Goal: Information Seeking & Learning: Learn about a topic

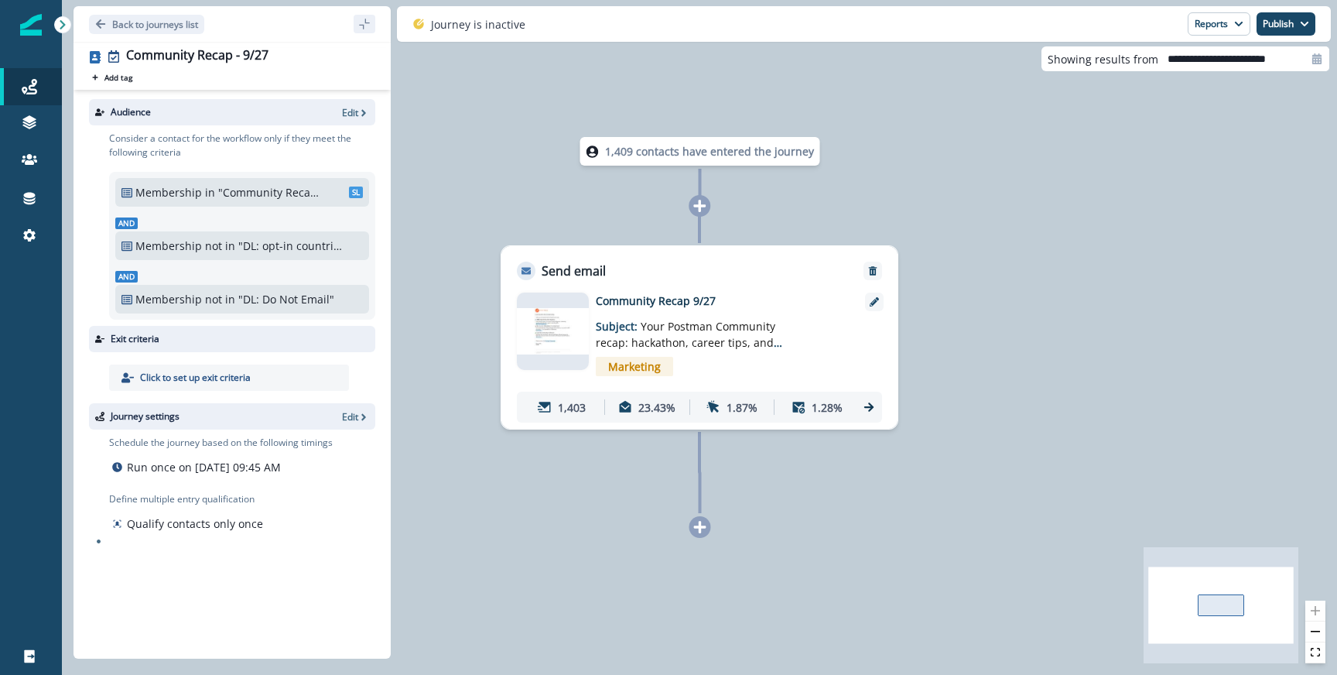
click at [119, 33] on div "Back to journeys list" at bounding box center [231, 24] width 317 height 36
click at [145, 18] on p "Back to journeys list" at bounding box center [155, 24] width 86 height 13
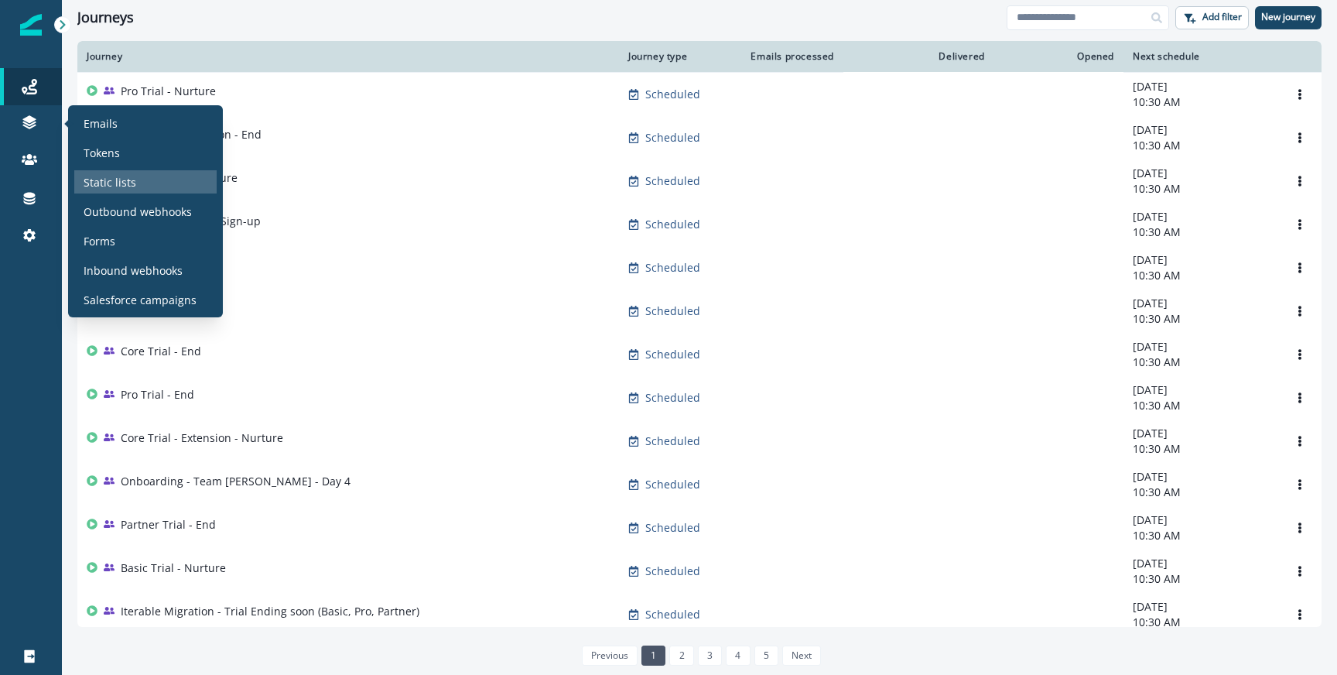
click at [114, 183] on p "Static lists" at bounding box center [110, 182] width 53 height 16
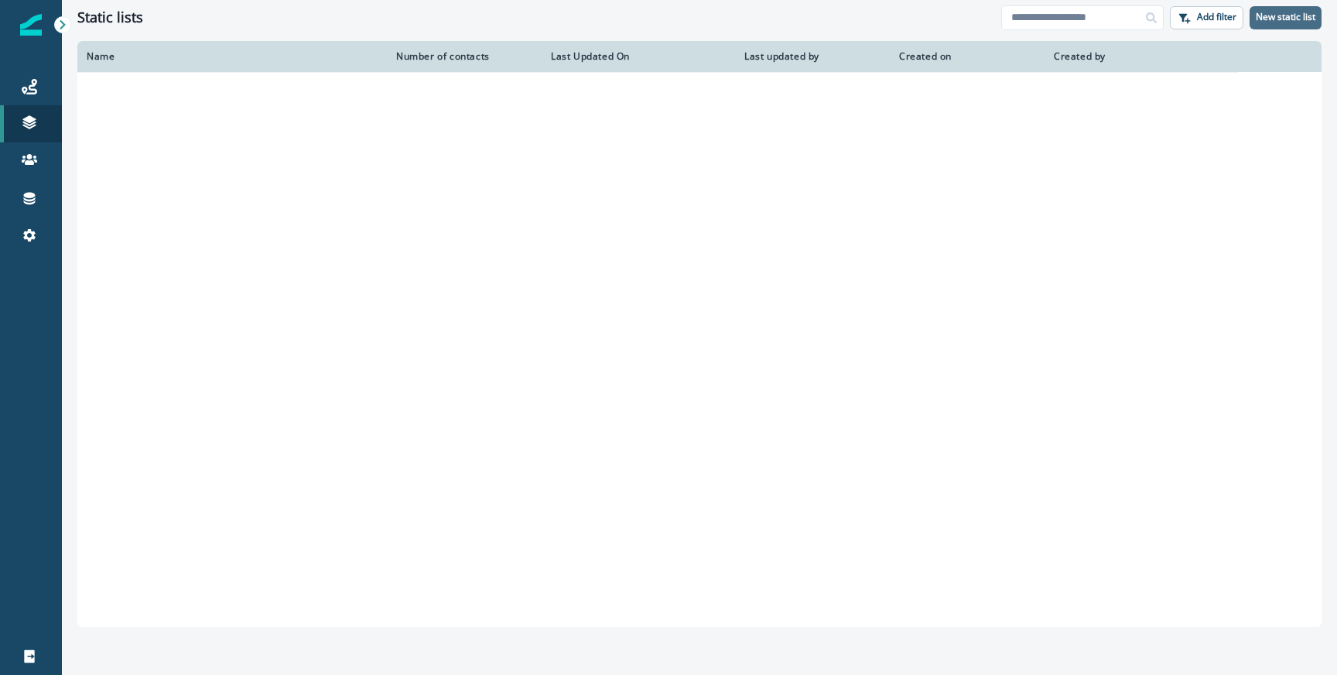
click at [1269, 23] on button "New static list" at bounding box center [1285, 17] width 72 height 23
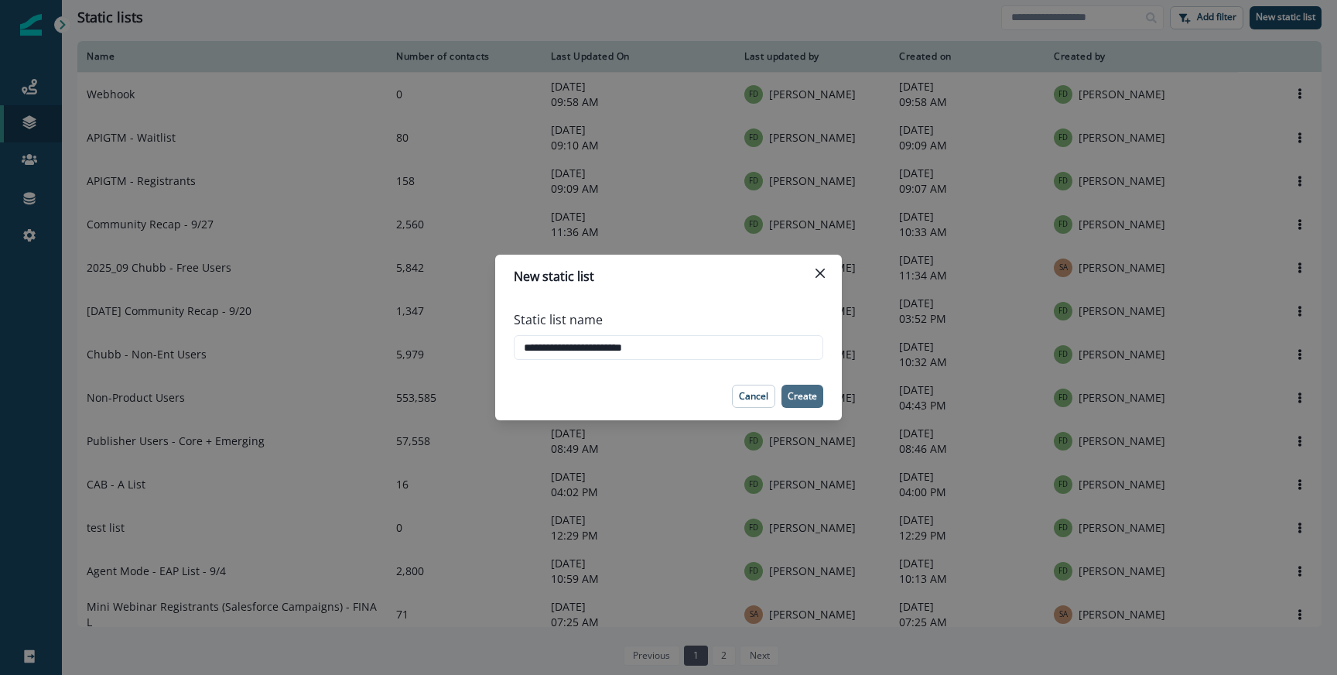
type input "**********"
click at [797, 401] on p "Create" at bounding box center [801, 396] width 29 height 11
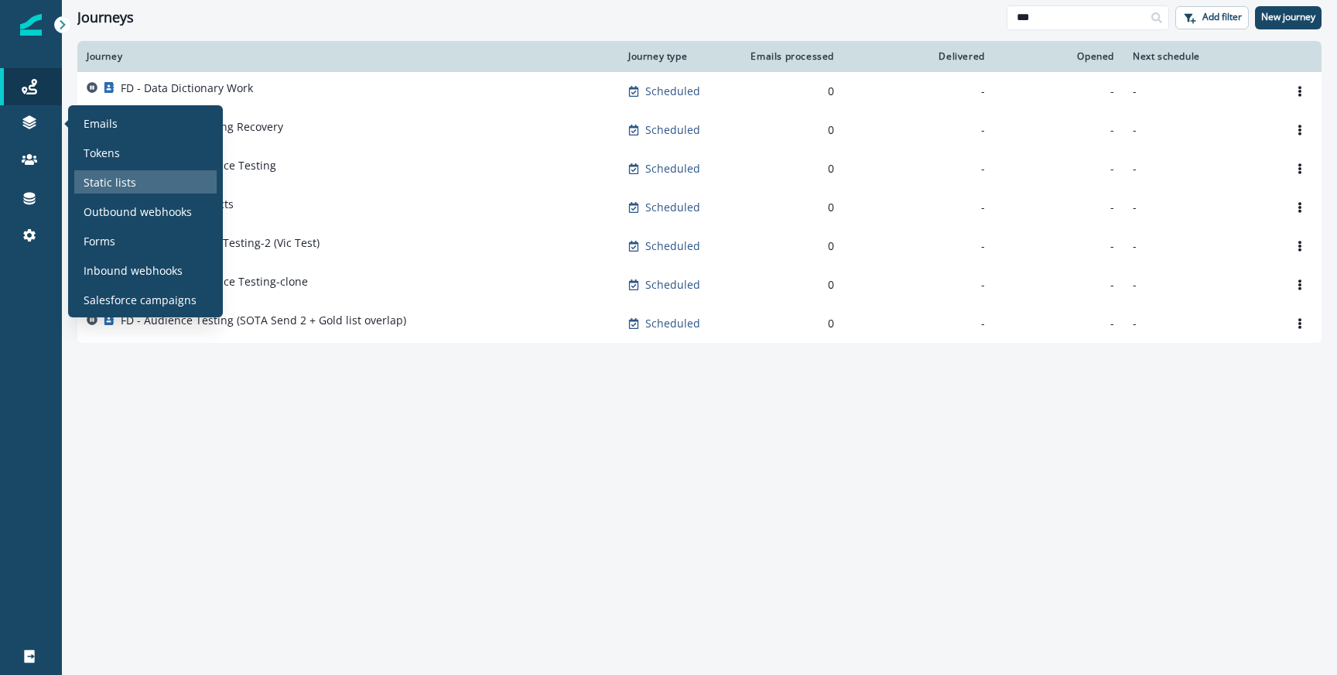
click at [110, 177] on p "Static lists" at bounding box center [110, 182] width 53 height 16
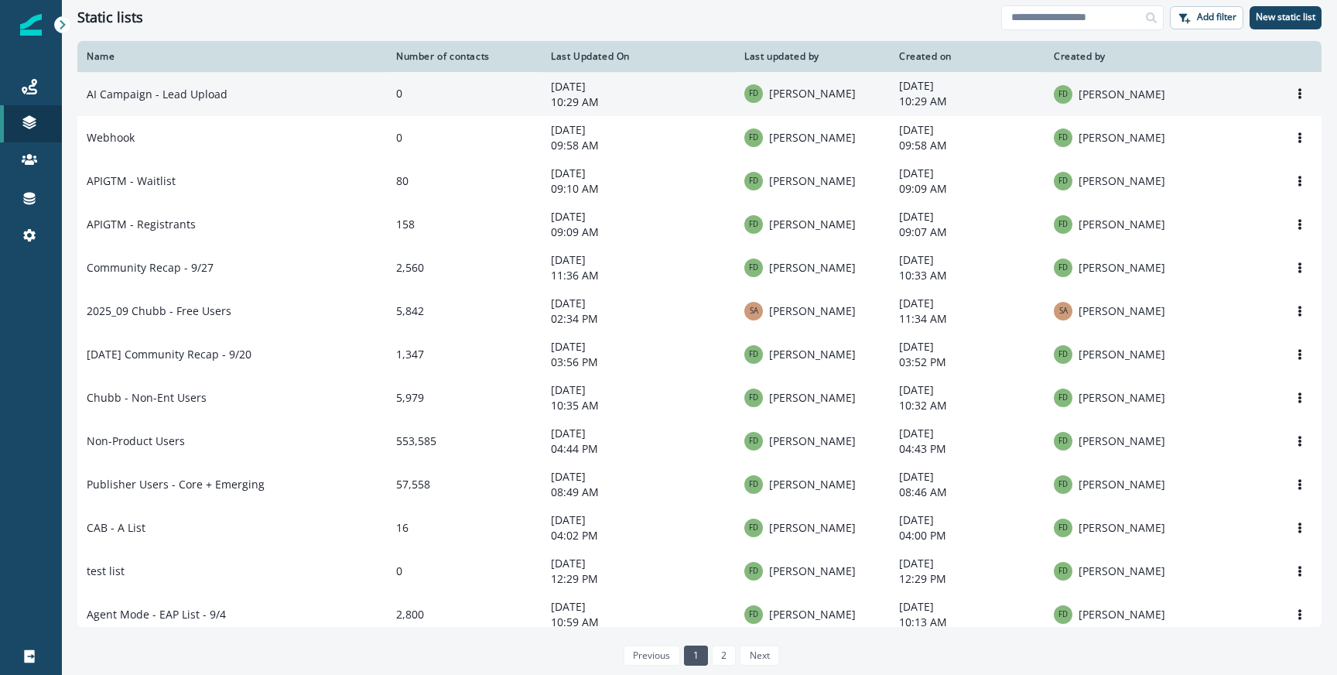
click at [313, 101] on td "AI Campaign - Lead Upload" at bounding box center [231, 94] width 309 height 44
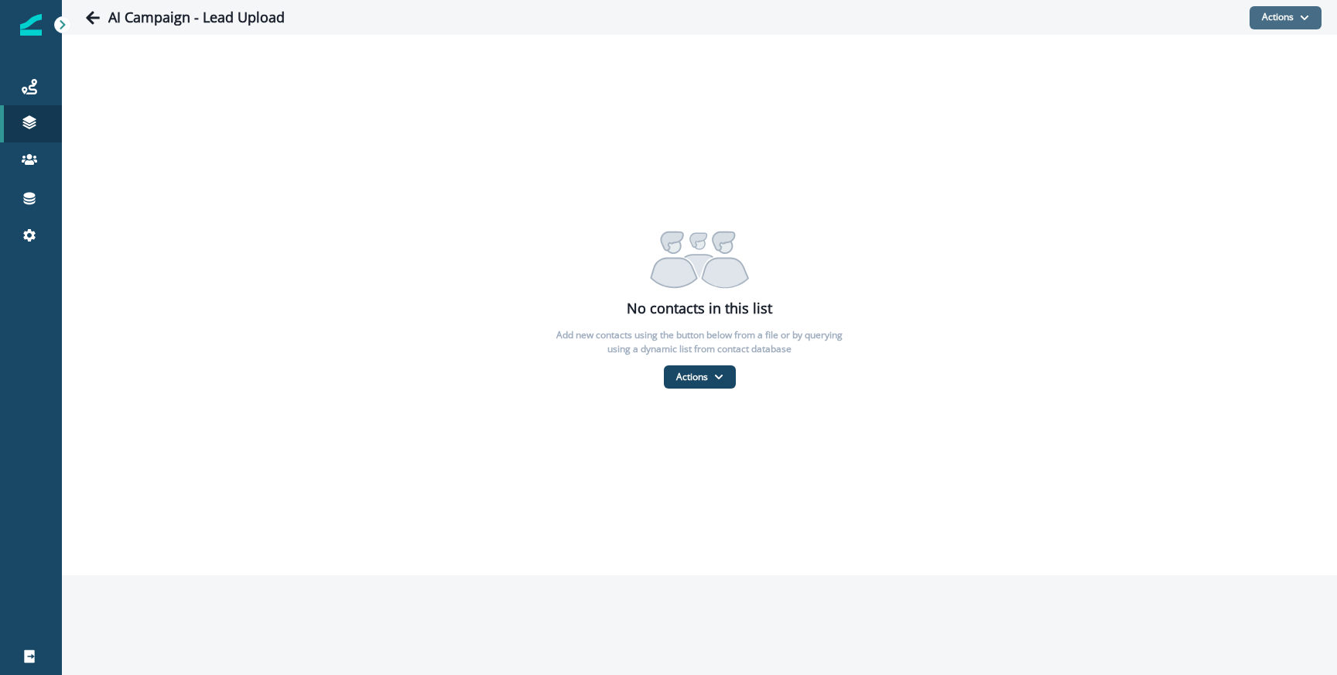
click at [1289, 22] on button "Actions" at bounding box center [1285, 17] width 72 height 23
click at [1221, 81] on button "From a CSV file" at bounding box center [1252, 84] width 138 height 26
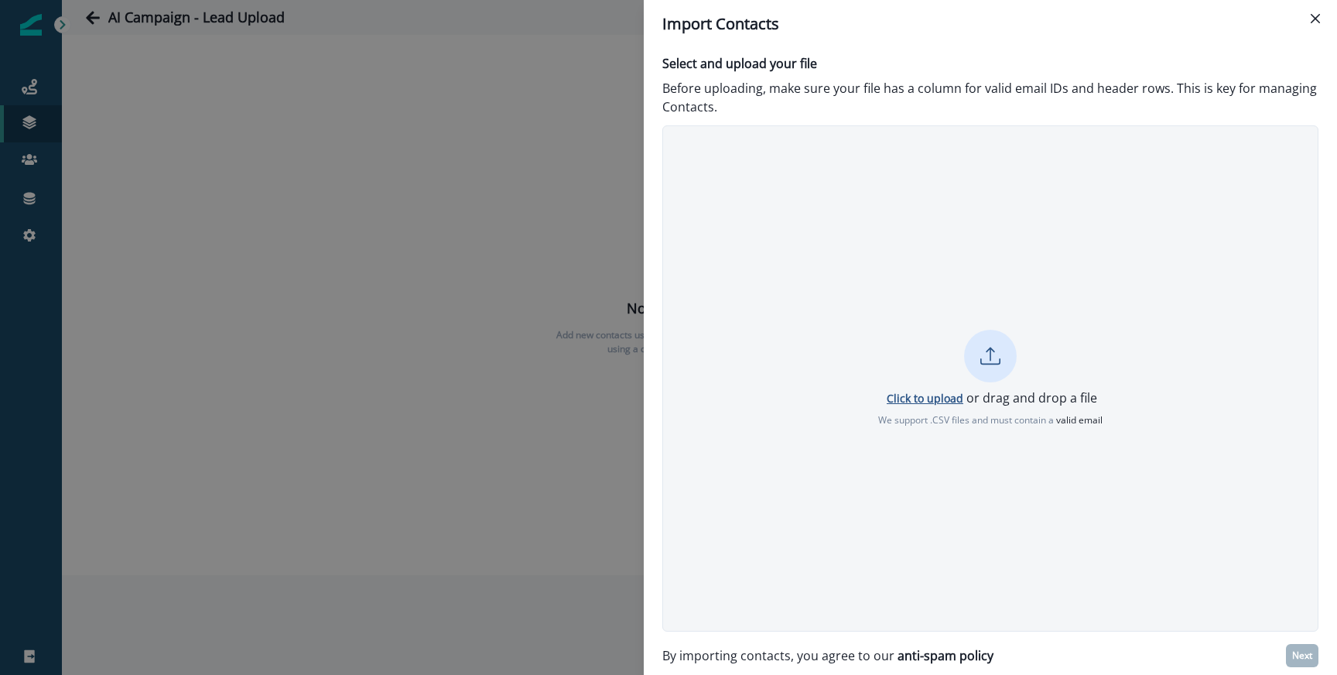
click at [944, 391] on p "Click to upload" at bounding box center [925, 398] width 77 height 15
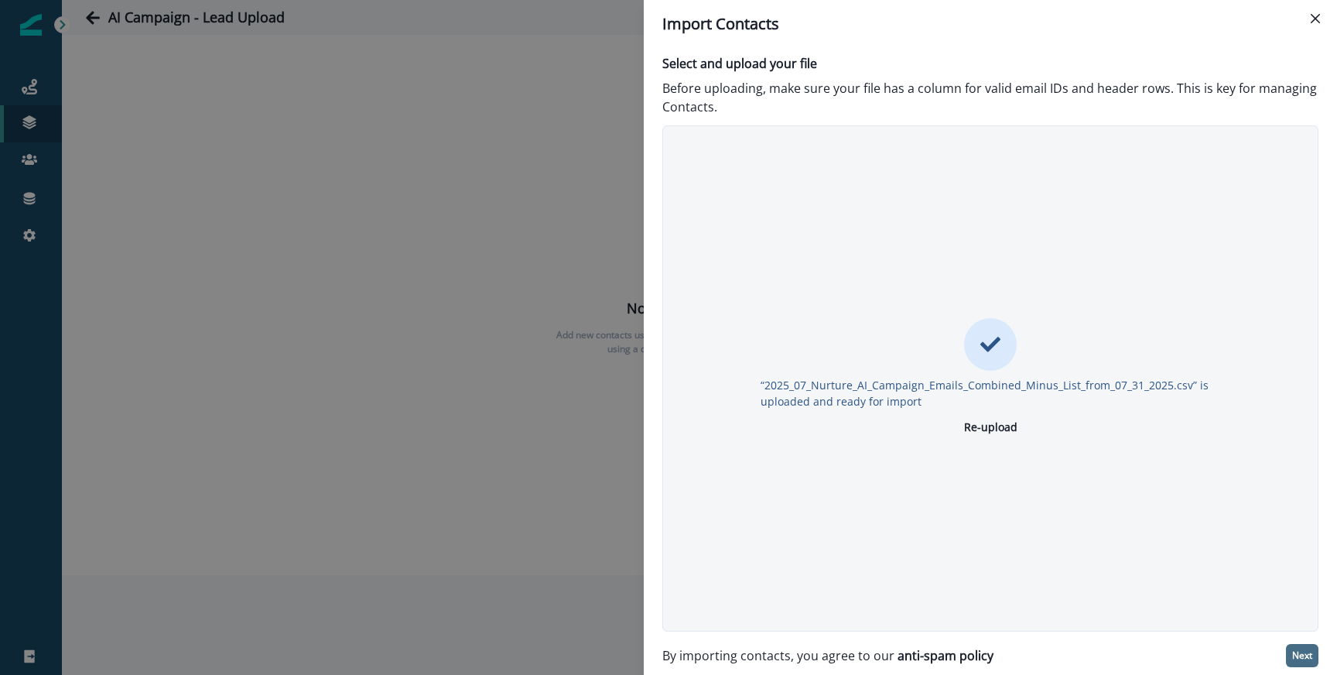
click at [1298, 655] on p "Next" at bounding box center [1302, 655] width 20 height 11
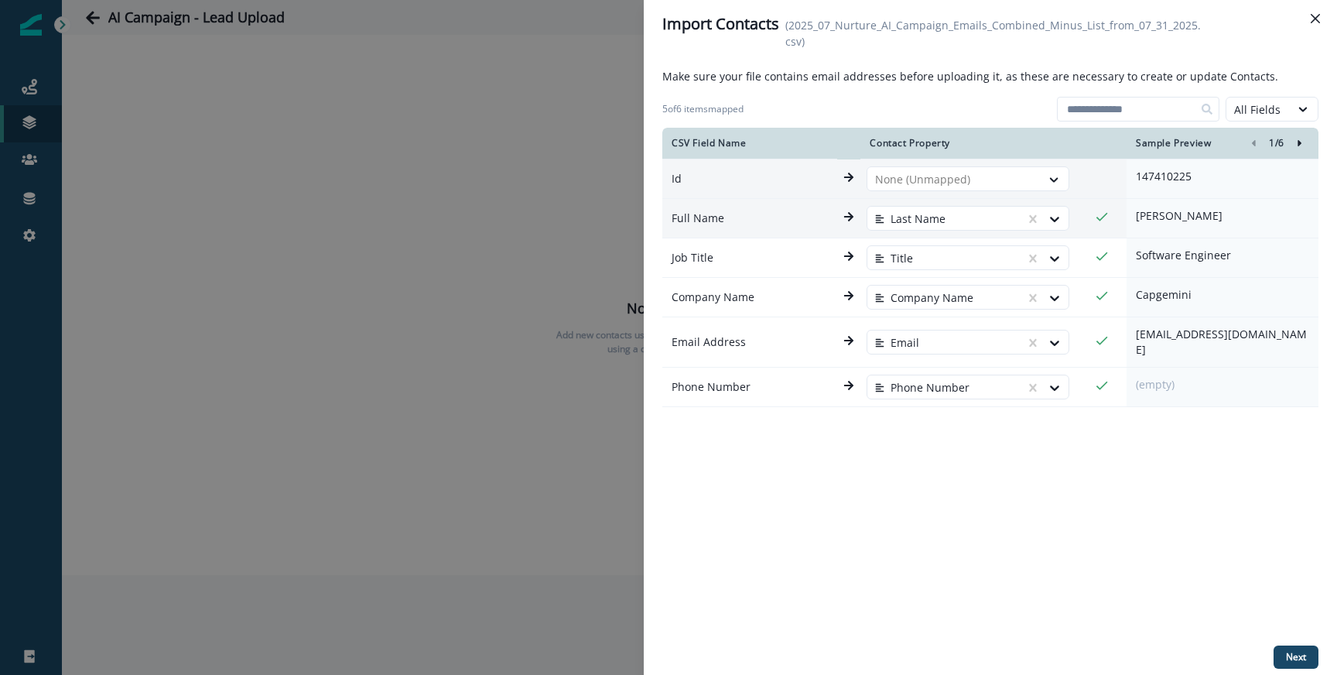
click at [1180, 220] on p "Amba Bai" at bounding box center [1222, 215] width 173 height 15
click at [1292, 646] on button "Next" at bounding box center [1295, 656] width 45 height 23
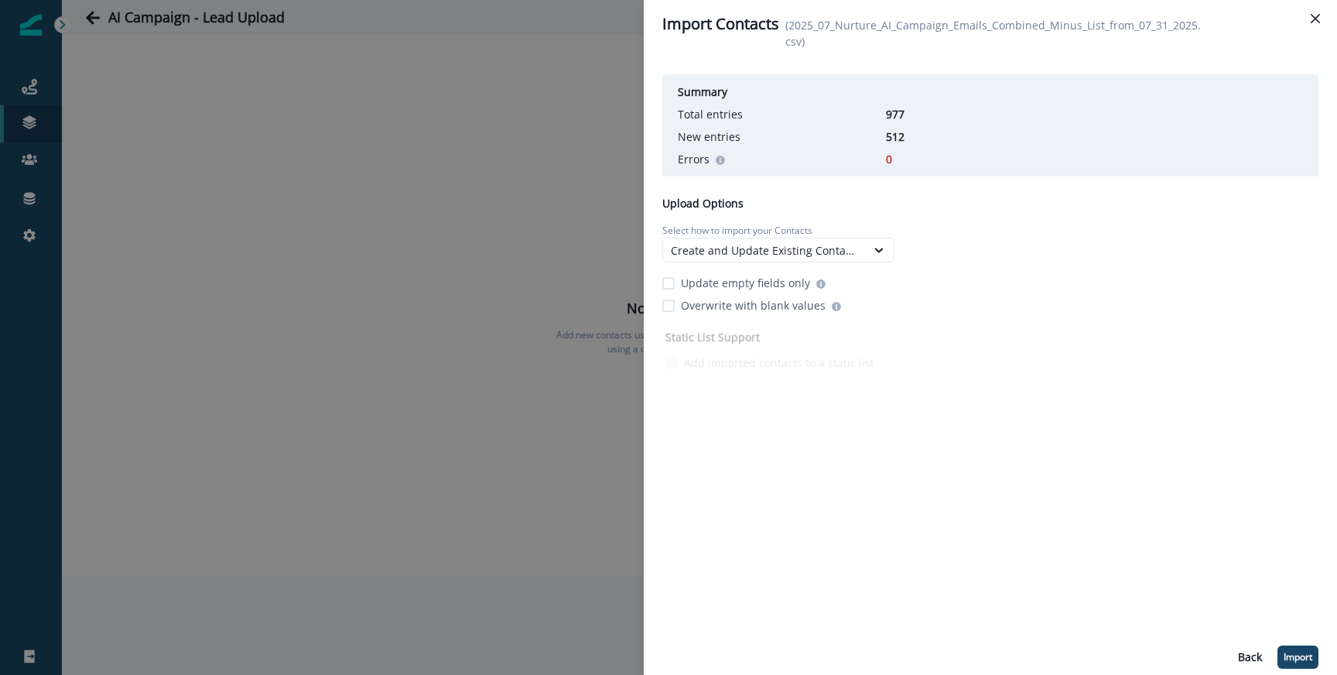
click at [890, 135] on p "512" at bounding box center [924, 136] width 77 height 16
click at [1307, 661] on p "Import" at bounding box center [1297, 656] width 29 height 11
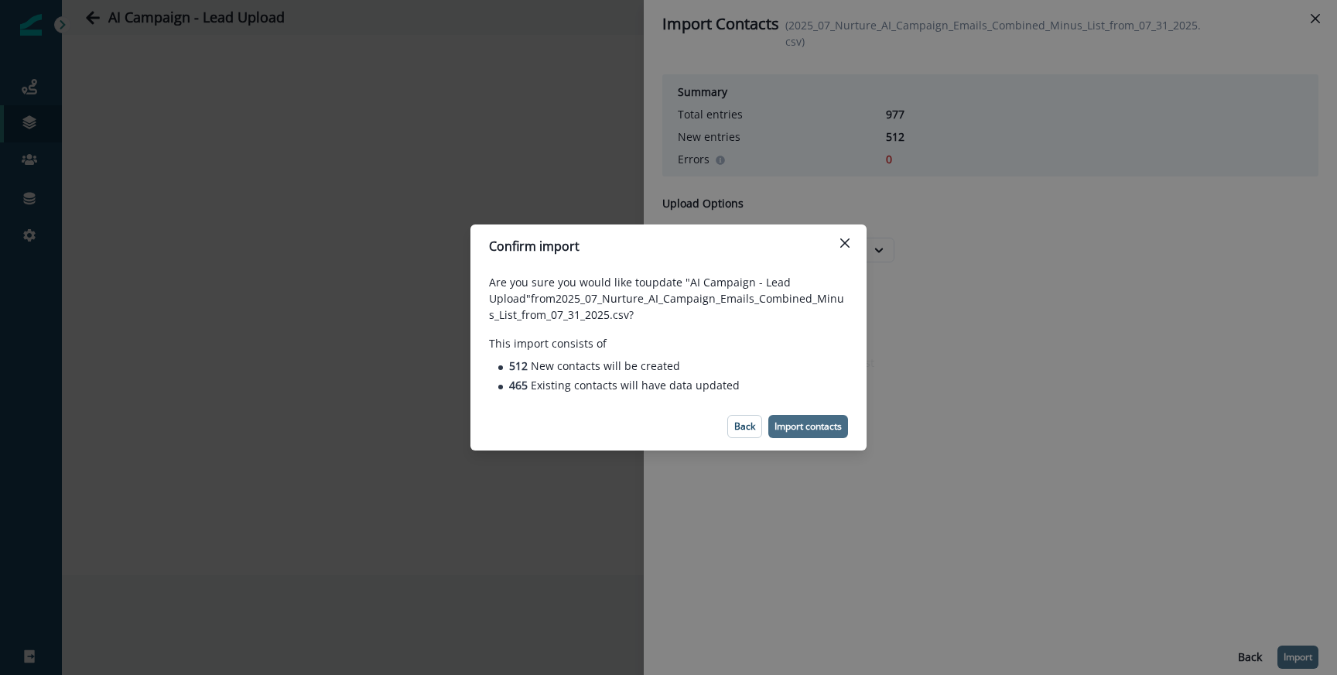
click at [792, 432] on p "Import contacts" at bounding box center [807, 426] width 67 height 11
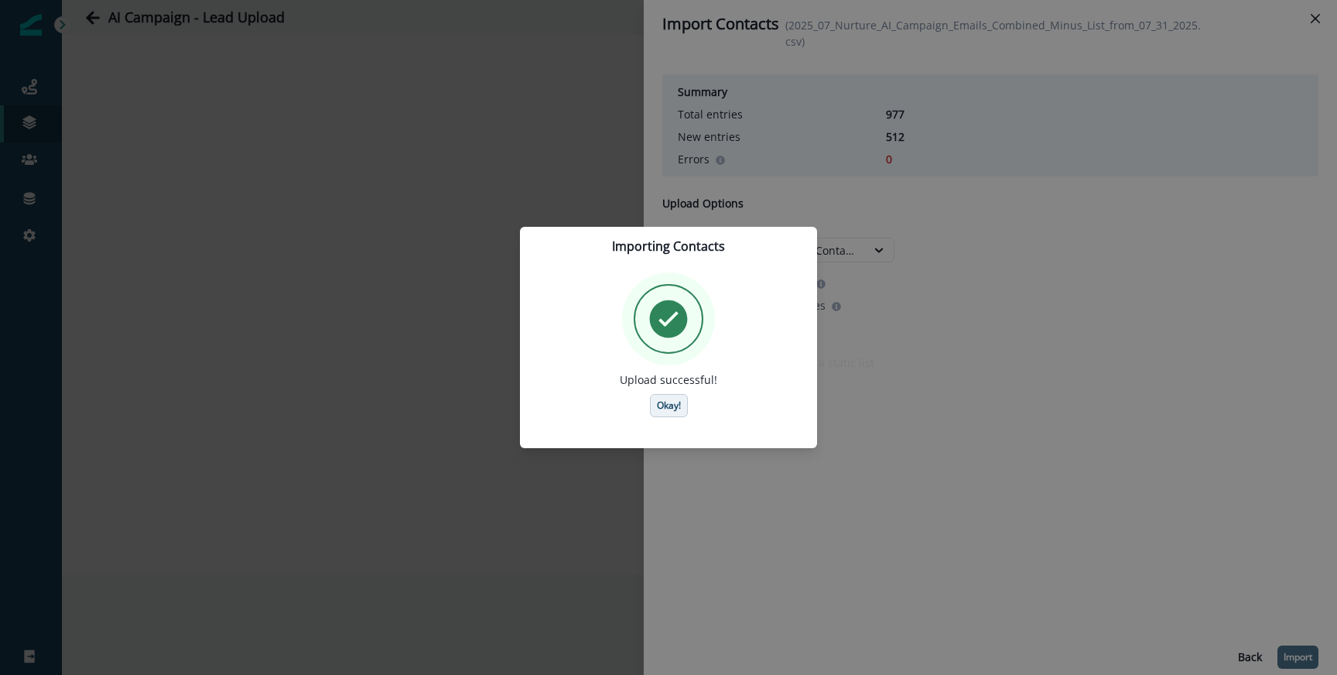
click at [672, 398] on button "Okay!" at bounding box center [669, 405] width 38 height 23
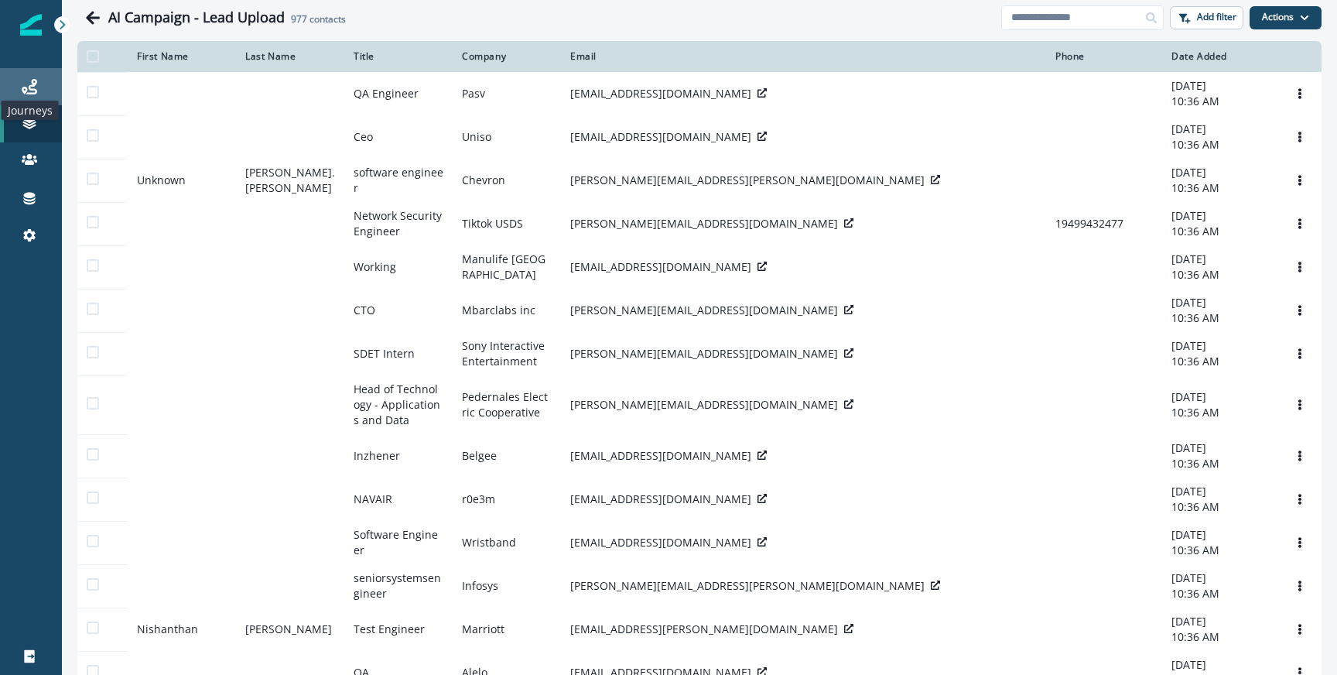
click at [33, 85] on icon at bounding box center [29, 86] width 15 height 15
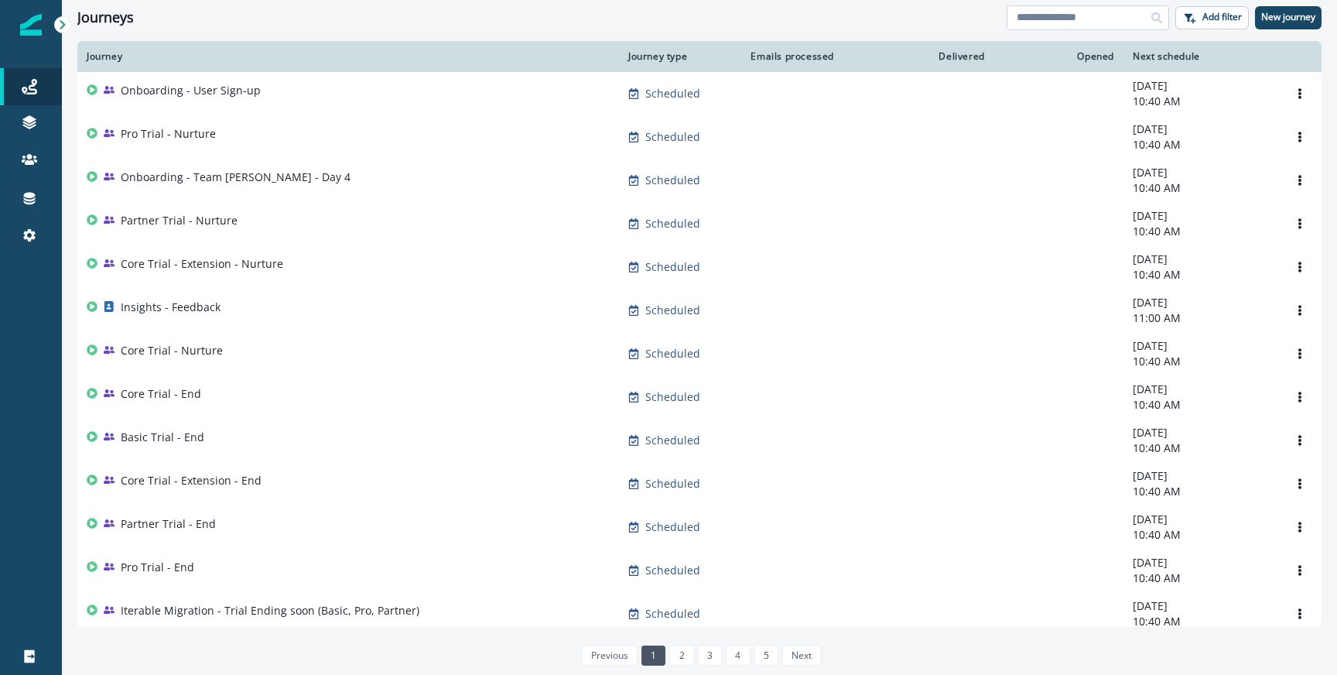
click at [1109, 15] on input at bounding box center [1087, 17] width 162 height 25
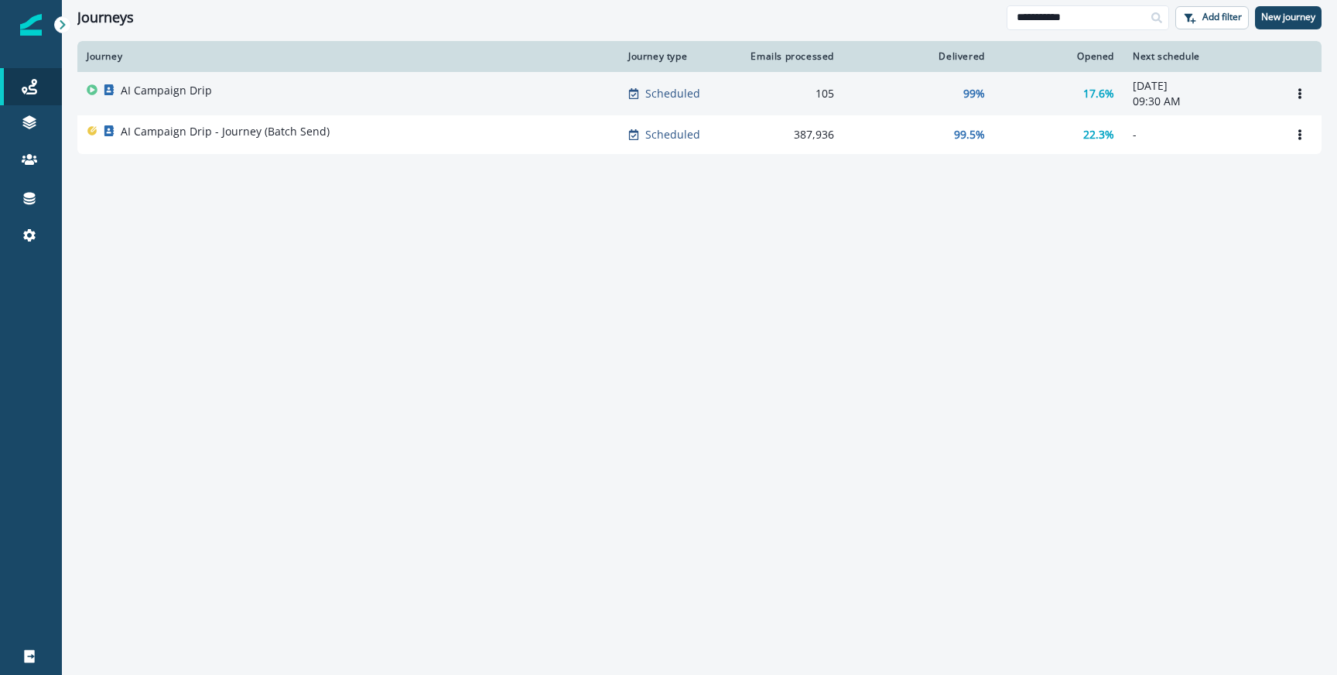
type input "**********"
click at [269, 111] on td "AI Campaign Drip" at bounding box center [347, 93] width 541 height 43
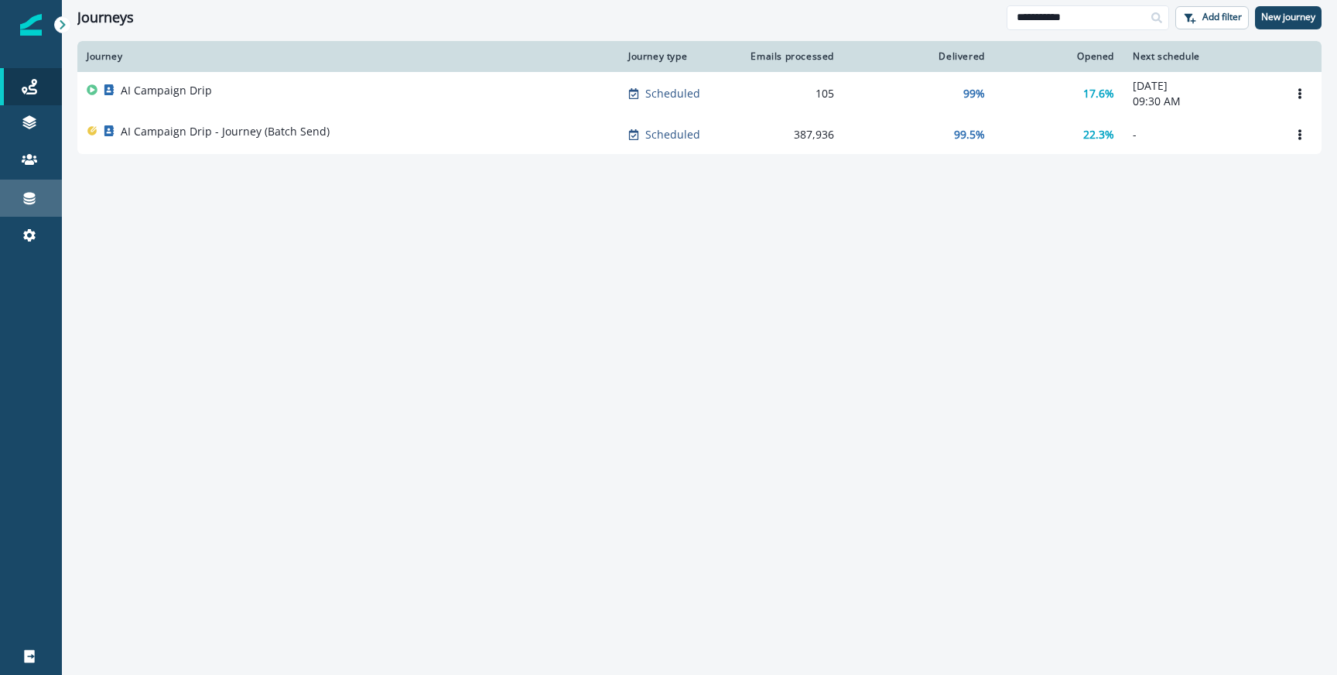
click at [31, 203] on icon at bounding box center [30, 199] width 12 height 12
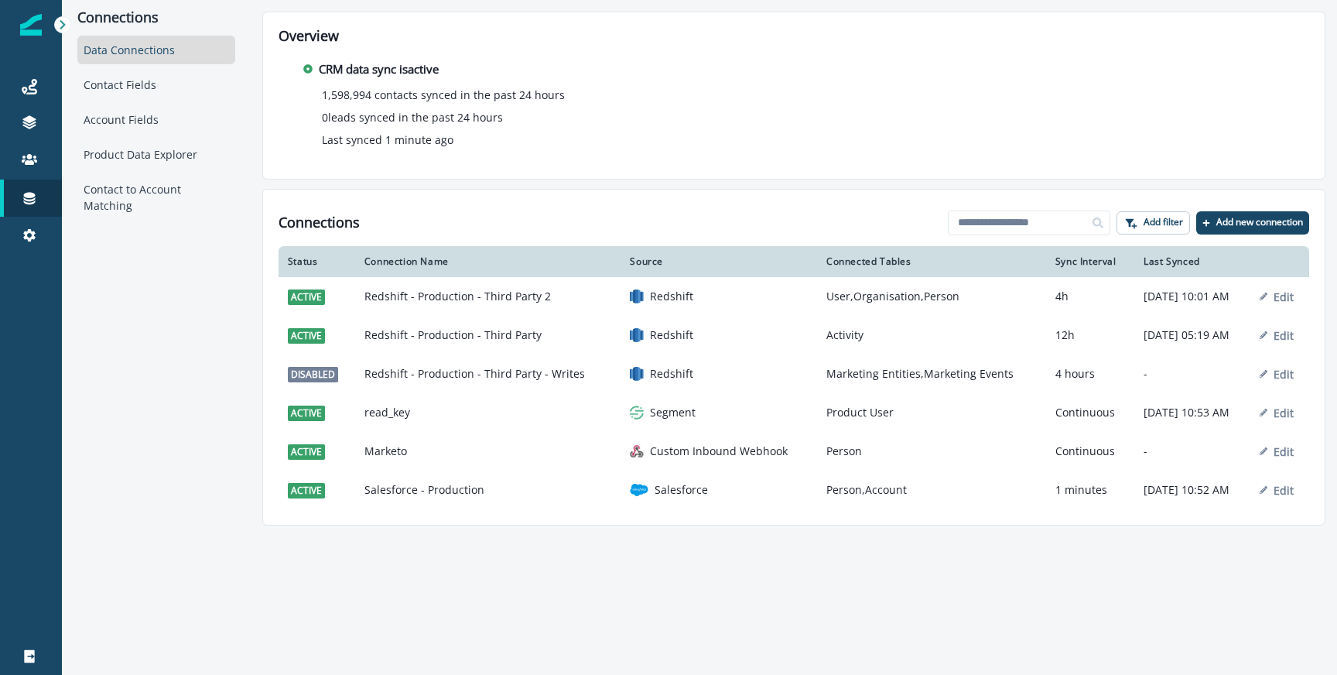
click at [636, 268] on th "Source" at bounding box center [718, 261] width 196 height 31
click at [634, 276] on th "Source" at bounding box center [718, 261] width 196 height 31
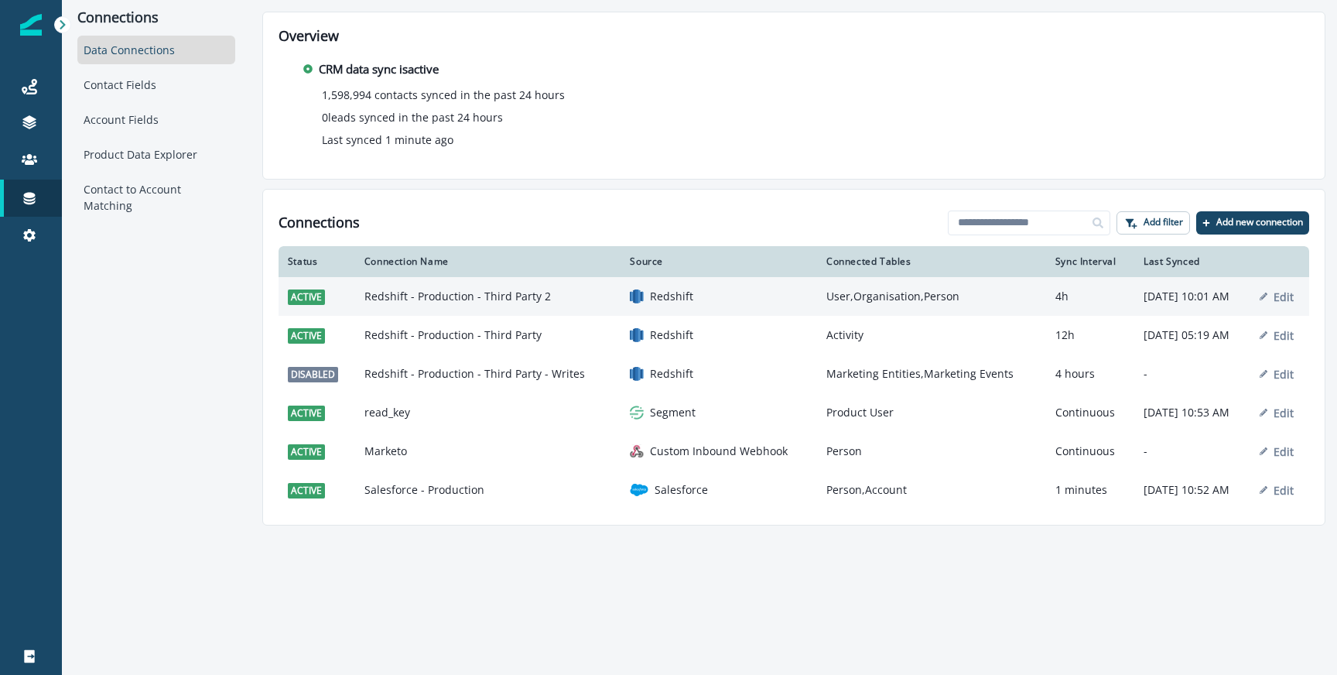
click at [637, 288] on td "Redshift" at bounding box center [718, 296] width 196 height 39
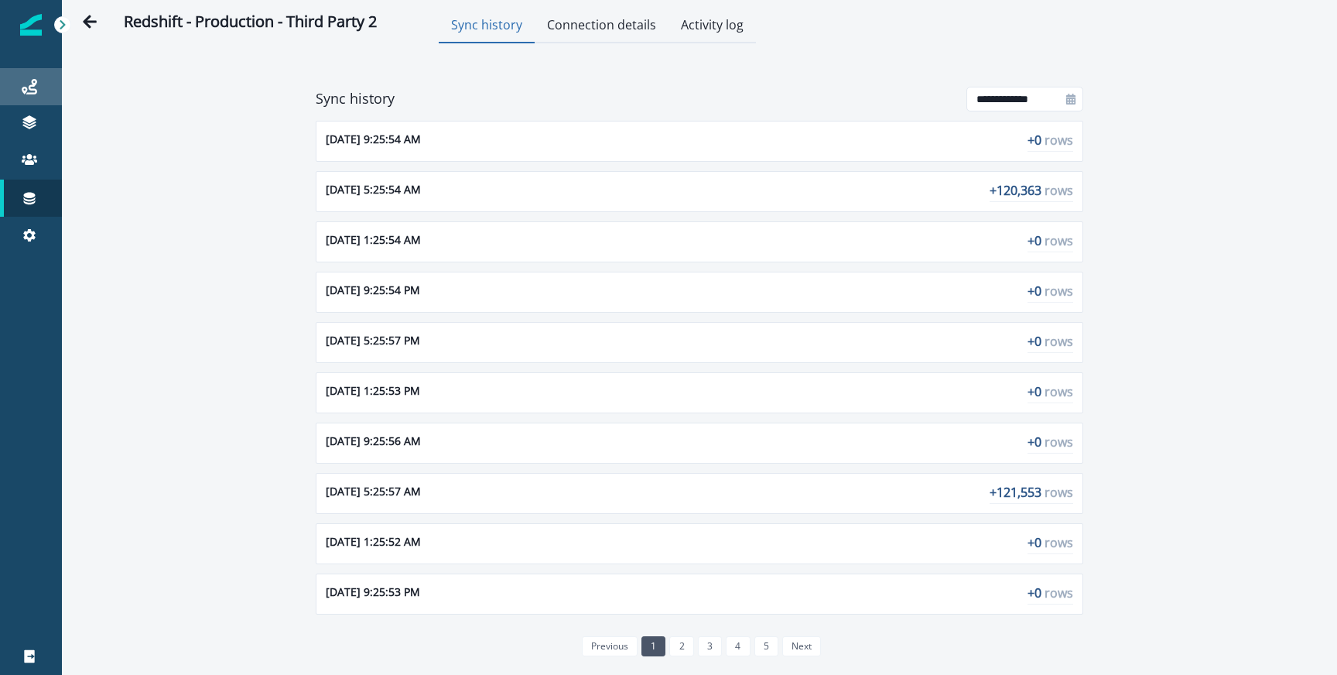
click at [29, 96] on link "Journeys" at bounding box center [31, 86] width 62 height 37
click at [91, 21] on icon "Go back" at bounding box center [90, 21] width 14 height 13
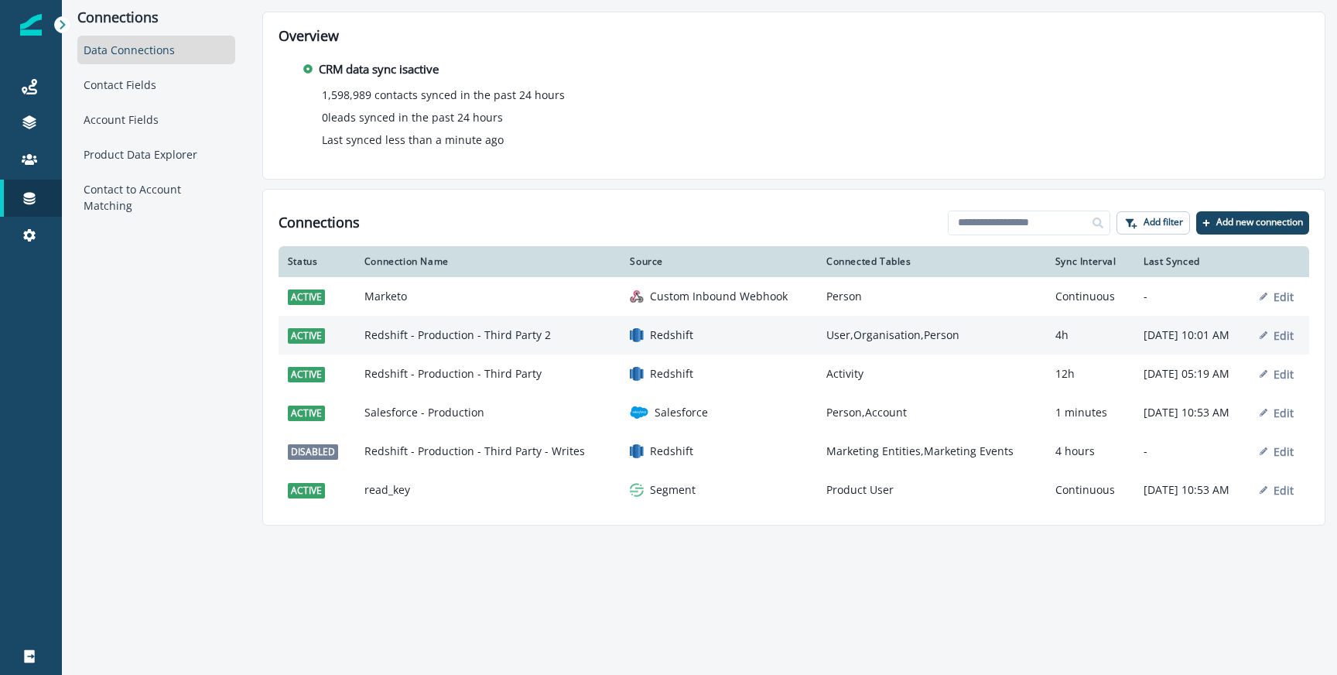
click at [887, 343] on td "User,Organisation,Person" at bounding box center [931, 335] width 229 height 39
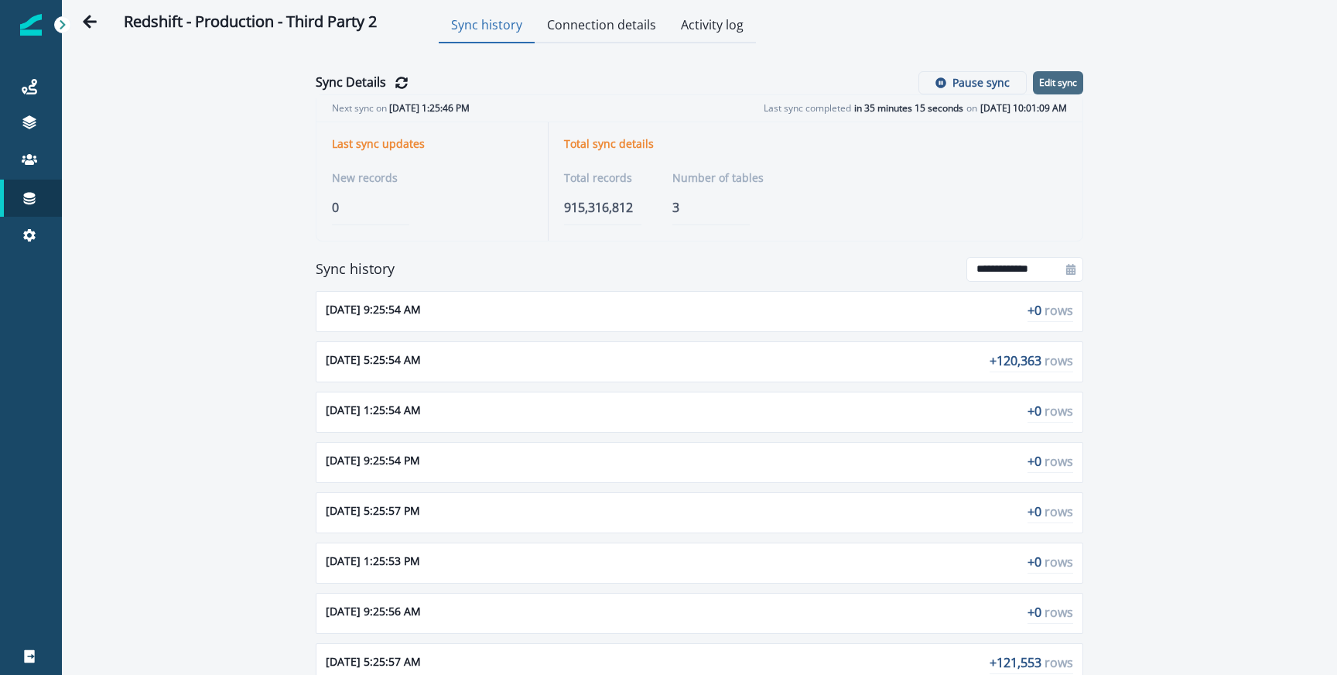
click at [1058, 80] on p "Edit sync" at bounding box center [1058, 82] width 38 height 11
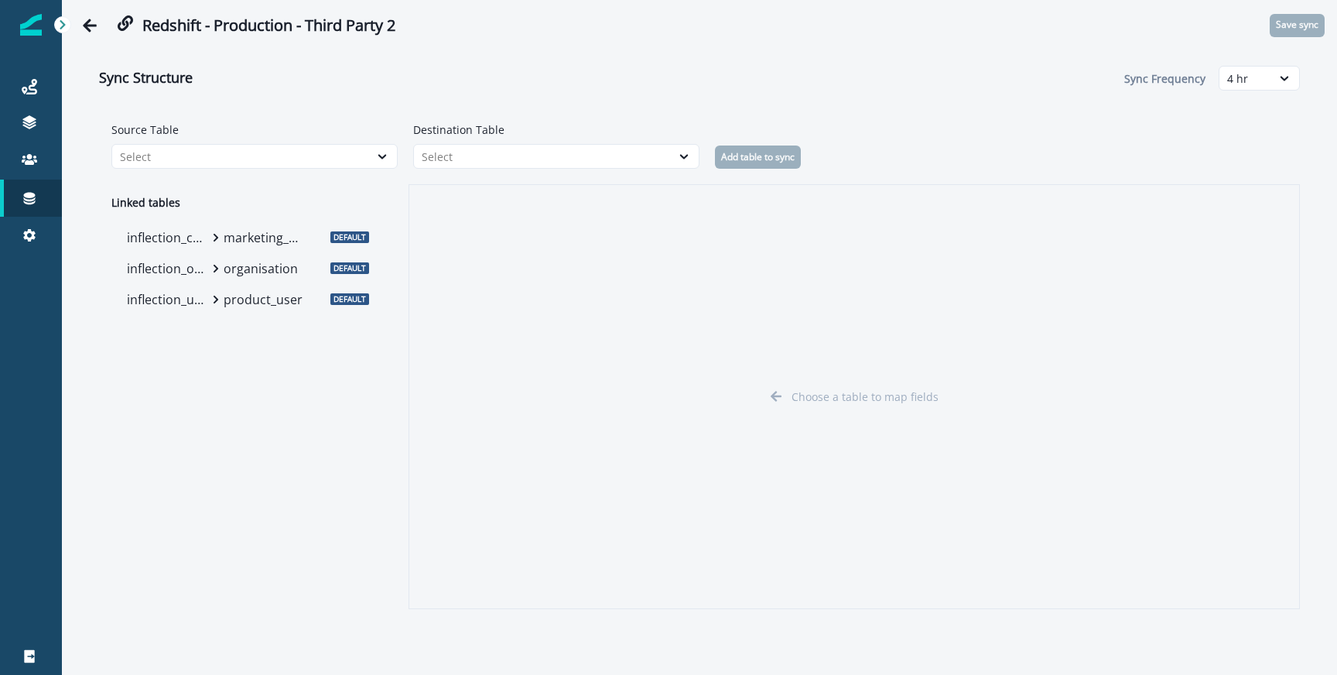
click at [255, 269] on p "organisation" at bounding box center [264, 268] width 81 height 19
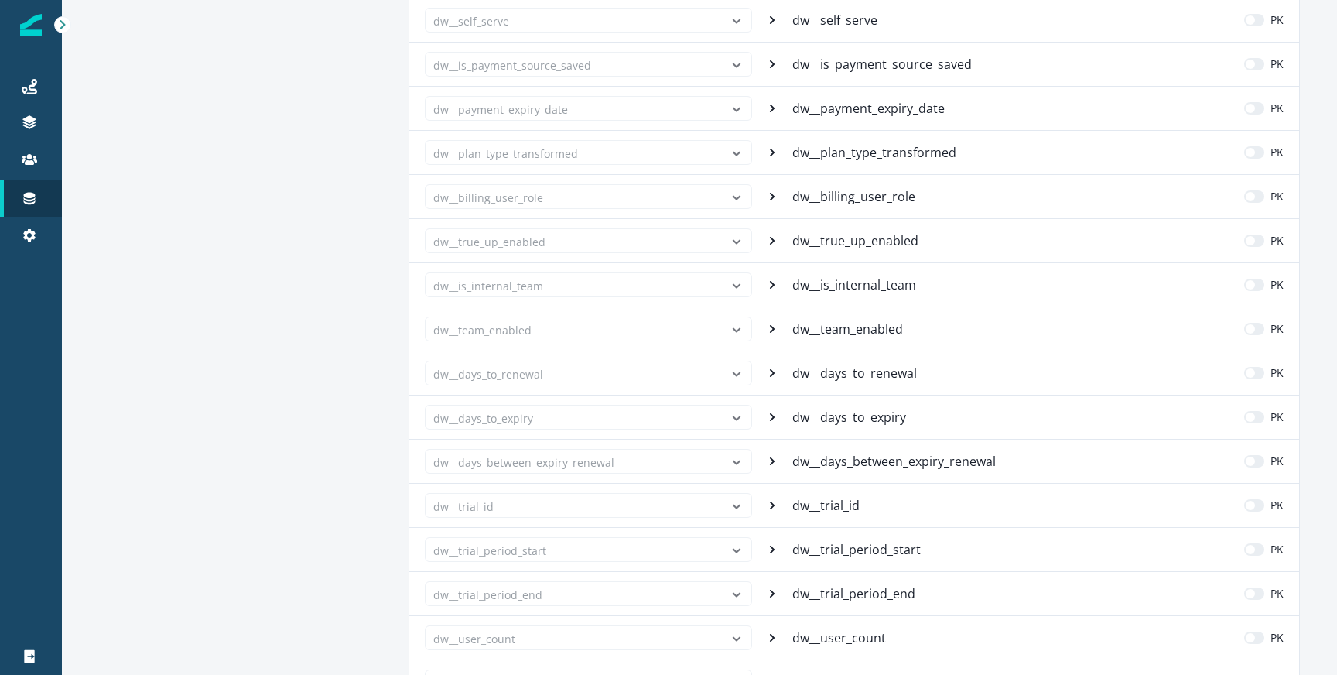
scroll to position [808, 0]
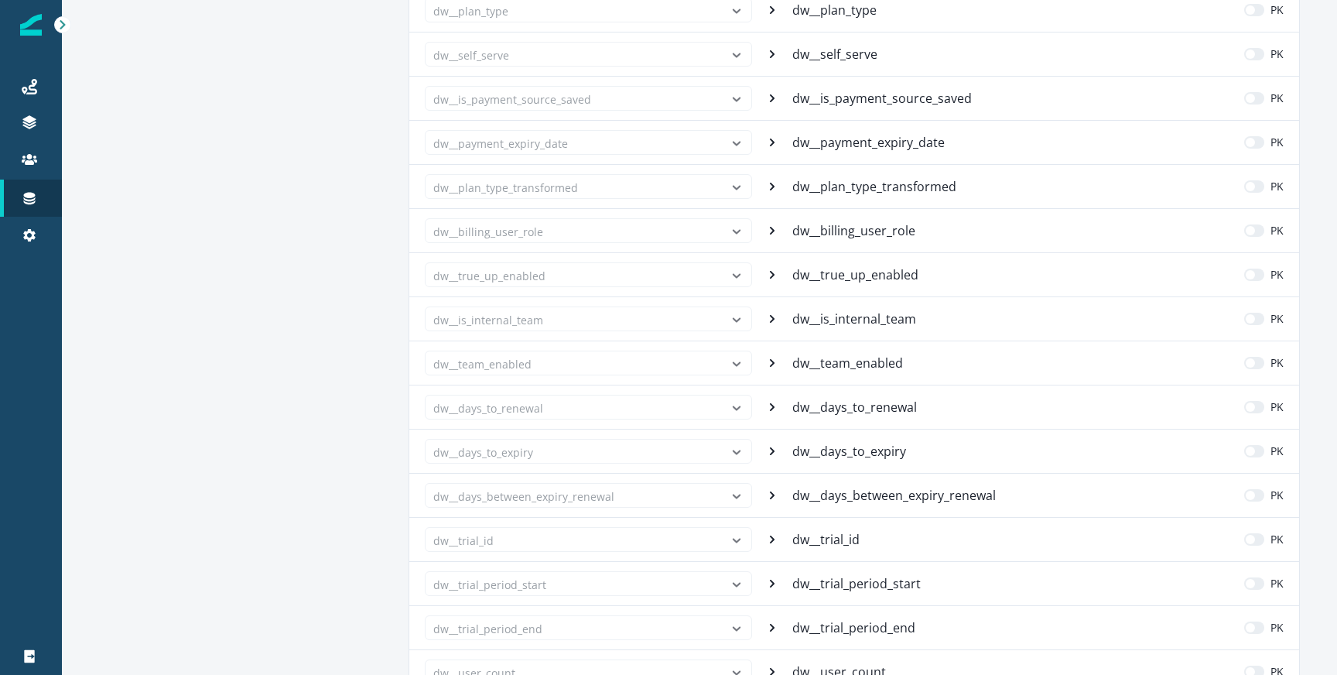
click at [863, 188] on p "dw__plan_type_transformed" at bounding box center [875, 186] width 167 height 19
copy p "dw__plan_type_transformed"
click at [845, 230] on p "dw__billing_user_role" at bounding box center [855, 230] width 126 height 19
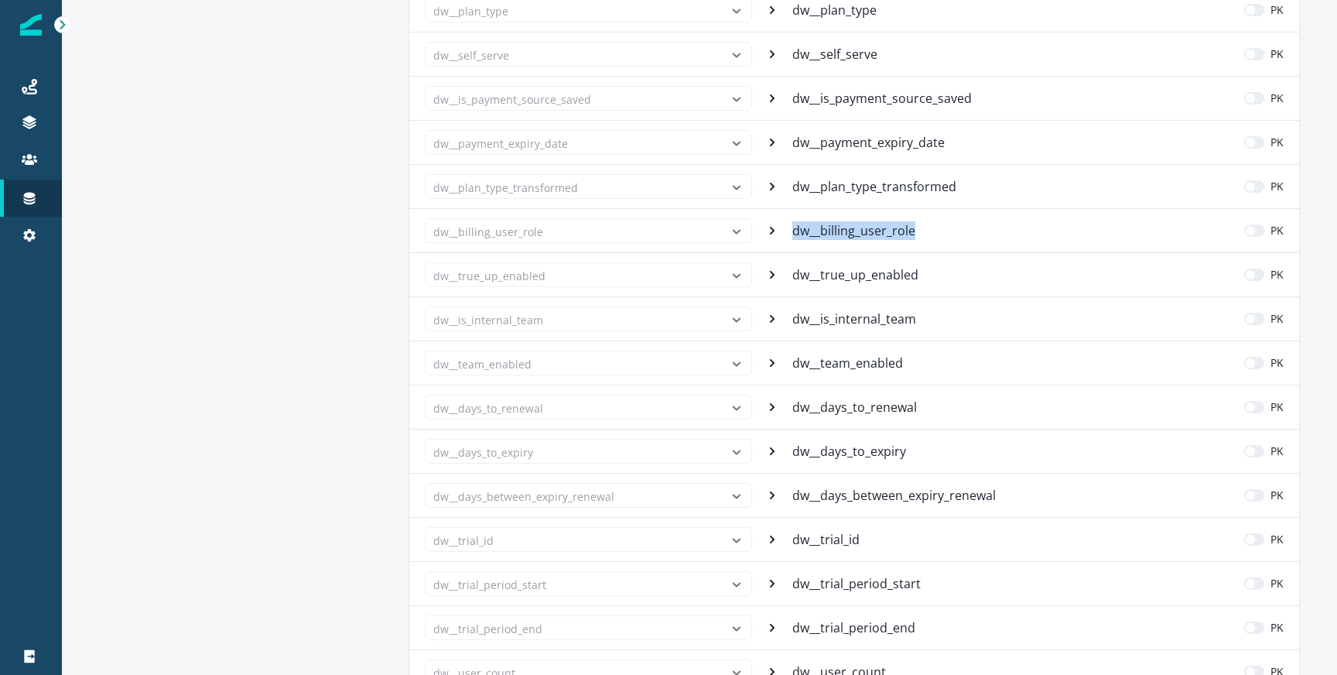
copy p "dw__billing_user_role"
click at [890, 280] on p "dw__true_up_enabled" at bounding box center [856, 274] width 129 height 19
copy p "dw__true_up_enabled"
click at [866, 316] on p "dw__is_internal_team" at bounding box center [855, 318] width 127 height 19
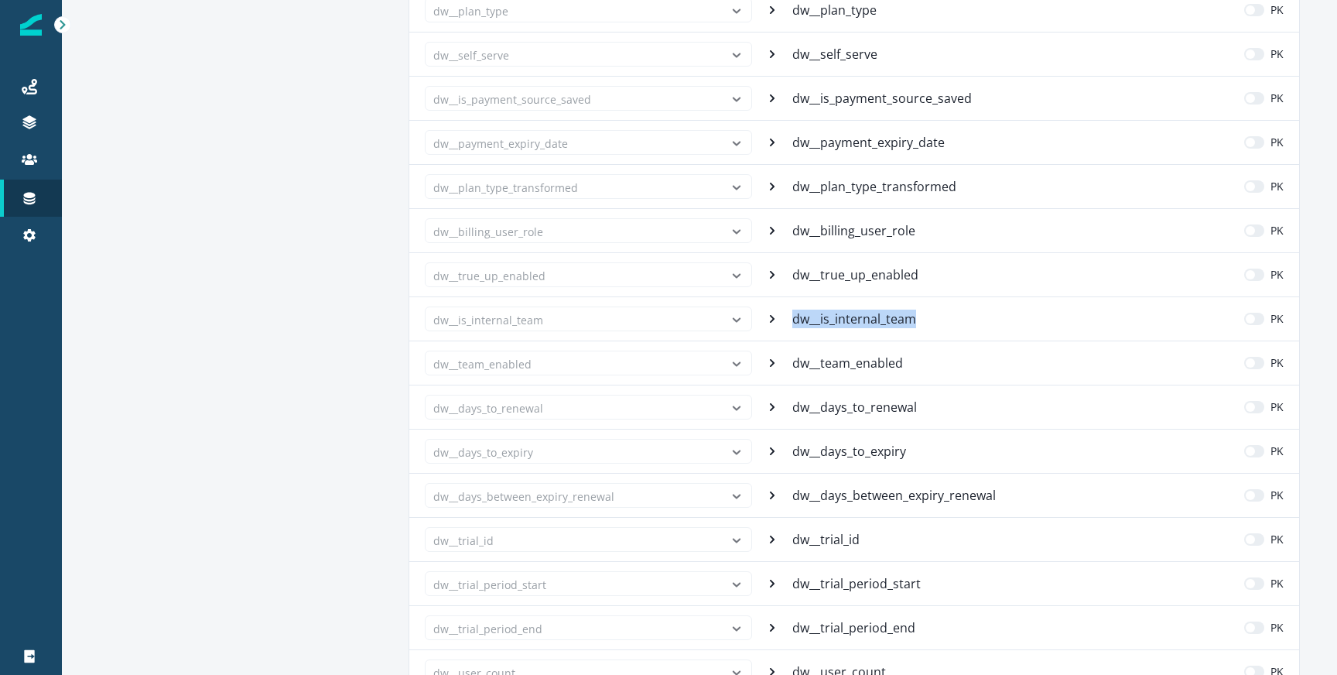
click at [866, 316] on p "dw__is_internal_team" at bounding box center [855, 318] width 127 height 19
copy p "dw__is_internal_team"
click at [825, 367] on p "dw__team_enabled" at bounding box center [849, 363] width 114 height 19
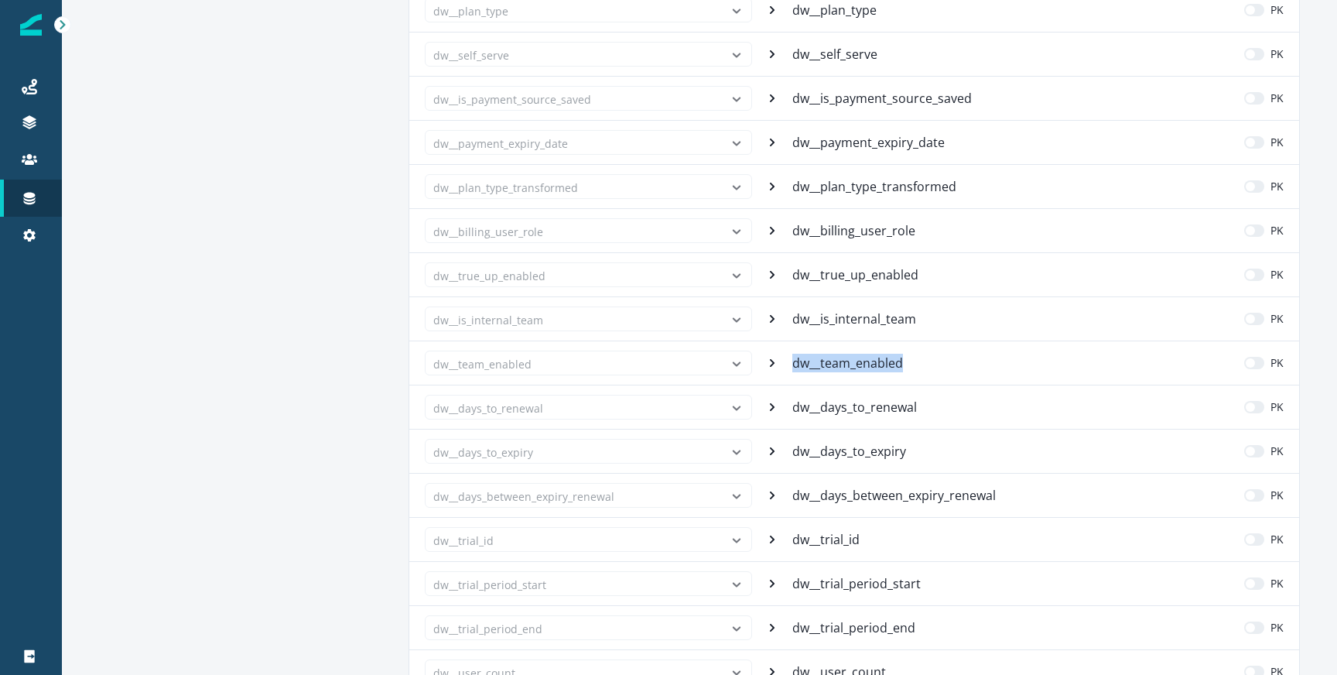
click at [825, 367] on p "dw__team_enabled" at bounding box center [849, 363] width 114 height 19
copy p "dw__team_enabled"
click at [887, 416] on div "dw__days_to_renewal dw__days_to_renewal PK" at bounding box center [854, 406] width 890 height 44
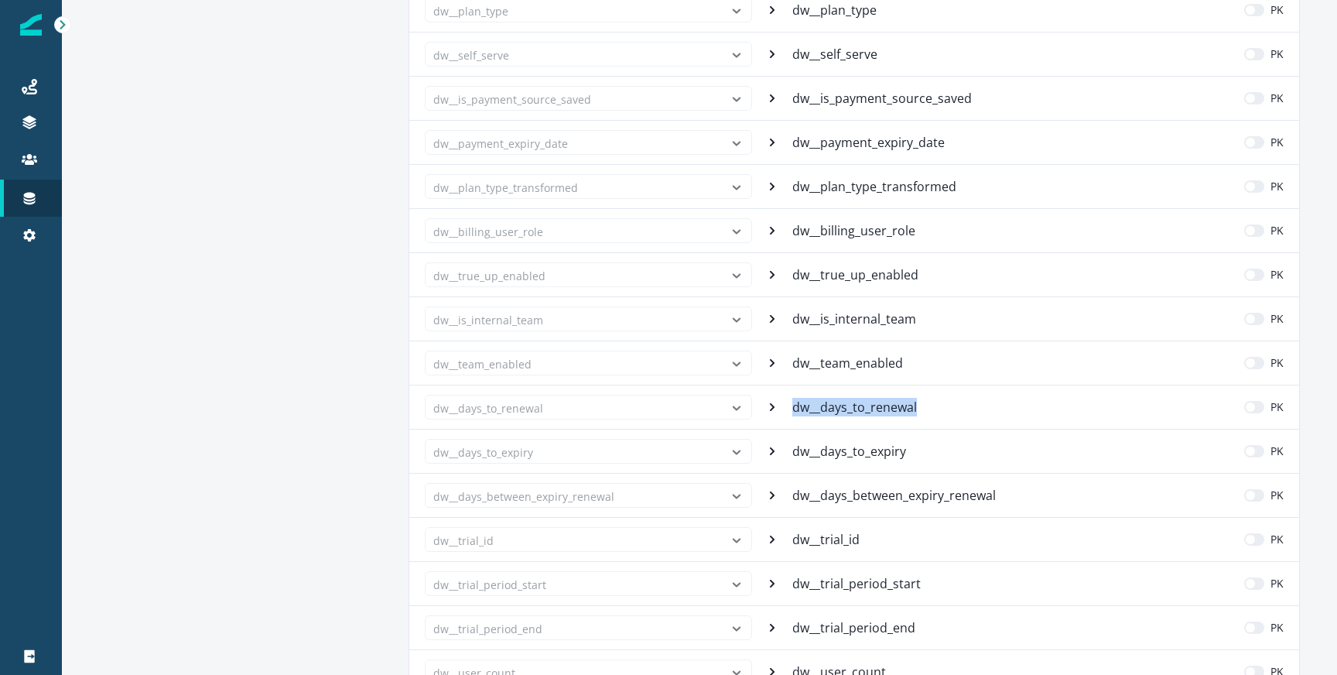
copy p "dw__days_to_renewal"
click at [852, 449] on p "dw__days_to_expiry" at bounding box center [850, 451] width 117 height 19
copy p "dw__days_to_expiry"
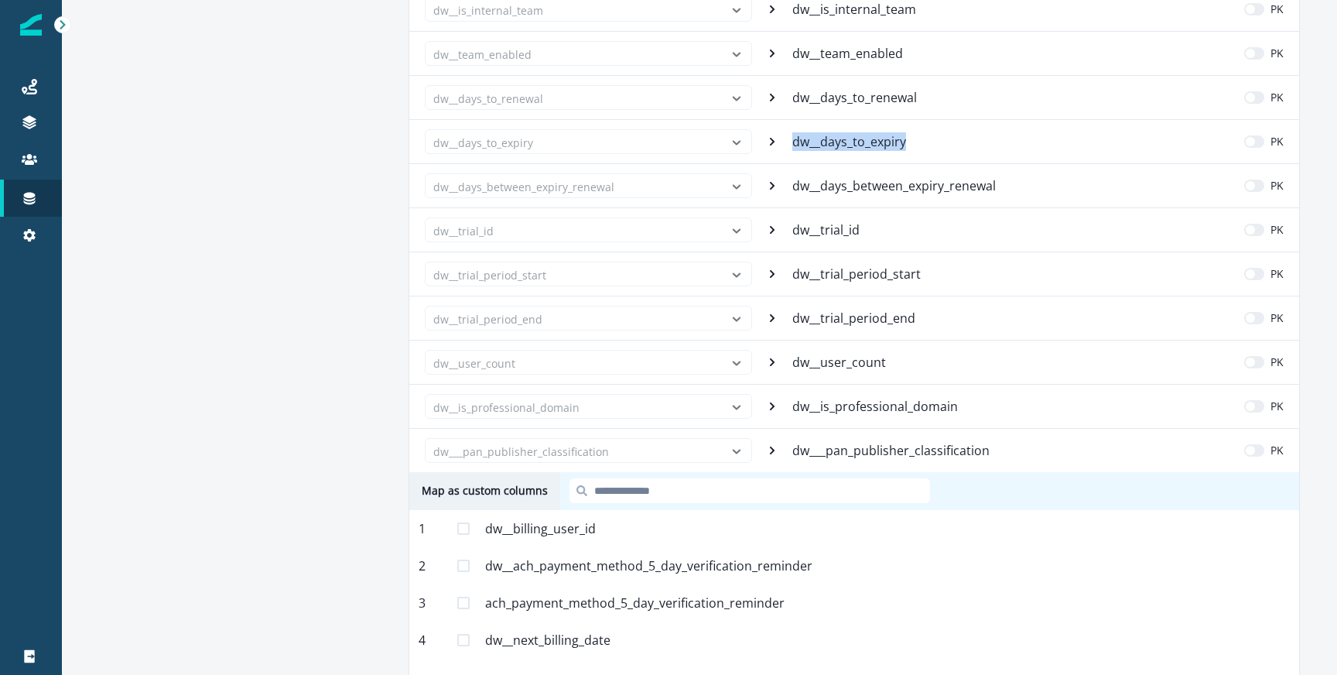
scroll to position [1116, 0]
click at [852, 193] on p "dw__days_between_expiry_renewal" at bounding box center [895, 187] width 207 height 19
copy p "dw__days_between_expiry_renewal"
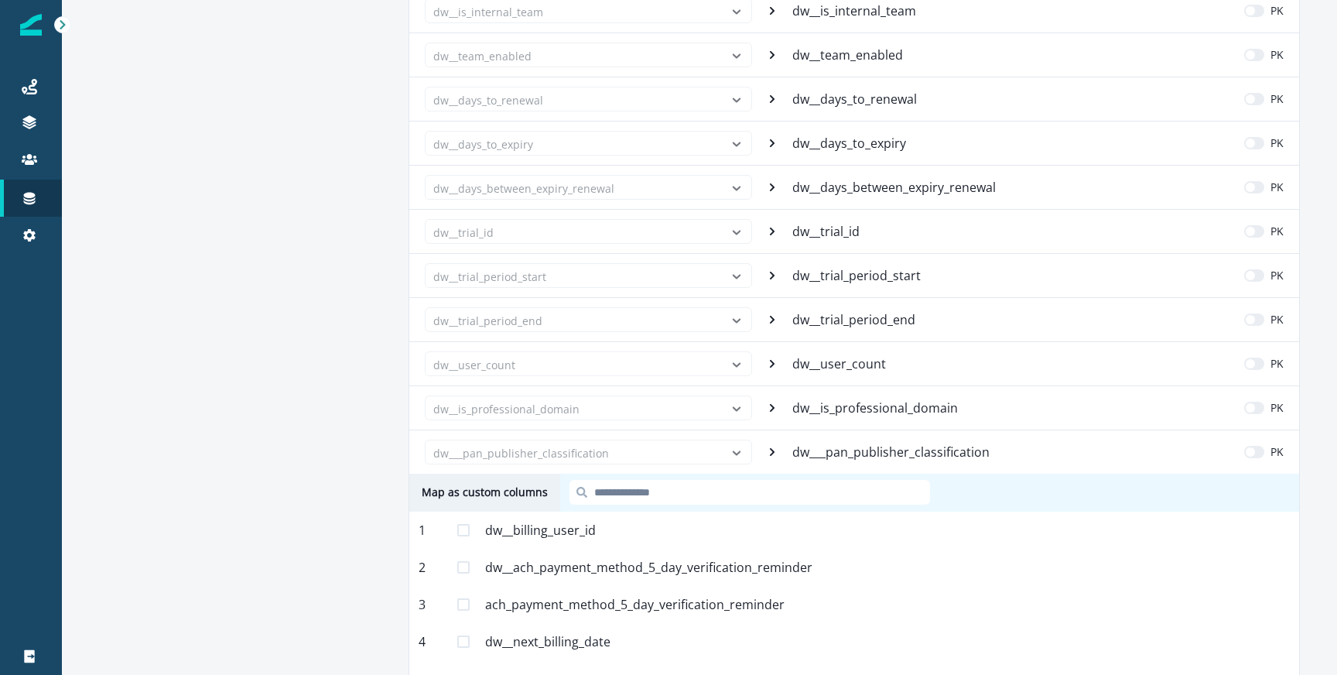
click at [821, 224] on p "dw__trial_id" at bounding box center [827, 231] width 70 height 19
copy p "dw__trial_id"
click at [836, 272] on p "dw__trial_period_start" at bounding box center [858, 275] width 132 height 19
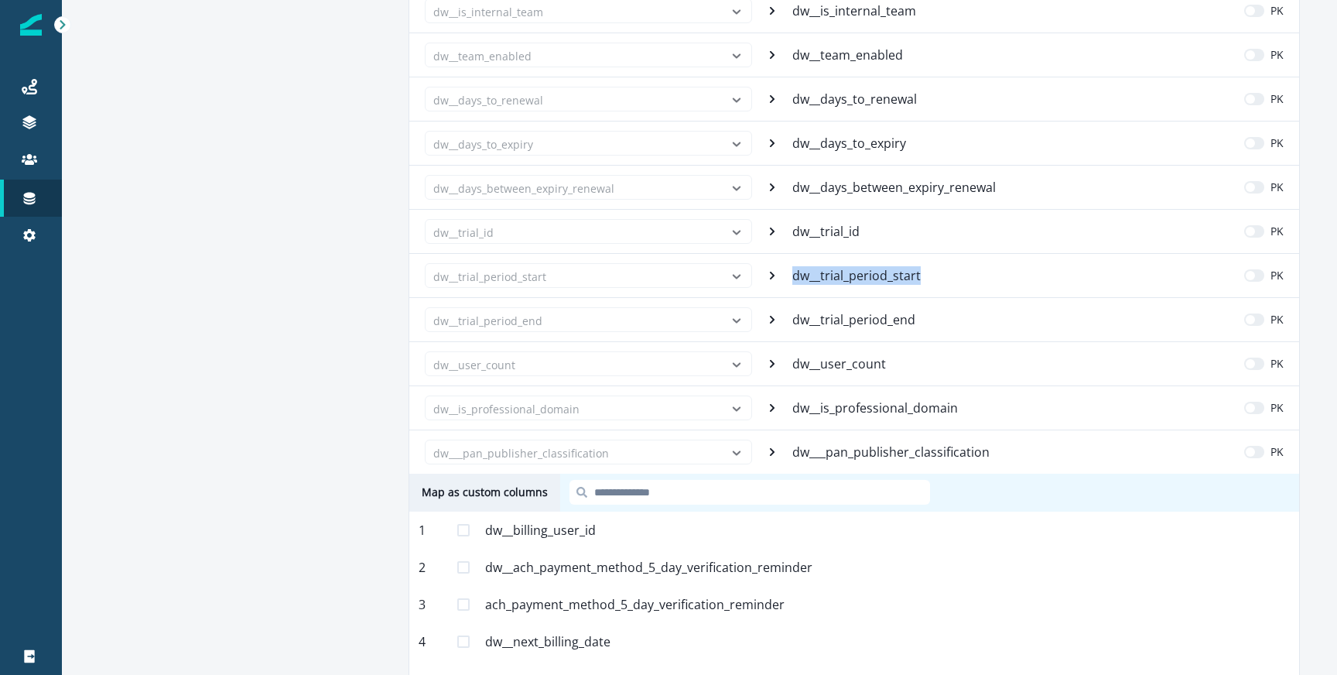
copy p "dw__trial_period_start"
click at [882, 323] on p "dw__trial_period_end" at bounding box center [855, 319] width 126 height 19
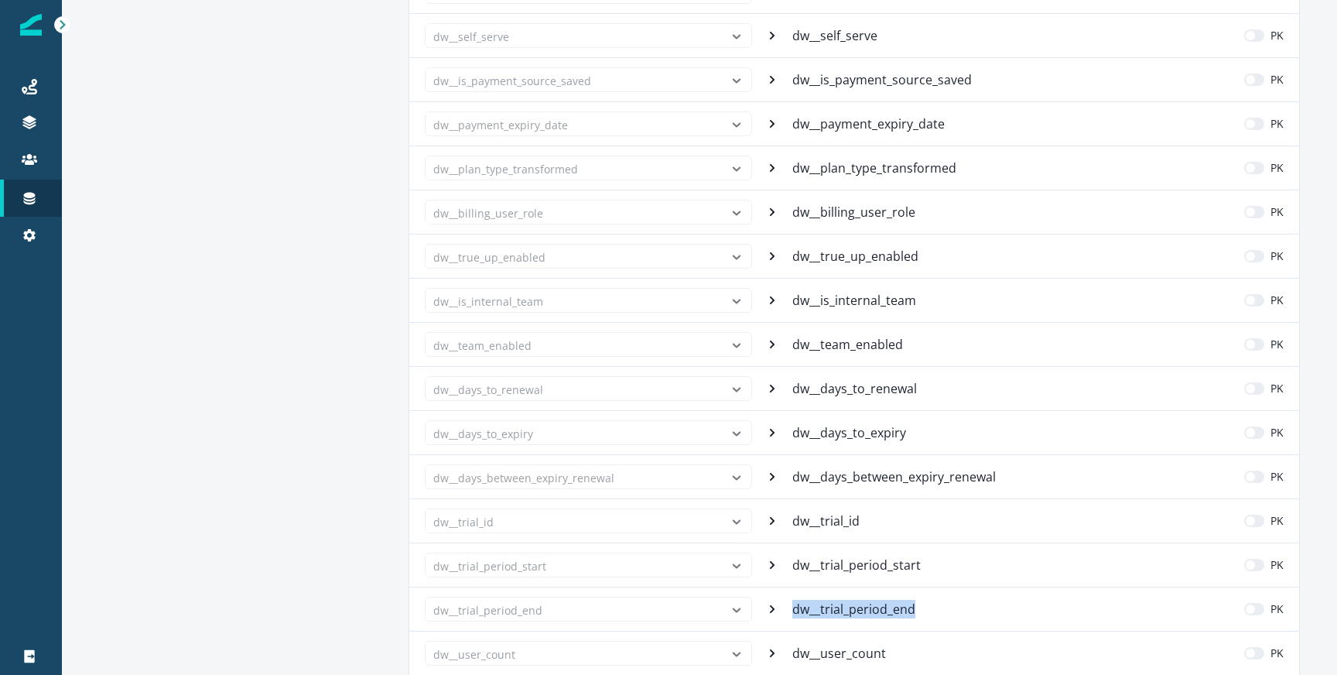
scroll to position [1148, 0]
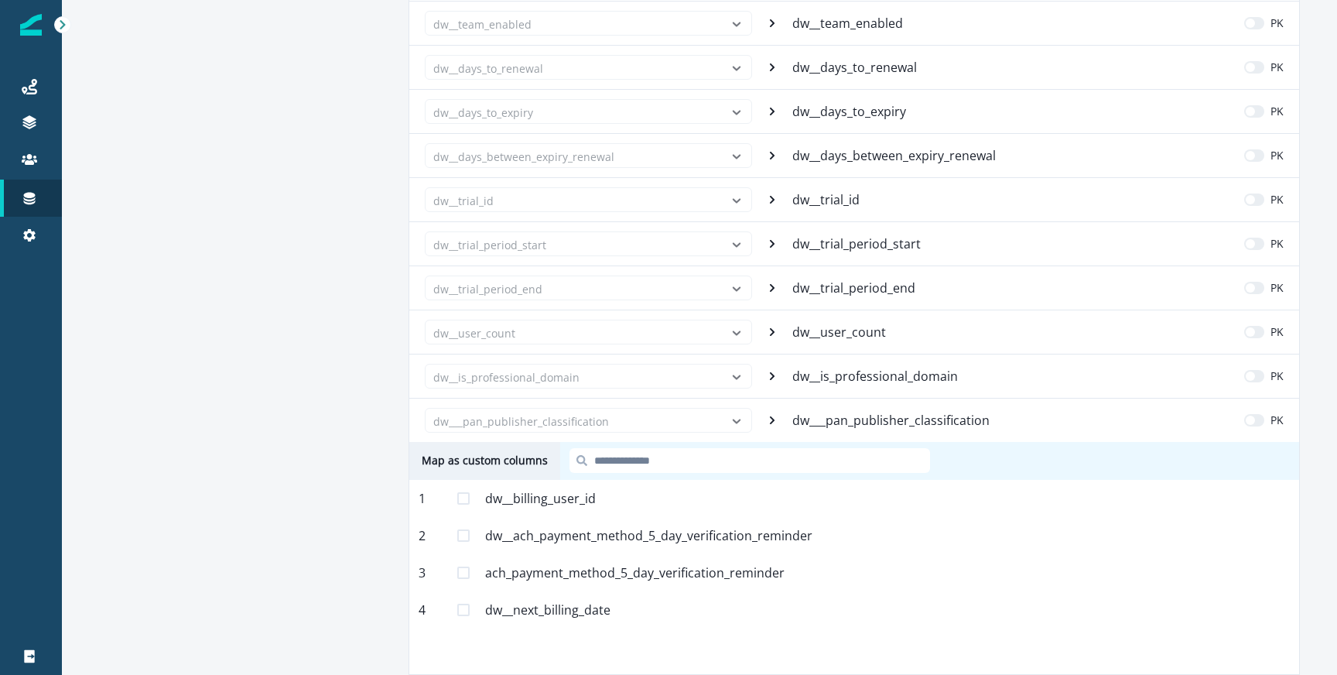
click at [844, 333] on p "dw__user_count" at bounding box center [840, 332] width 97 height 19
click at [890, 378] on p "dw__is_professional_domain" at bounding box center [876, 376] width 169 height 19
click at [890, 419] on p "dw___pan_publisher_classification" at bounding box center [892, 420] width 200 height 19
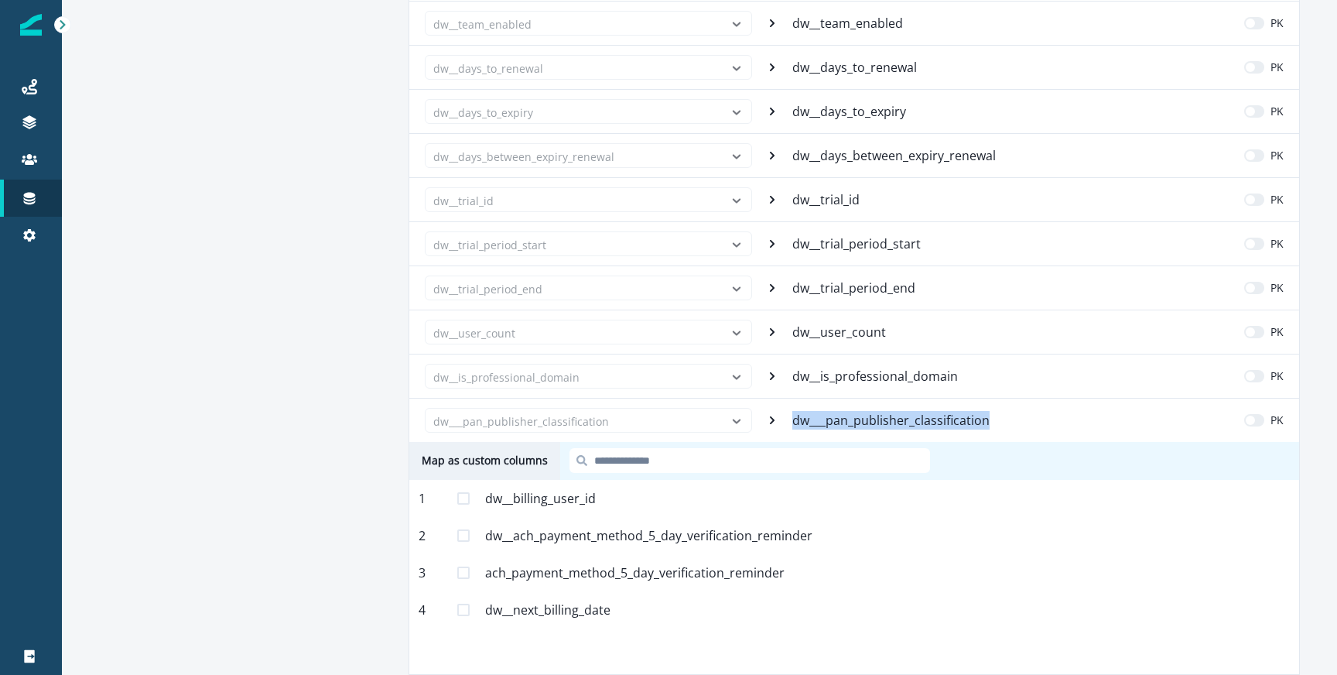
click at [890, 419] on p "dw___pan_publisher_classification" at bounding box center [892, 420] width 200 height 19
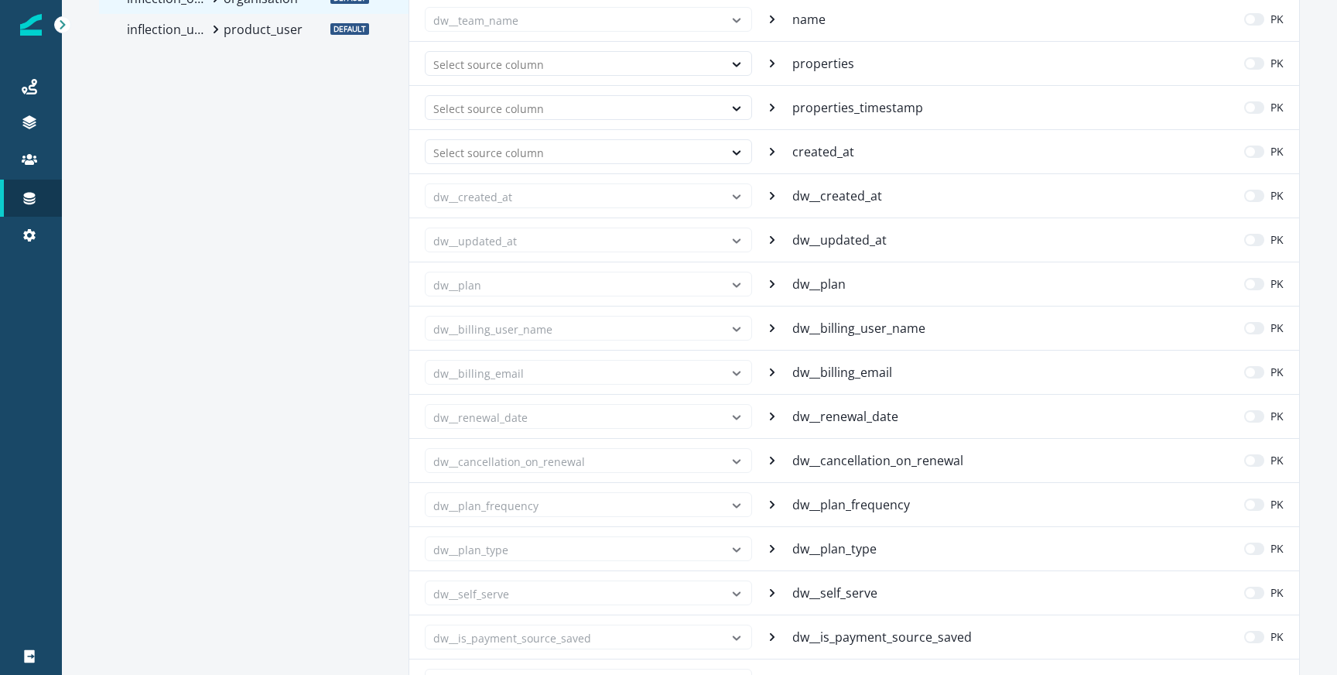
scroll to position [0, 0]
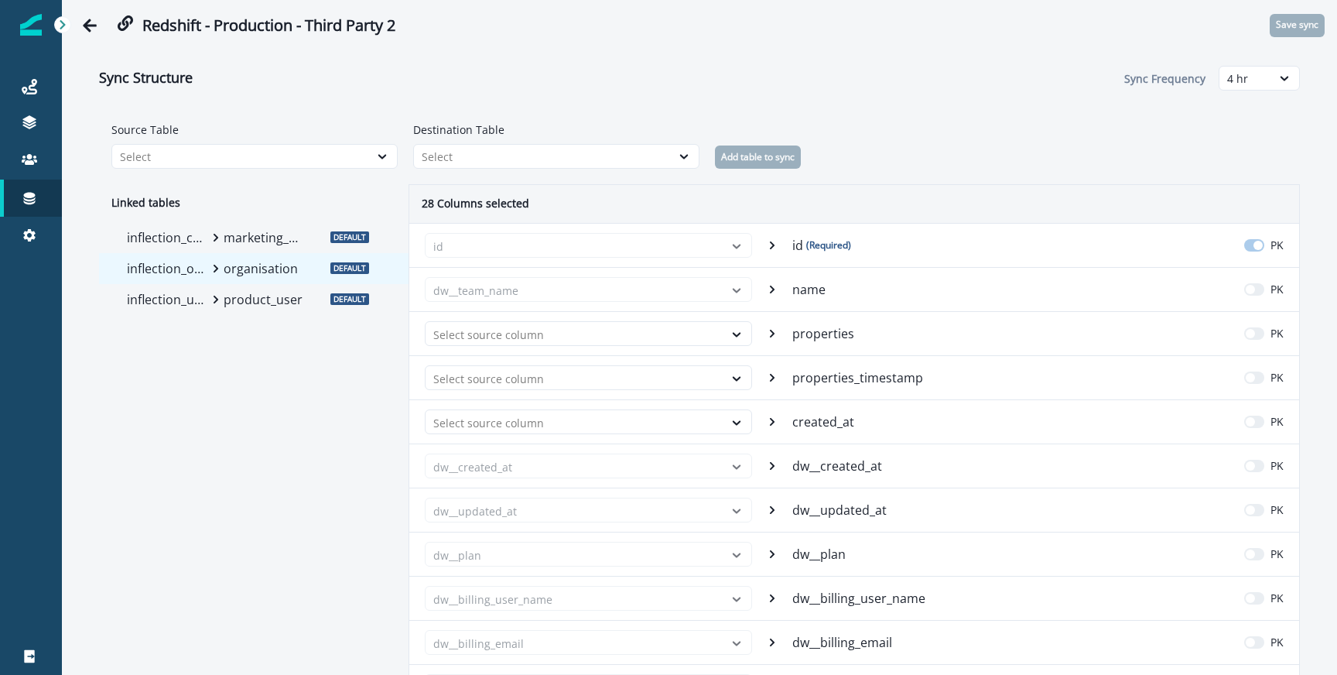
click at [255, 242] on p "marketing_person" at bounding box center [264, 237] width 81 height 19
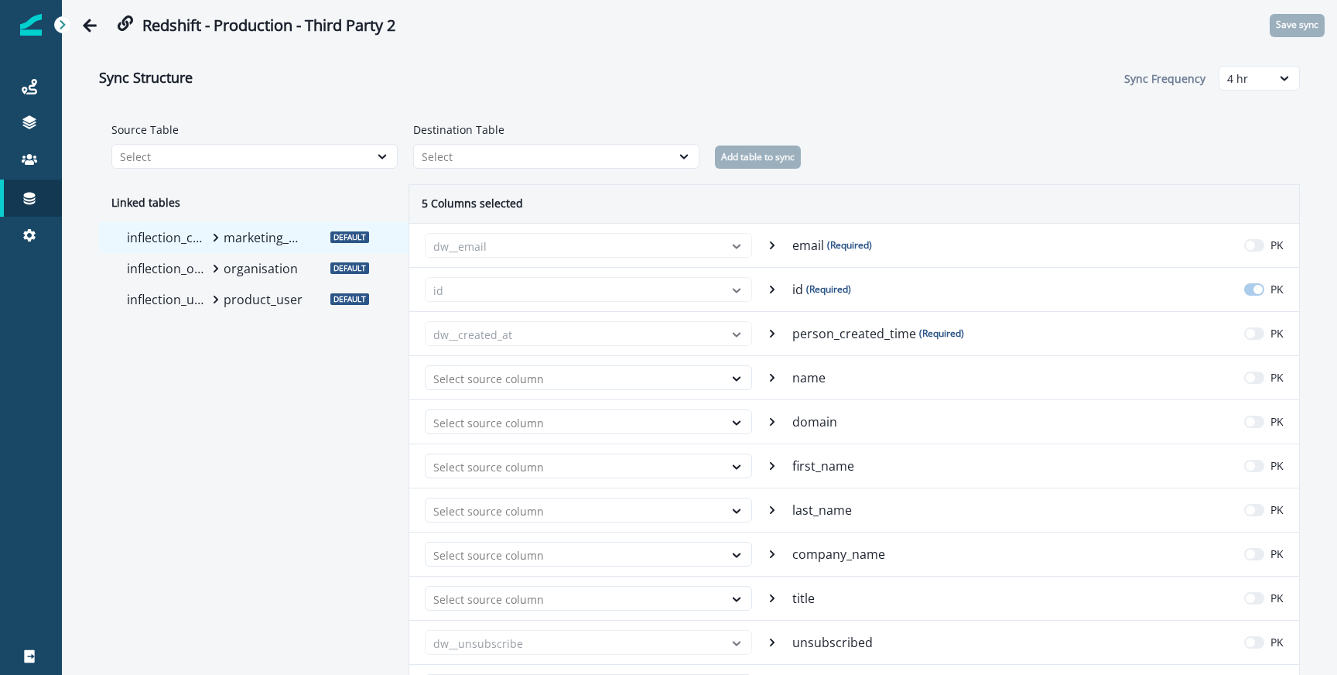
click at [282, 285] on div "inflection_user product_user" at bounding box center [217, 299] width 193 height 31
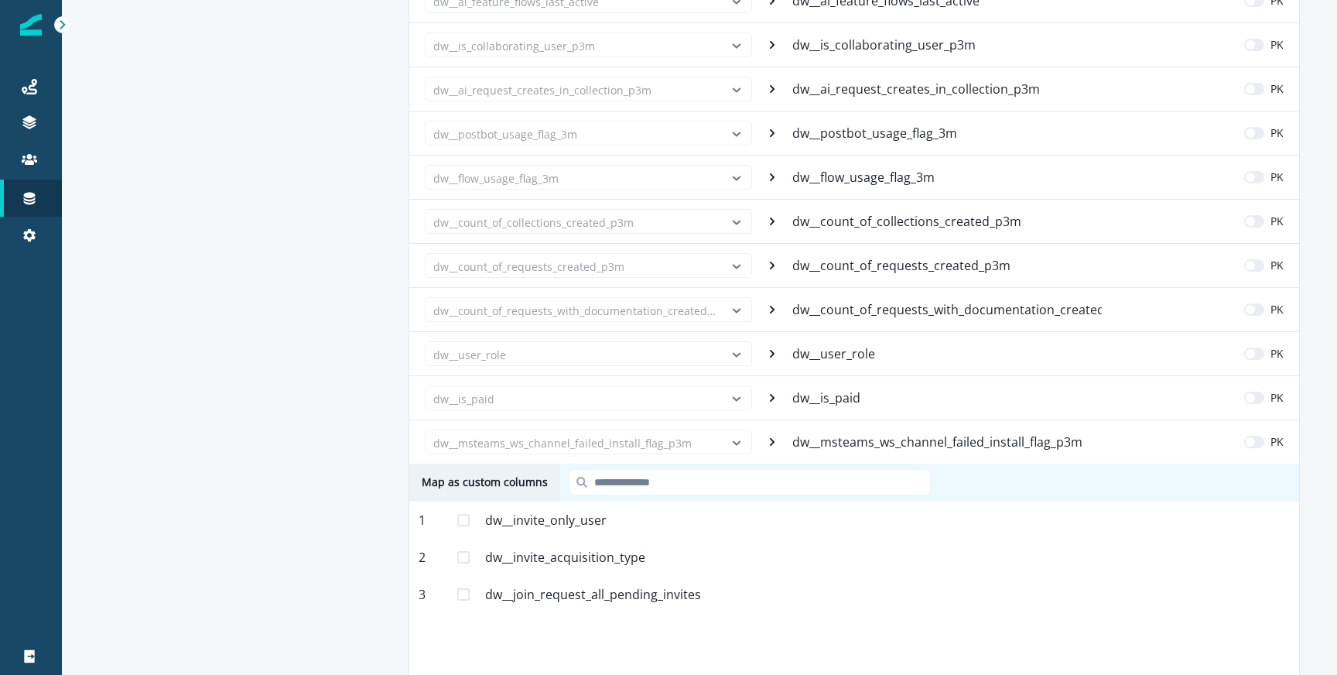
scroll to position [1556, 0]
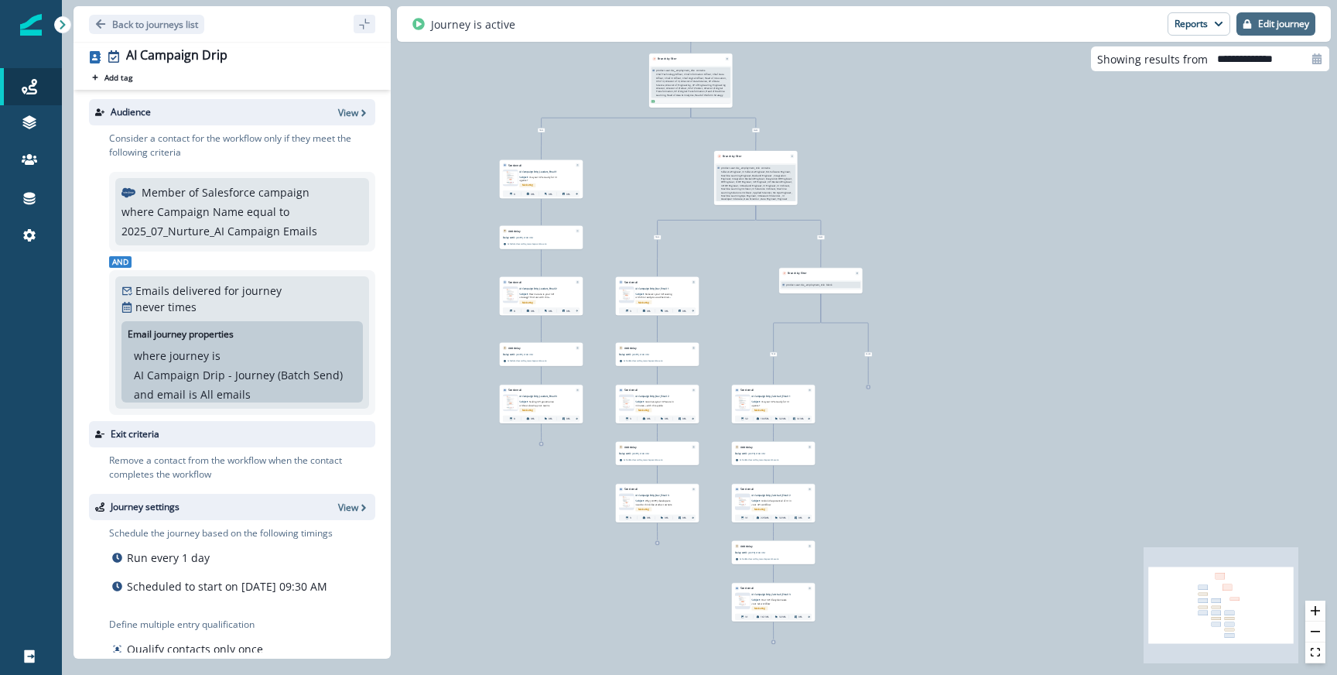
click at [1310, 22] on button "Edit journey" at bounding box center [1275, 23] width 79 height 23
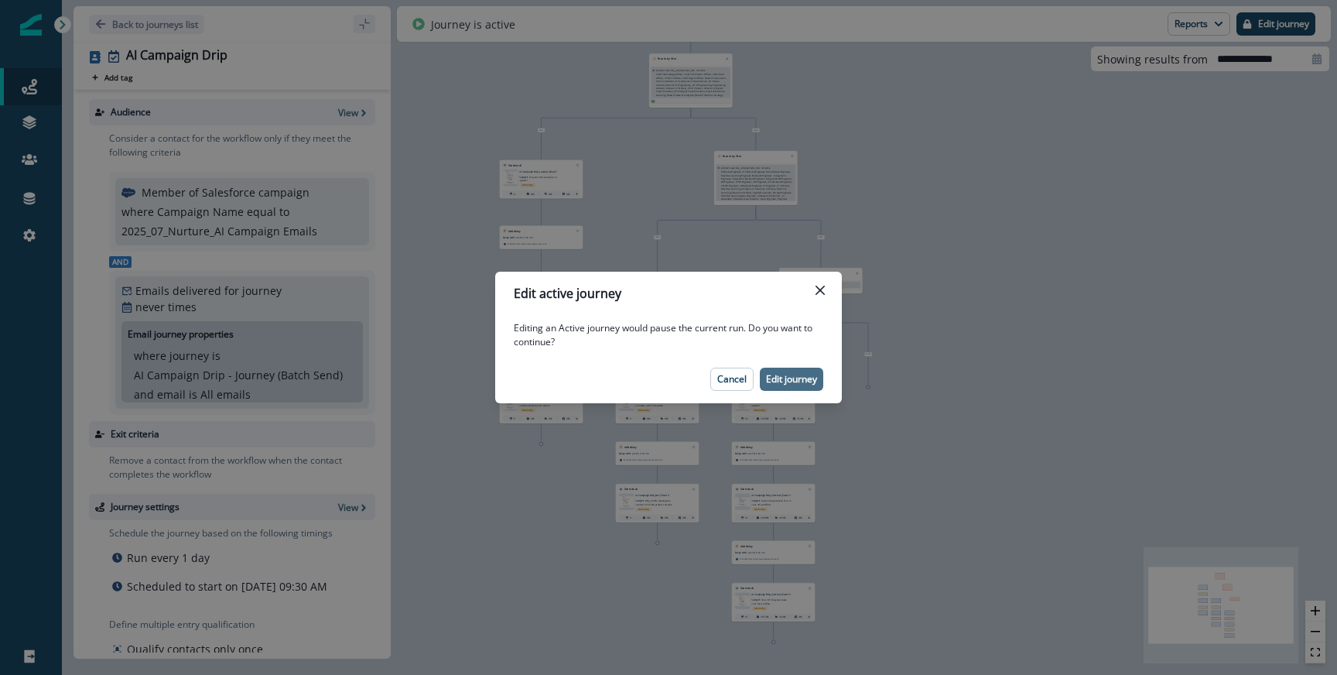
click at [809, 383] on p "Edit journey" at bounding box center [791, 379] width 51 height 11
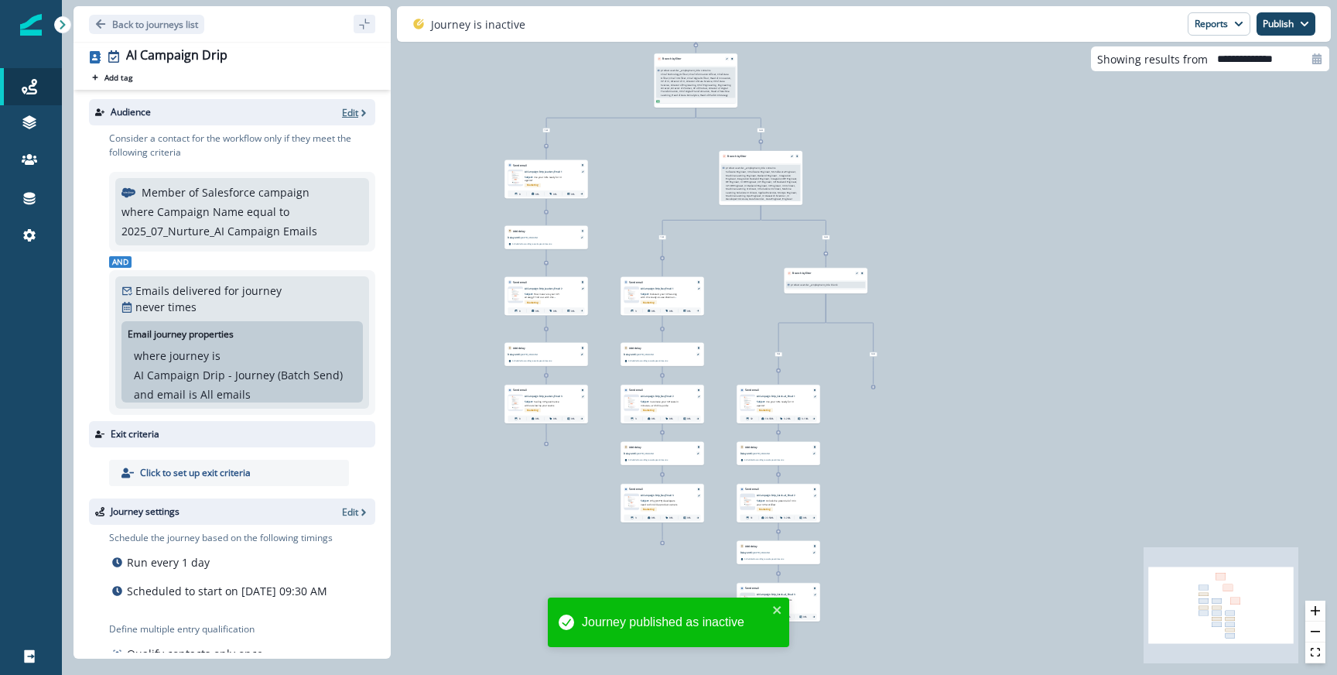
click at [354, 110] on p "Edit" at bounding box center [350, 112] width 16 height 13
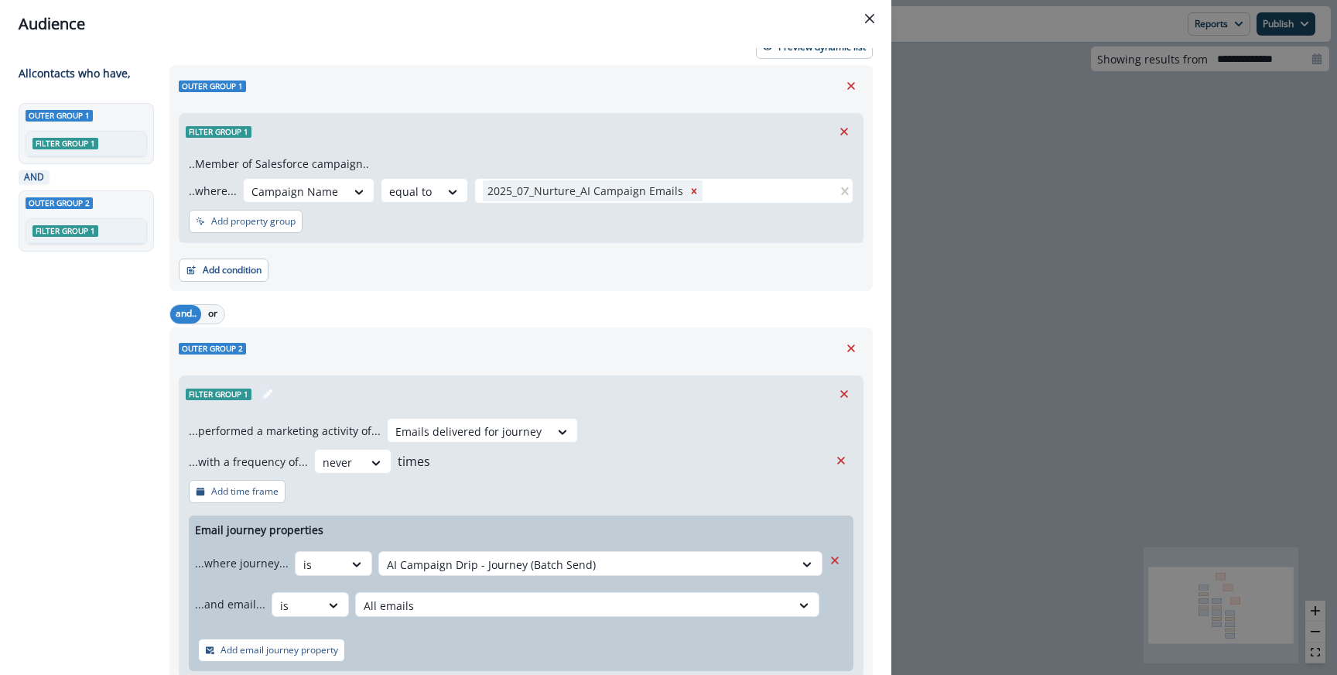
scroll to position [124, 0]
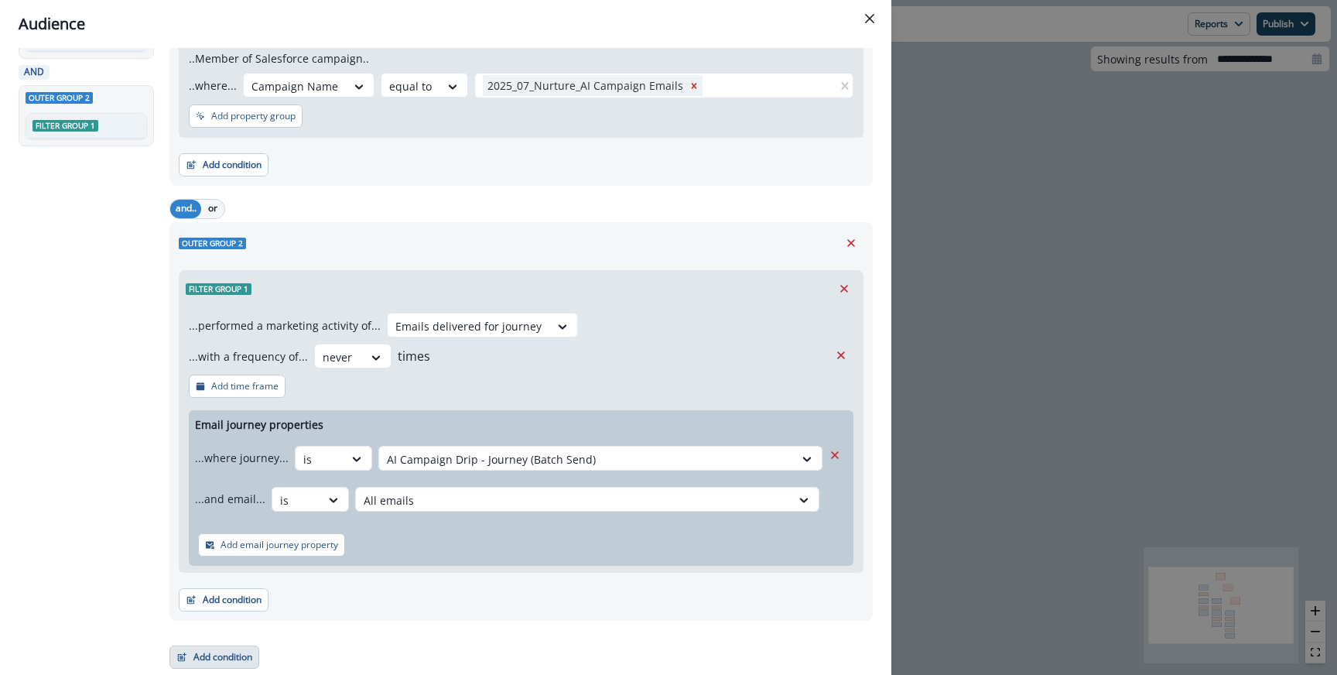
click at [203, 660] on button "Add condition" at bounding box center [214, 656] width 90 height 23
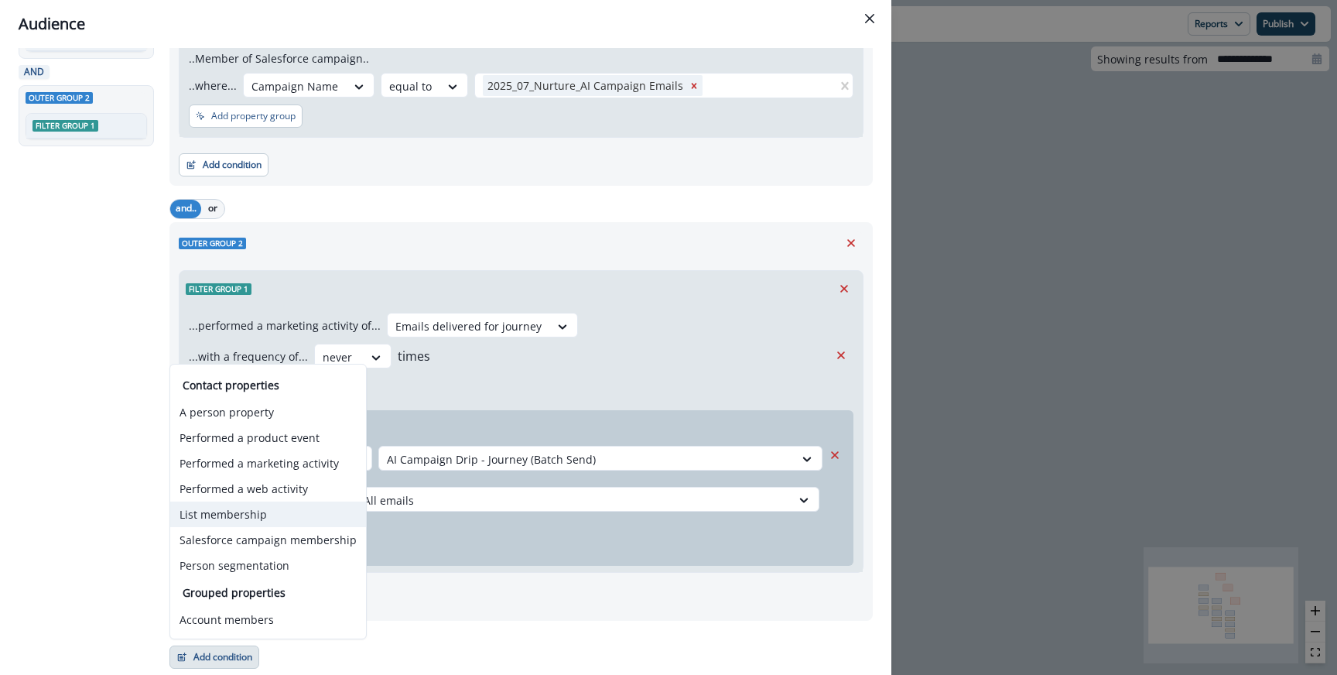
click at [237, 514] on button "List membership" at bounding box center [268, 514] width 196 height 26
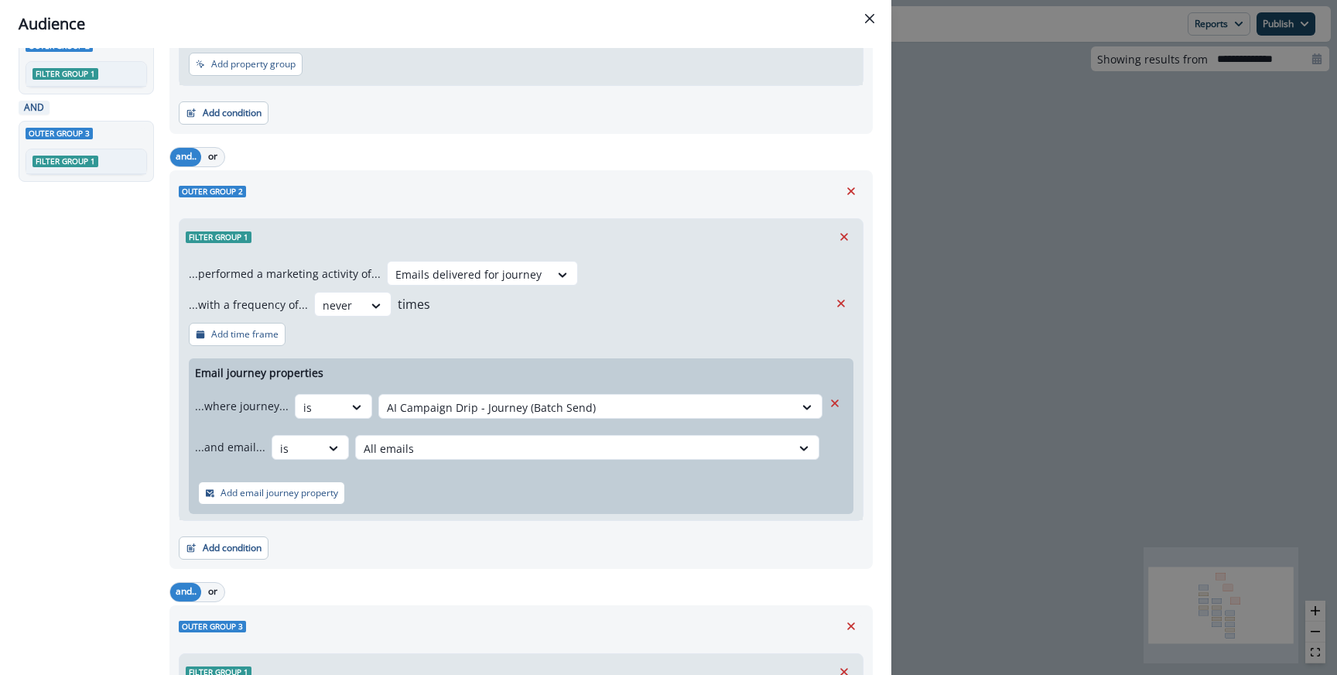
scroll to position [337, 0]
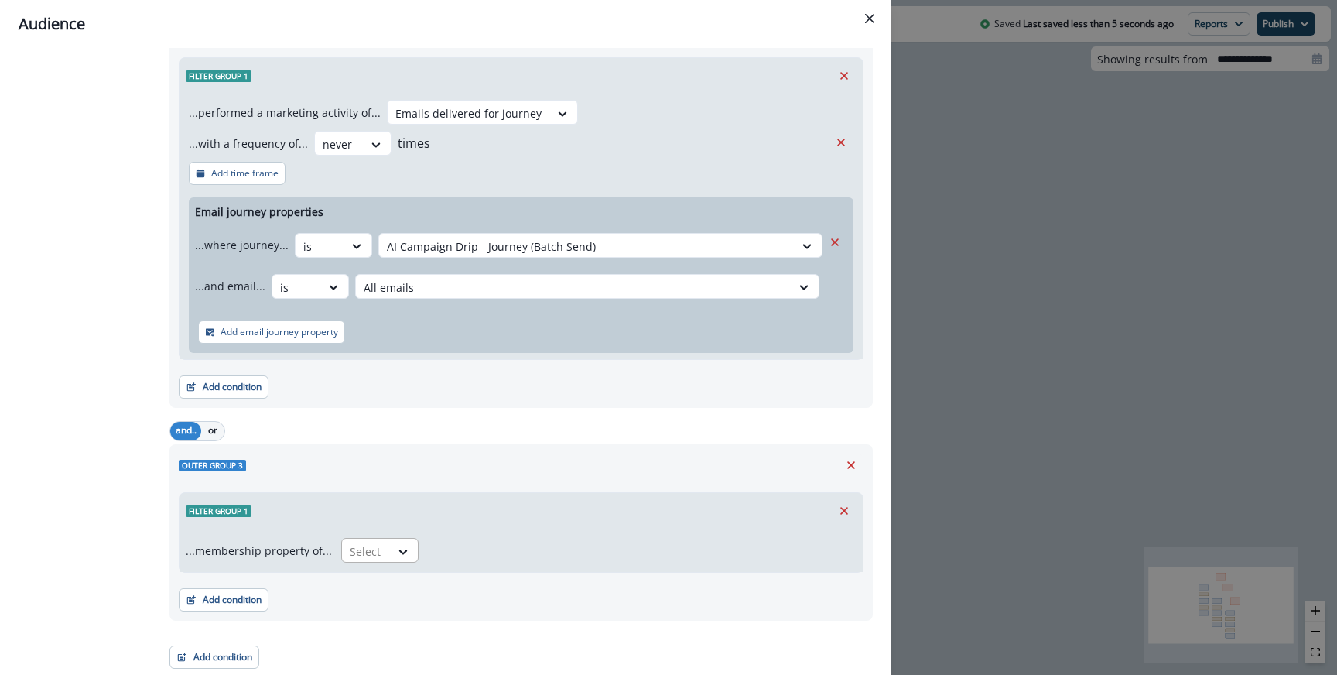
click at [384, 561] on div "Select" at bounding box center [366, 551] width 48 height 26
click at [214, 425] on button "or" at bounding box center [212, 431] width 23 height 19
click at [409, 544] on div at bounding box center [403, 551] width 26 height 15
click at [374, 612] on div "in" at bounding box center [375, 614] width 77 height 29
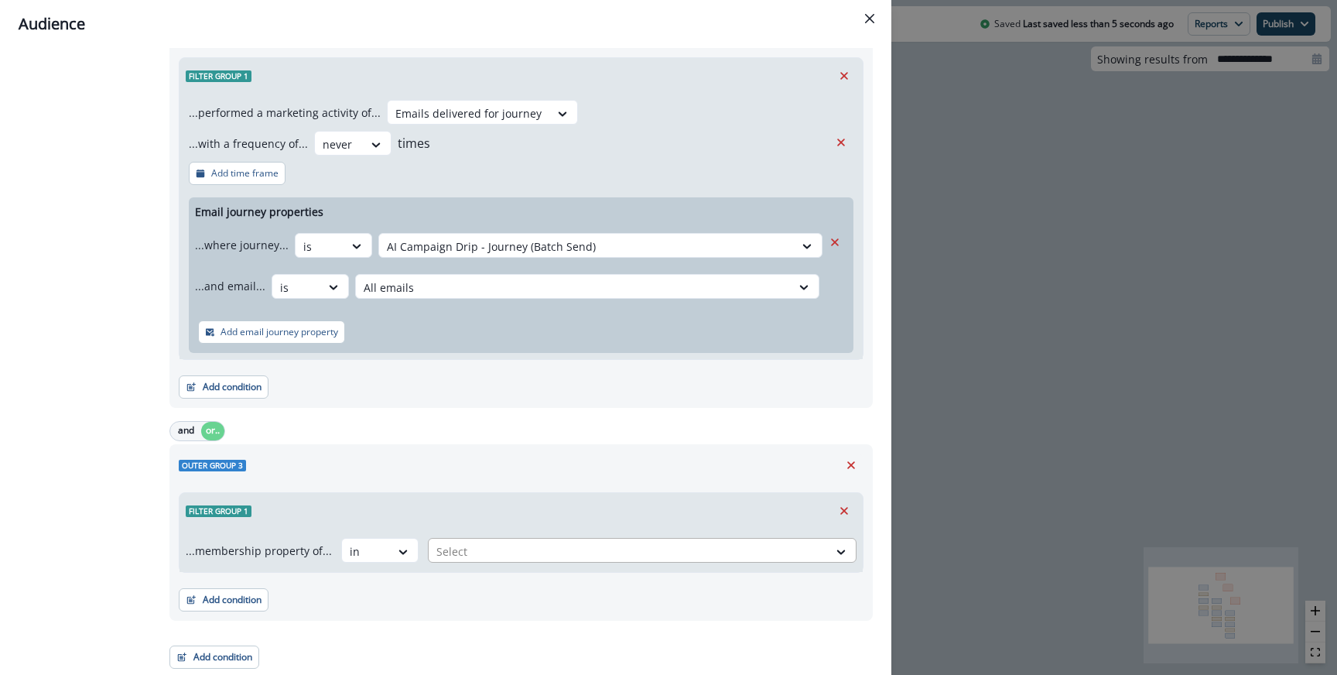
click at [459, 552] on div at bounding box center [628, 550] width 384 height 19
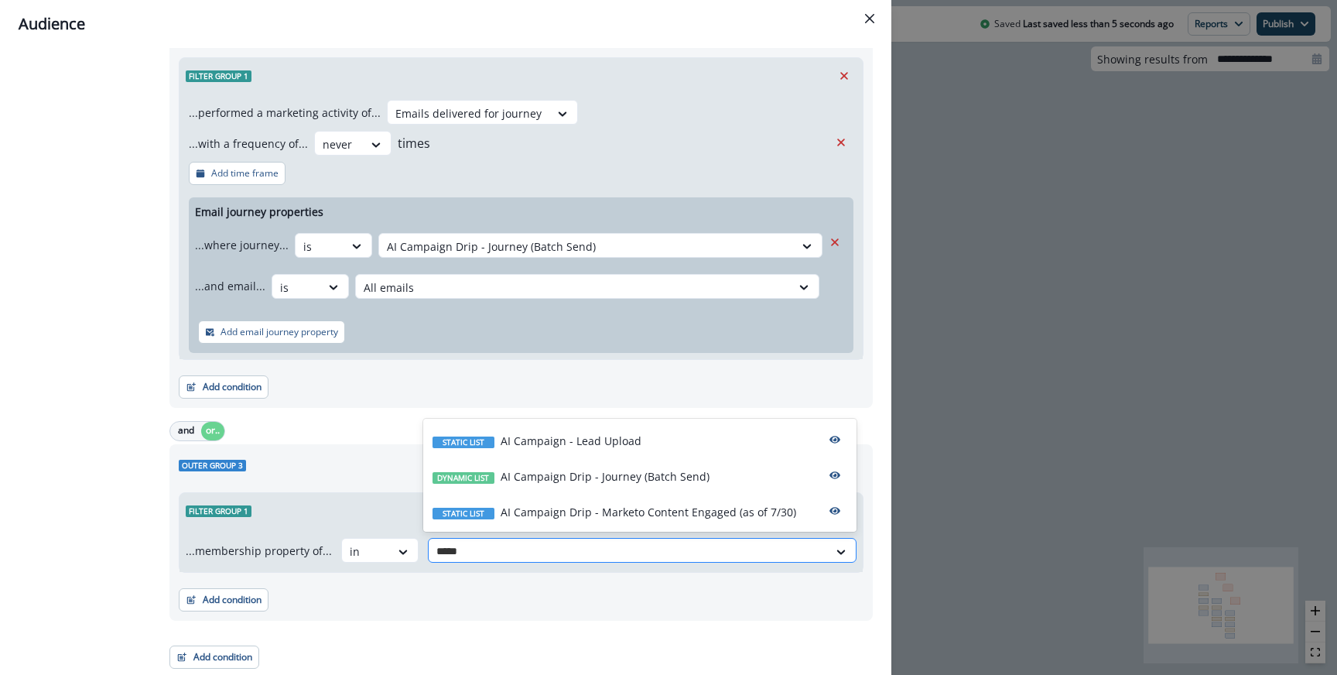
type input "******"
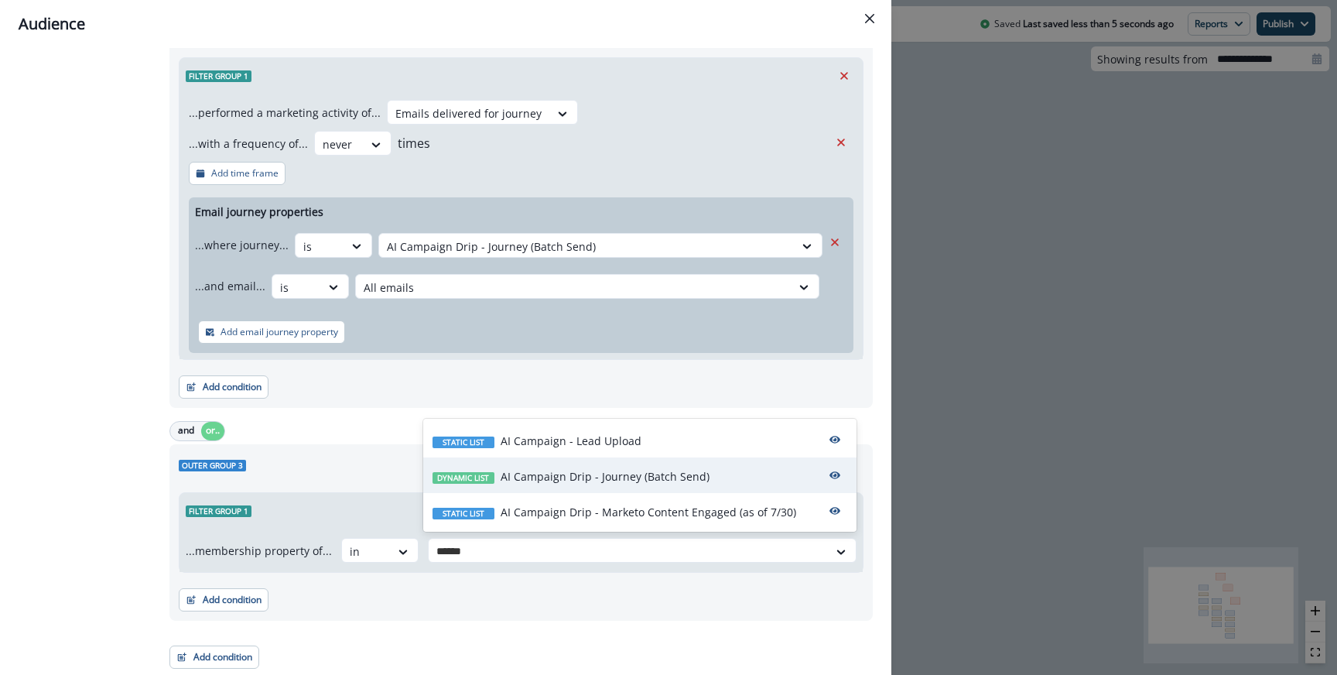
click at [557, 468] on p "AI Campaign Drip - Journey (Batch Send)" at bounding box center [604, 476] width 209 height 16
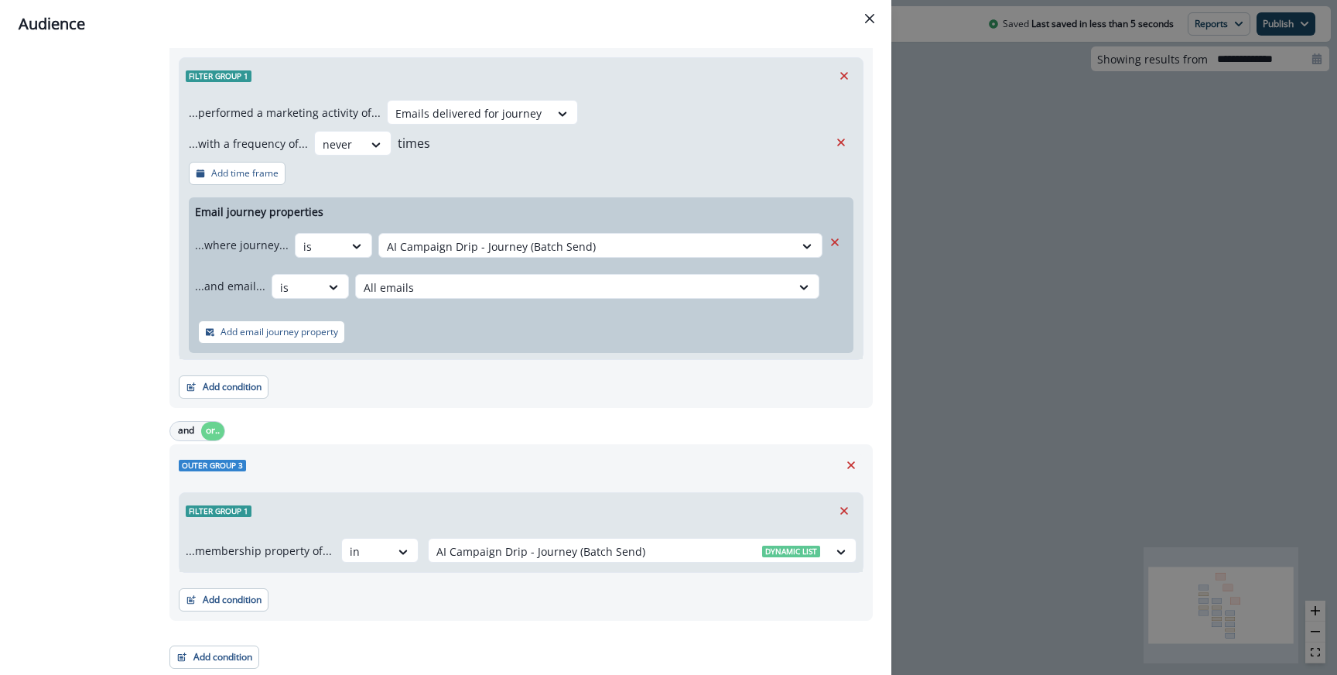
click at [229, 643] on div "Add condition Contact properties A person property Performed a product event Pe…" at bounding box center [214, 649] width 90 height 39
click at [227, 654] on button "Add condition" at bounding box center [214, 656] width 90 height 23
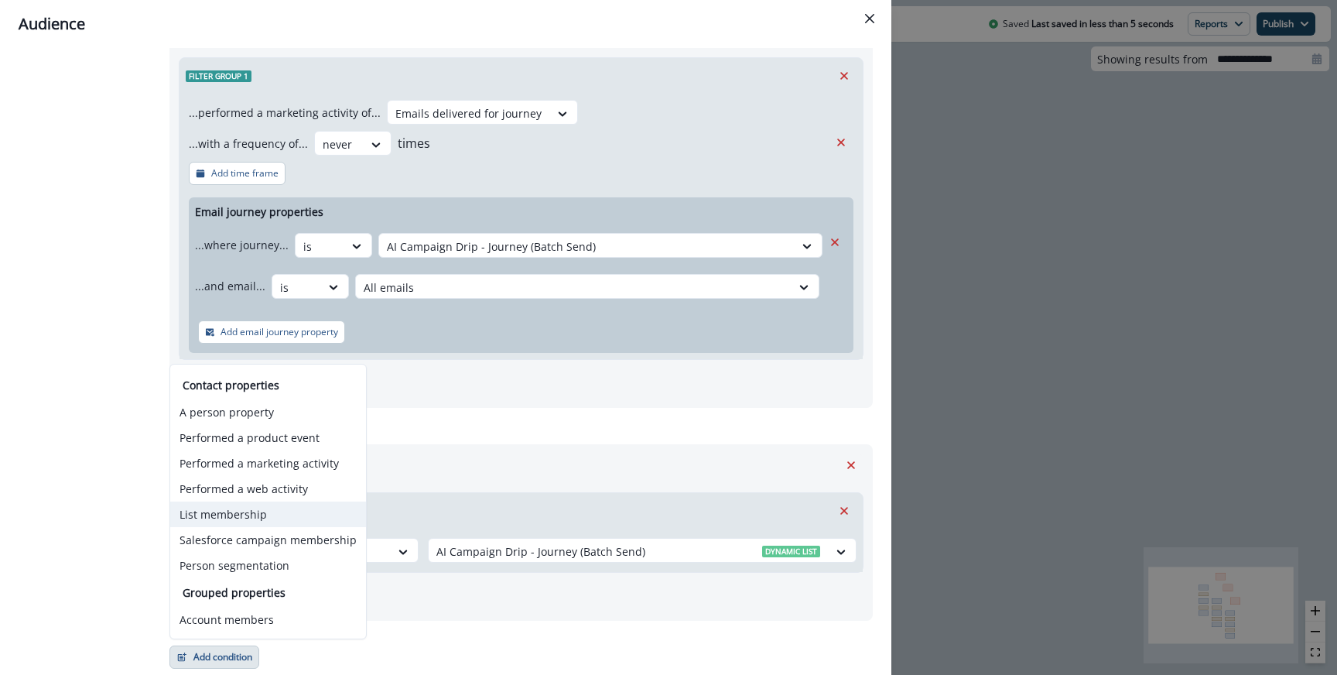
click at [227, 509] on button "List membership" at bounding box center [268, 514] width 196 height 26
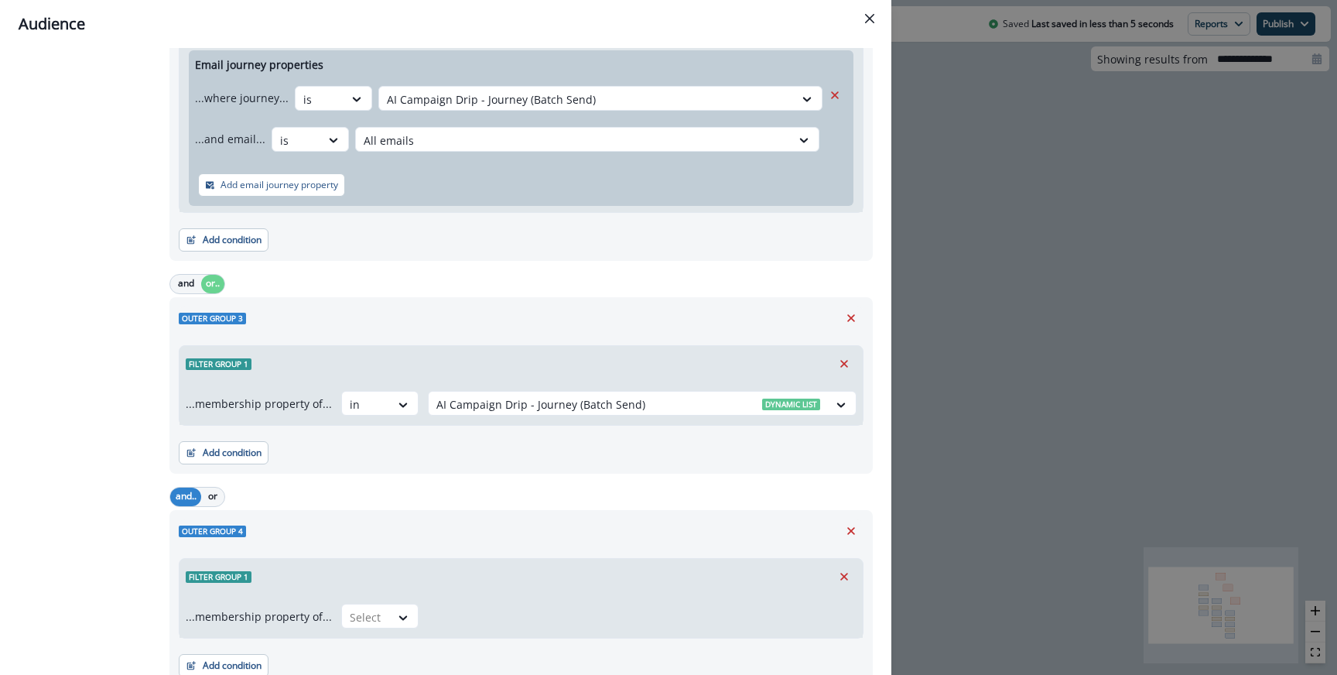
scroll to position [549, 0]
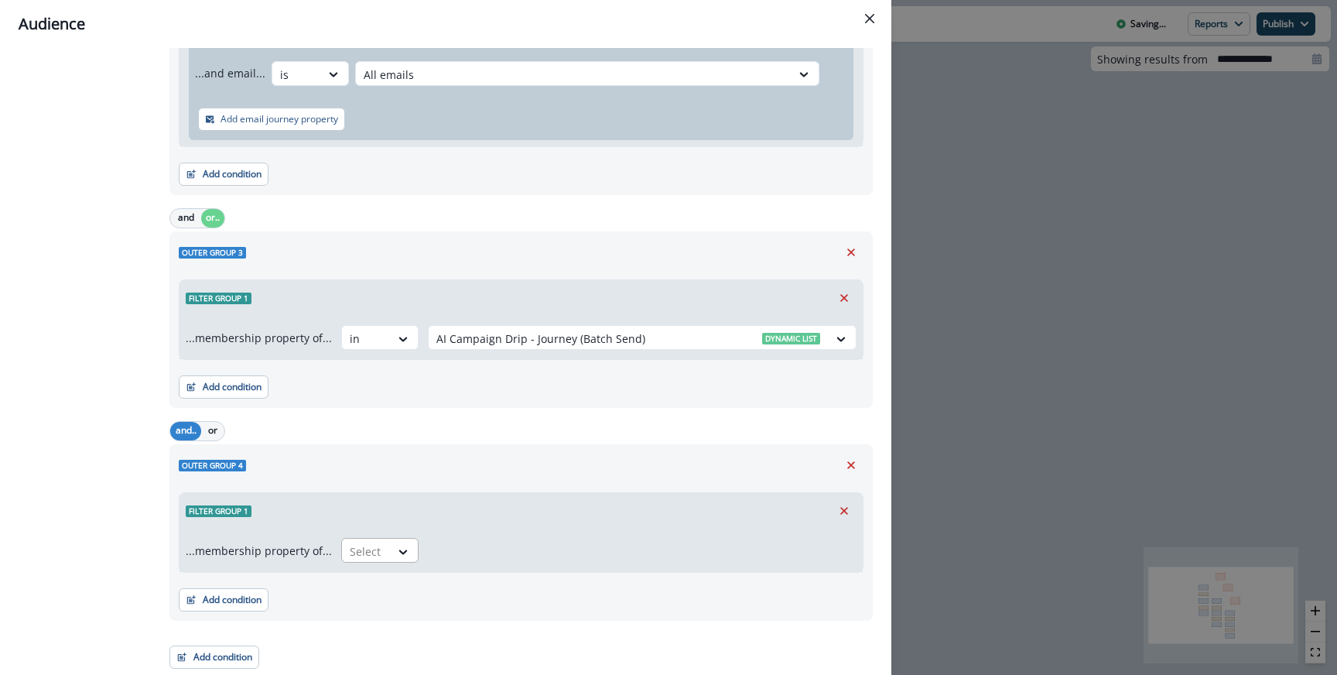
click at [377, 541] on div at bounding box center [366, 550] width 32 height 19
click at [365, 587] on div "not in" at bounding box center [375, 586] width 77 height 29
click at [444, 558] on div at bounding box center [628, 550] width 384 height 19
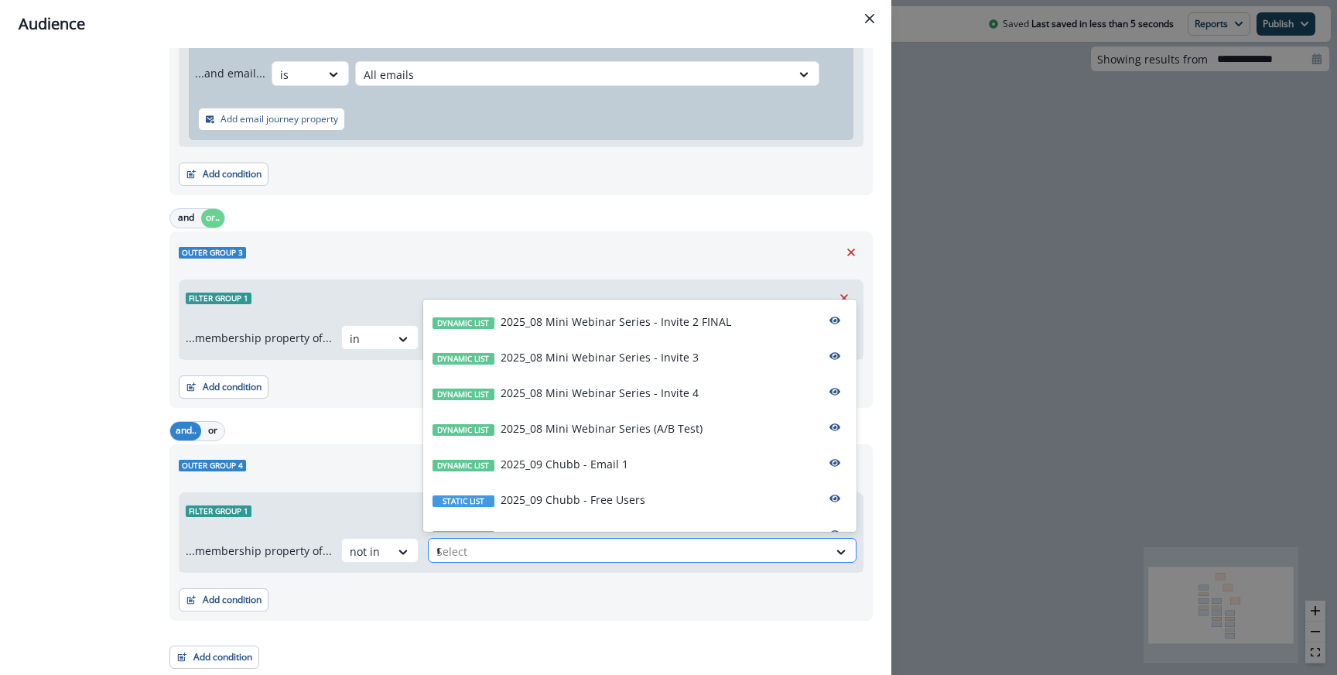
type input "**"
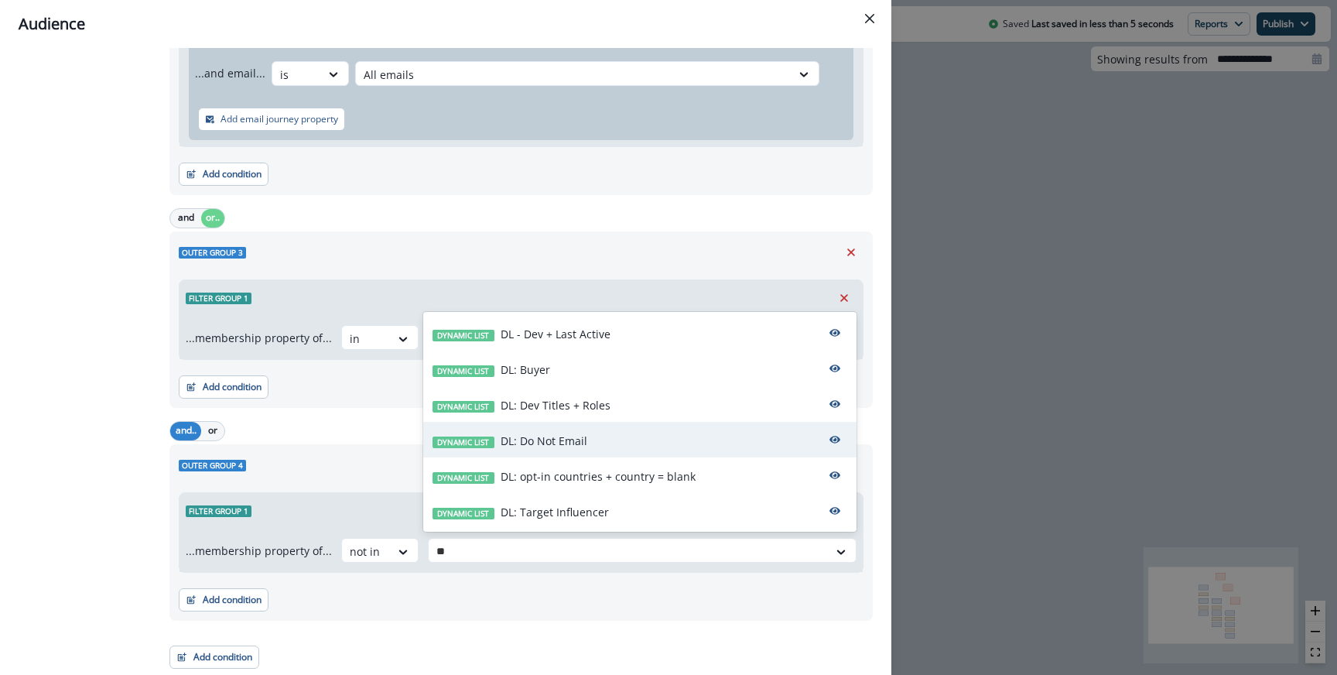
click at [593, 446] on div "Dynamic list DL: Do Not Email" at bounding box center [639, 440] width 433 height 36
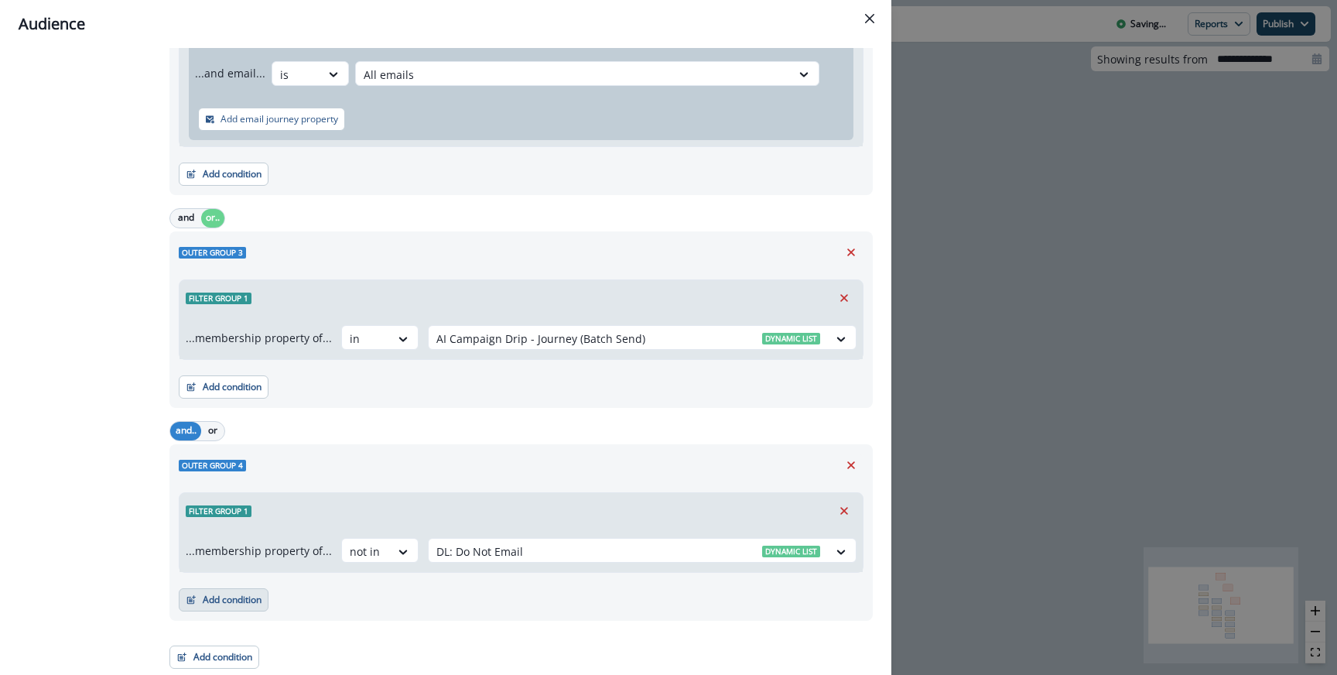
click at [258, 607] on button "Add condition" at bounding box center [224, 599] width 90 height 23
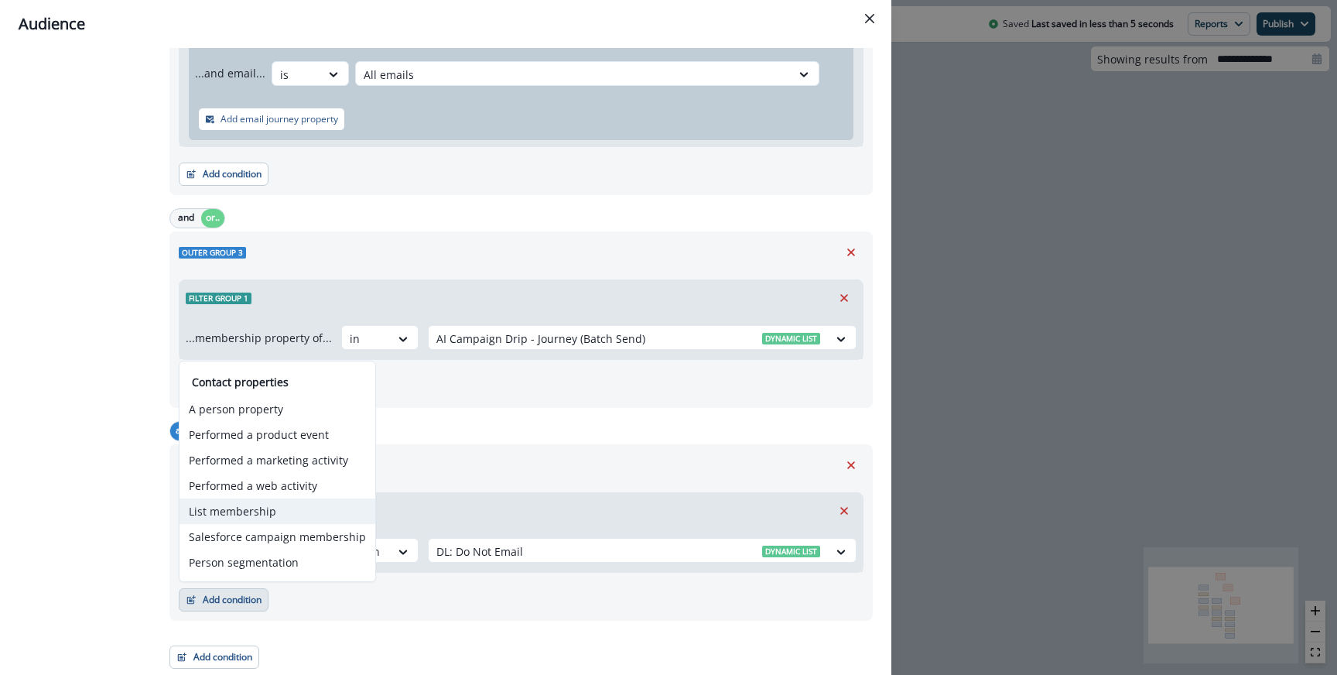
click at [253, 504] on button "List membership" at bounding box center [277, 511] width 196 height 26
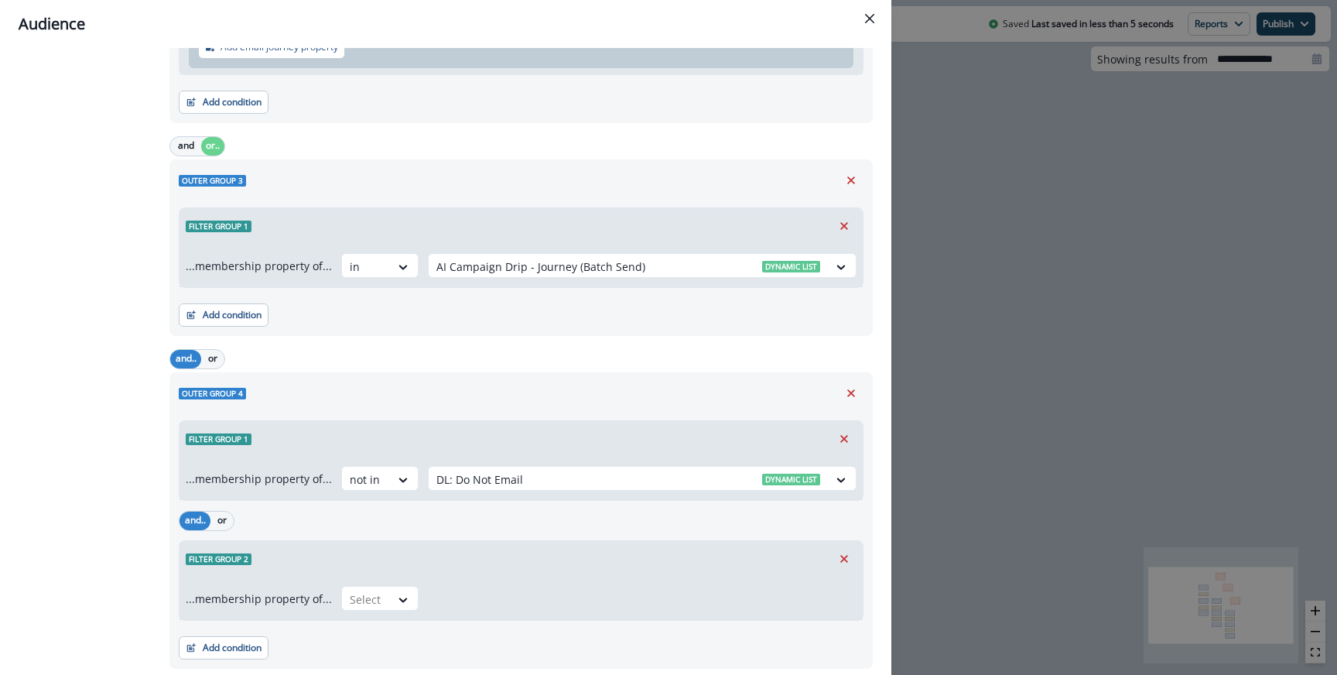
scroll to position [631, 0]
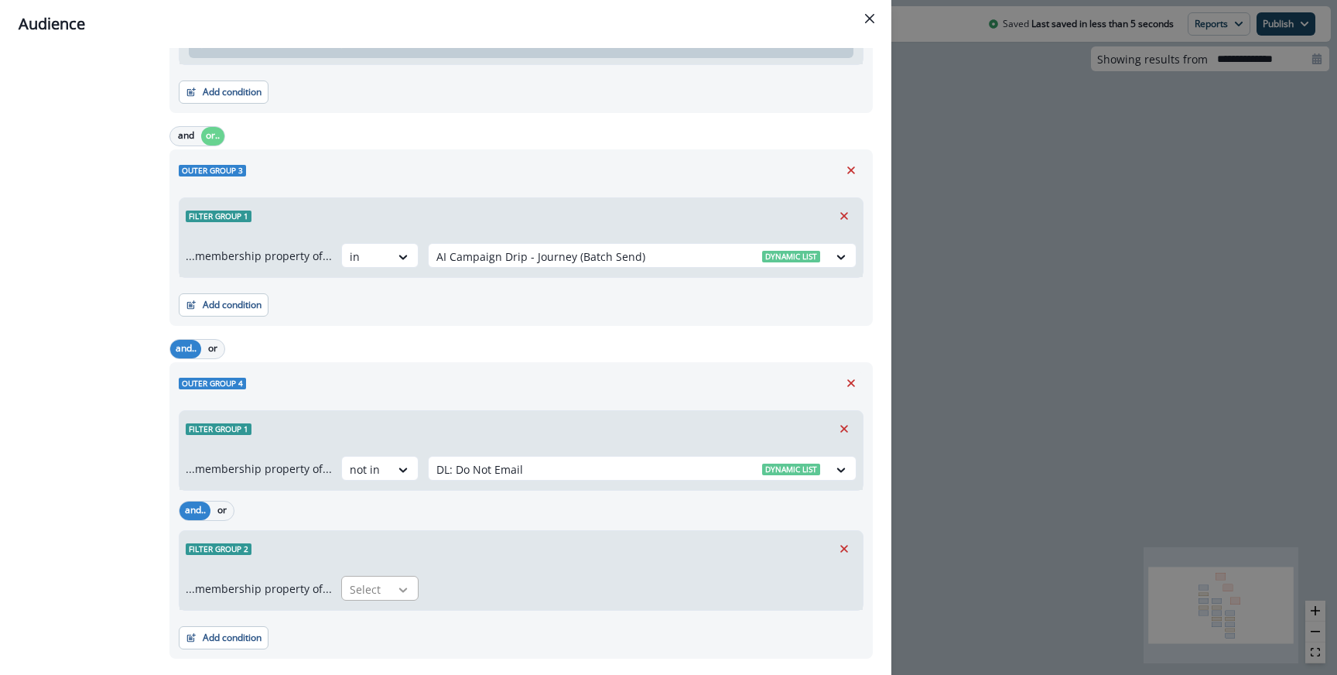
click at [396, 593] on icon at bounding box center [403, 589] width 14 height 15
click at [386, 614] on div "not in" at bounding box center [375, 624] width 77 height 29
click at [489, 585] on div at bounding box center [628, 588] width 384 height 19
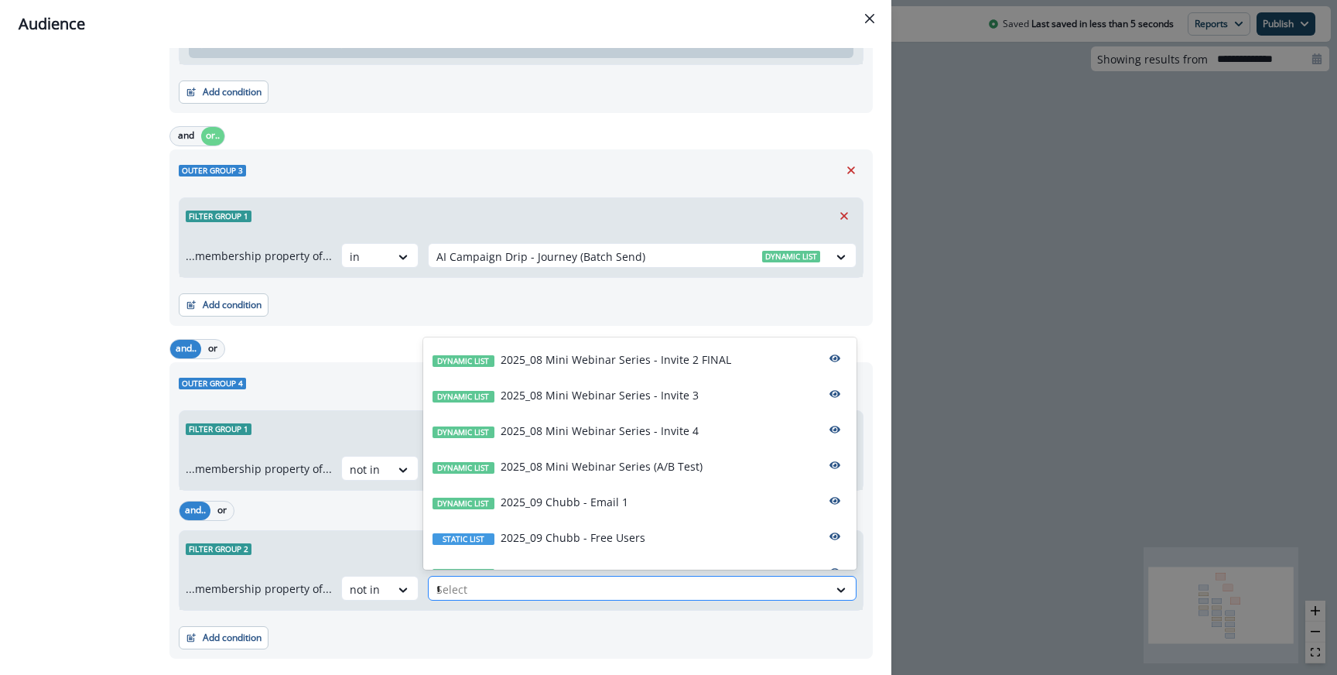
type input "**"
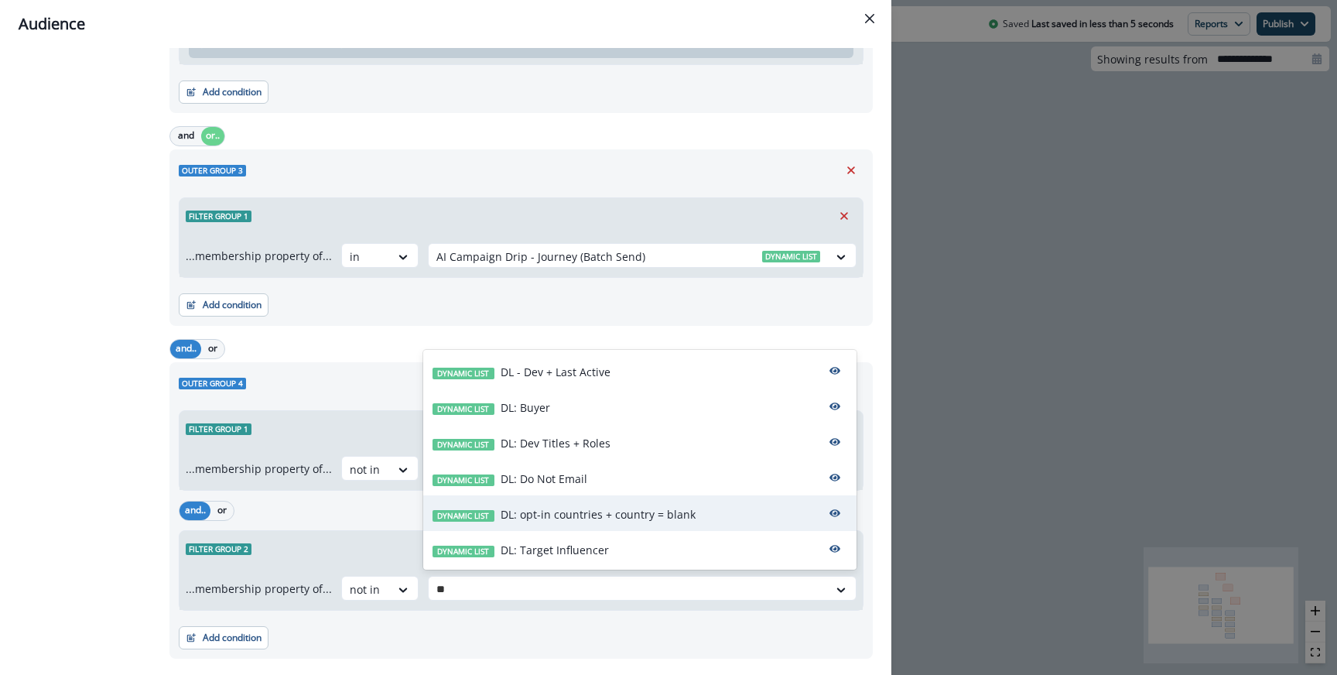
click at [576, 521] on p "DL: opt-in countries + country = blank" at bounding box center [597, 514] width 195 height 16
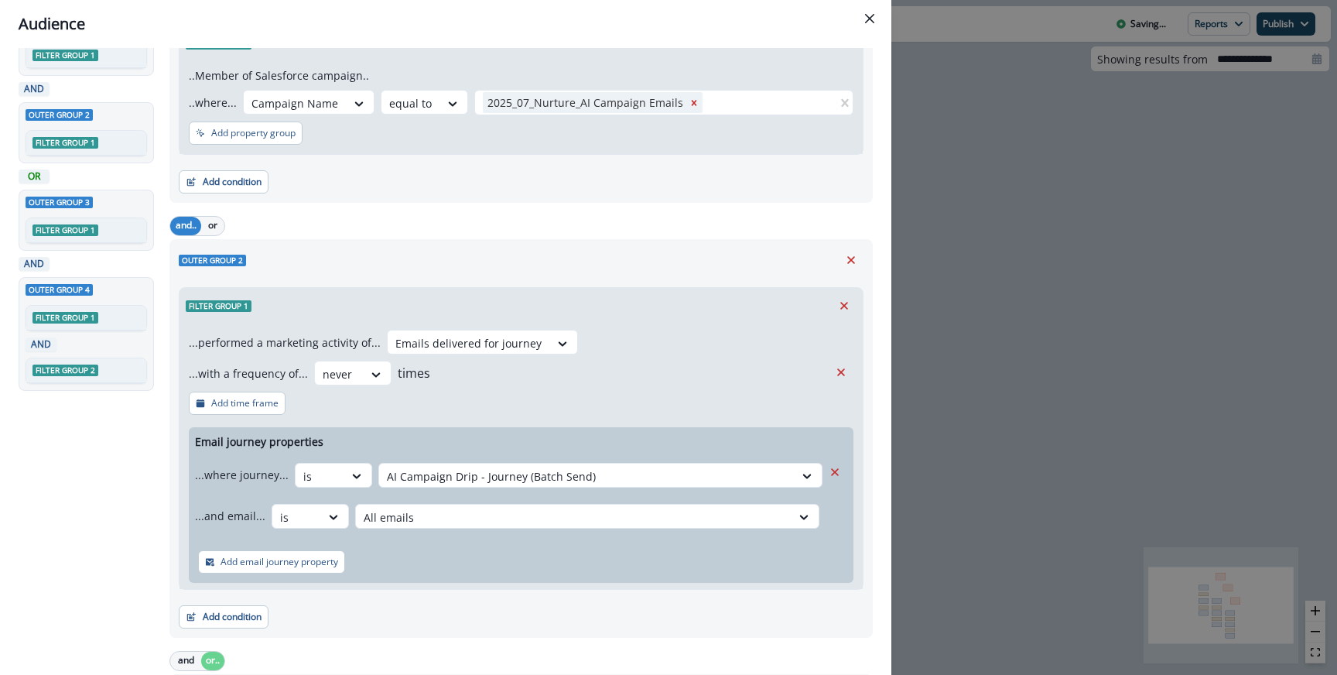
scroll to position [0, 0]
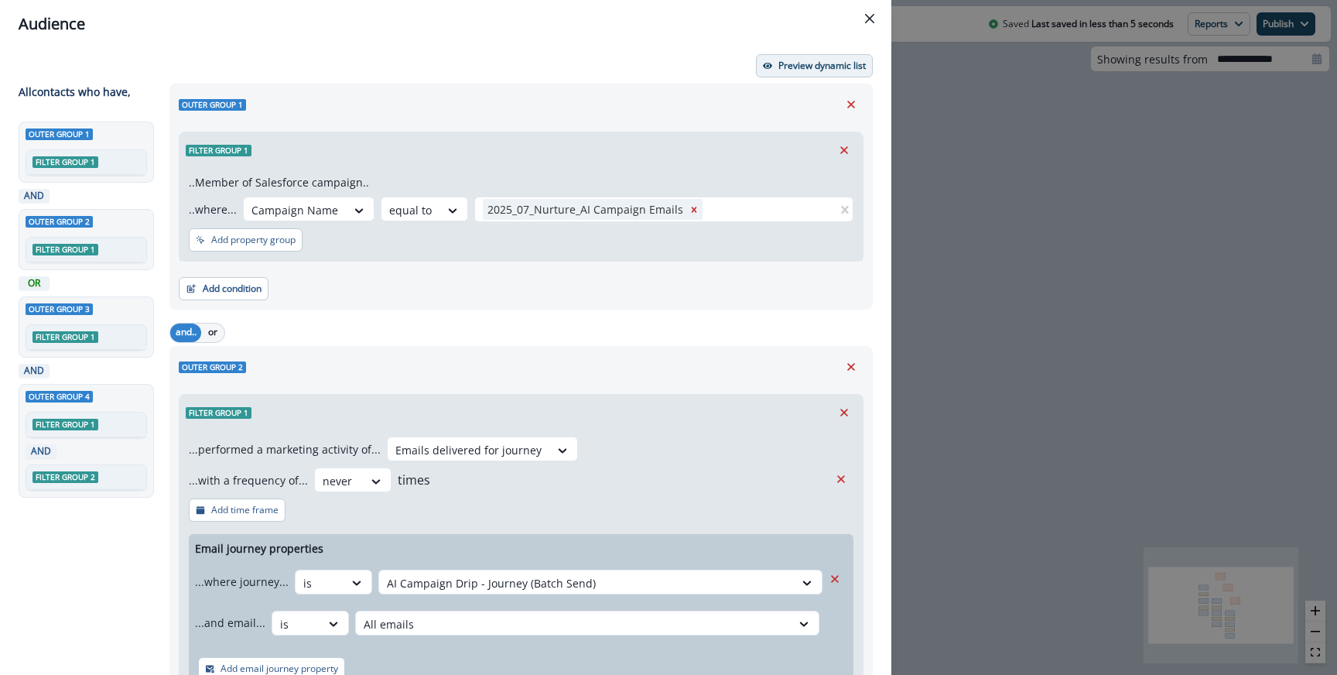
click at [790, 71] on p "Preview dynamic list" at bounding box center [821, 65] width 87 height 11
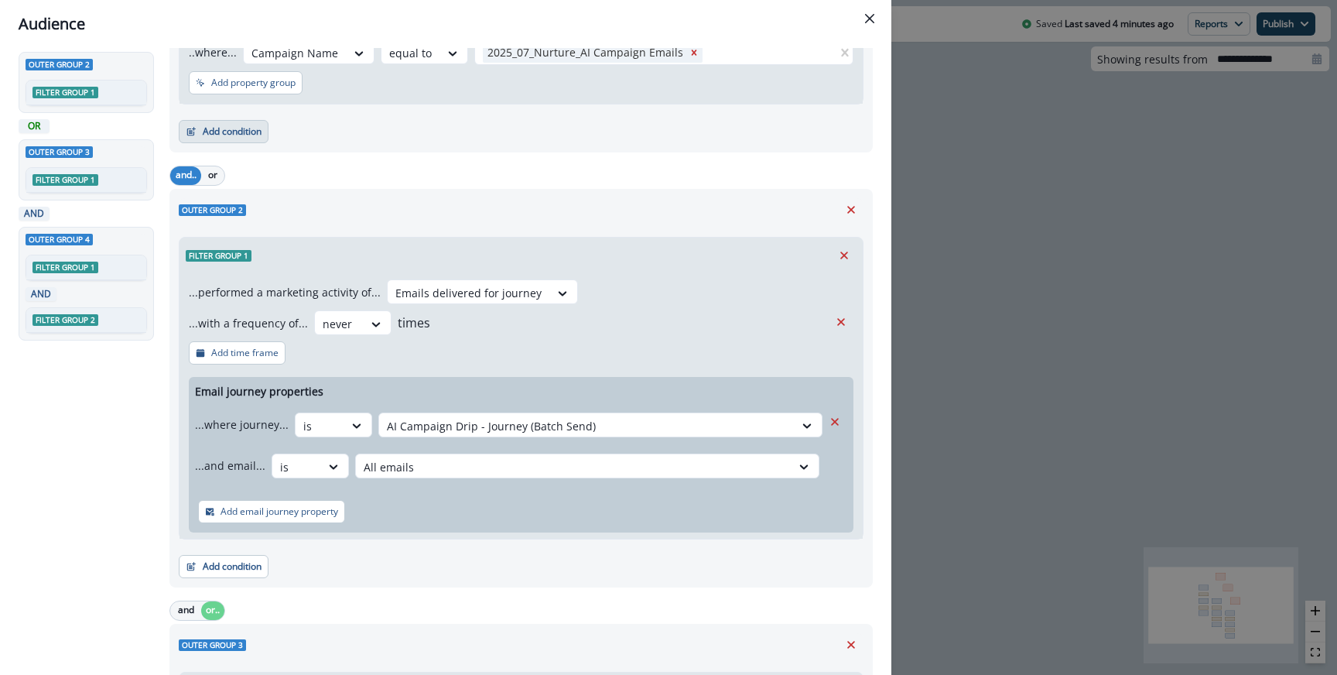
scroll to position [135, 0]
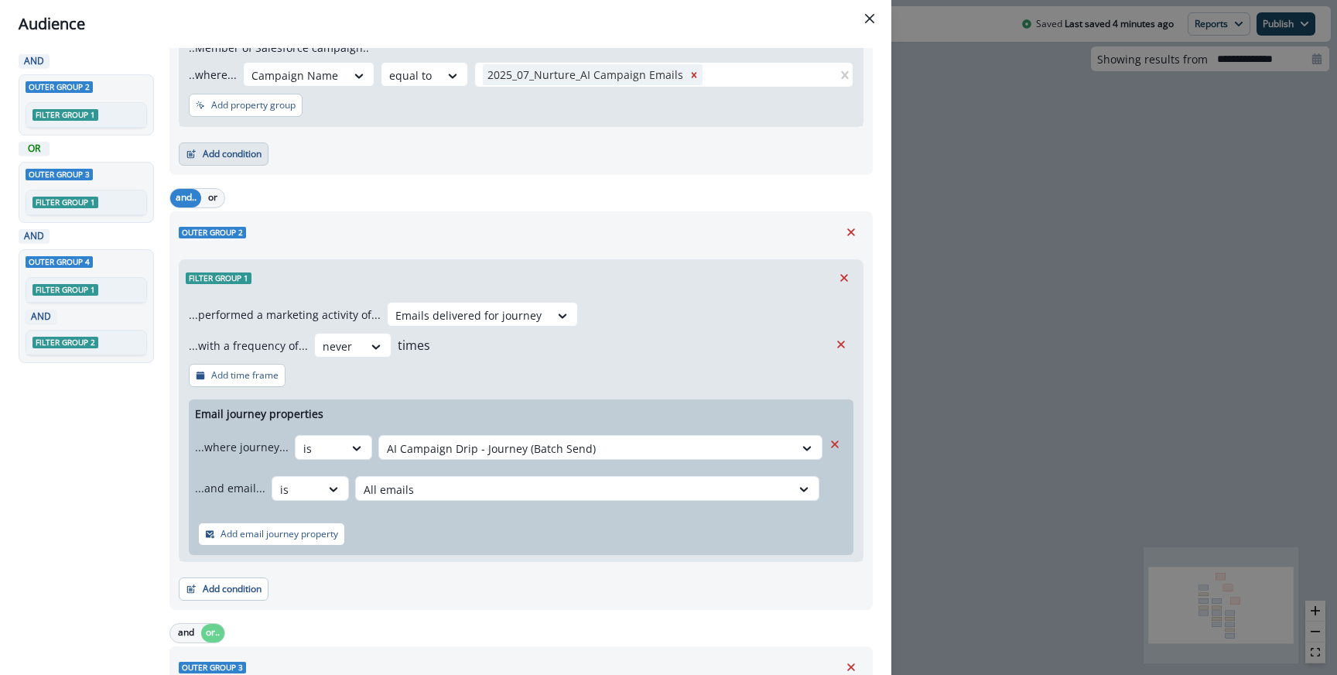
click at [224, 144] on button "Add condition" at bounding box center [224, 153] width 90 height 23
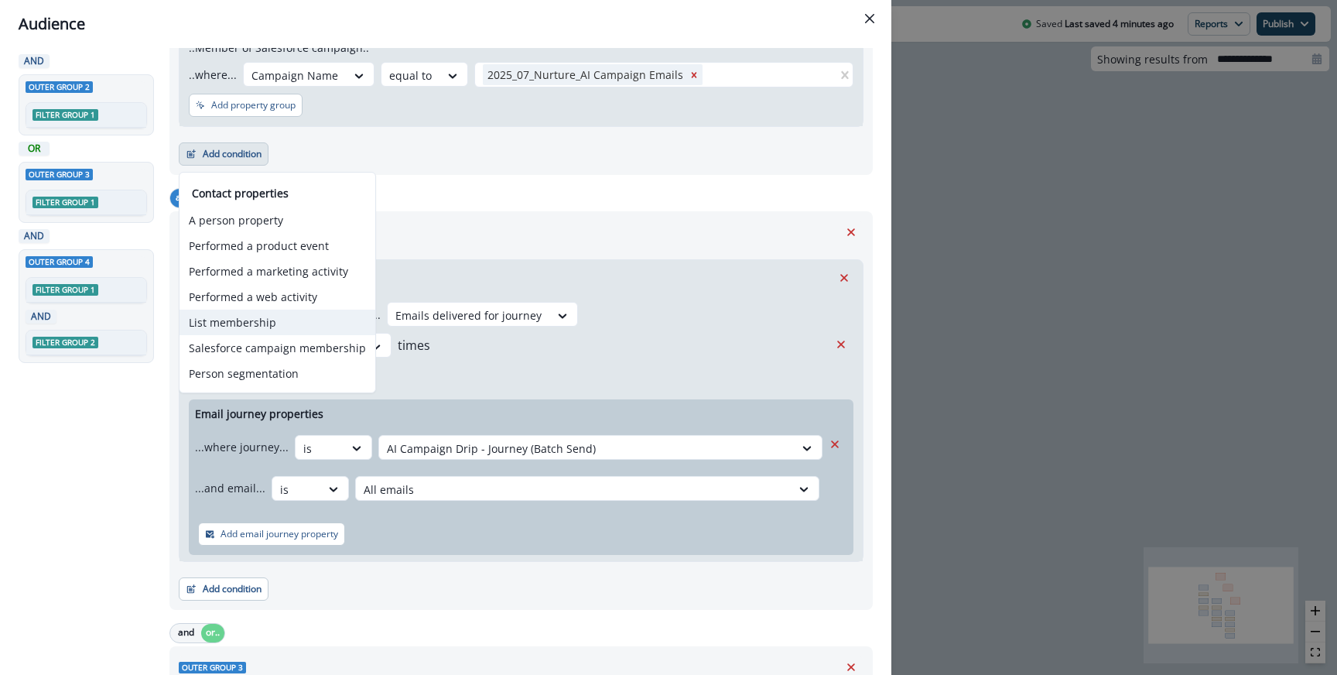
click at [296, 323] on button "List membership" at bounding box center [277, 322] width 196 height 26
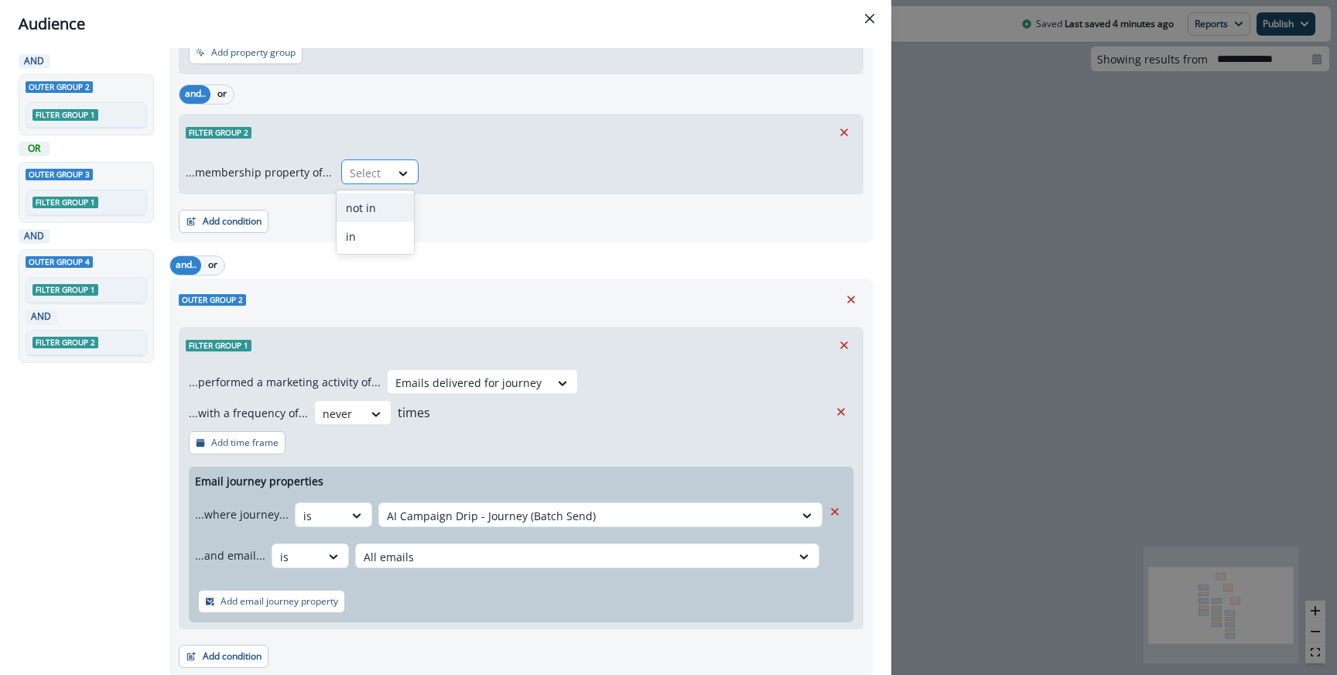
click at [390, 182] on div at bounding box center [404, 173] width 28 height 26
click at [381, 232] on div "in" at bounding box center [375, 236] width 77 height 29
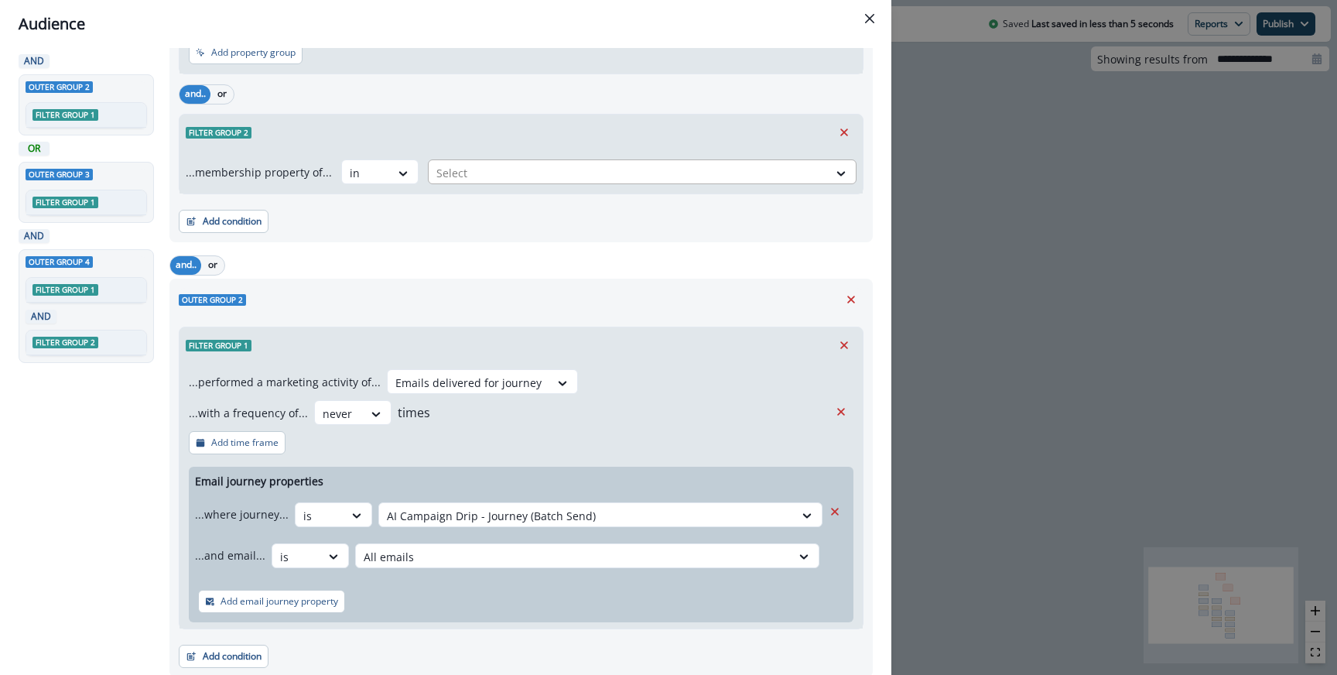
click at [485, 176] on div at bounding box center [628, 172] width 384 height 19
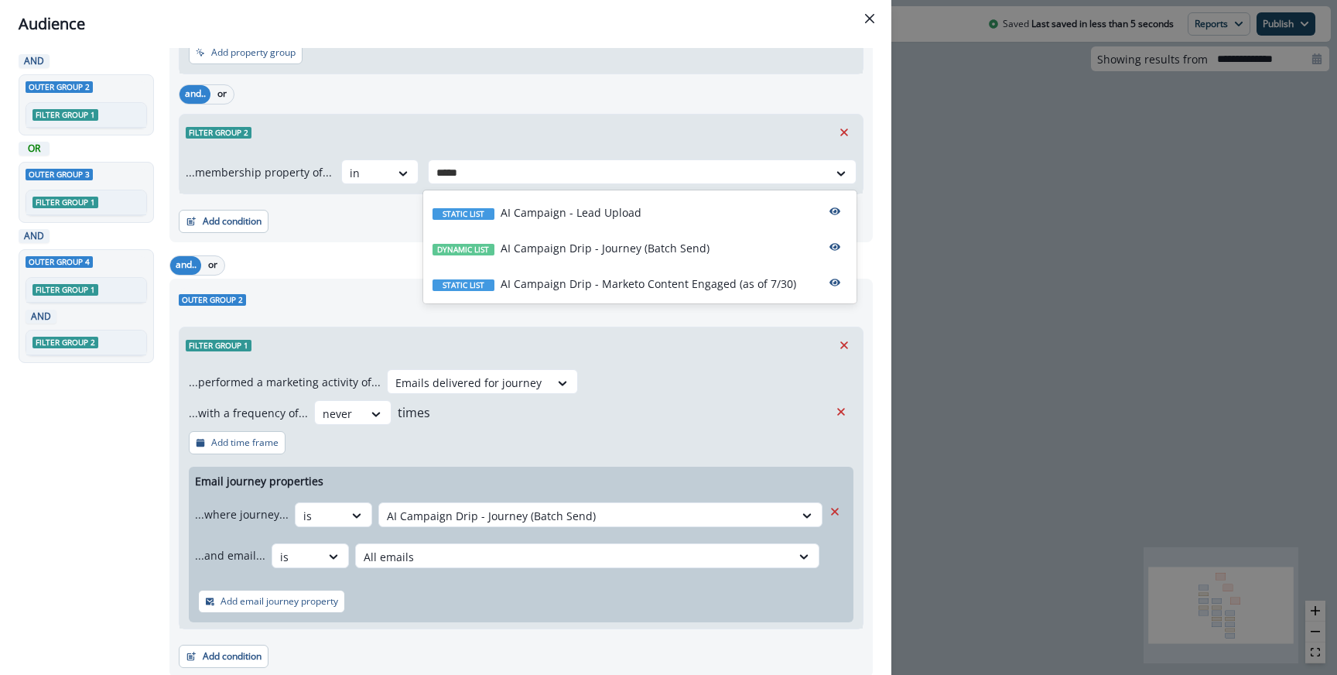
type input "******"
click at [678, 217] on div "Static list AI Campaign - Lead Upload" at bounding box center [639, 211] width 433 height 36
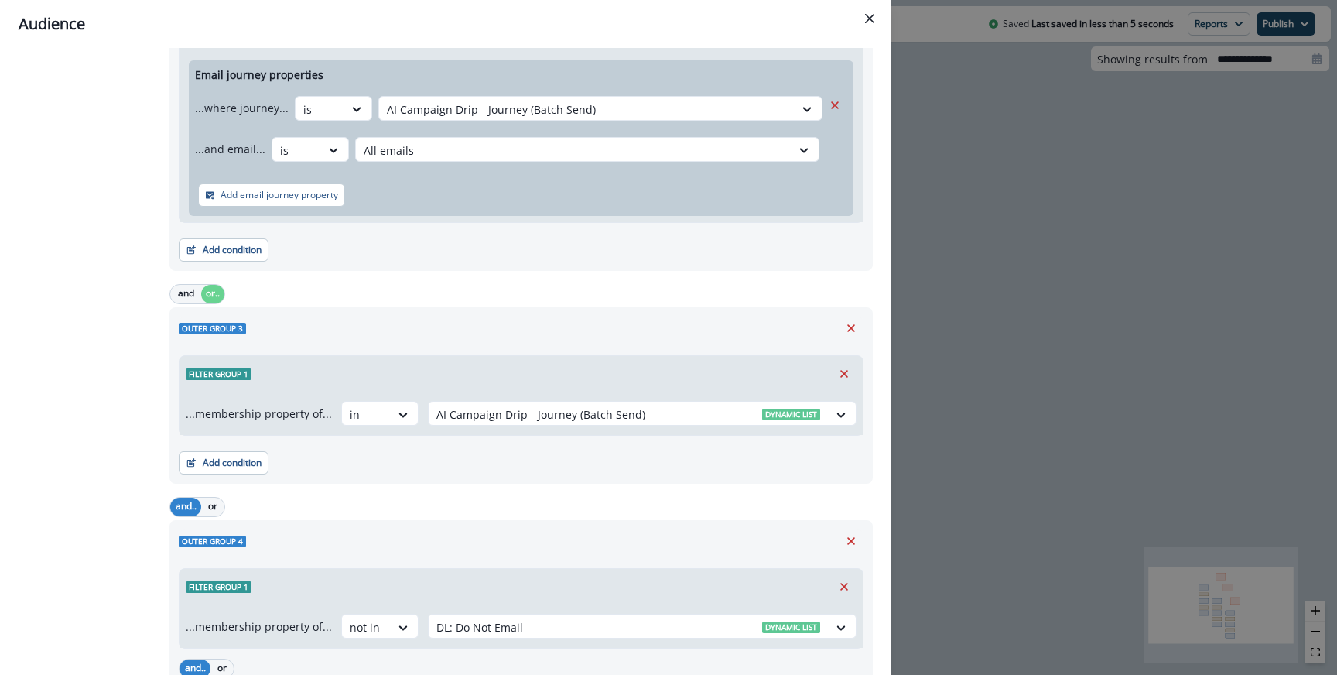
scroll to position [789, 0]
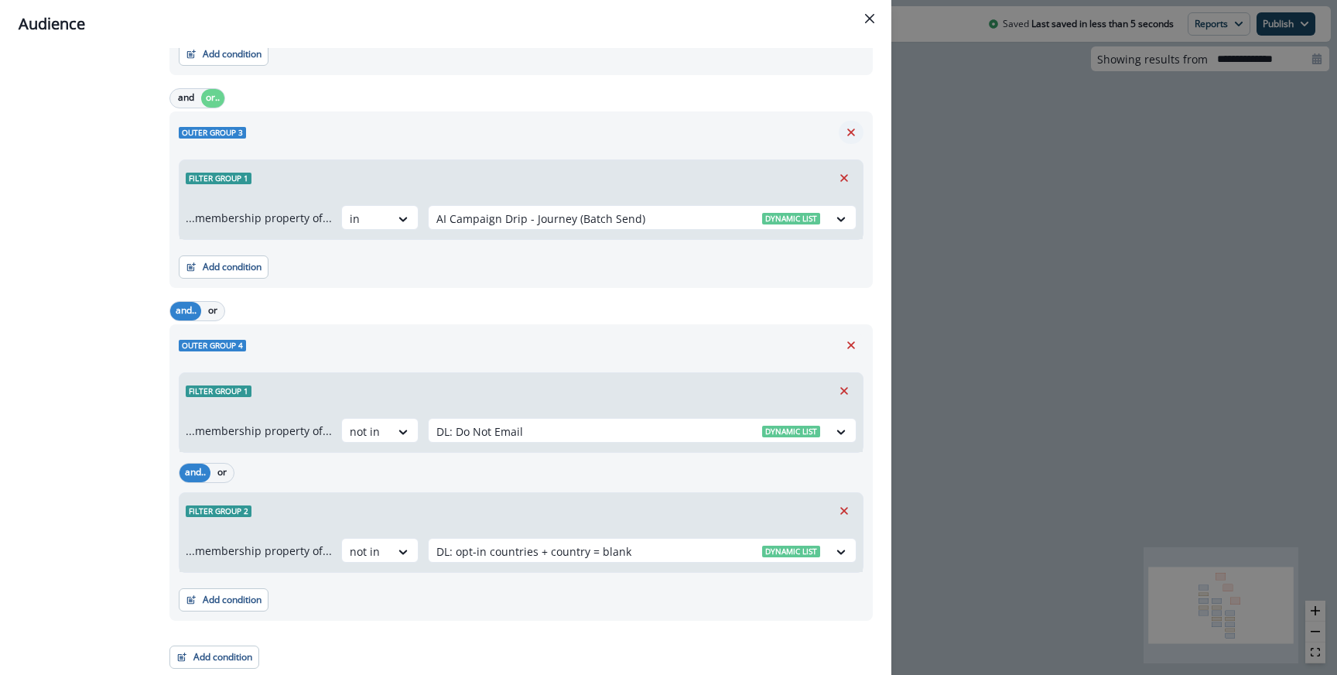
click at [856, 135] on icon "Remove" at bounding box center [851, 132] width 14 height 14
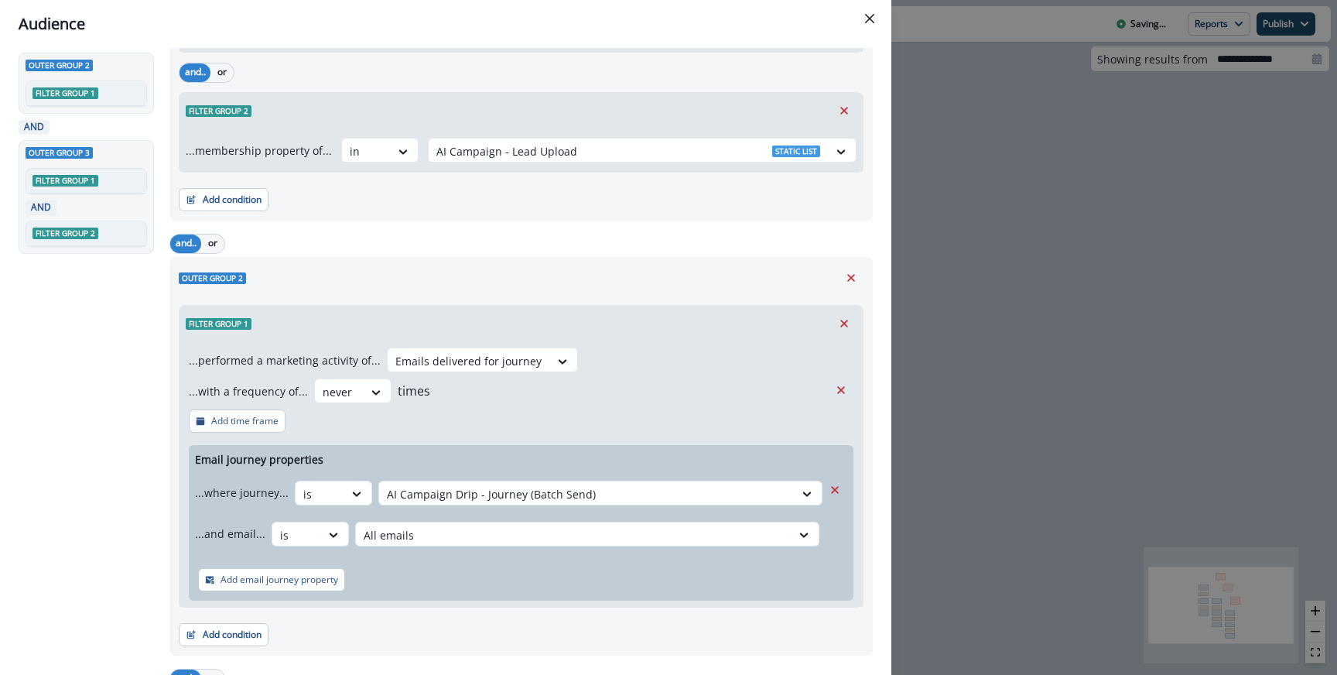
scroll to position [0, 0]
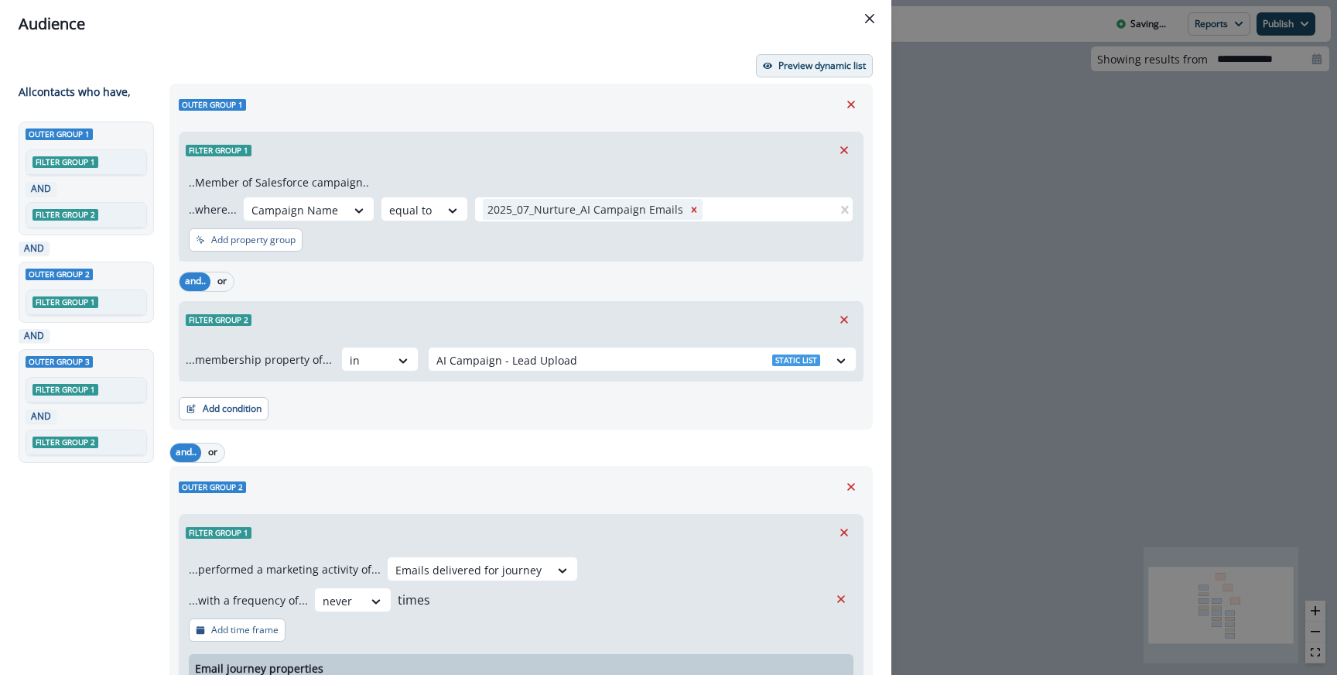
click at [774, 73] on button "Preview dynamic list" at bounding box center [814, 65] width 117 height 23
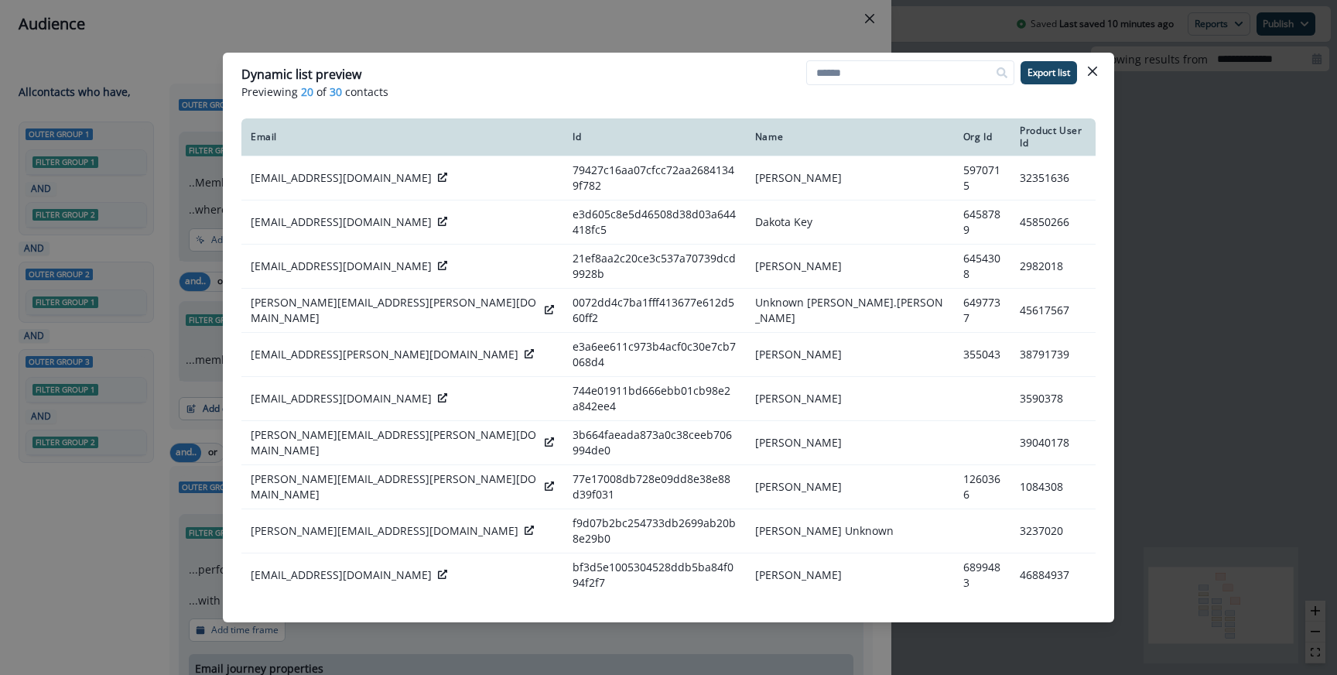
click at [582, 32] on div "Dynamic list preview Previewing 20 of 30 contacts Export list Email Id Name Org…" at bounding box center [668, 337] width 1337 height 675
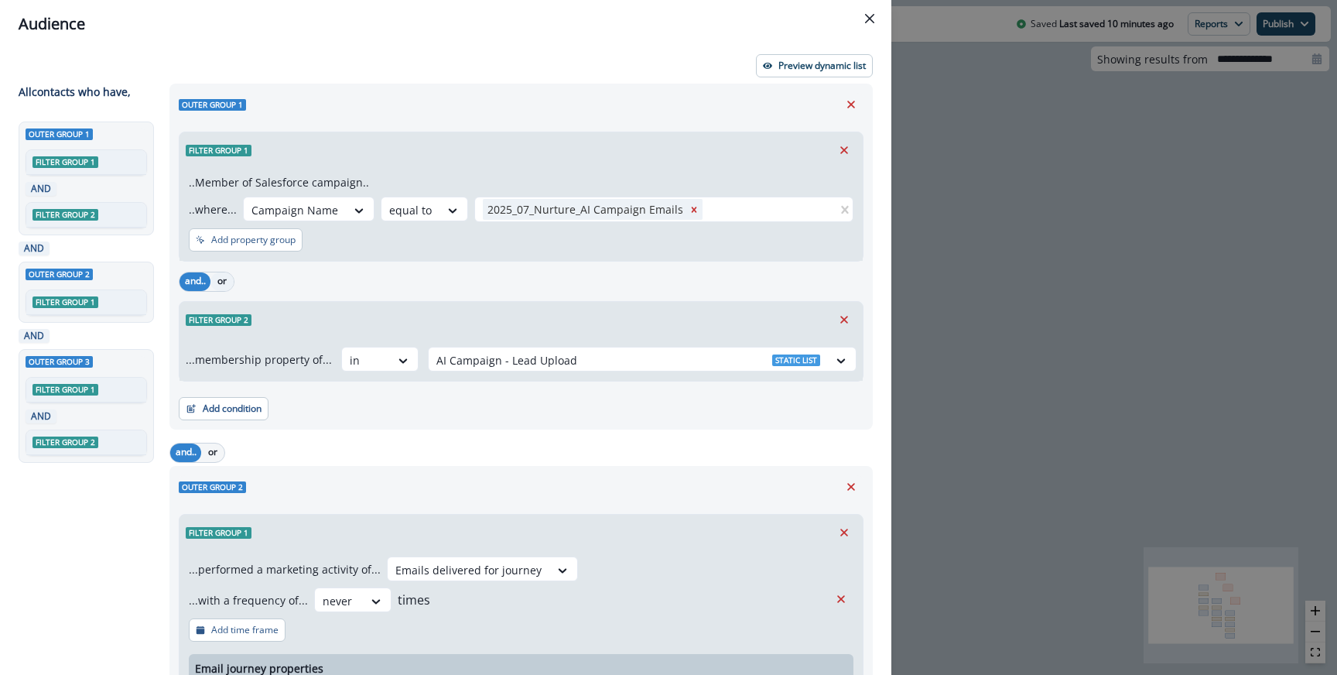
click at [220, 274] on button "or" at bounding box center [221, 281] width 23 height 19
click at [786, 69] on p "Preview dynamic list" at bounding box center [821, 65] width 87 height 11
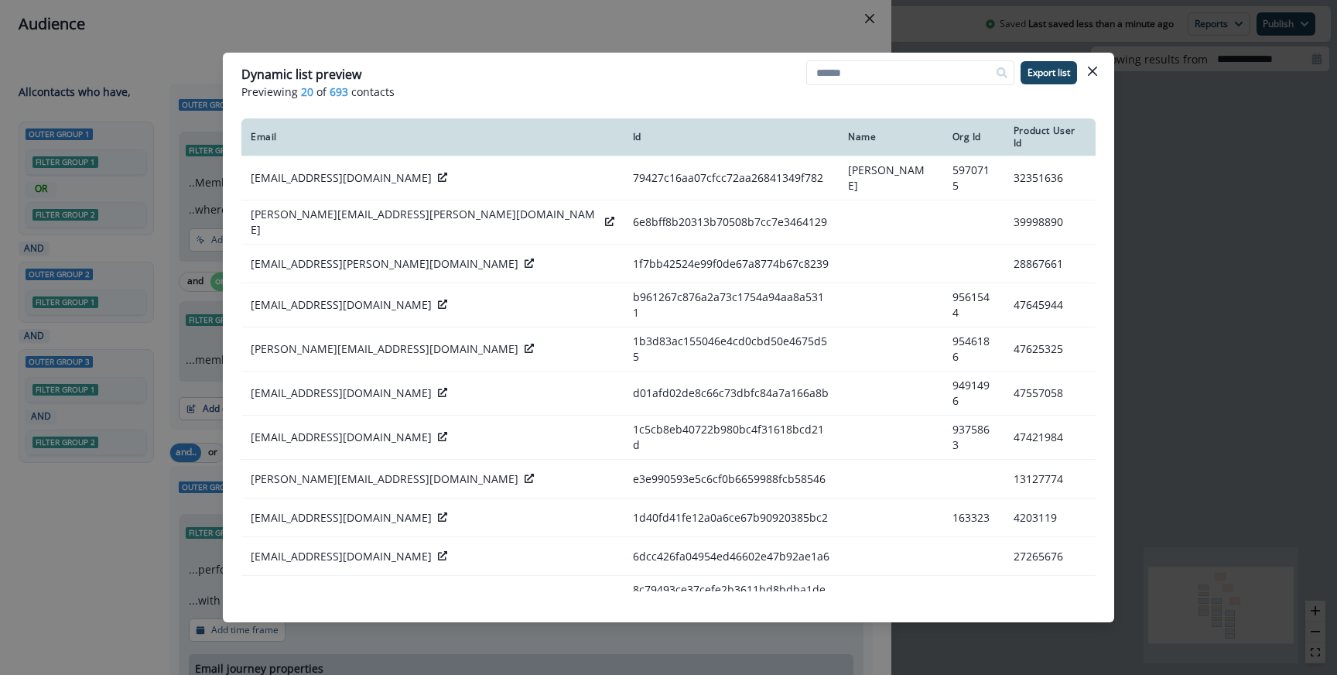
click at [712, 18] on div "Dynamic list preview Previewing 20 of 693 contacts Export list Email Id Name Or…" at bounding box center [668, 337] width 1337 height 675
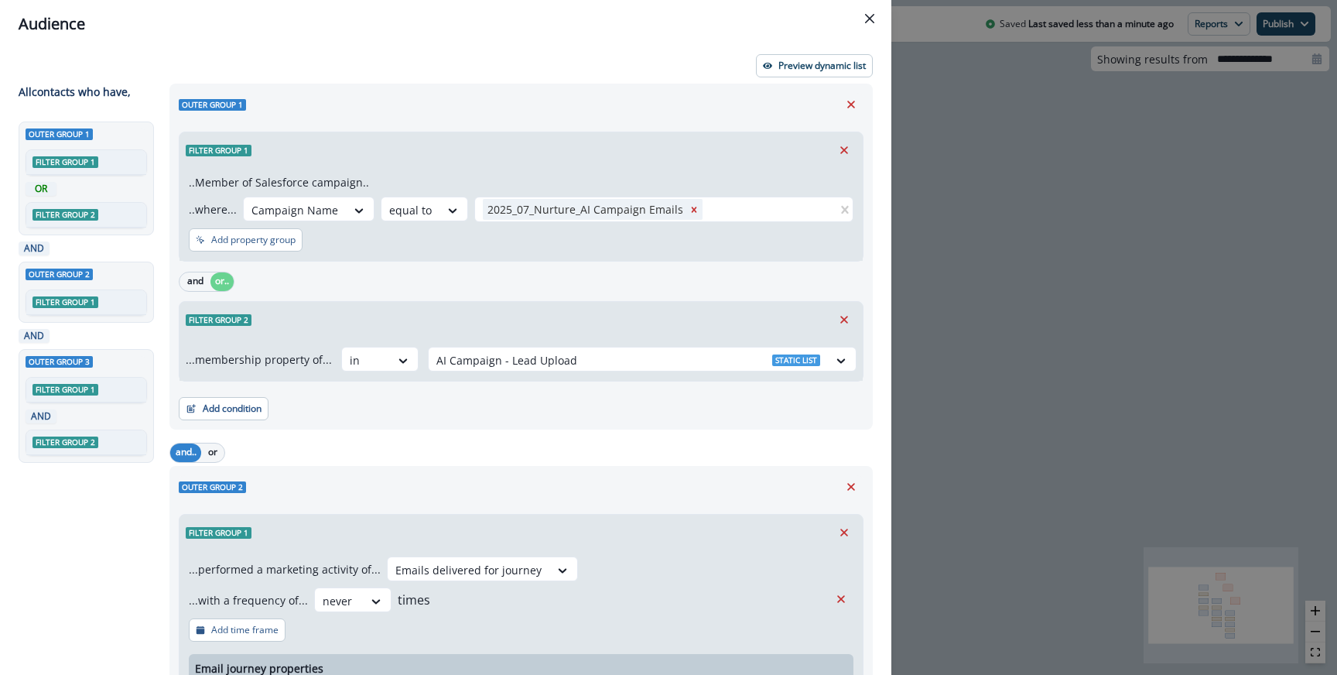
click at [1037, 172] on div "Audience Preview dynamic list All contact s who have, Outer group 1 Filter grou…" at bounding box center [668, 337] width 1337 height 675
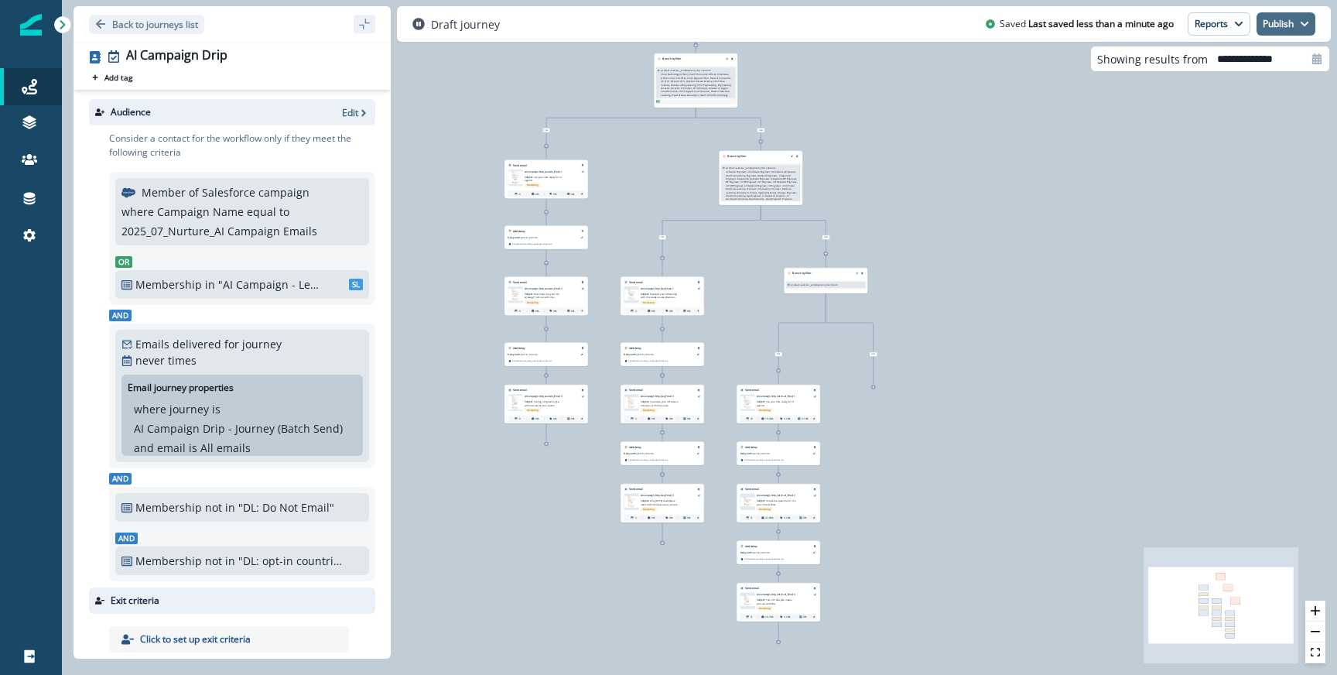
click at [1305, 22] on icon "button" at bounding box center [1304, 23] width 9 height 9
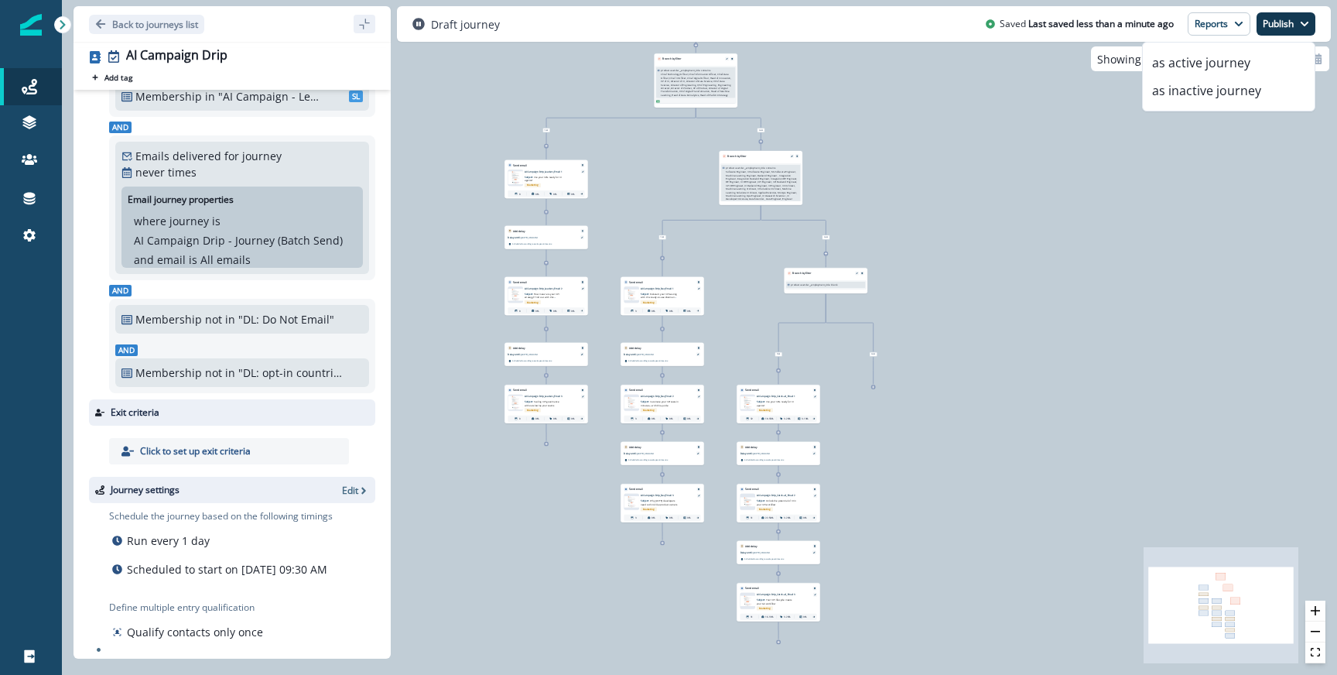
scroll to position [210, 0]
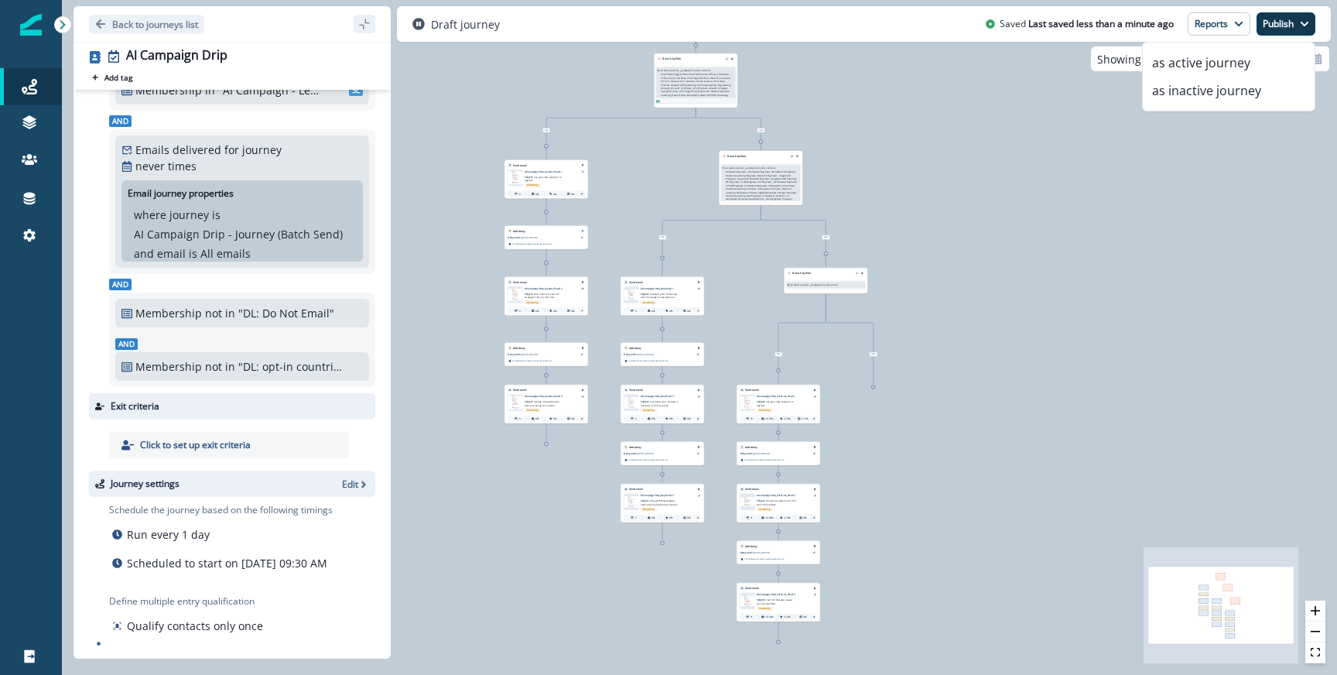
click at [268, 477] on div at bounding box center [261, 484] width 150 height 14
click at [350, 477] on p "Edit" at bounding box center [350, 483] width 16 height 13
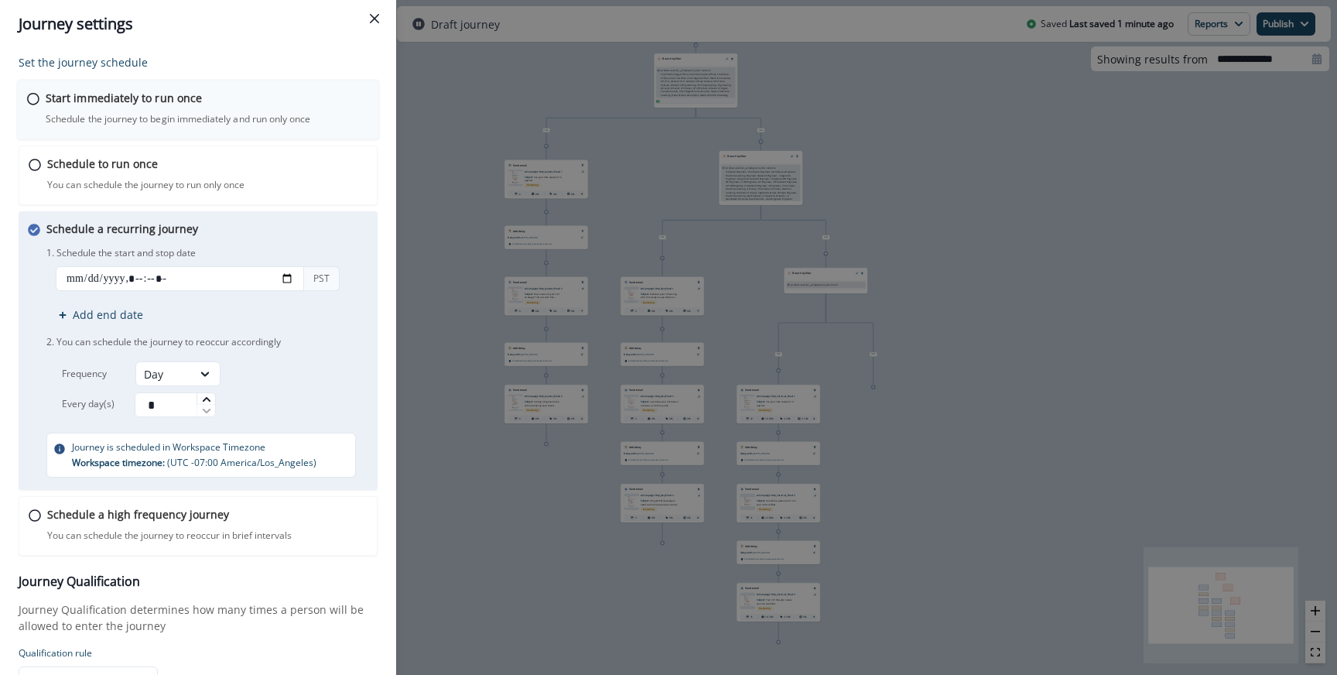
click at [138, 116] on p "Schedule the journey to begin immediately and run only once" at bounding box center [178, 119] width 265 height 14
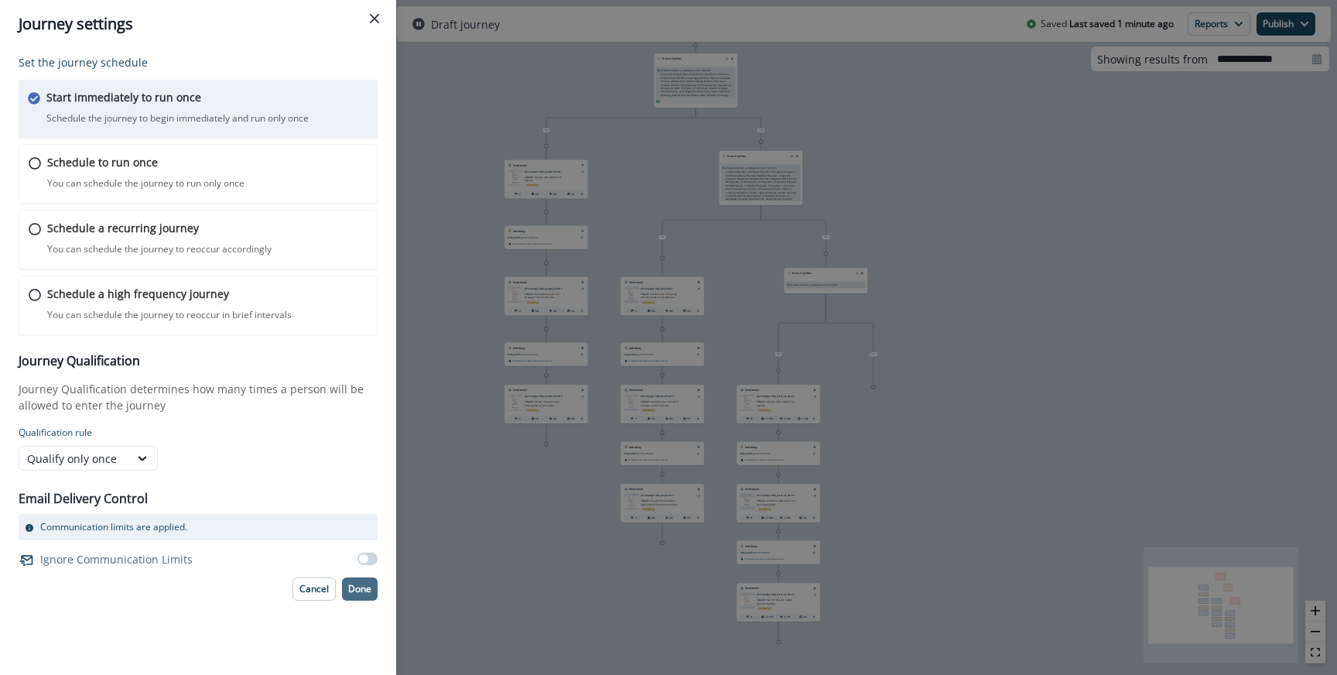
click at [367, 593] on p "Done" at bounding box center [359, 588] width 23 height 11
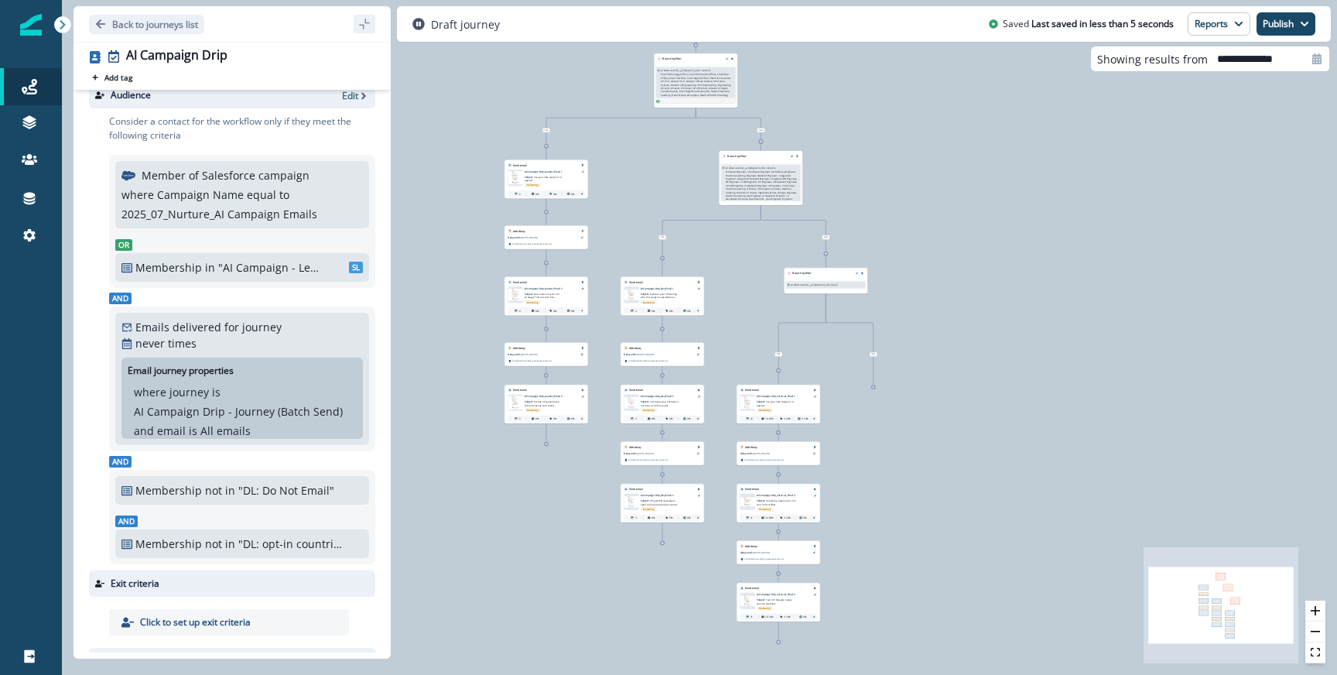
scroll to position [0, 0]
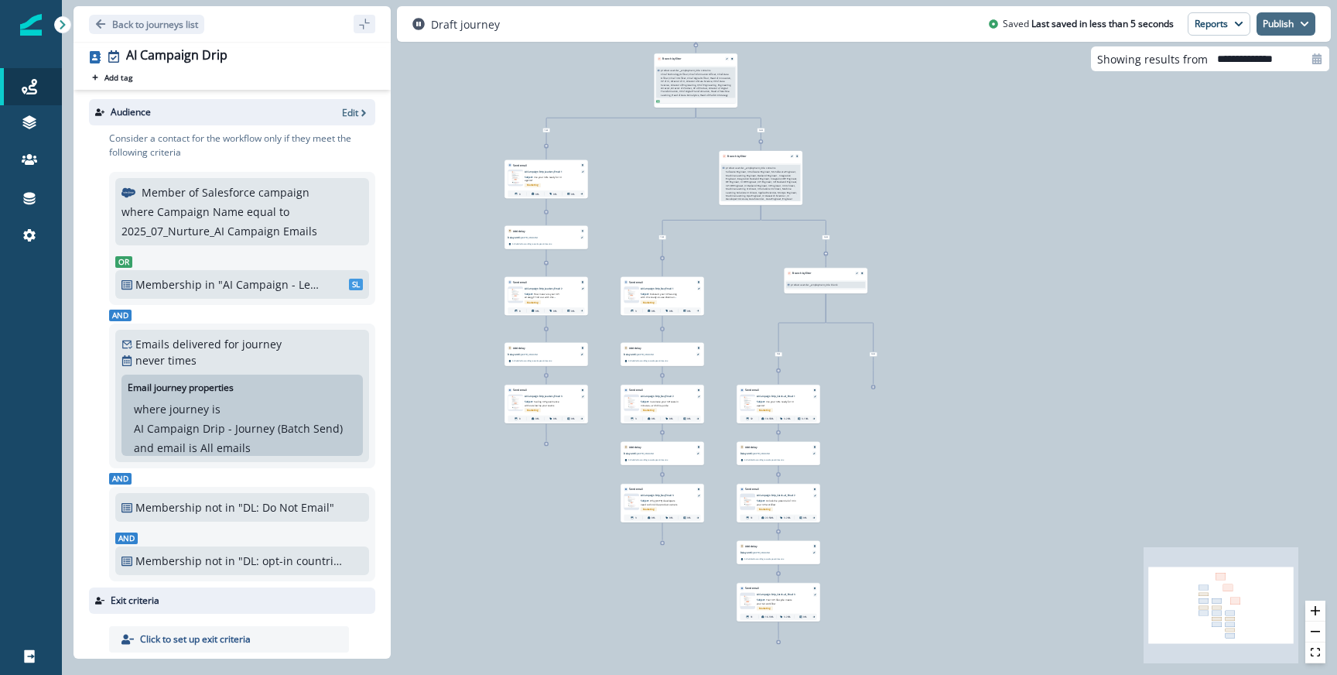
click at [1297, 14] on button "Publish" at bounding box center [1285, 23] width 59 height 23
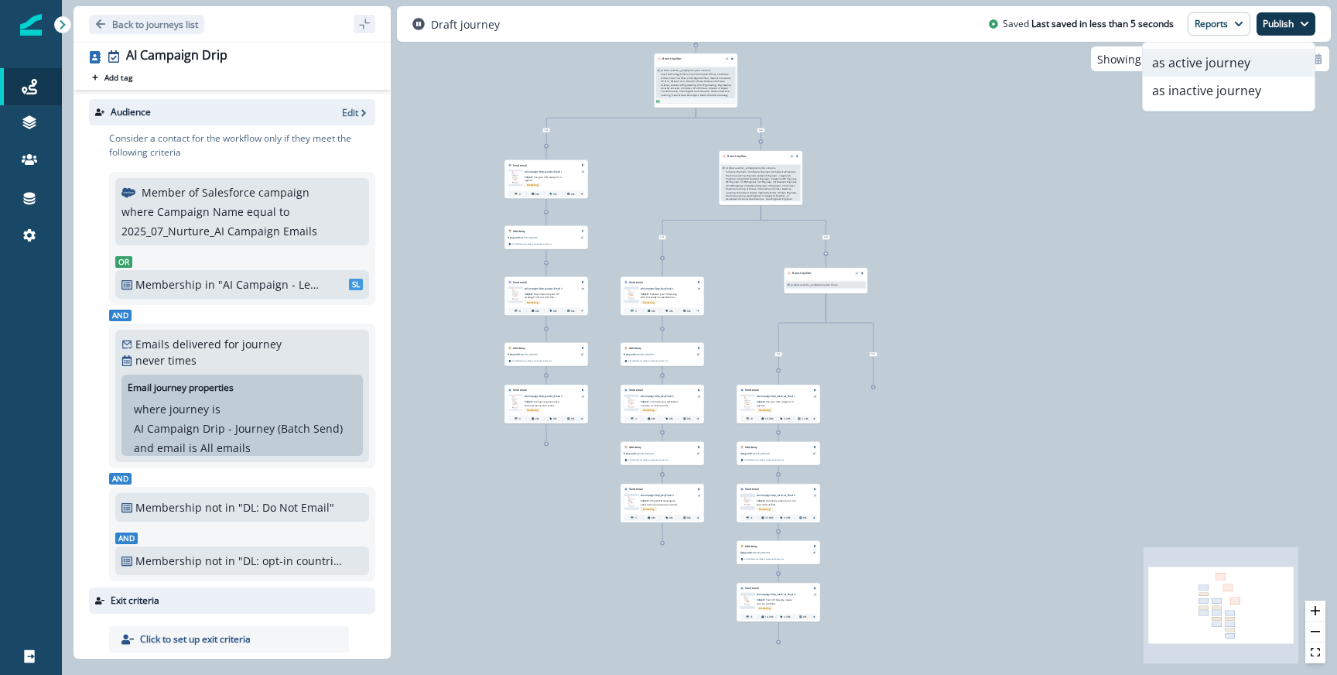
click at [1244, 54] on button "as active journey" at bounding box center [1229, 63] width 172 height 28
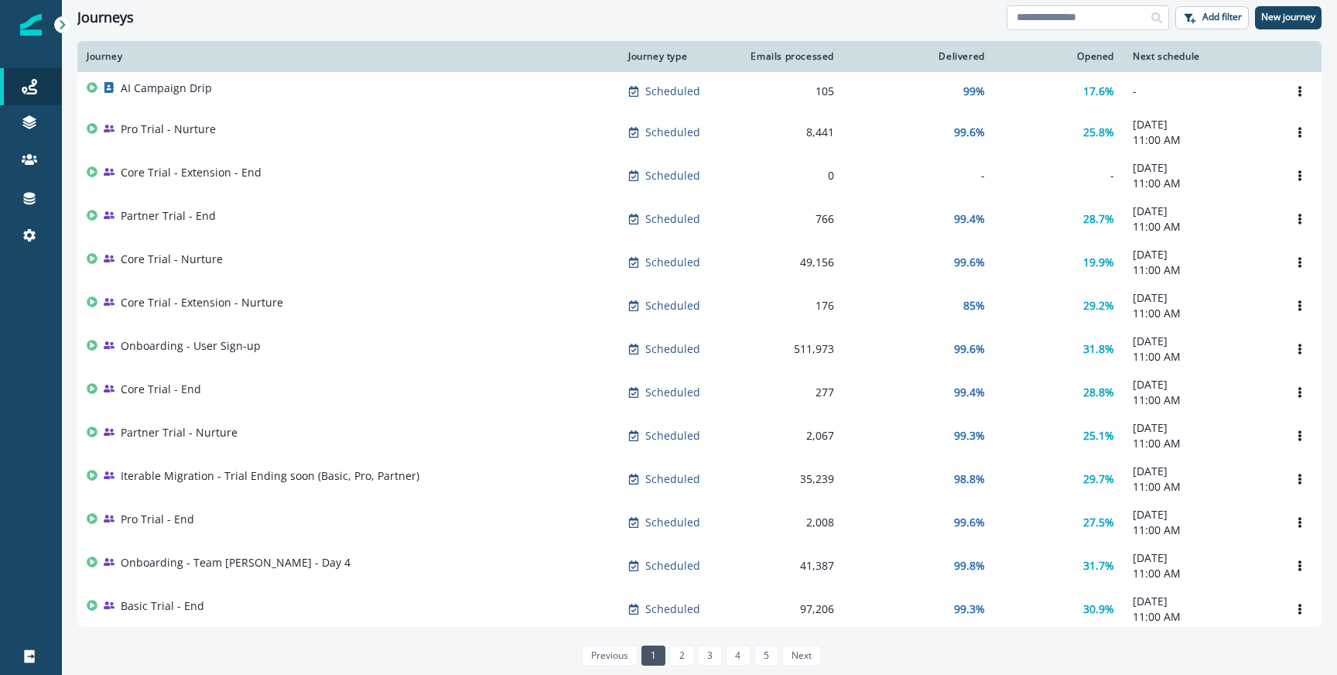
click at [1064, 22] on input at bounding box center [1087, 17] width 162 height 25
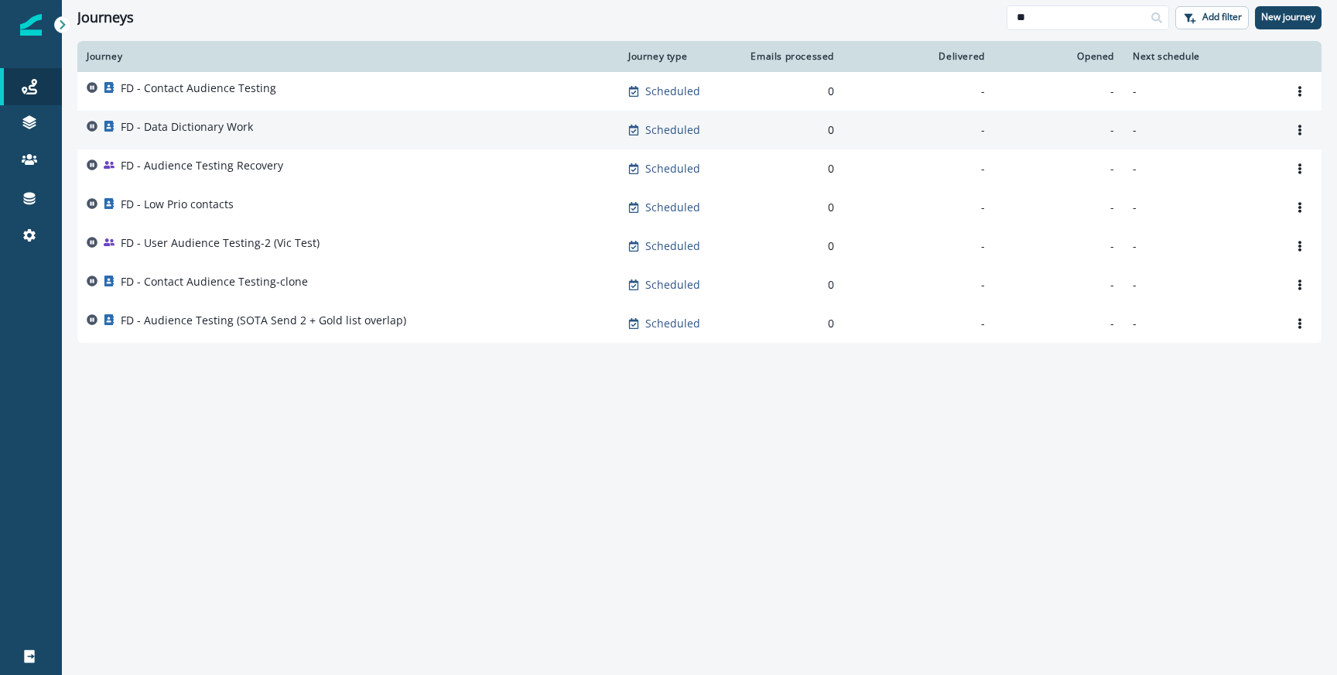
type input "**"
click at [263, 125] on div "FD - Data Dictionary Work" at bounding box center [348, 130] width 523 height 22
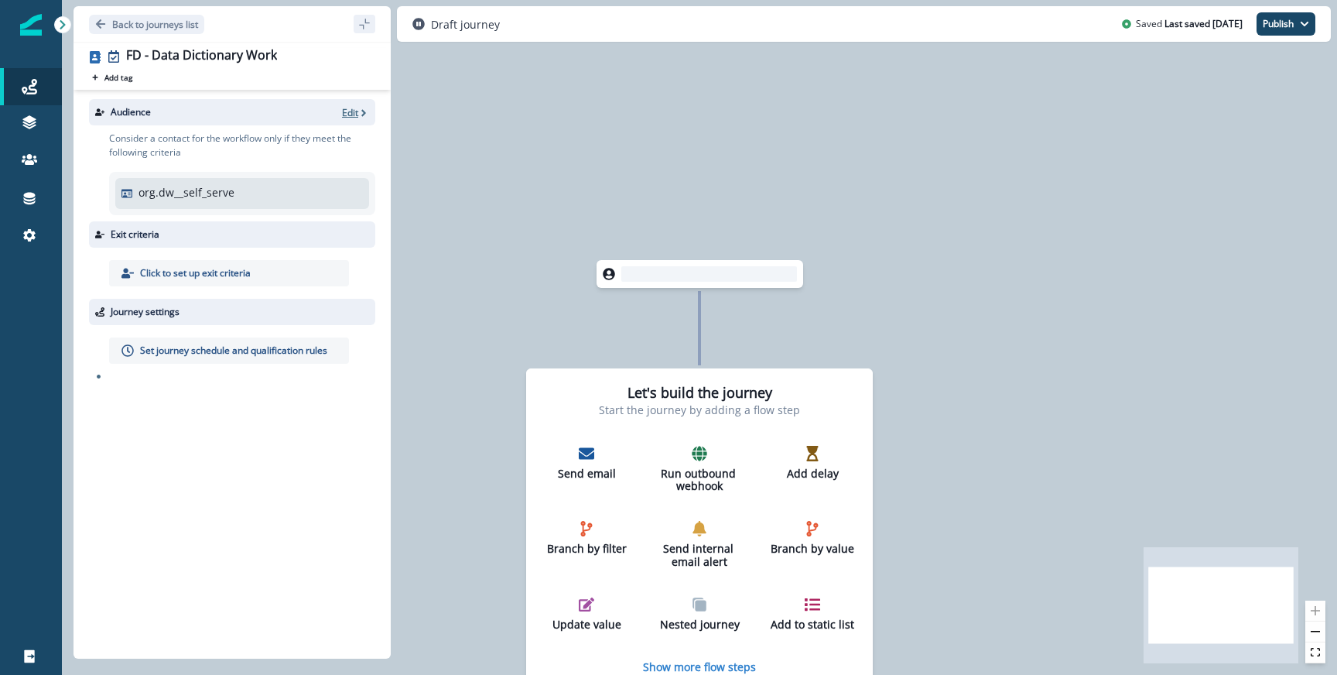
click at [350, 111] on p "Edit" at bounding box center [350, 112] width 16 height 13
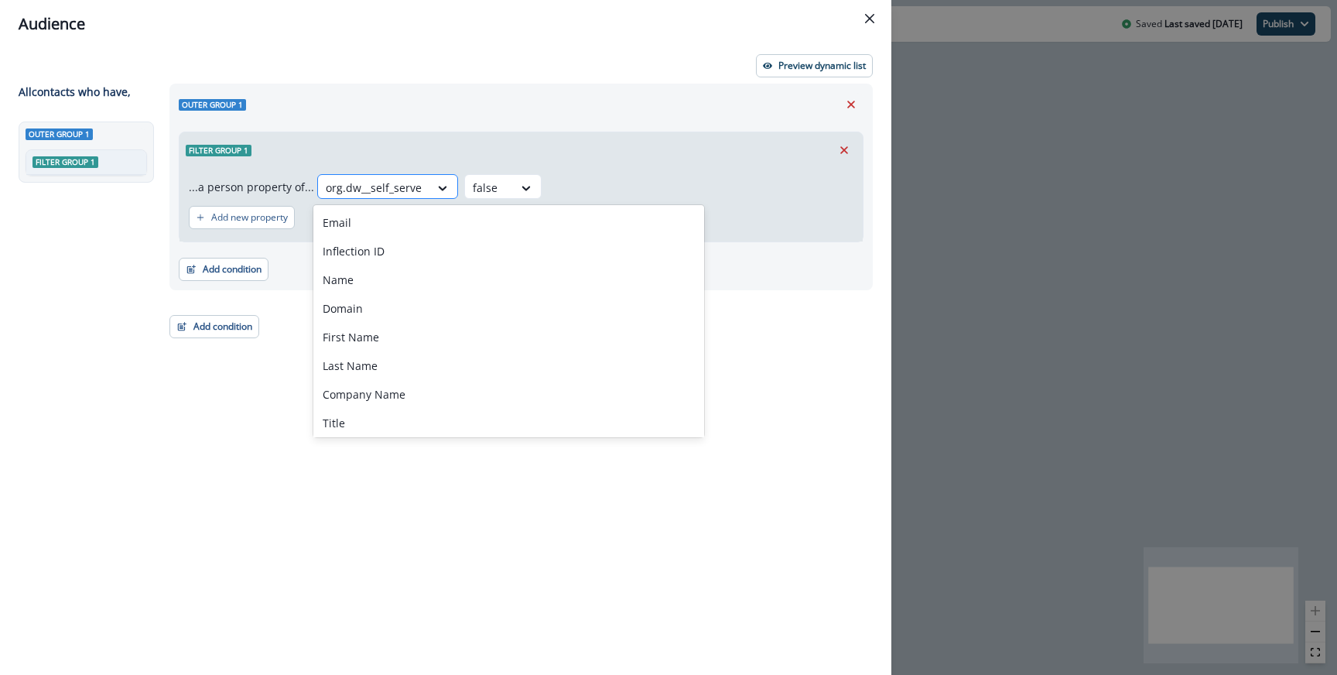
click at [373, 189] on div at bounding box center [374, 187] width 96 height 19
paste input "**********"
type input "**********"
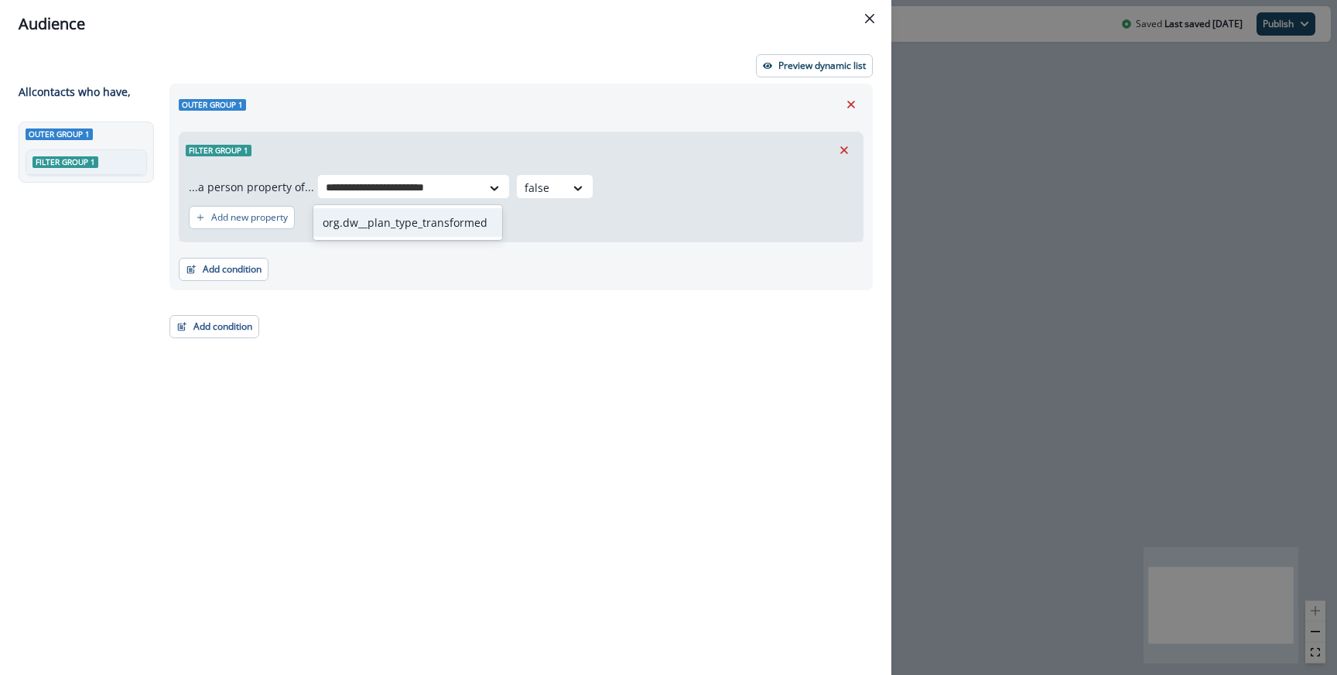
click at [404, 225] on div "org.dw__plan_type_transformed" at bounding box center [407, 222] width 189 height 29
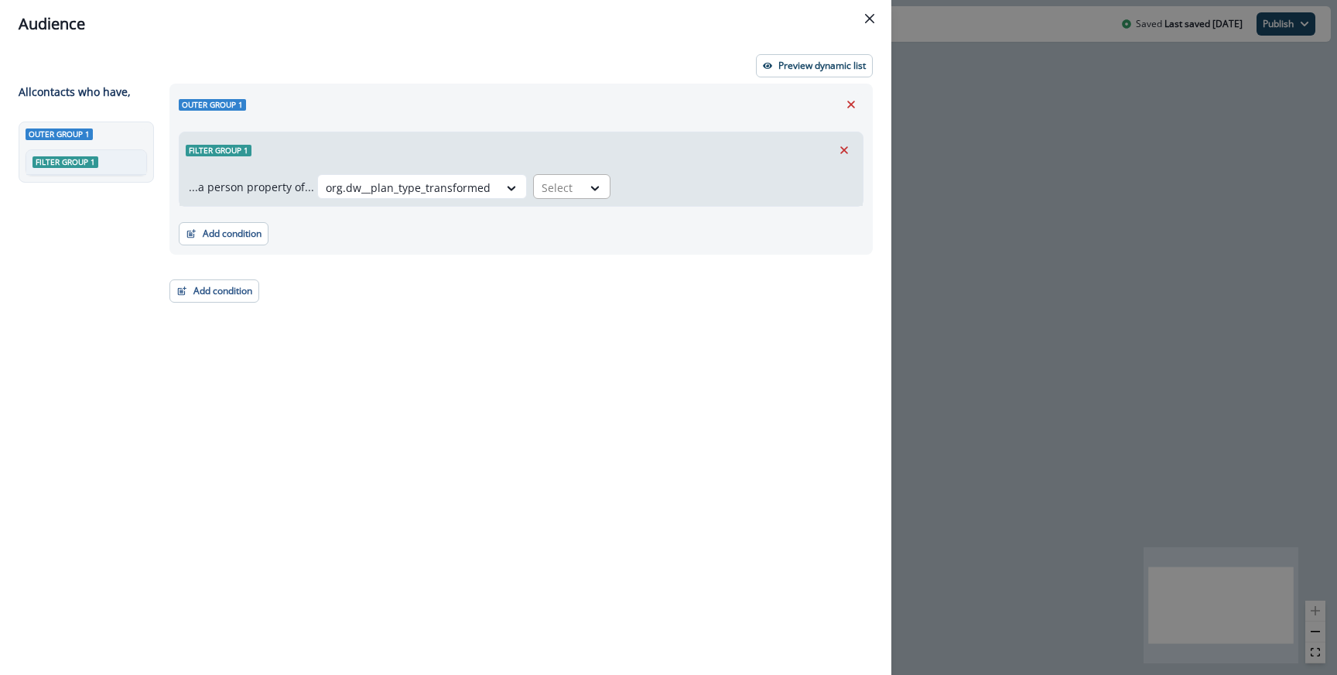
click at [542, 183] on div at bounding box center [557, 187] width 32 height 19
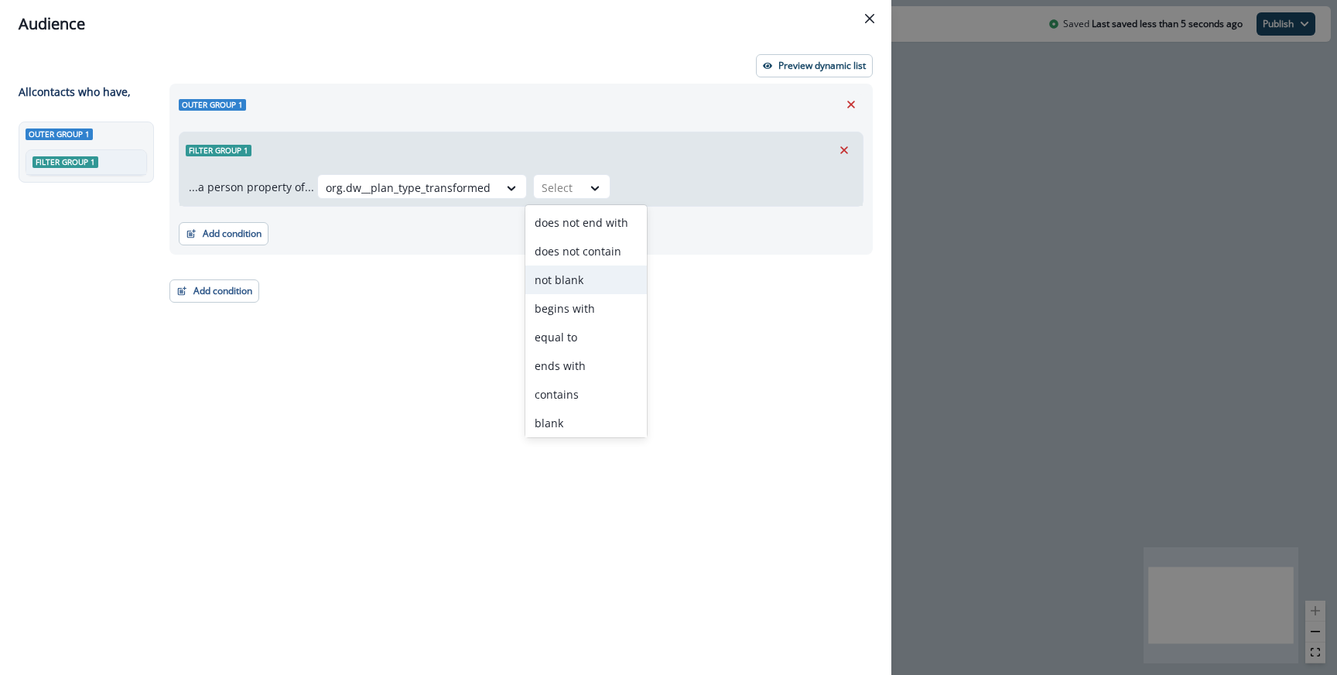
click at [568, 278] on div "not blank" at bounding box center [585, 279] width 121 height 29
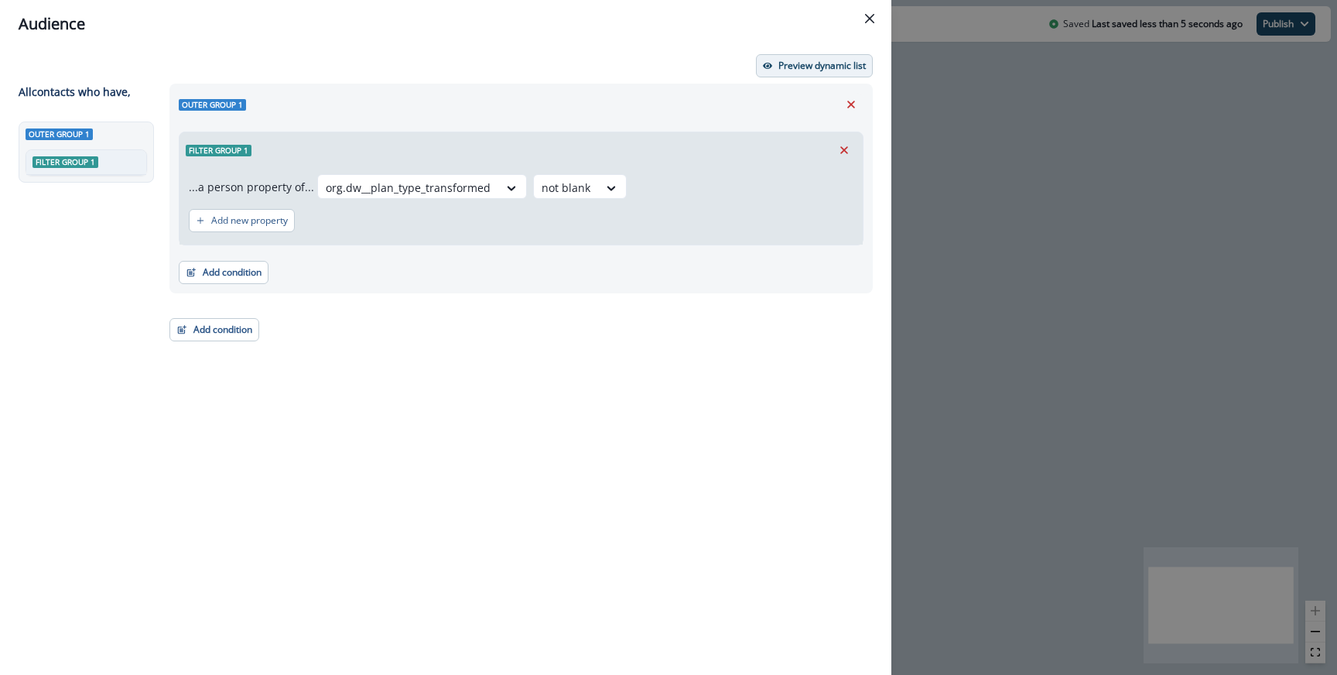
click at [805, 74] on button "Preview dynamic list" at bounding box center [814, 65] width 117 height 23
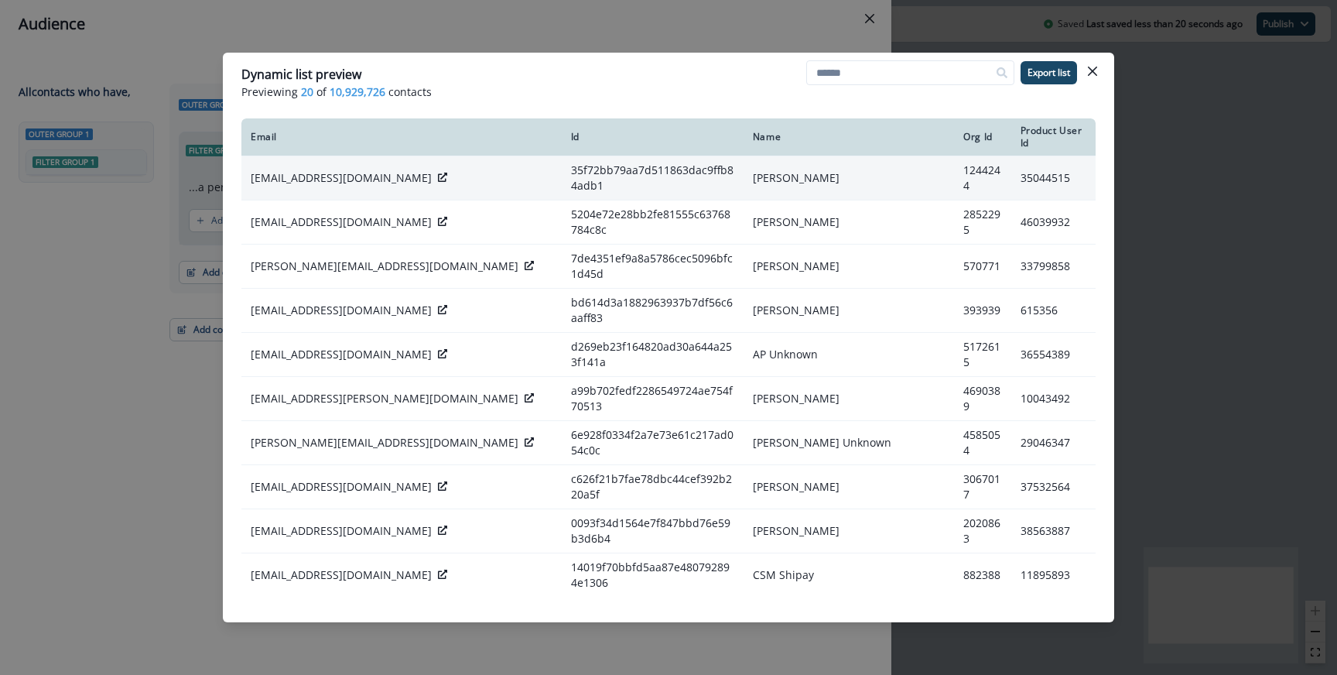
click at [438, 170] on div at bounding box center [442, 177] width 9 height 15
click at [438, 173] on icon at bounding box center [442, 177] width 9 height 9
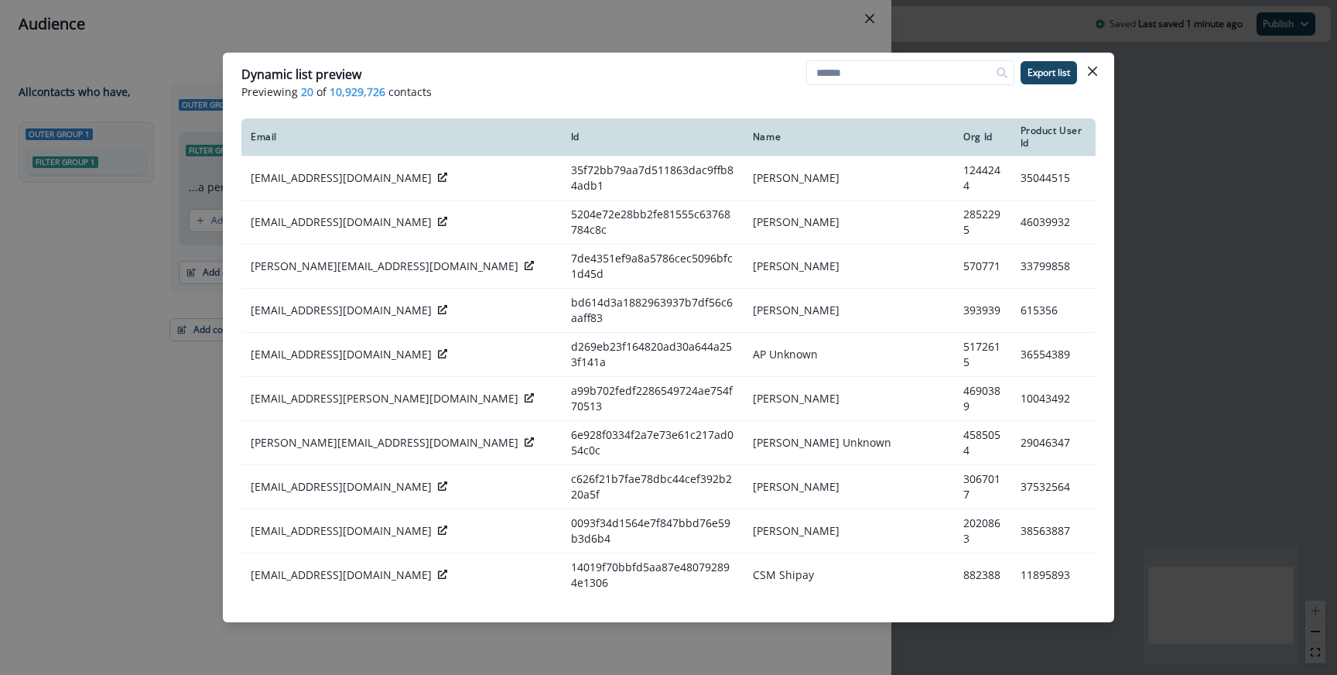
click at [433, 19] on div "Dynamic list preview Previewing 20 of 10,929,726 contacts Export list Email Id …" at bounding box center [668, 337] width 1337 height 675
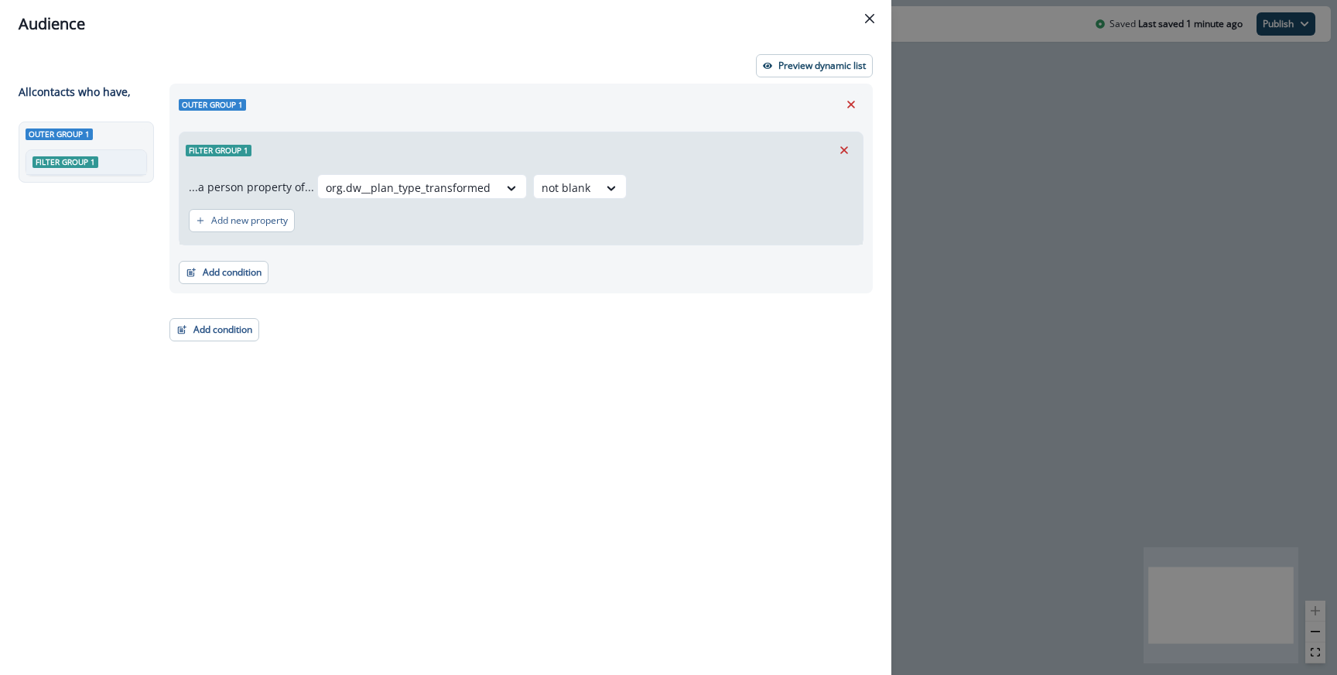
click at [563, 204] on div "Add new property" at bounding box center [521, 221] width 664 height 36
click at [573, 190] on div at bounding box center [565, 187] width 49 height 19
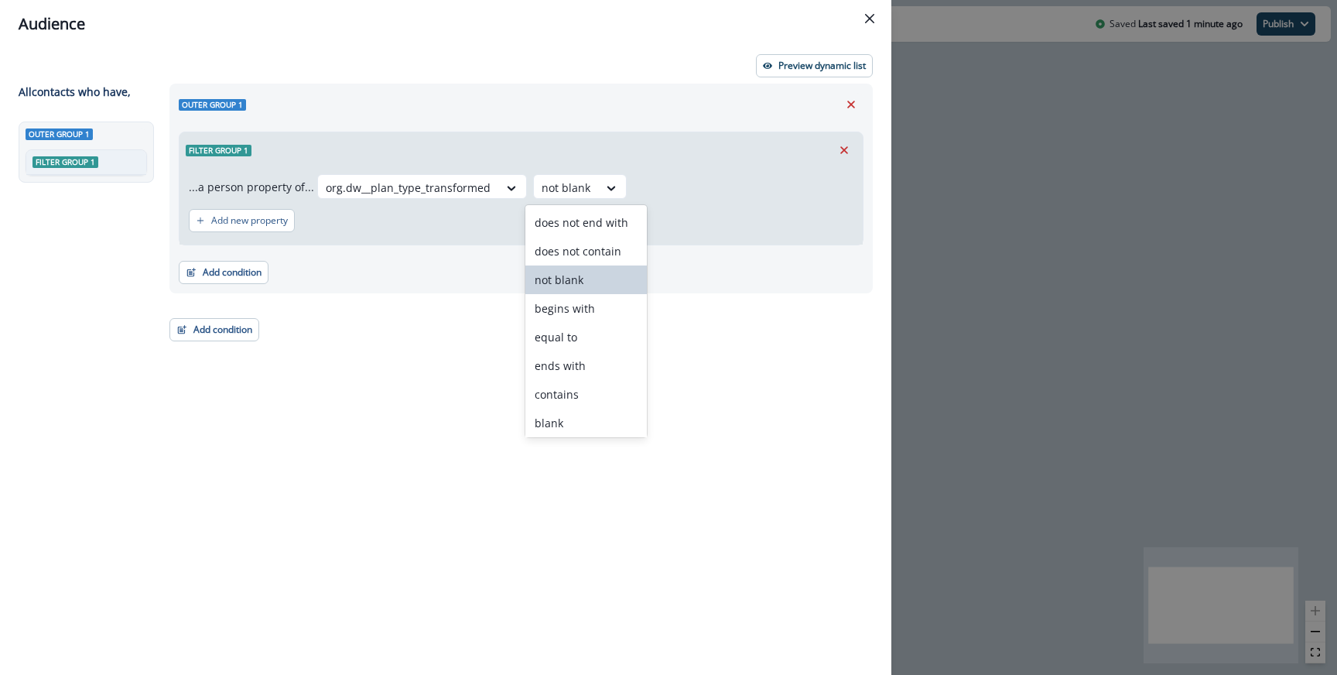
click at [480, 255] on div "Add condition Contact properties A person property Performed a product event Pe…" at bounding box center [521, 264] width 685 height 39
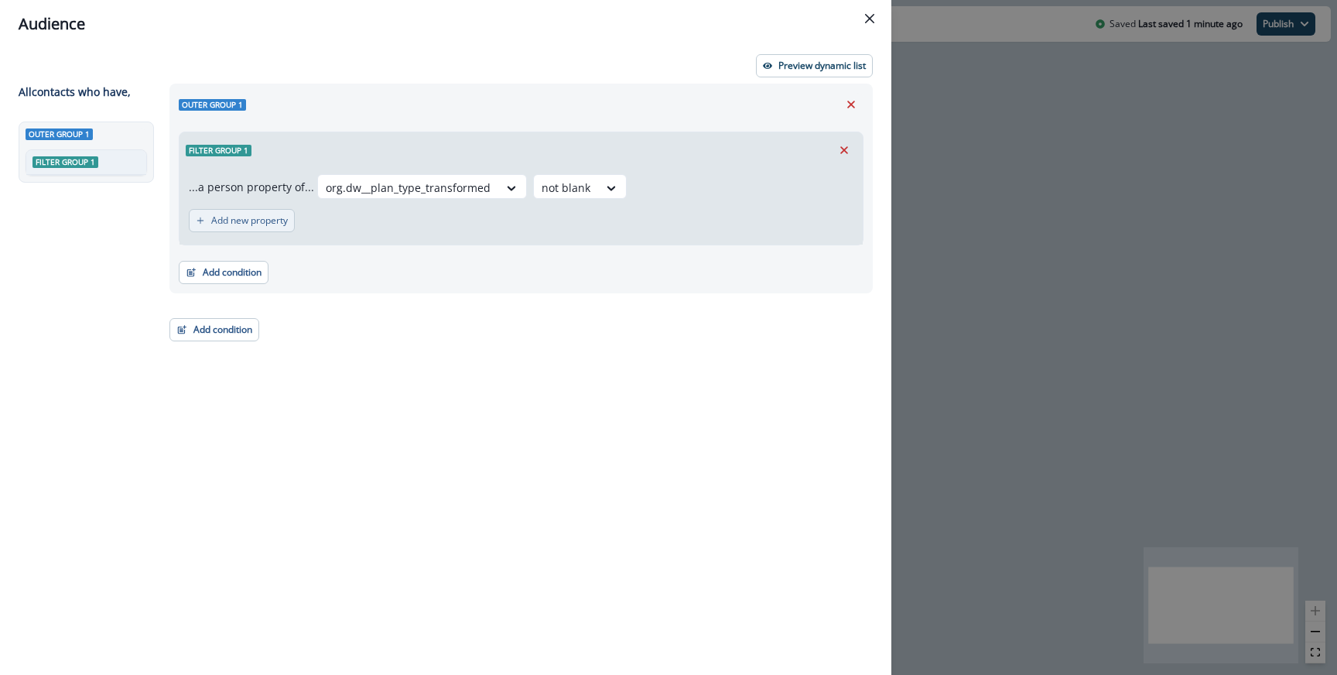
click at [294, 210] on button "Add new property" at bounding box center [242, 220] width 106 height 23
click at [293, 212] on div "...a person property of... option org.dw__plan_type_transformed, selected. Sele…" at bounding box center [520, 208] width 683 height 80
click at [292, 221] on div "Select" at bounding box center [272, 229] width 48 height 26
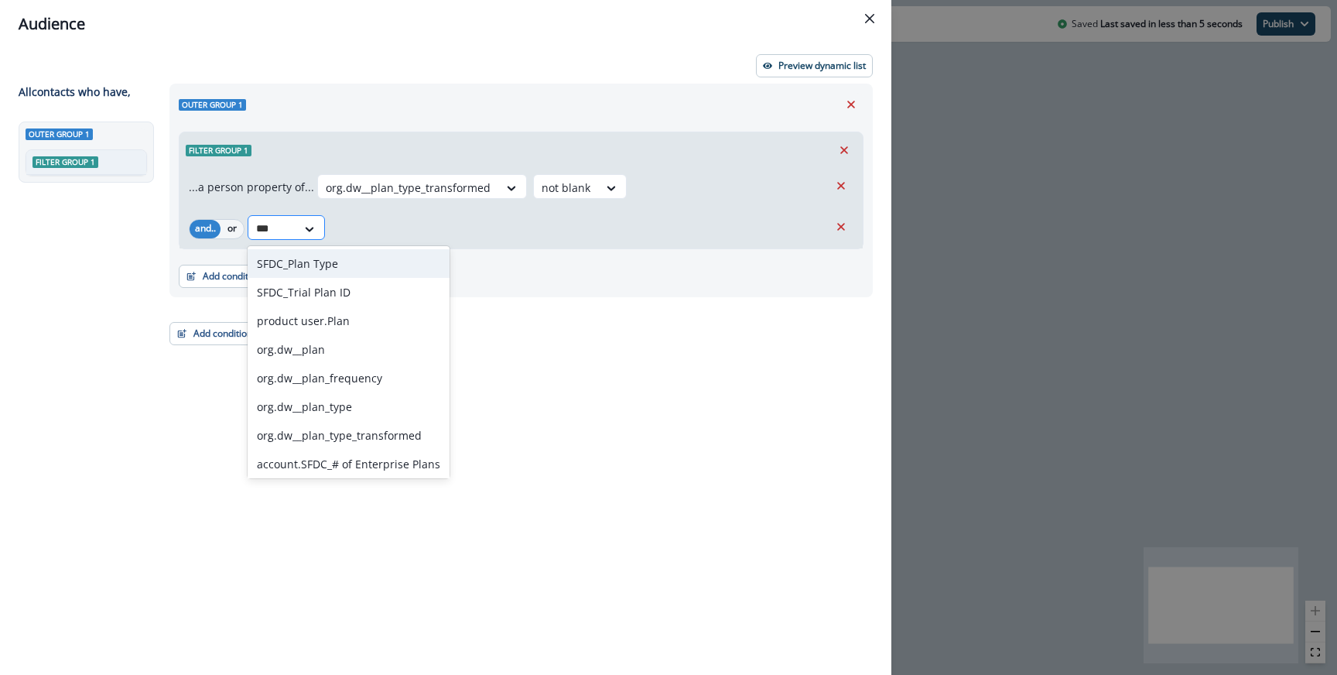
type input "****"
click at [363, 435] on div "org.dw__plan_type_transformed" at bounding box center [349, 435] width 202 height 29
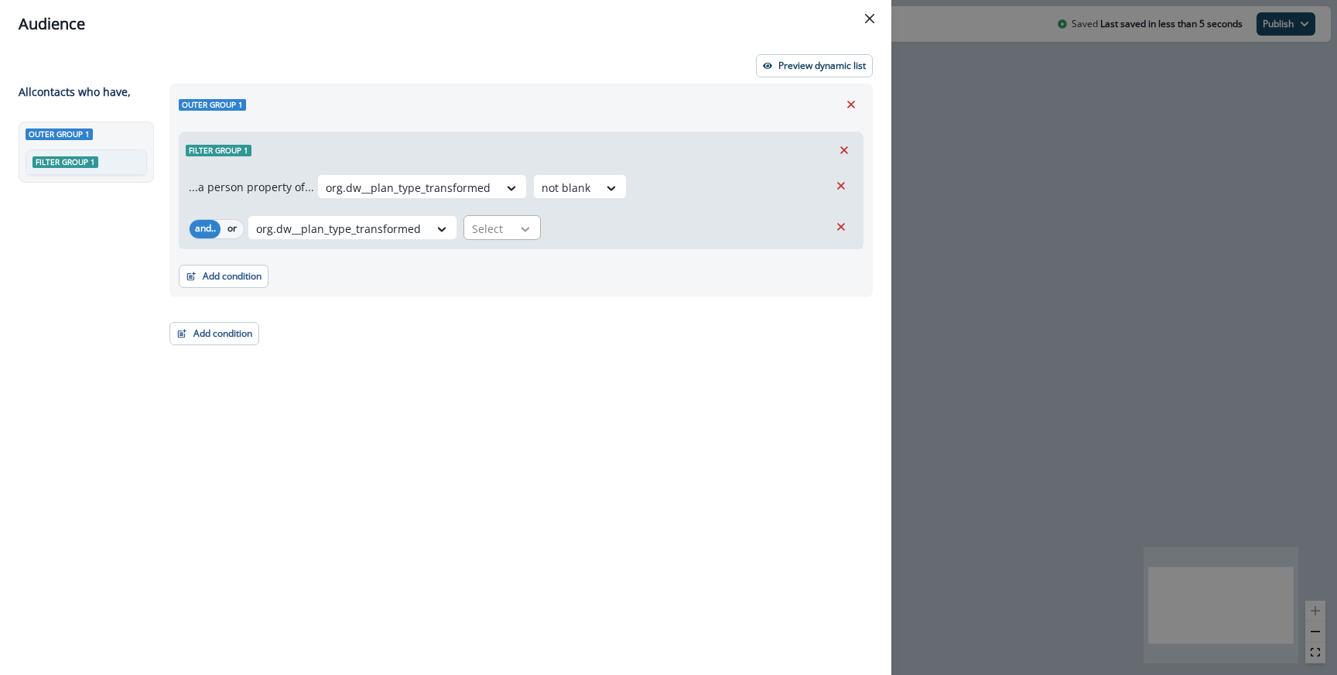
click at [524, 229] on icon at bounding box center [525, 229] width 9 height 5
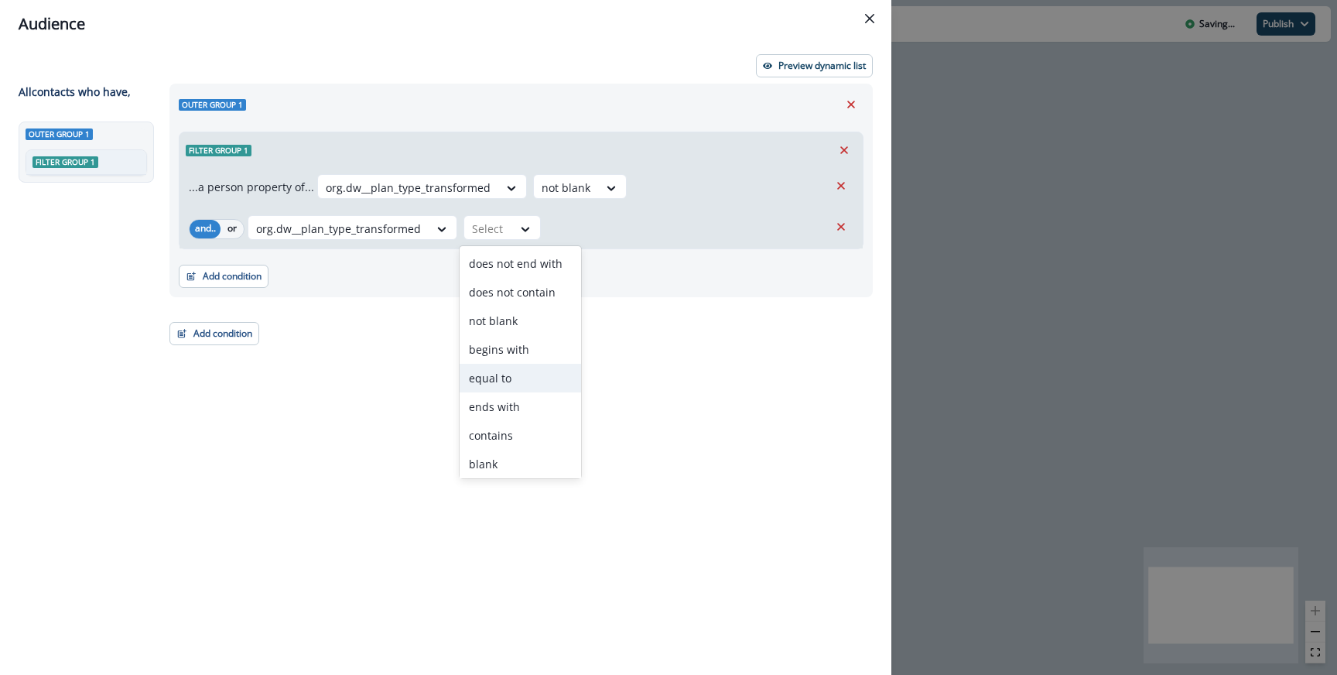
click at [537, 377] on div "equal to" at bounding box center [519, 378] width 121 height 29
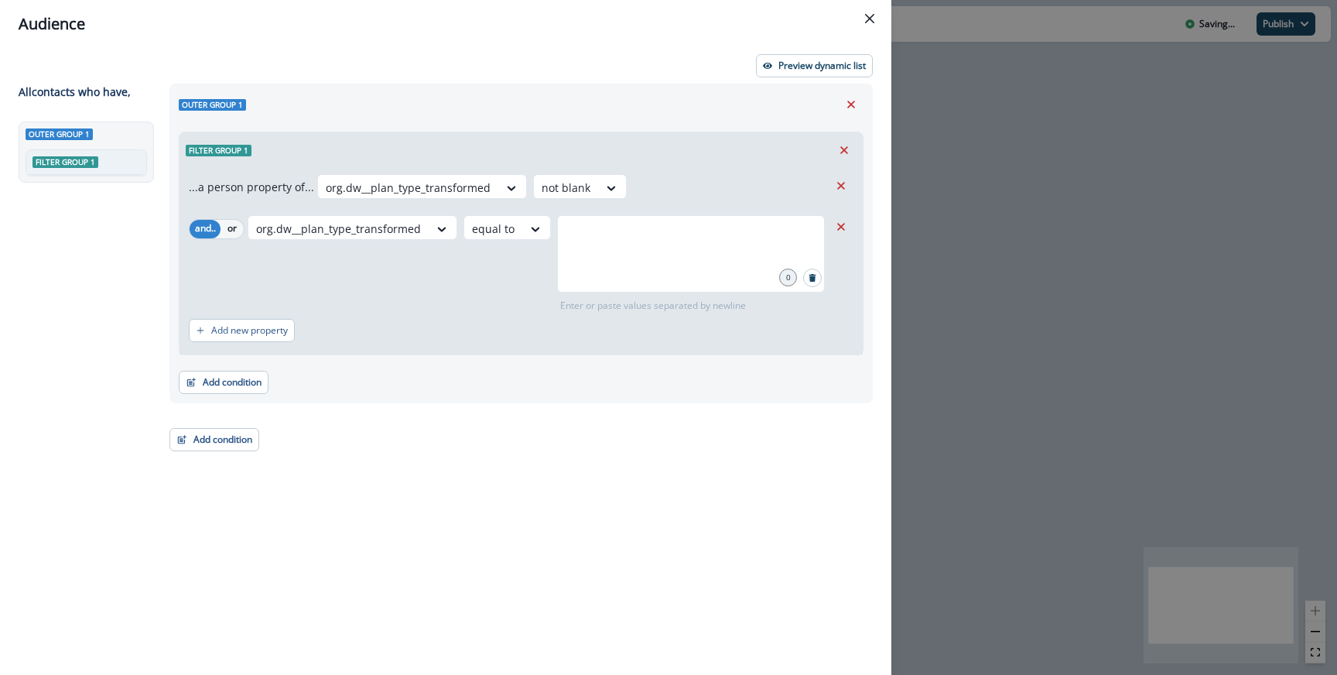
click at [522, 255] on div "org.dw__plan_type_transformed option equal to, selected. equal to 0 Enter or pa…" at bounding box center [538, 263] width 581 height 97
click at [522, 235] on div at bounding box center [535, 228] width 26 height 15
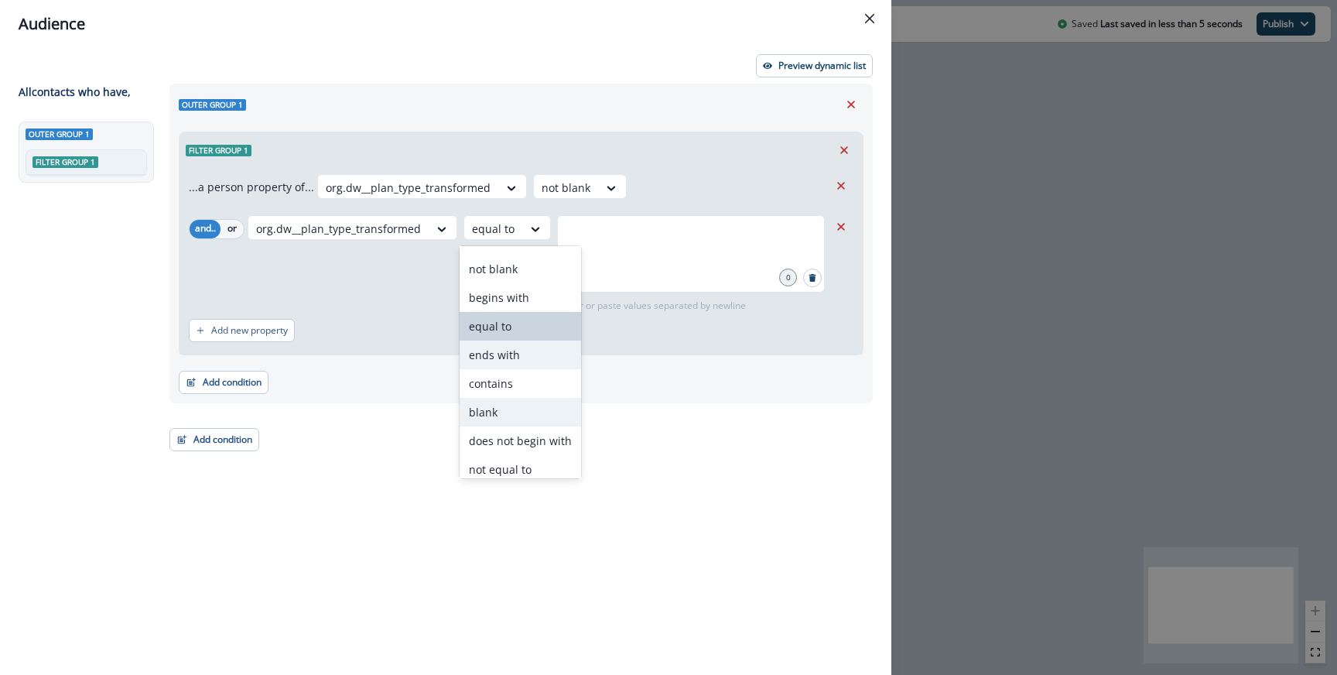
scroll to position [60, 0]
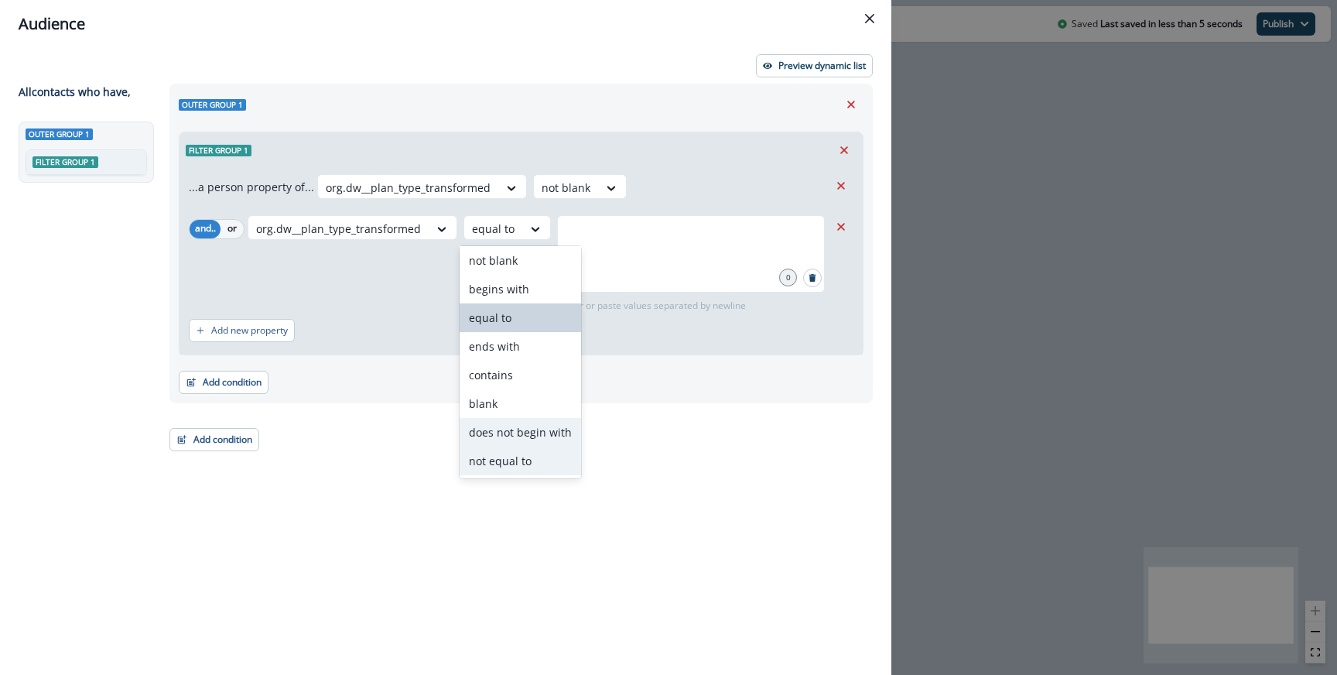
click at [519, 459] on div "not equal to" at bounding box center [519, 460] width 121 height 29
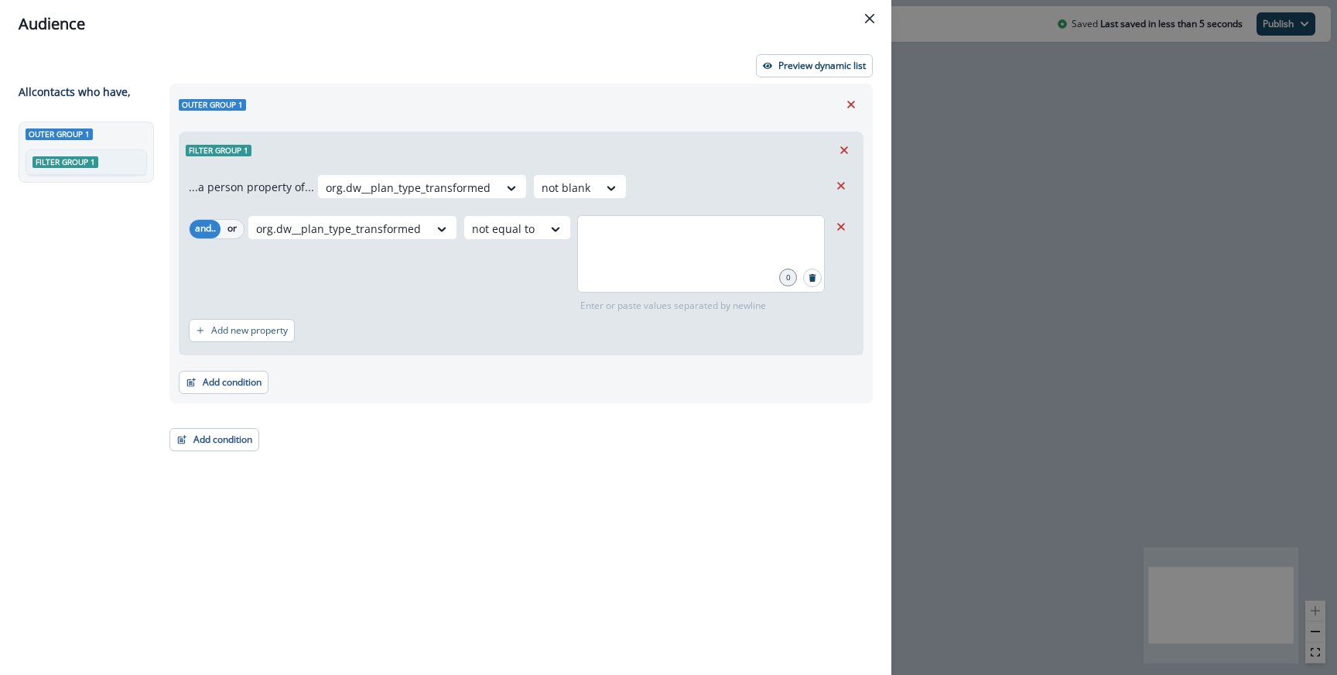
click at [610, 289] on div at bounding box center [701, 253] width 248 height 77
type input "****"
click at [791, 57] on button "Preview dynamic list" at bounding box center [814, 65] width 117 height 23
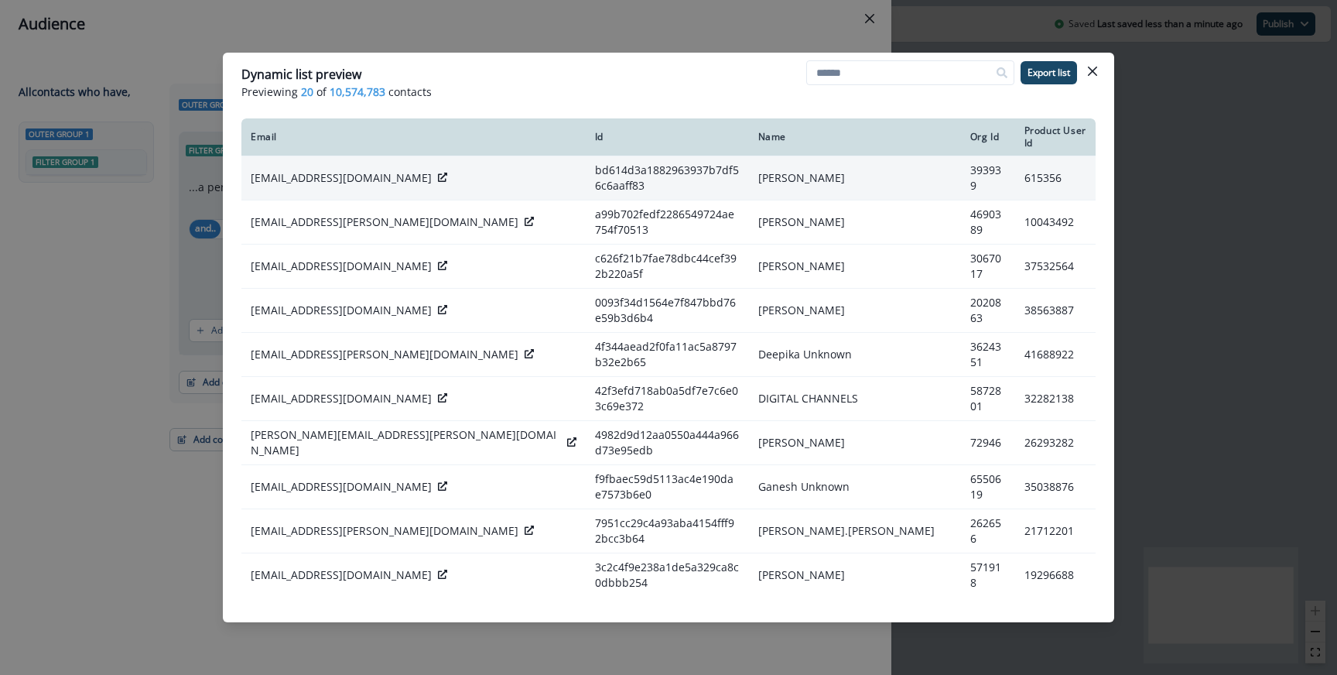
click at [438, 173] on icon at bounding box center [442, 177] width 9 height 9
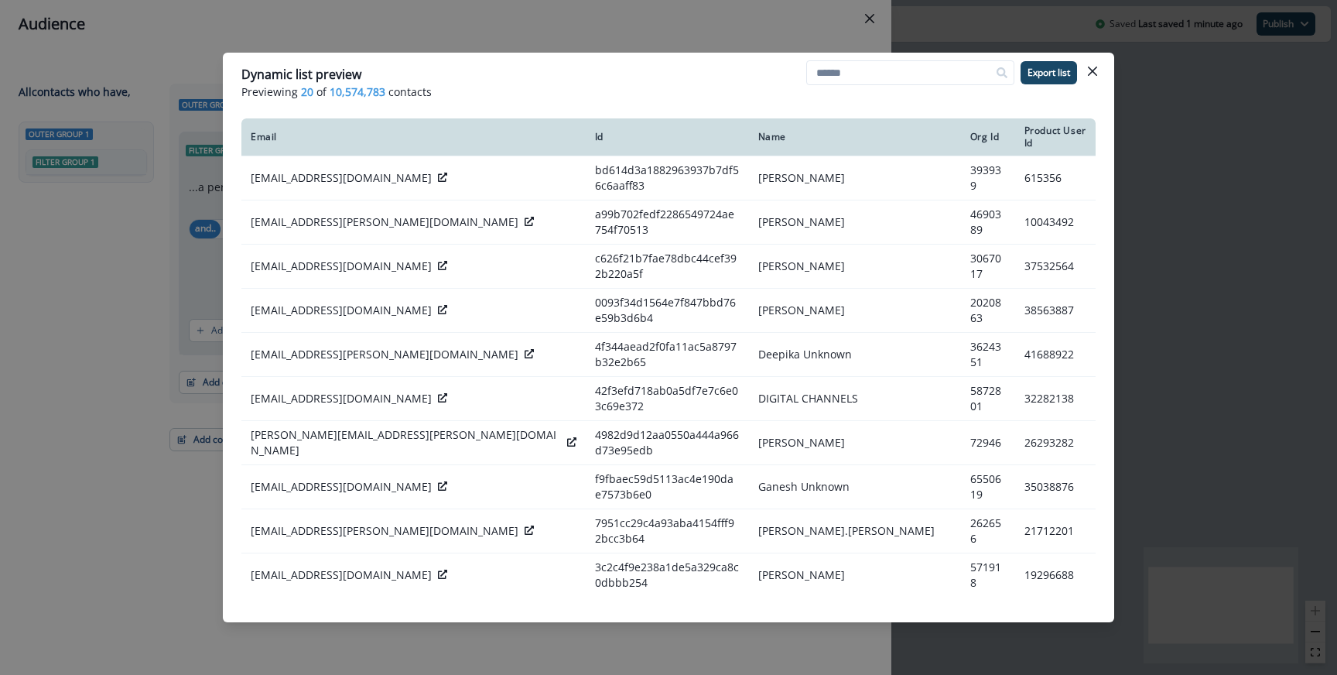
click at [434, 48] on div "Dynamic list preview Previewing 20 of 10,574,783 contacts Export list Email Id …" at bounding box center [668, 337] width 1337 height 675
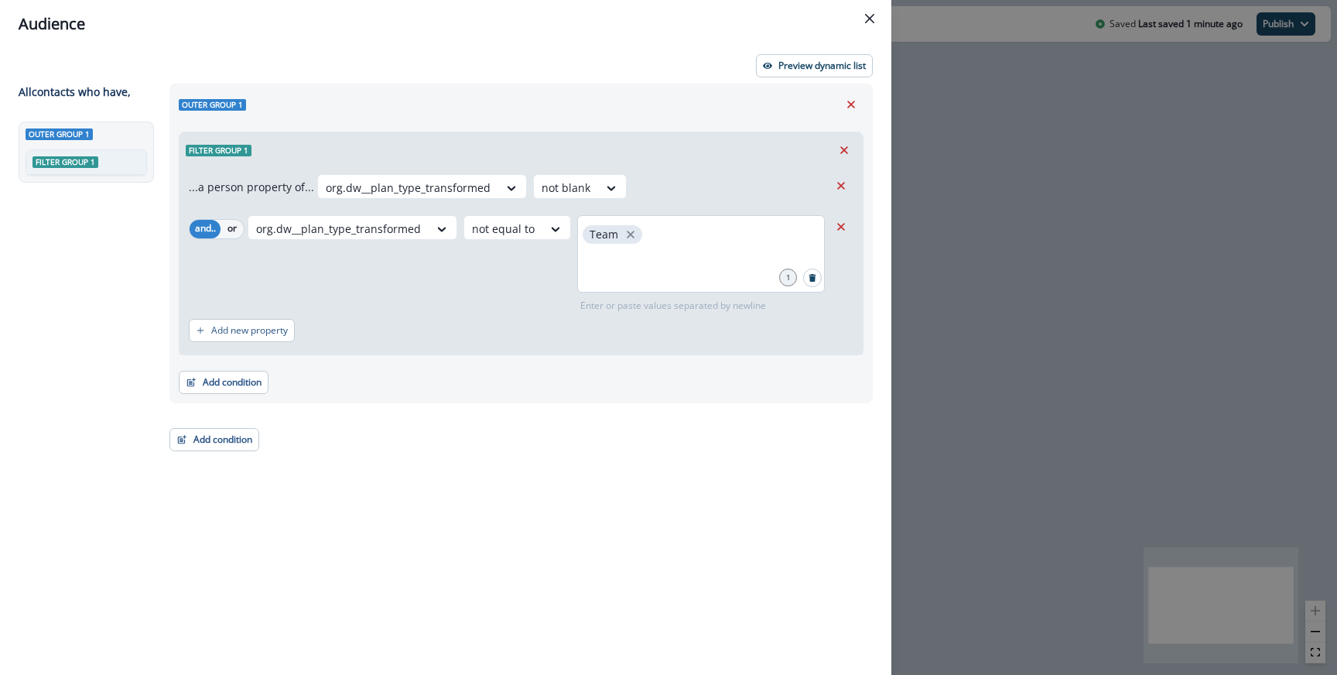
click at [636, 246] on div "Team" at bounding box center [701, 253] width 248 height 77
type input "****"
click at [811, 68] on p "Preview dynamic list" at bounding box center [821, 65] width 87 height 11
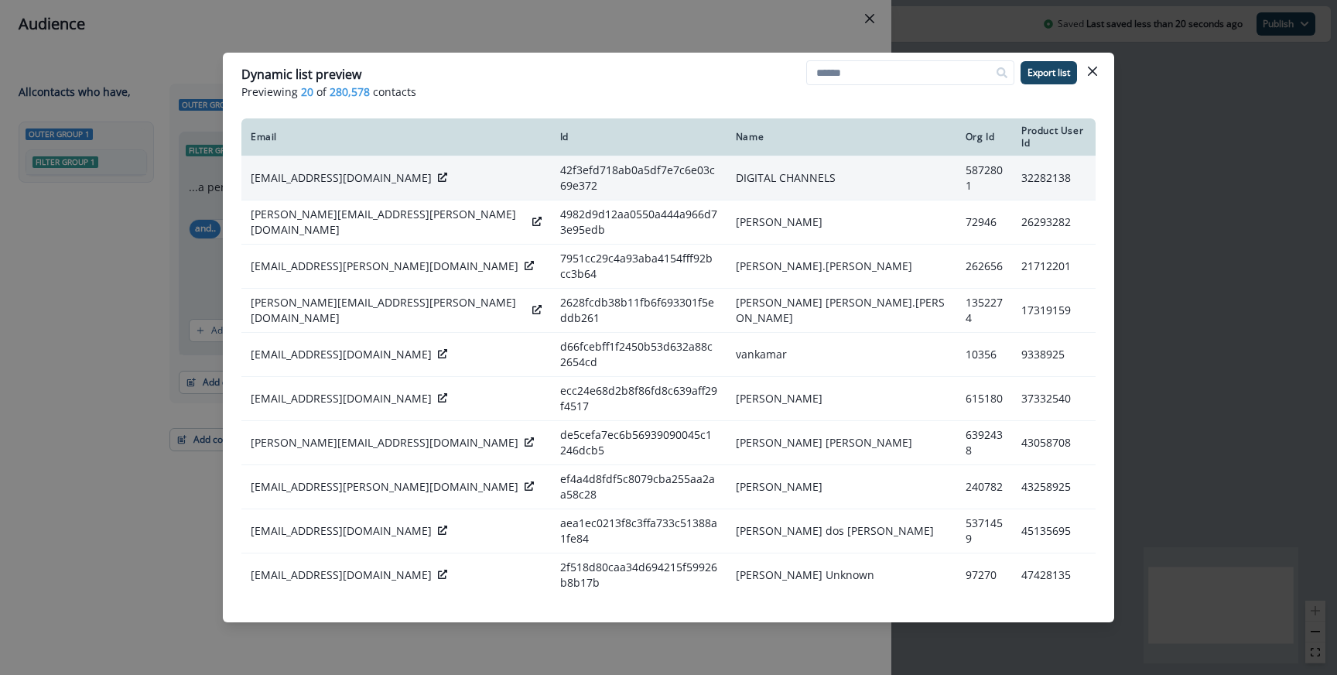
click at [442, 170] on div "digitalchannelsdev@sivale.com.mx" at bounding box center [396, 177] width 291 height 15
click at [440, 173] on icon at bounding box center [442, 177] width 9 height 9
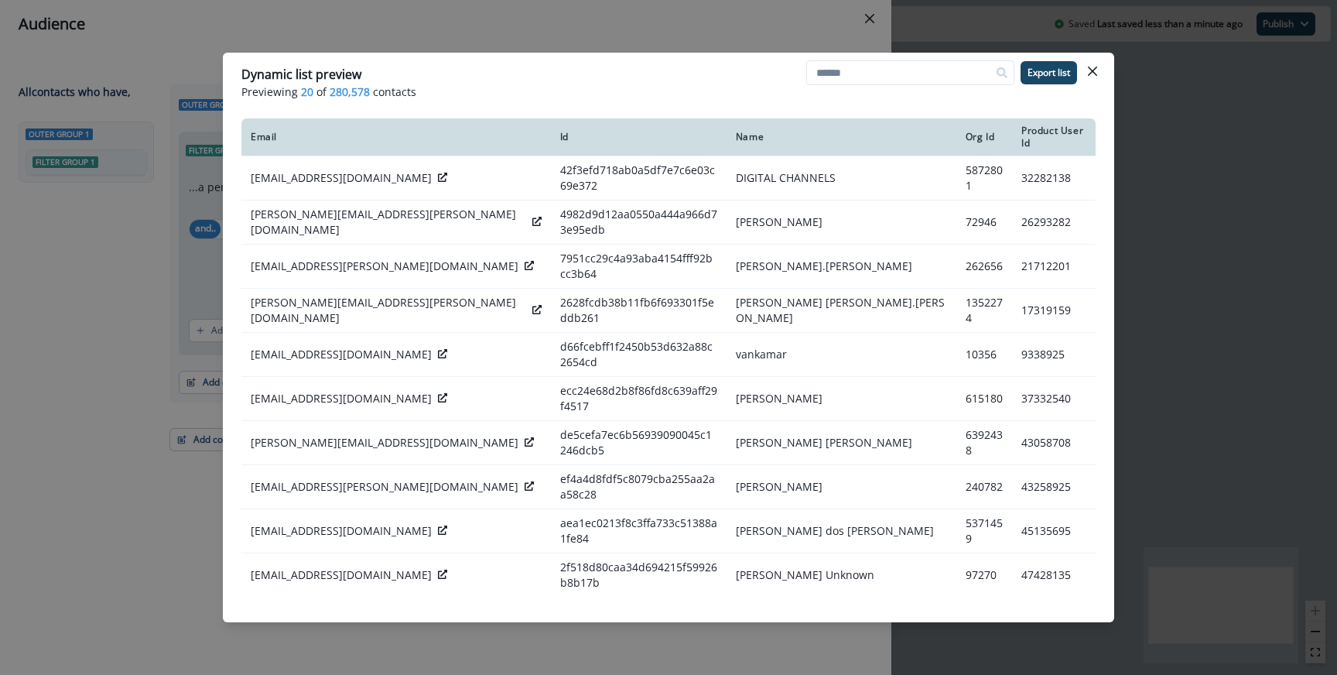
click at [430, 11] on div "Dynamic list preview Previewing 20 of 280,578 contacts Export list Email Id Nam…" at bounding box center [668, 337] width 1337 height 675
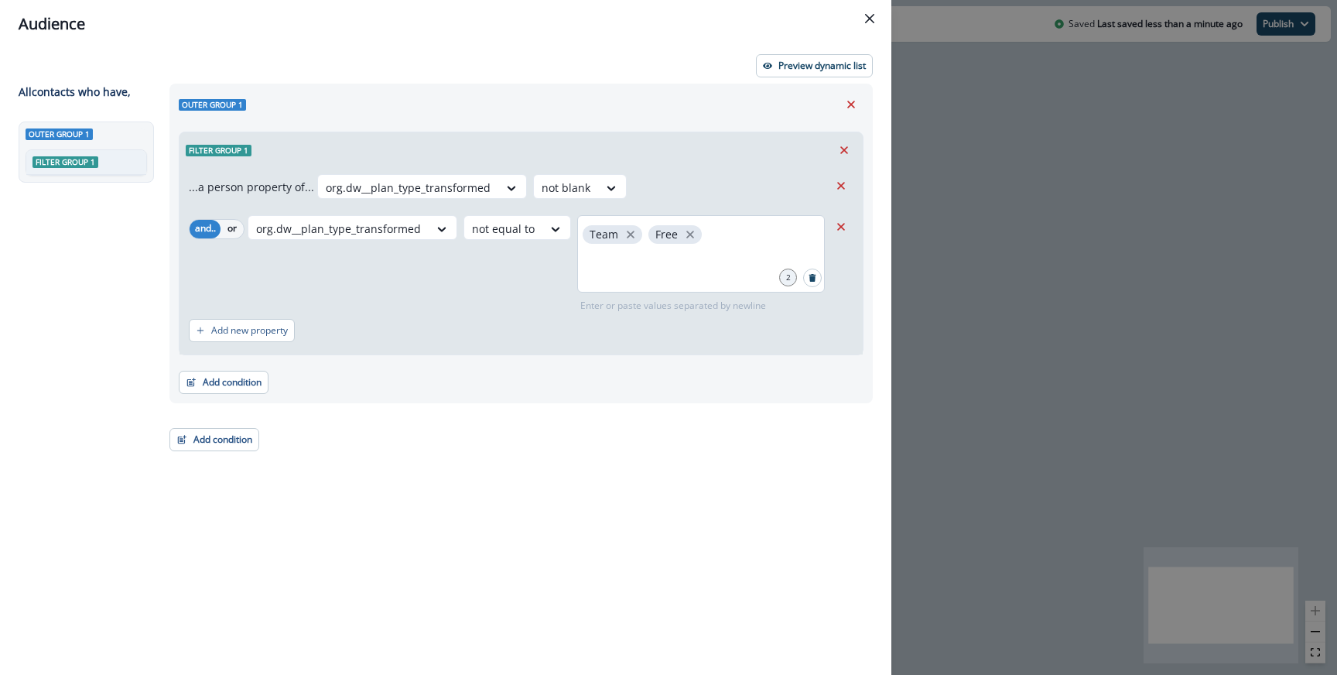
click at [628, 284] on div "Team Free" at bounding box center [701, 253] width 248 height 77
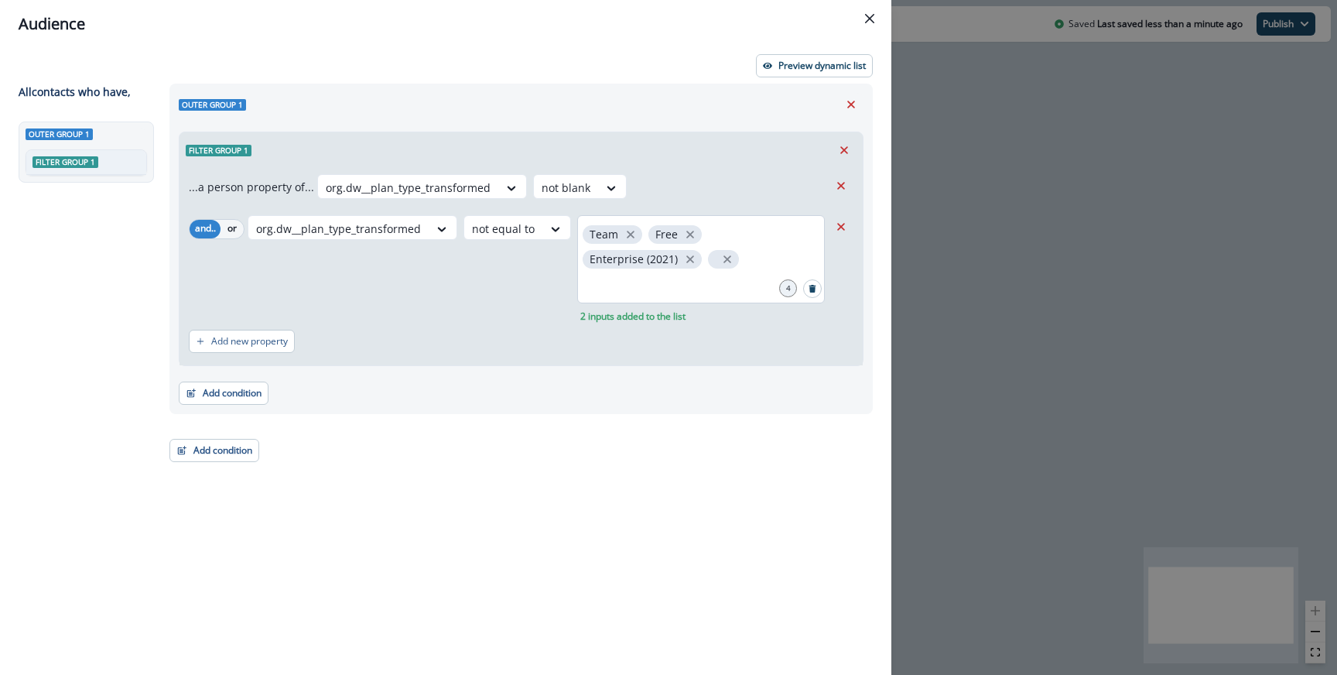
click at [729, 255] on span at bounding box center [723, 259] width 31 height 19
click at [723, 258] on icon "close" at bounding box center [727, 259] width 14 height 14
click at [789, 53] on div "Preview dynamic list All contact s who have, Outer group 1 Filter group 1 Outer…" at bounding box center [445, 361] width 891 height 627
click at [786, 60] on p "Preview dynamic list" at bounding box center [821, 65] width 87 height 11
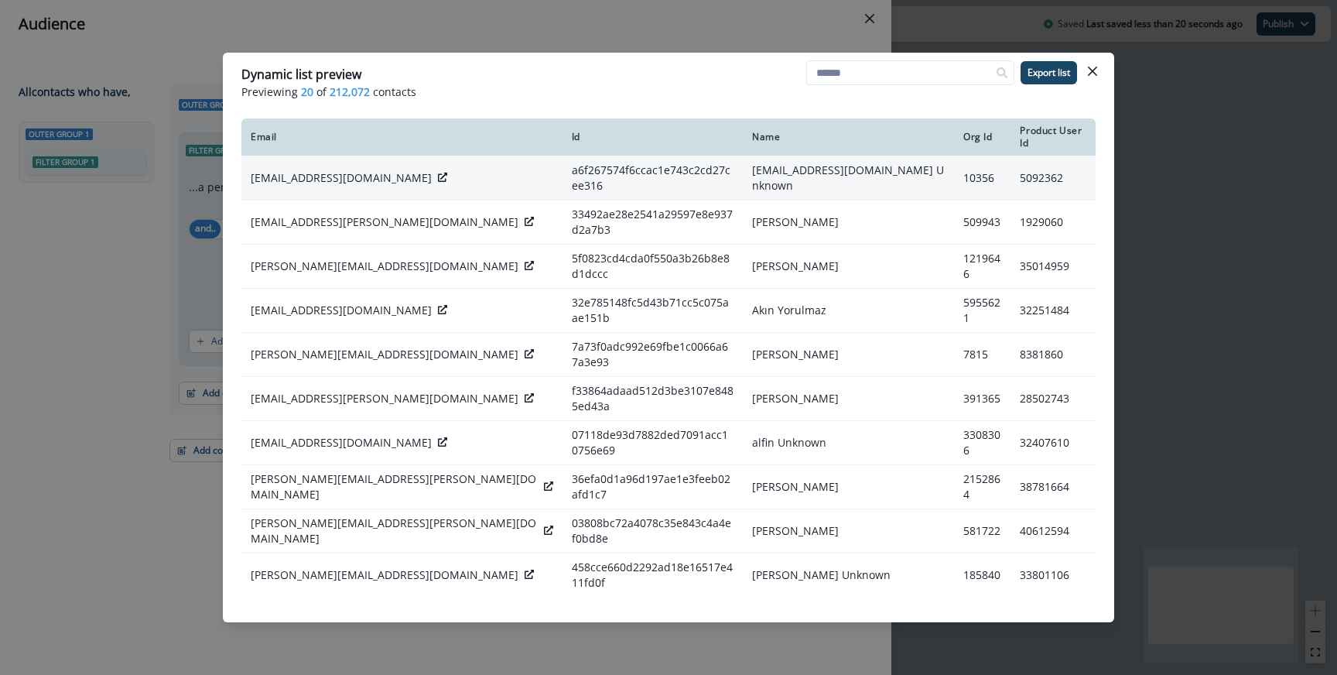
click at [438, 173] on icon at bounding box center [442, 177] width 9 height 9
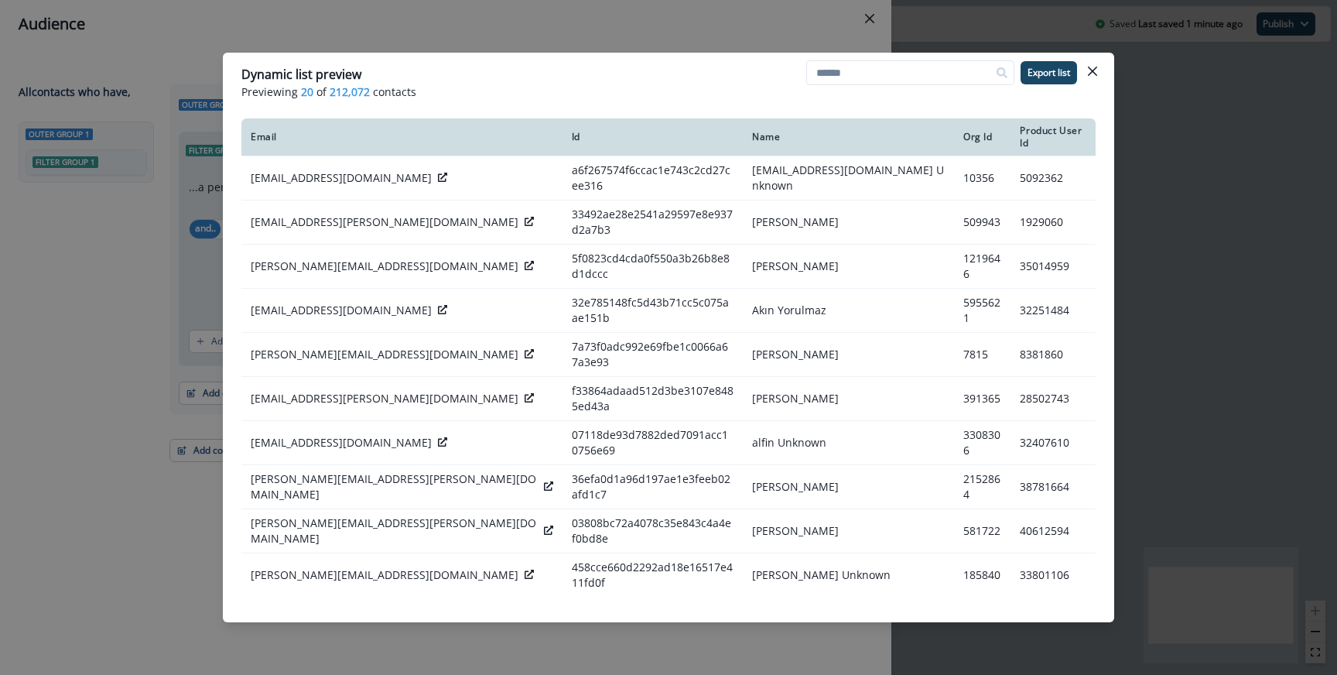
click at [600, 2] on div "Dynamic list preview Previewing 20 of 212,072 contacts Export list Email Id Nam…" at bounding box center [668, 337] width 1337 height 675
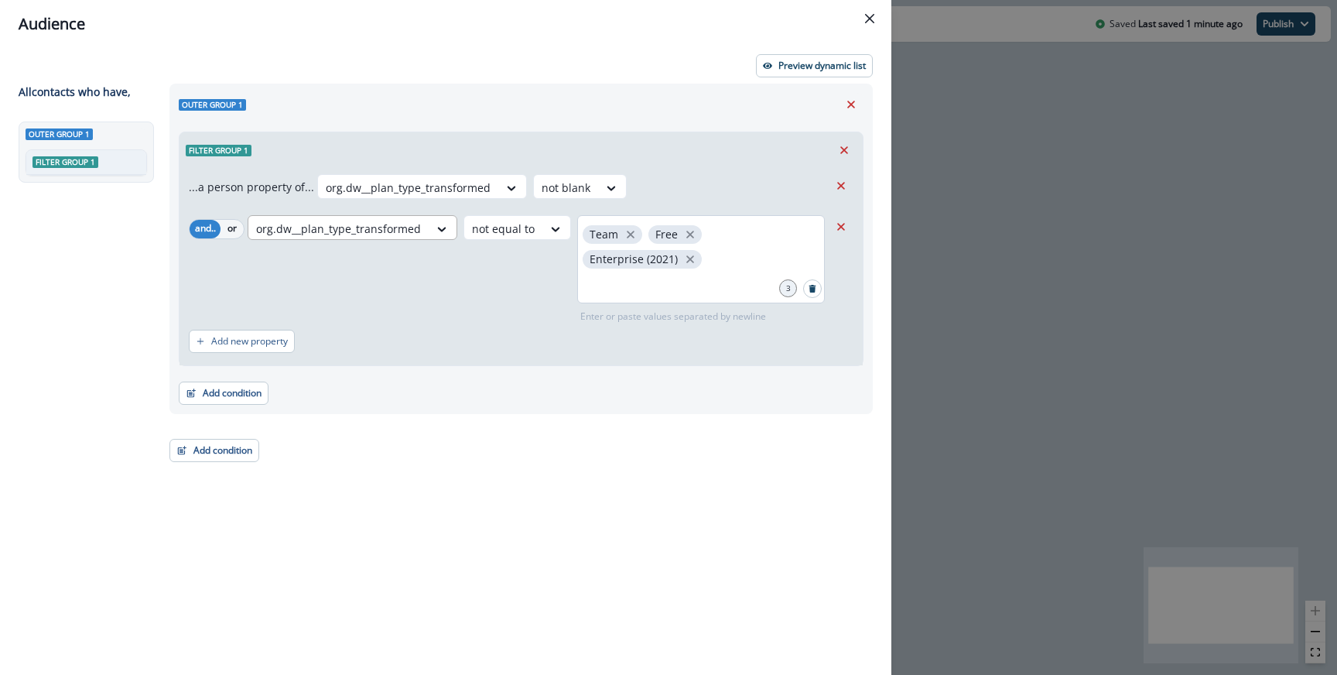
click at [413, 231] on div at bounding box center [338, 228] width 165 height 19
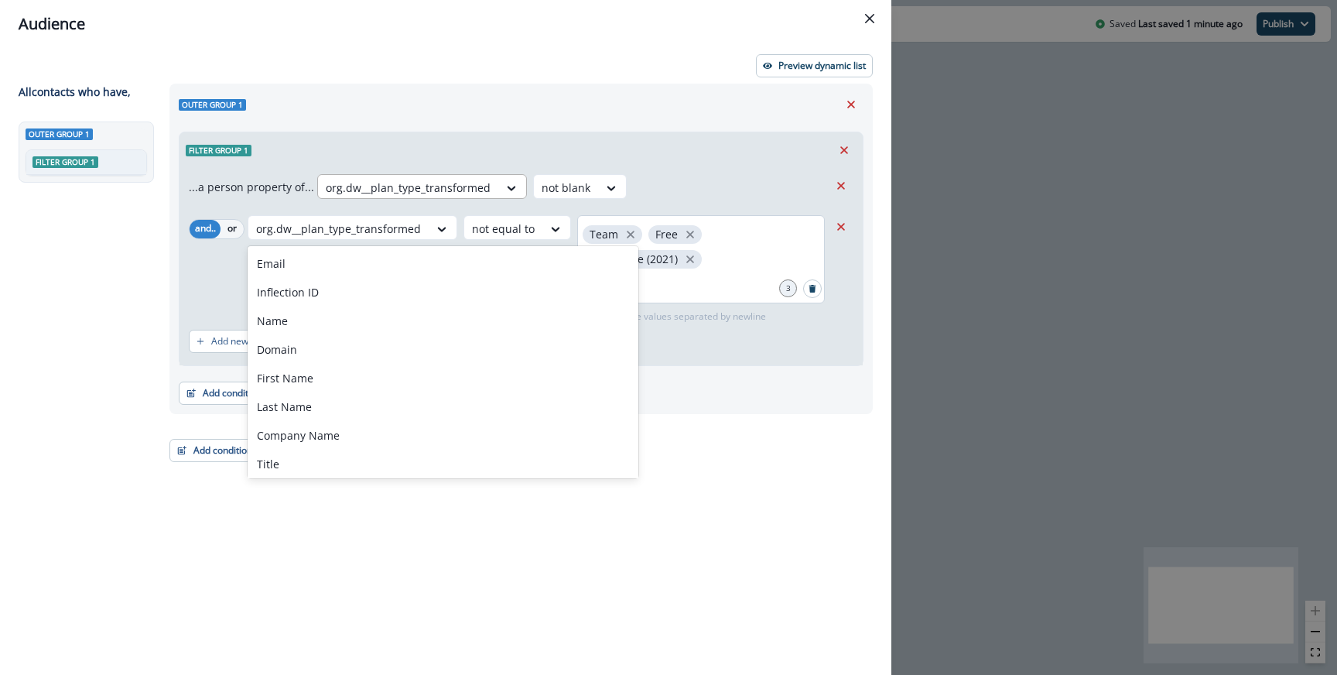
click at [442, 195] on div at bounding box center [408, 187] width 165 height 19
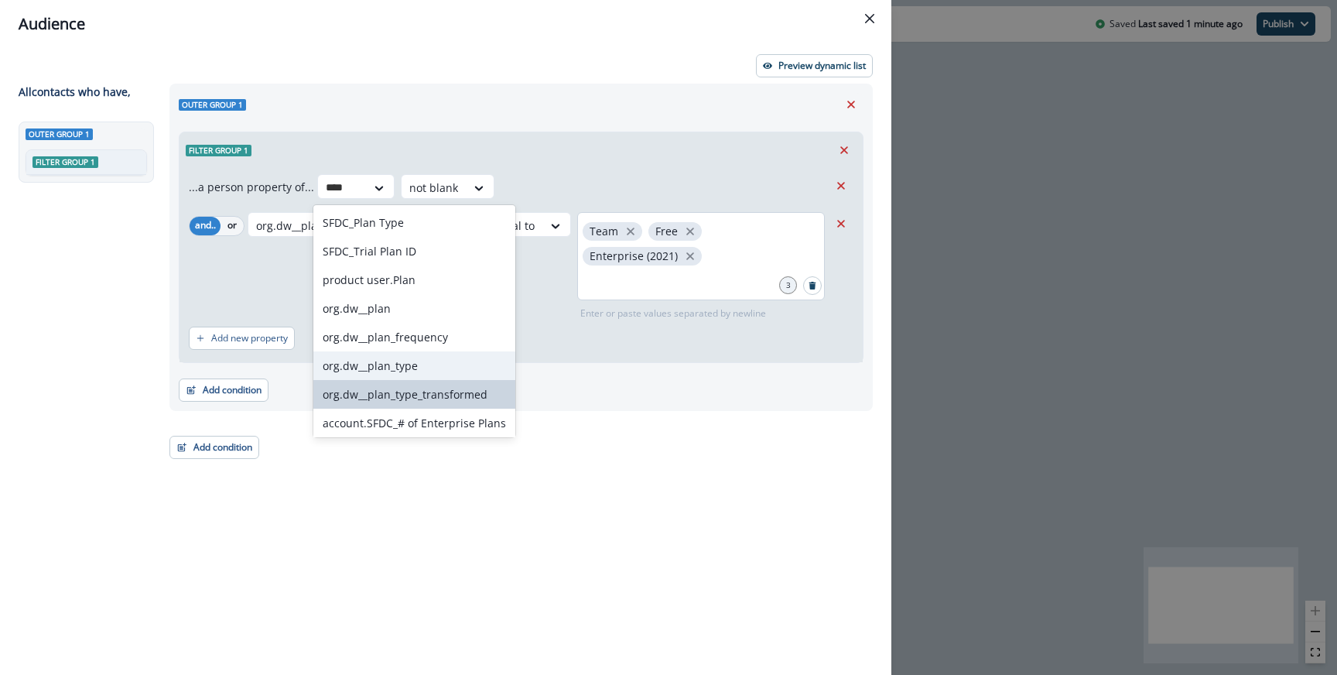
type input "****"
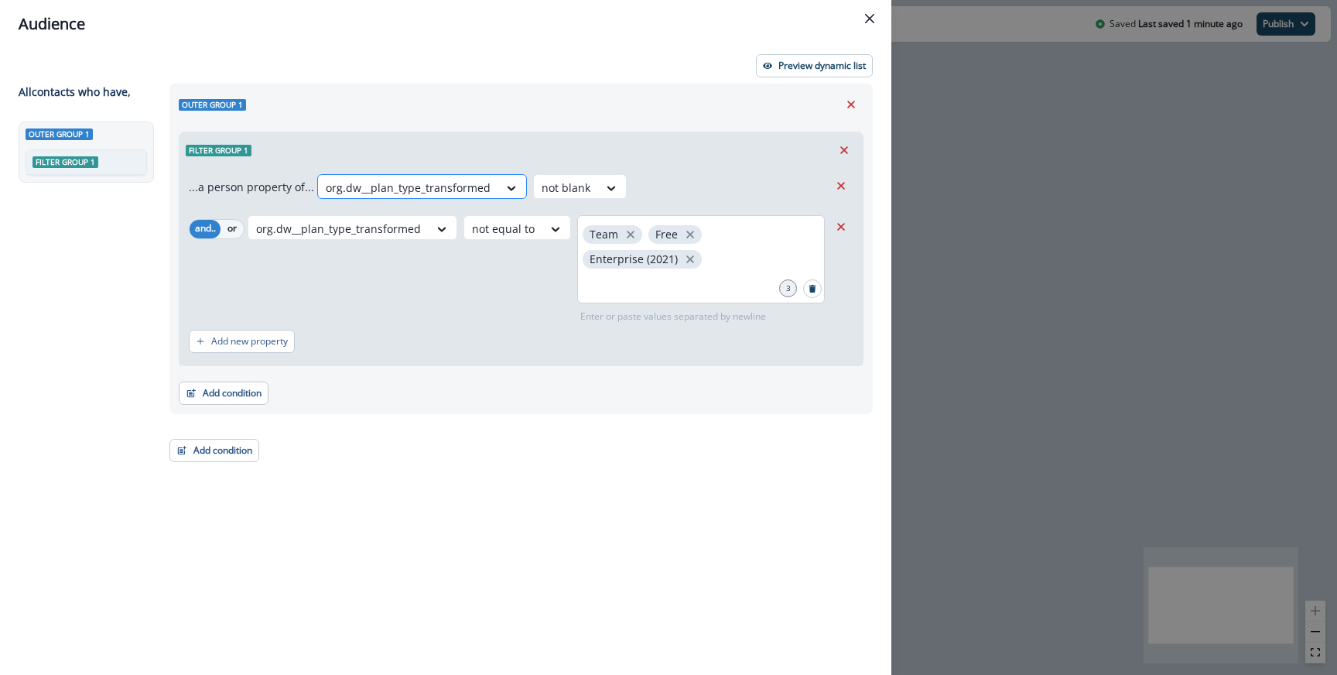
click at [458, 189] on div at bounding box center [408, 187] width 165 height 19
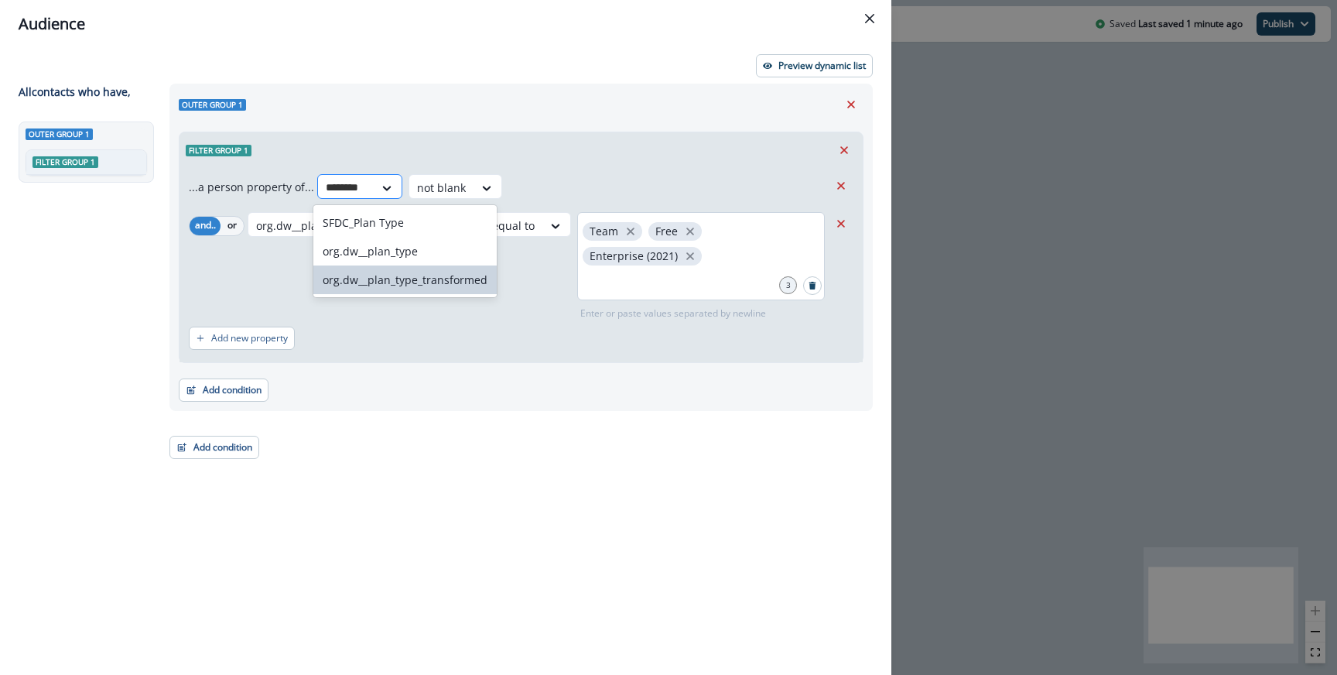
type input "*********"
click at [432, 248] on div "org.dw__plan_type" at bounding box center [404, 251] width 183 height 29
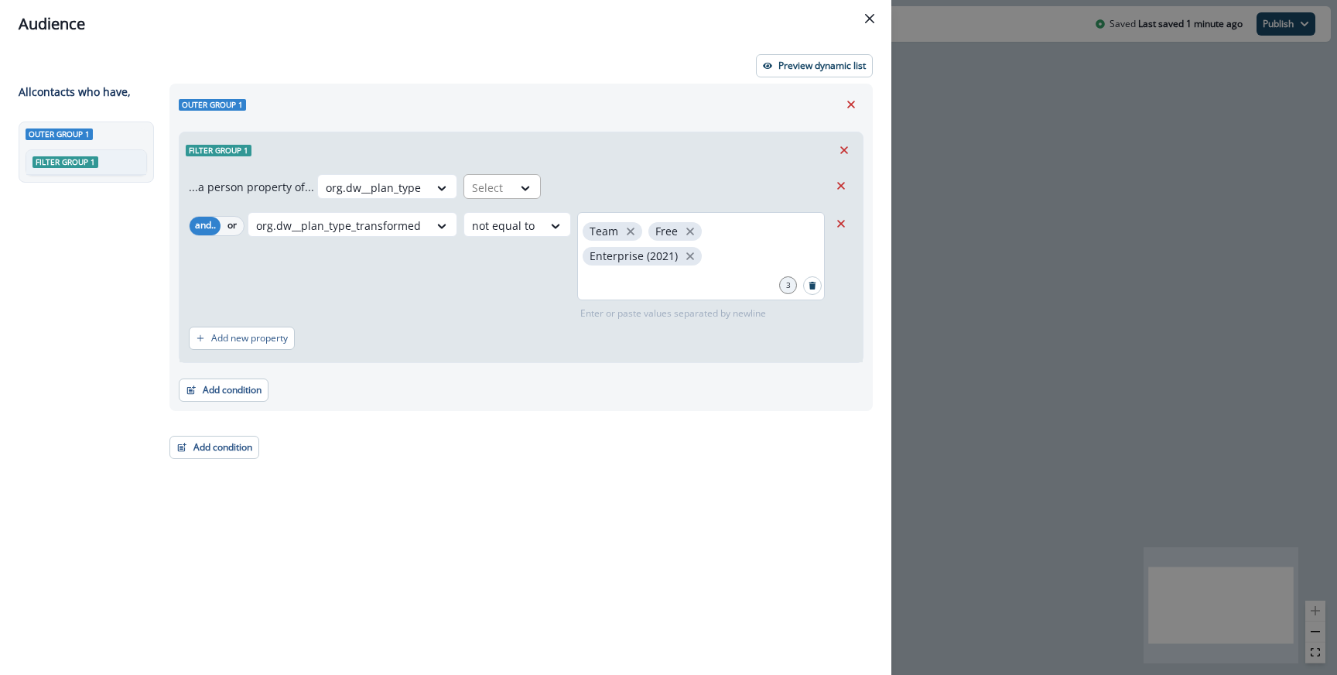
click at [489, 183] on div at bounding box center [488, 187] width 32 height 19
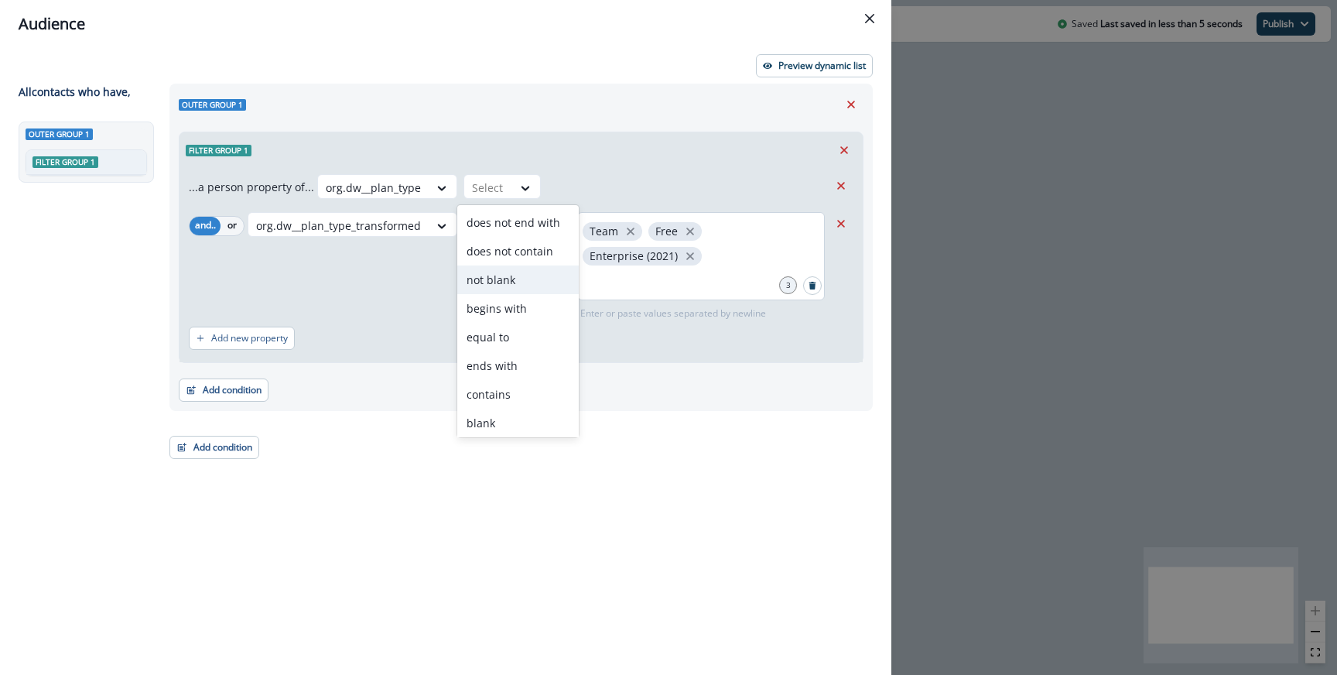
click at [499, 285] on div "not blank" at bounding box center [517, 279] width 121 height 29
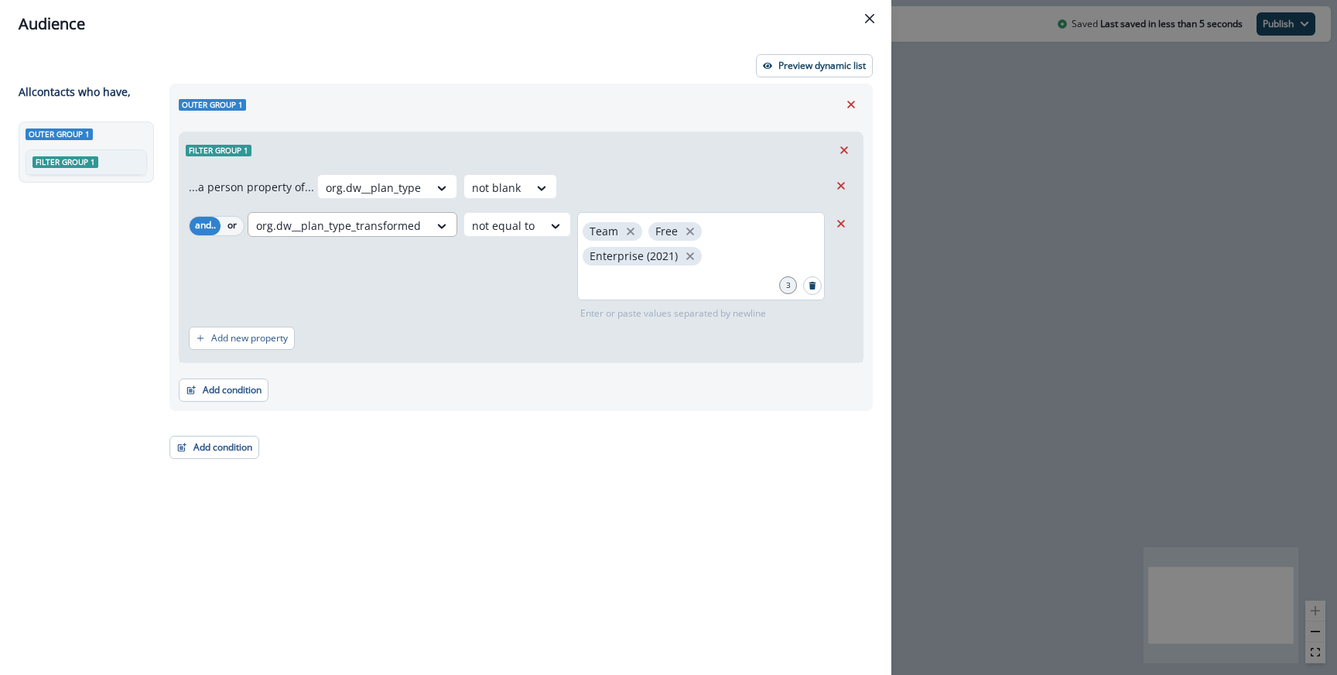
click at [412, 226] on div at bounding box center [338, 225] width 165 height 19
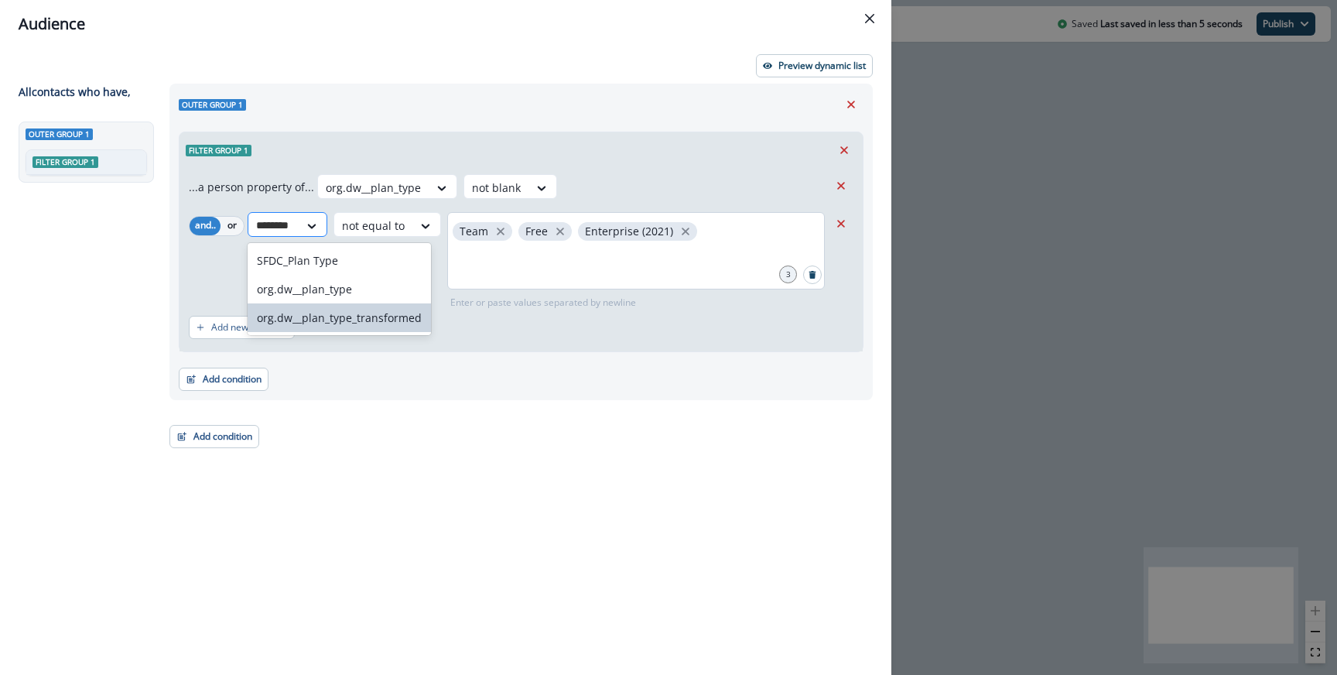
type input "*********"
click at [370, 289] on div "org.dw__plan_type" at bounding box center [339, 289] width 183 height 29
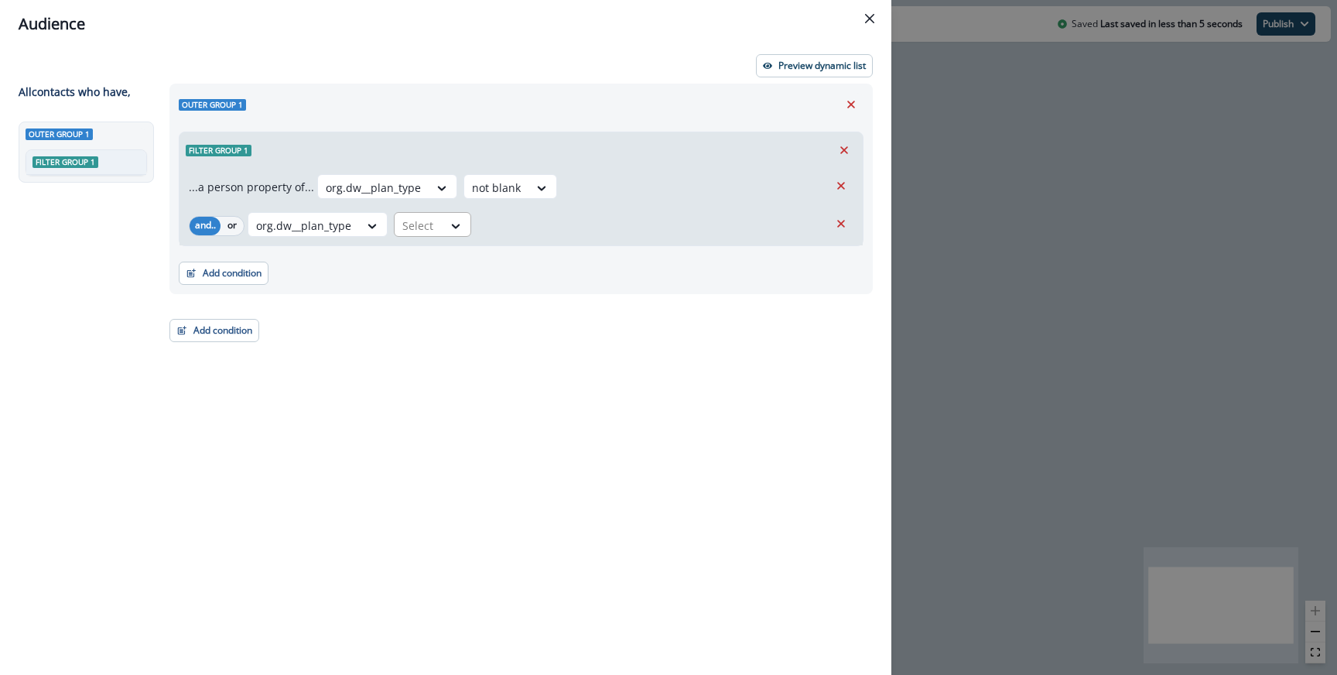
click at [398, 223] on div "Select" at bounding box center [419, 226] width 48 height 26
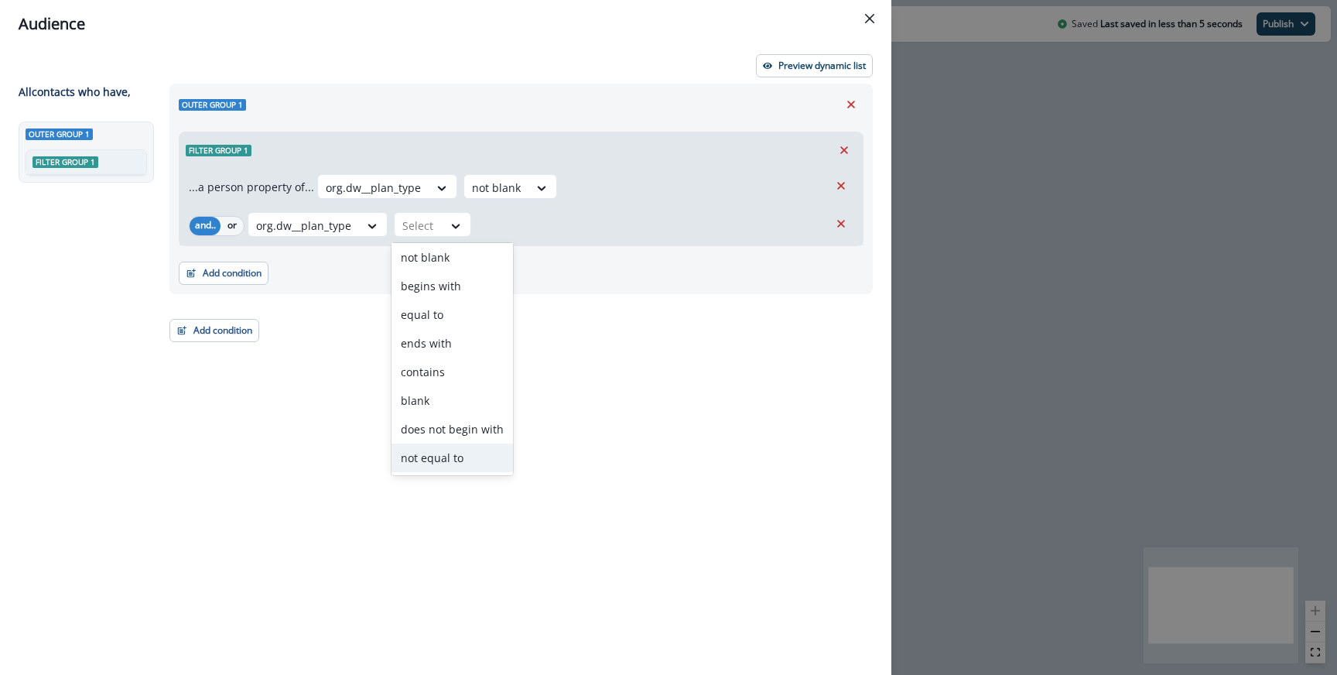
click at [441, 463] on div "not equal to" at bounding box center [451, 457] width 121 height 29
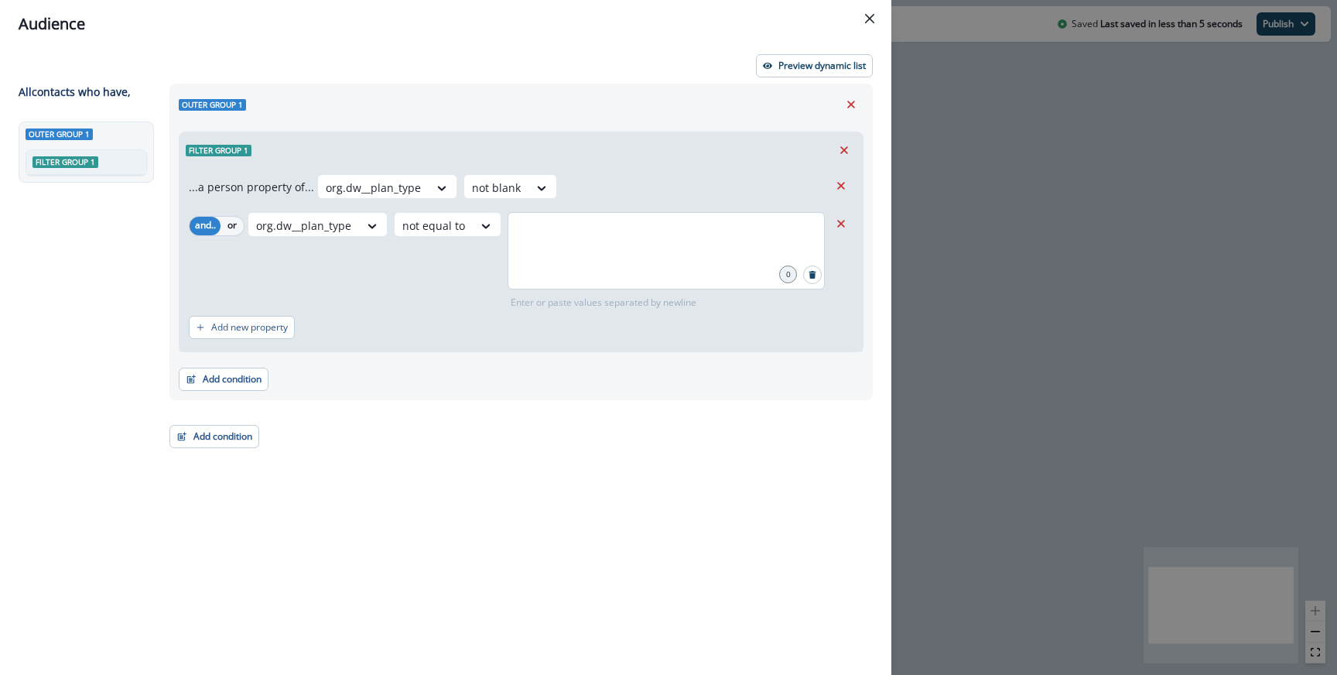
click at [538, 280] on div at bounding box center [665, 250] width 317 height 77
type input "****"
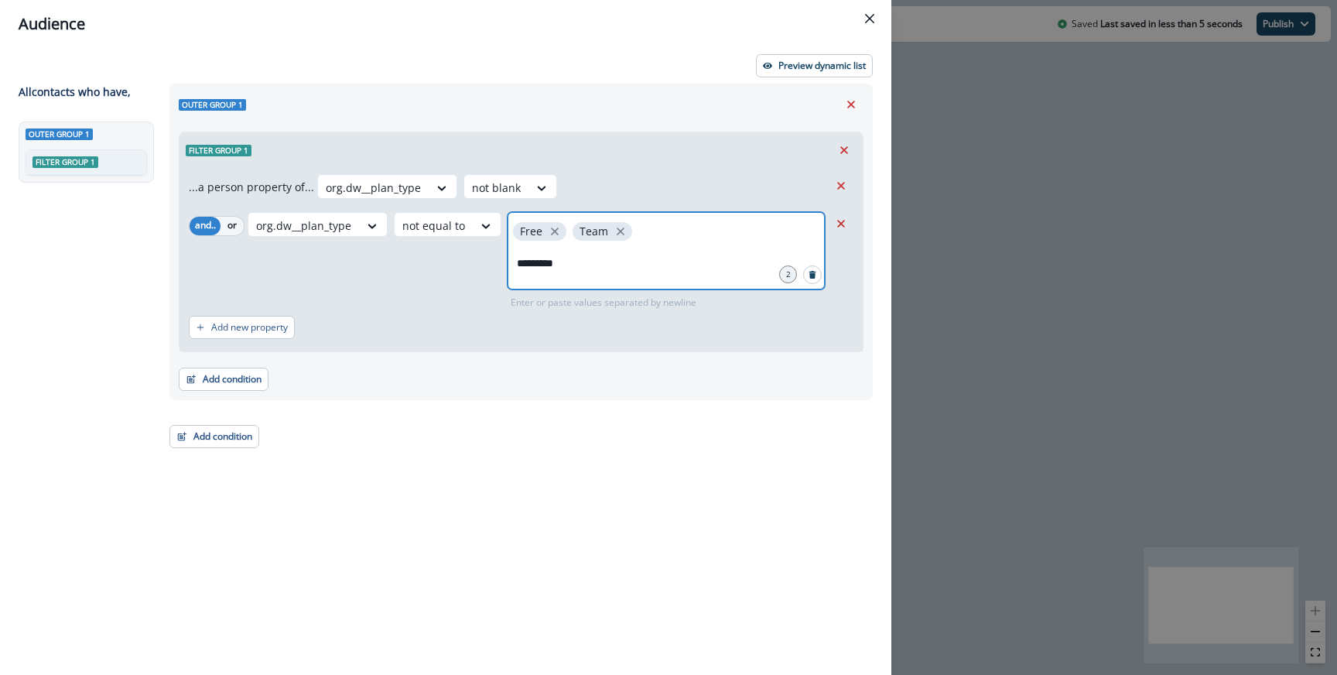
type input "**********"
click at [617, 230] on icon "close" at bounding box center [621, 231] width 8 height 8
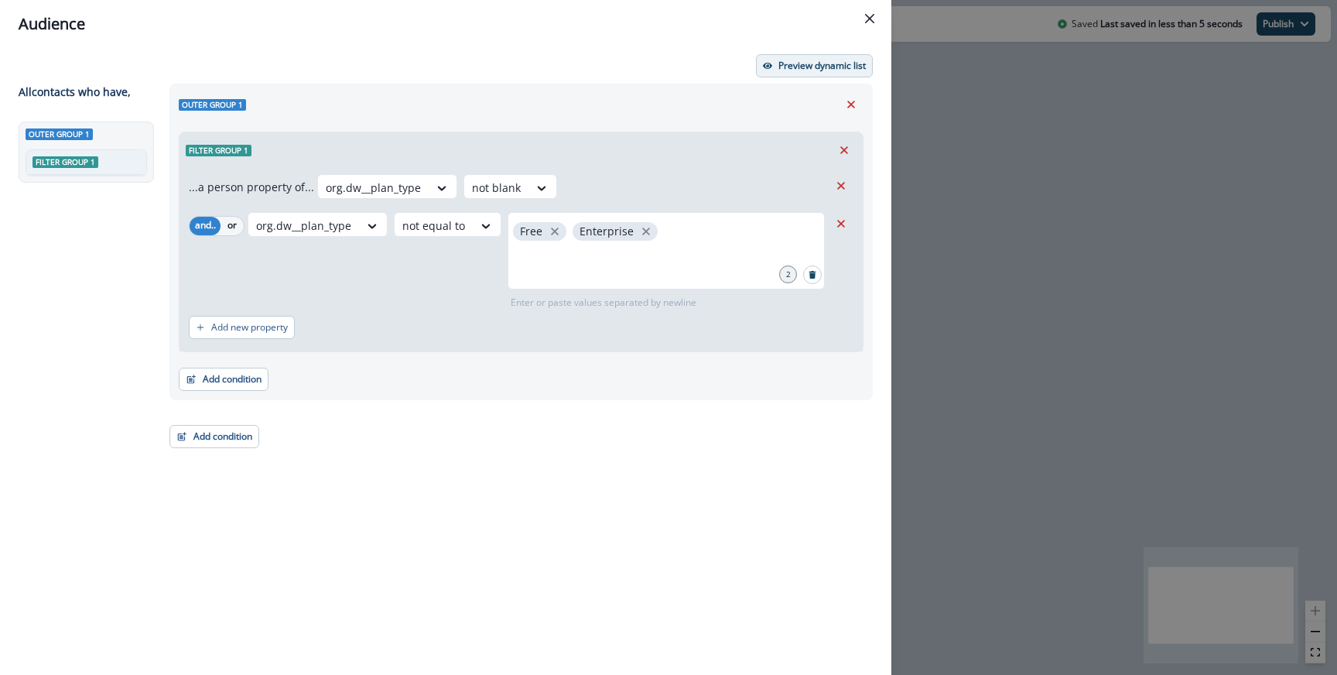
click at [782, 72] on button "Preview dynamic list" at bounding box center [814, 65] width 117 height 23
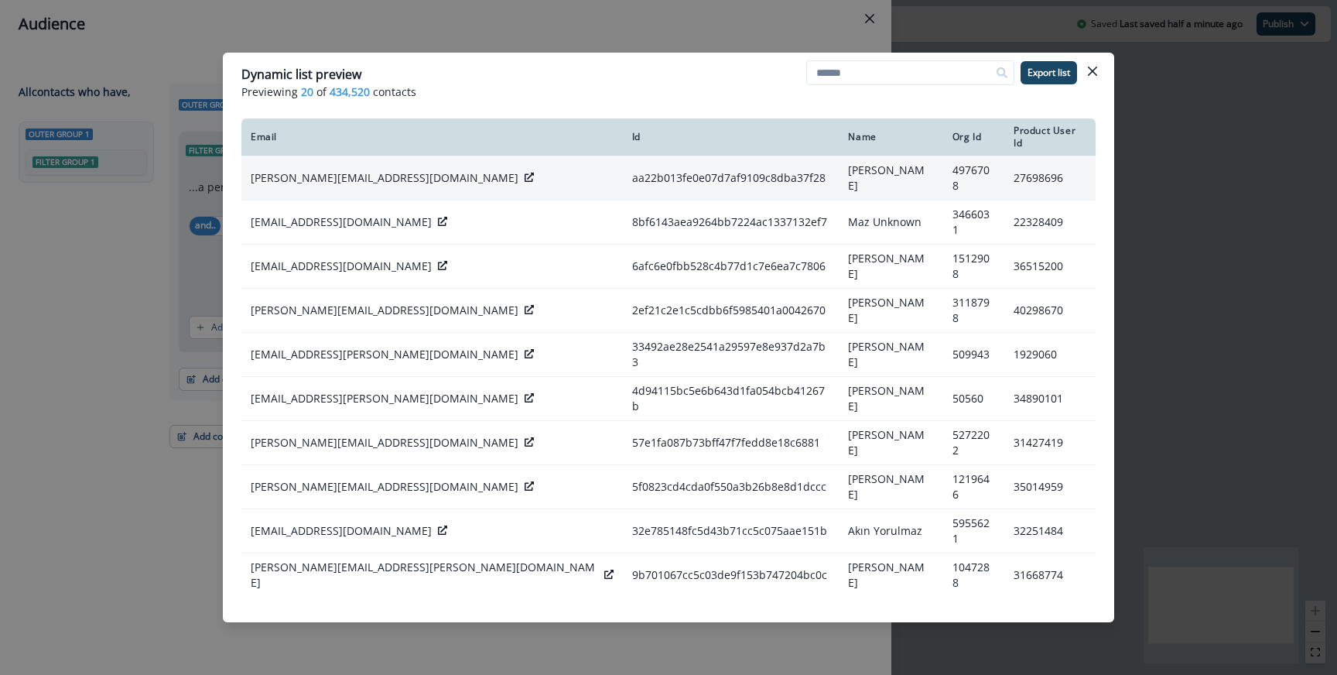
click at [357, 174] on div "a.demartin@rch.it" at bounding box center [432, 177] width 363 height 15
click at [524, 175] on div at bounding box center [528, 177] width 9 height 15
click at [524, 173] on icon at bounding box center [528, 177] width 9 height 9
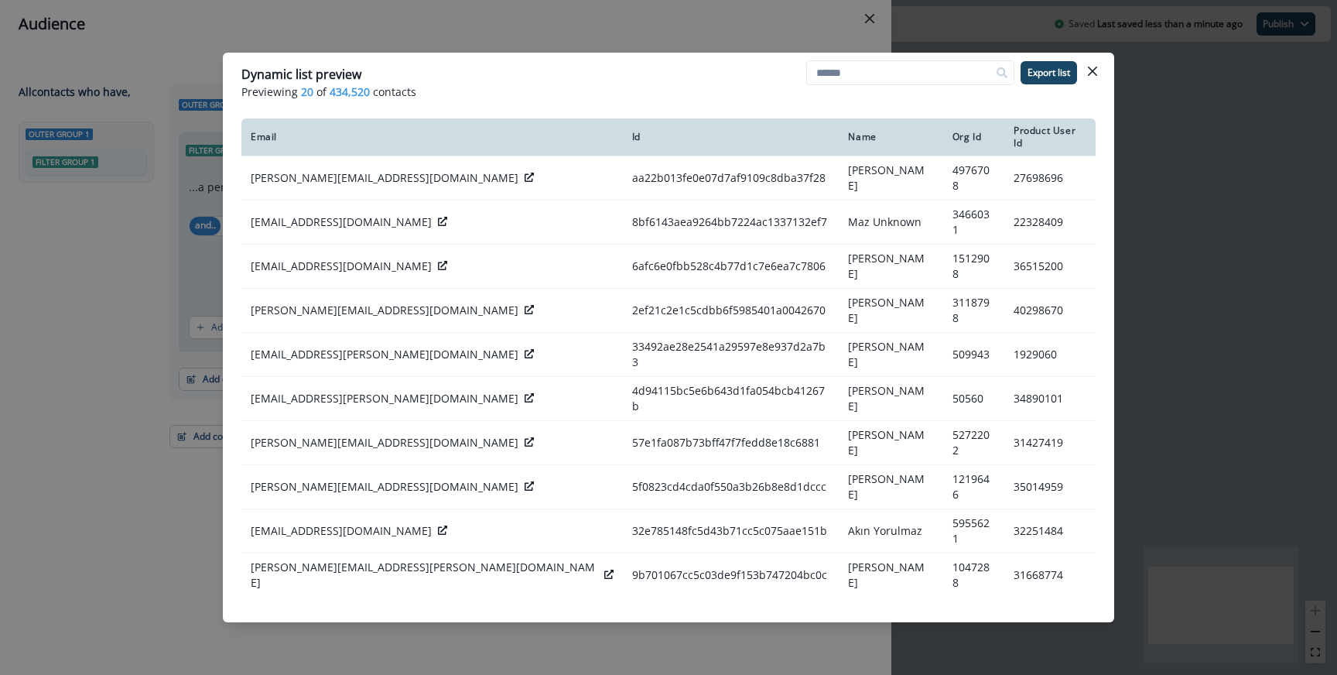
click at [610, 42] on div "Dynamic list preview Previewing 20 of 434,520 contacts Export list Email Id Nam…" at bounding box center [668, 337] width 1337 height 675
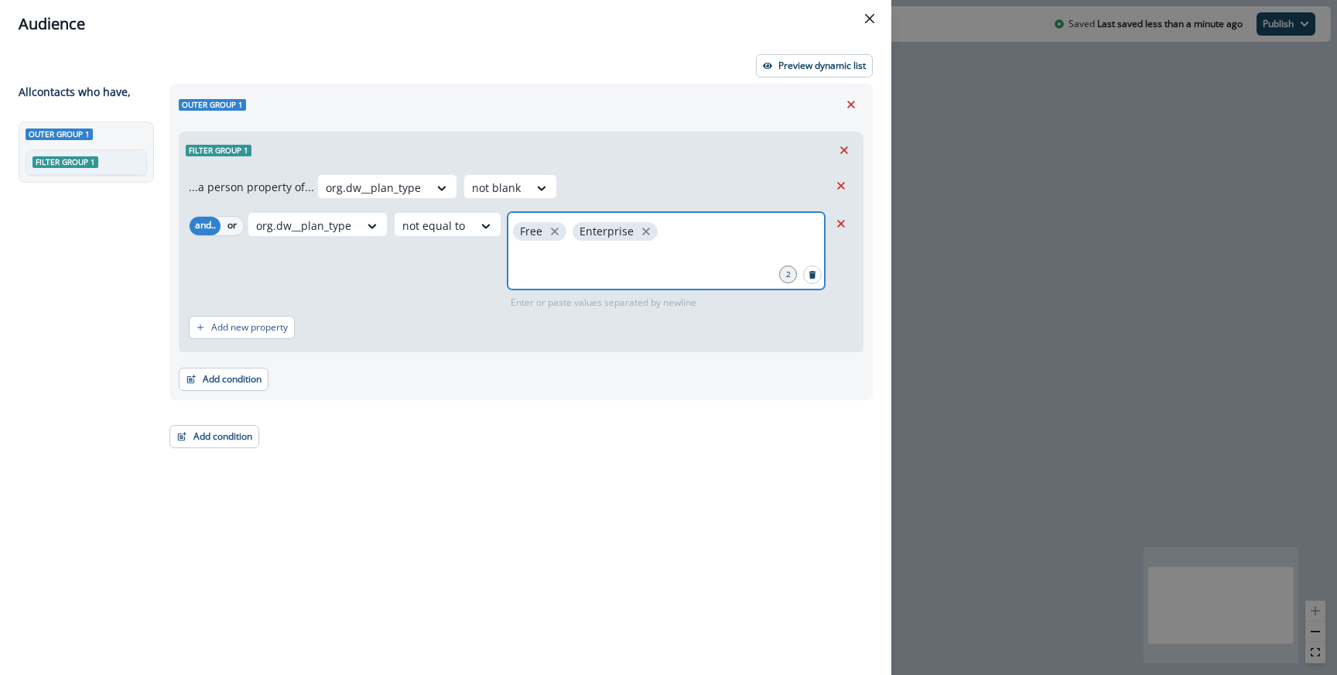
click at [609, 268] on input "text" at bounding box center [666, 263] width 313 height 31
type input "*****"
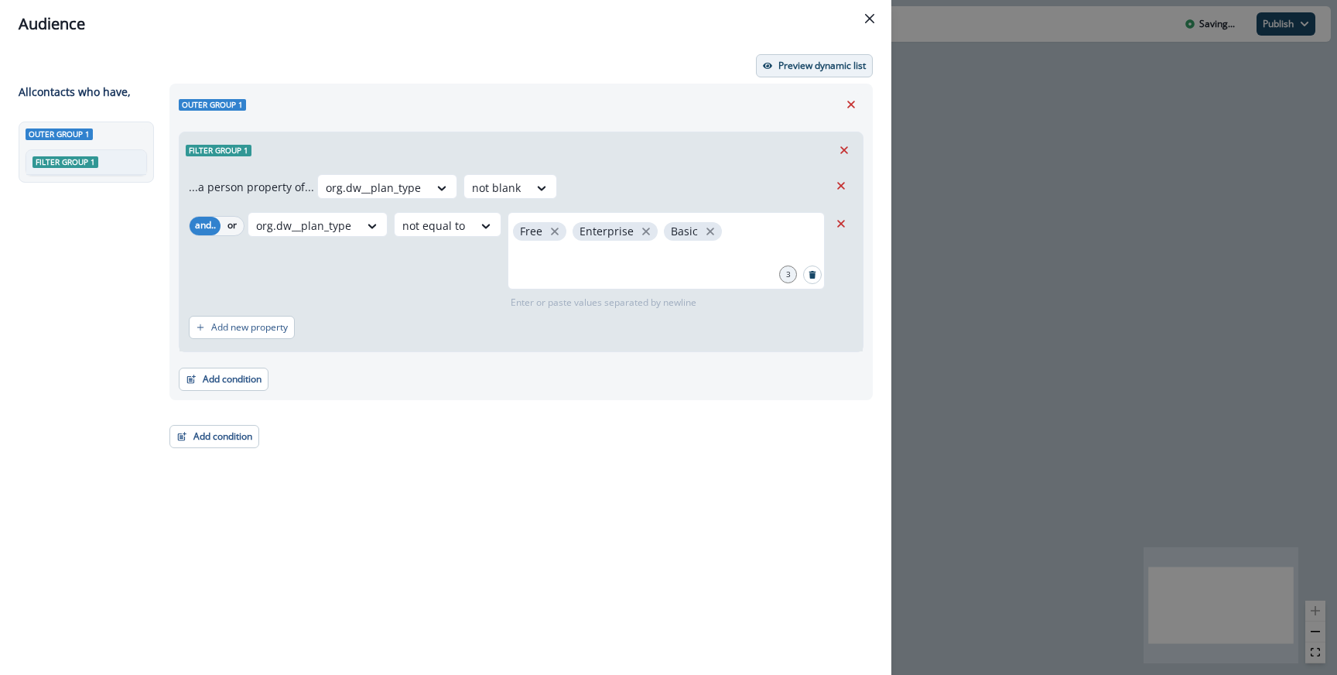
click at [802, 69] on p "Preview dynamic list" at bounding box center [821, 65] width 87 height 11
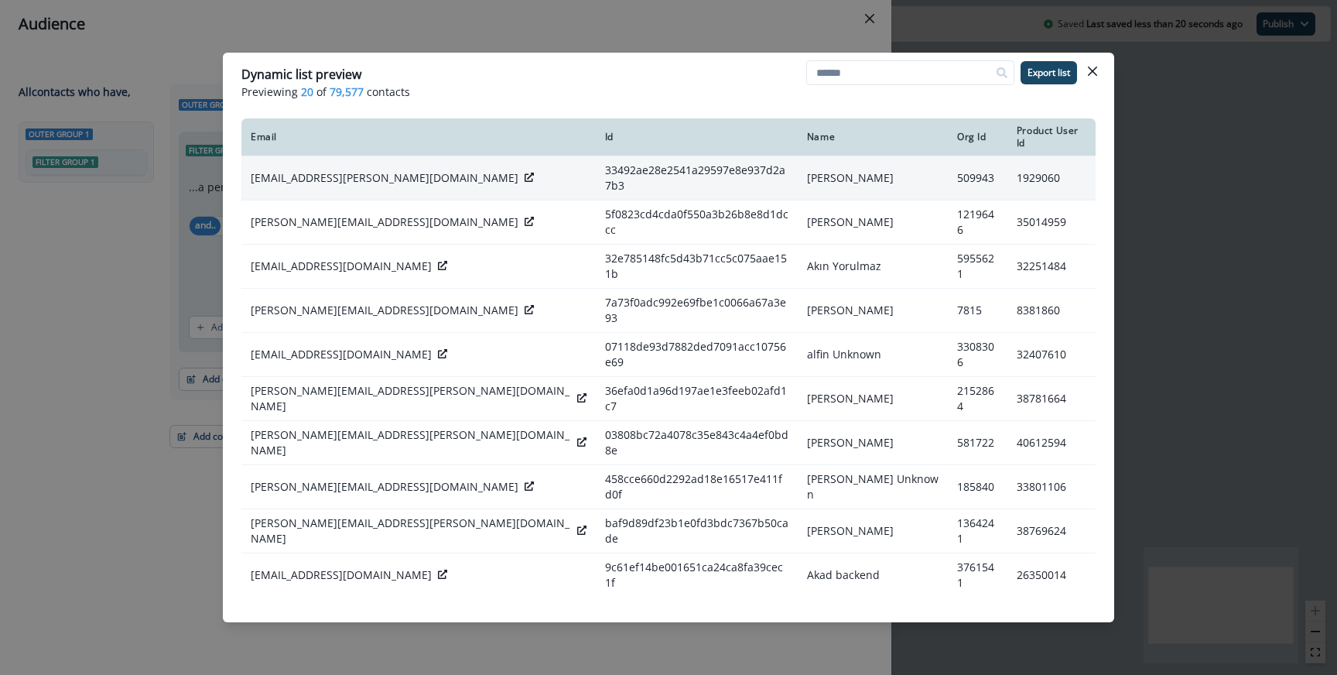
click at [524, 173] on icon at bounding box center [528, 177] width 9 height 9
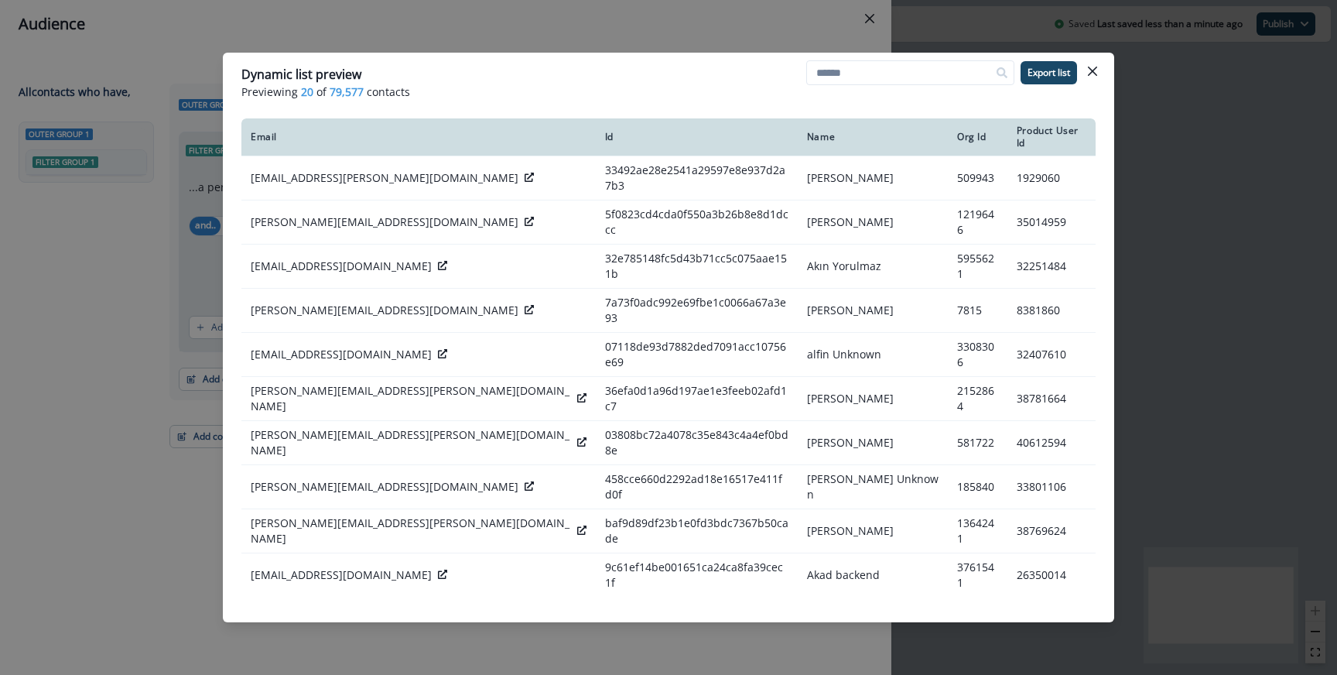
click at [629, 0] on div "Dynamic list preview Previewing 20 of 79,577 contacts Export list Email Id Name…" at bounding box center [668, 337] width 1337 height 675
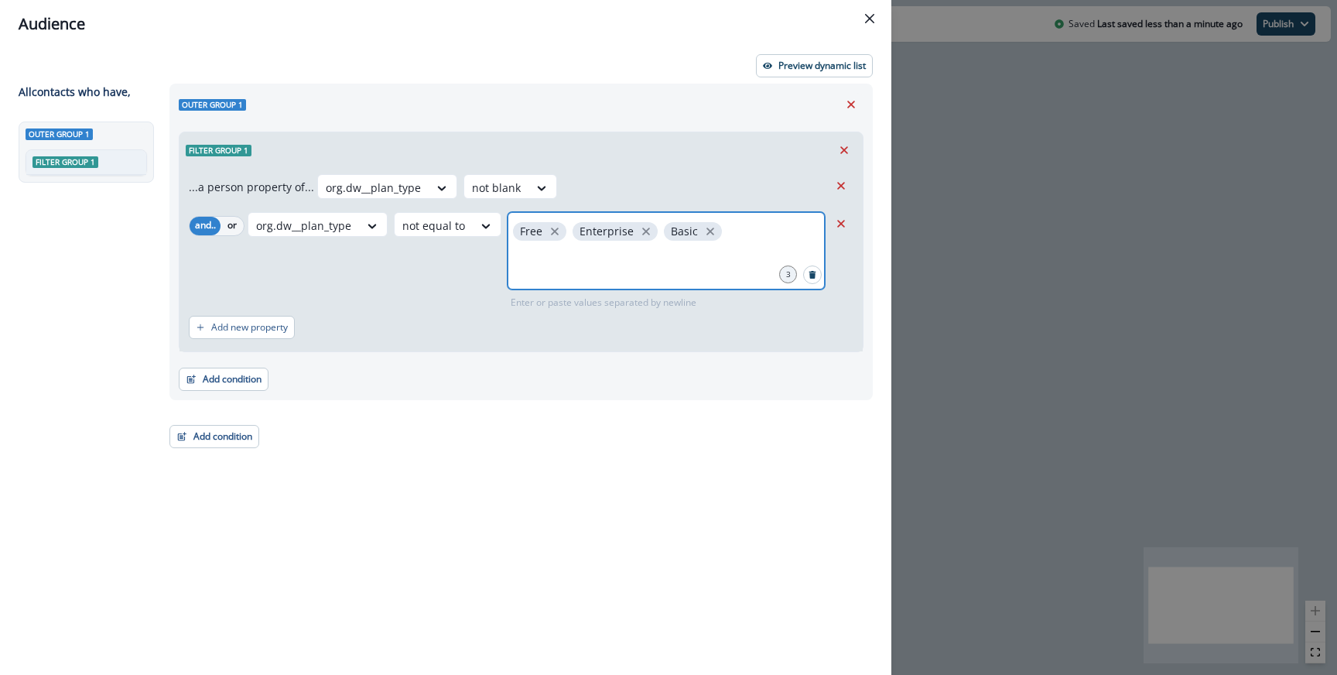
click at [615, 259] on input "text" at bounding box center [666, 263] width 313 height 31
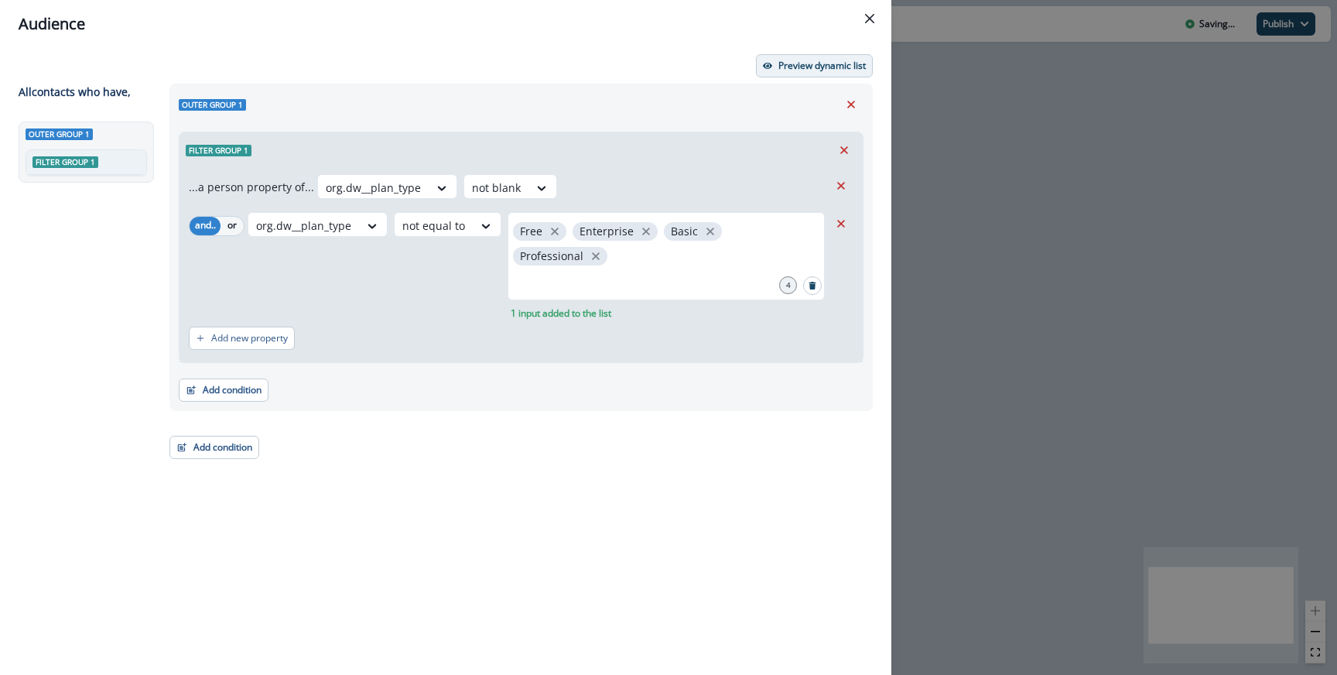
click at [800, 60] on p "Preview dynamic list" at bounding box center [821, 65] width 87 height 11
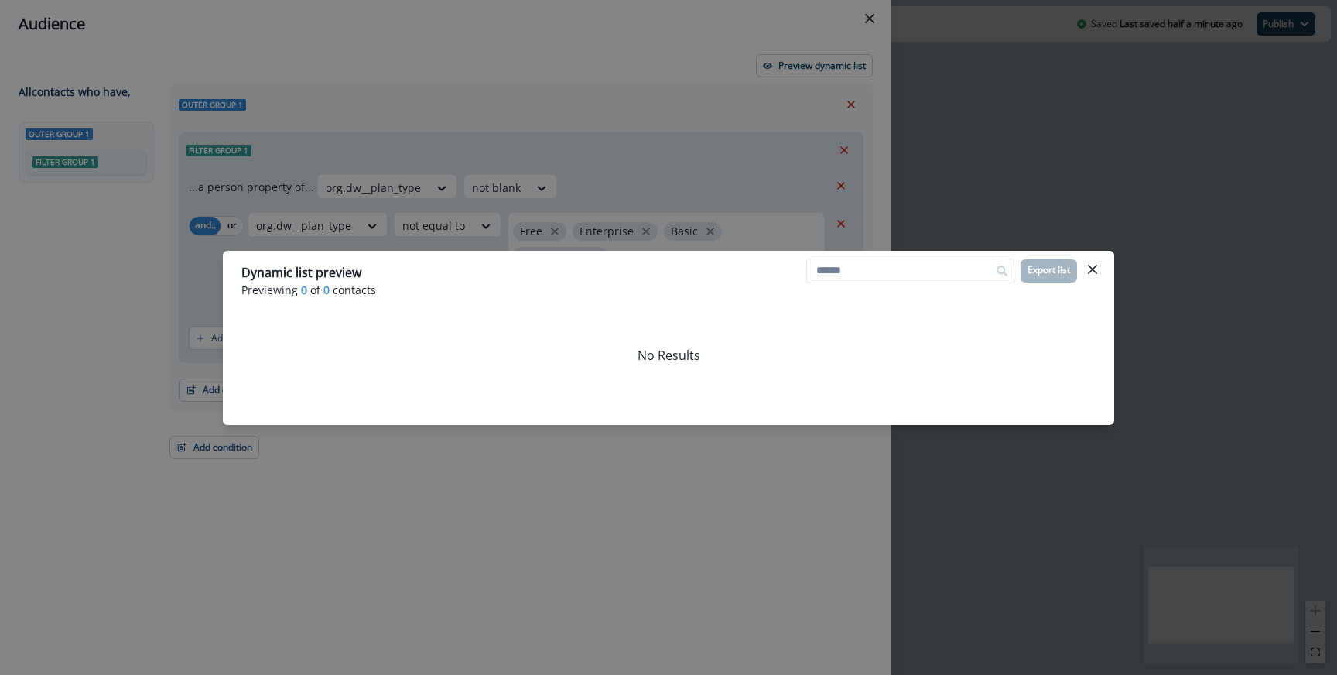
click at [610, 202] on div "Dynamic list preview Previewing 0 of 0 contacts Export list No Results" at bounding box center [668, 337] width 1337 height 675
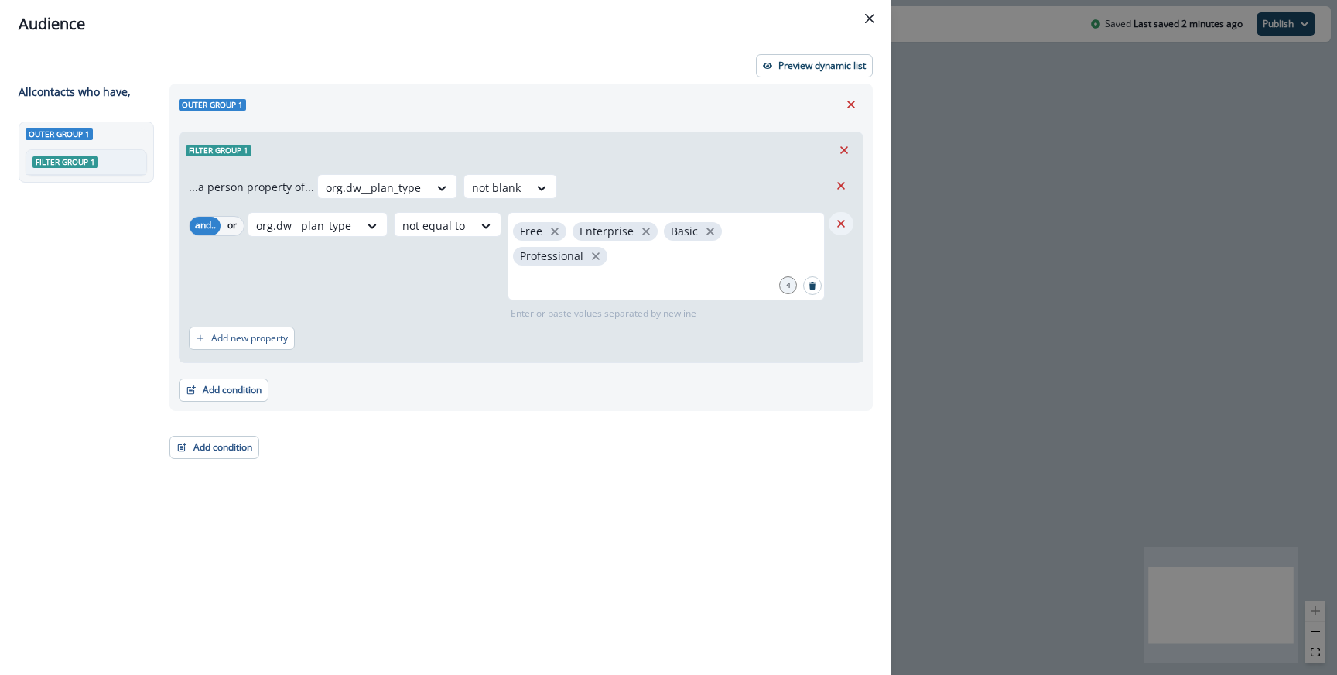
click at [843, 216] on button "Remove" at bounding box center [840, 223] width 25 height 23
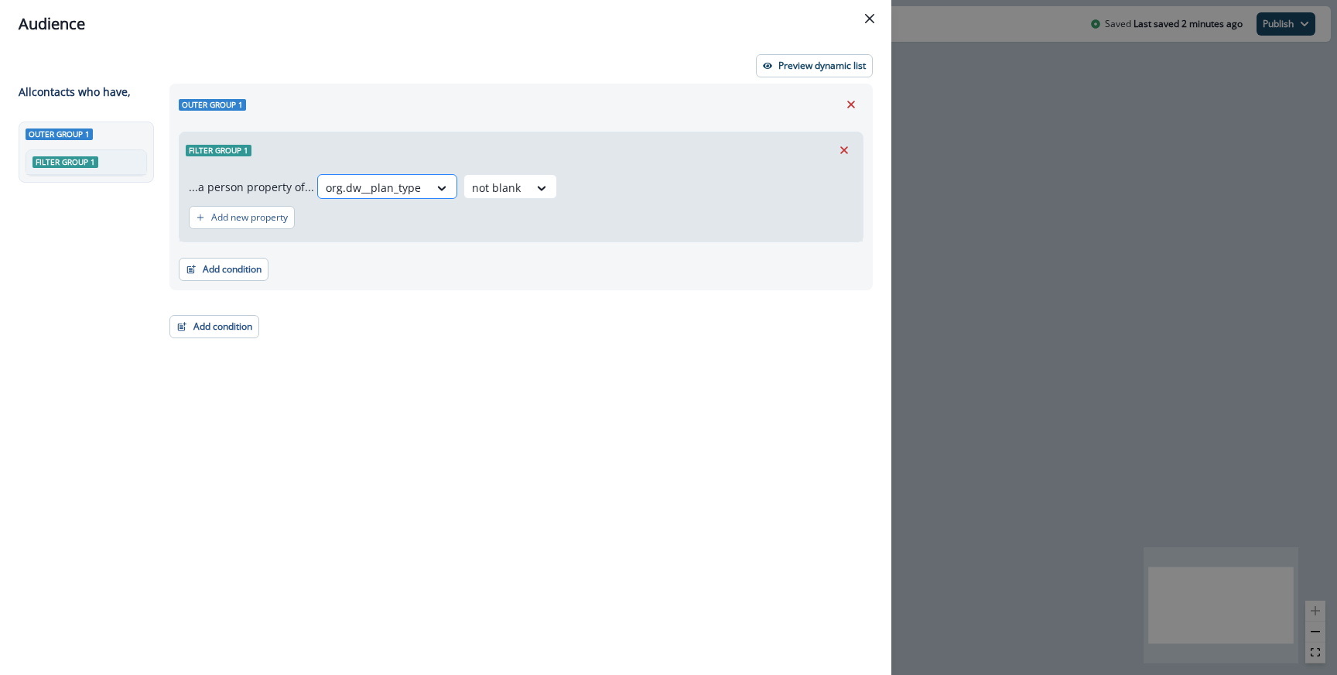
click at [405, 193] on div at bounding box center [373, 187] width 95 height 19
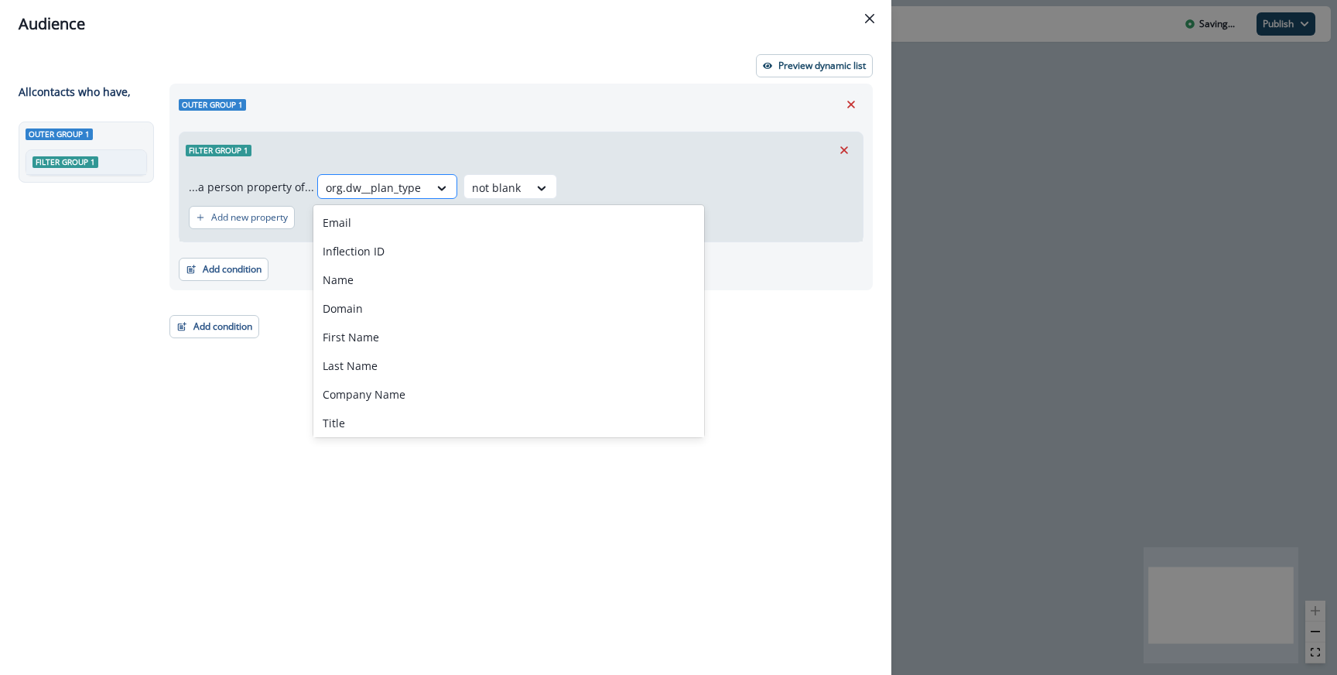
paste input "**********"
type input "**********"
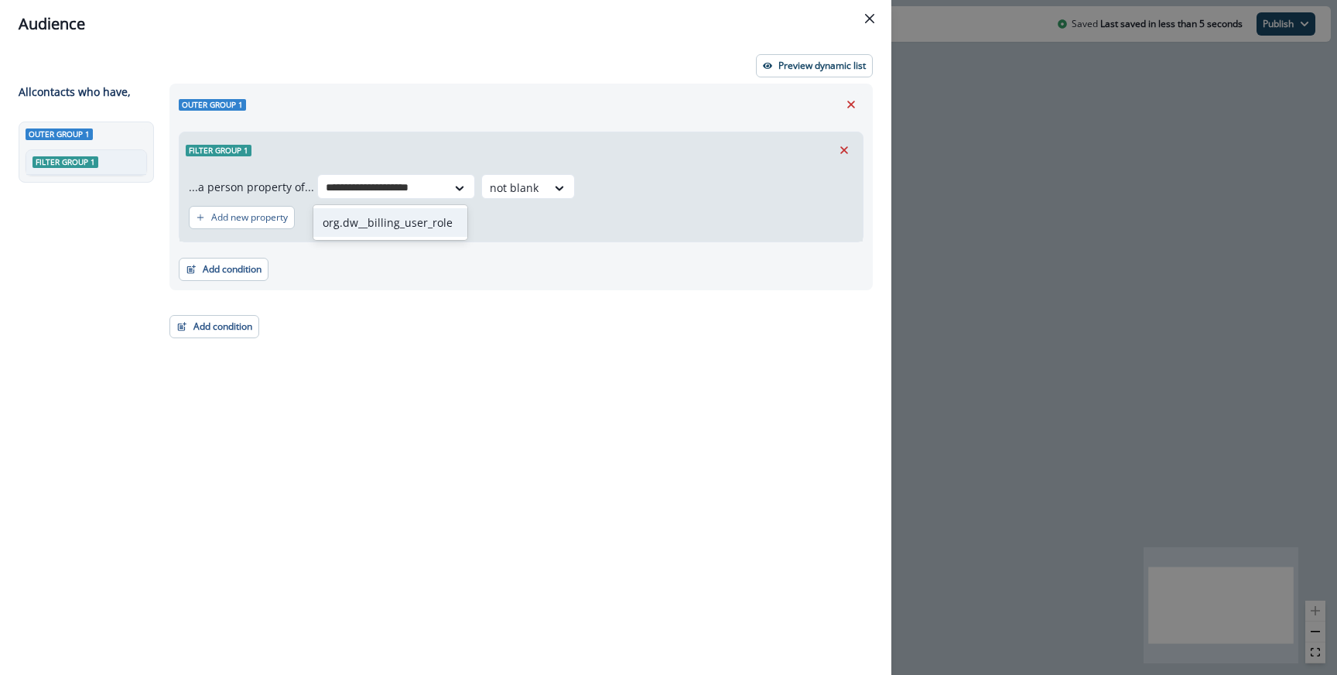
click at [401, 227] on div "org.dw__billing_user_role" at bounding box center [390, 222] width 154 height 29
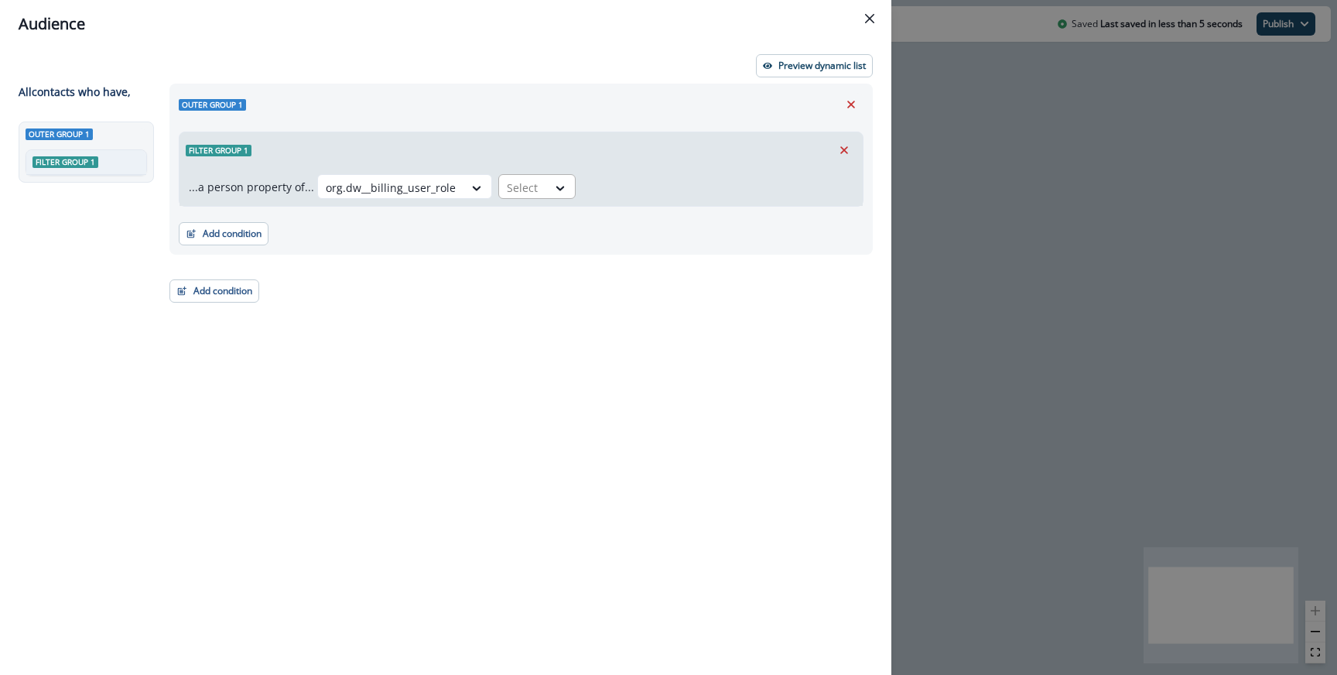
click at [526, 185] on div at bounding box center [523, 187] width 32 height 19
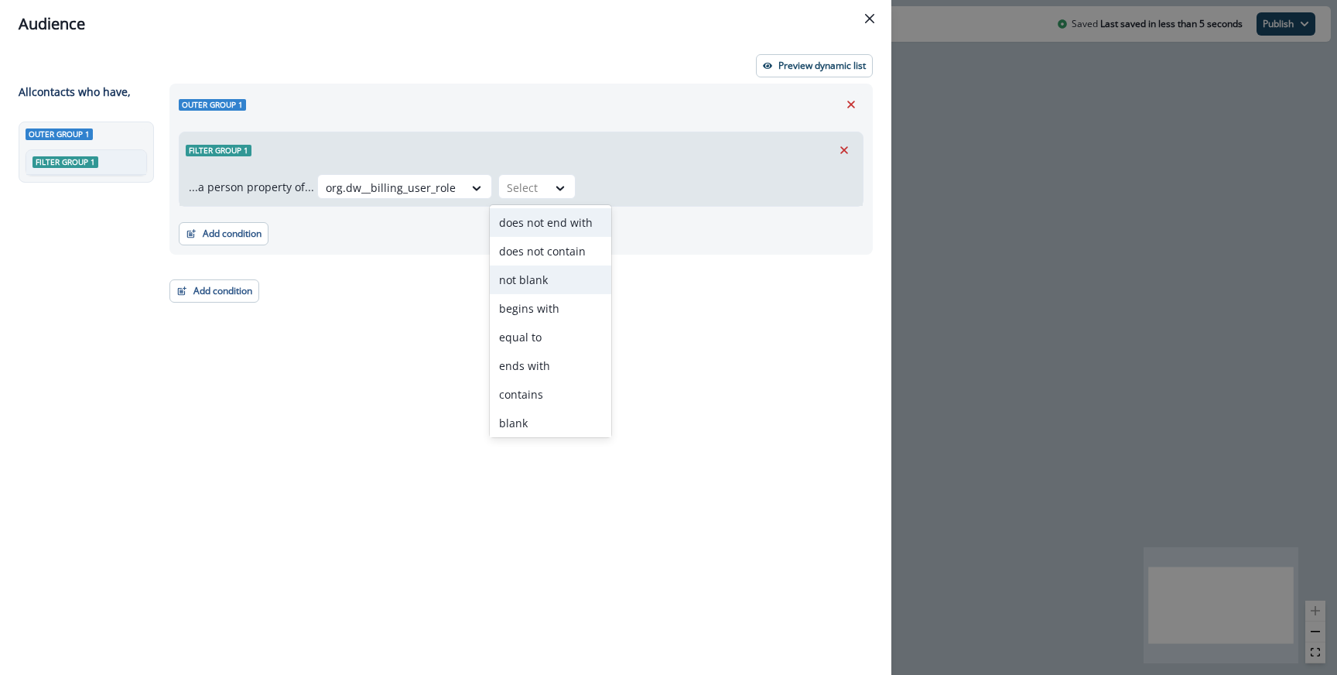
click at [532, 278] on div "not blank" at bounding box center [550, 279] width 121 height 29
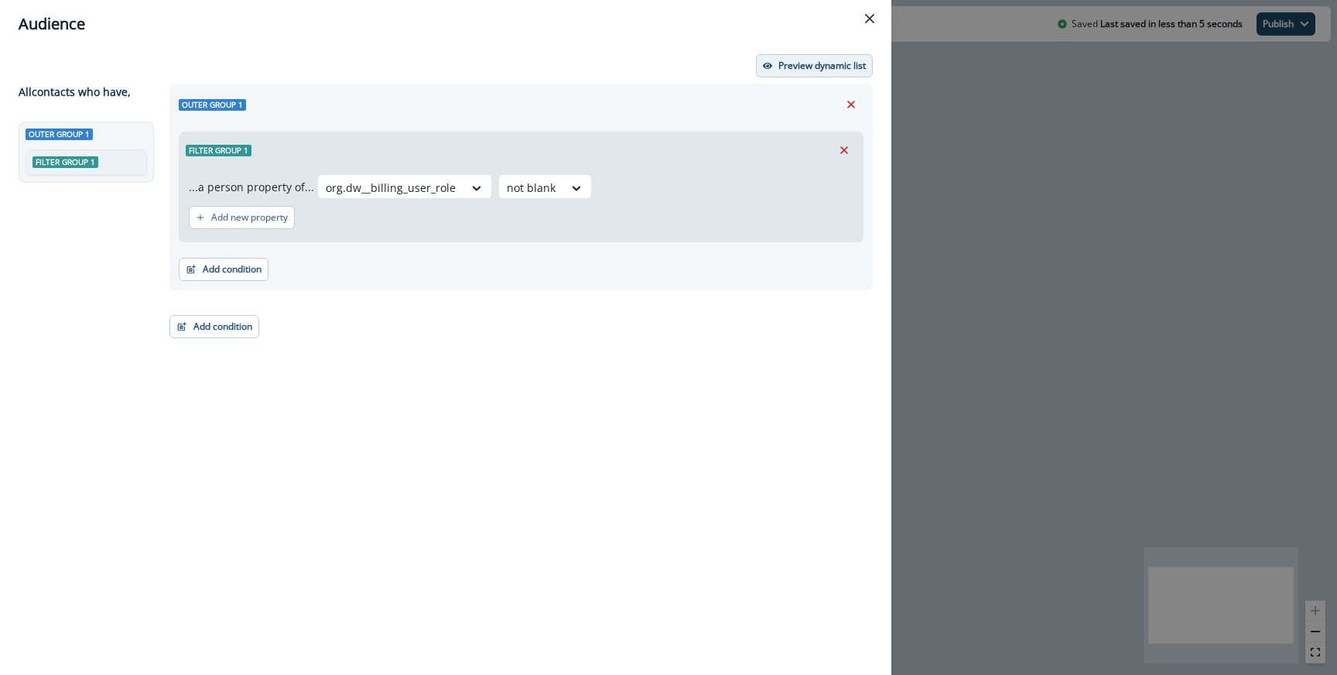
click at [781, 70] on p "Preview dynamic list" at bounding box center [821, 65] width 87 height 11
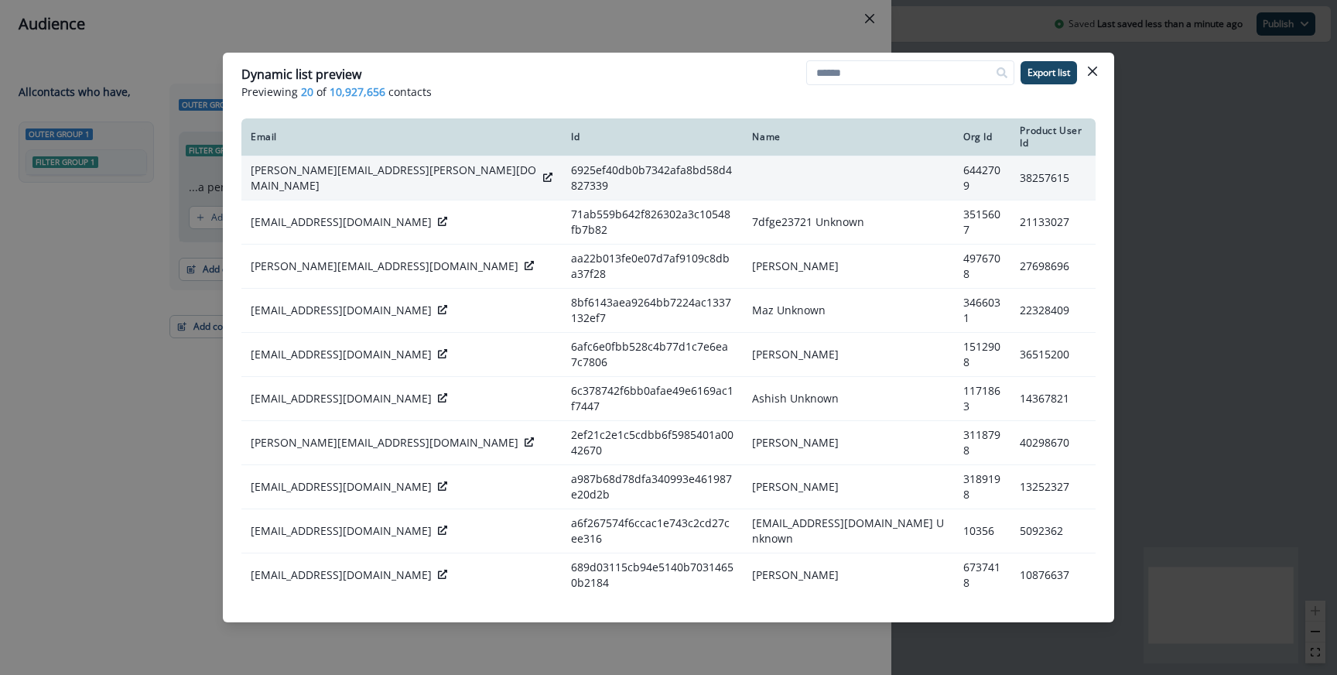
click at [543, 170] on div at bounding box center [547, 177] width 9 height 15
click at [543, 173] on icon at bounding box center [547, 177] width 9 height 9
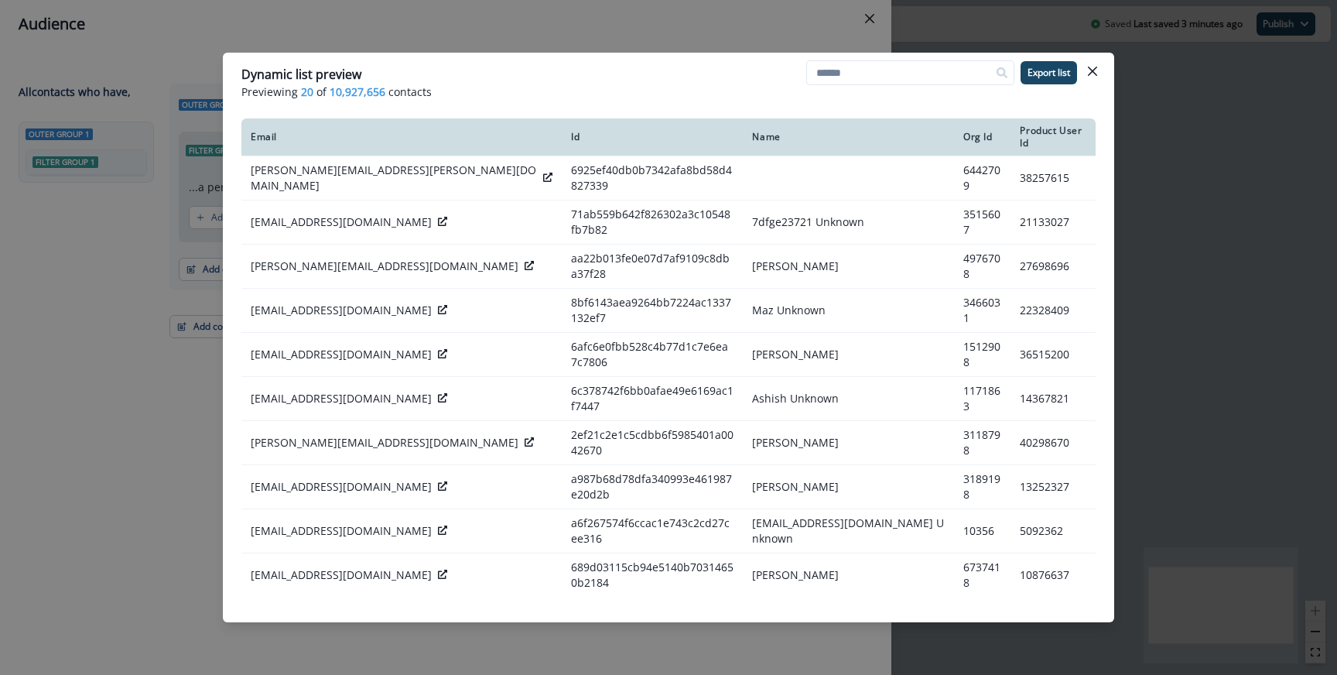
click at [435, 39] on div "Dynamic list preview Previewing 20 of 10,927,656 contacts Export list Email Id …" at bounding box center [668, 337] width 1337 height 675
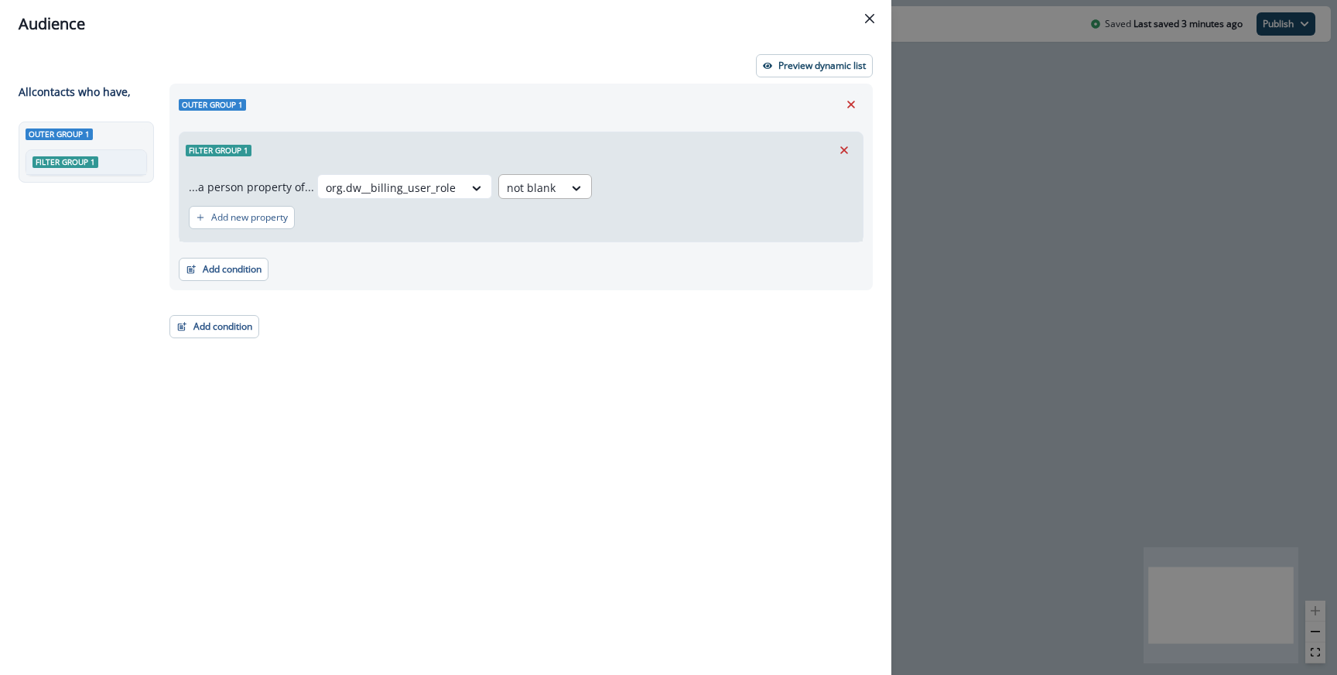
click at [541, 189] on div at bounding box center [531, 187] width 49 height 19
click at [446, 193] on div at bounding box center [391, 187] width 130 height 19
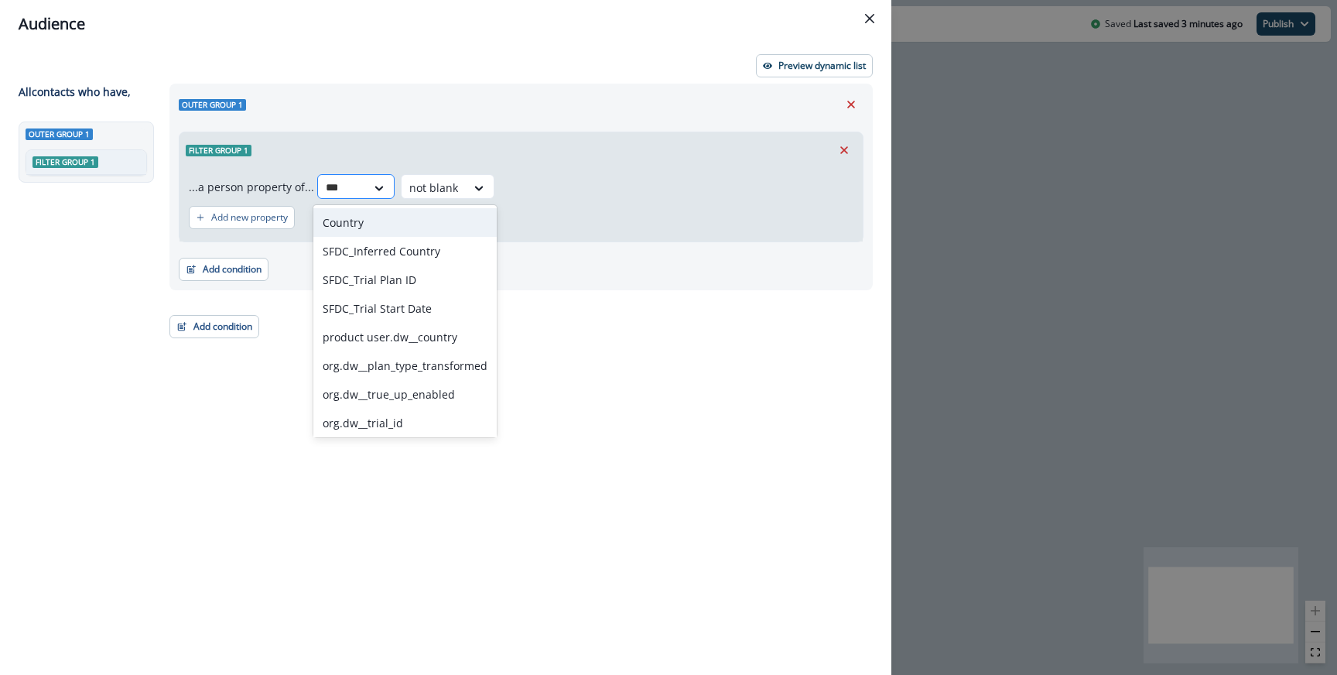
type input "****"
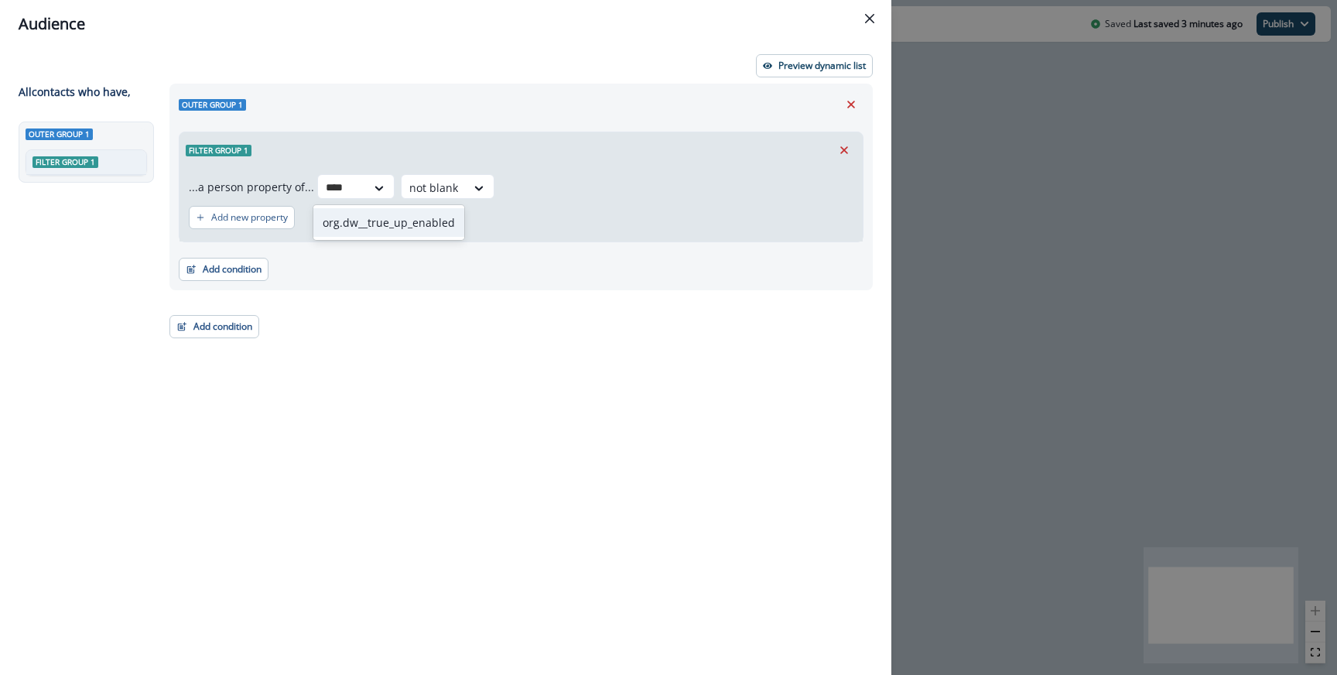
click at [450, 214] on div "org.dw__true_up_enabled" at bounding box center [388, 222] width 151 height 29
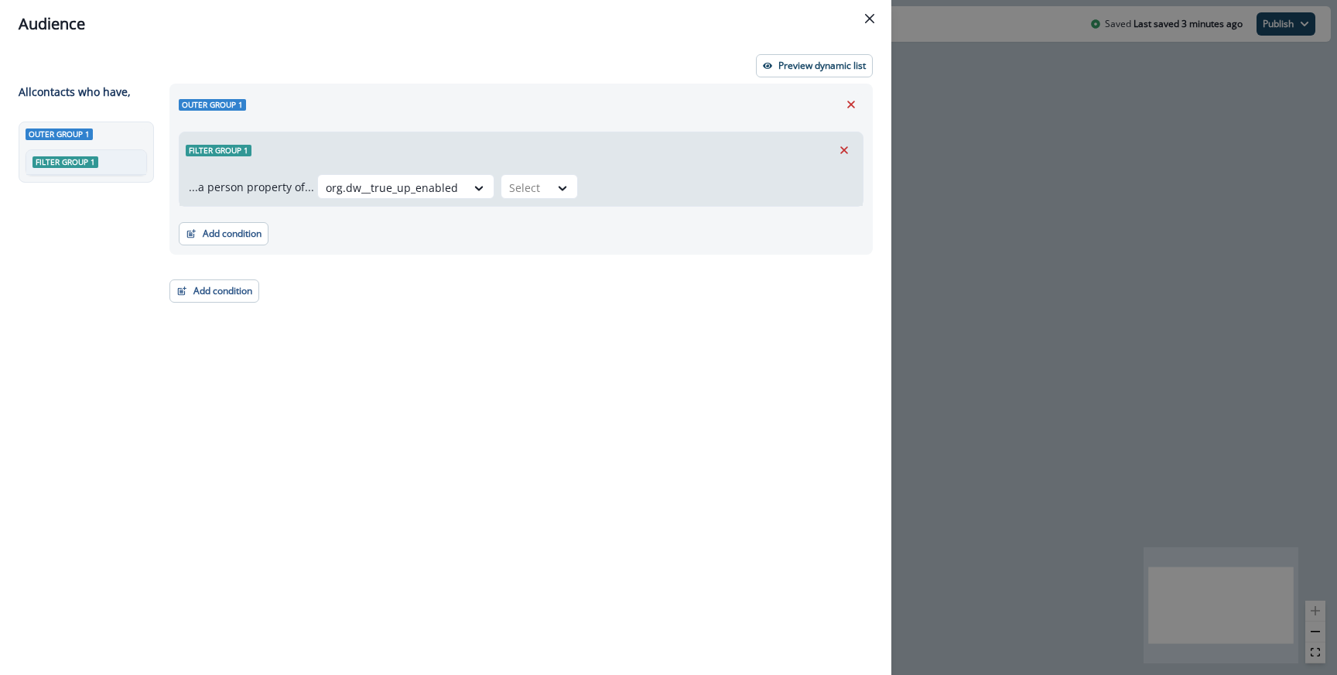
click at [528, 173] on div "...a person property of... option org.dw__true_up_enabled, selected. org.dw__tr…" at bounding box center [520, 187] width 683 height 38
click at [528, 183] on div at bounding box center [525, 187] width 32 height 19
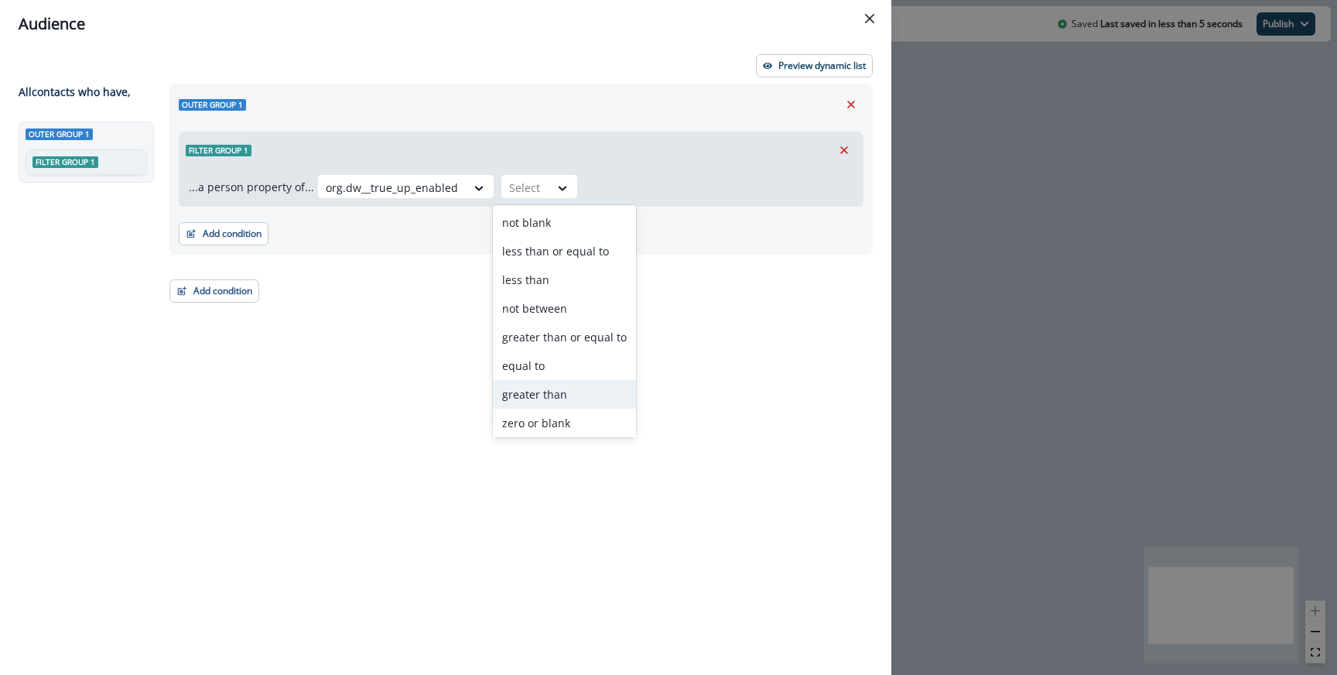
scroll to position [89, 0]
click at [538, 422] on div "not equal to" at bounding box center [564, 419] width 143 height 29
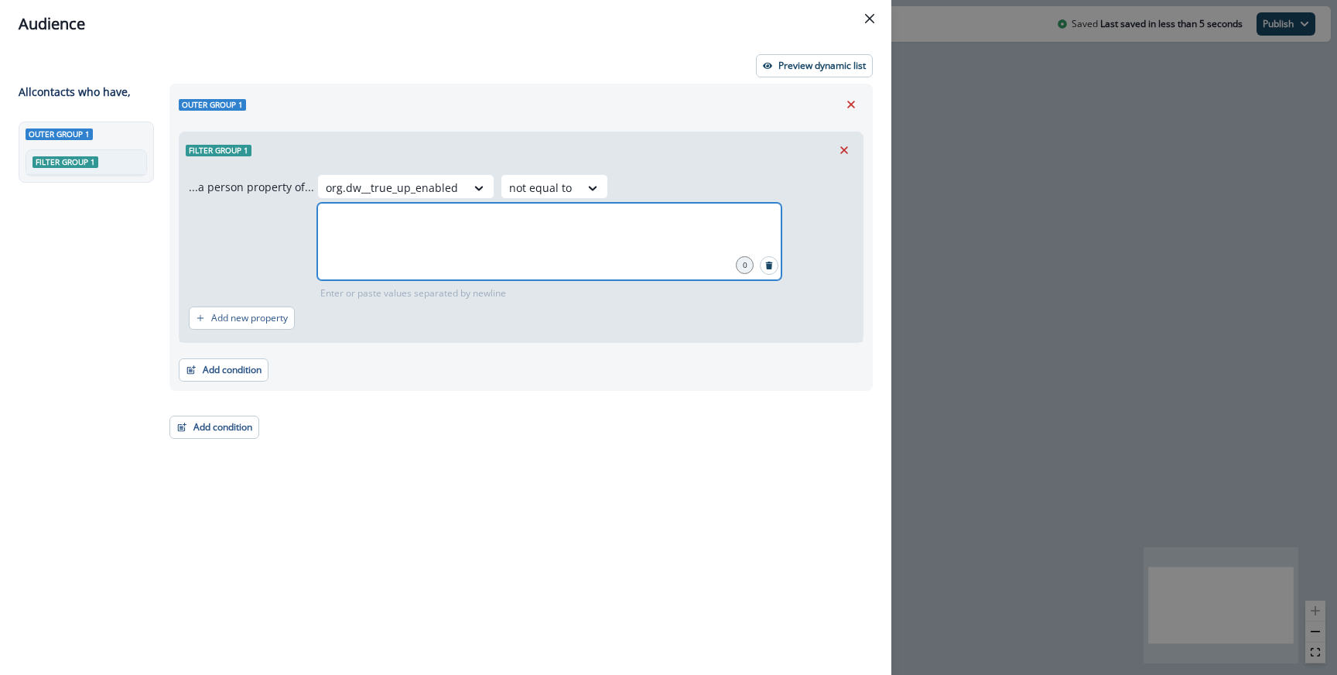
click at [653, 207] on input "number" at bounding box center [548, 222] width 459 height 31
type input "*"
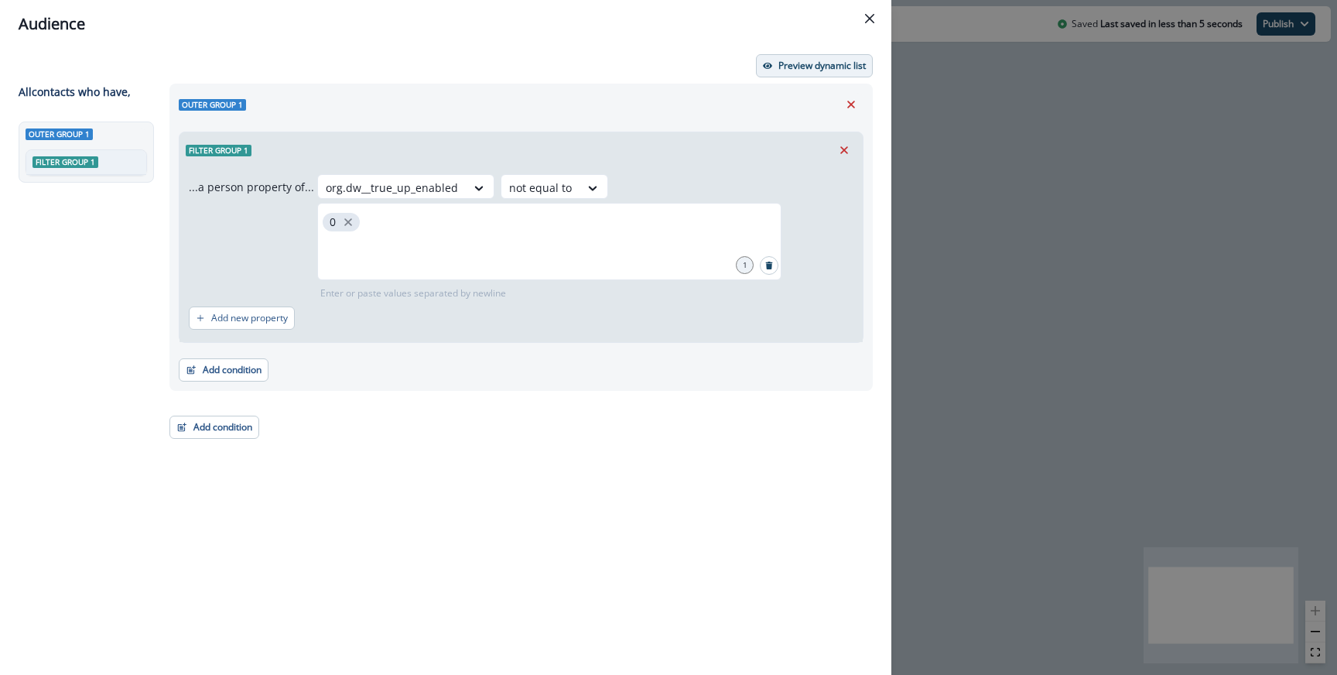
click at [790, 72] on button "Preview dynamic list" at bounding box center [814, 65] width 117 height 23
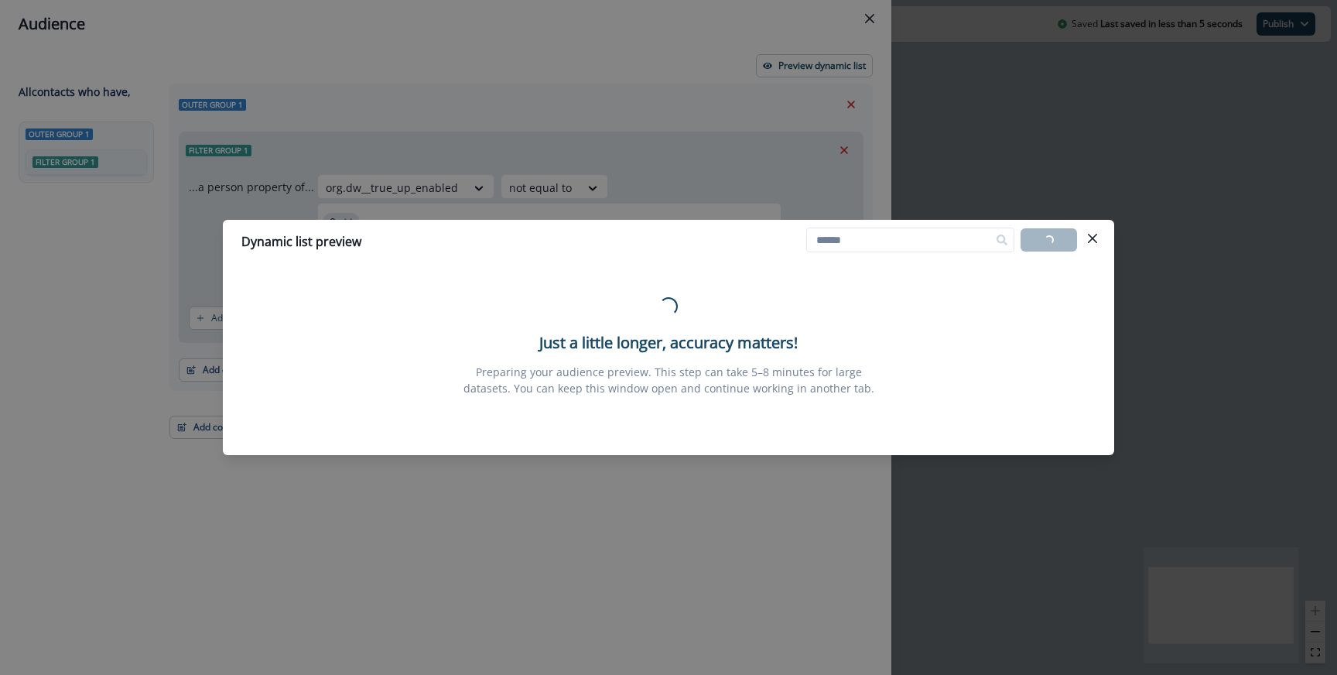
click at [719, 371] on p "Preparing your audience preview. This step can take 5–8 minutes for large datas…" at bounding box center [668, 380] width 433 height 32
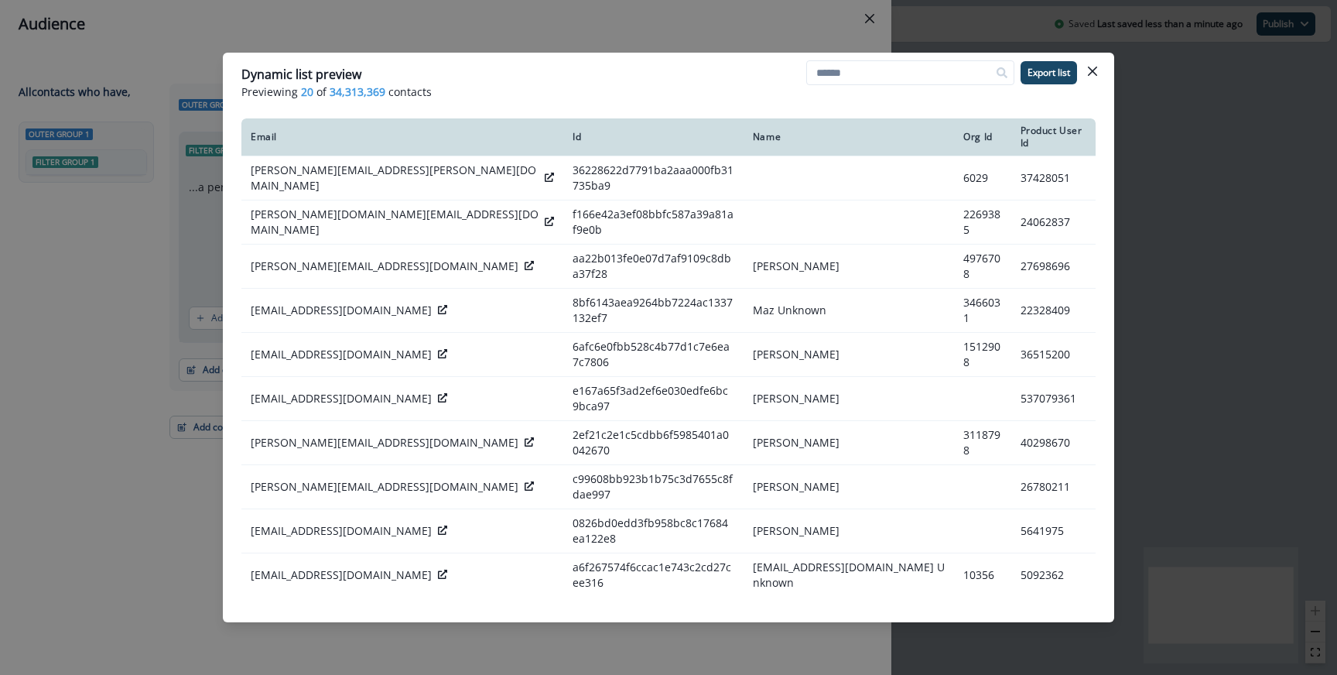
click at [459, 54] on header "Dynamic list preview Previewing 20 of 34,313,369 contacts Export list" at bounding box center [668, 83] width 891 height 60
click at [465, 42] on div "Dynamic list preview Previewing 20 of 34,313,369 contacts Export list Email Id …" at bounding box center [668, 337] width 1337 height 675
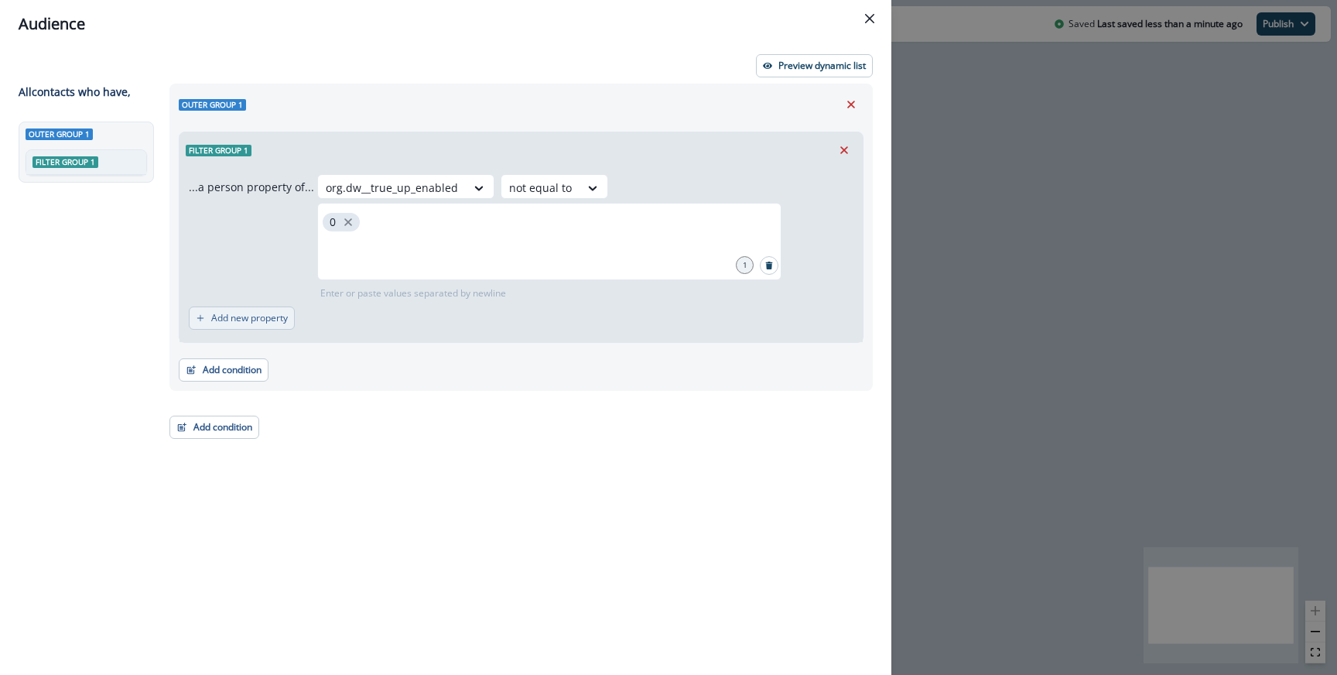
click at [282, 313] on p "Add new property" at bounding box center [249, 318] width 77 height 11
click at [274, 321] on div at bounding box center [272, 325] width 32 height 19
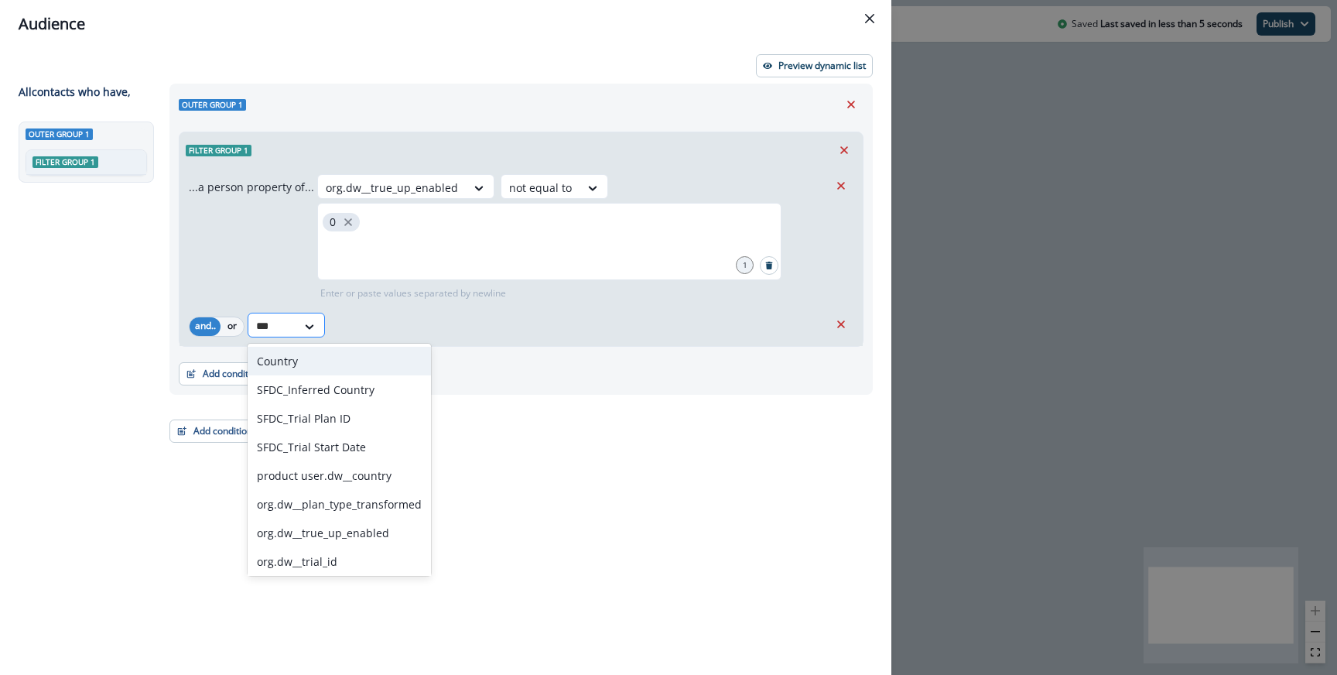
type input "****"
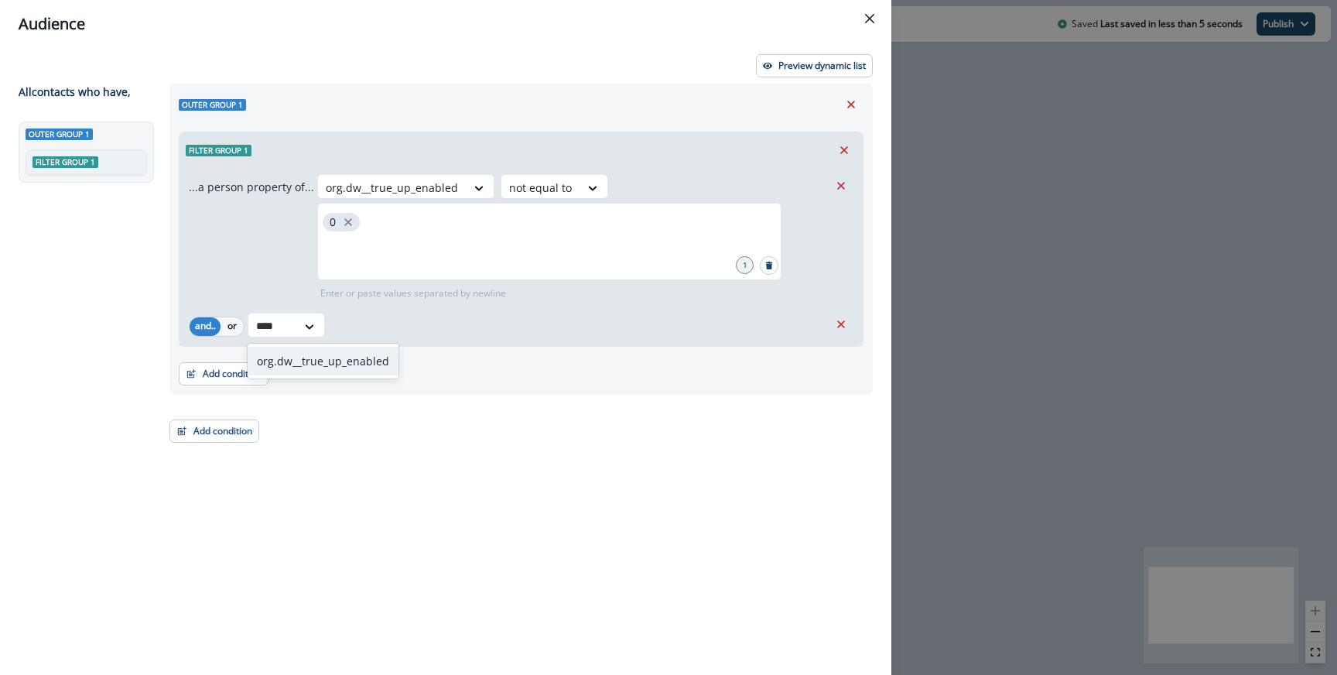
click at [309, 375] on div "org.dw__true_up_enabled" at bounding box center [323, 360] width 151 height 35
click at [314, 367] on div "org.dw__true_up_enabled" at bounding box center [323, 361] width 151 height 29
click at [493, 333] on icon at bounding box center [493, 326] width 14 height 15
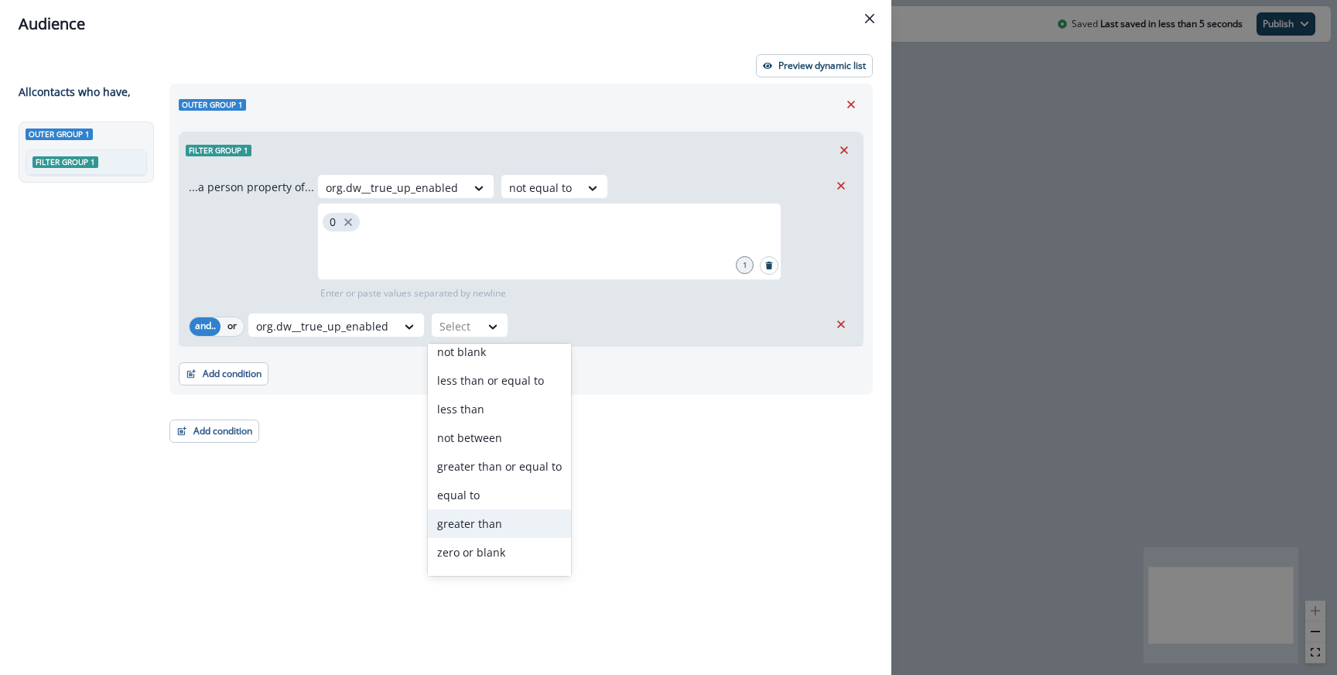
scroll to position [0, 0]
click at [497, 364] on div "not blank" at bounding box center [499, 361] width 143 height 29
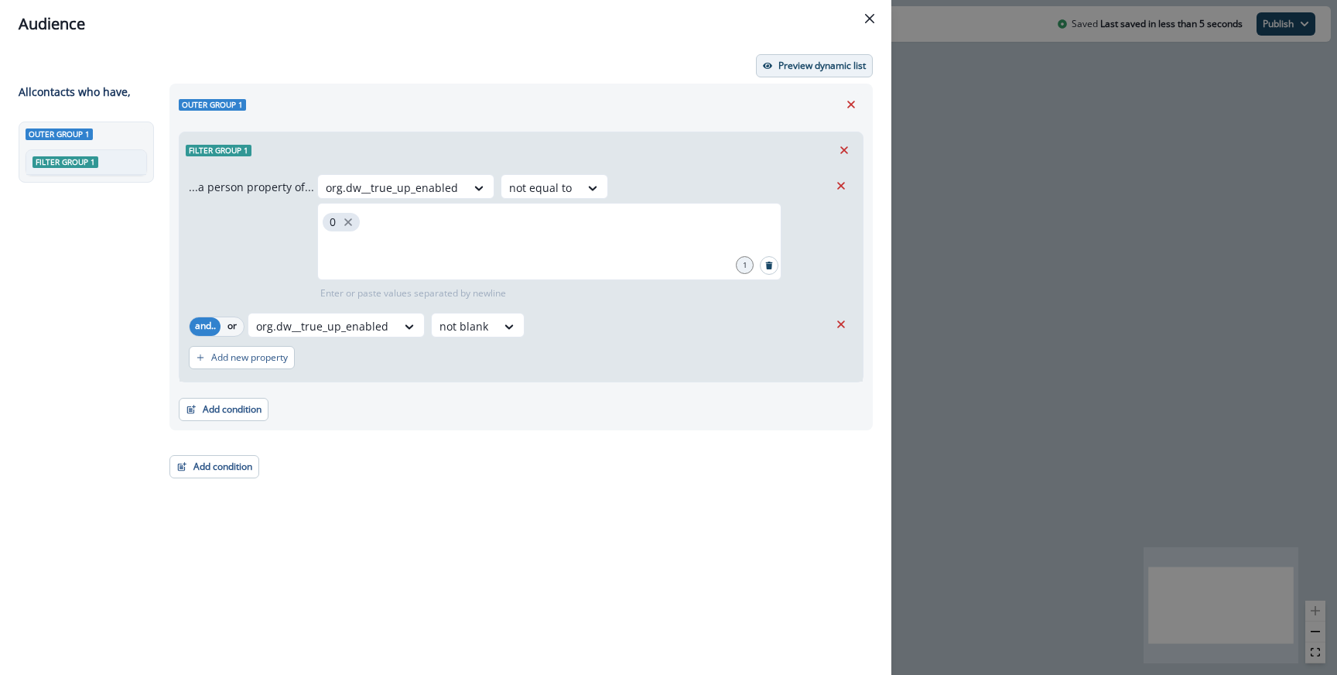
click at [777, 65] on button "Preview dynamic list" at bounding box center [814, 65] width 117 height 23
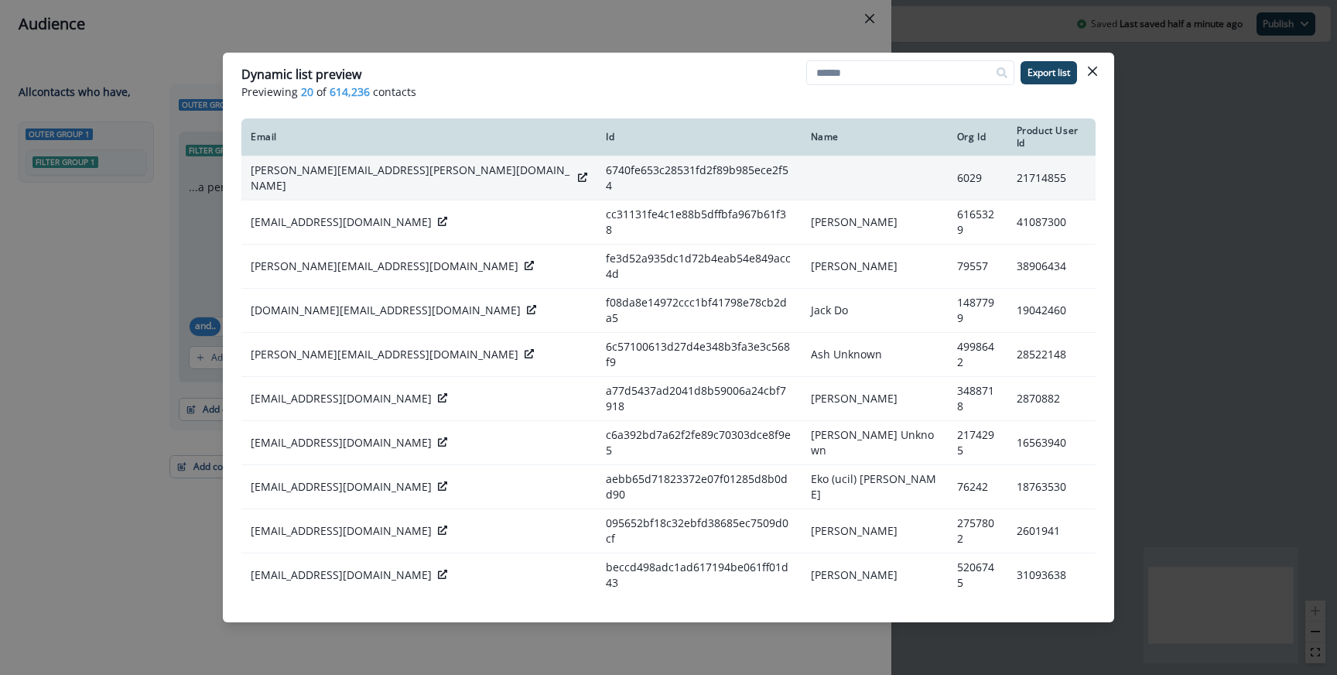
click at [578, 170] on div at bounding box center [582, 177] width 9 height 15
click at [578, 173] on icon at bounding box center [582, 177] width 9 height 9
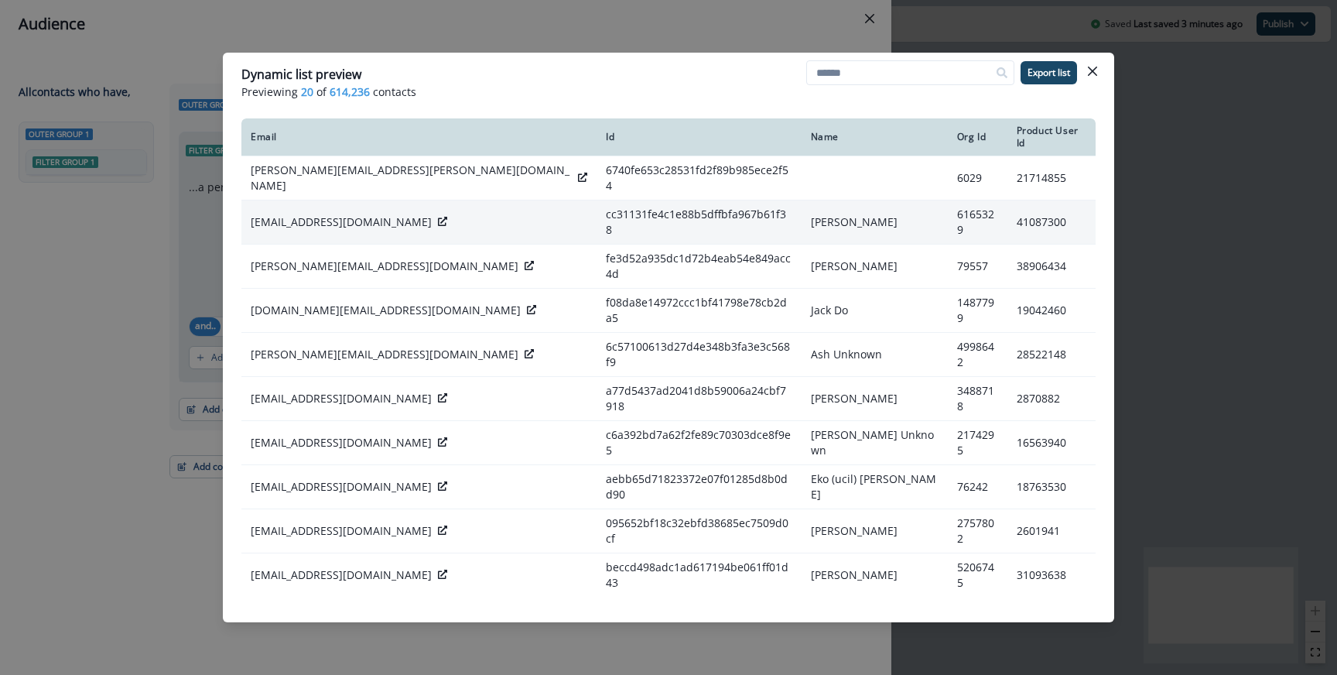
click at [438, 217] on icon at bounding box center [442, 221] width 9 height 9
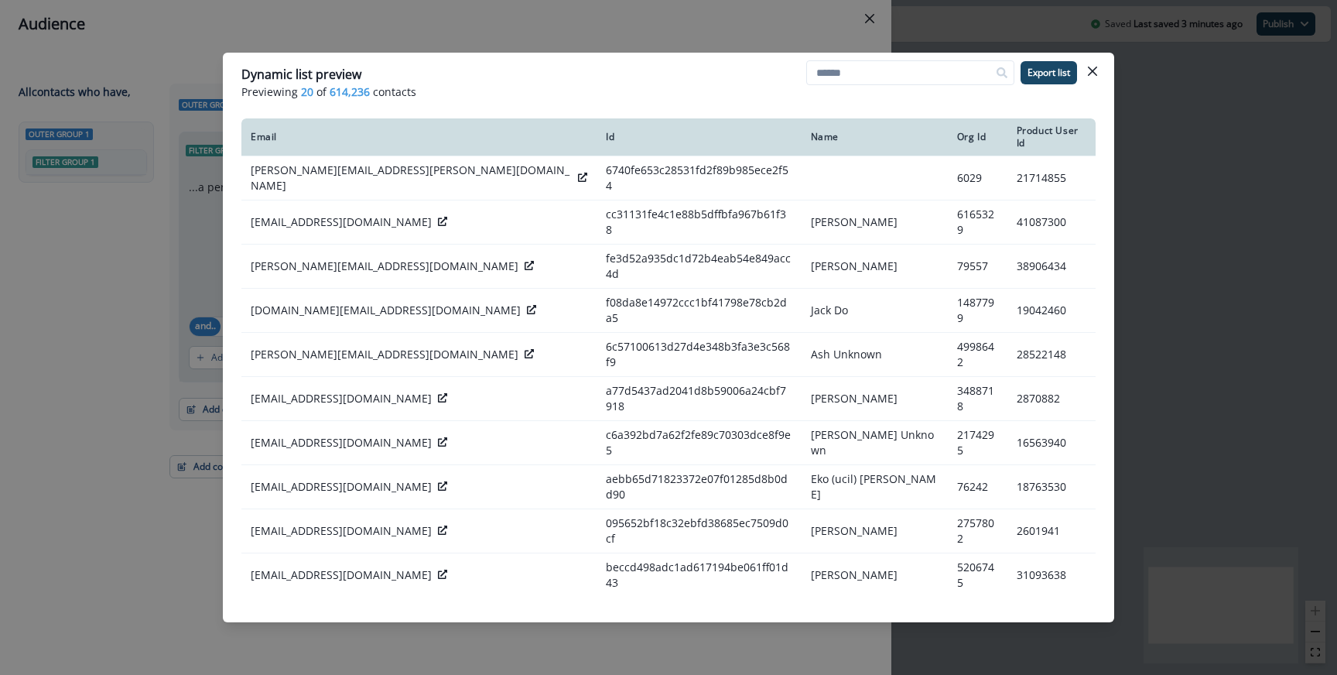
click at [427, 53] on header "Dynamic list preview Previewing 20 of 614,236 contacts Export list" at bounding box center [668, 83] width 891 height 60
click at [436, 22] on div "Dynamic list preview Previewing 20 of 614,236 contacts Export list Email Id Nam…" at bounding box center [668, 337] width 1337 height 675
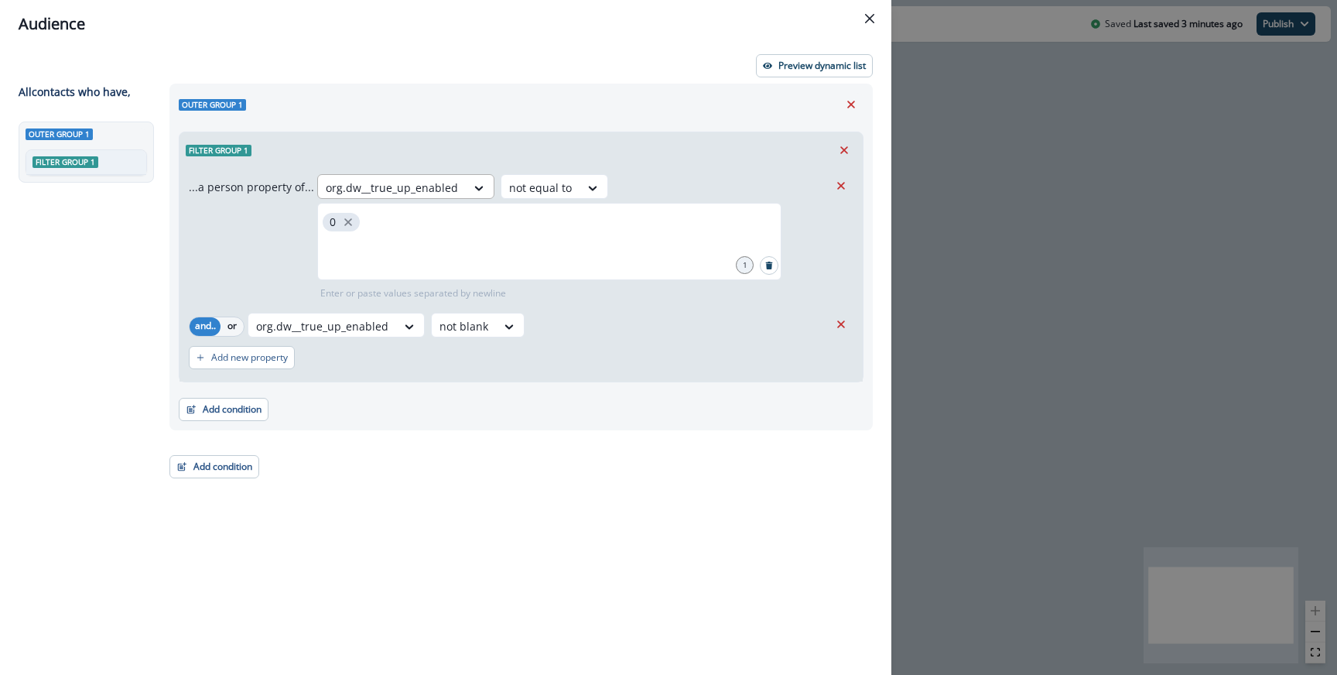
click at [438, 186] on div at bounding box center [392, 187] width 132 height 19
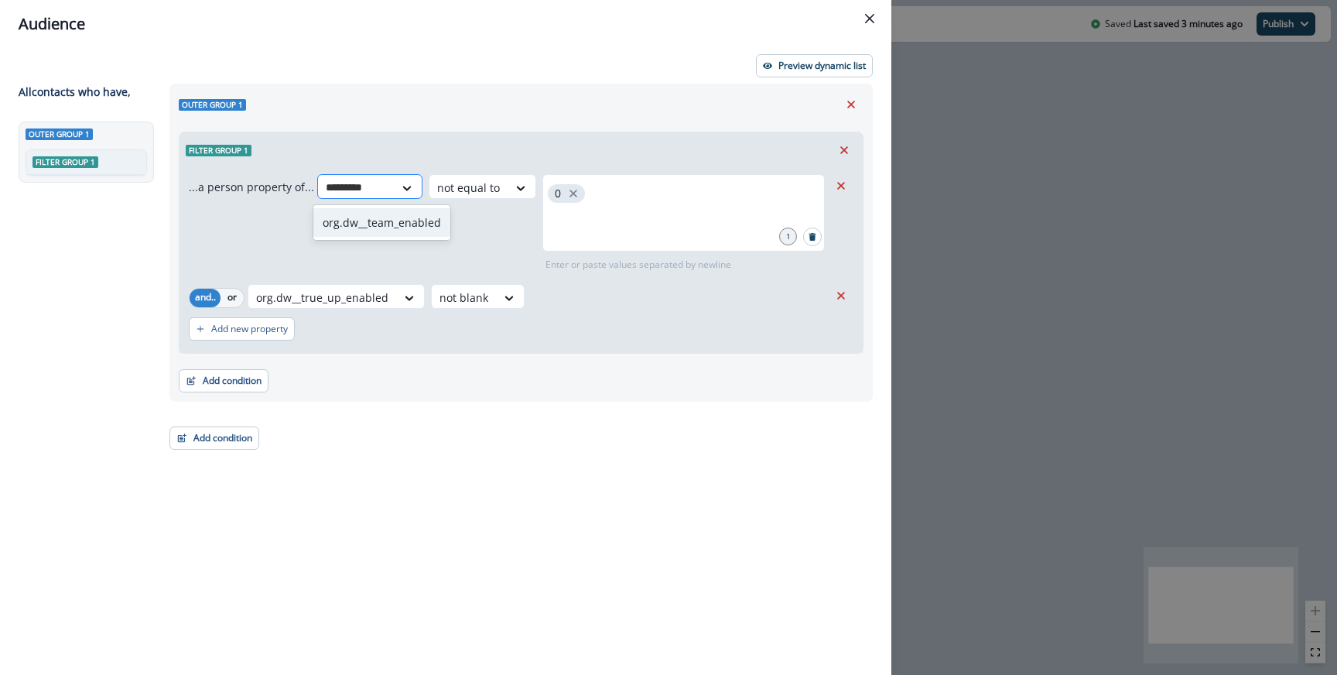
type input "**********"
click at [407, 220] on div "org.dw__team_enabled" at bounding box center [381, 222] width 137 height 29
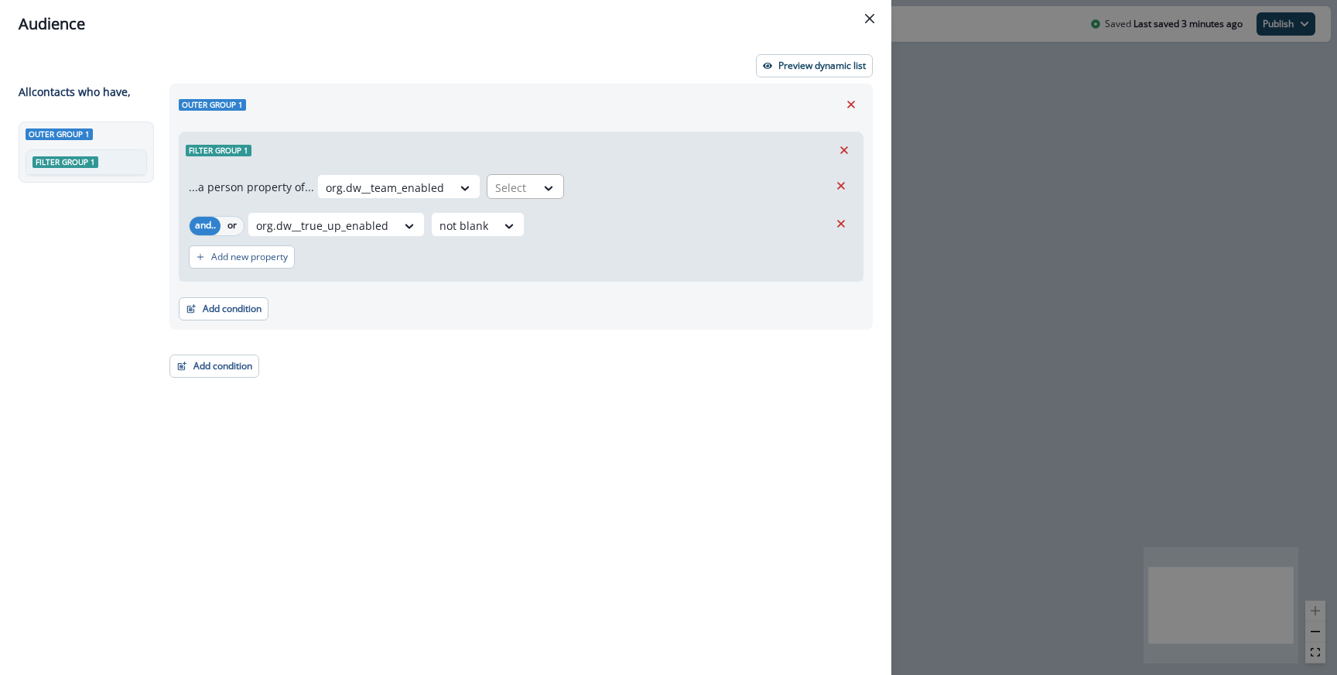
click at [498, 183] on div at bounding box center [511, 187] width 32 height 19
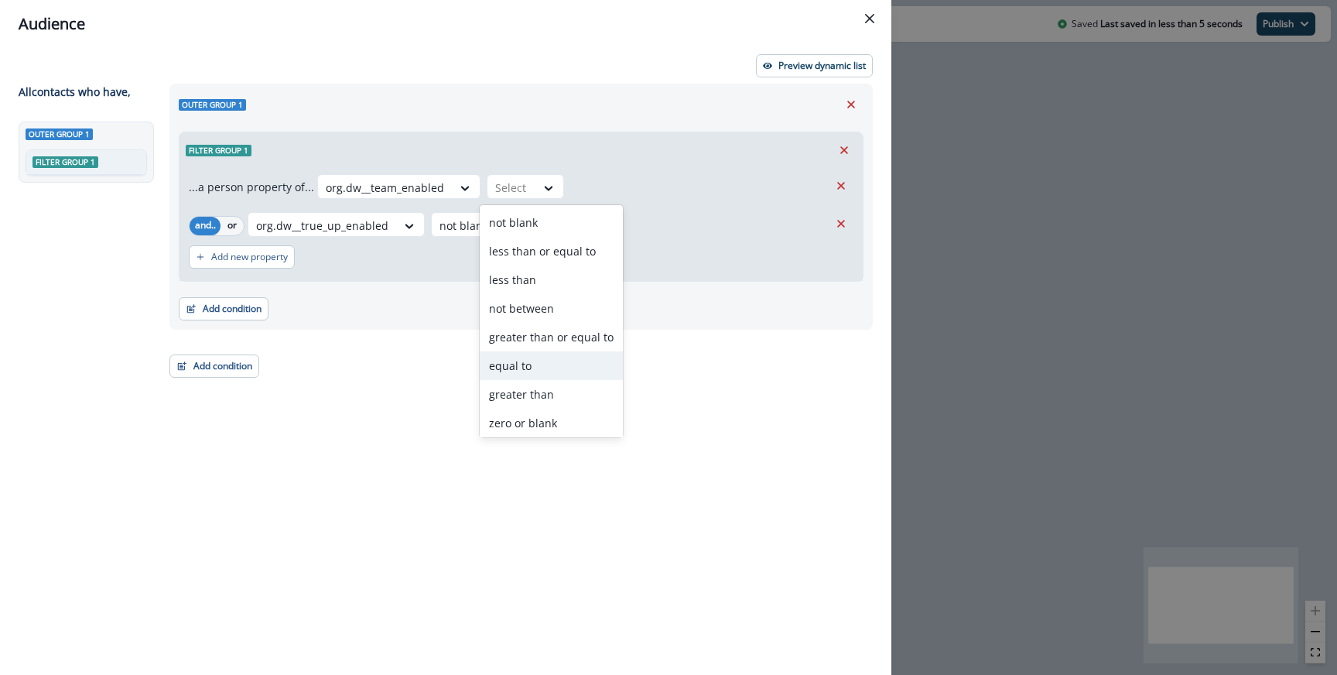
click at [521, 364] on div "equal to" at bounding box center [551, 365] width 143 height 29
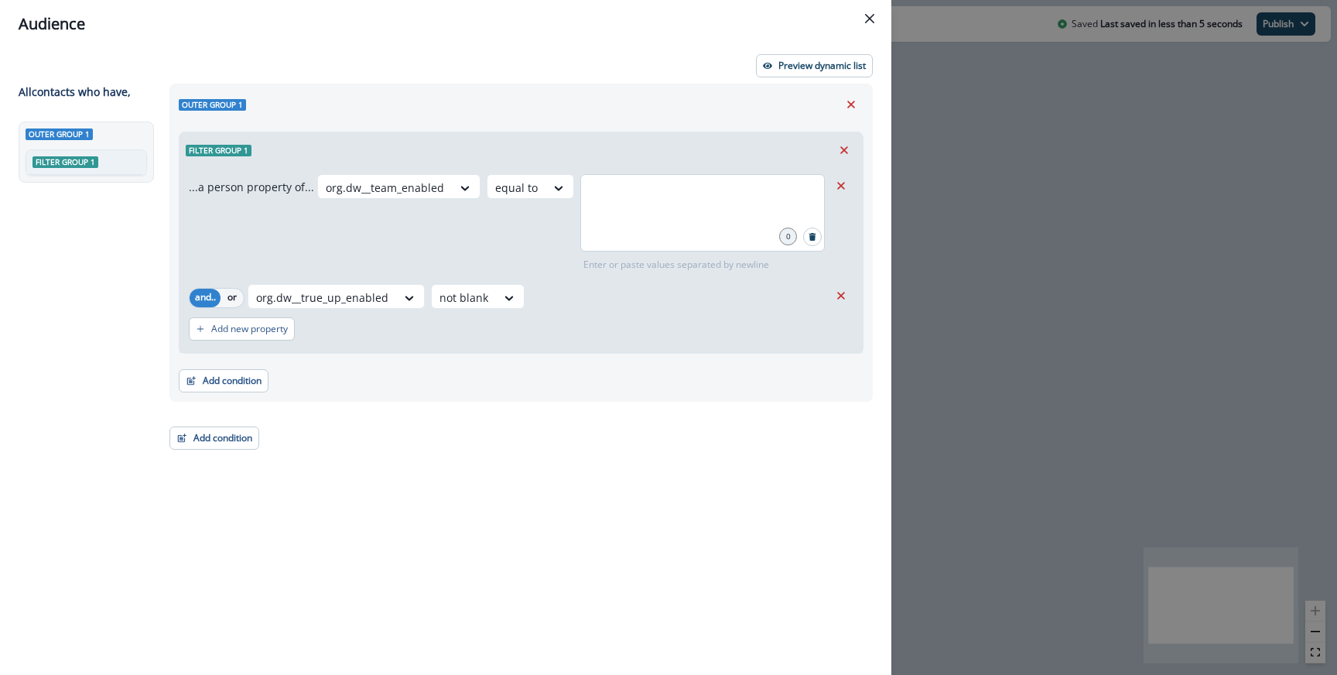
click at [611, 221] on div at bounding box center [702, 212] width 244 height 77
type input "*"
click at [335, 290] on div at bounding box center [322, 297] width 132 height 19
type input "*********"
click at [327, 337] on div "org.dw__team_enabled" at bounding box center [316, 332] width 137 height 29
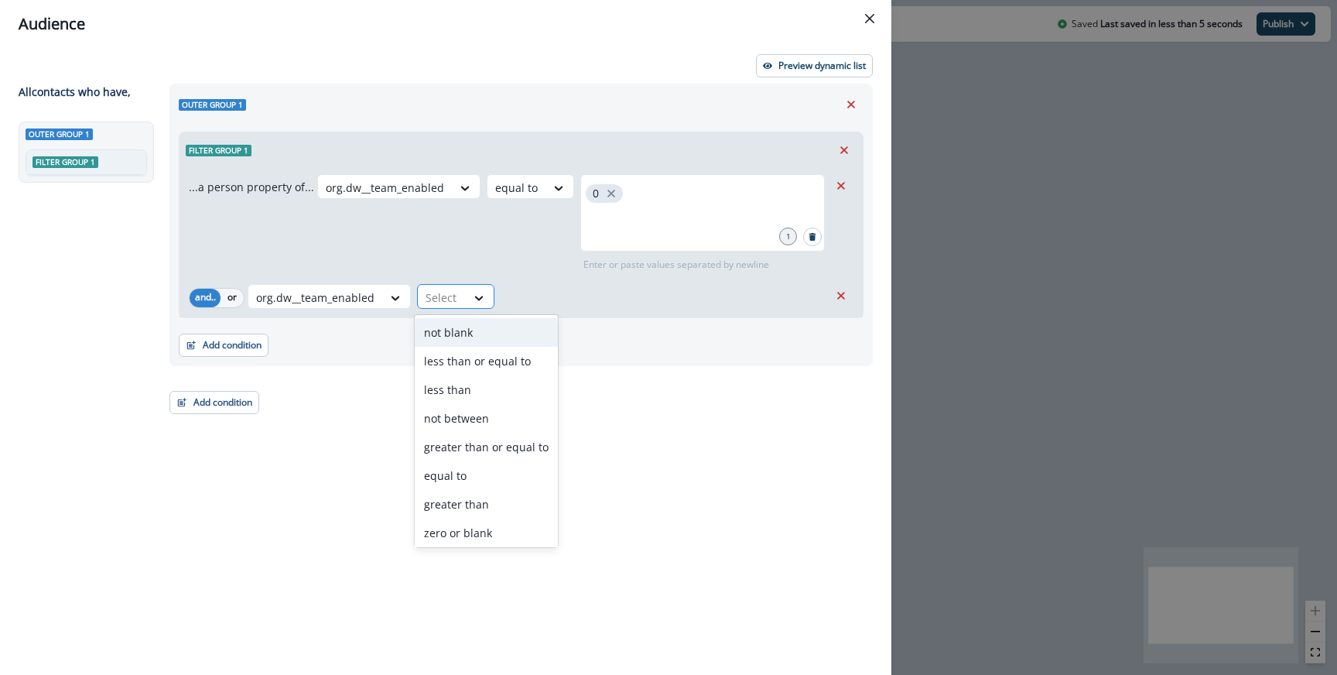
click at [461, 296] on div "Select" at bounding box center [442, 298] width 48 height 26
click at [459, 337] on div "not blank" at bounding box center [486, 332] width 143 height 29
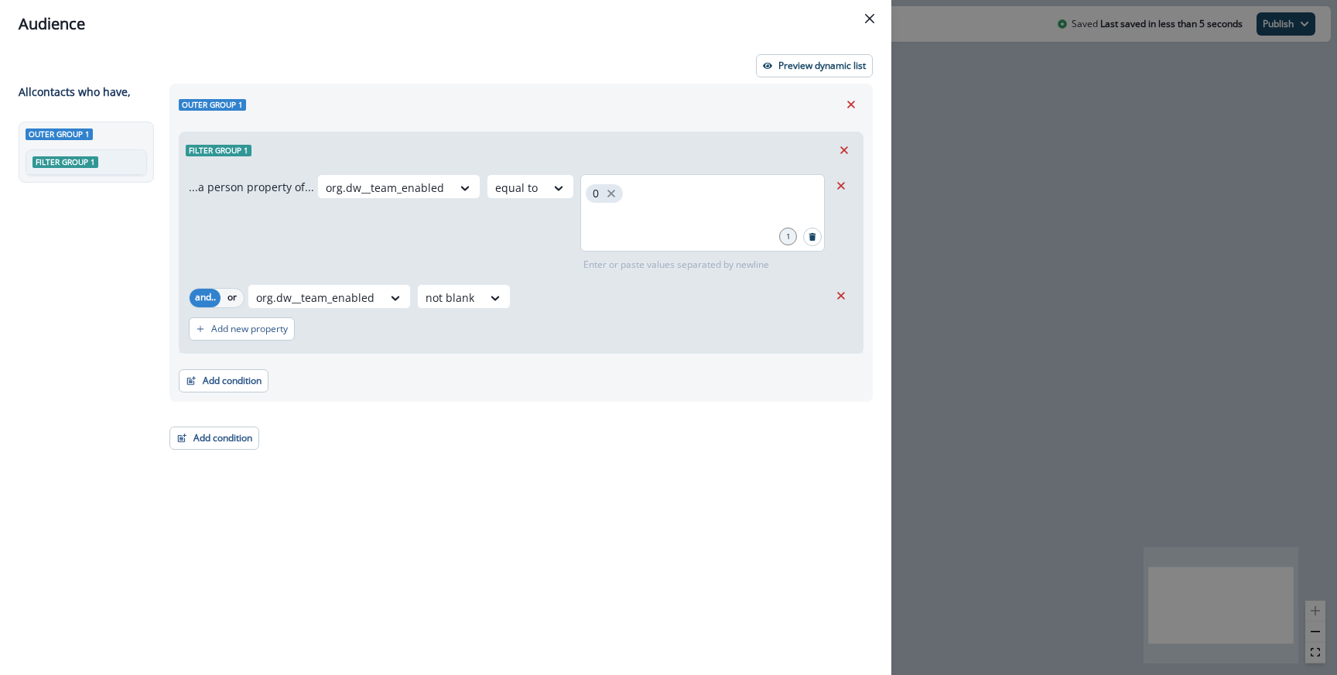
click at [611, 196] on span "0" at bounding box center [604, 193] width 37 height 19
click at [605, 194] on icon "close" at bounding box center [611, 193] width 14 height 14
click at [545, 184] on div at bounding box center [558, 187] width 26 height 15
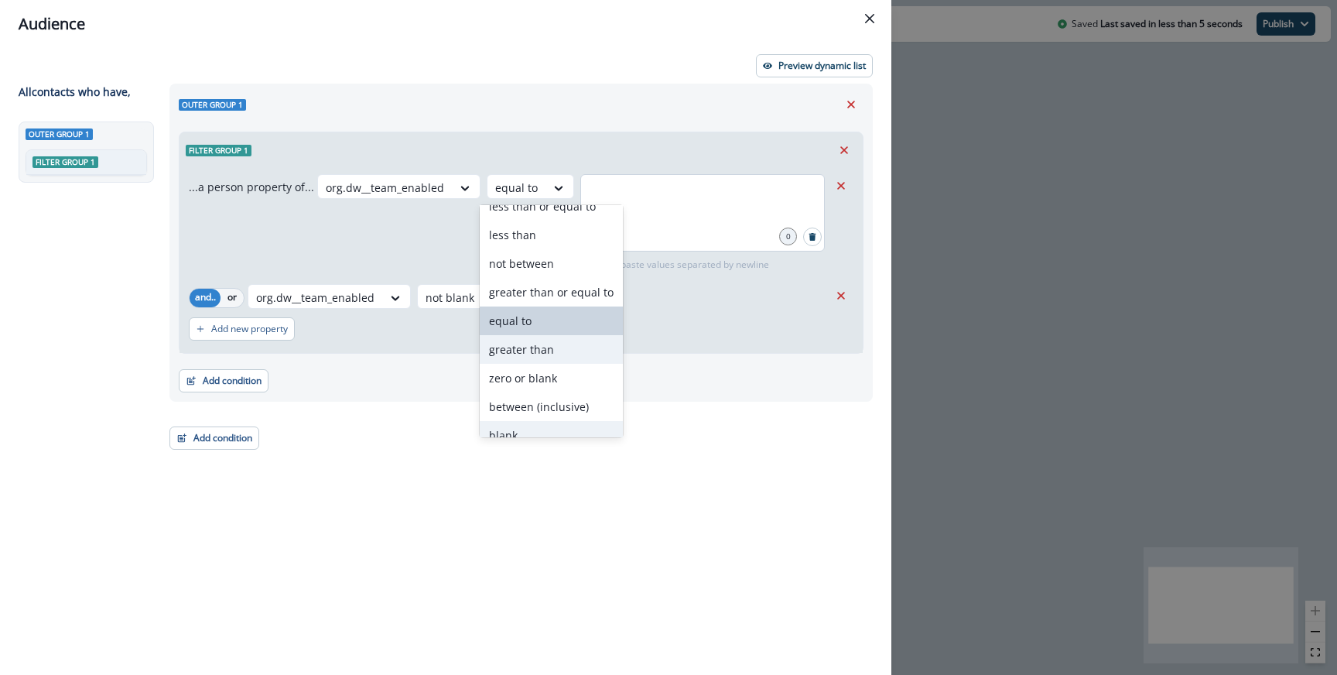
scroll to position [89, 0]
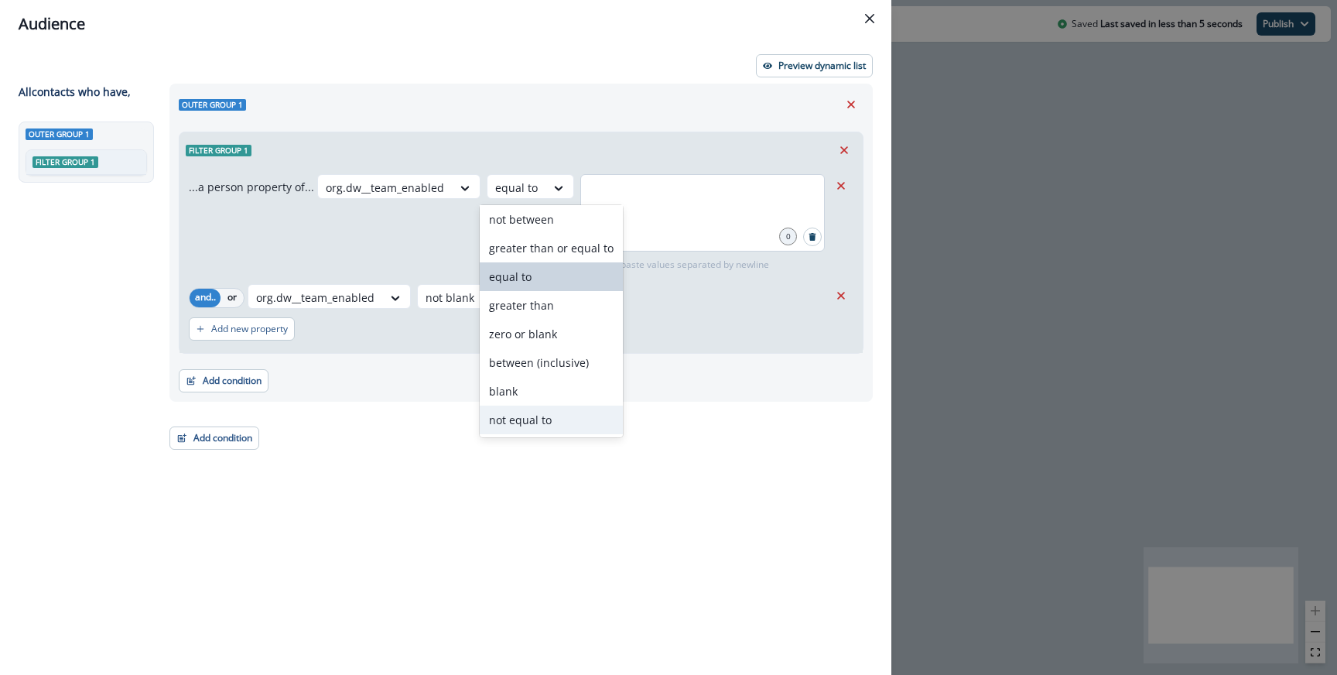
click at [550, 418] on div "not equal to" at bounding box center [551, 419] width 143 height 29
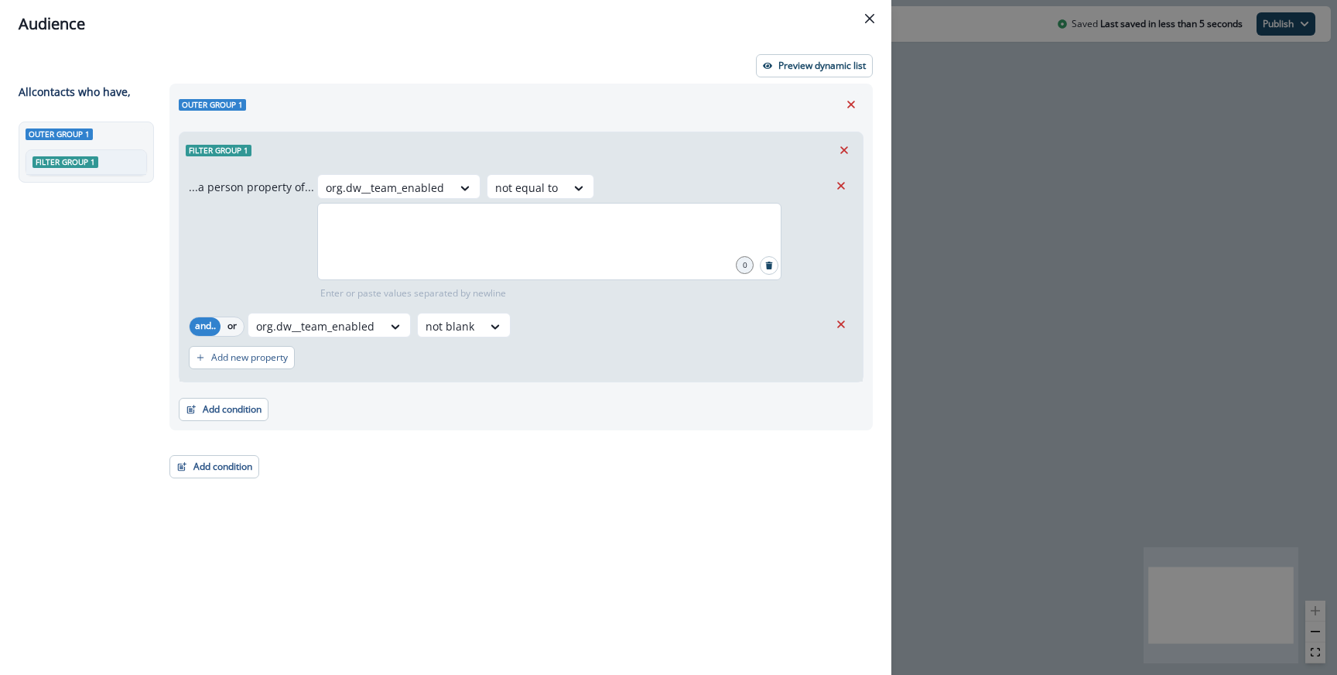
click at [598, 244] on div at bounding box center [549, 241] width 464 height 77
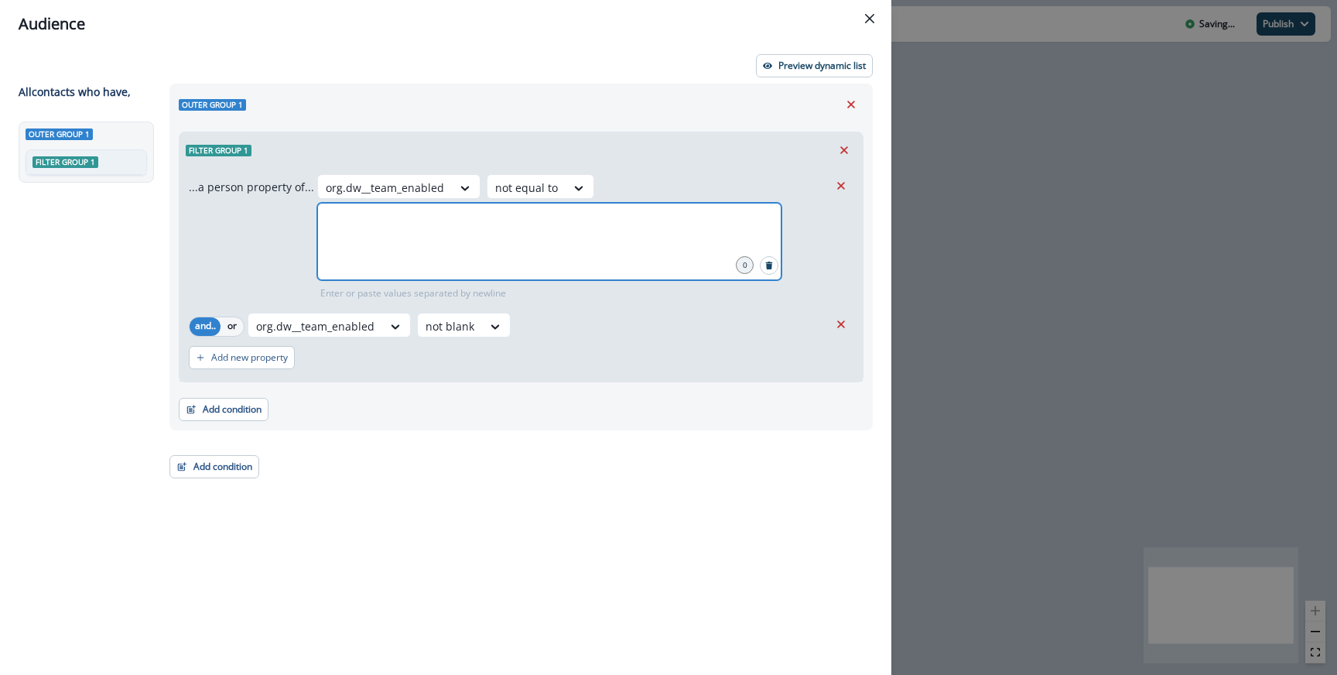
type input "*"
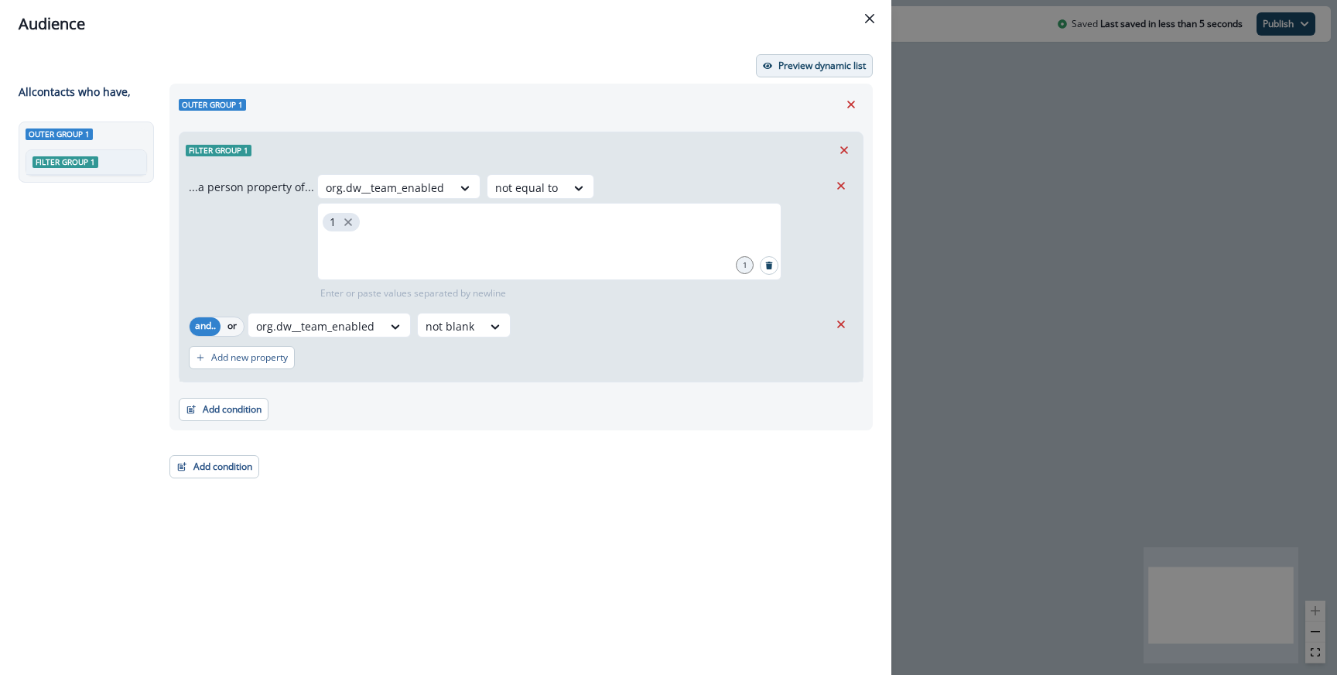
click at [794, 67] on p "Preview dynamic list" at bounding box center [821, 65] width 87 height 11
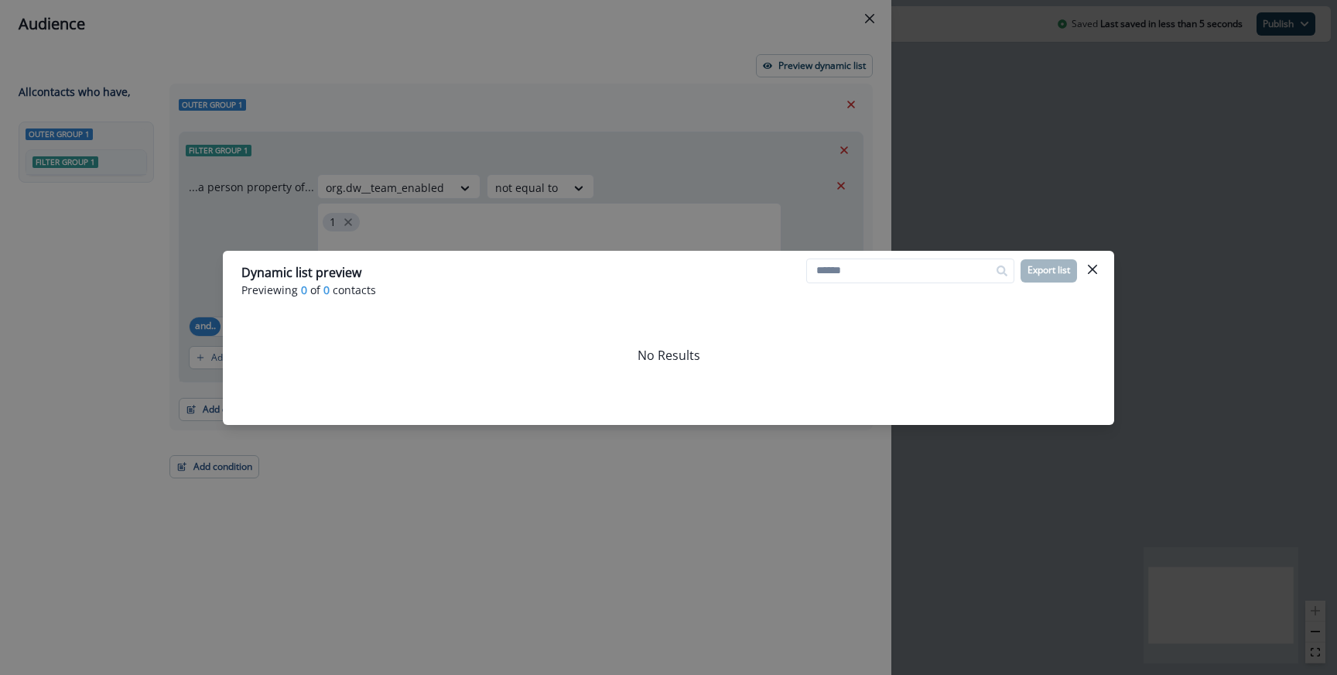
click at [649, 203] on div "Dynamic list preview Previewing 0 of 0 contacts Export list No Results" at bounding box center [668, 337] width 1337 height 675
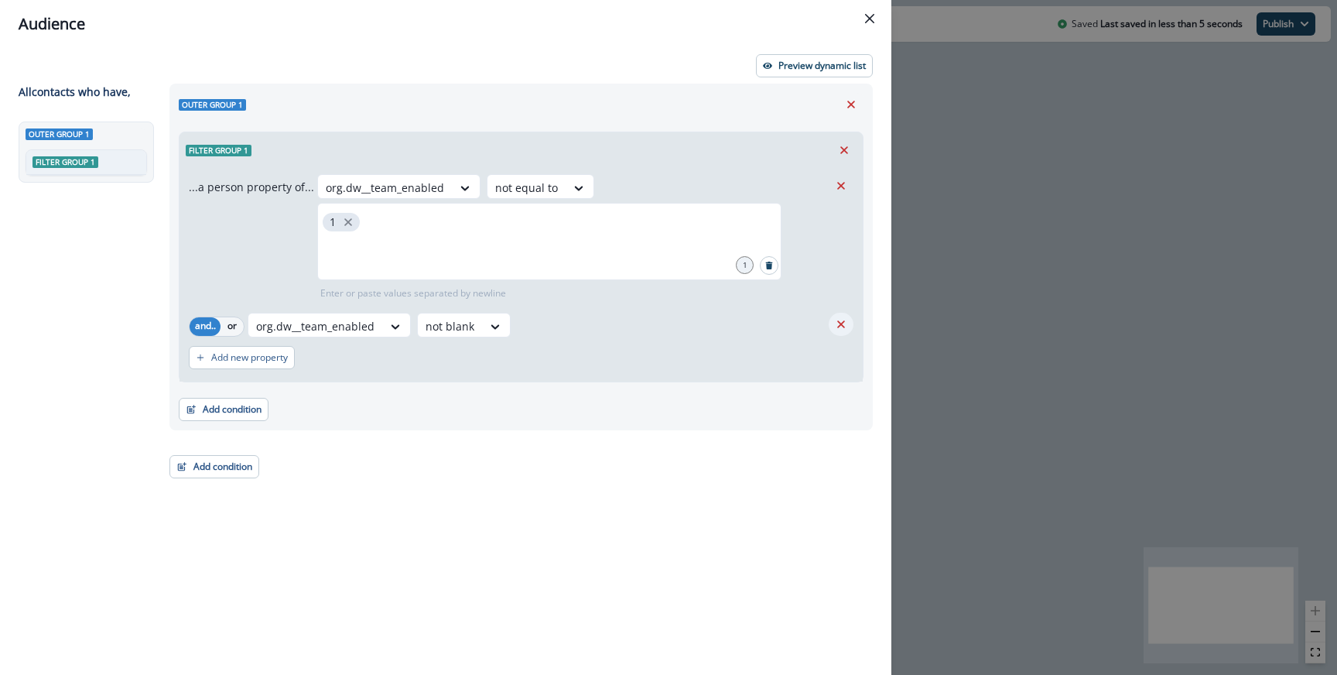
click at [839, 318] on icon "Remove" at bounding box center [841, 324] width 14 height 14
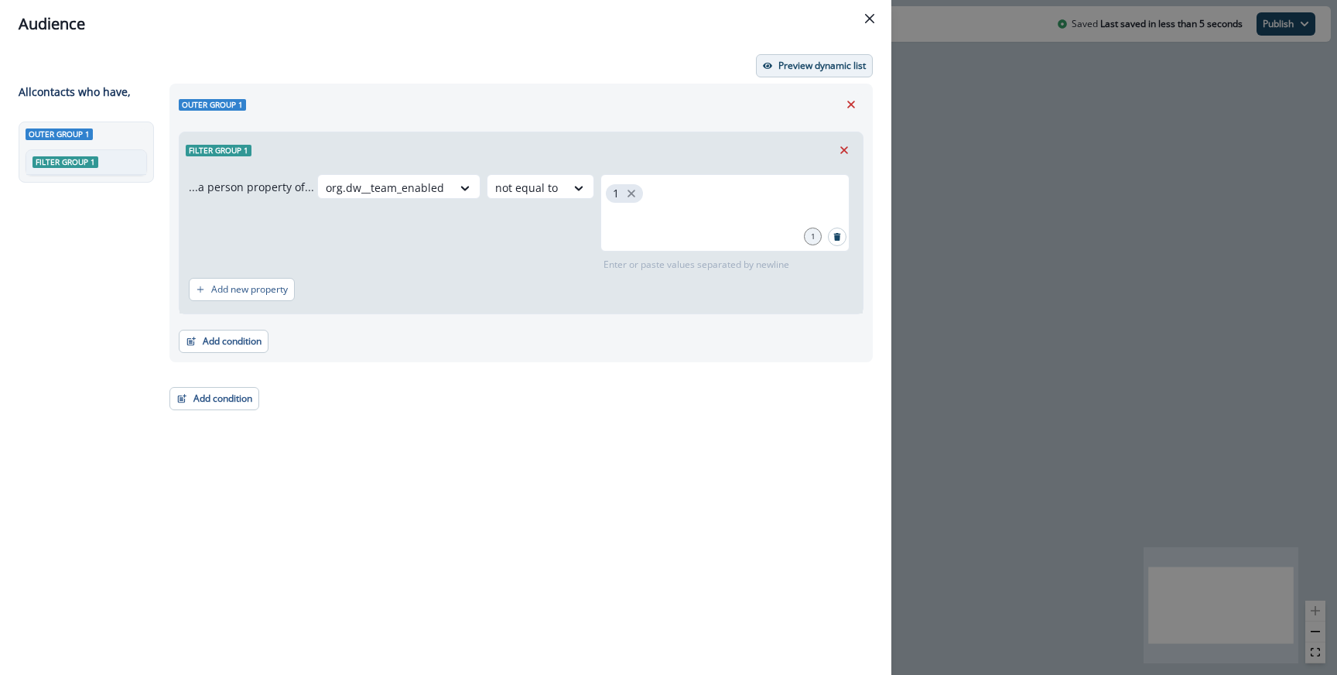
click at [826, 66] on p "Preview dynamic list" at bounding box center [821, 65] width 87 height 11
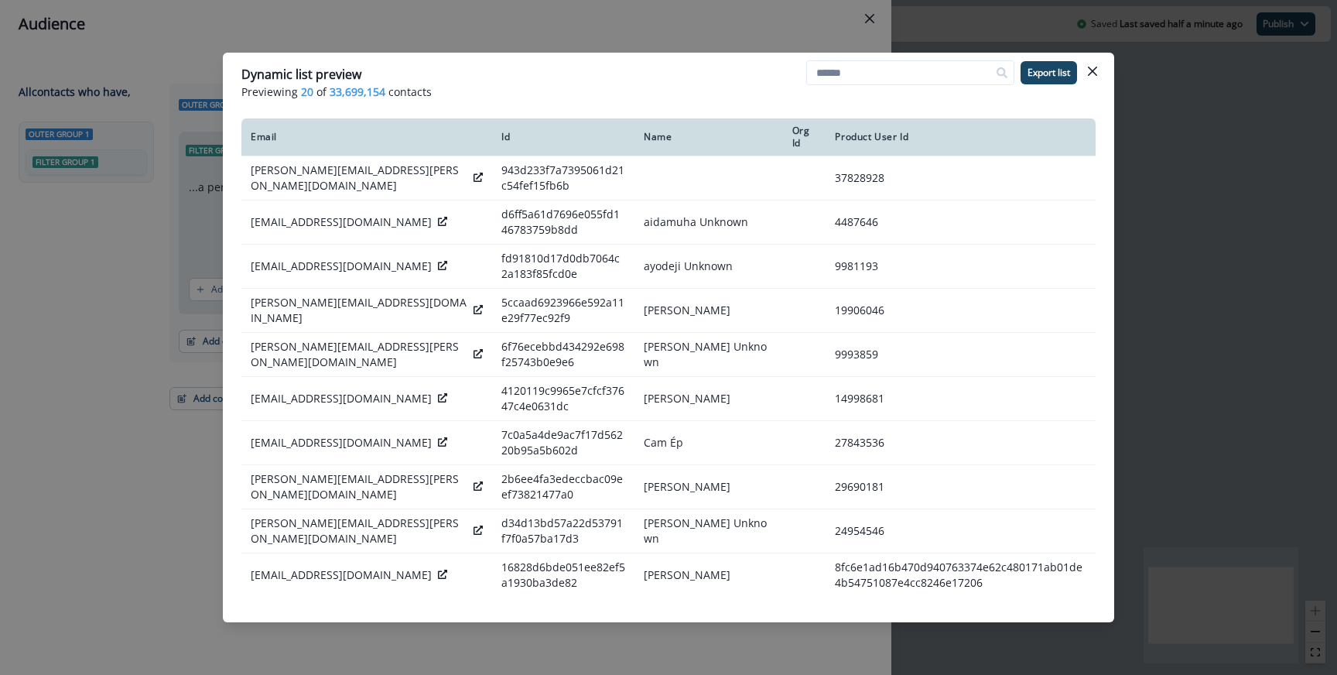
click at [494, 36] on div "Dynamic list preview Previewing 20 of 33,699,154 contacts Export list Email Id …" at bounding box center [668, 337] width 1337 height 675
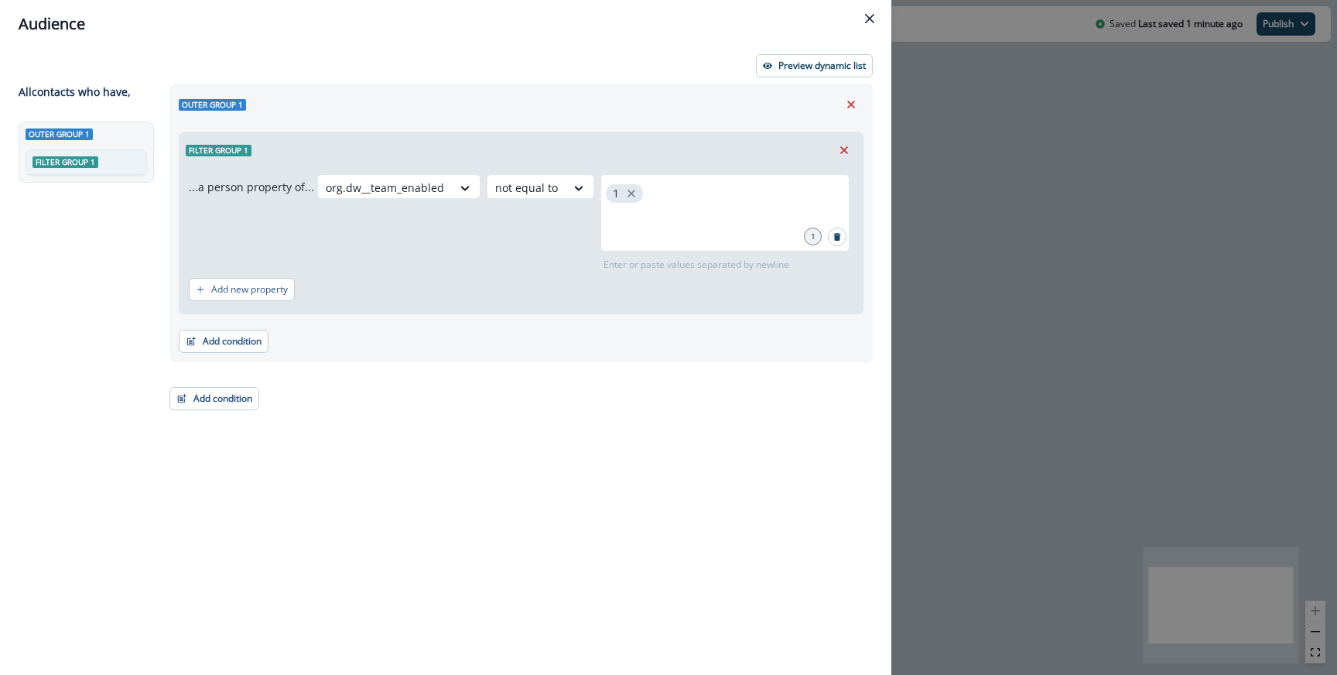
click at [435, 167] on div "Filter group 1" at bounding box center [520, 150] width 683 height 36
click at [430, 173] on div "...a person property of... org.dw__team_enabled not equal to 1 1 Enter or paste…" at bounding box center [520, 240] width 683 height 145
click at [429, 185] on div at bounding box center [385, 187] width 118 height 19
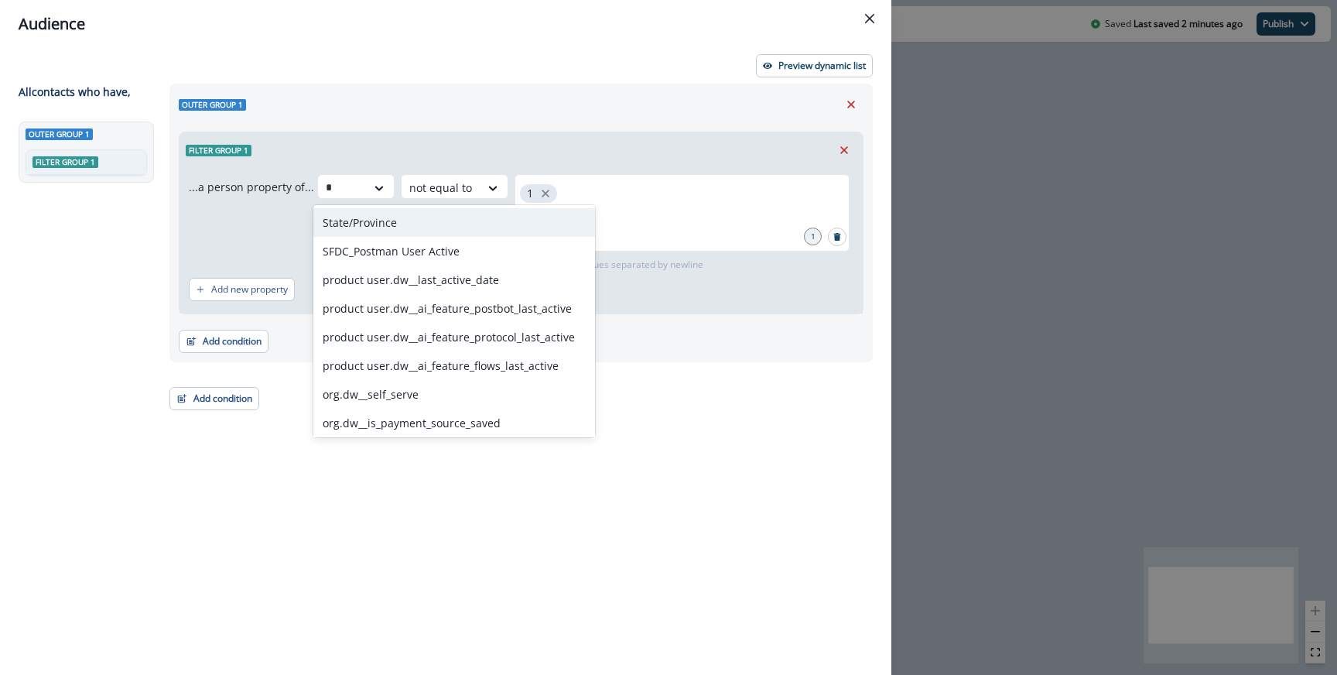
paste input "***"
type input "****"
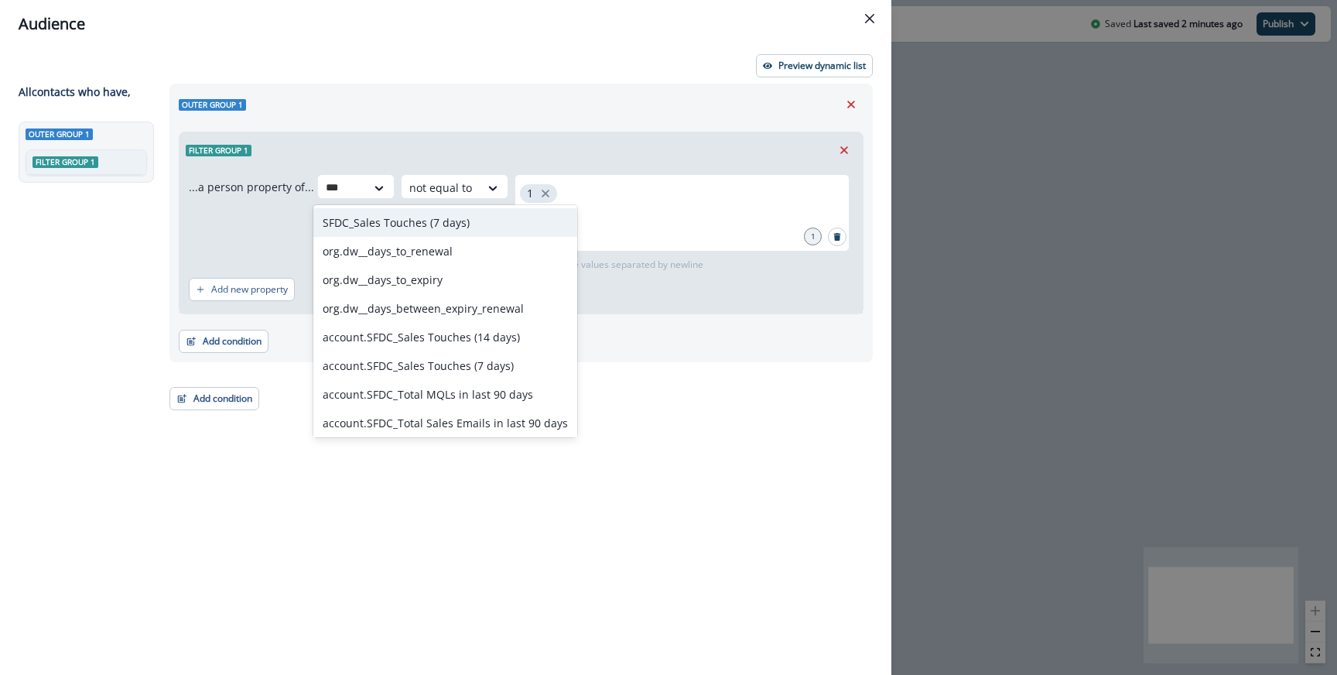
type input "****"
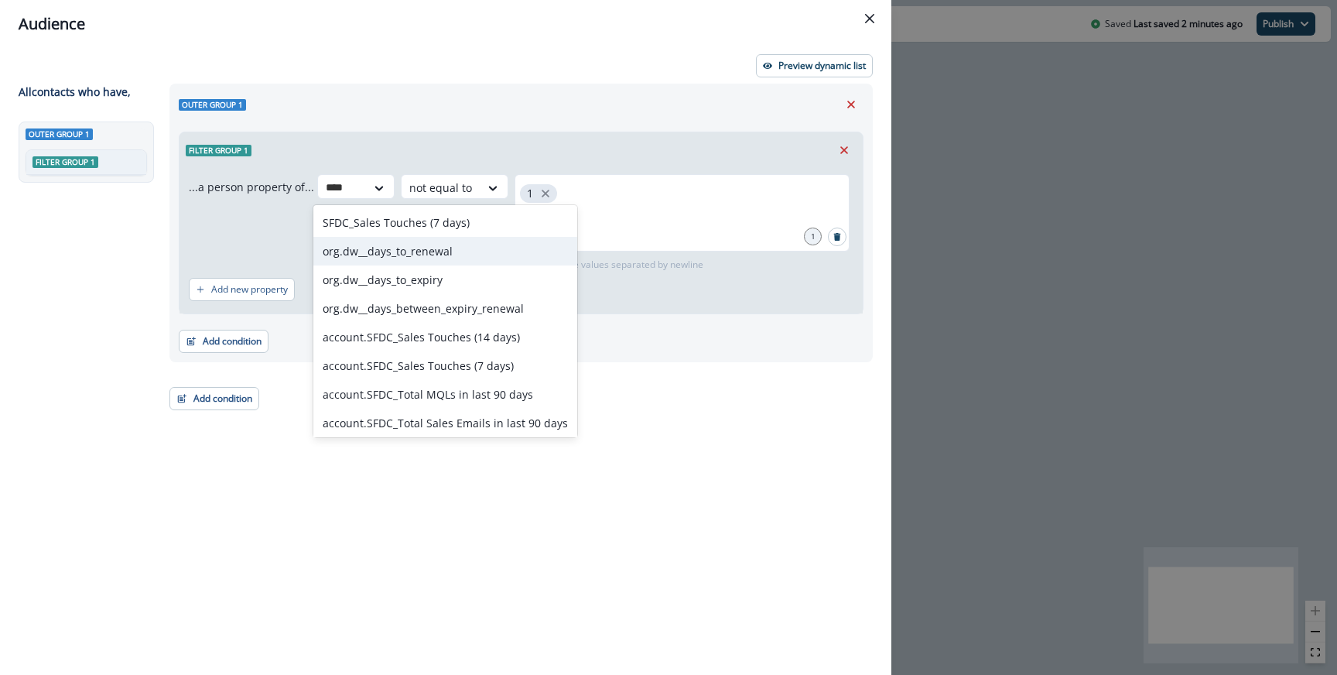
click at [427, 244] on div "org.dw__days_to_renewal" at bounding box center [445, 251] width 264 height 29
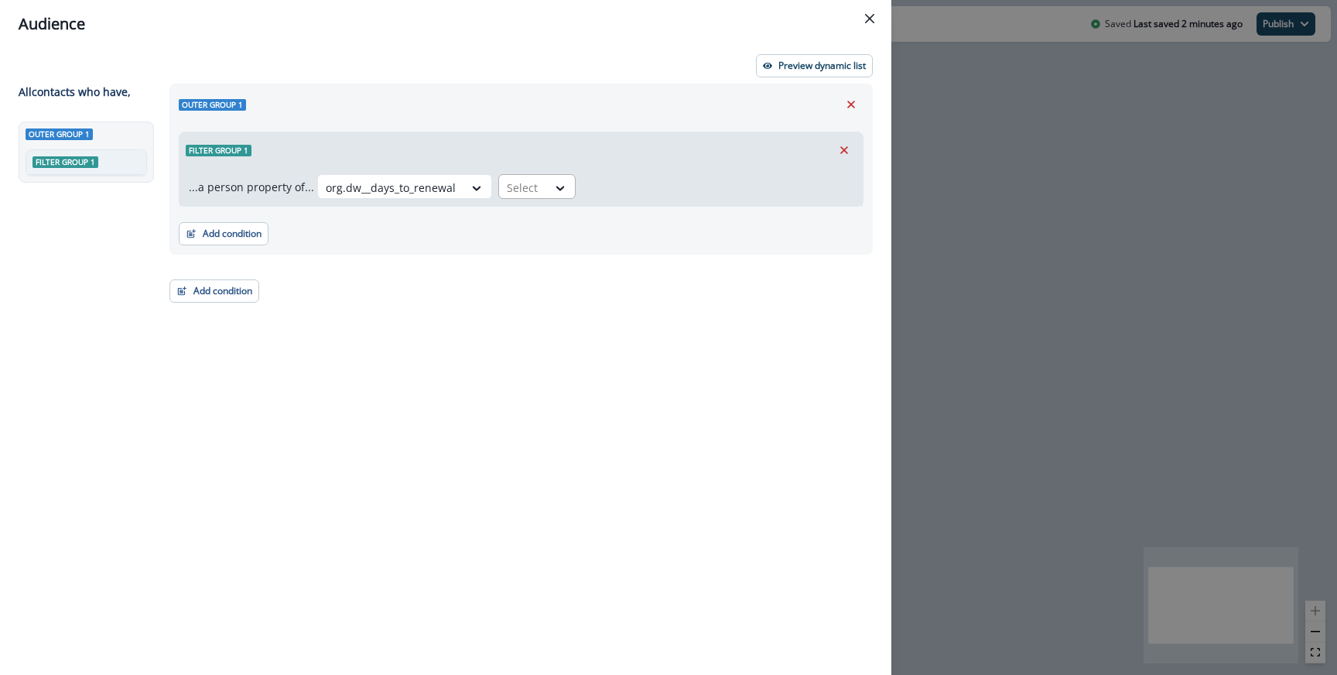
click at [509, 186] on div at bounding box center [523, 187] width 32 height 19
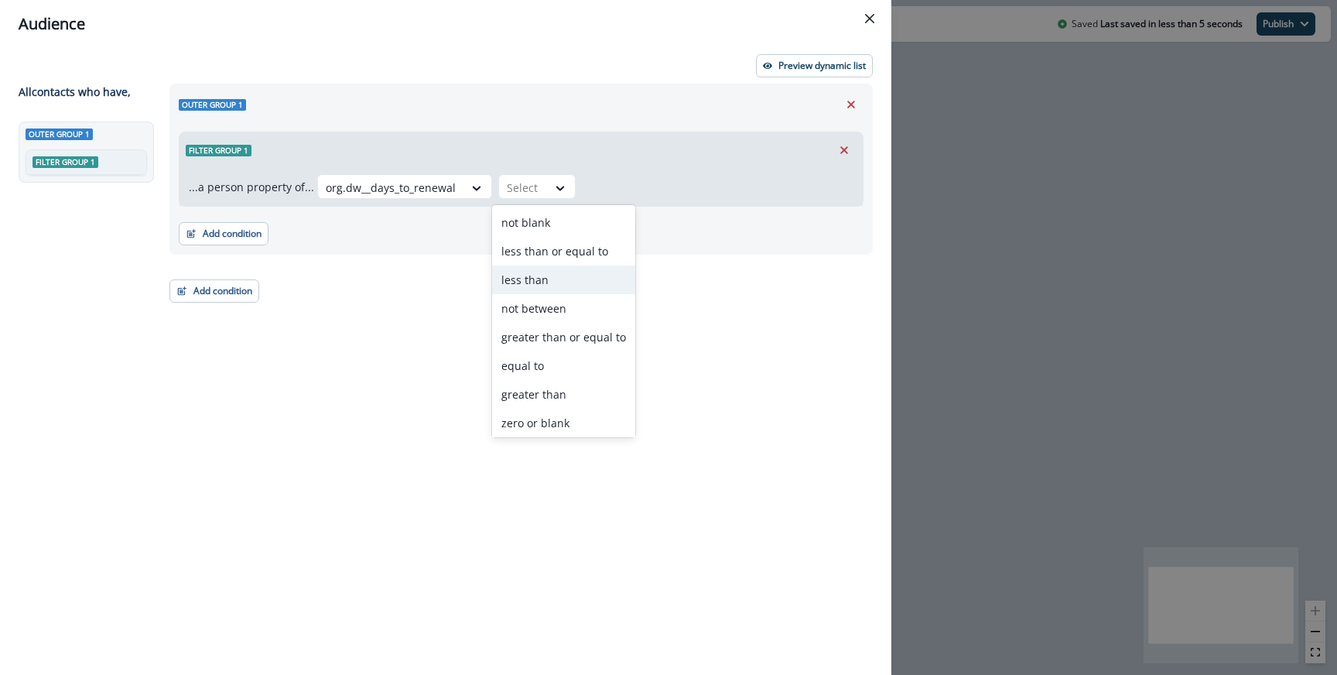
click at [547, 289] on div "less than" at bounding box center [563, 279] width 143 height 29
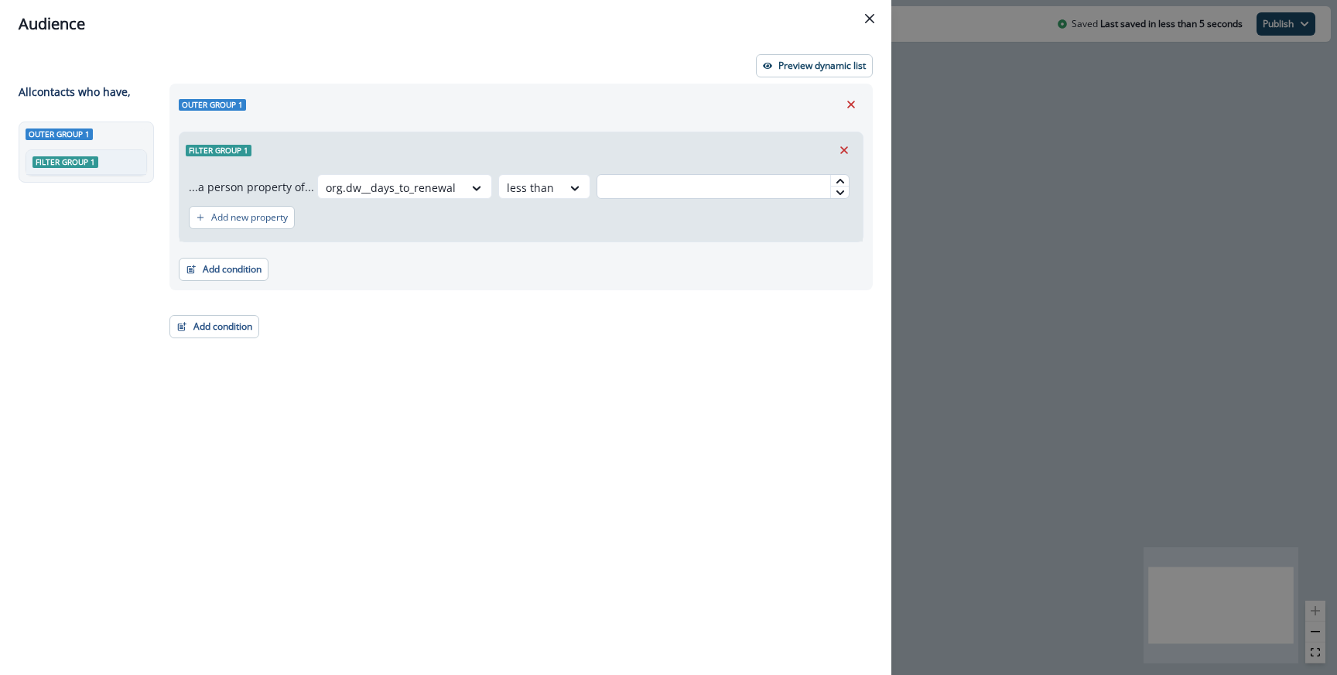
click at [620, 194] on input "text" at bounding box center [722, 186] width 253 height 25
type input "*"
click at [623, 255] on div "Add condition Contact properties A person property Performed a product event Pe…" at bounding box center [521, 261] width 685 height 39
click at [784, 70] on p "Preview dynamic list" at bounding box center [821, 65] width 87 height 11
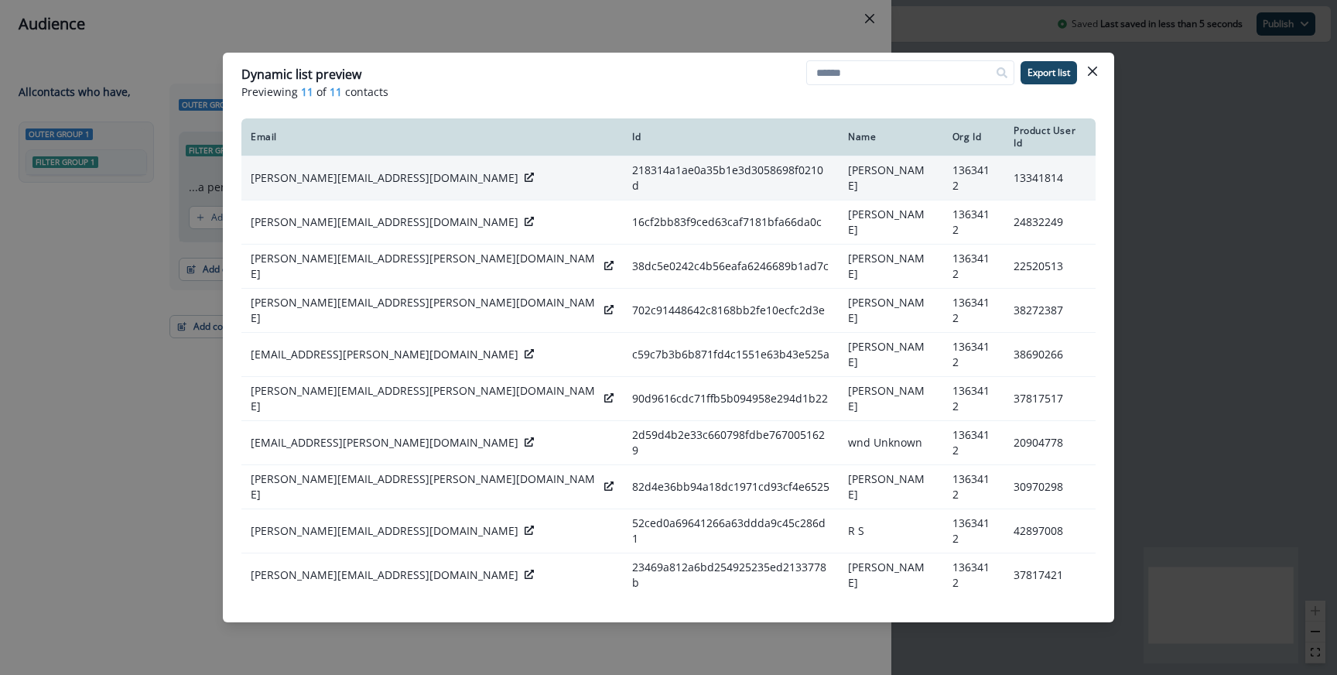
click at [524, 173] on icon at bounding box center [528, 177] width 9 height 9
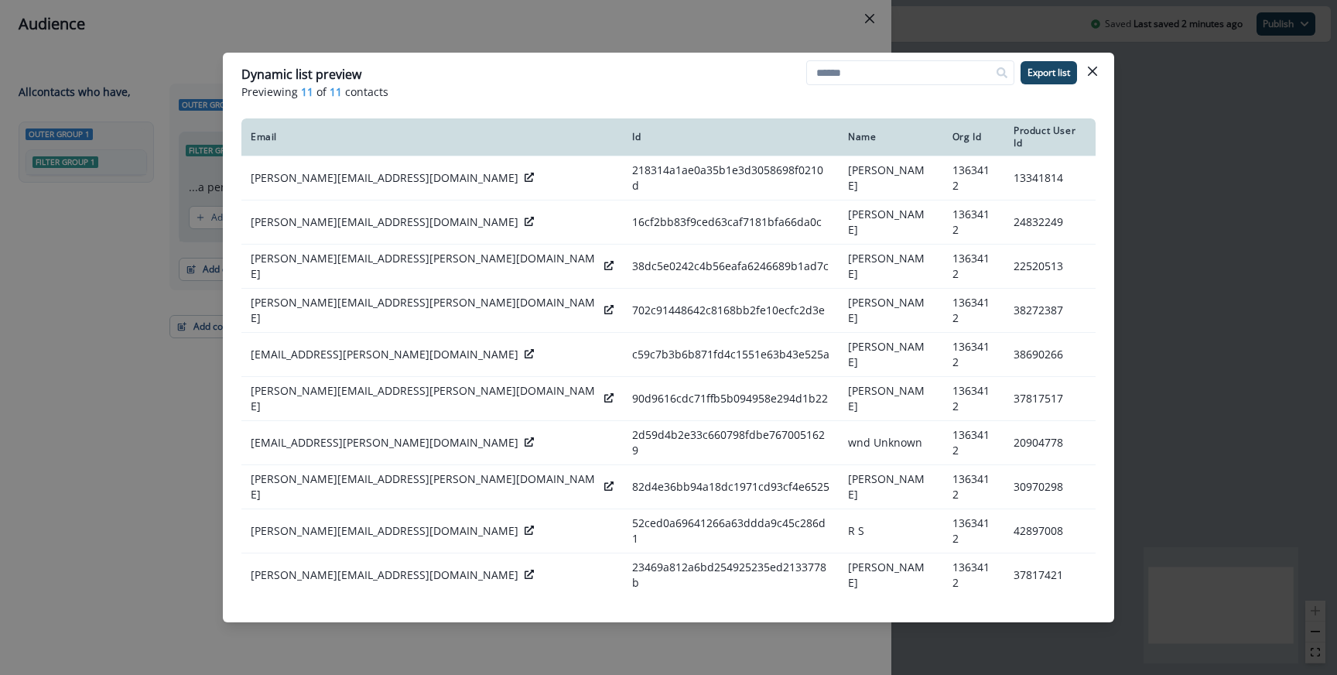
click at [452, 45] on div "Dynamic list preview Previewing 11 of 11 contacts Export list Email Id Name Org…" at bounding box center [668, 337] width 1337 height 675
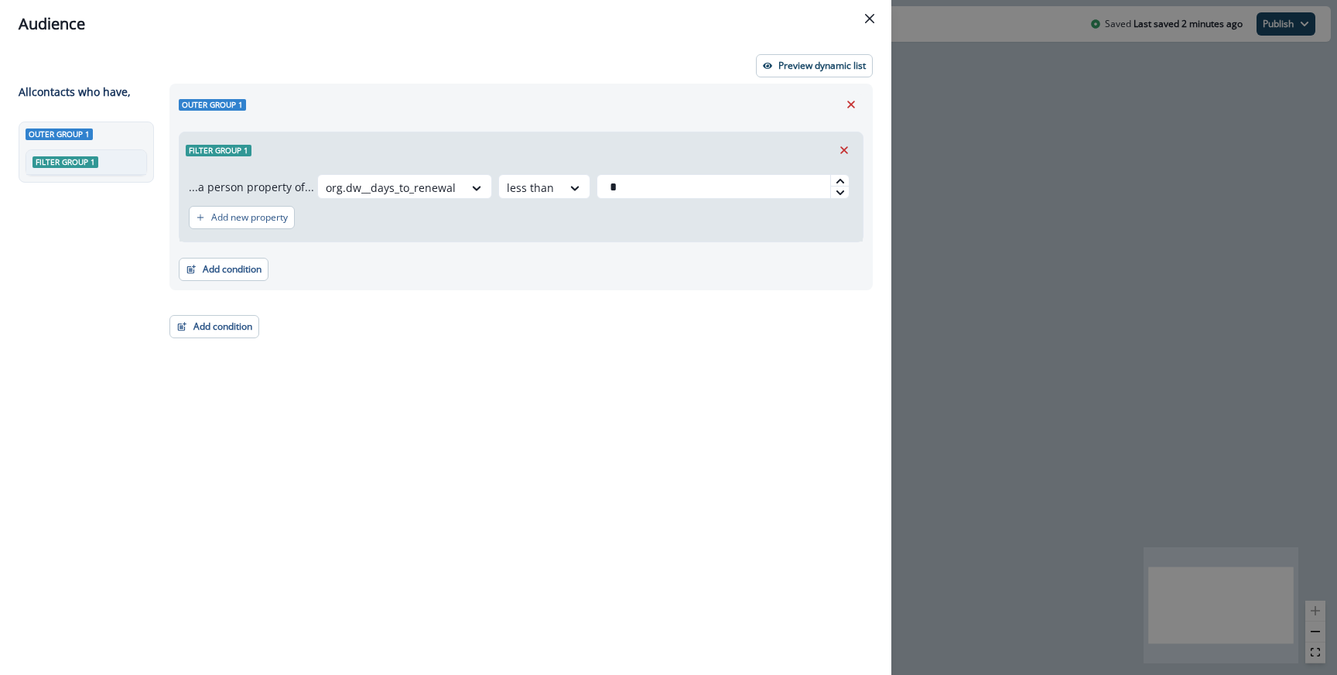
click at [416, 167] on div "Filter group 1" at bounding box center [520, 150] width 683 height 36
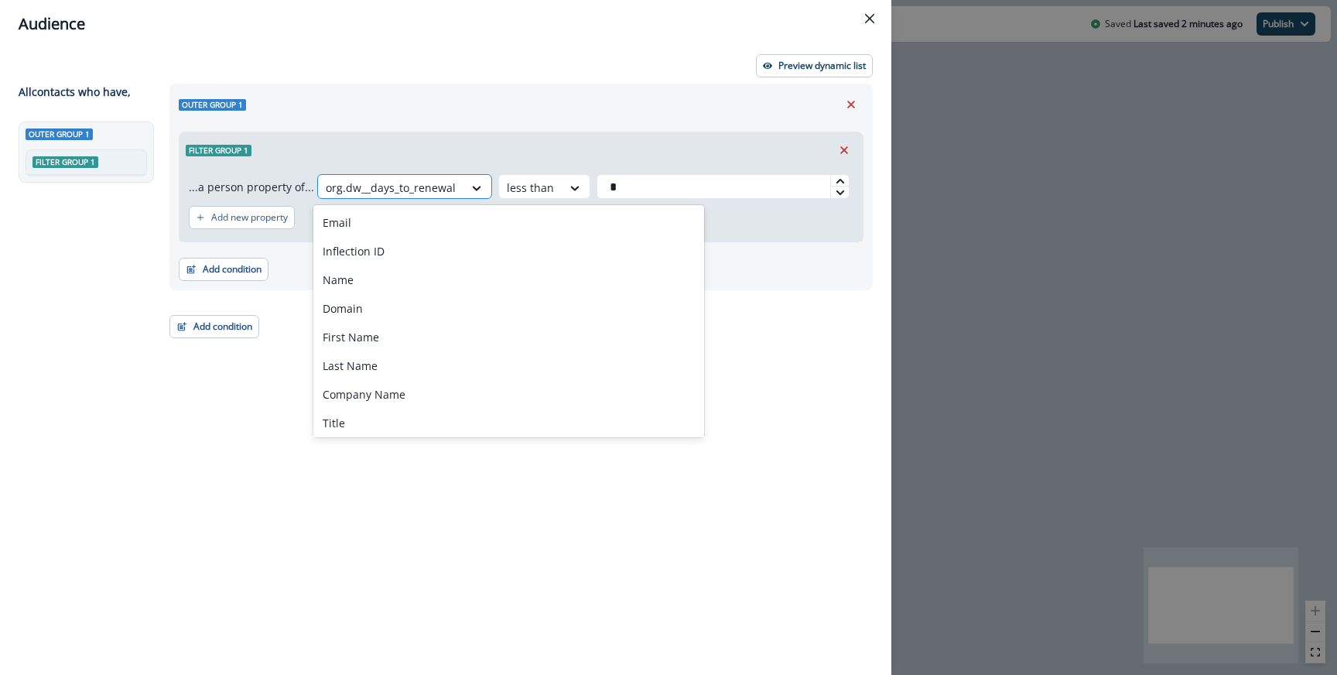
click at [416, 179] on div at bounding box center [391, 187] width 130 height 19
paste input "***"
type input "***"
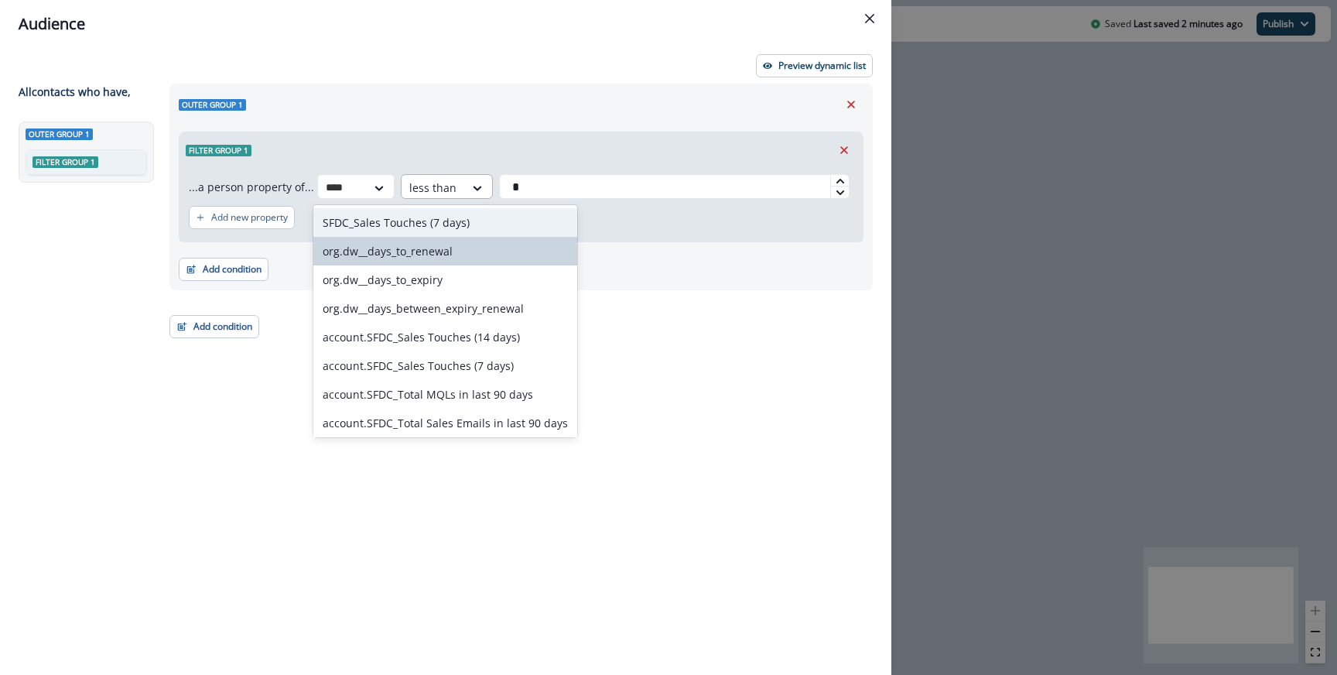
type input "****"
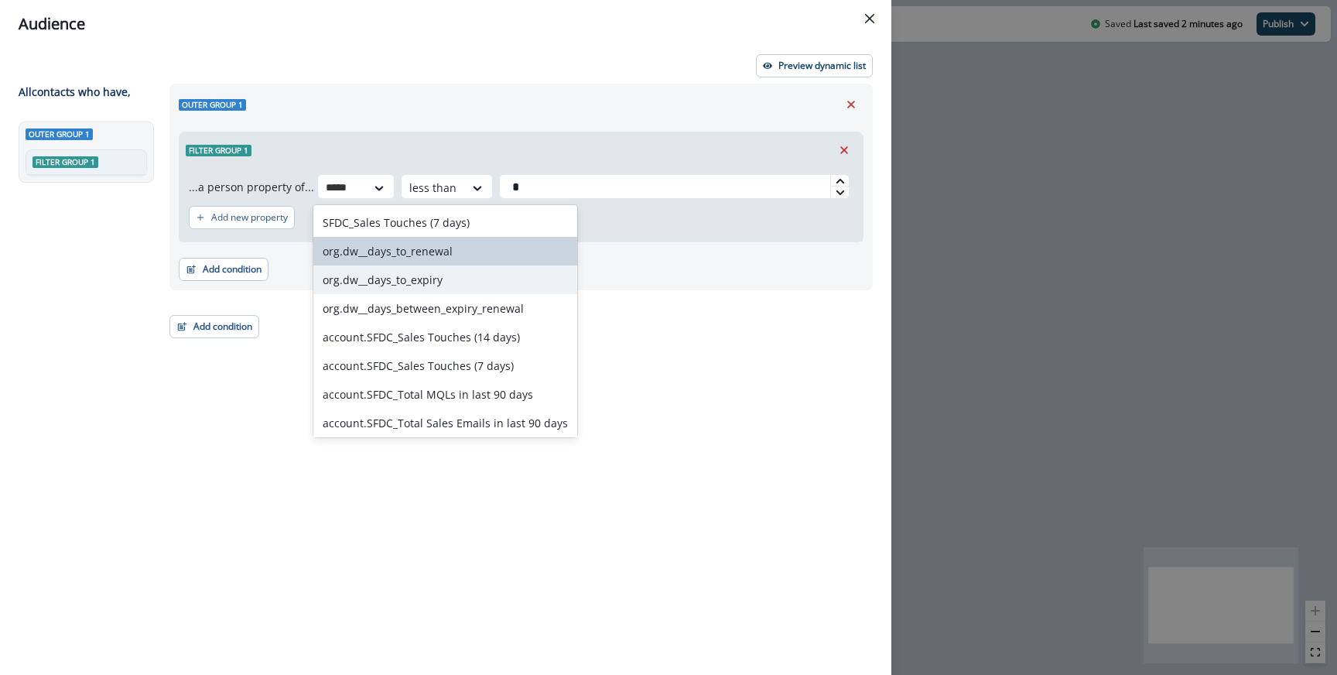
click at [387, 272] on div "org.dw__days_to_expiry" at bounding box center [445, 279] width 264 height 29
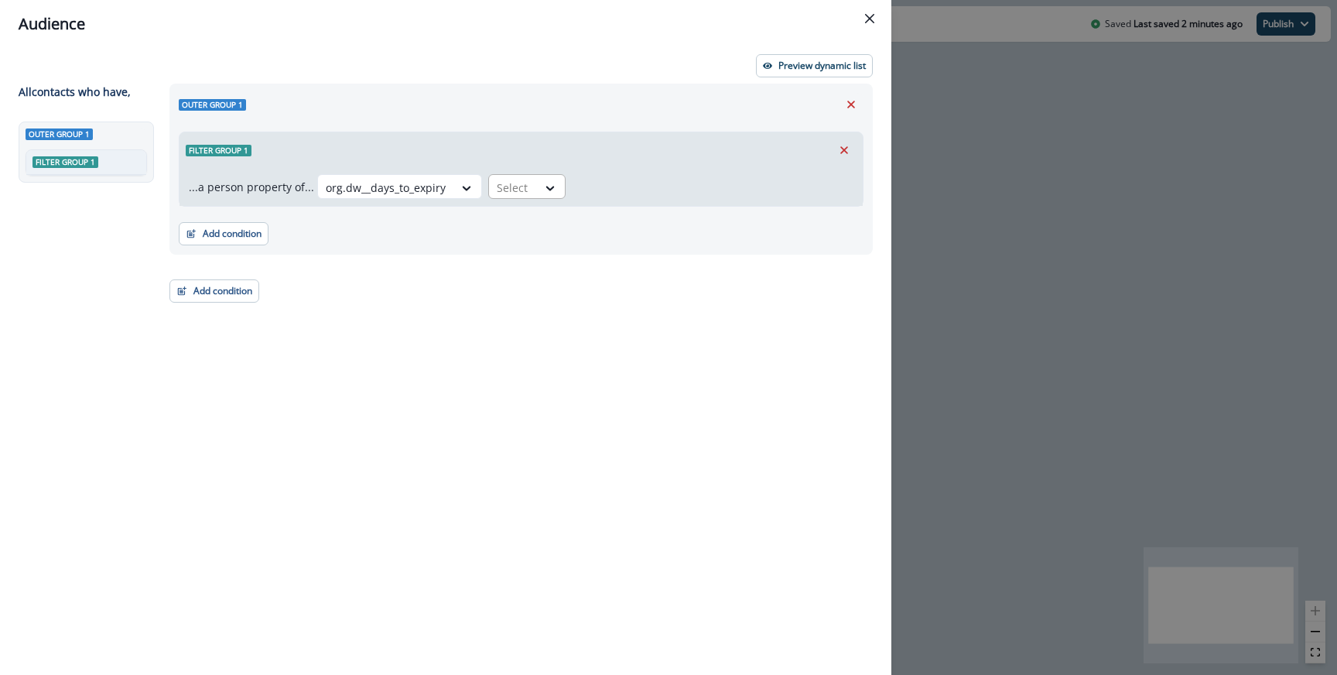
click at [514, 176] on div "Select" at bounding box center [513, 188] width 48 height 26
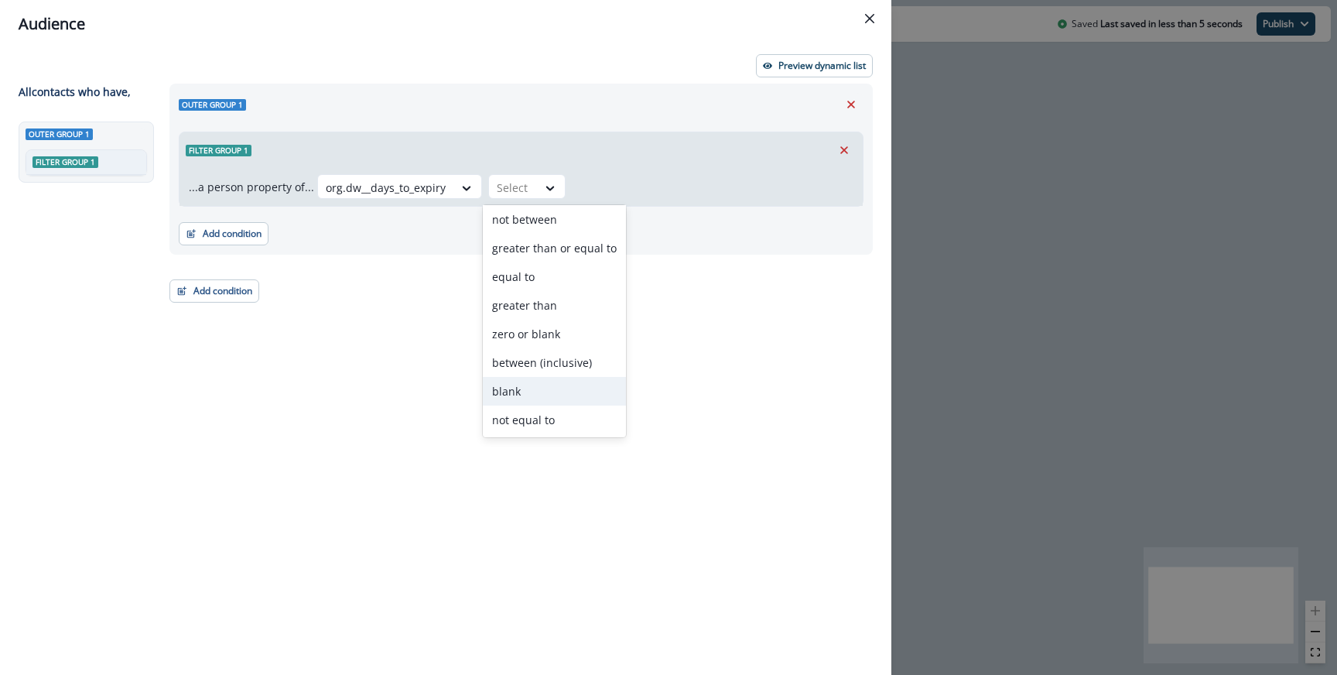
click at [534, 395] on div "blank" at bounding box center [554, 391] width 143 height 29
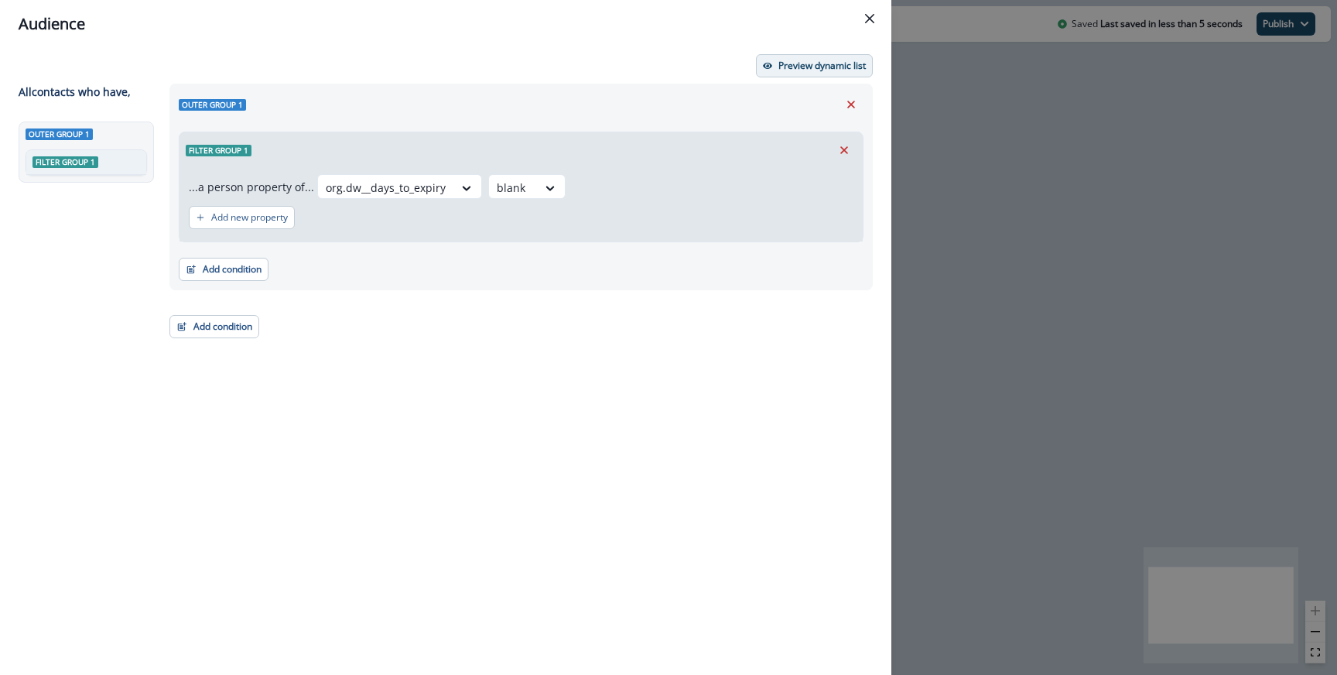
click at [852, 63] on p "Preview dynamic list" at bounding box center [821, 65] width 87 height 11
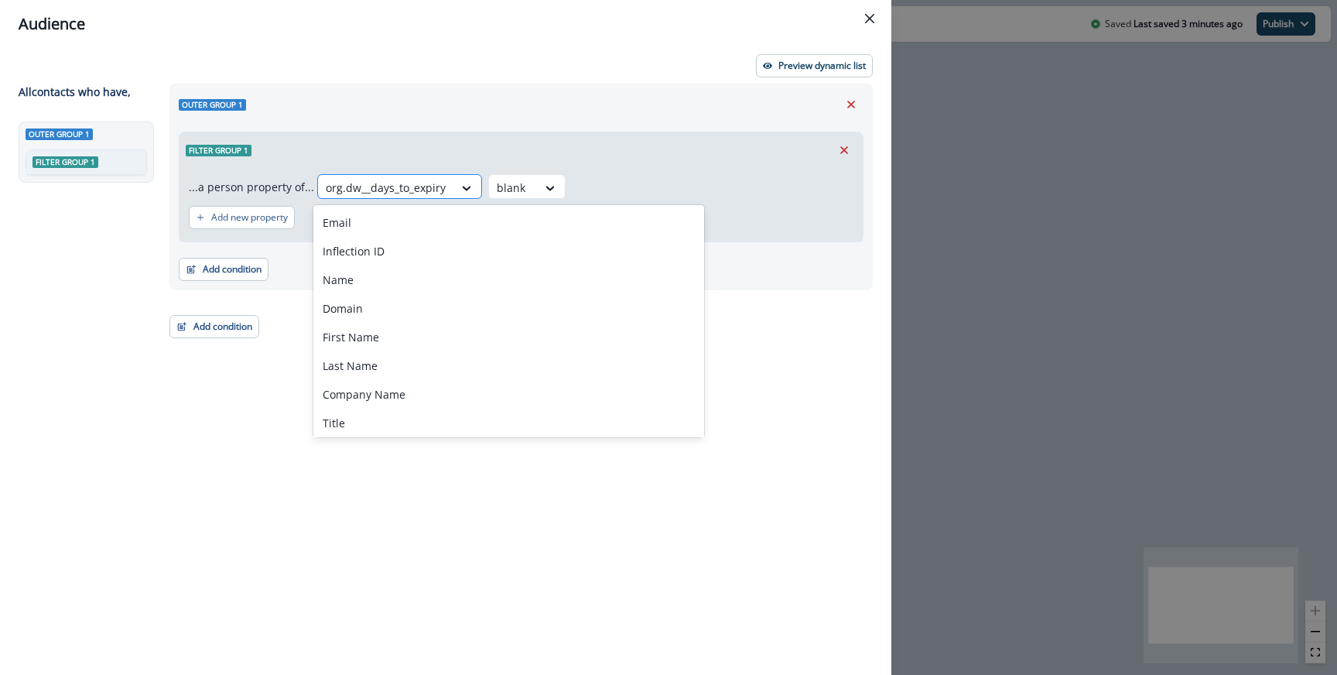
click at [411, 185] on div at bounding box center [386, 187] width 120 height 19
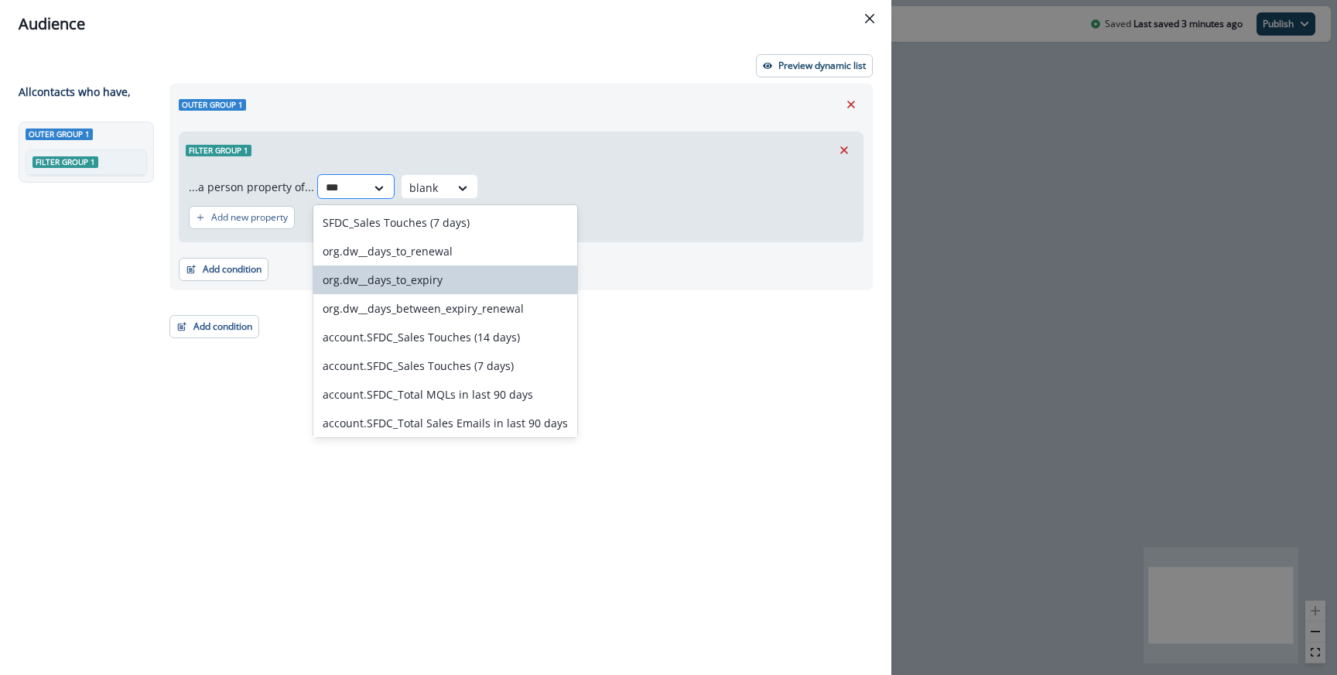
type input "****"
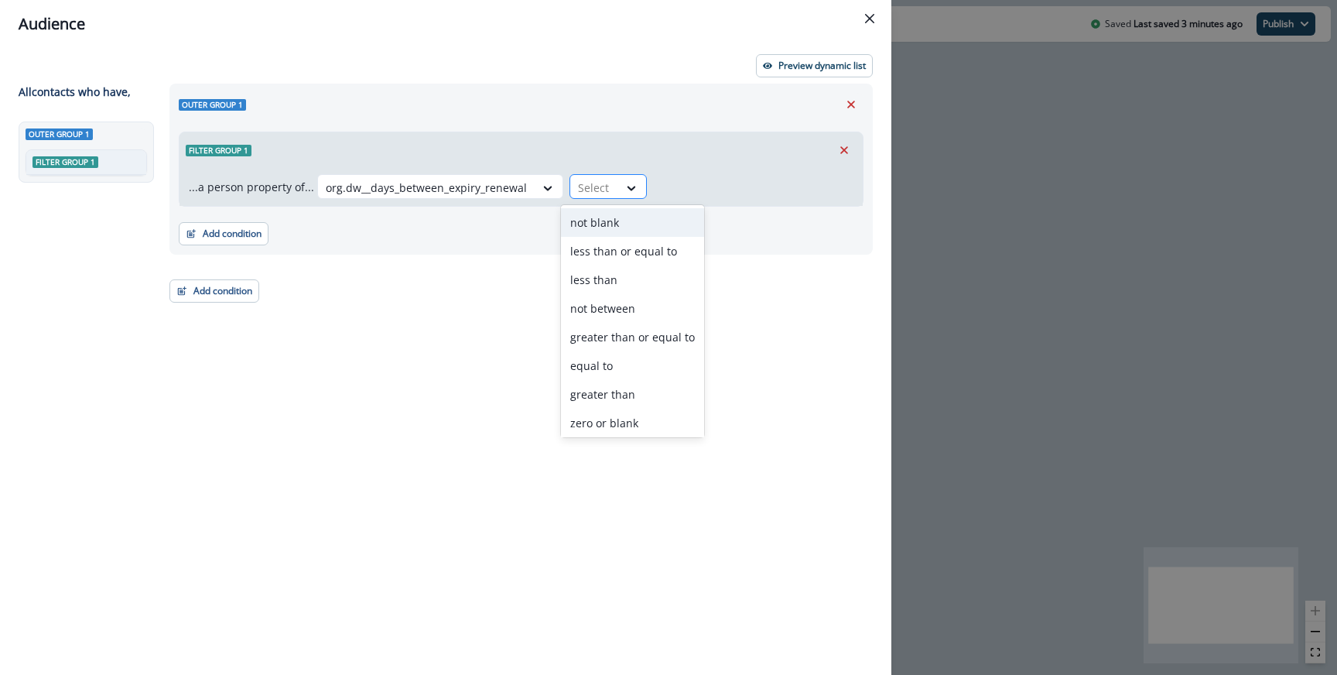
click at [620, 176] on div at bounding box center [632, 188] width 28 height 26
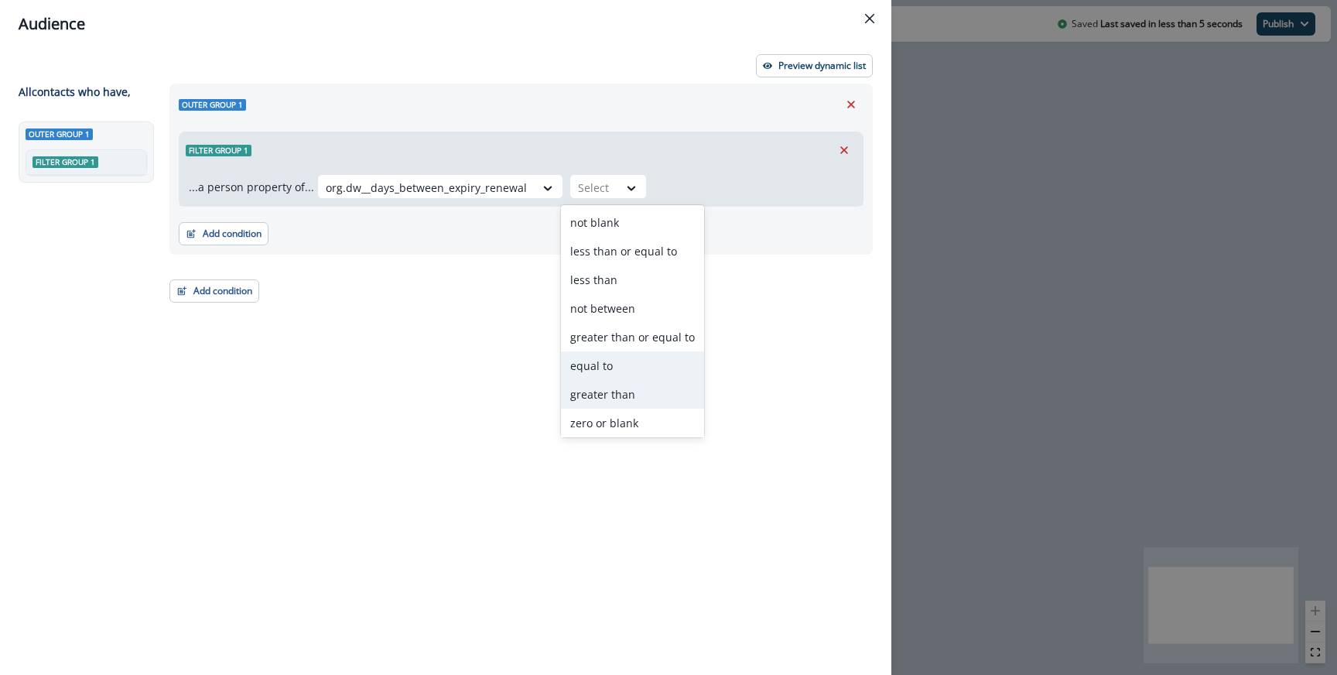
click at [607, 388] on div "greater than" at bounding box center [632, 394] width 143 height 29
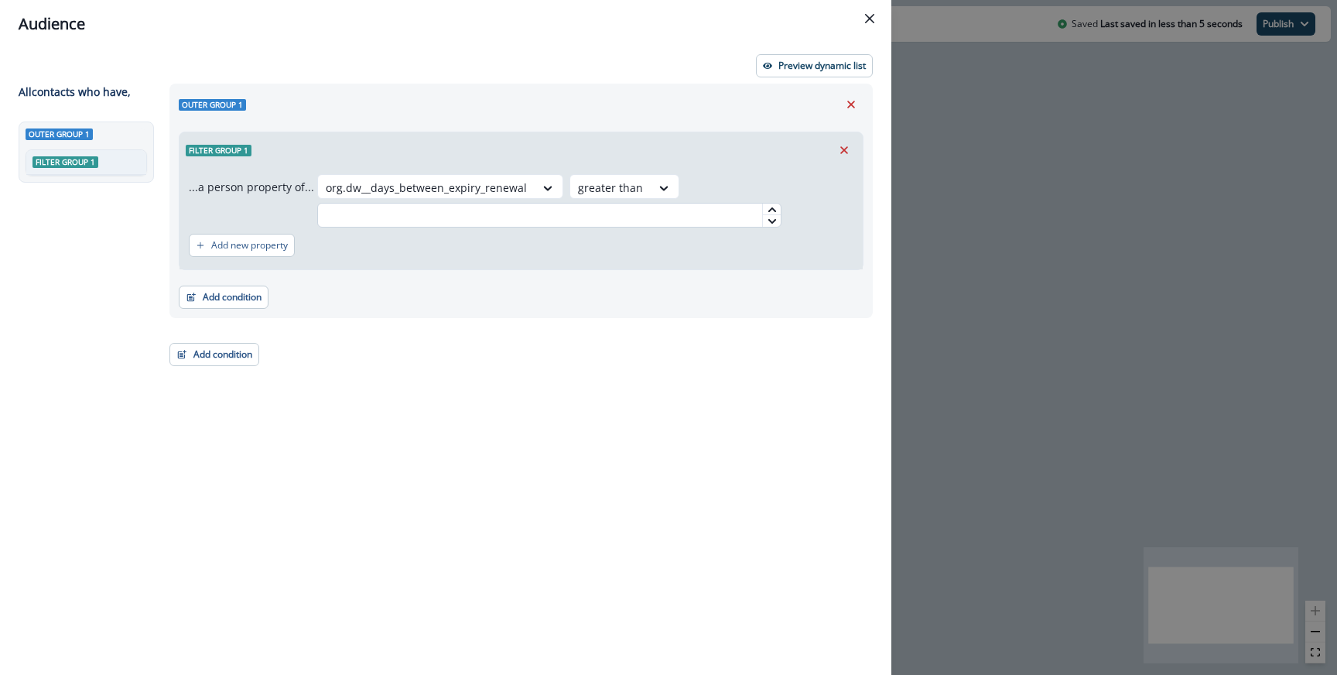
click at [652, 211] on input "text" at bounding box center [549, 215] width 464 height 25
type input "*"
click at [617, 324] on div "Outer group 1 Filter group 1 ...a person property of... org.dw__days_between_ex…" at bounding box center [516, 351] width 712 height 535
click at [815, 86] on div "Outer group 1 Filter group 1 ...a person property of... org.dw__days_between_ex…" at bounding box center [520, 201] width 703 height 234
click at [815, 73] on button "Preview dynamic list" at bounding box center [814, 65] width 117 height 23
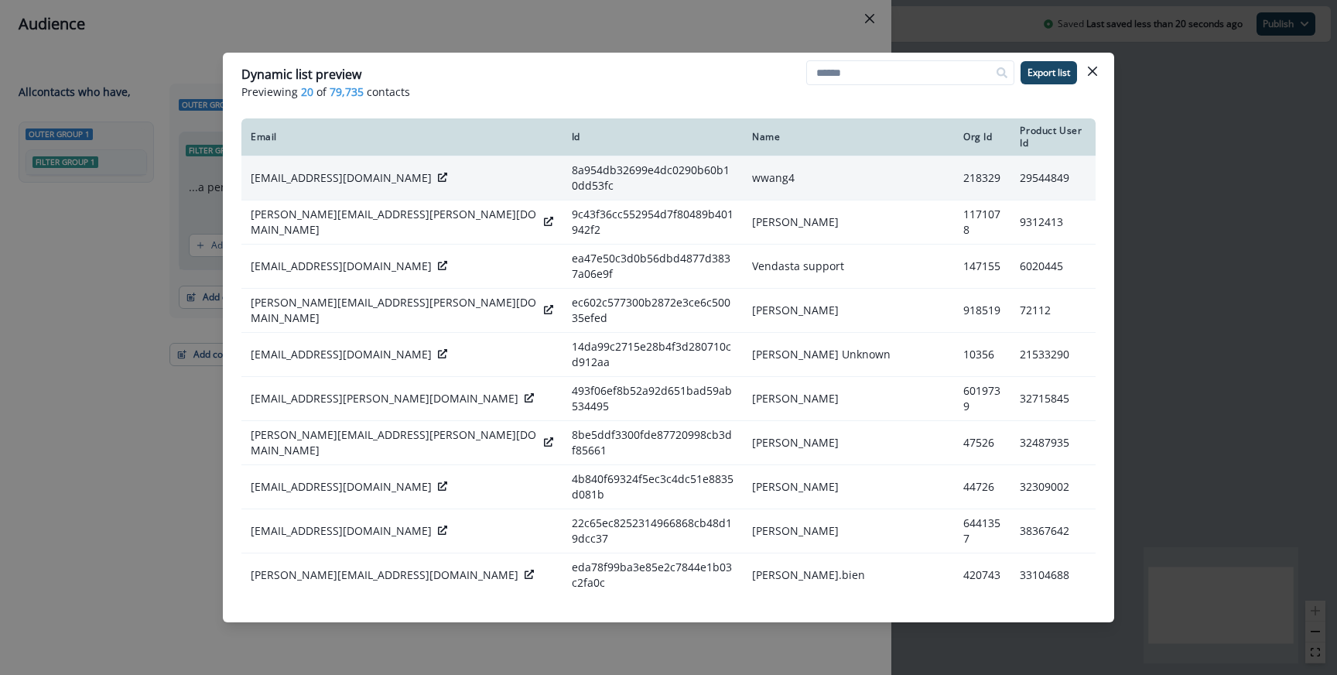
click at [438, 173] on icon at bounding box center [442, 177] width 9 height 9
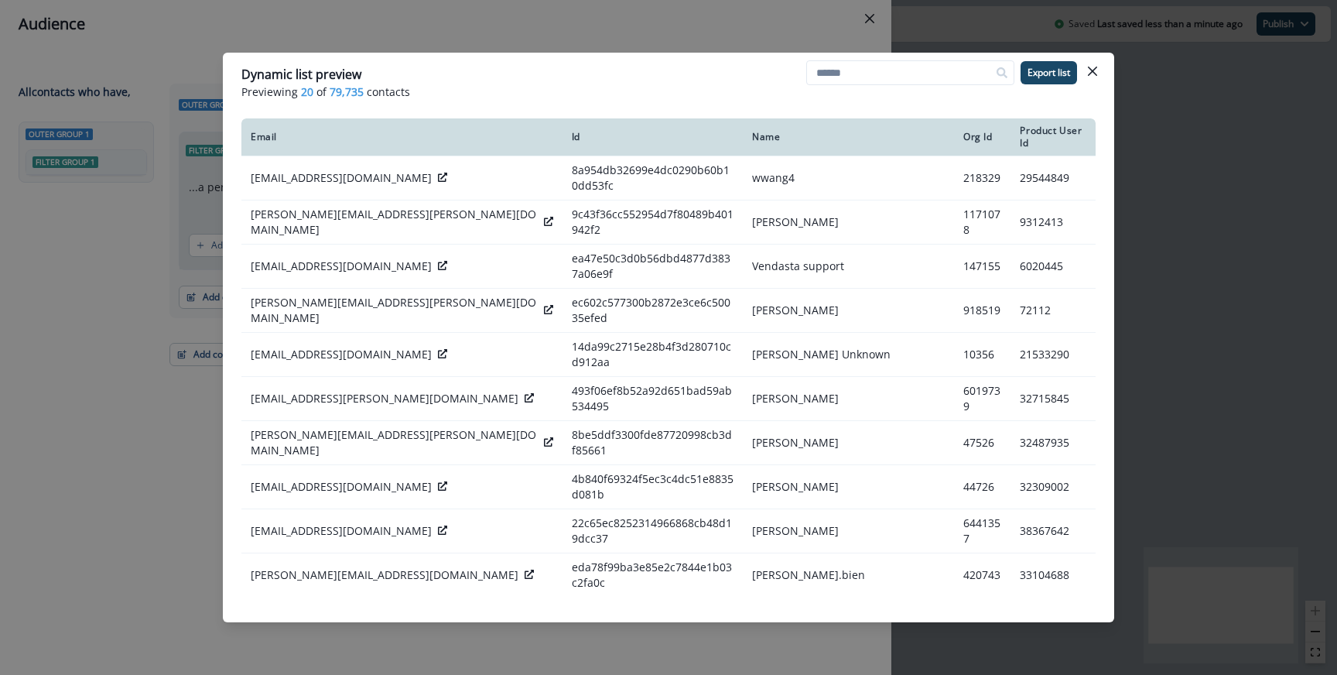
click at [465, 41] on div "Dynamic list preview Previewing 20 of 79,735 contacts Export list Email Id Name…" at bounding box center [668, 337] width 1337 height 675
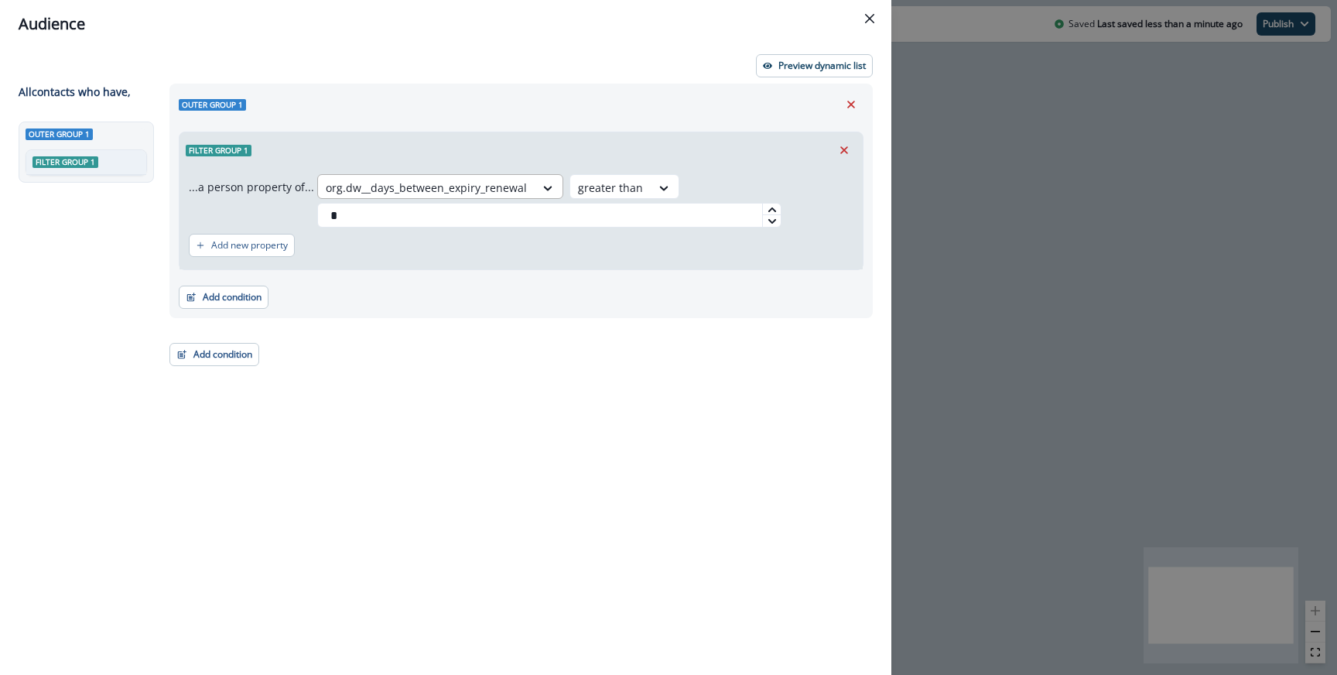
click at [446, 176] on div "org.dw__days_between_expiry_renewal" at bounding box center [426, 188] width 217 height 26
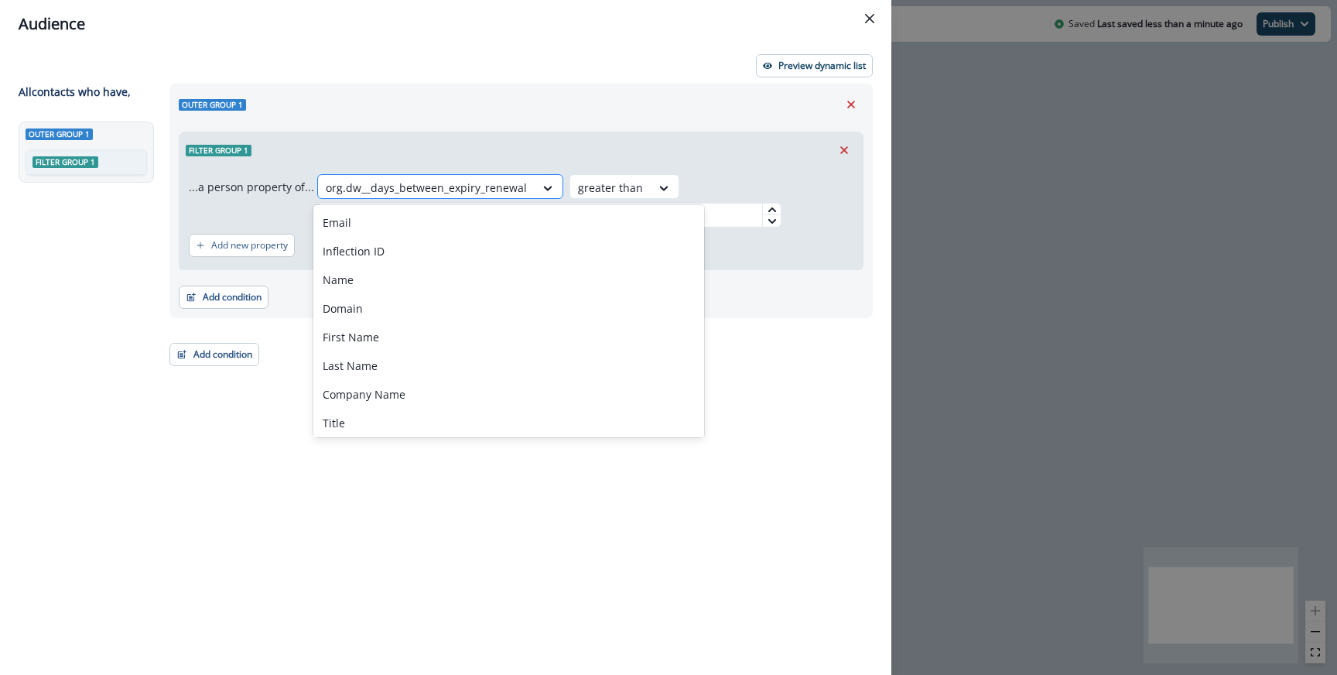
paste input "**********"
type input "**********"
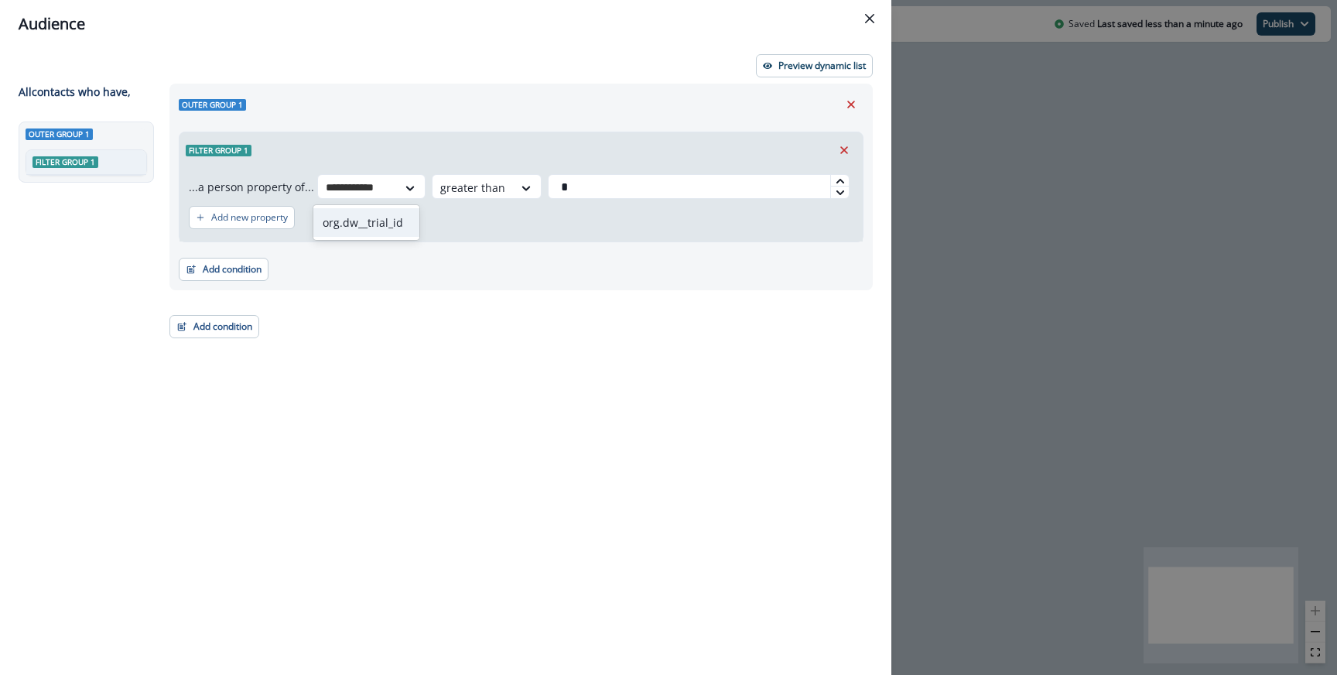
click at [364, 222] on div "org.dw__trial_id" at bounding box center [366, 222] width 106 height 29
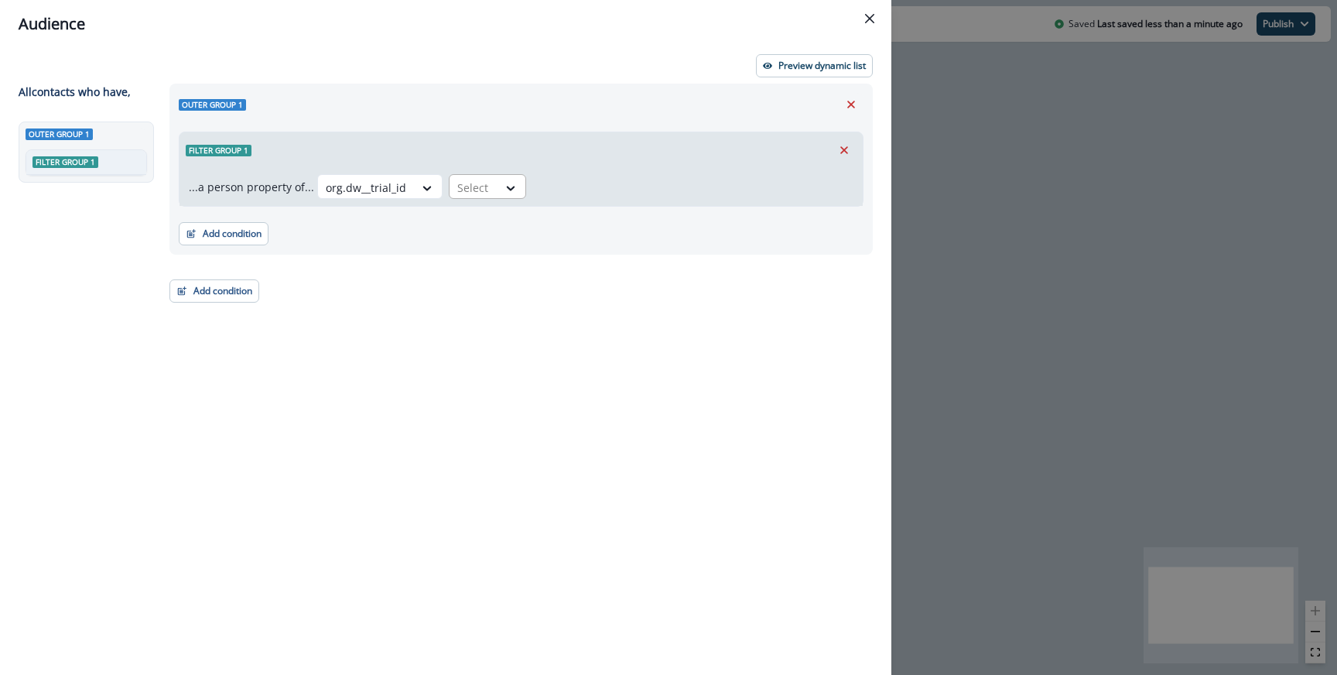
click at [488, 193] on div "Select" at bounding box center [473, 188] width 48 height 26
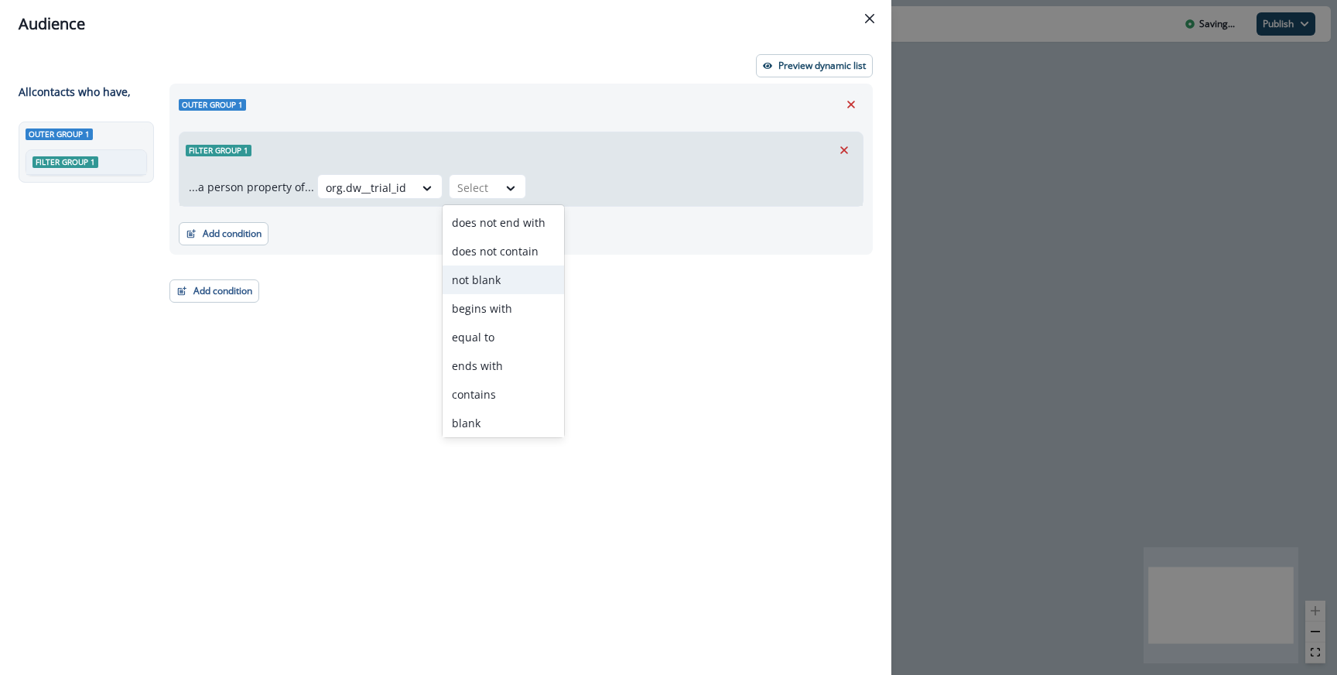
click at [488, 272] on div "not blank" at bounding box center [502, 279] width 121 height 29
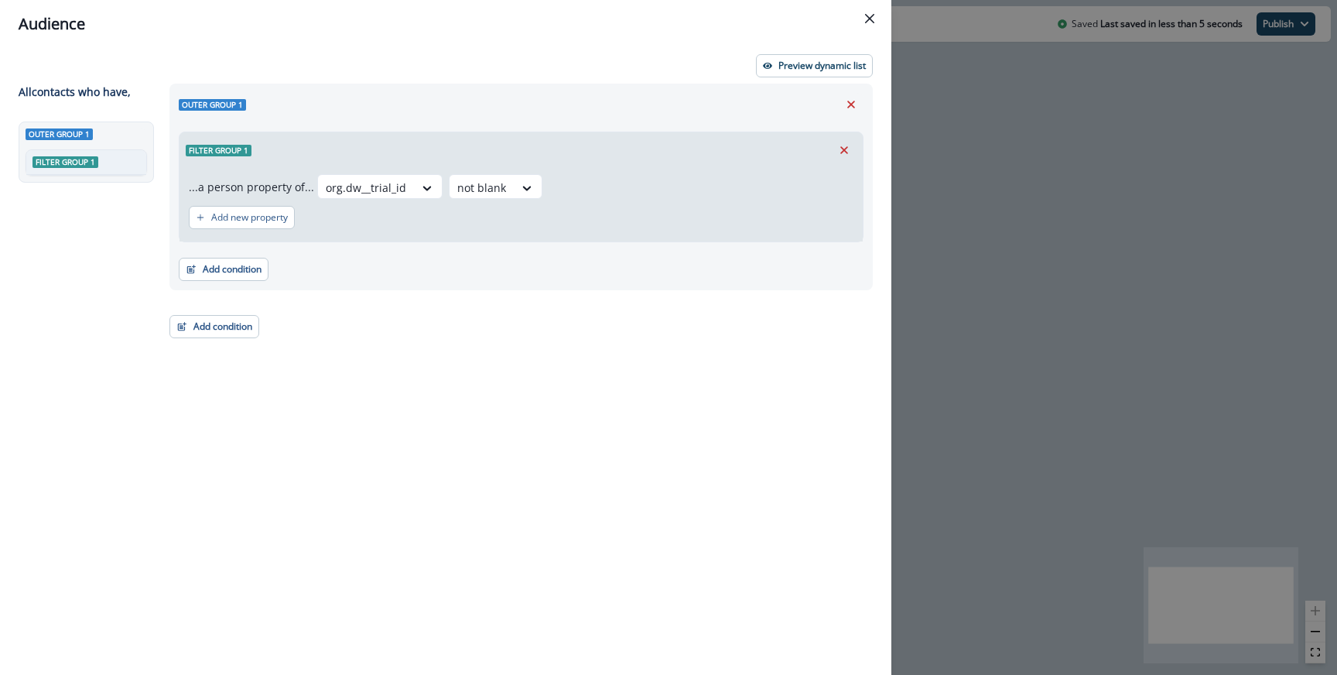
click at [791, 82] on div "Preview dynamic list All contact s who have, Outer group 1 Filter group 1 Outer…" at bounding box center [445, 361] width 891 height 627
click at [794, 69] on p "Preview dynamic list" at bounding box center [821, 65] width 87 height 11
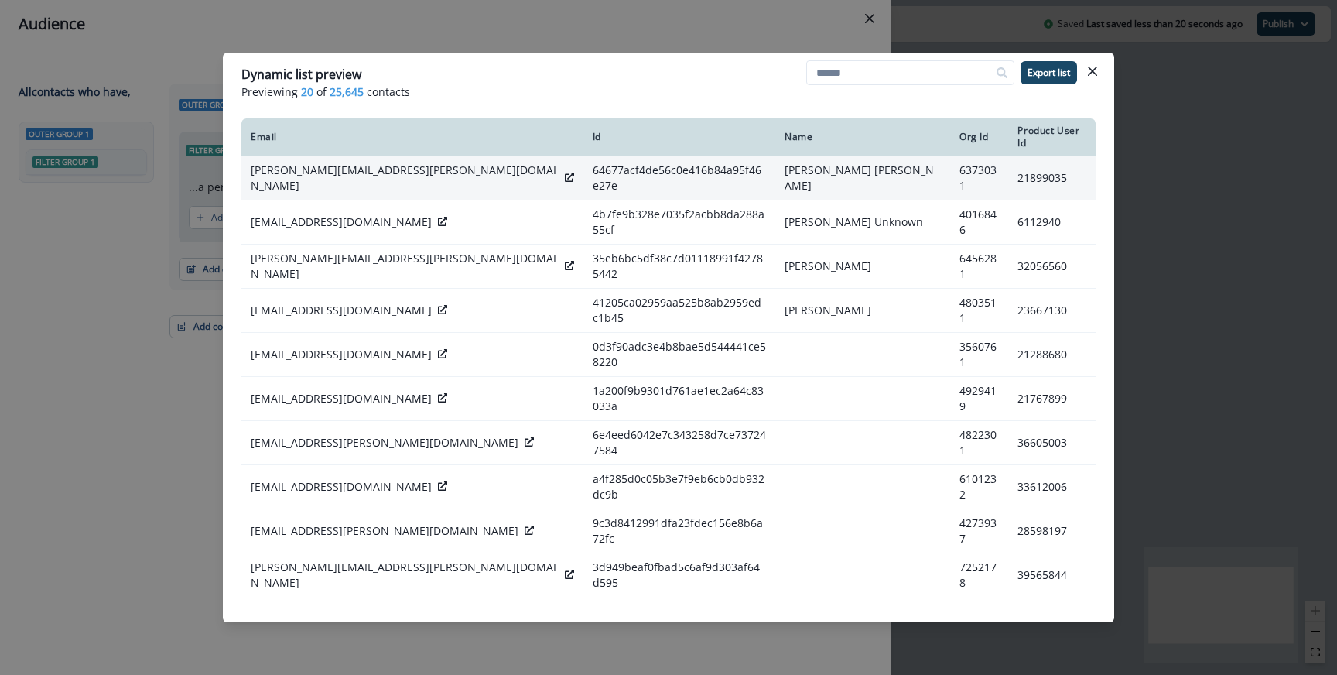
click at [565, 173] on icon at bounding box center [569, 177] width 9 height 9
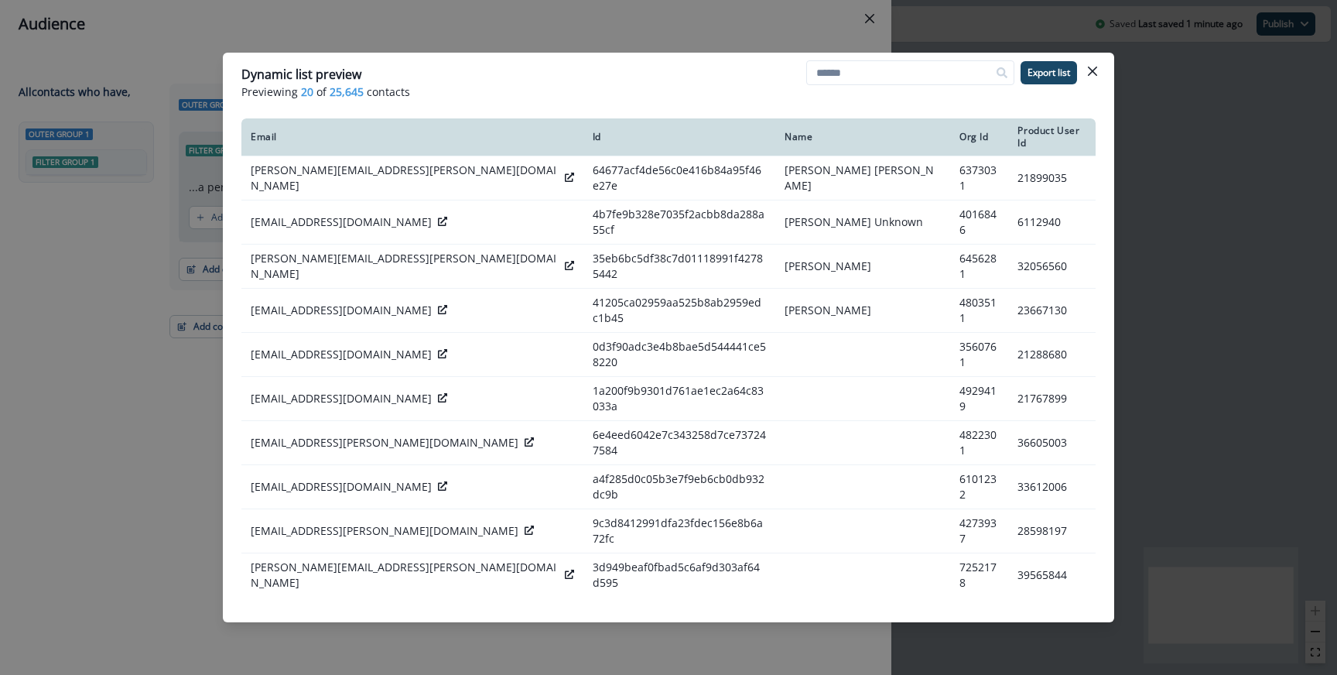
click at [386, 39] on div "Dynamic list preview Previewing 20 of 25,645 contacts Export list Email Id Name…" at bounding box center [668, 337] width 1337 height 675
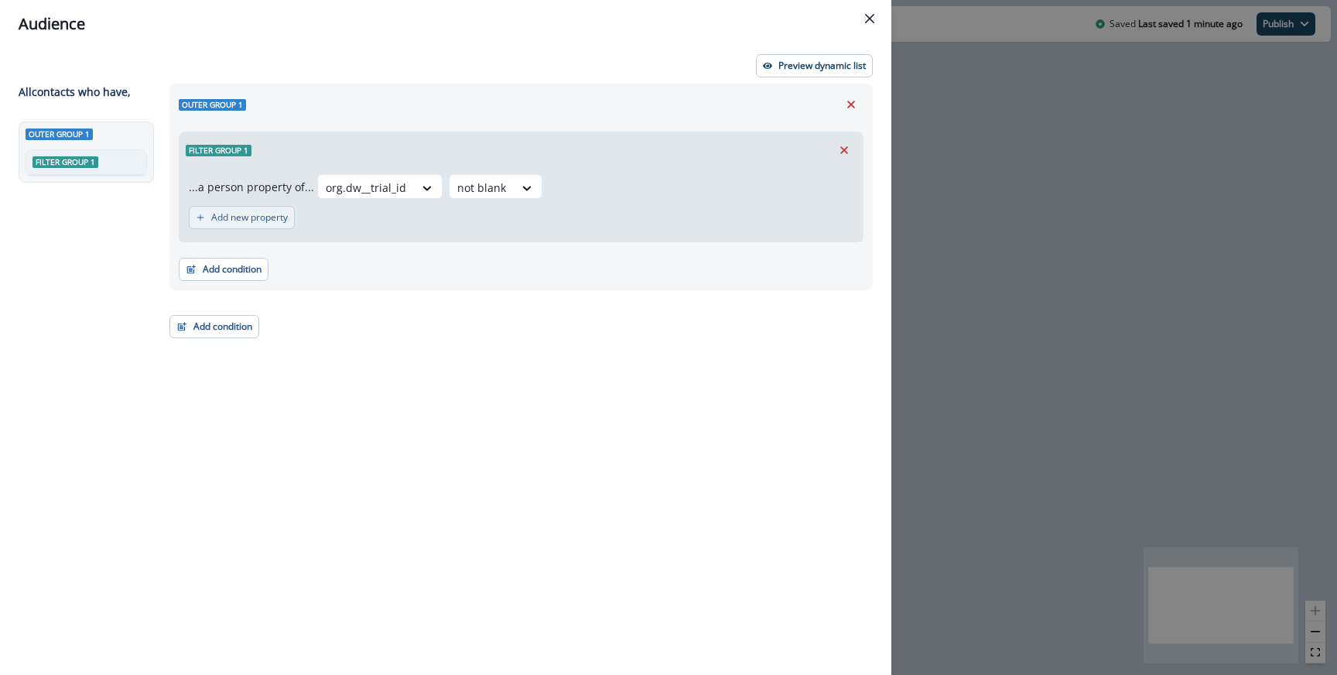
click at [285, 224] on button "Add new property" at bounding box center [242, 217] width 106 height 23
click at [285, 224] on div at bounding box center [272, 225] width 32 height 19
paste input "**********"
type input "**********"
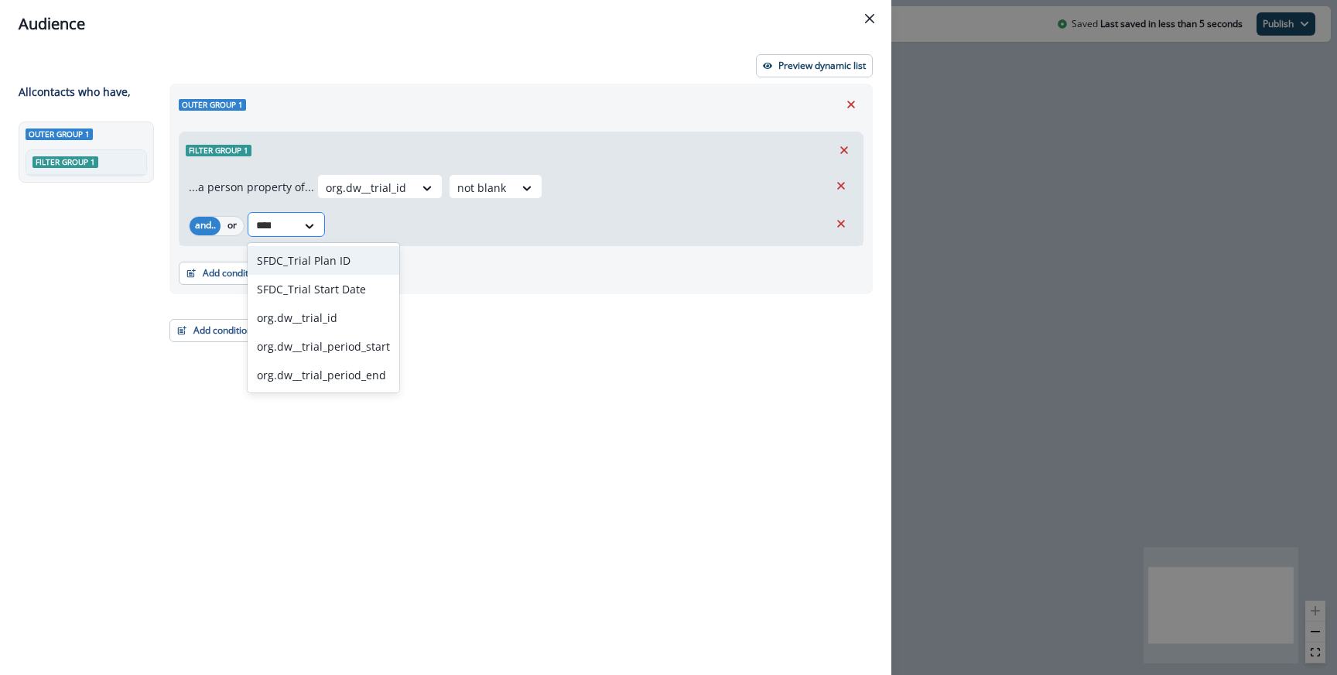
type input "*****"
click at [354, 372] on div "org.dw__trial_period_end" at bounding box center [324, 374] width 152 height 29
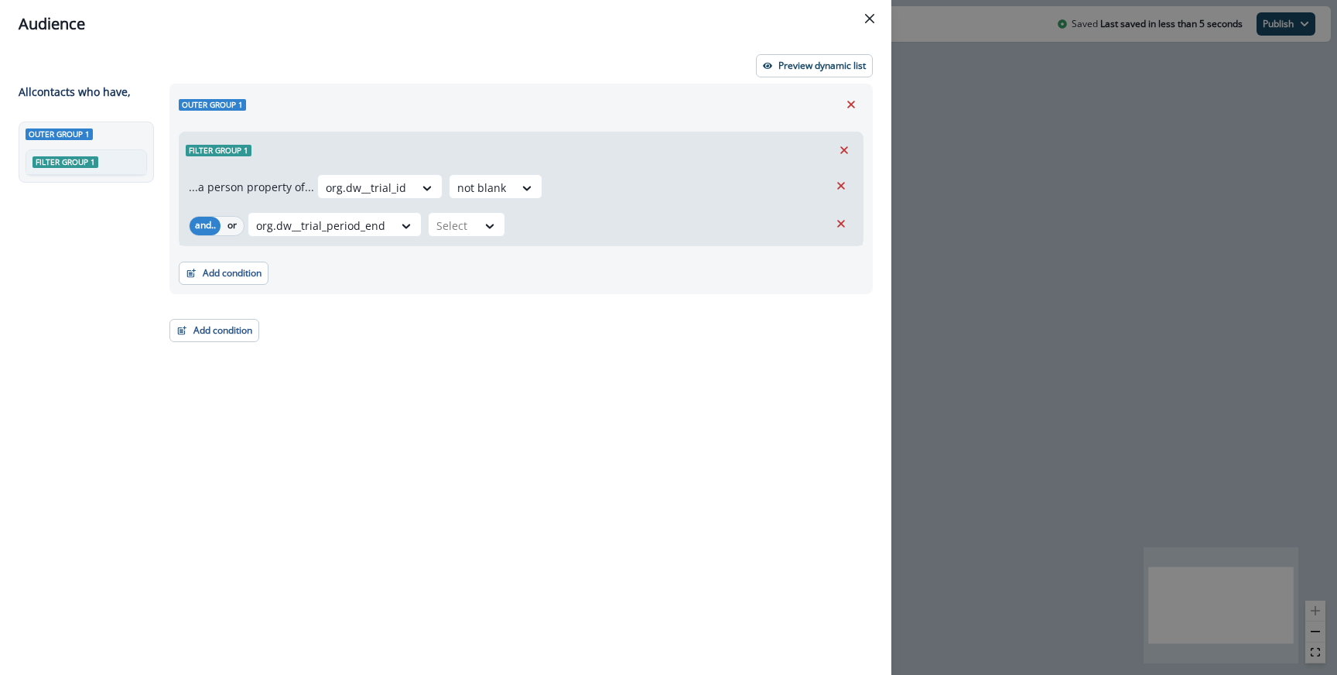
click at [458, 244] on div "...a person property of... org.dw__trial_id not blank and.. or org.dw__trial_pe…" at bounding box center [520, 206] width 683 height 77
click at [458, 240] on div "...a person property of... org.dw__trial_id not blank and.. or org.dw__trial_pe…" at bounding box center [520, 206] width 683 height 77
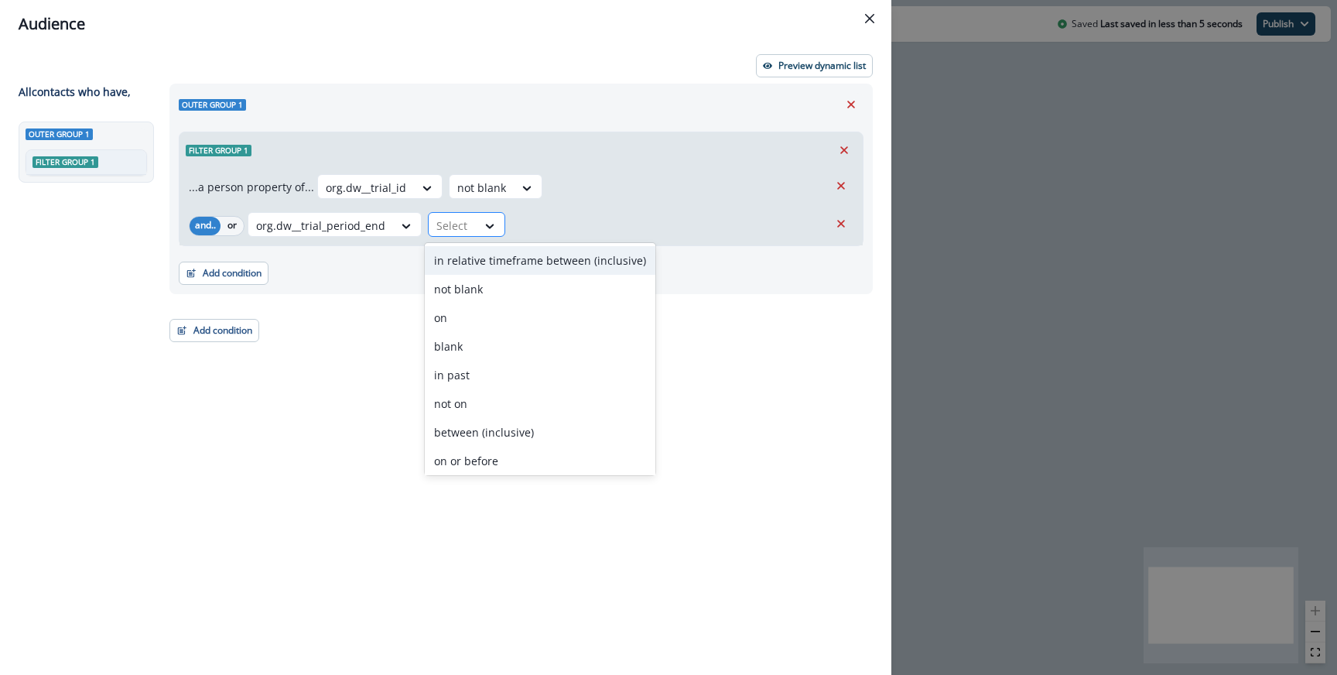
click at [460, 229] on div at bounding box center [452, 225] width 32 height 19
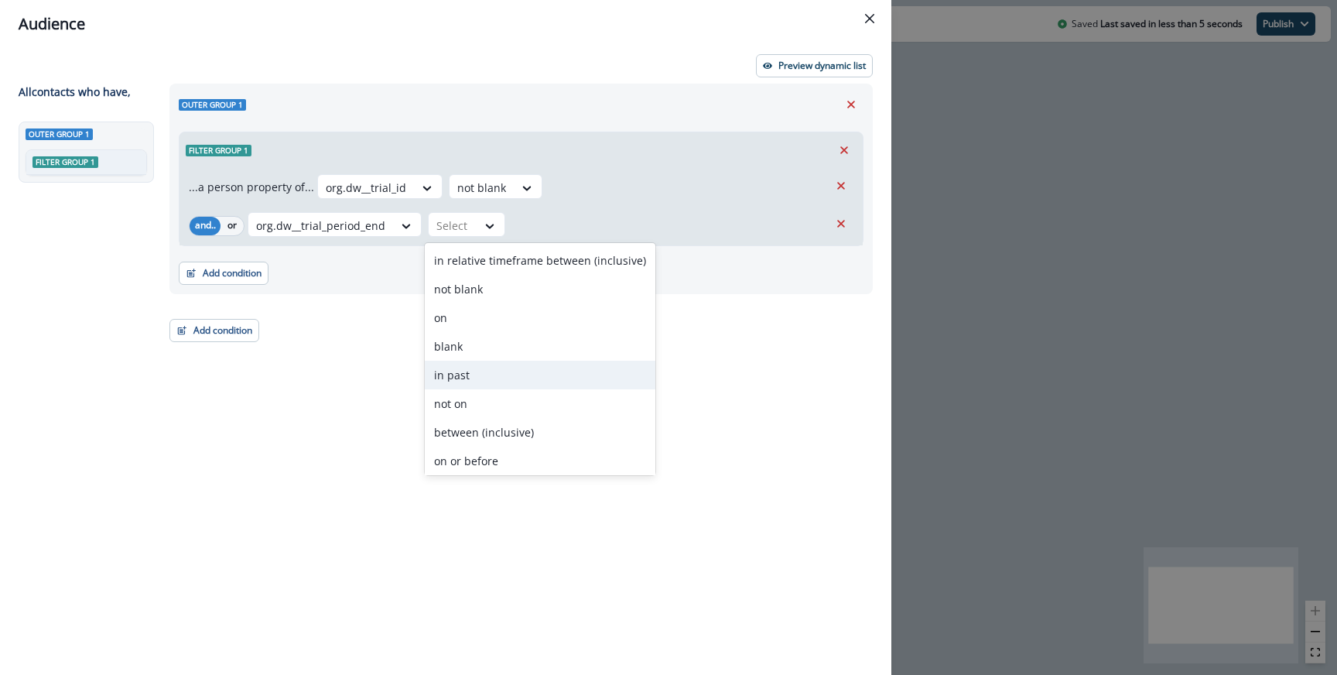
click at [487, 366] on div "in past" at bounding box center [540, 374] width 231 height 29
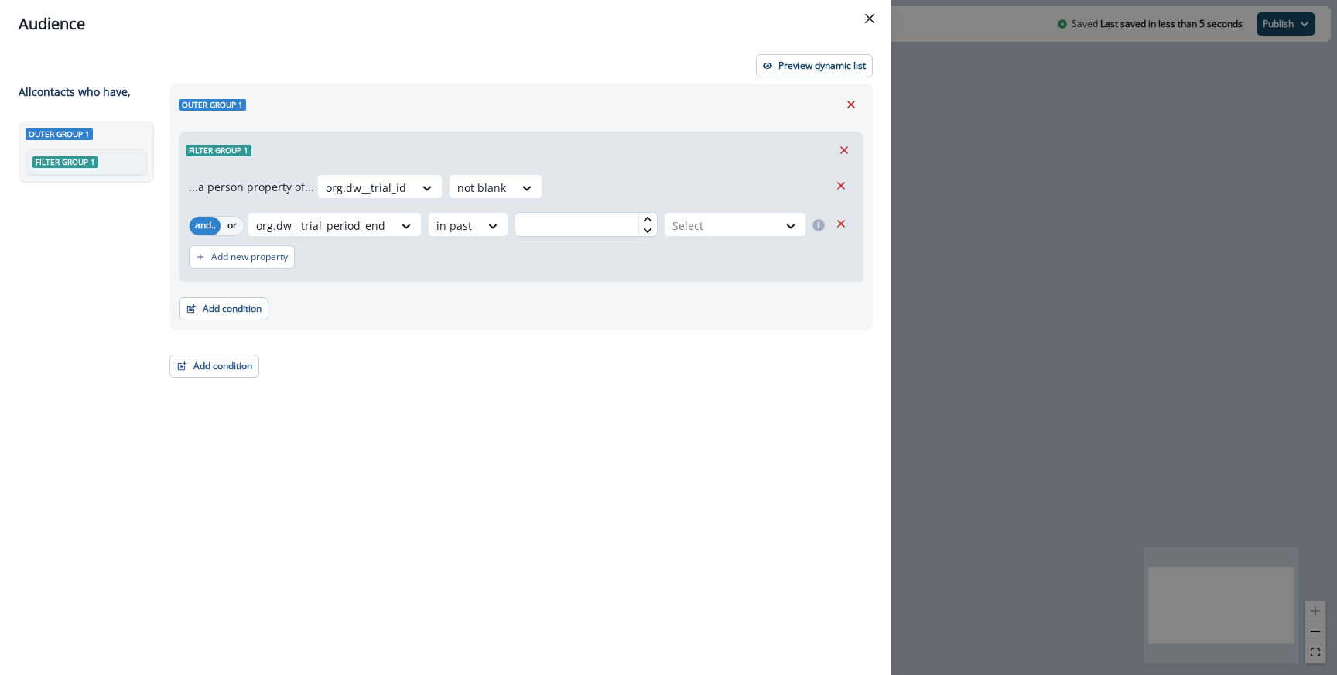
click at [568, 221] on input "text" at bounding box center [585, 224] width 142 height 25
type input "*"
click at [490, 219] on icon at bounding box center [493, 225] width 14 height 15
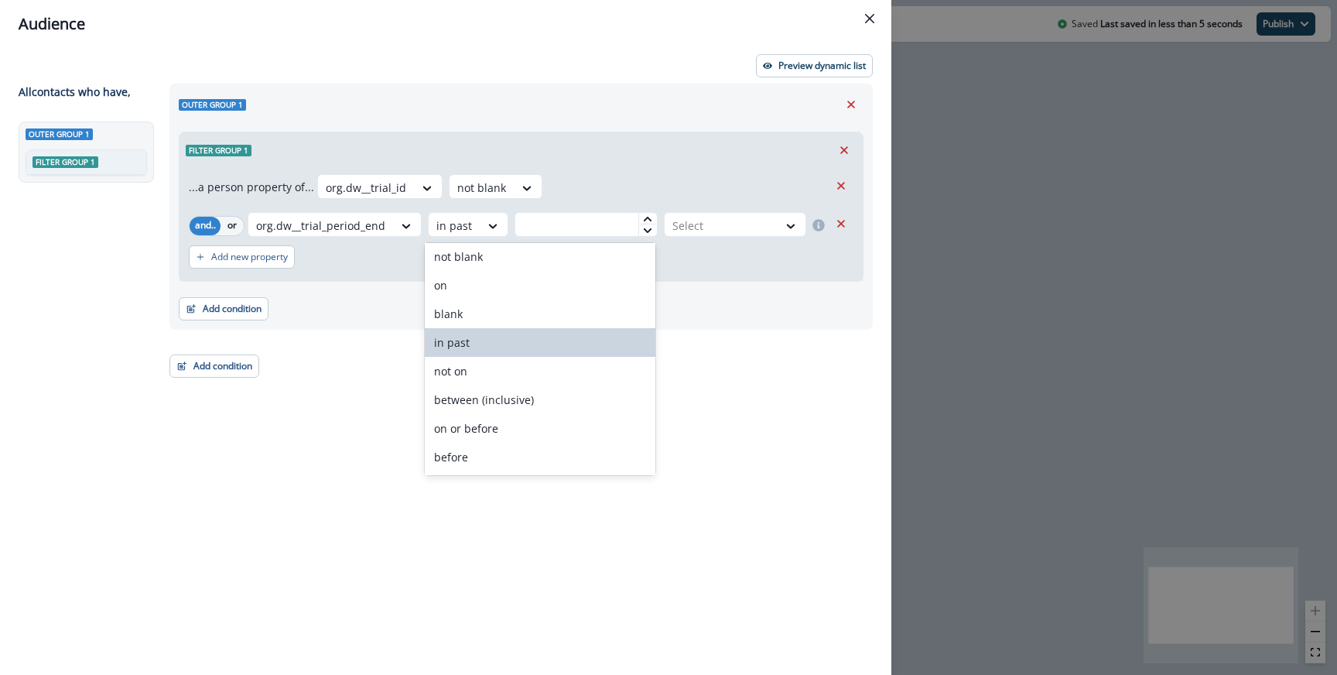
scroll to position [0, 0]
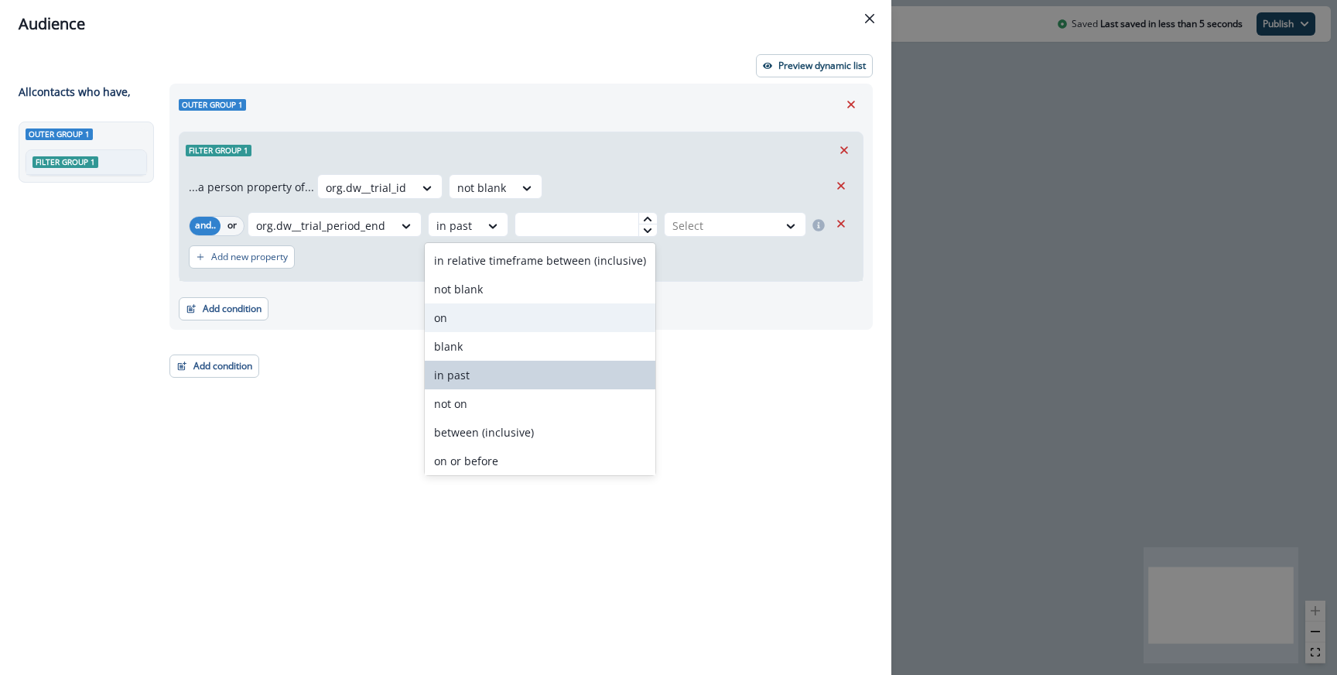
click at [486, 324] on div "on" at bounding box center [540, 317] width 231 height 29
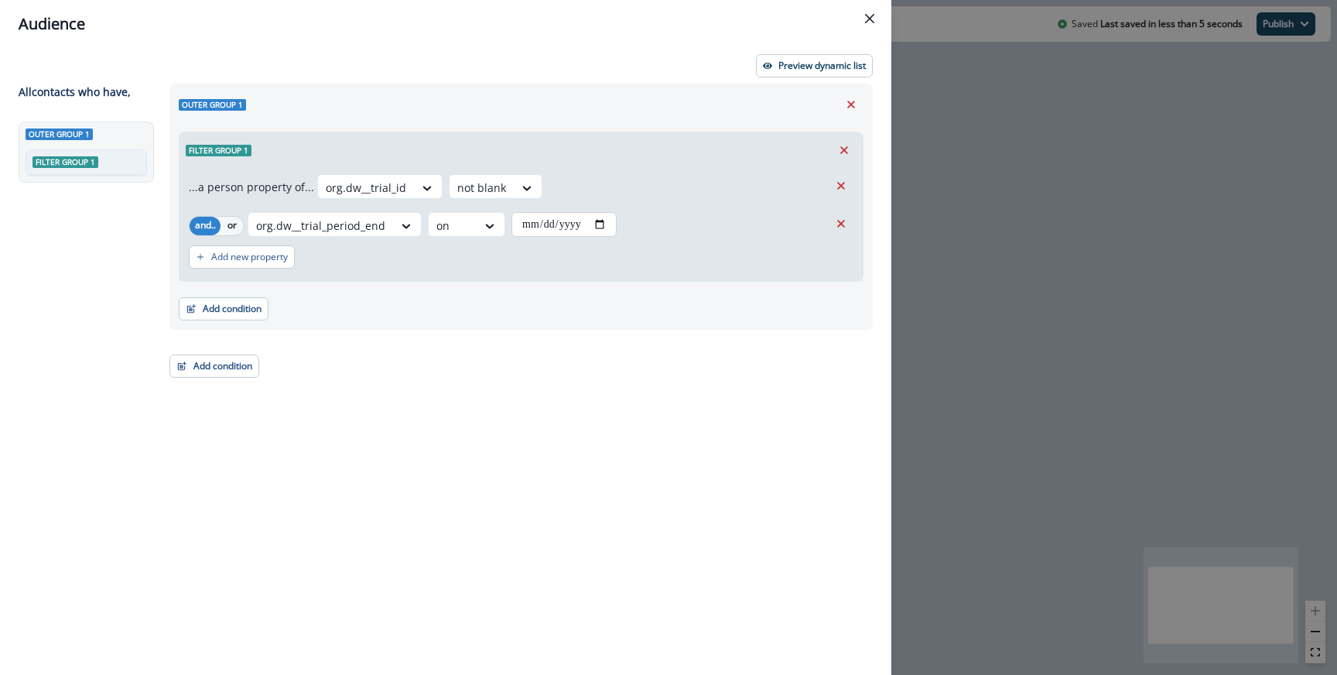
click at [587, 218] on input "date" at bounding box center [563, 224] width 105 height 25
click at [605, 223] on input "date" at bounding box center [563, 224] width 105 height 25
type input "**********"
click at [705, 226] on div "**********" at bounding box center [667, 224] width 313 height 25
click at [798, 67] on p "Preview dynamic list" at bounding box center [821, 65] width 87 height 11
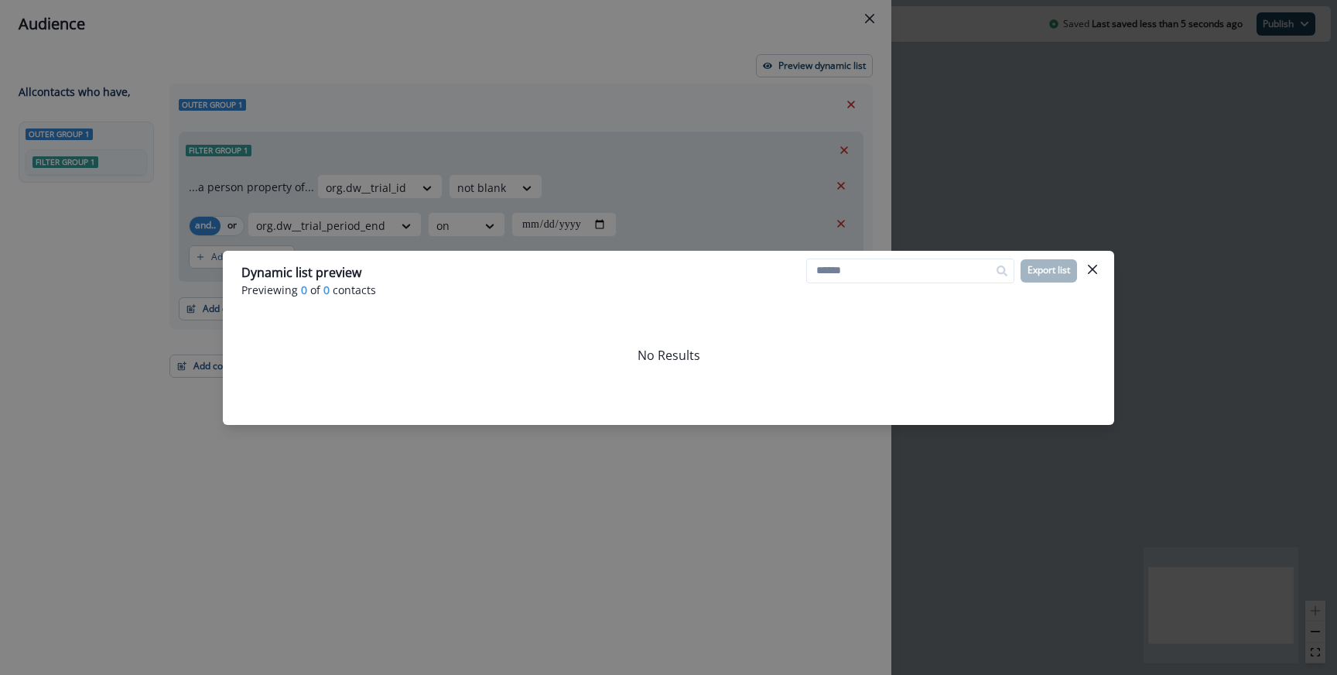
click at [727, 113] on div "Dynamic list preview Previewing 0 of 0 contacts Export list No Results" at bounding box center [668, 337] width 1337 height 675
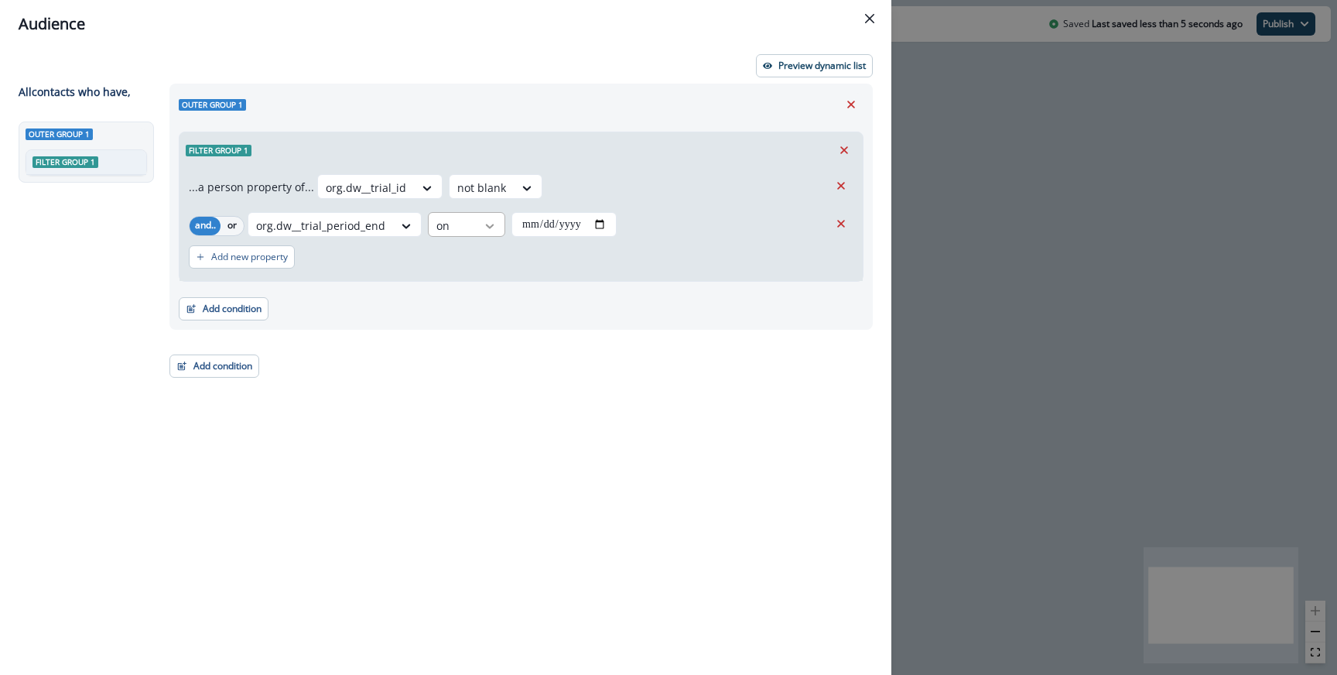
click at [493, 224] on icon at bounding box center [490, 225] width 14 height 15
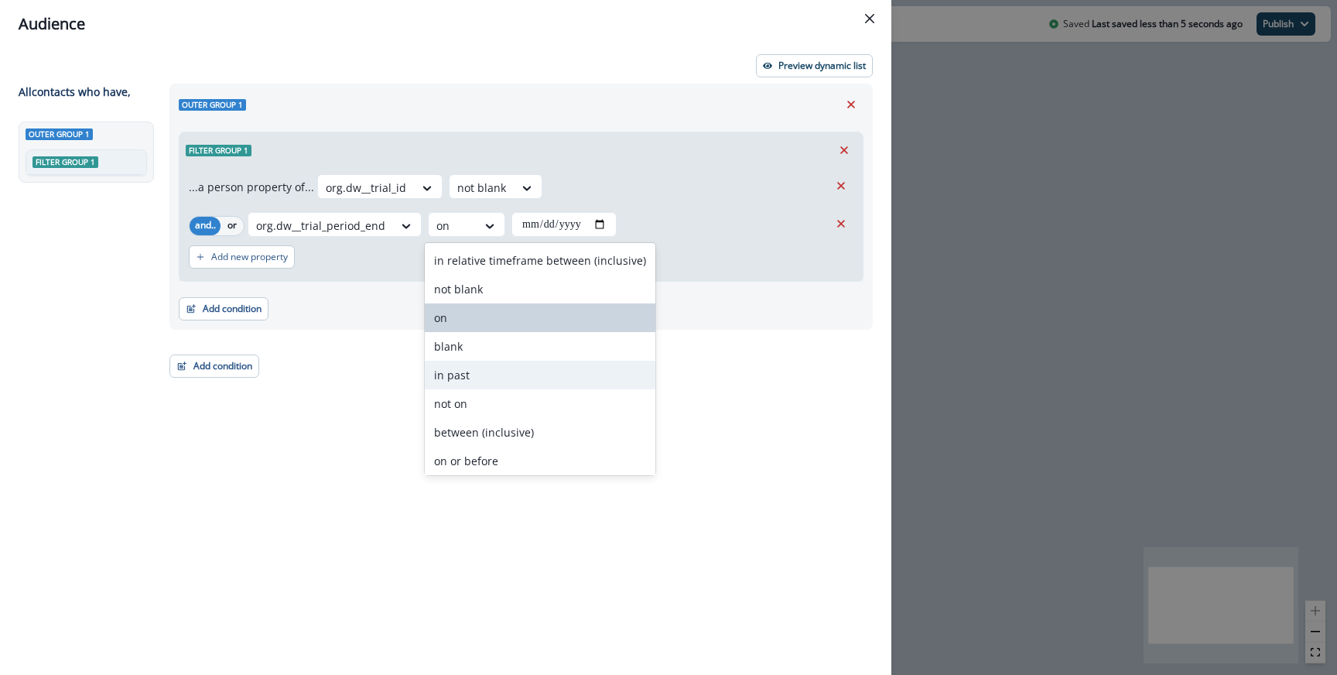
click at [489, 365] on div "in past" at bounding box center [540, 374] width 231 height 29
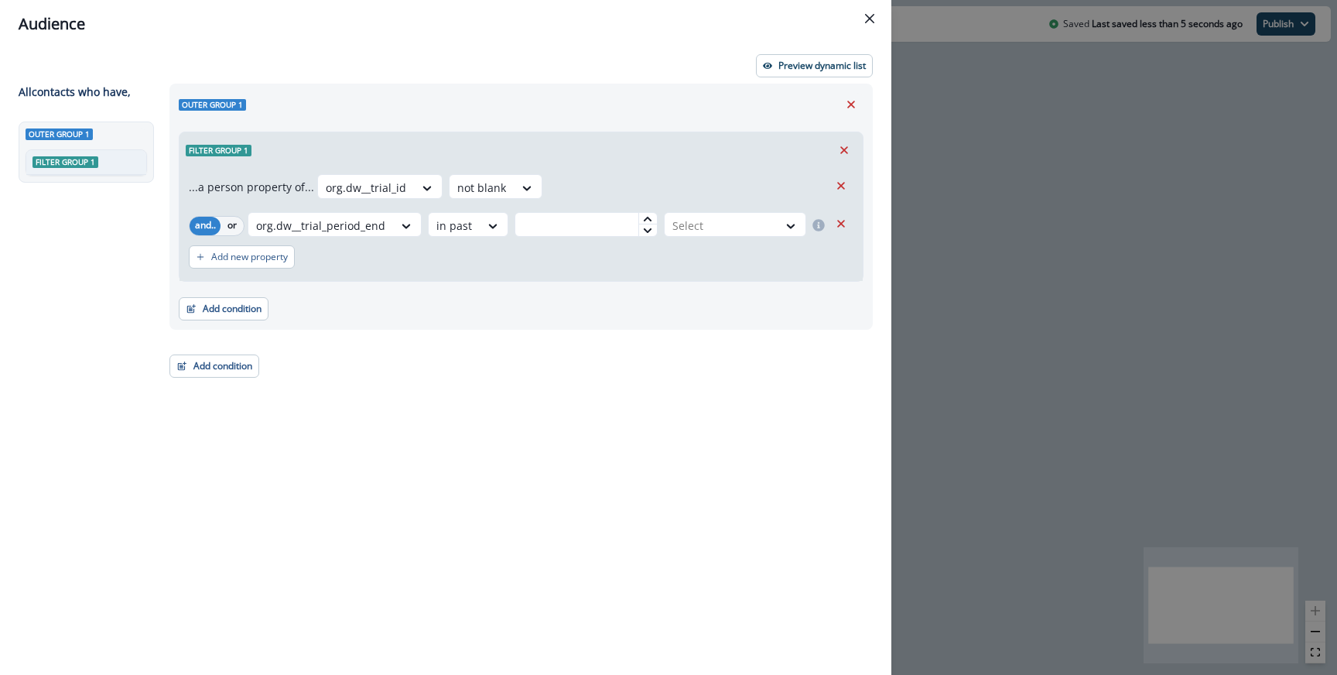
click at [593, 241] on div "Add new property" at bounding box center [521, 257] width 664 height 36
click at [594, 223] on input "text" at bounding box center [585, 224] width 142 height 25
type input "*"
click at [466, 218] on div "in past" at bounding box center [454, 226] width 51 height 26
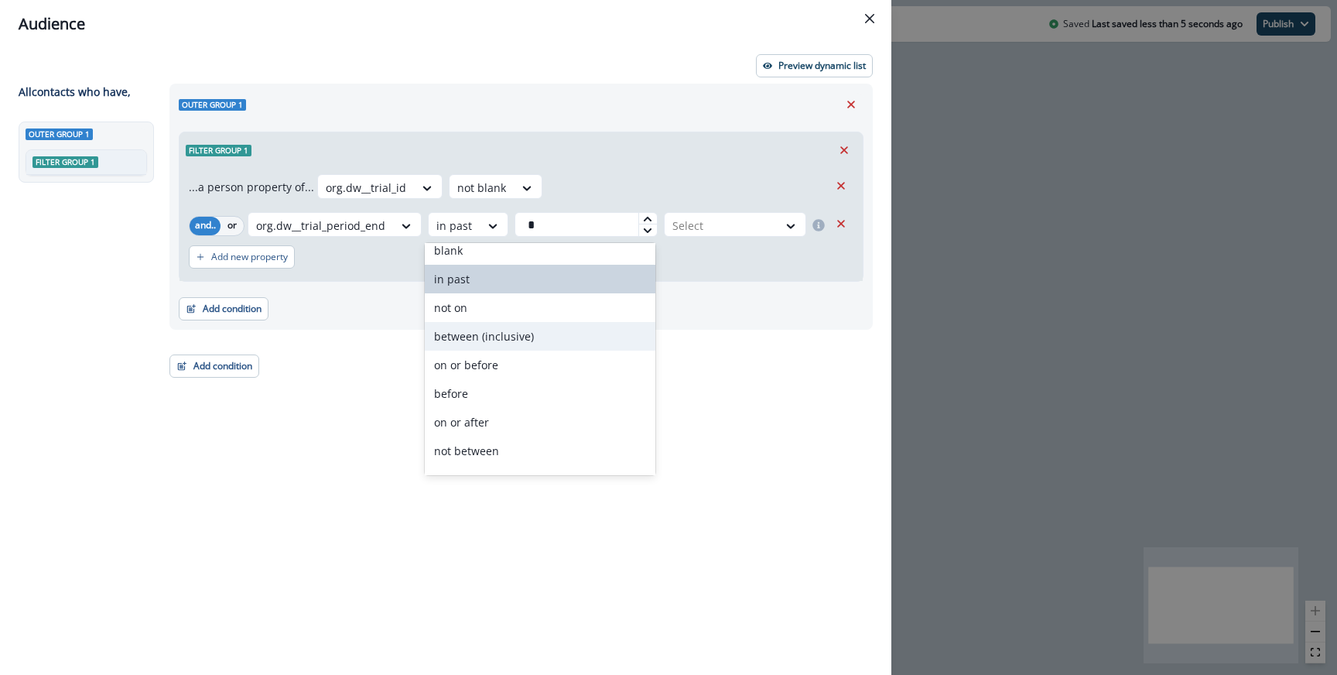
scroll to position [115, 0]
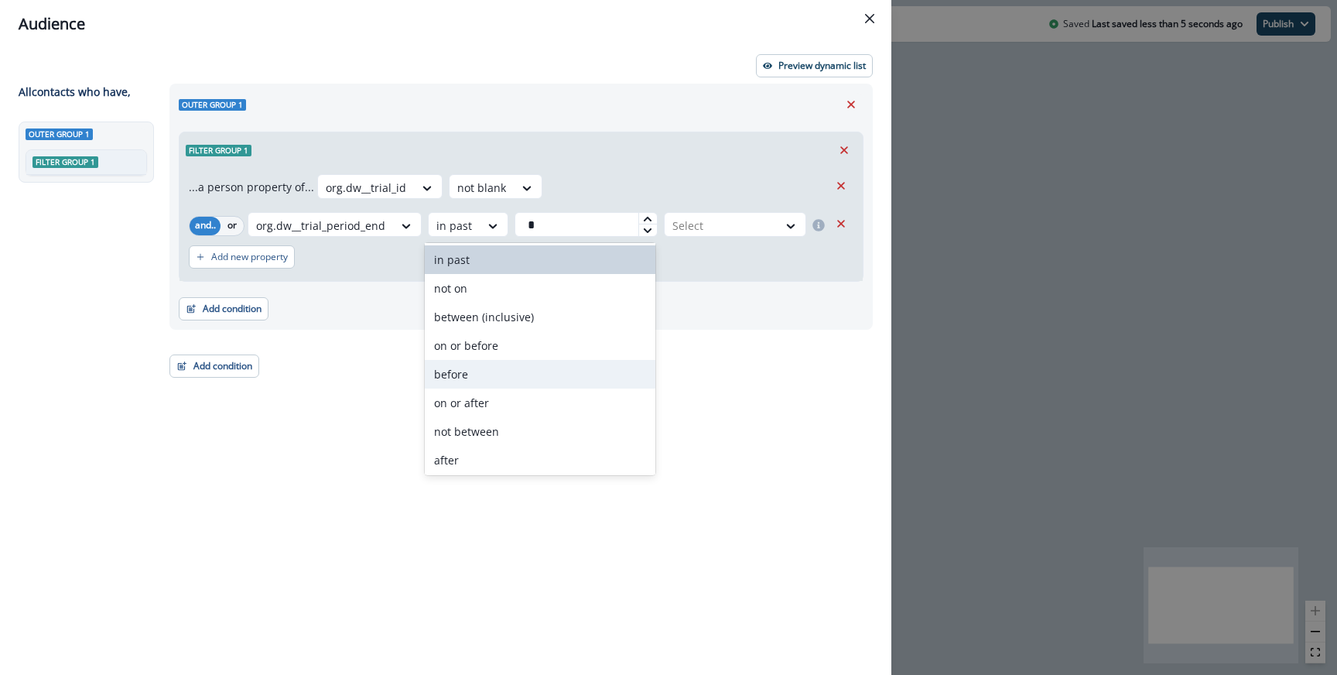
click at [469, 381] on div "before" at bounding box center [540, 374] width 231 height 29
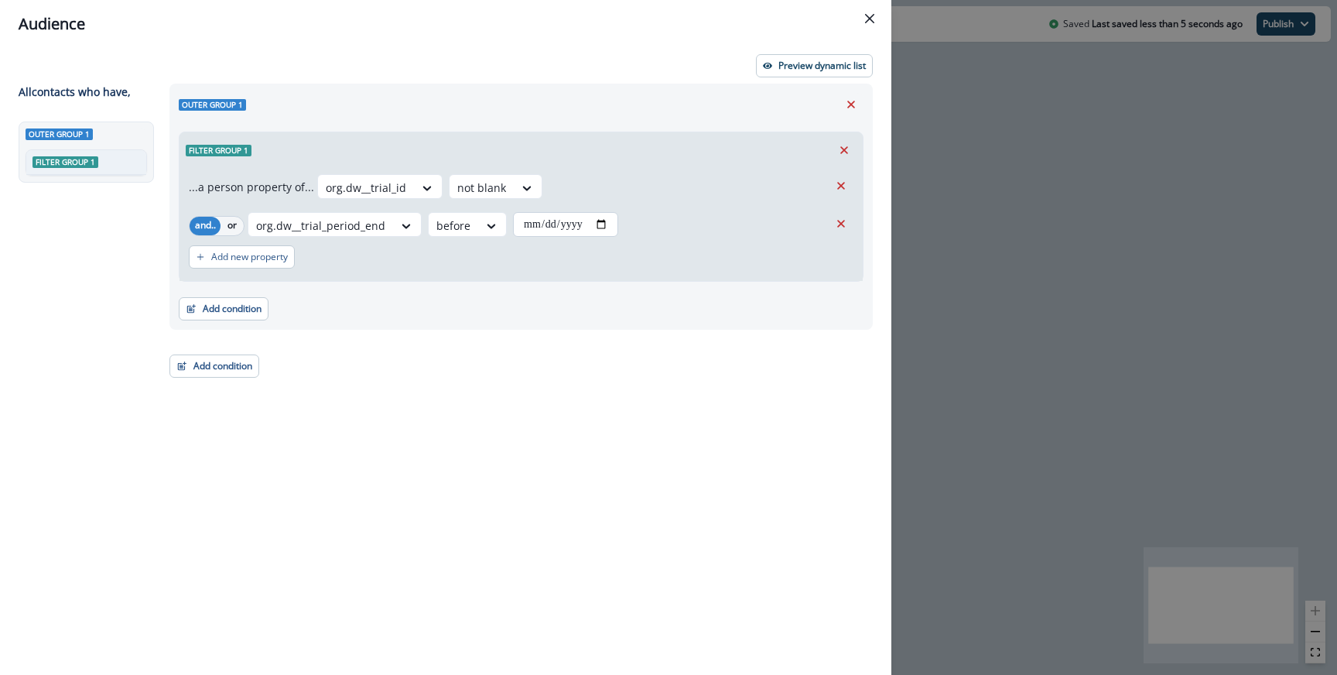
click at [603, 231] on input "date" at bounding box center [565, 224] width 105 height 25
click at [615, 220] on input "date" at bounding box center [565, 224] width 105 height 25
click at [610, 220] on input "date" at bounding box center [565, 224] width 105 height 25
type input "**********"
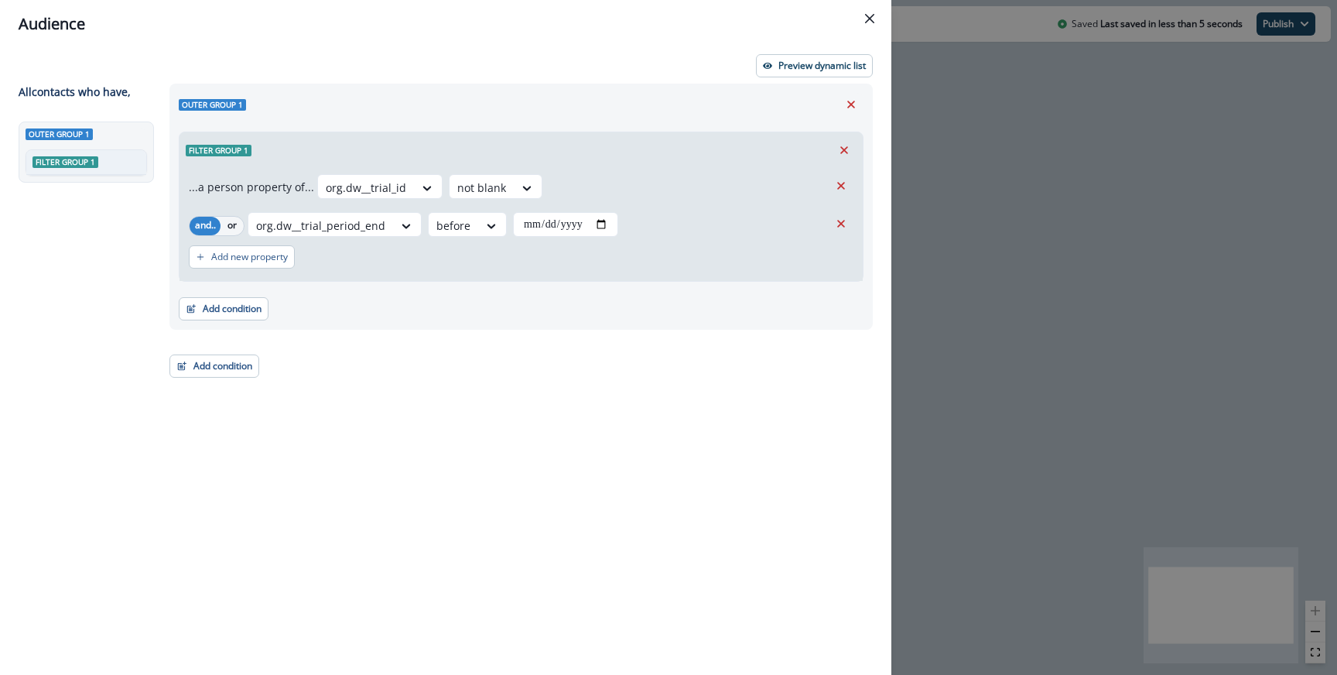
click at [685, 224] on div "**********" at bounding box center [669, 224] width 312 height 25
click at [781, 66] on p "Preview dynamic list" at bounding box center [821, 65] width 87 height 11
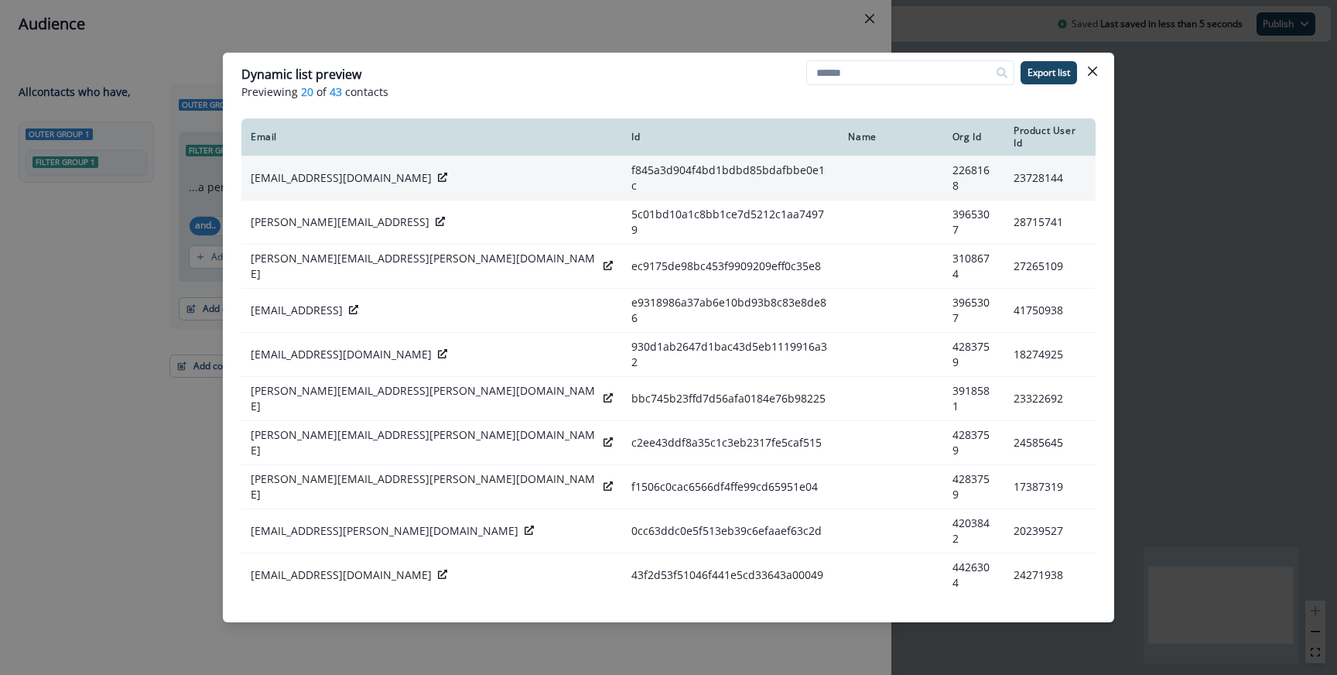
click at [438, 173] on icon at bounding box center [442, 177] width 9 height 9
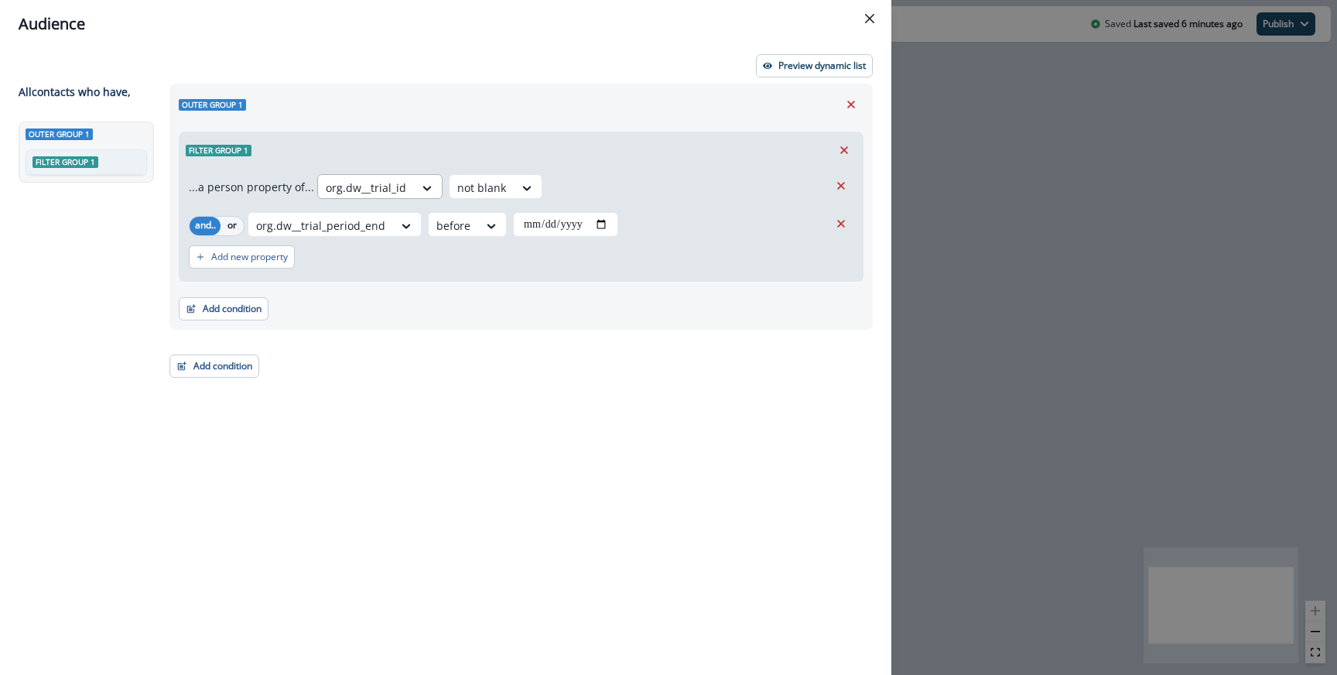
click at [384, 197] on div "org.dw__trial_id" at bounding box center [366, 188] width 96 height 26
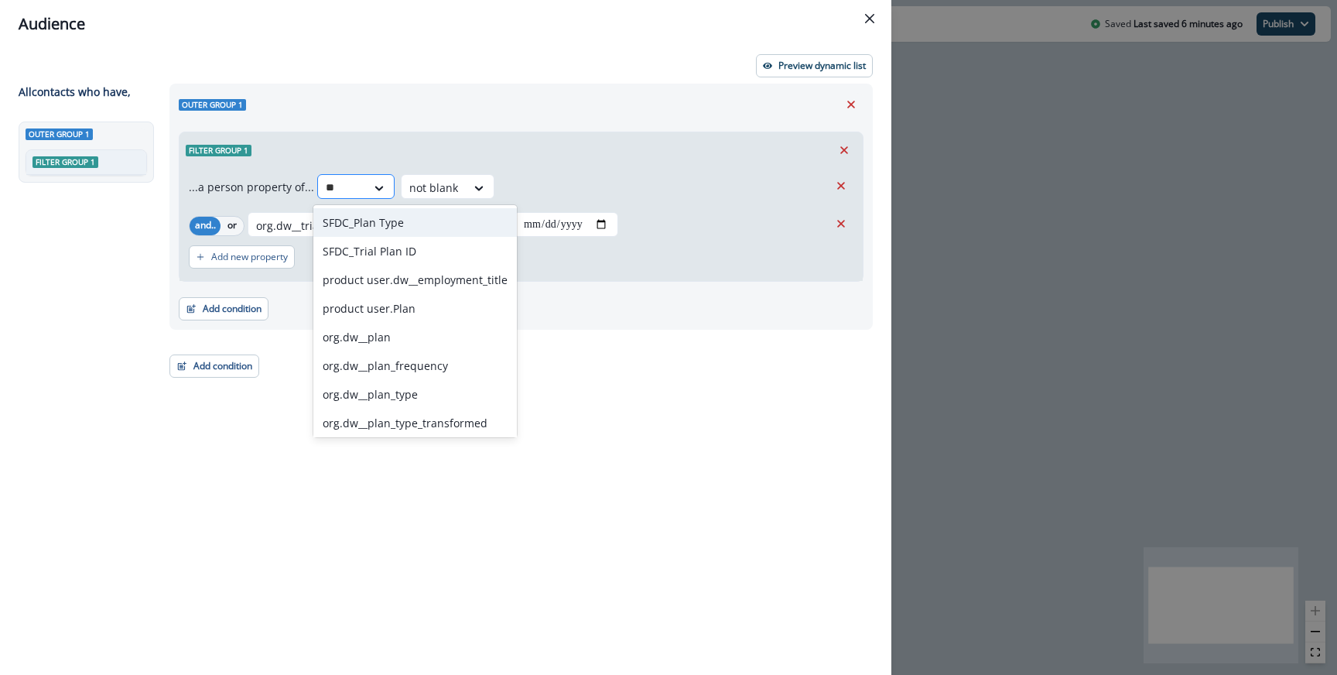
type input "***"
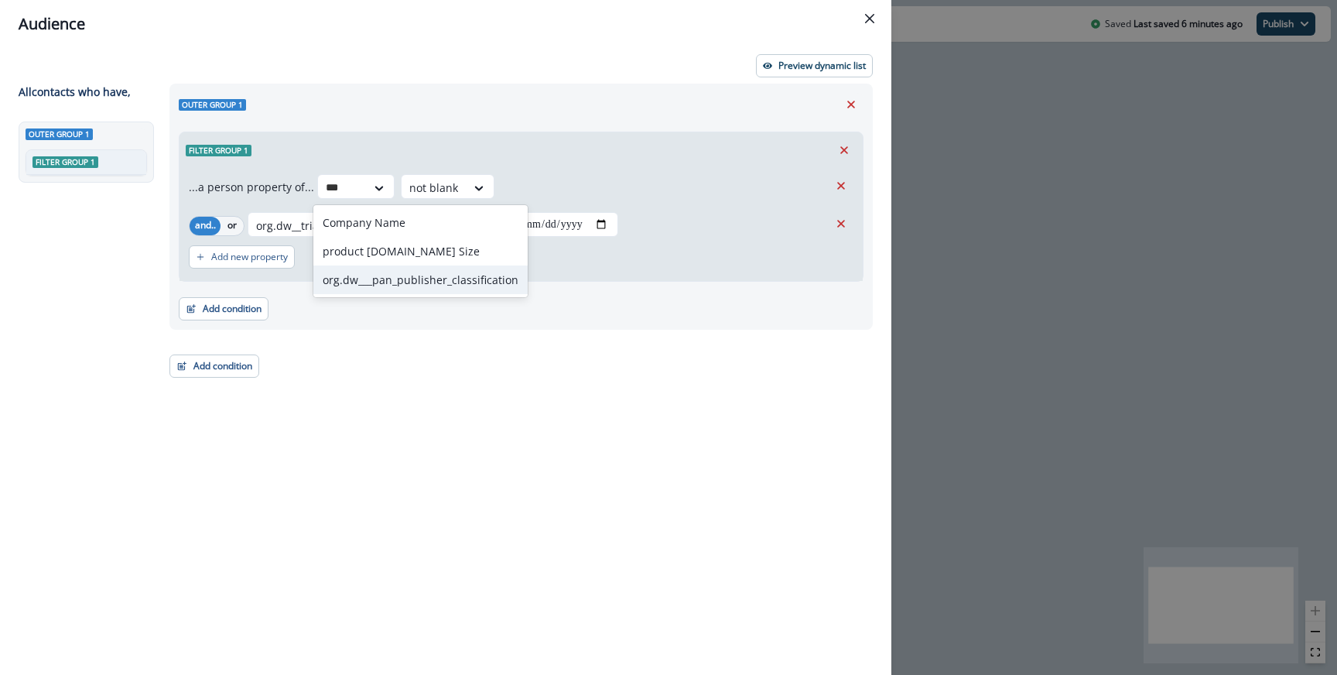
click at [422, 268] on div "org.dw___pan_publisher_classification" at bounding box center [420, 279] width 214 height 29
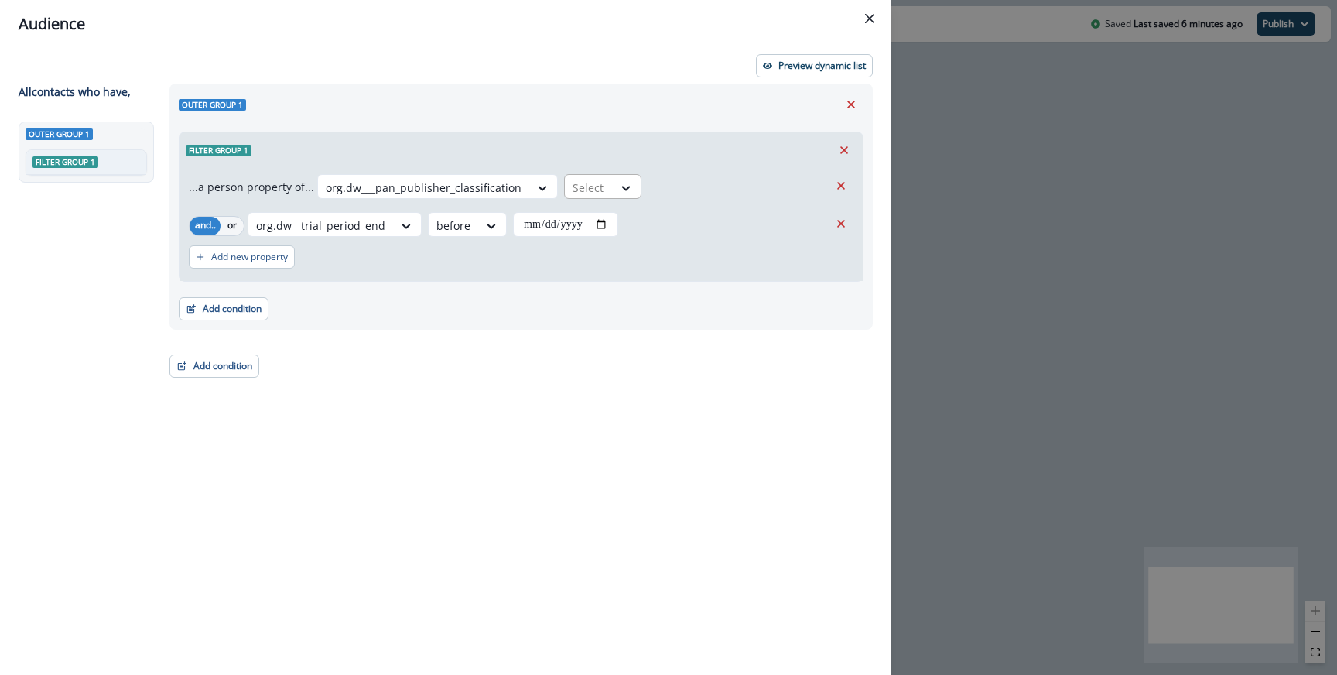
click at [572, 199] on div "Select" at bounding box center [589, 188] width 48 height 26
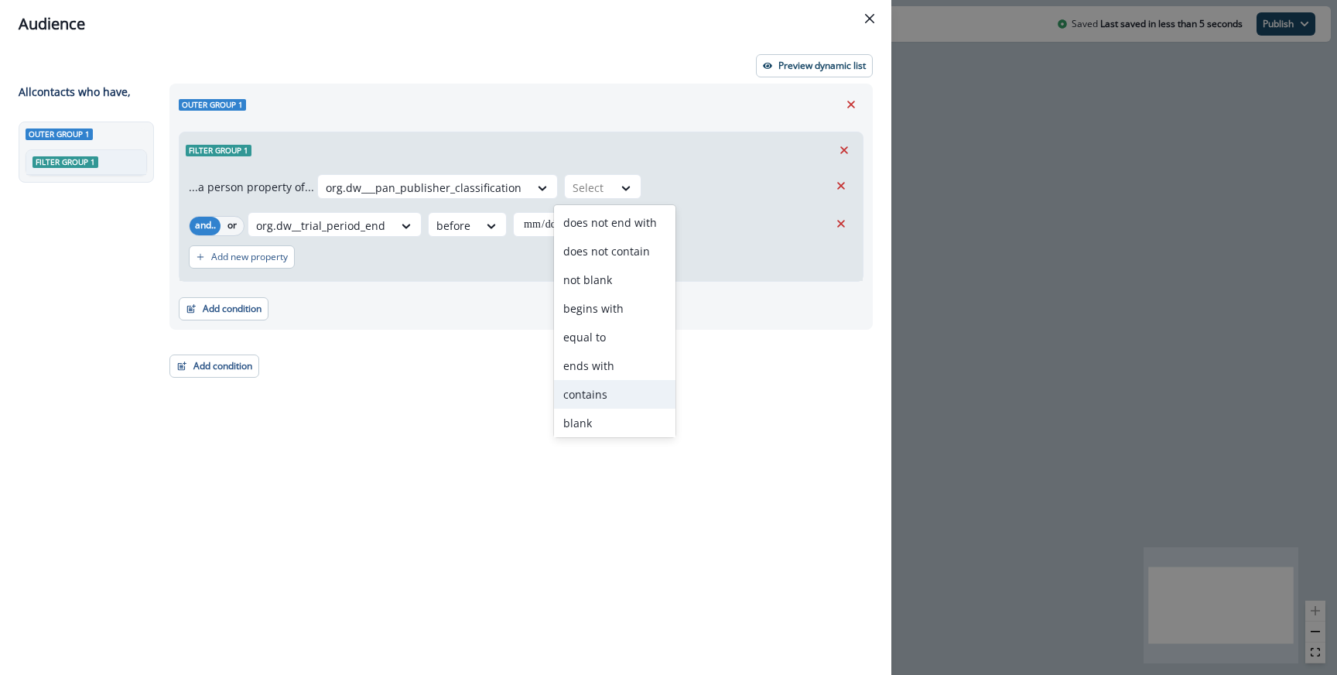
scroll to position [60, 0]
click at [592, 357] on div "blank" at bounding box center [614, 362] width 121 height 29
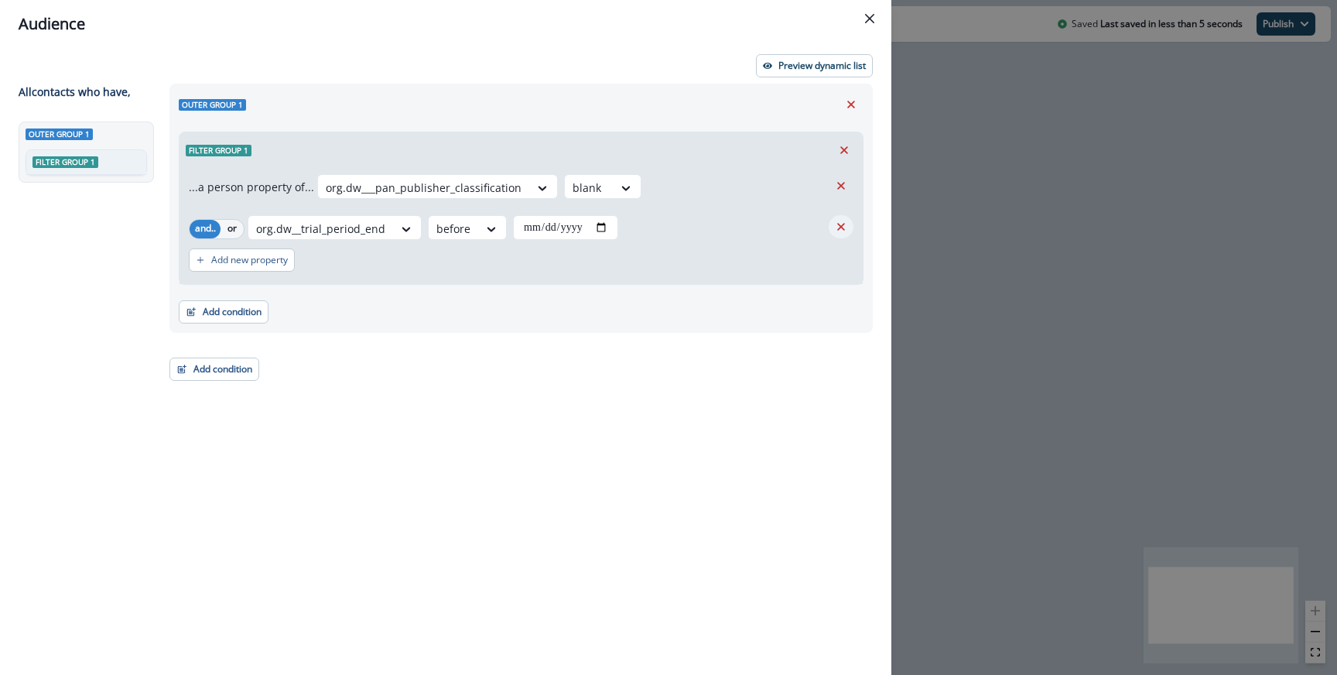
click at [841, 224] on icon "Remove" at bounding box center [841, 227] width 14 height 14
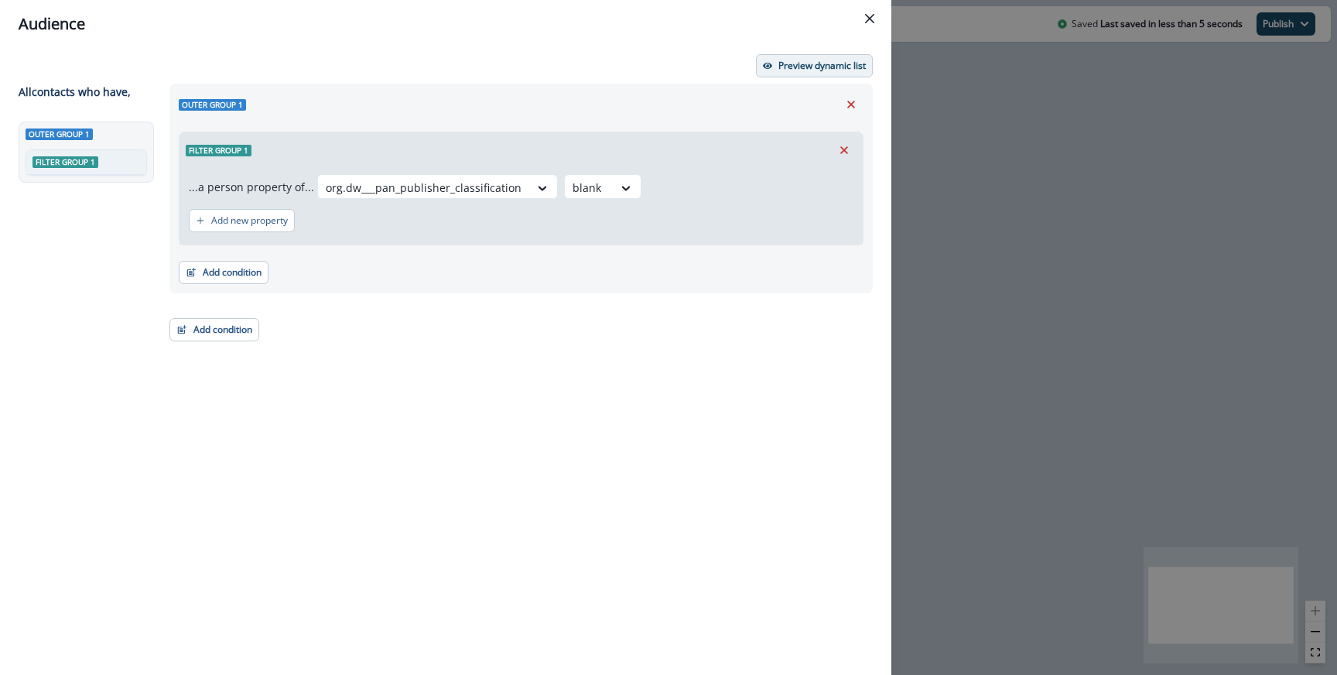
click at [804, 66] on p "Preview dynamic list" at bounding box center [821, 65] width 87 height 11
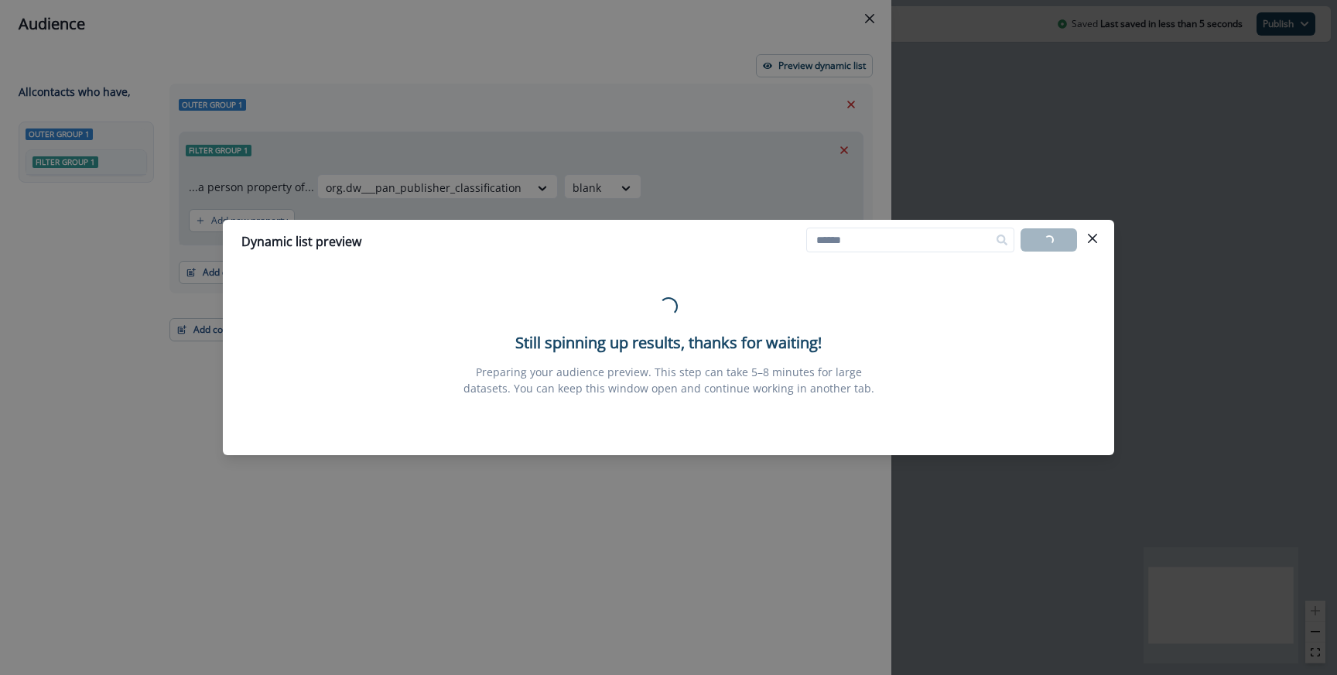
click at [610, 149] on div "Dynamic list preview Loading... Export list Loading... Still spinning up result…" at bounding box center [668, 337] width 1337 height 675
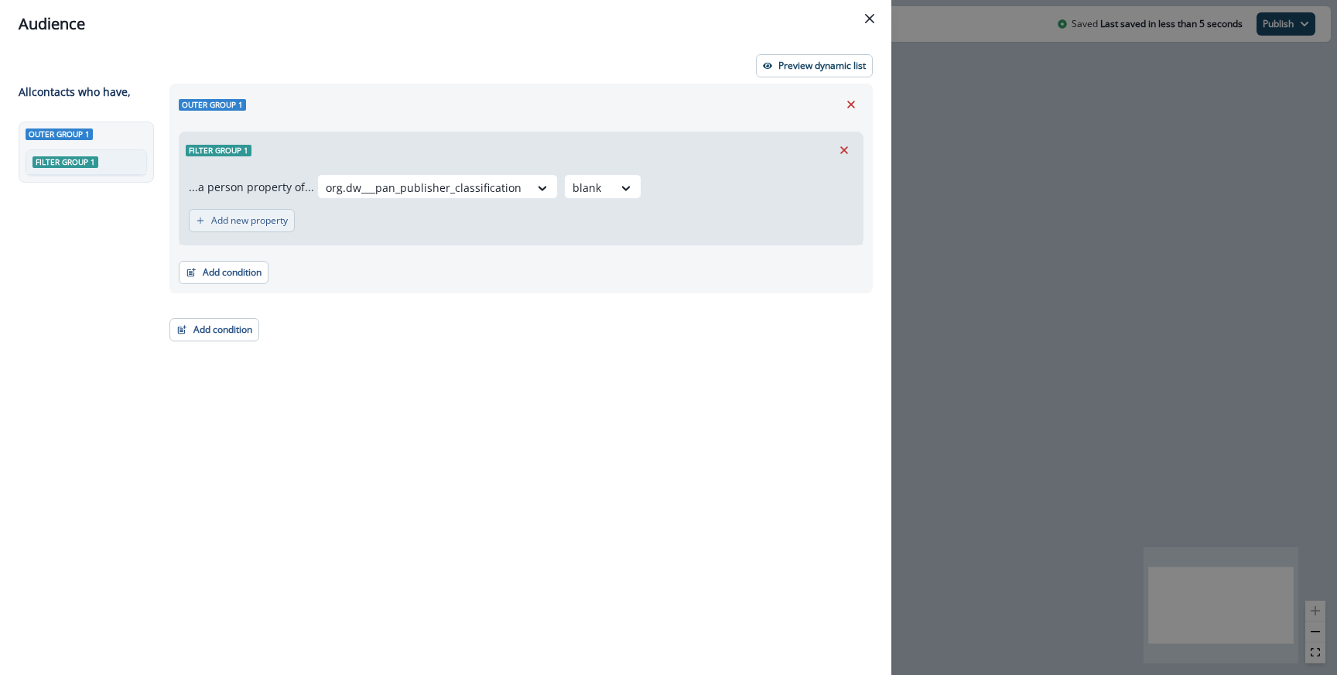
click at [287, 223] on p "Add new property" at bounding box center [249, 220] width 77 height 11
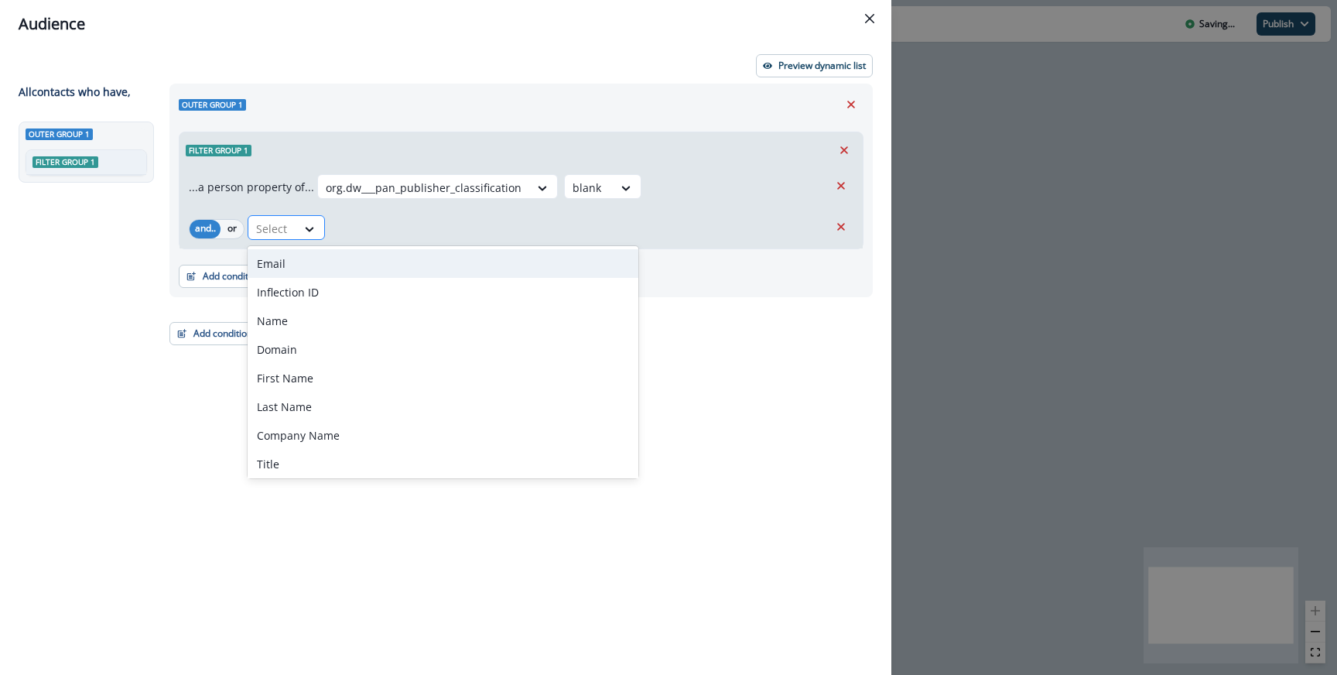
click at [291, 221] on div "Select" at bounding box center [272, 229] width 48 height 26
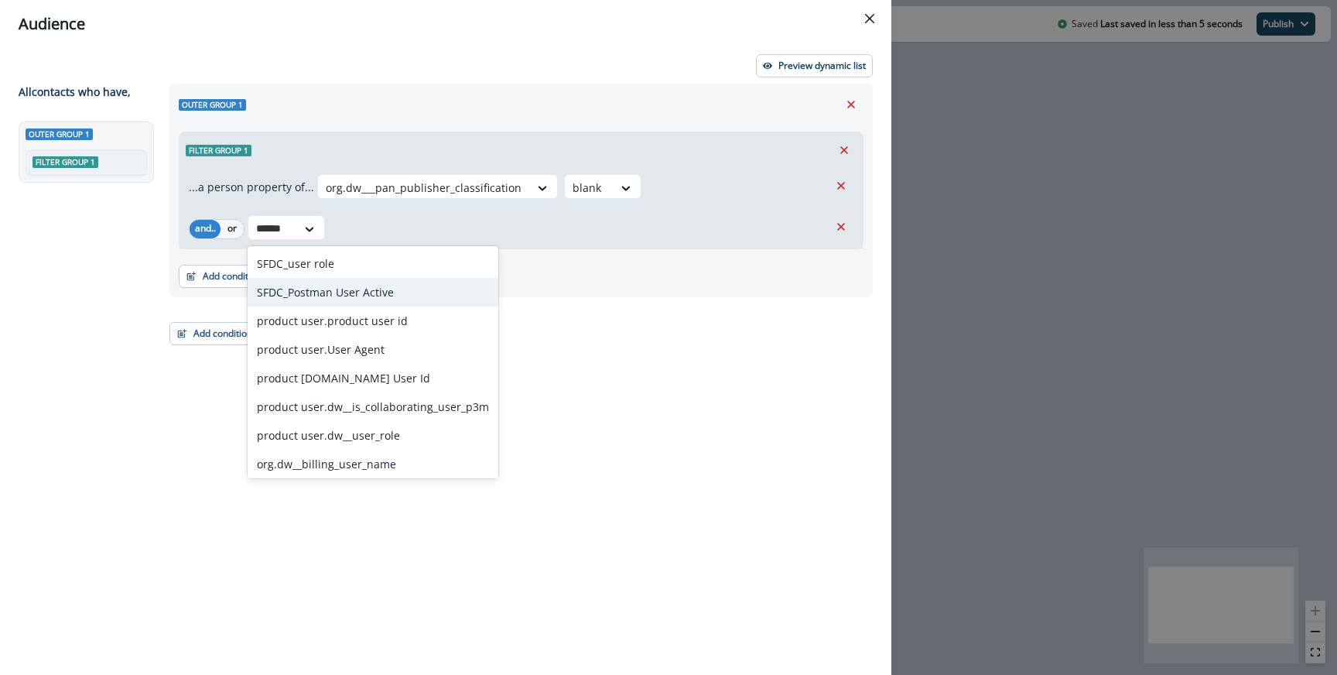
type input "*******"
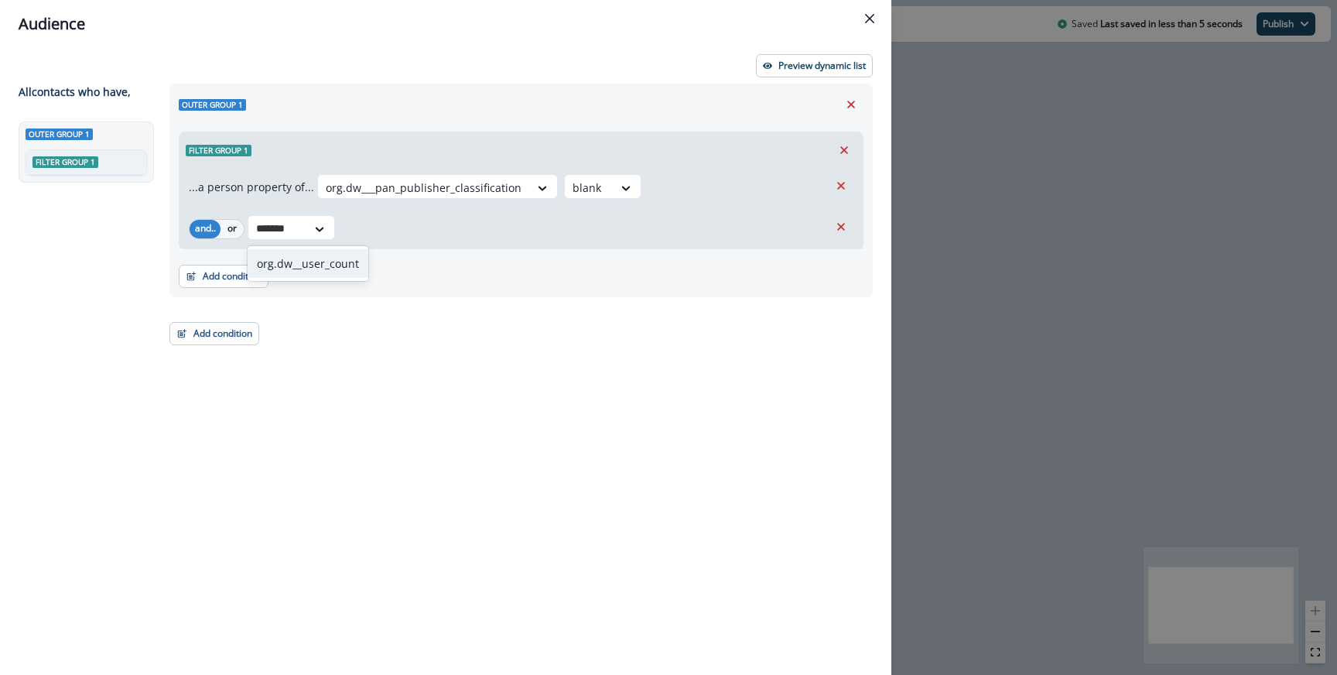
click at [325, 261] on div "org.dw__user_count" at bounding box center [308, 263] width 121 height 29
click at [463, 217] on div at bounding box center [463, 229] width 28 height 26
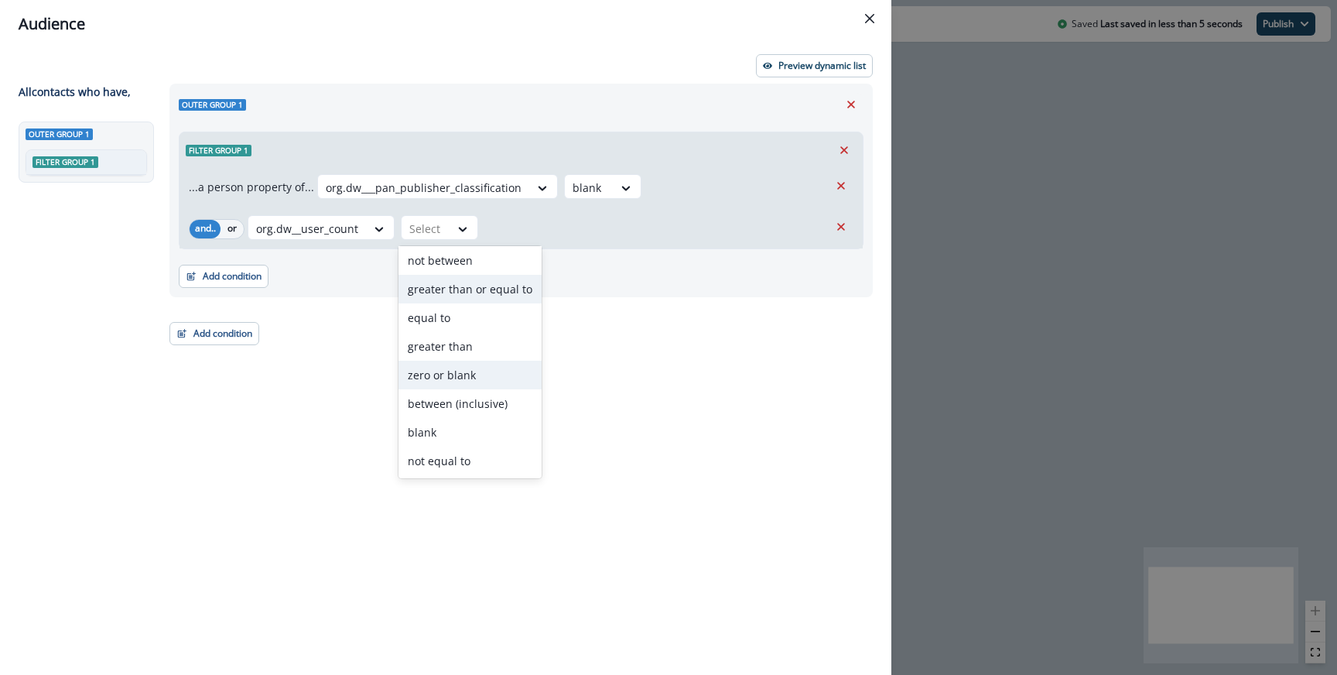
scroll to position [0, 0]
click at [330, 227] on div at bounding box center [307, 228] width 102 height 19
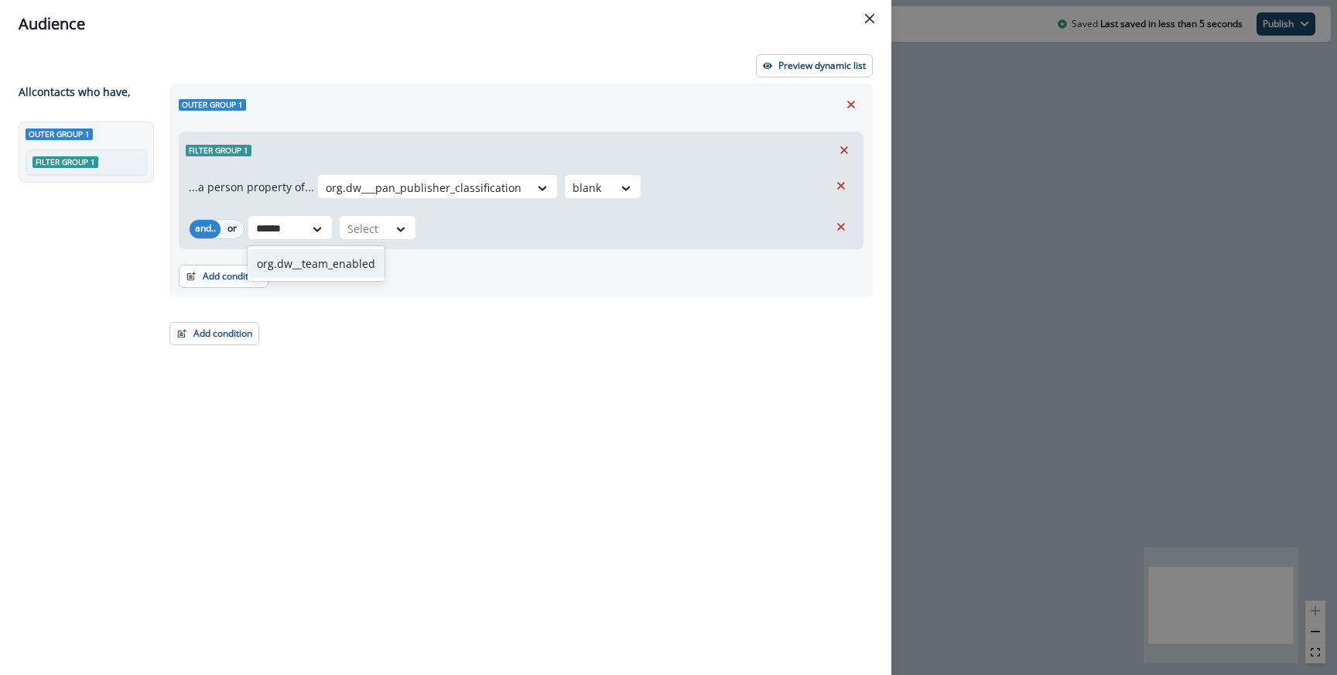
type input "*******"
click at [340, 265] on div "org.dw__team_enabled" at bounding box center [316, 263] width 137 height 29
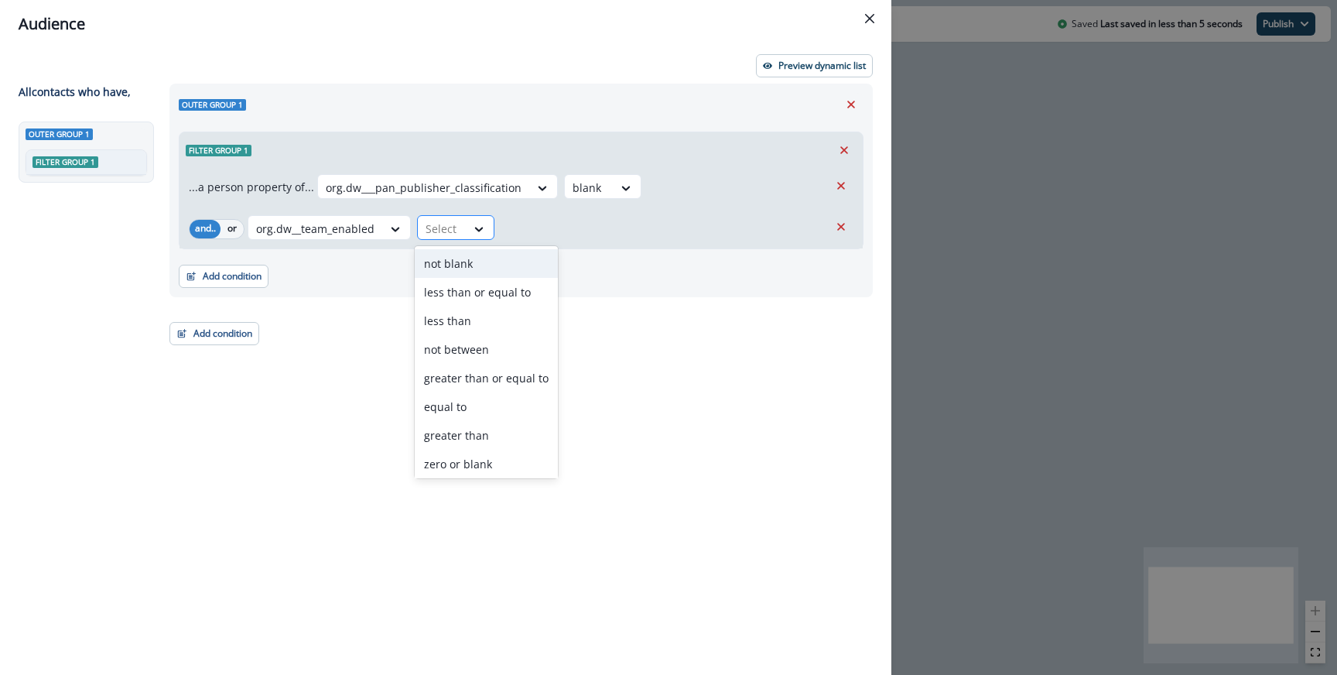
click at [422, 227] on div "Select" at bounding box center [442, 229] width 48 height 26
click at [456, 405] on div "equal to" at bounding box center [486, 406] width 143 height 29
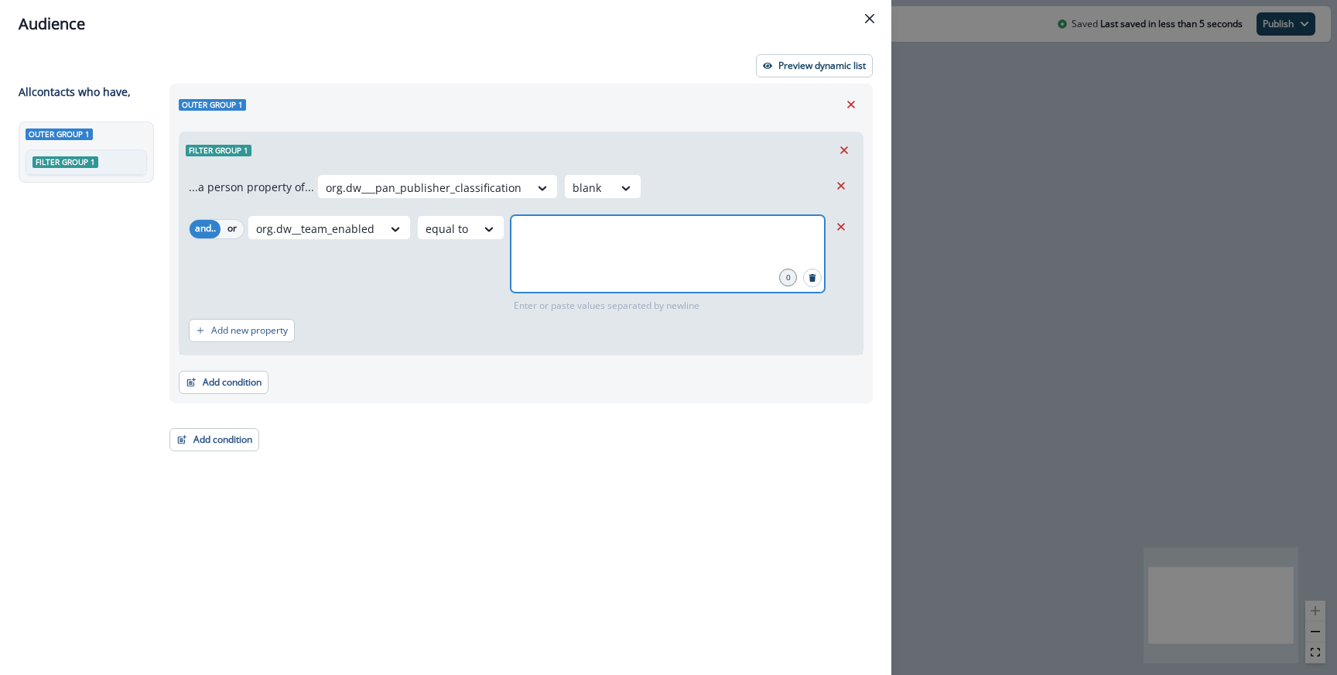
click at [581, 231] on input "number" at bounding box center [667, 234] width 309 height 31
type input "*"
click at [713, 159] on div "Filter group 1" at bounding box center [520, 150] width 683 height 36
click at [773, 71] on button "Preview dynamic list" at bounding box center [814, 65] width 117 height 23
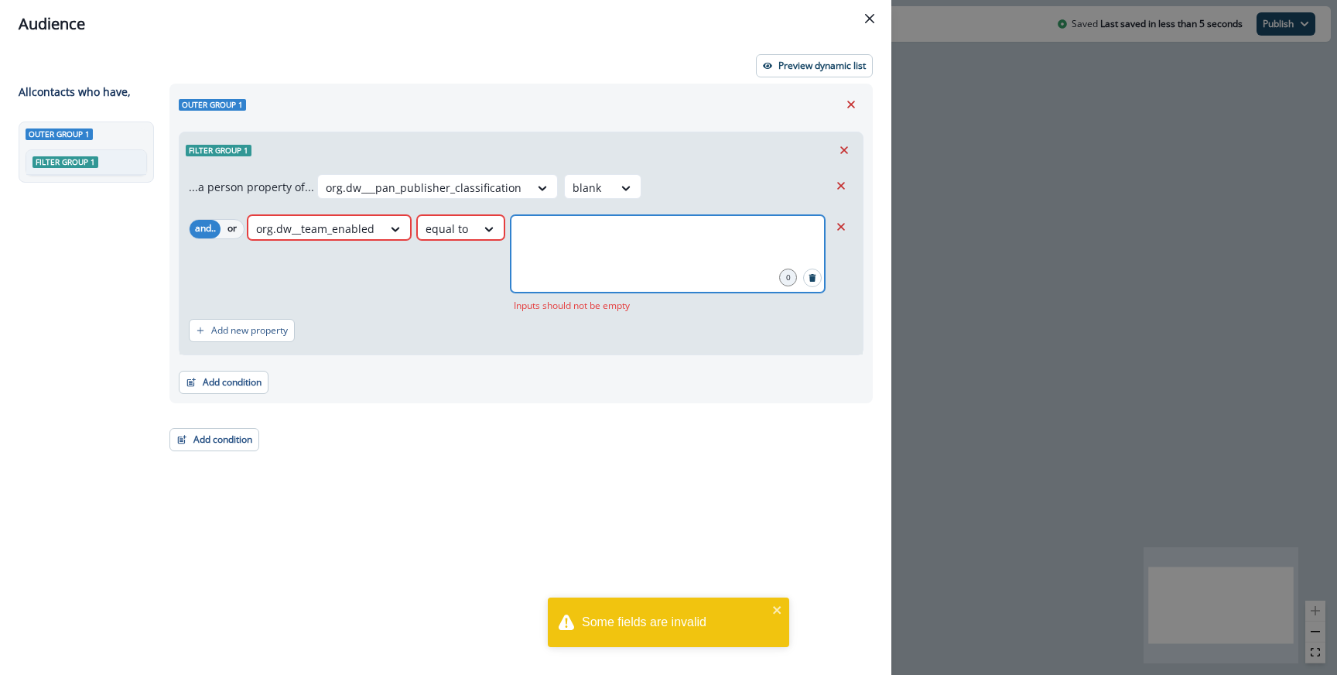
click at [544, 246] on input "*" at bounding box center [667, 234] width 309 height 31
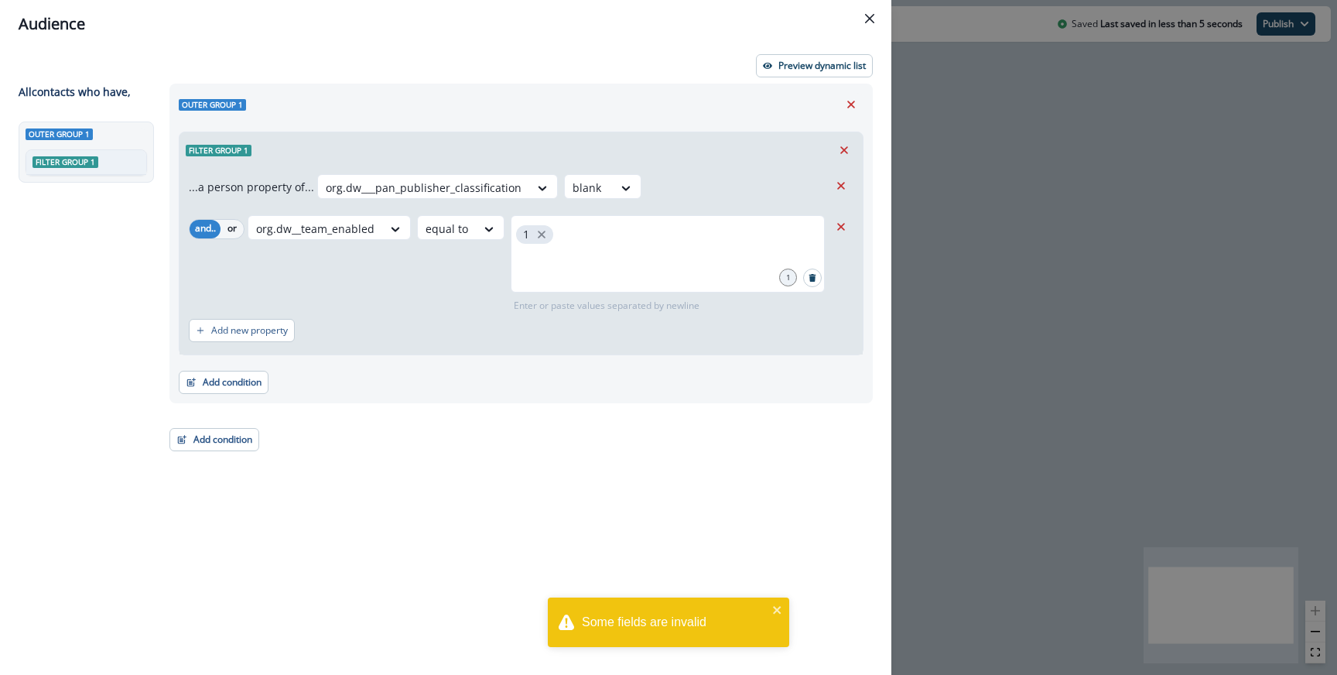
click at [848, 84] on div "Outer group 1 Filter group 1 ...a person property of... org.dw___pan_publisher_…" at bounding box center [520, 243] width 703 height 319
click at [832, 74] on button "Preview dynamic list" at bounding box center [814, 65] width 117 height 23
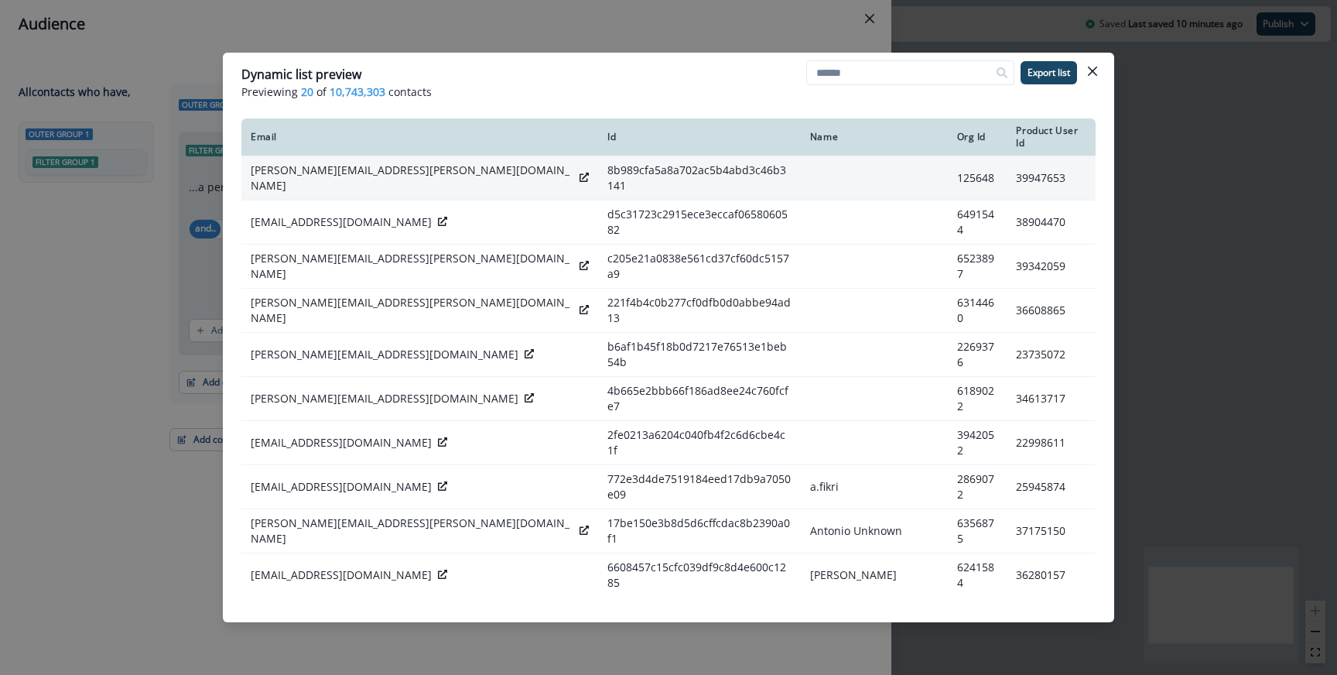
click at [418, 170] on div "[PERSON_NAME][EMAIL_ADDRESS][PERSON_NAME][DOMAIN_NAME]" at bounding box center [420, 177] width 338 height 31
click at [579, 173] on icon at bounding box center [583, 177] width 9 height 9
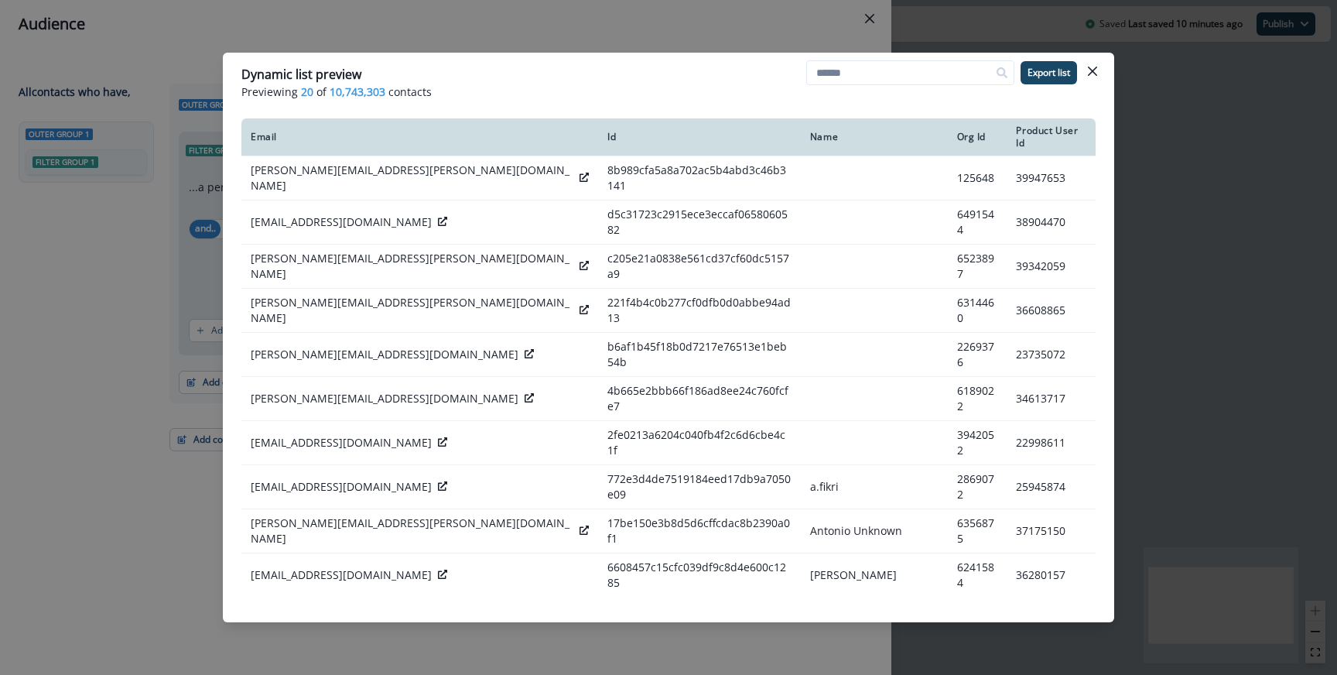
click at [180, 131] on div "Dynamic list preview Previewing 20 of 10,743,303 contacts Export list Email Id …" at bounding box center [668, 337] width 1337 height 675
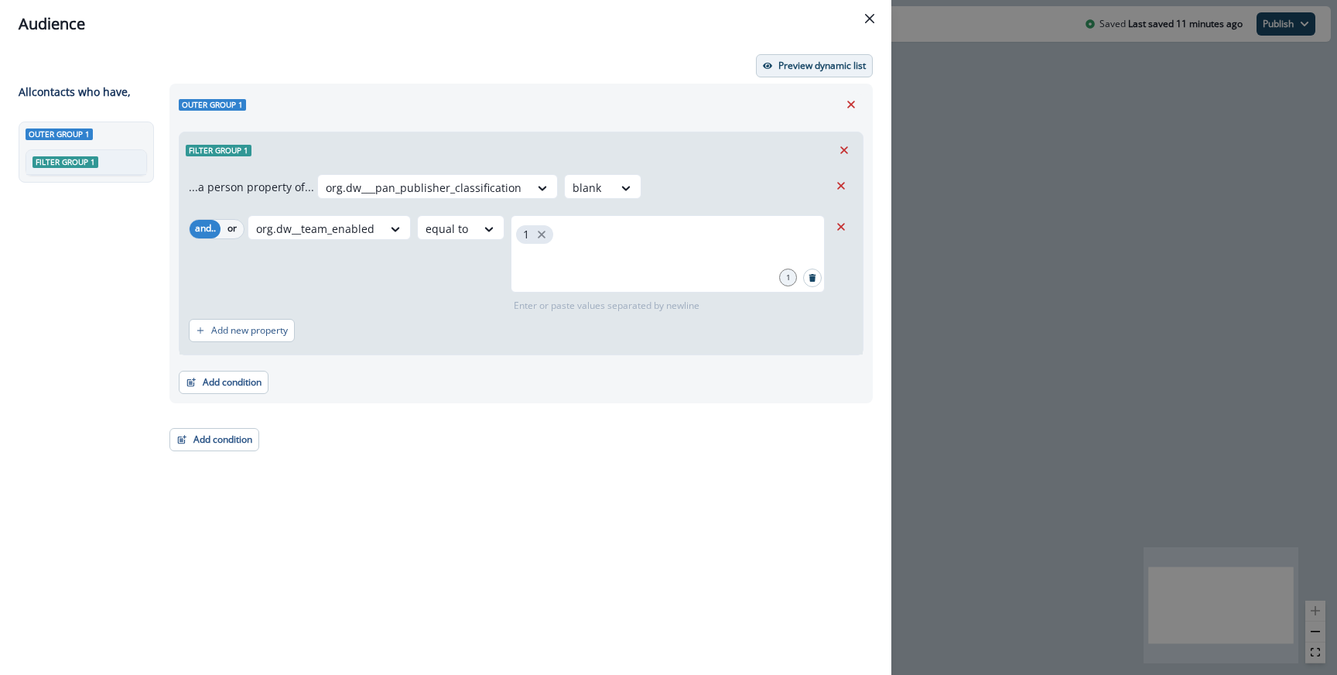
click at [797, 68] on p "Preview dynamic list" at bounding box center [821, 65] width 87 height 11
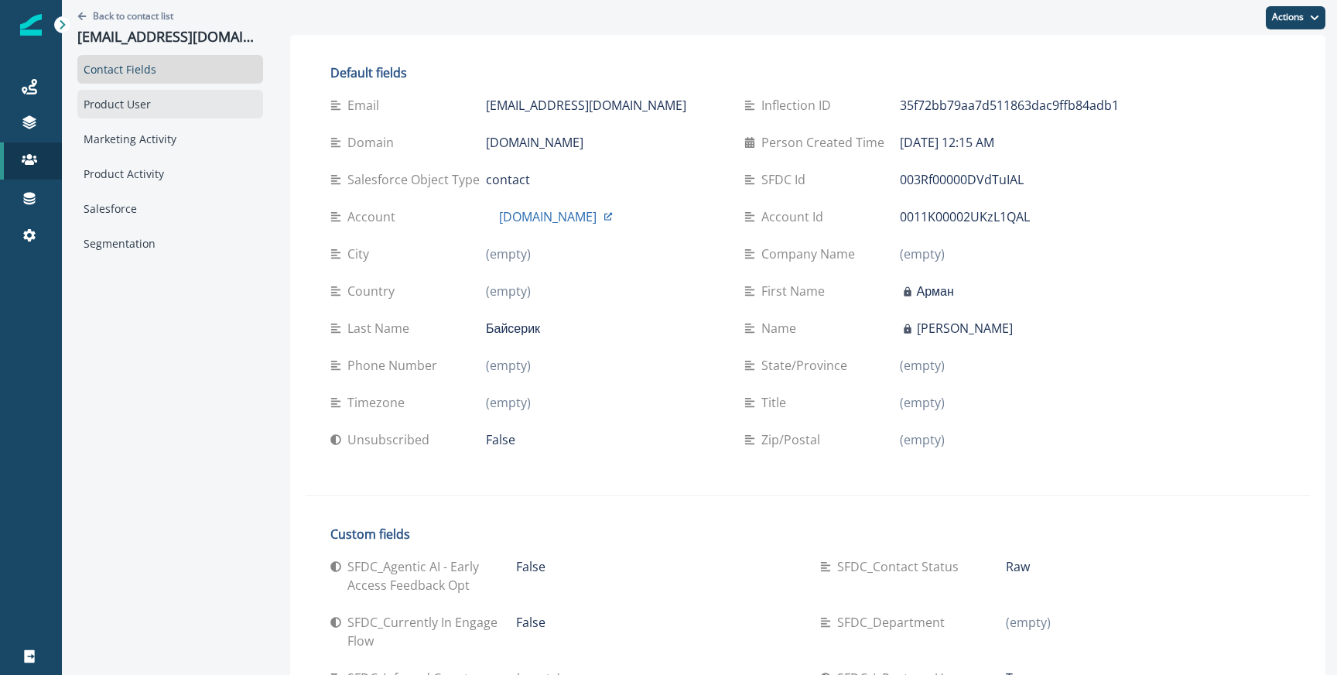
click at [167, 97] on div "Product User" at bounding box center [170, 104] width 186 height 29
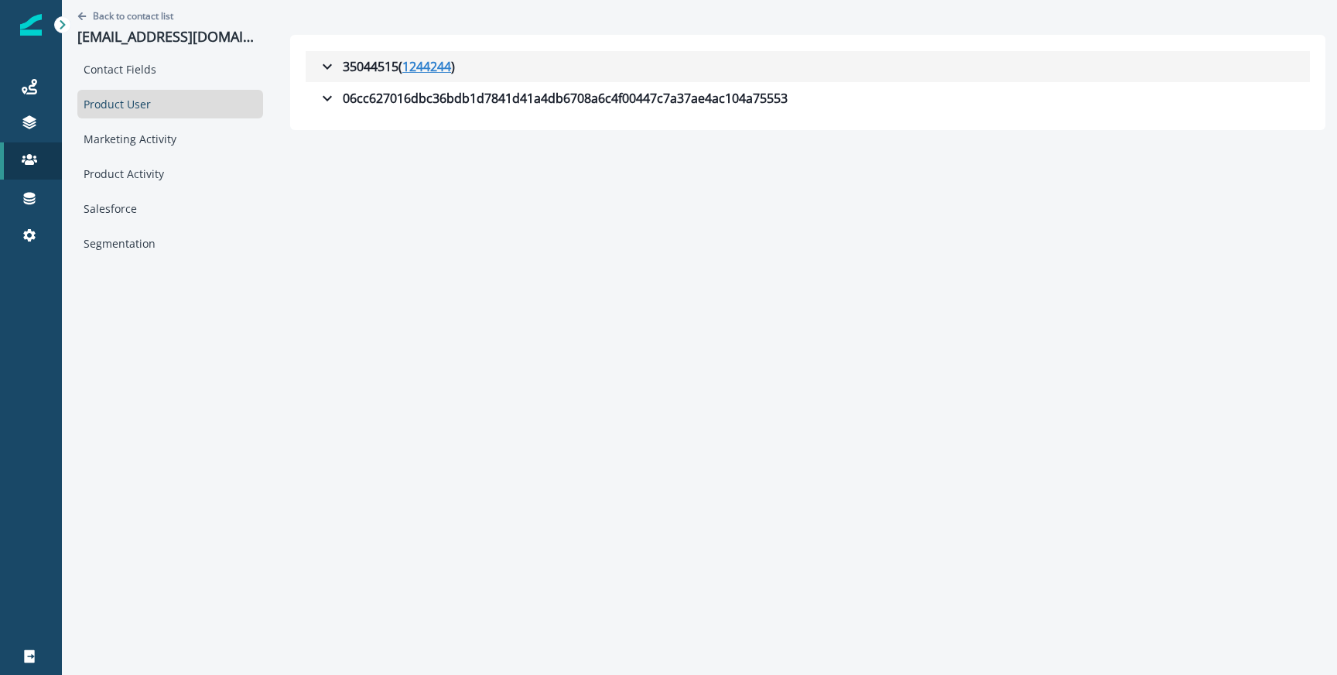
click at [402, 64] on u "1244244" at bounding box center [426, 66] width 49 height 19
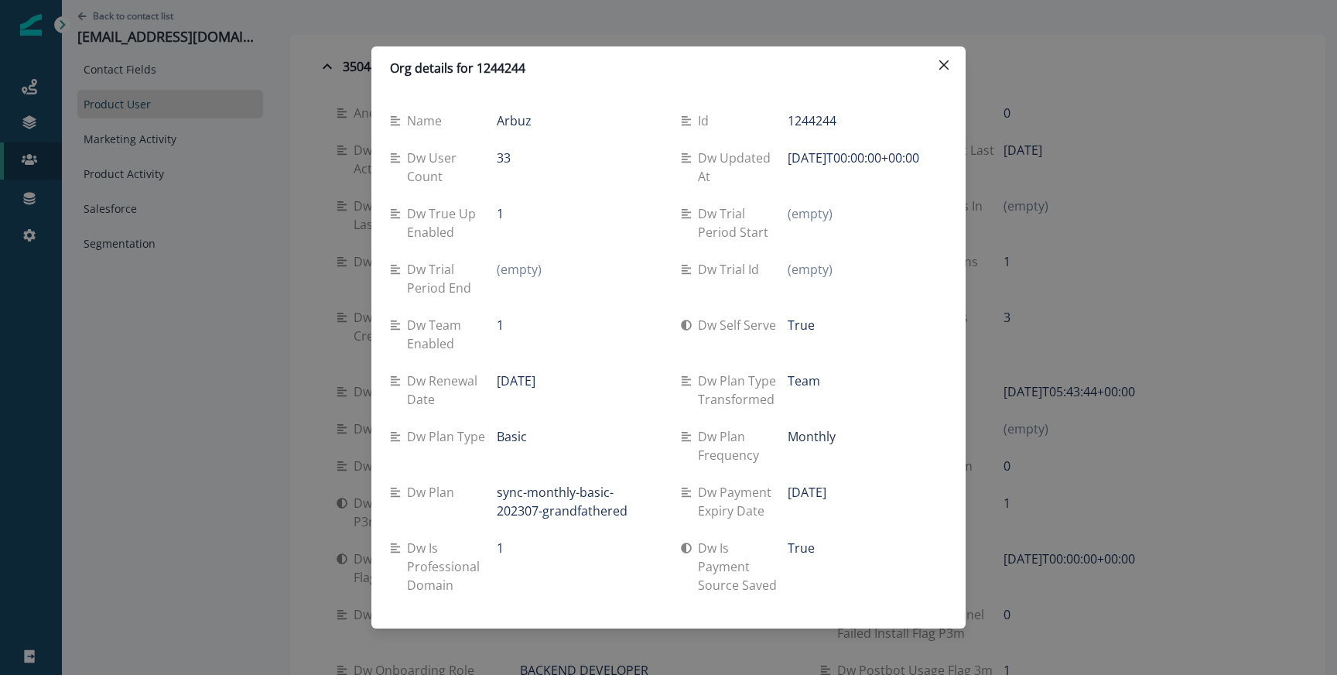
click at [808, 379] on p "Team" at bounding box center [803, 380] width 32 height 19
copy p "Team"
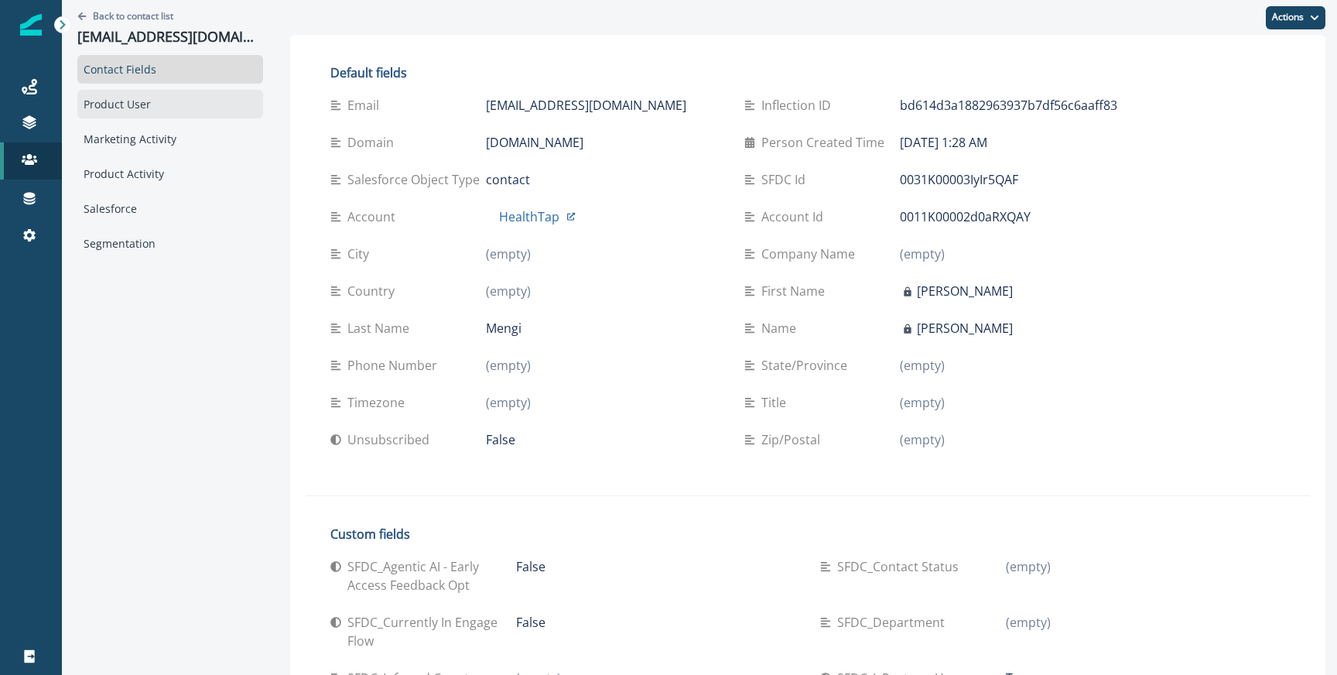
click at [150, 110] on div "Product User" at bounding box center [170, 104] width 186 height 29
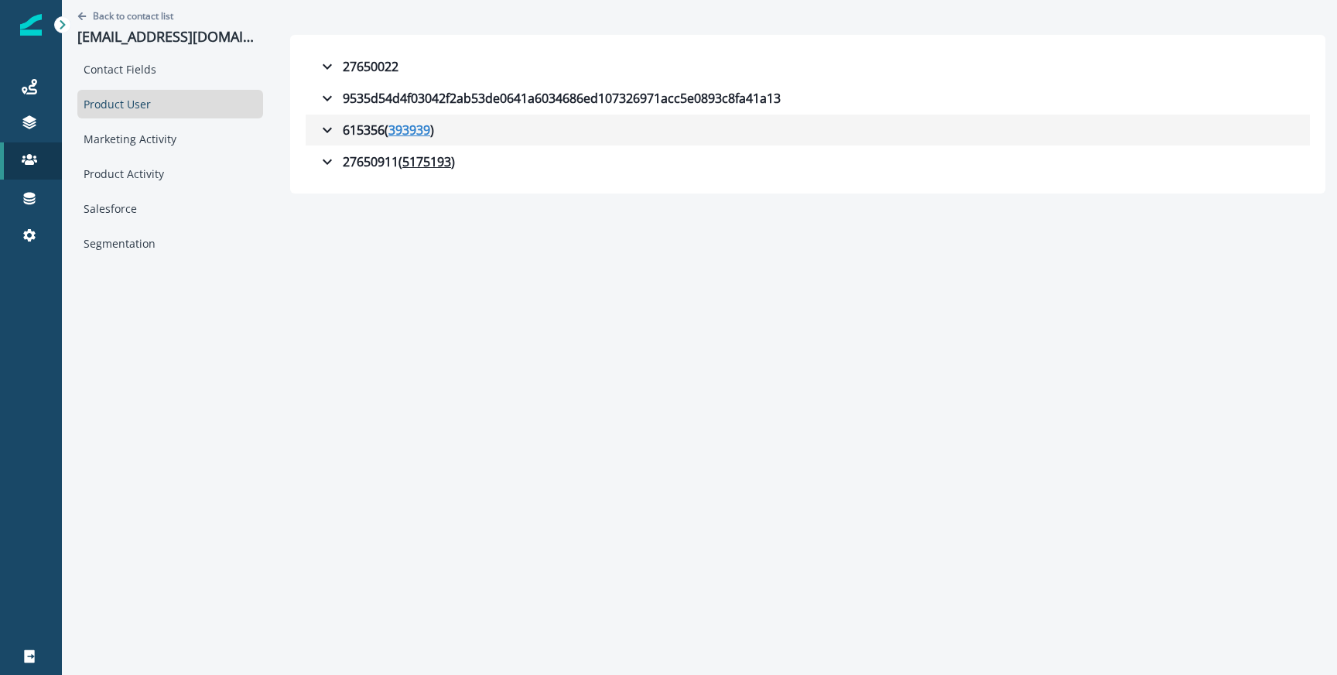
click at [388, 128] on u "393939" at bounding box center [409, 130] width 42 height 19
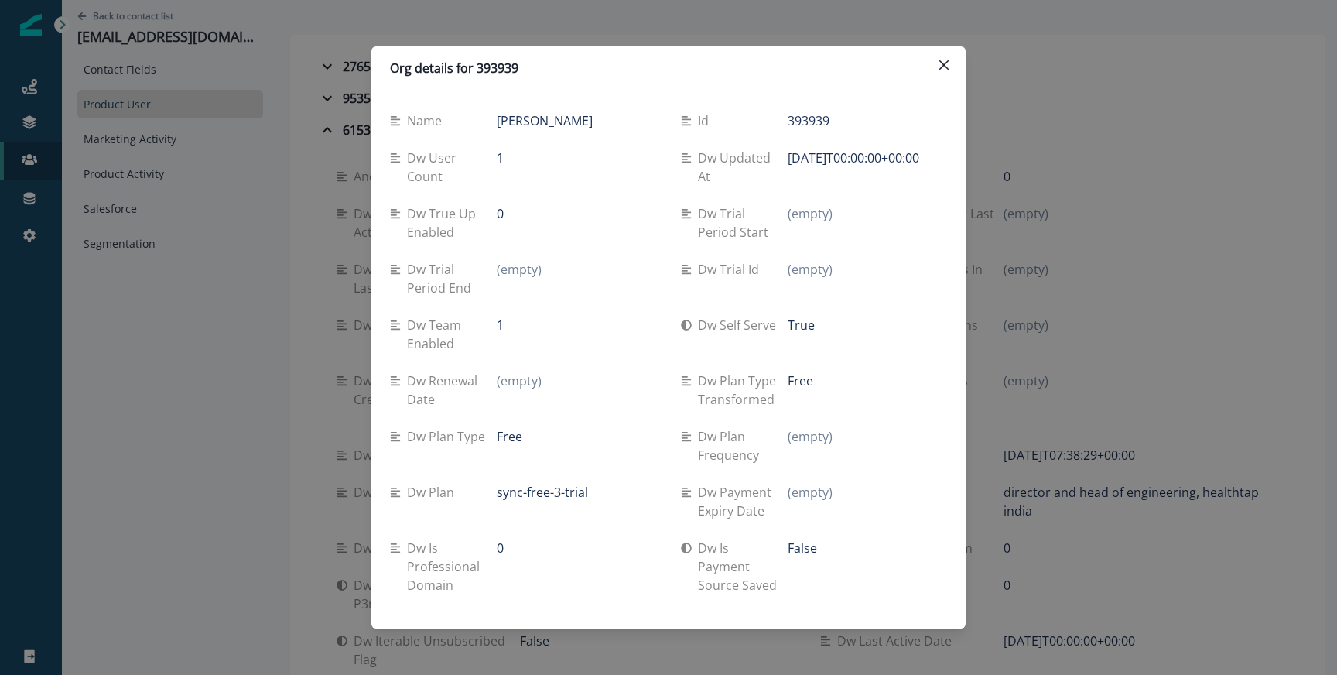
click at [800, 388] on p "Free" at bounding box center [800, 380] width 26 height 19
copy p "Free"
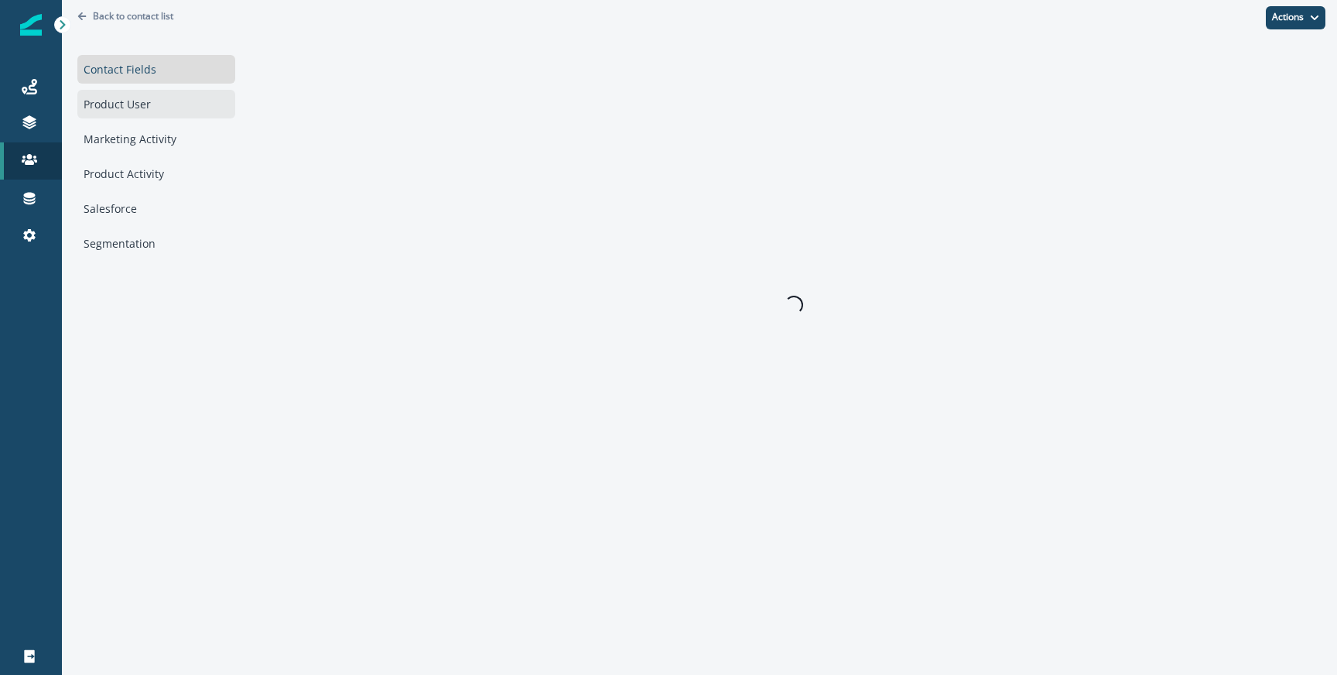
click at [150, 117] on div "Product User" at bounding box center [156, 104] width 158 height 29
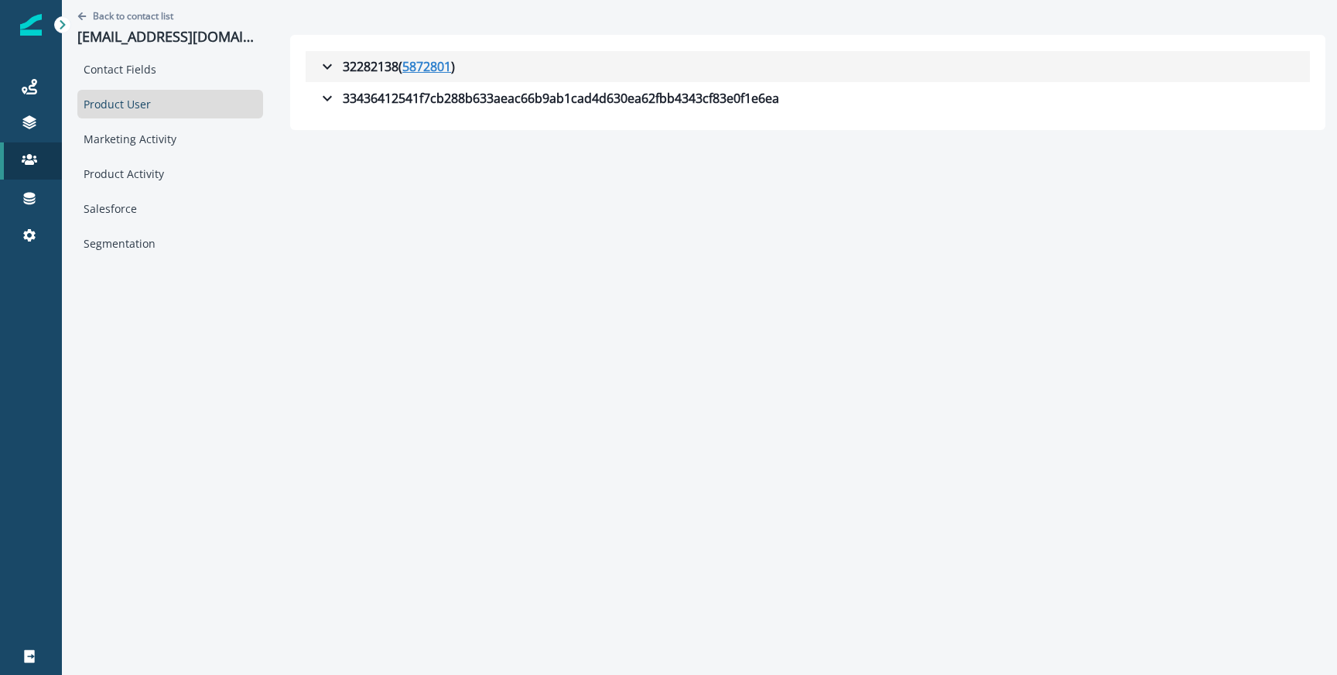
click at [429, 73] on u "5872801" at bounding box center [426, 66] width 49 height 19
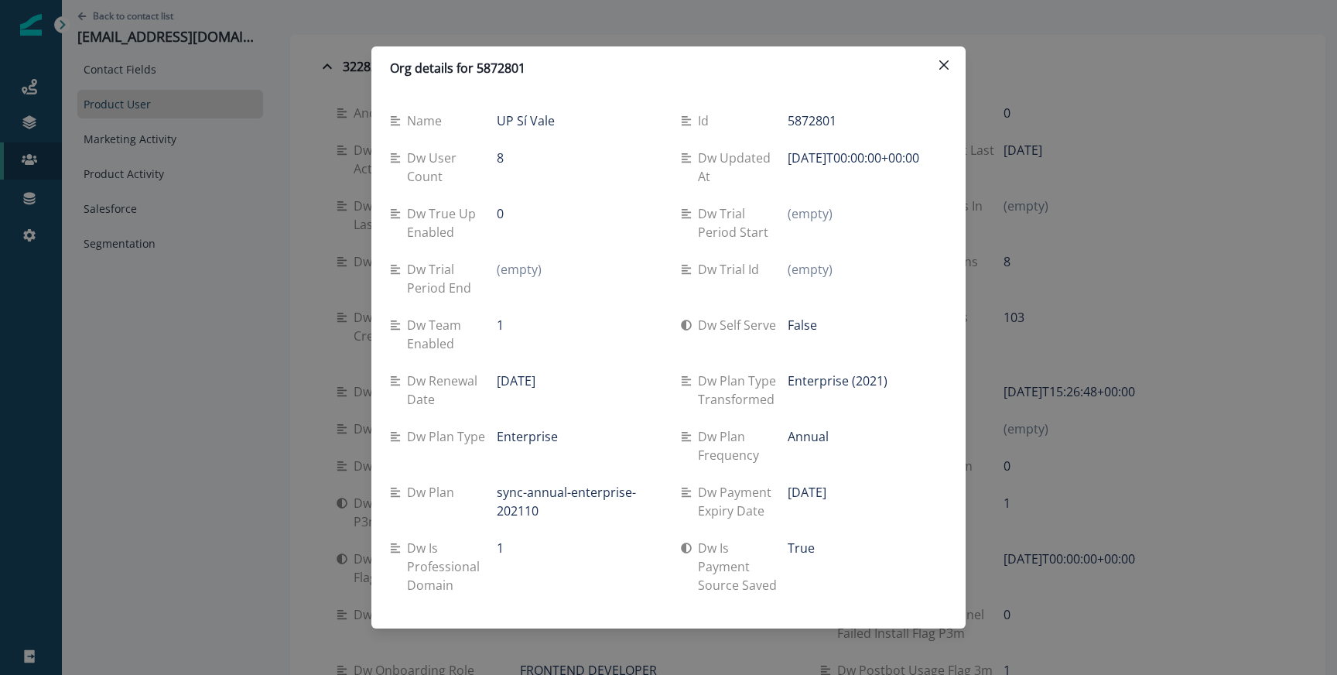
click at [807, 381] on p "Enterprise (2021)" at bounding box center [837, 380] width 100 height 19
click at [896, 374] on div "Enterprise (2021)" at bounding box center [866, 380] width 159 height 19
copy div "Enterprise (2021)"
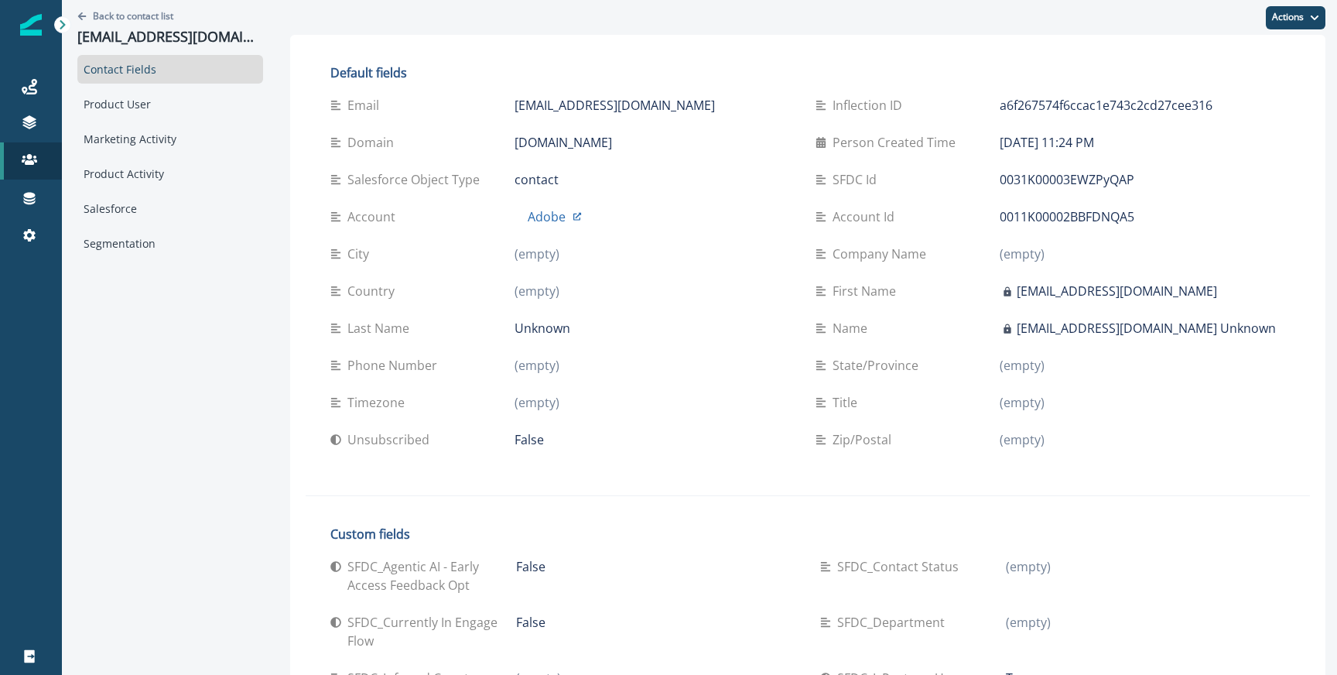
click at [169, 118] on div "Contact Fields Product User Marketing Activity Product Activity Salesforce Segm…" at bounding box center [170, 156] width 186 height 203
click at [176, 105] on div "Product User" at bounding box center [170, 104] width 186 height 29
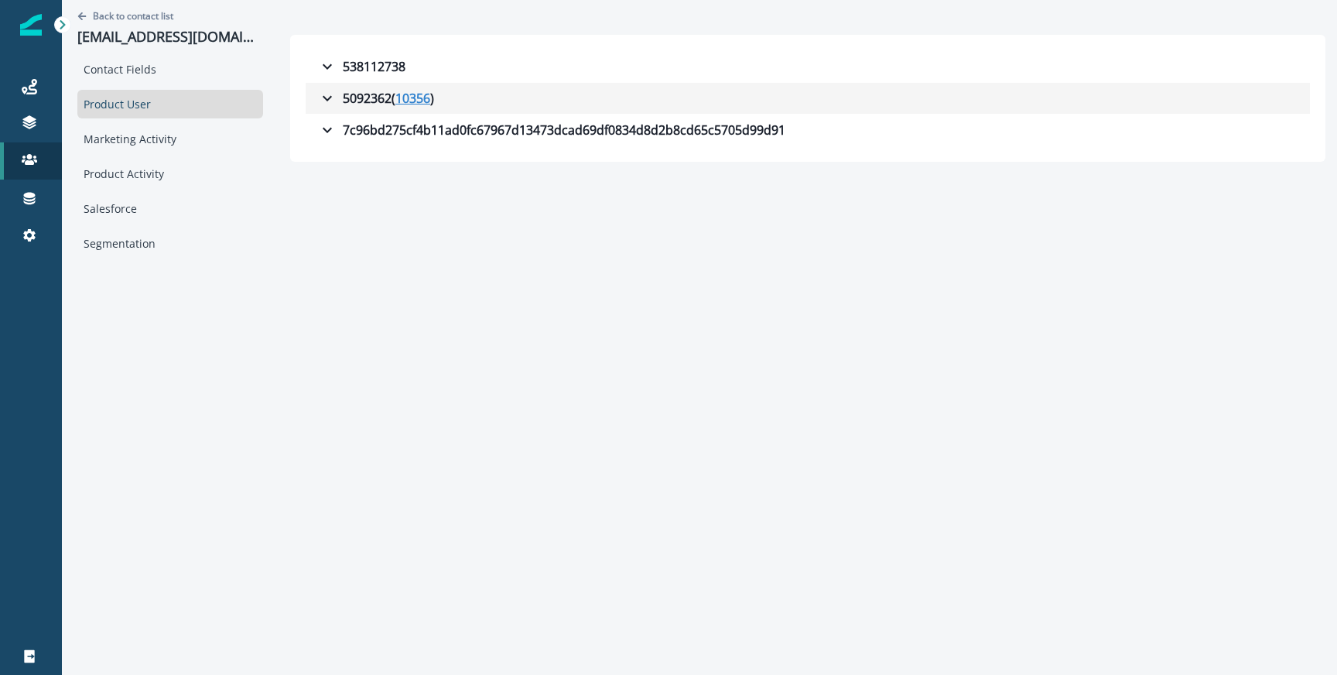
click at [397, 104] on u "10356" at bounding box center [412, 98] width 35 height 19
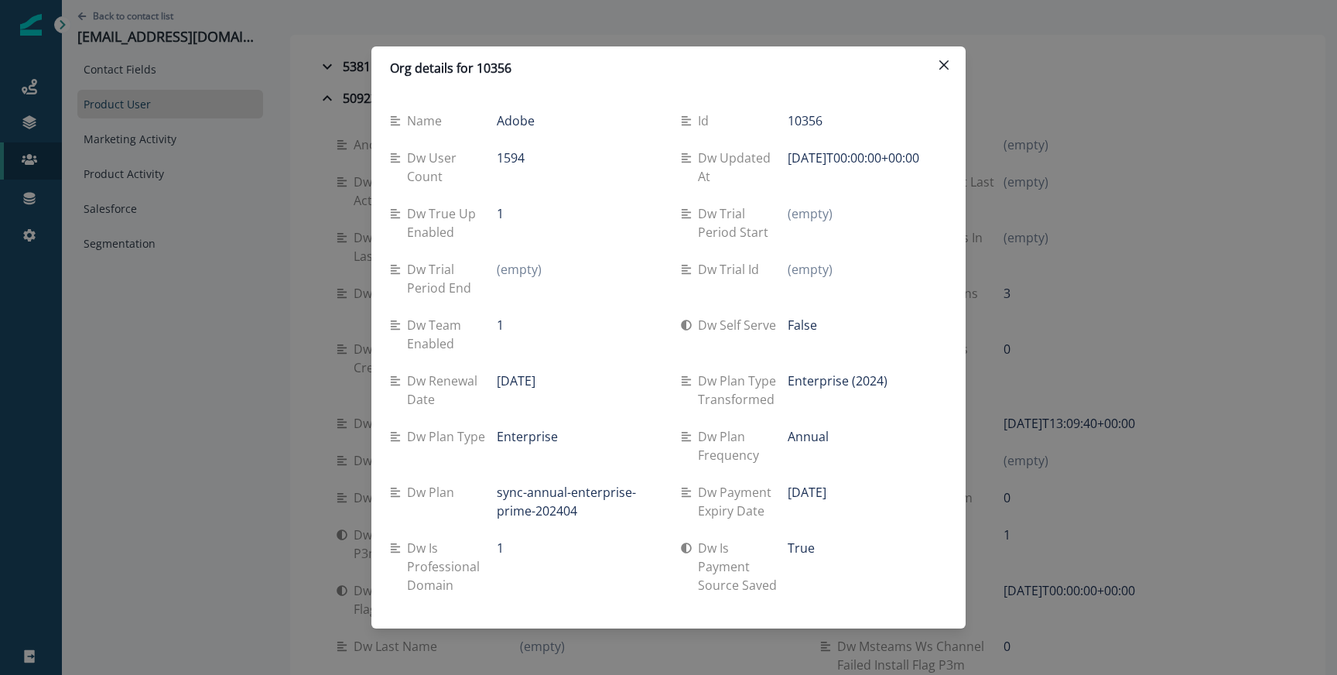
click at [825, 384] on p "Enterprise (2024)" at bounding box center [837, 380] width 100 height 19
copy div "Enterprise (2024)"
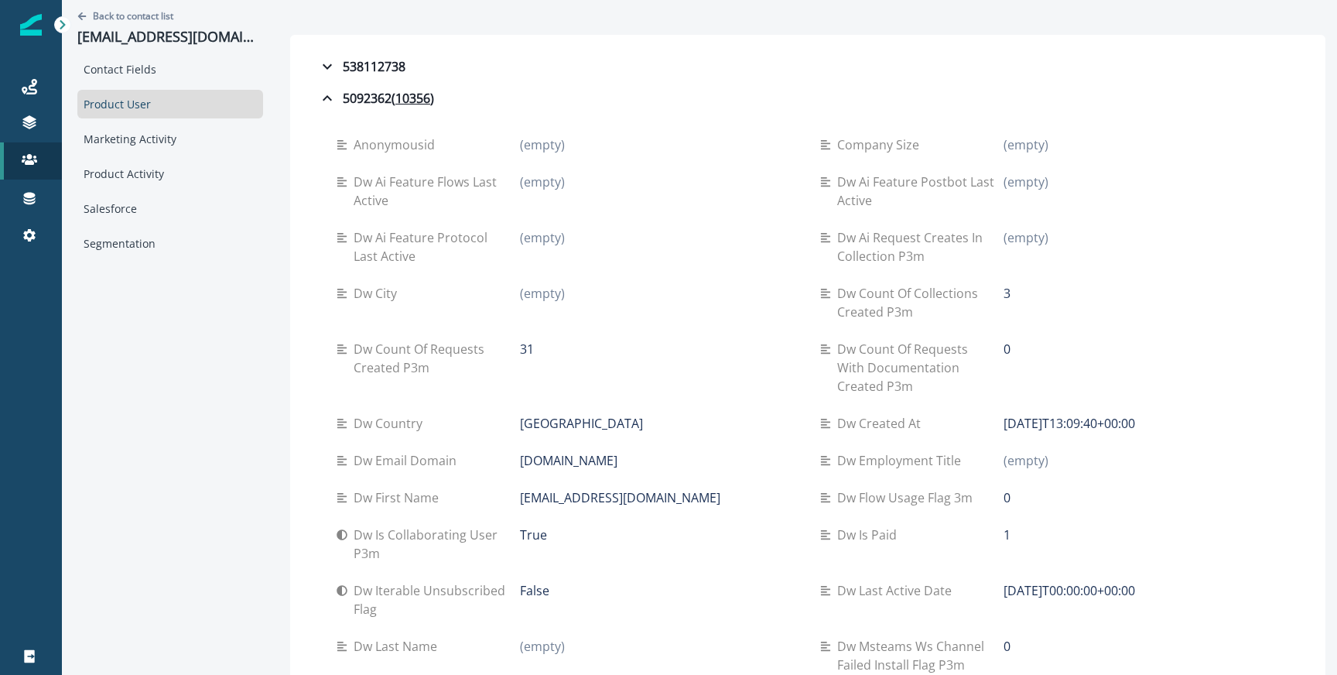
click at [114, 23] on div "Back to contact list [EMAIL_ADDRESS][DOMAIN_NAME]" at bounding box center [170, 27] width 186 height 55
click at [119, 12] on p "Back to contact list" at bounding box center [133, 15] width 80 height 13
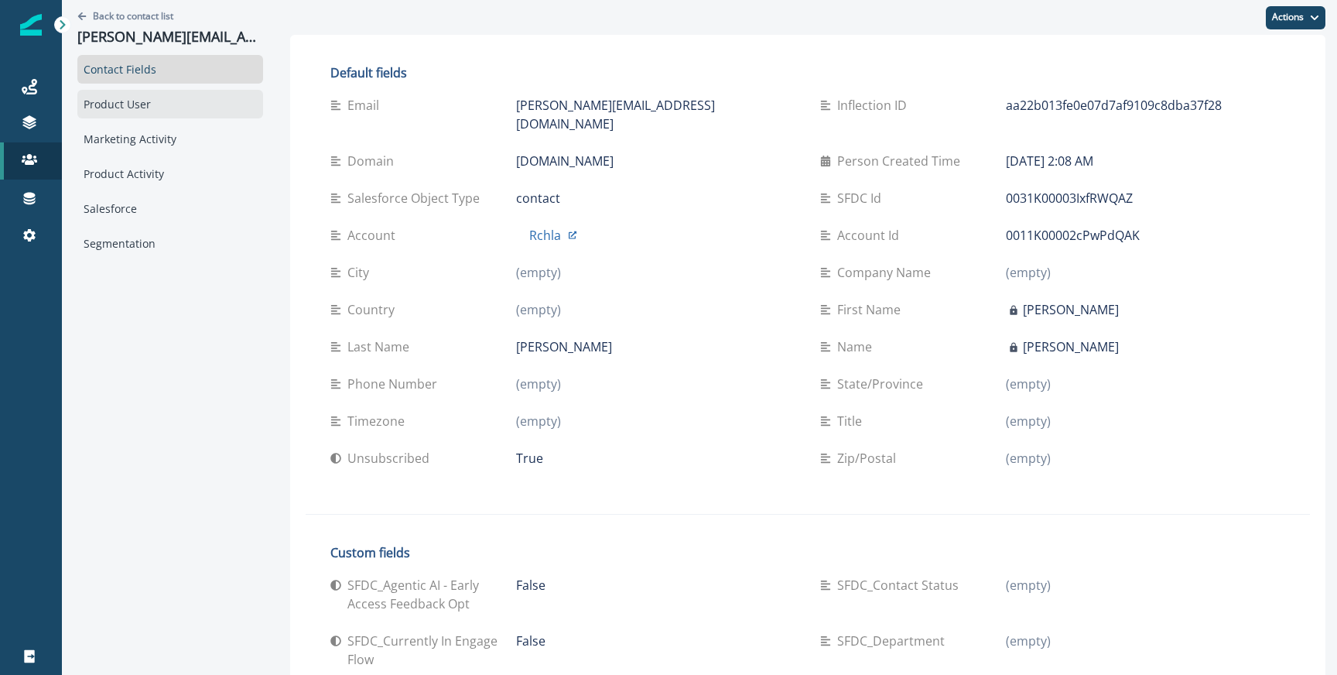
click at [167, 113] on div "Product User" at bounding box center [170, 104] width 186 height 29
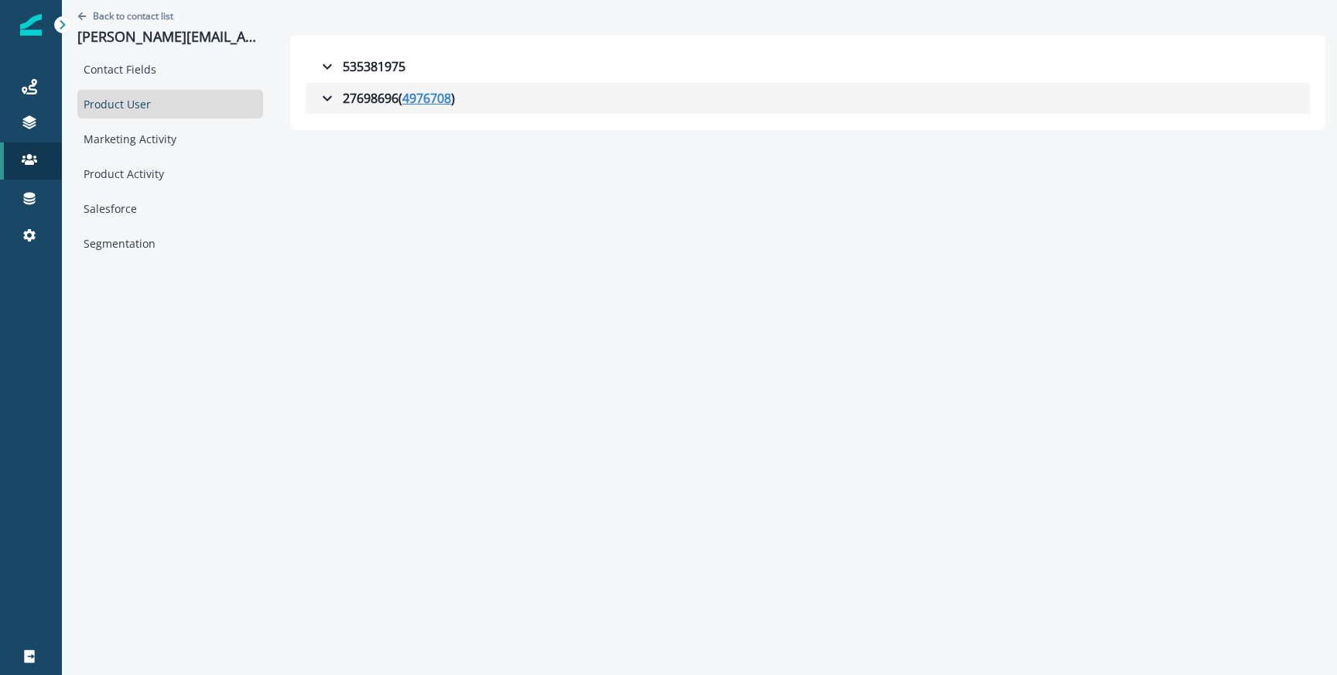
click at [404, 99] on u "4976708" at bounding box center [426, 98] width 49 height 19
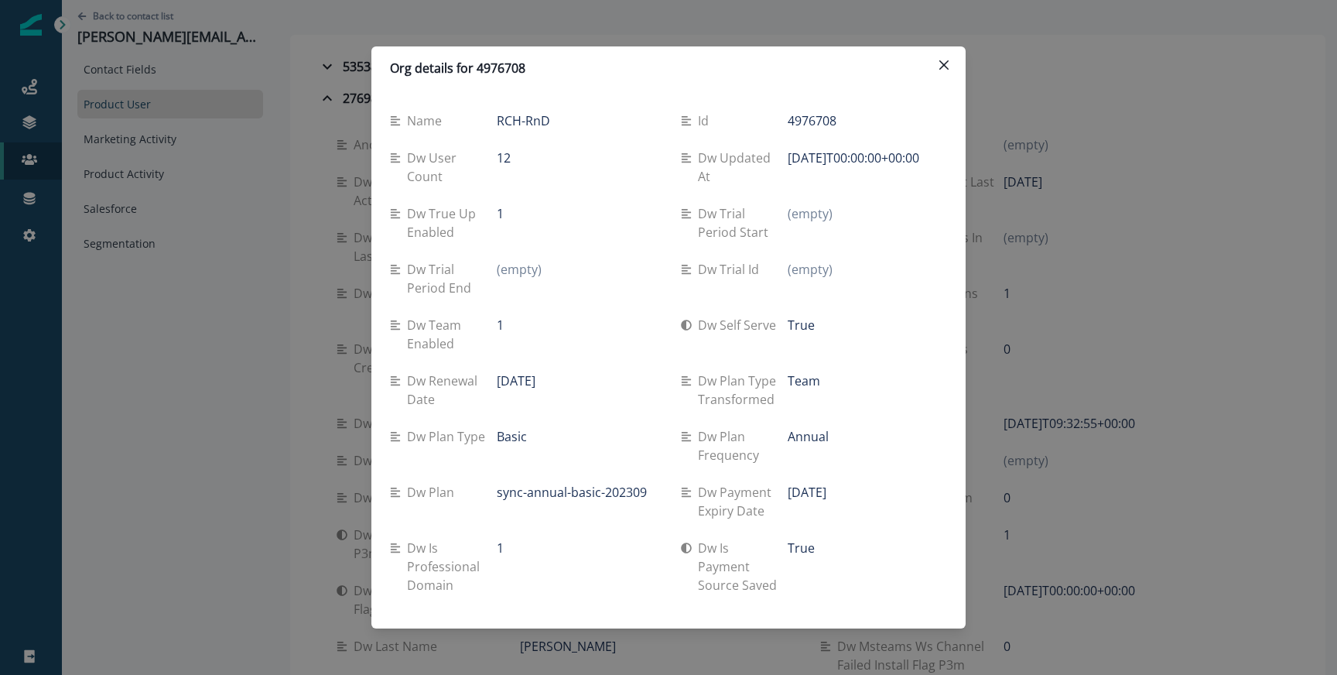
click at [509, 436] on p "Basic" at bounding box center [512, 436] width 30 height 19
copy p "Basic"
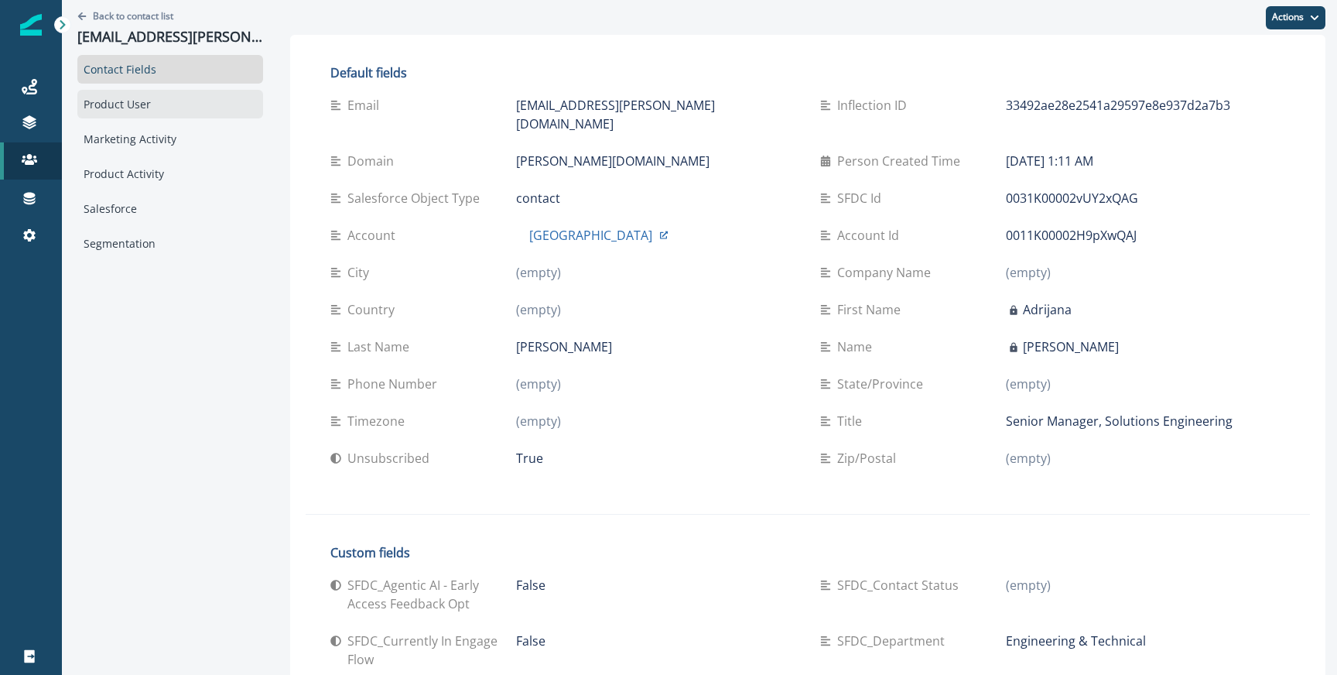
click at [173, 102] on div "Product User" at bounding box center [170, 104] width 186 height 29
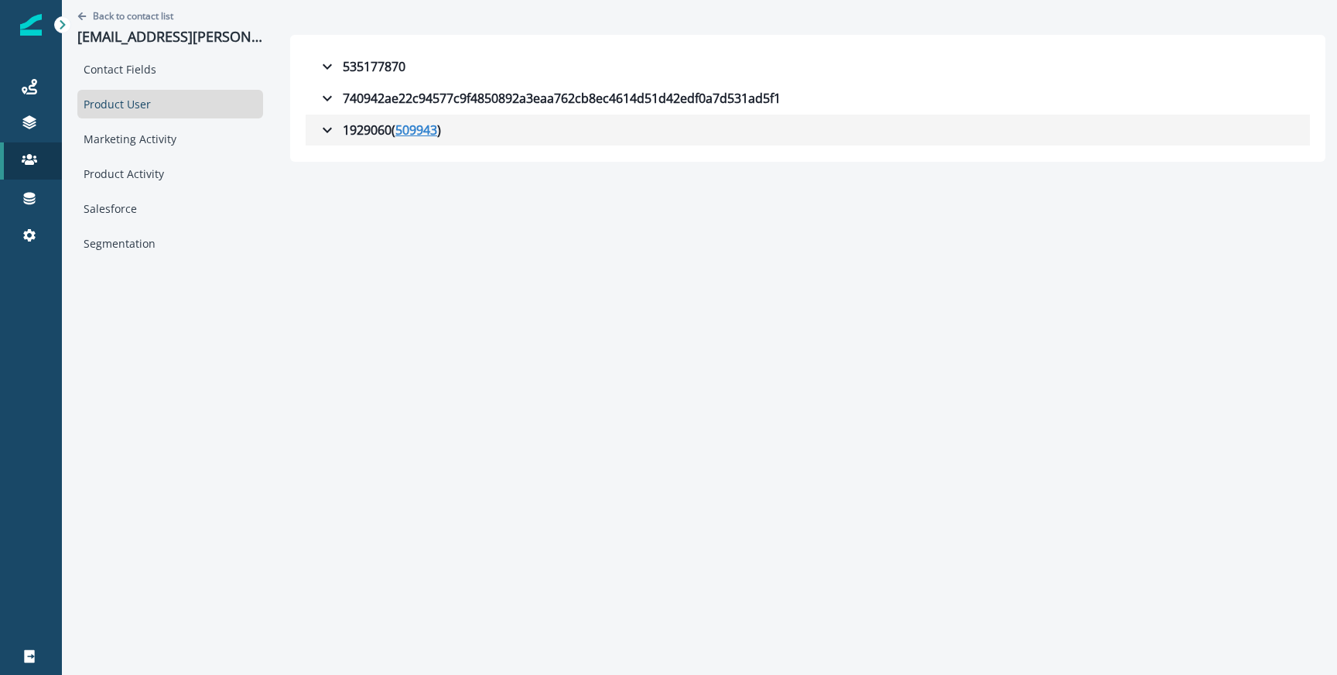
click at [395, 127] on u "509943" at bounding box center [416, 130] width 42 height 19
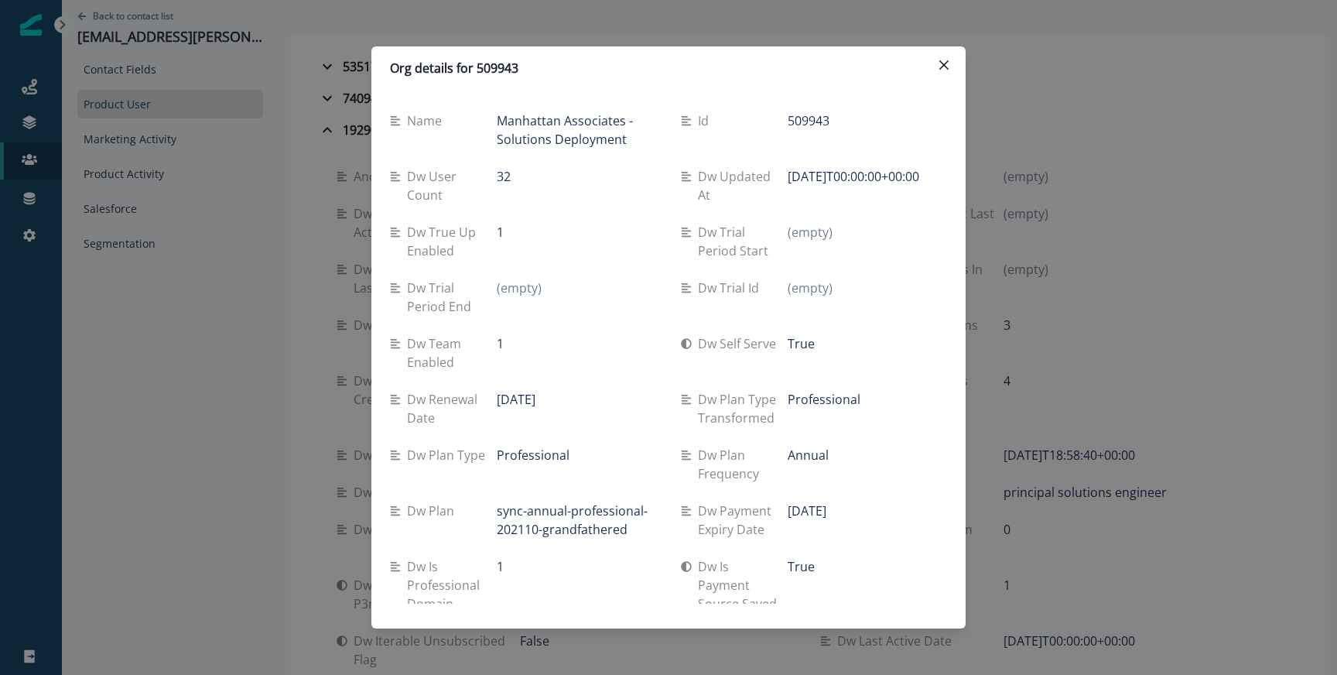
click at [526, 450] on p "Professional" at bounding box center [533, 455] width 73 height 19
copy p "Professional"
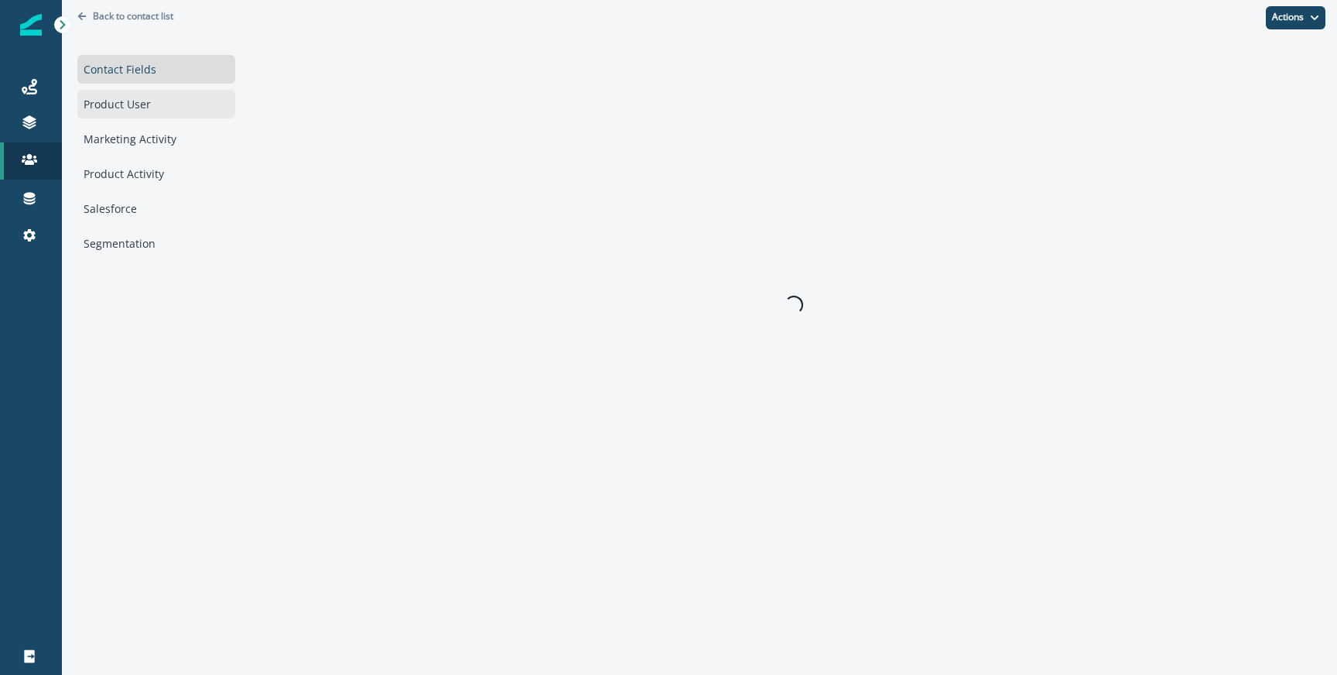
click at [158, 96] on div "Product User" at bounding box center [156, 104] width 158 height 29
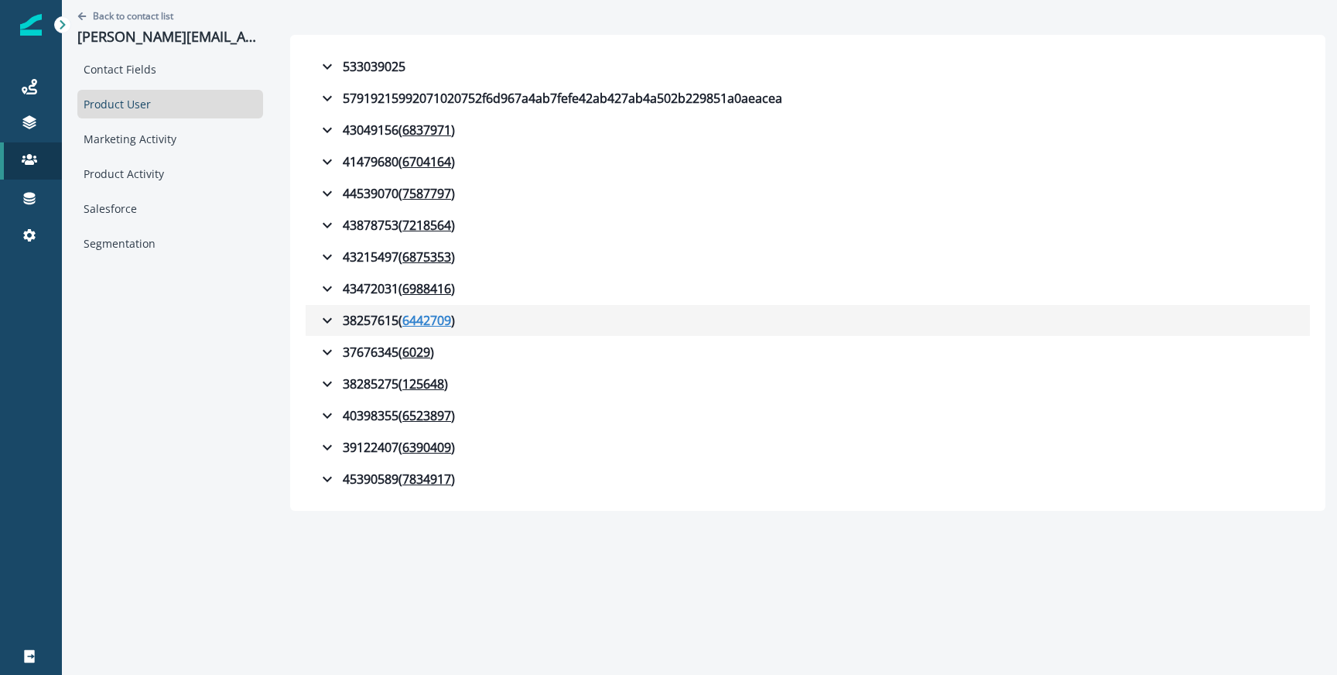
click at [423, 320] on u "6442709" at bounding box center [426, 320] width 49 height 19
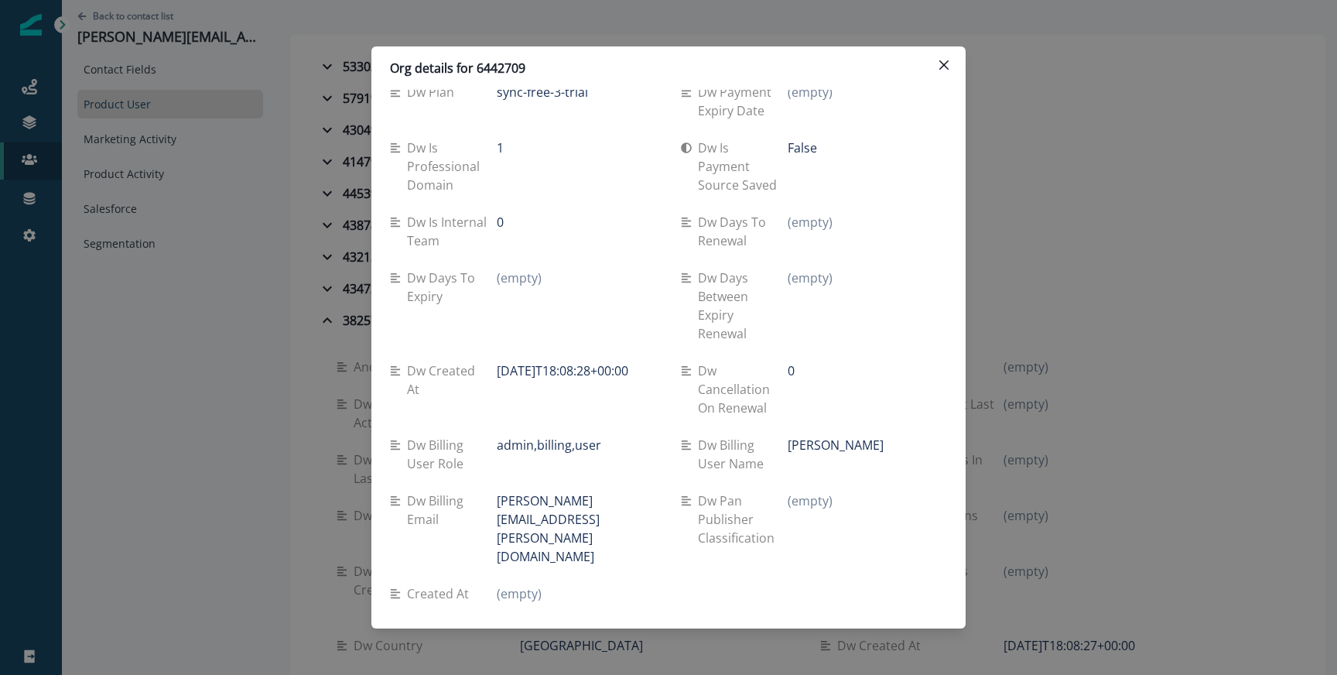
scroll to position [402, 0]
click at [454, 463] on p "Dw billing user role" at bounding box center [452, 451] width 90 height 37
click at [503, 446] on p "admin,billing,user" at bounding box center [549, 442] width 104 height 19
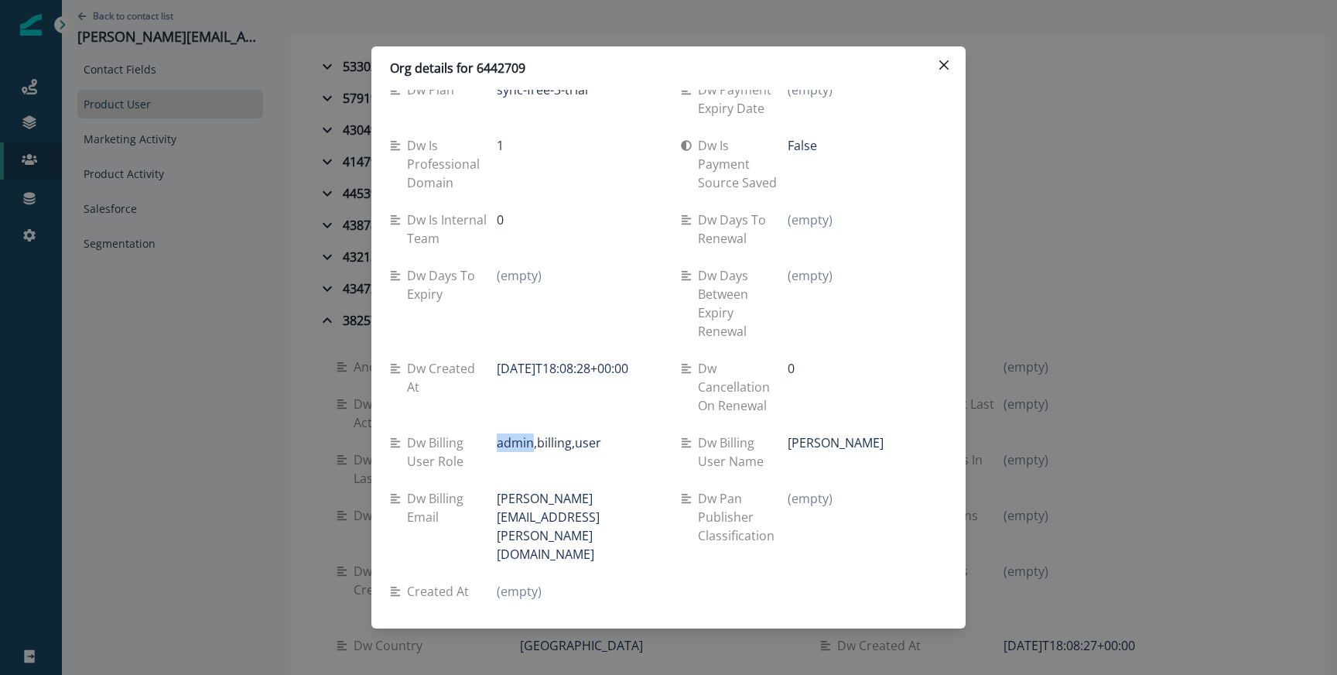
click at [503, 446] on p "admin,billing,user" at bounding box center [549, 442] width 104 height 19
copy div "admin,billing,user"
click at [262, 409] on div "Org details for 6442709 Name Taylor-Test1 Id 6442709 Dw user count 1 Dw updated…" at bounding box center [668, 337] width 1337 height 675
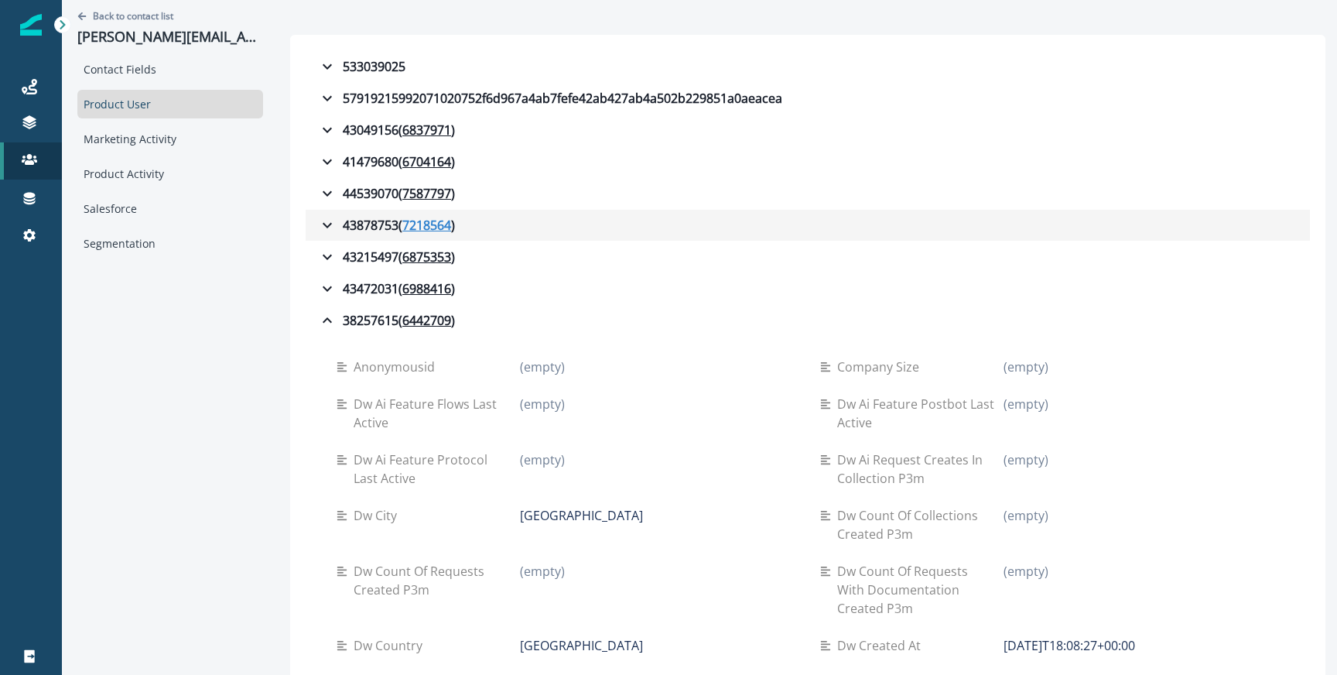
click at [429, 222] on u "7218564" at bounding box center [426, 225] width 49 height 19
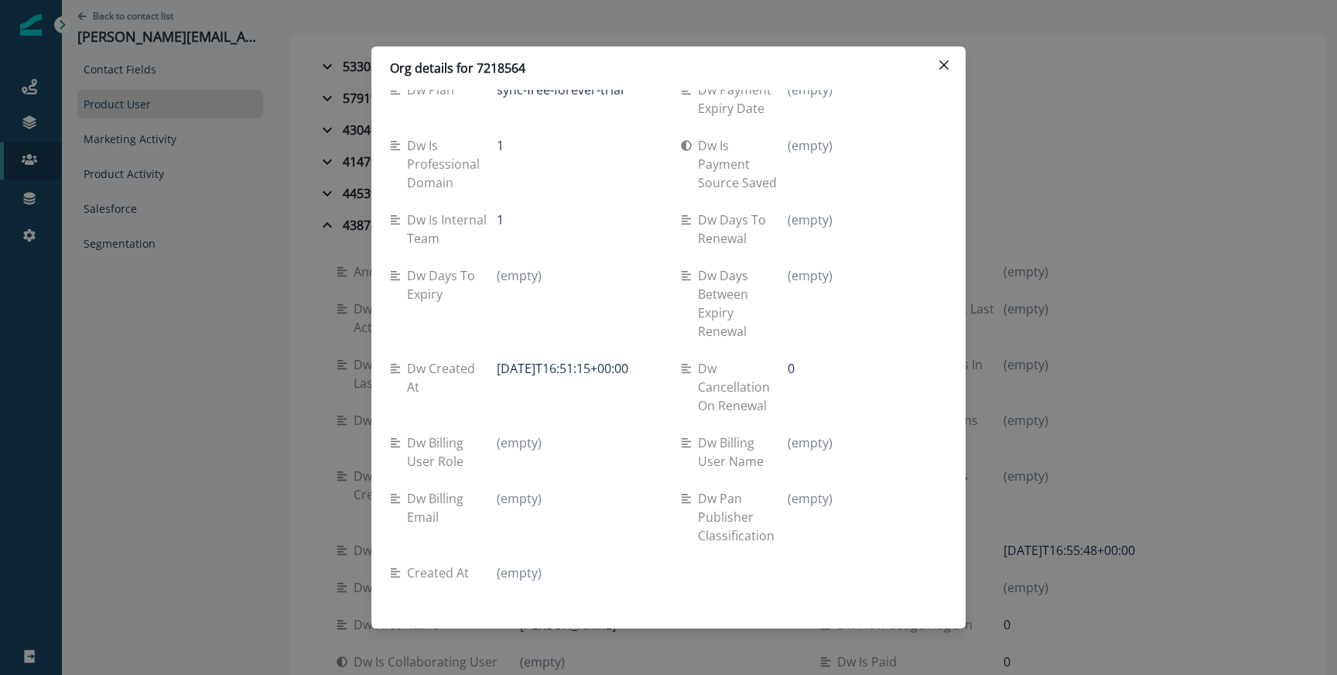
click at [337, 374] on div "Org details for 7218564 Name IPX_Apr_08 Id 7218564 Dw user count 149 Dw updated…" at bounding box center [668, 337] width 1337 height 675
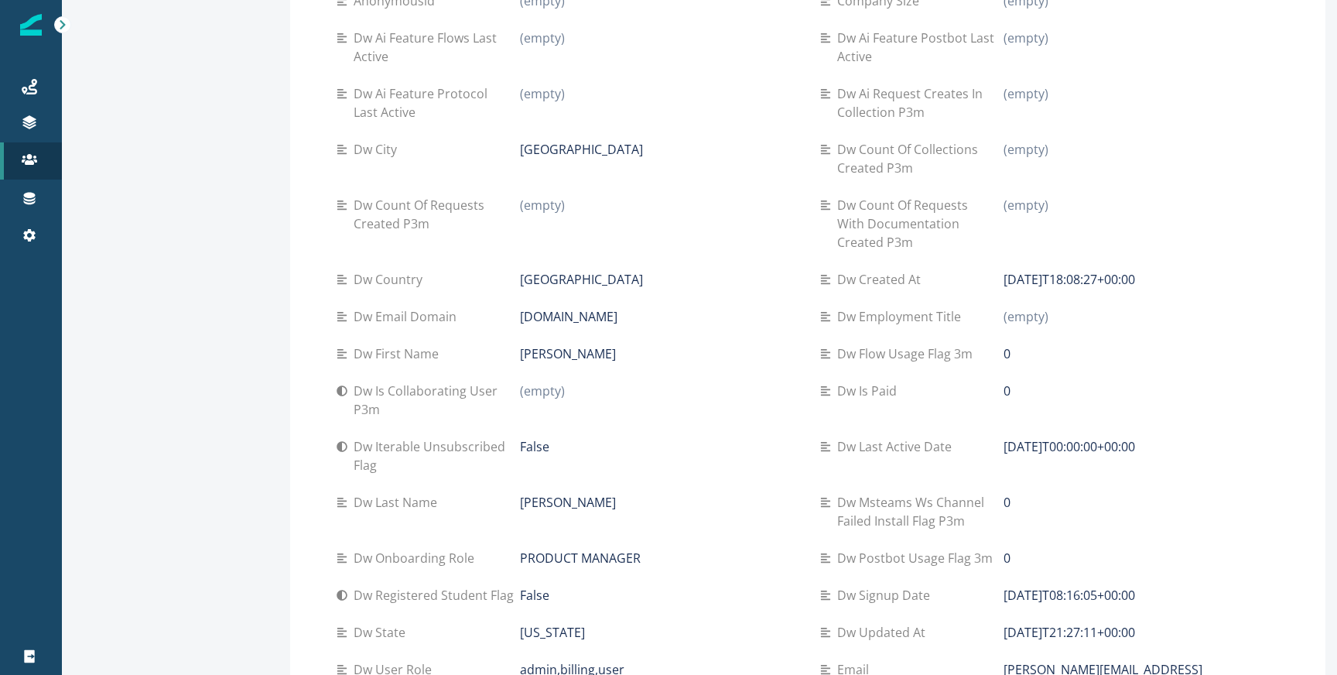
scroll to position [1746, 0]
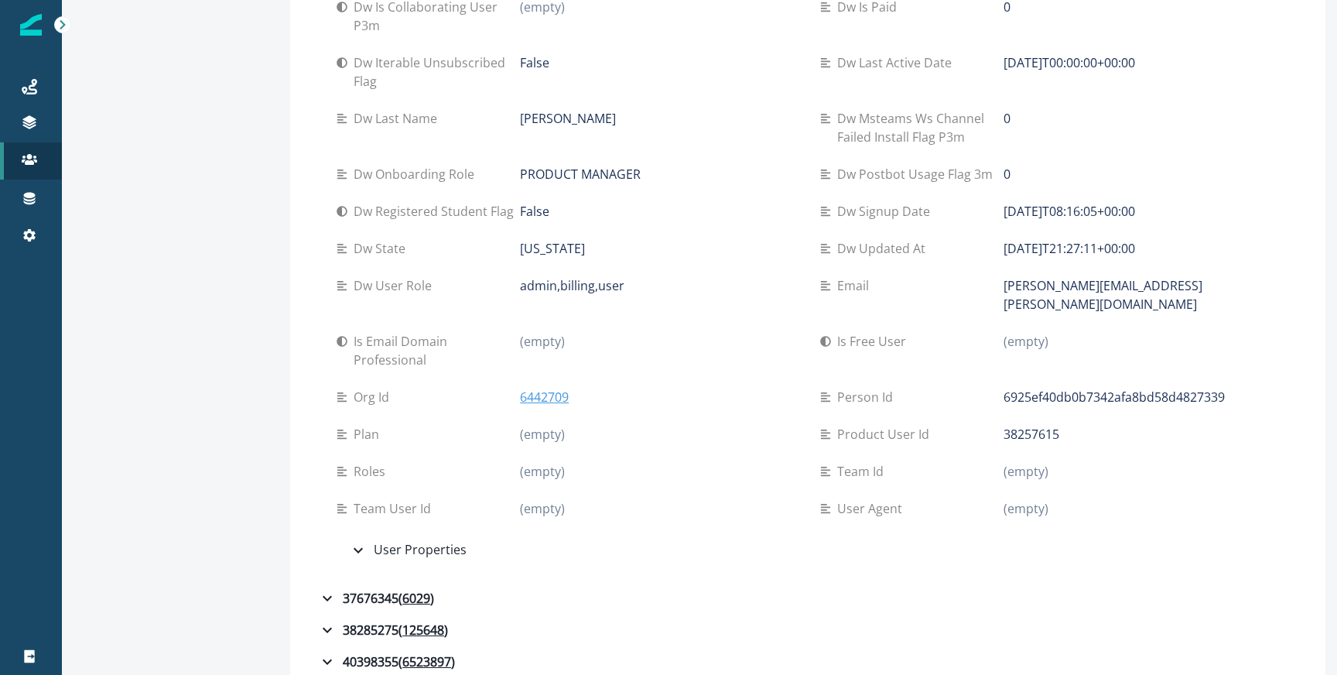
click at [546, 388] on p "6442709" at bounding box center [544, 397] width 49 height 19
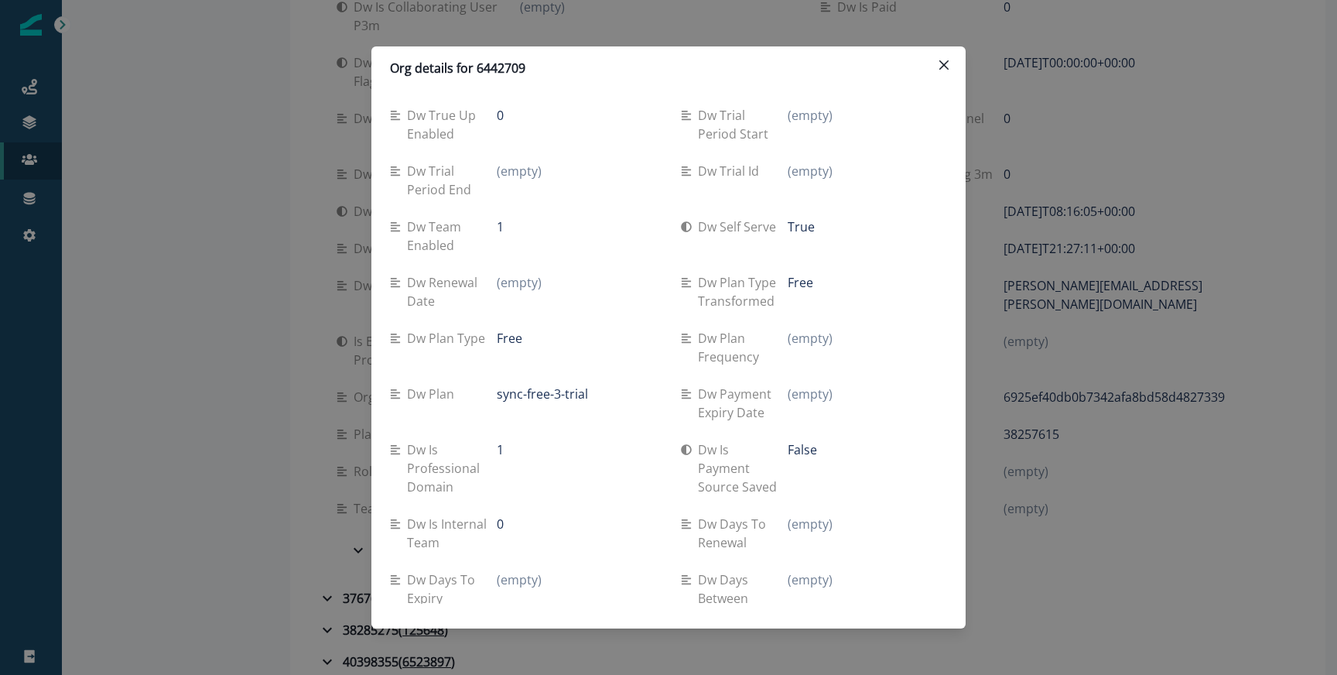
scroll to position [0, 0]
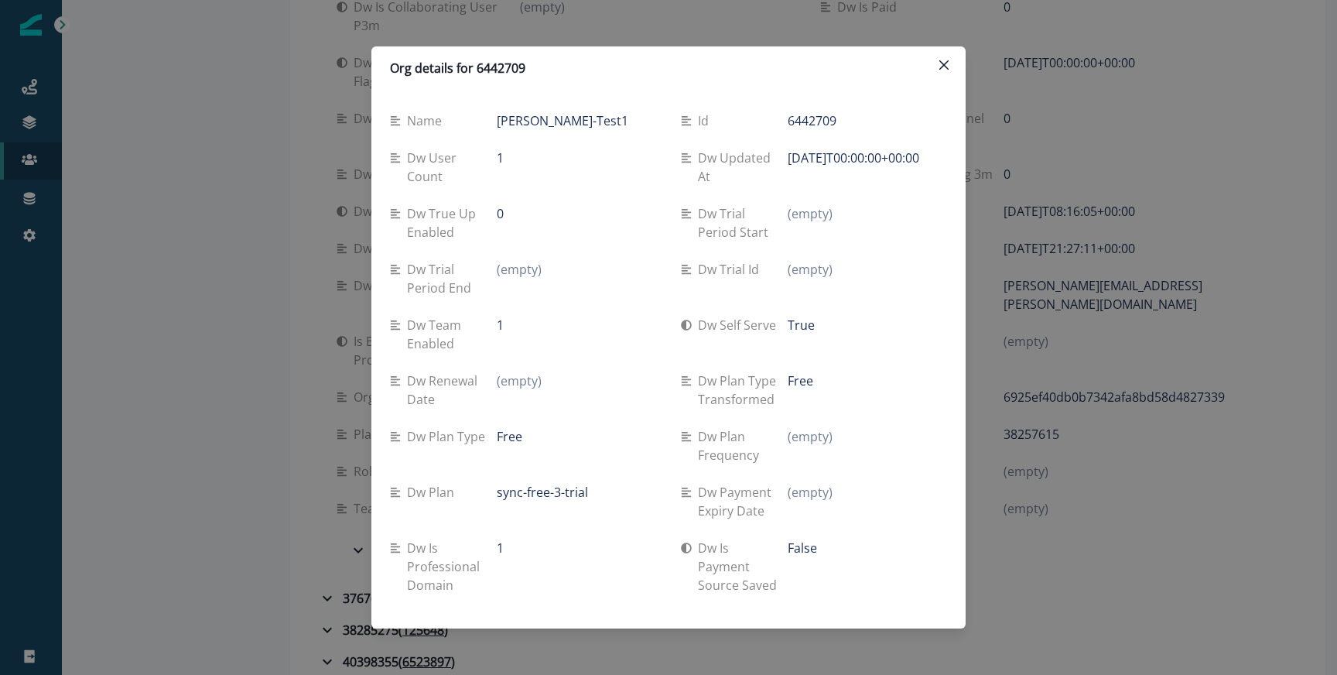
click at [431, 226] on p "Dw true up enabled" at bounding box center [452, 222] width 90 height 37
click at [431, 214] on p "Dw true up enabled" at bounding box center [452, 222] width 90 height 37
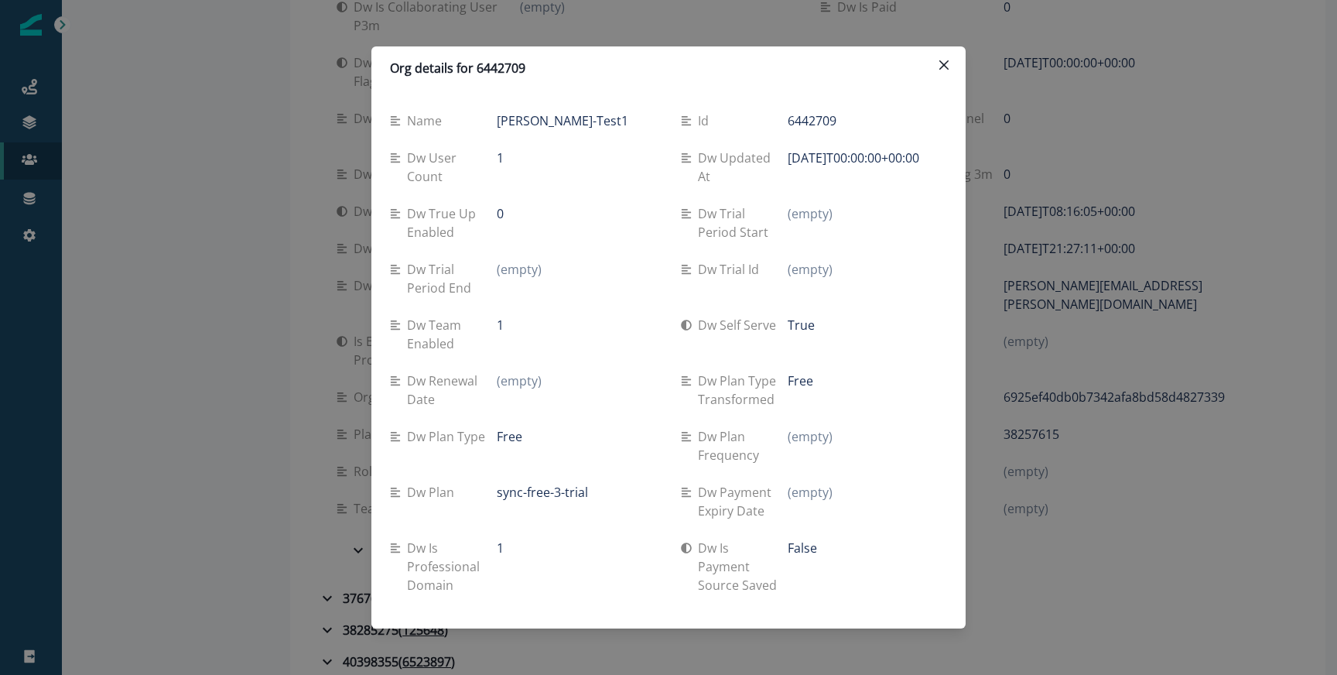
click at [500, 205] on p "0" at bounding box center [500, 213] width 7 height 19
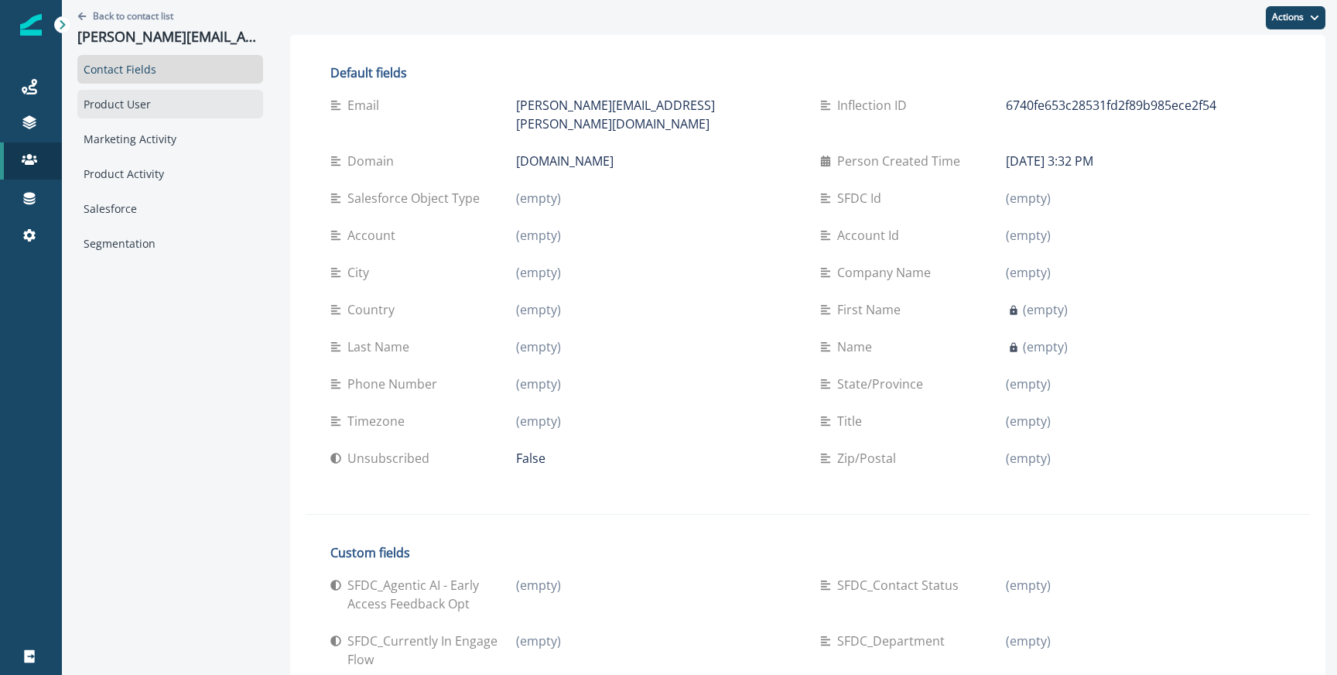
click at [193, 112] on div "Product User" at bounding box center [170, 104] width 186 height 29
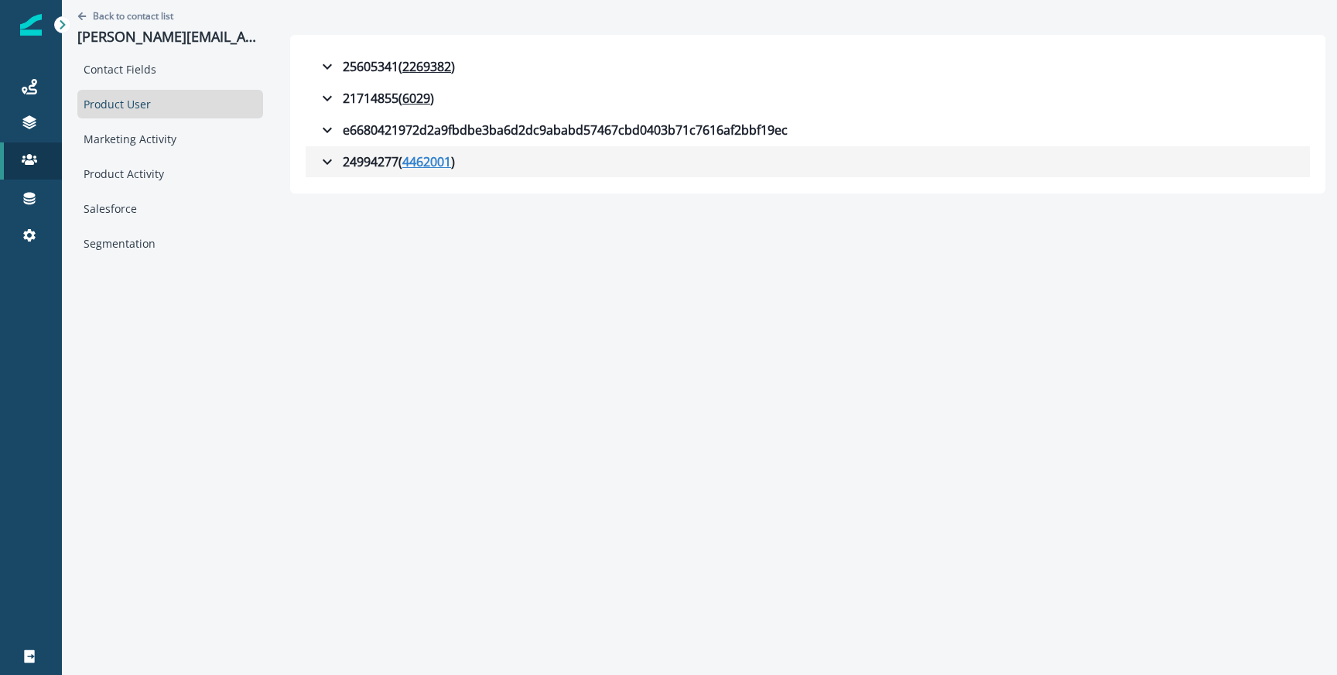
click at [425, 163] on u "4462001" at bounding box center [426, 161] width 49 height 19
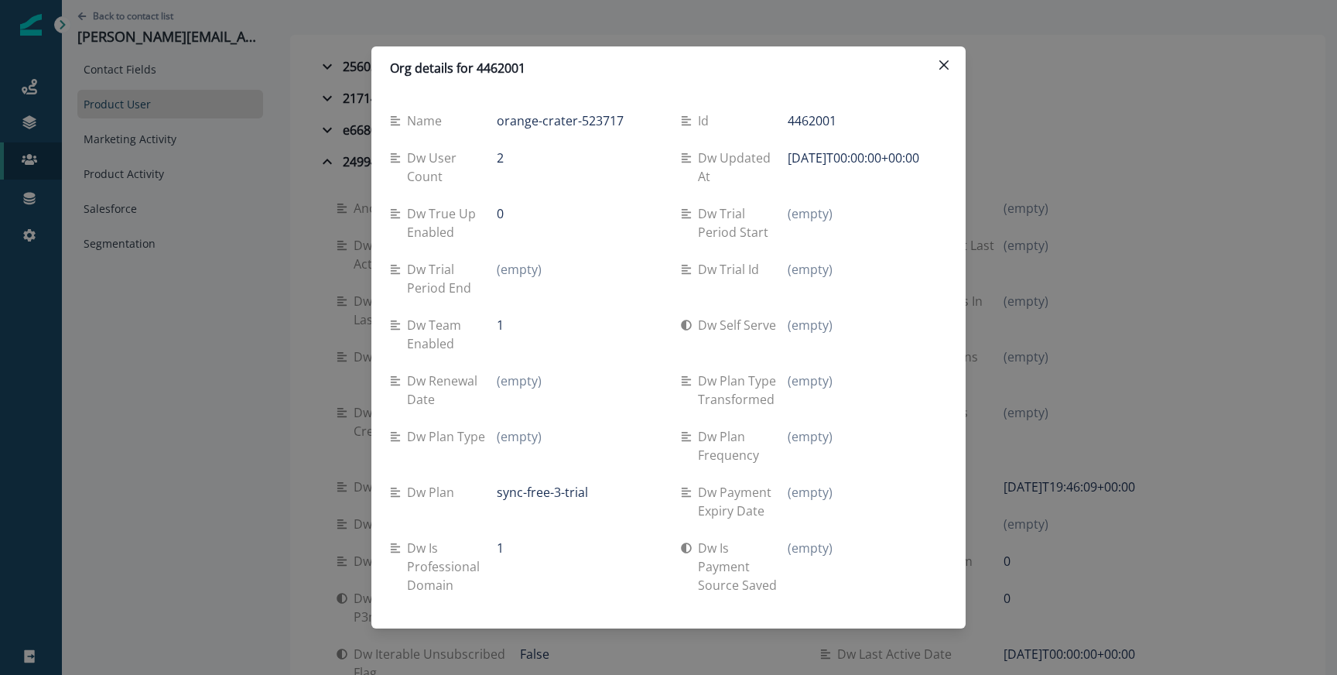
click at [372, 135] on div "Name orange-crater-523717 Id 4462001 Dw user count 2 Dw updated at [DATE]T00:00…" at bounding box center [668, 347] width 594 height 514
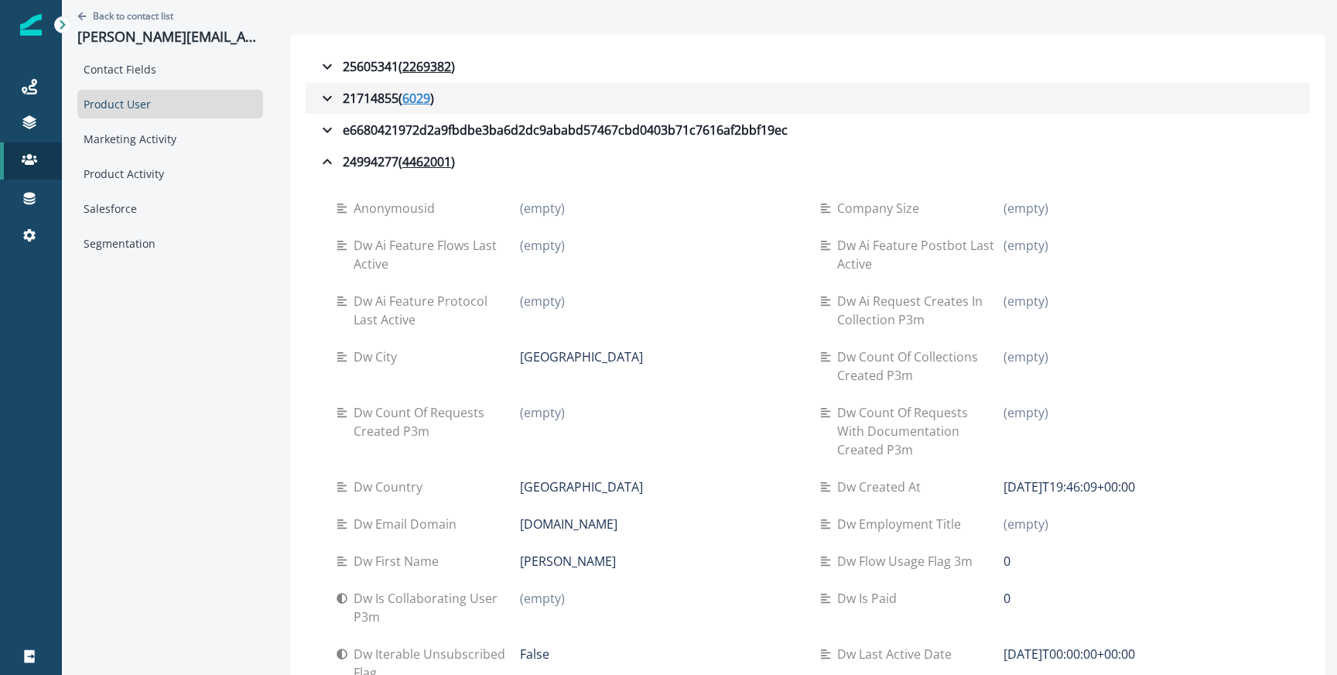
click at [417, 99] on u "6029" at bounding box center [416, 98] width 28 height 19
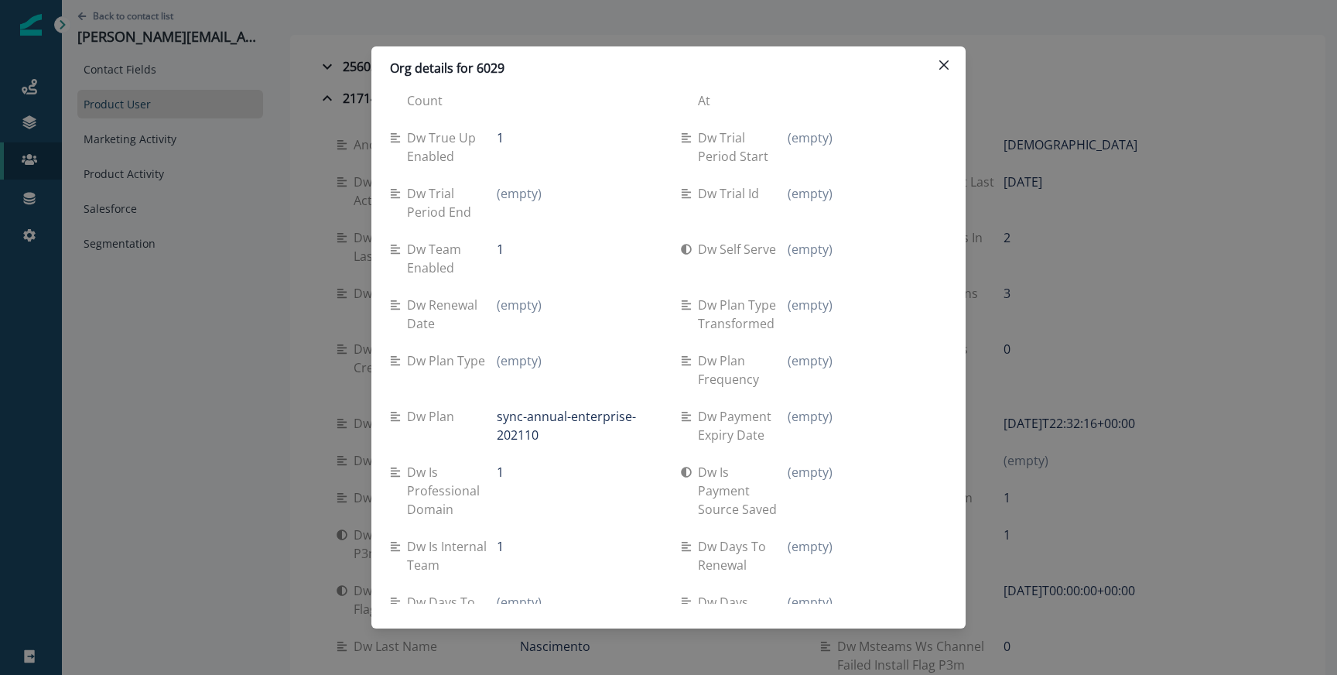
scroll to position [78, 0]
click at [312, 180] on div "Org details for 6029 Name Postman Id 6029 Dw user count 1038 Dw updated at [DAT…" at bounding box center [668, 337] width 1337 height 675
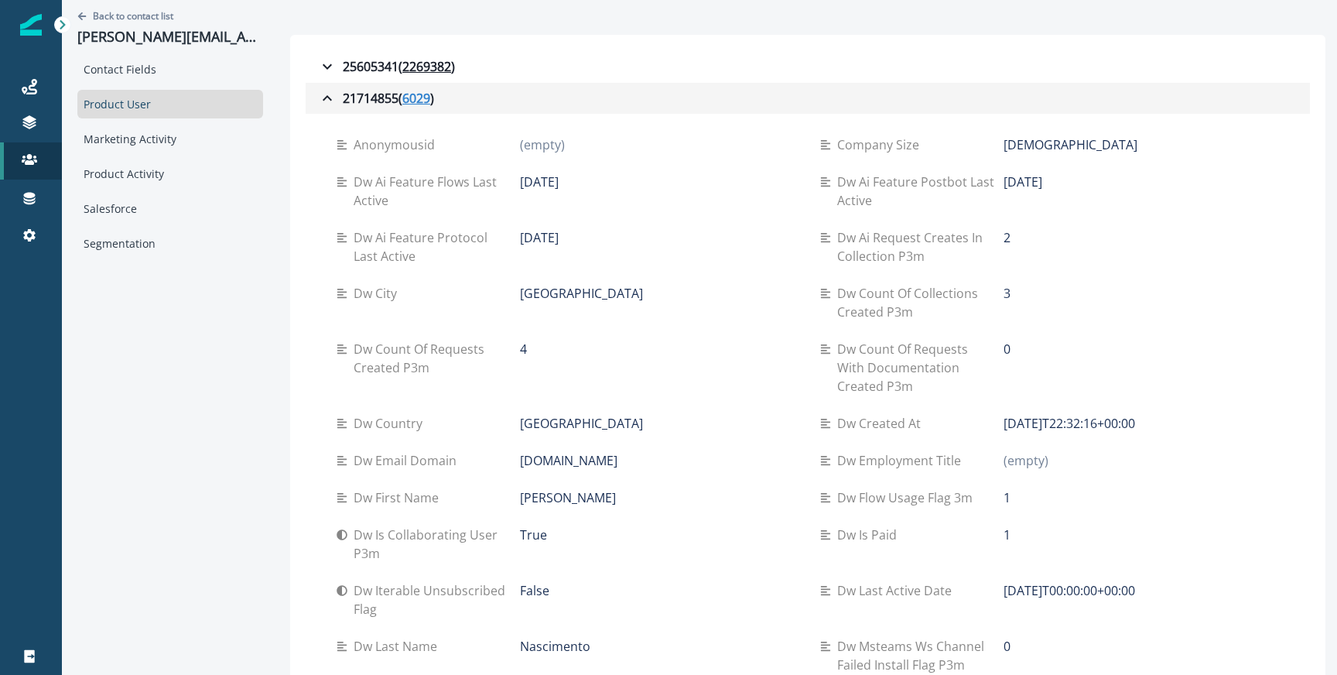
click at [425, 92] on u "6029" at bounding box center [416, 98] width 28 height 19
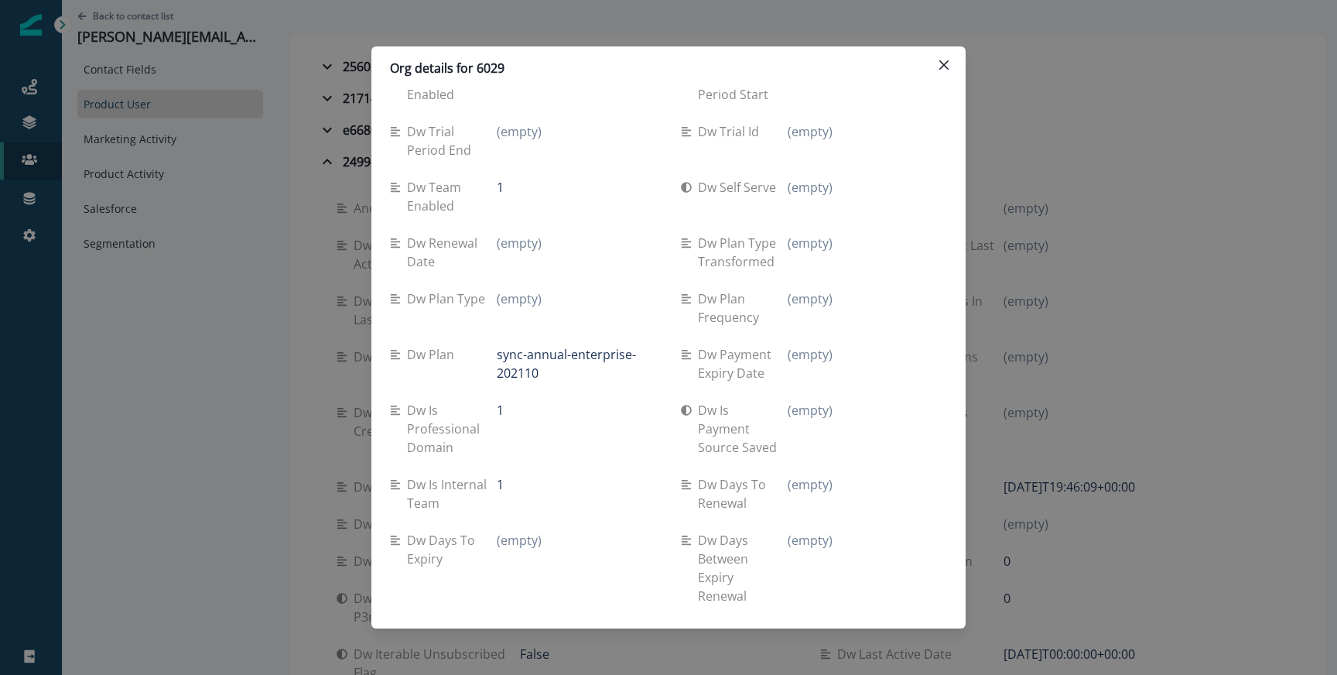
scroll to position [0, 0]
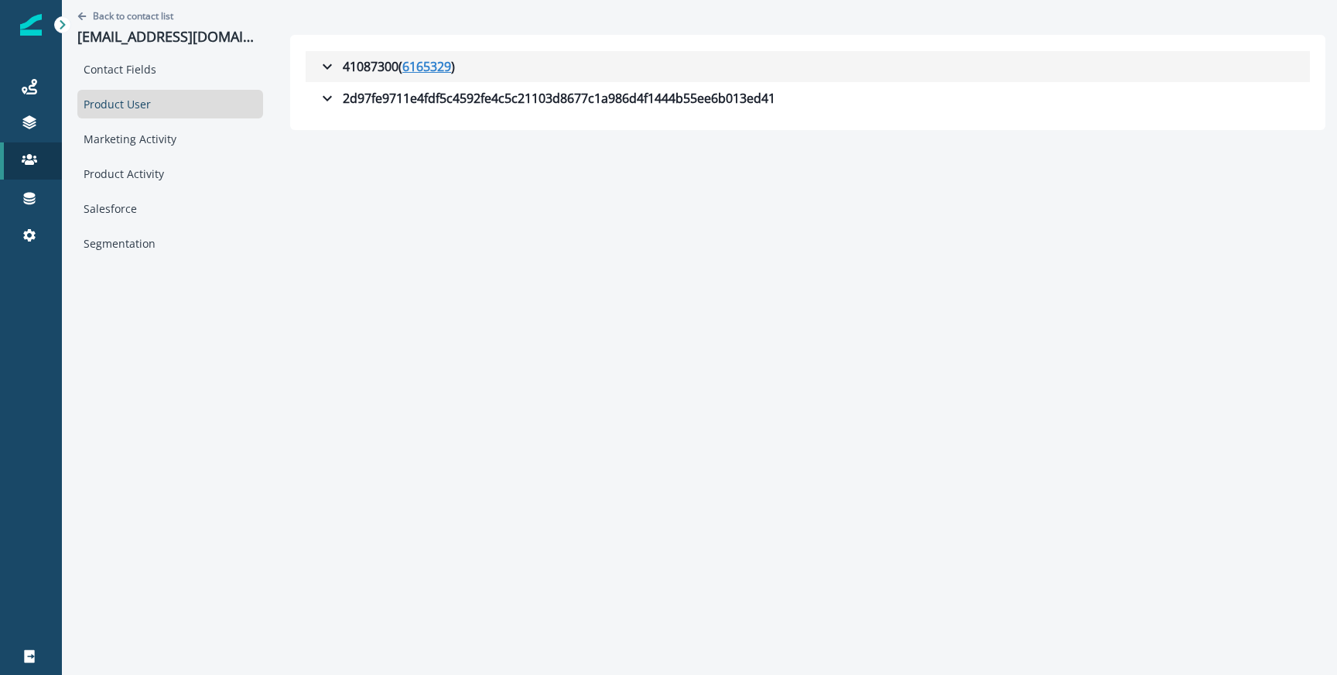
click at [423, 66] on u "6165329" at bounding box center [426, 66] width 49 height 19
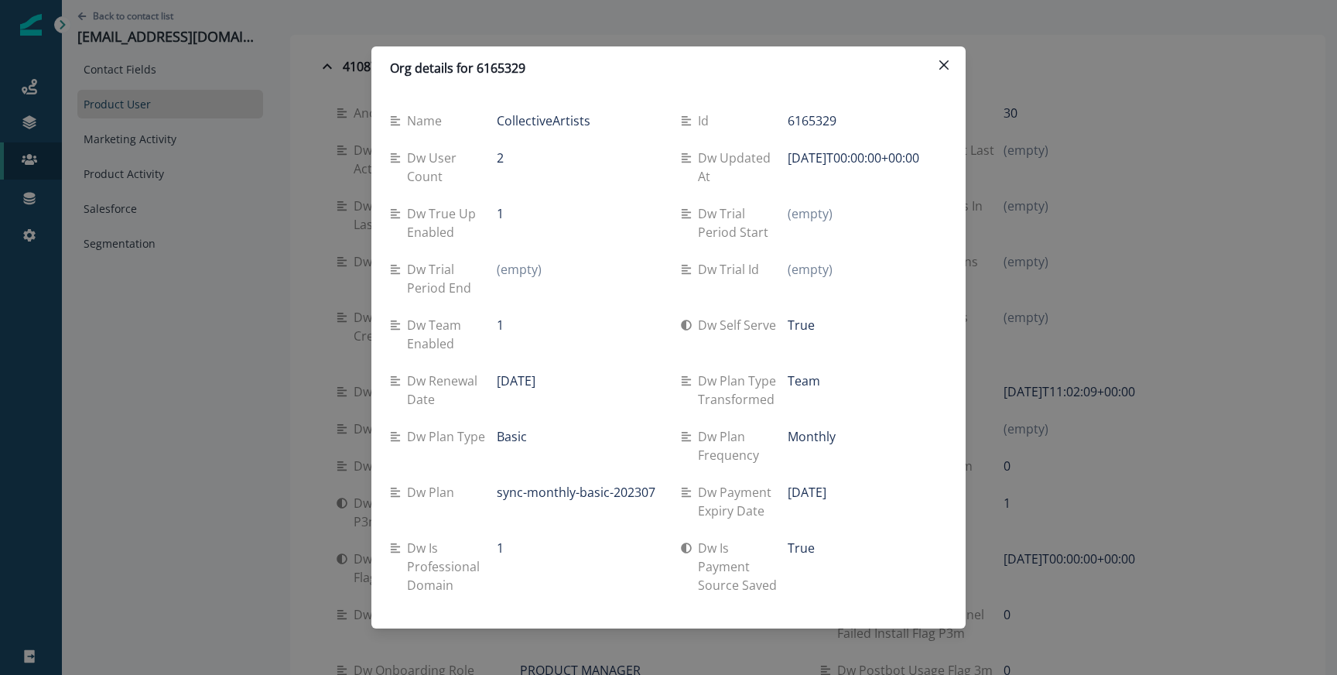
click at [503, 319] on p "1" at bounding box center [500, 325] width 7 height 19
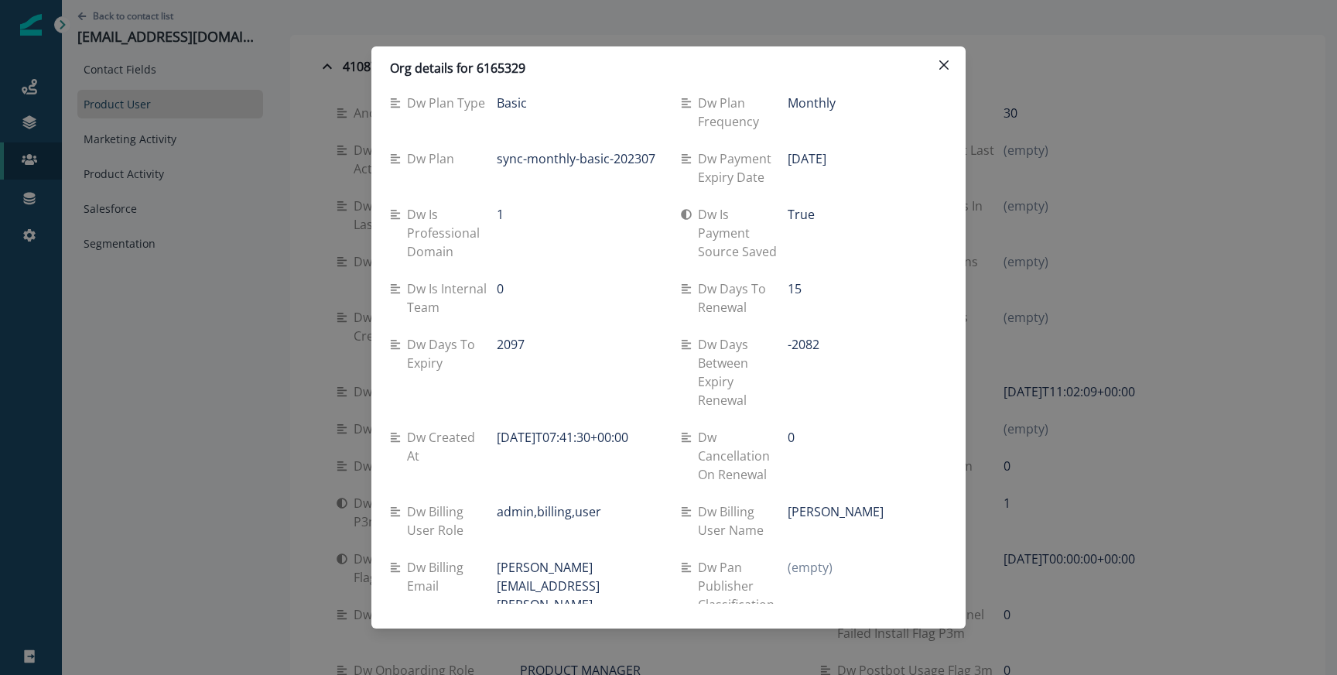
scroll to position [324, 0]
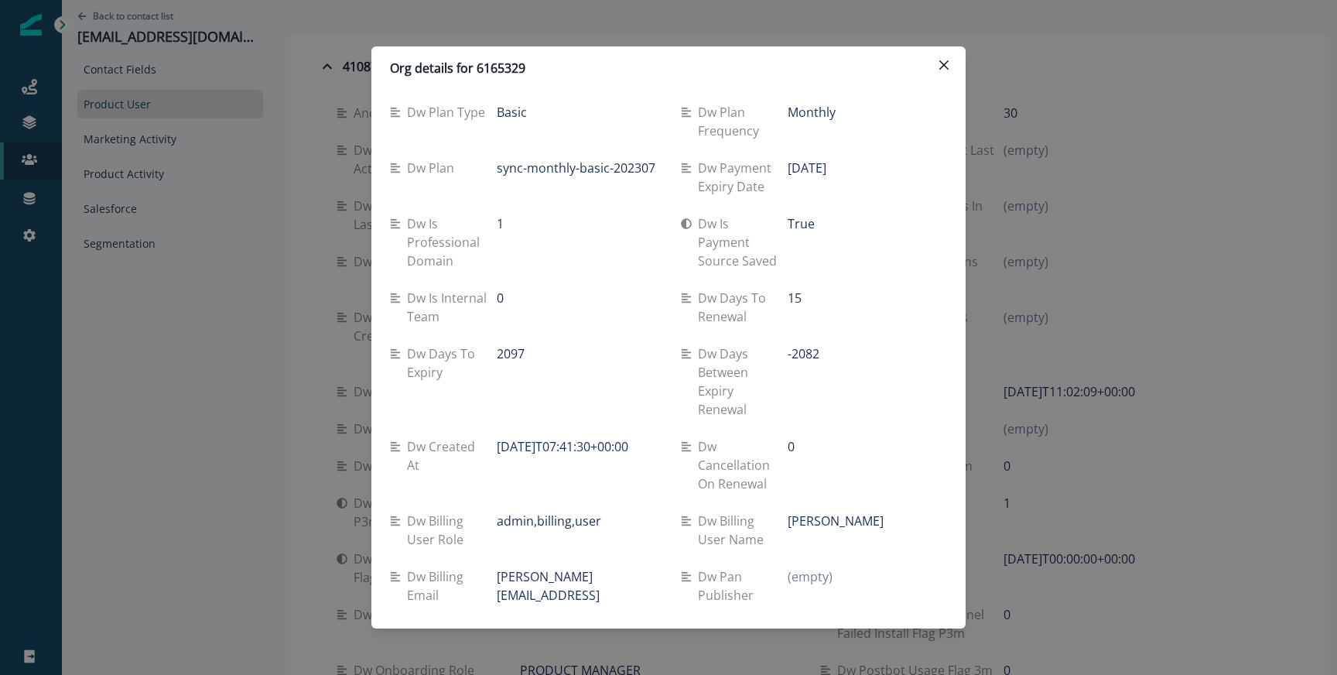
click at [812, 356] on p "-2082" at bounding box center [803, 353] width 32 height 19
copy p "2082"
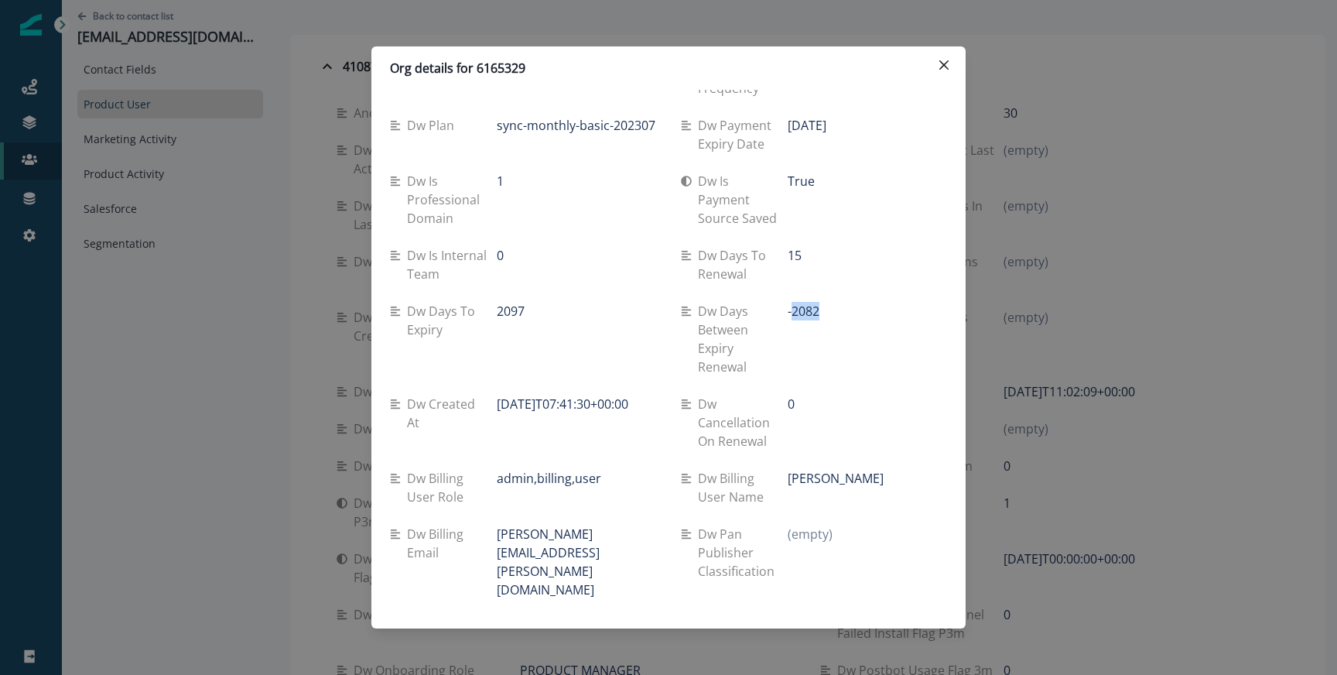
scroll to position [402, 0]
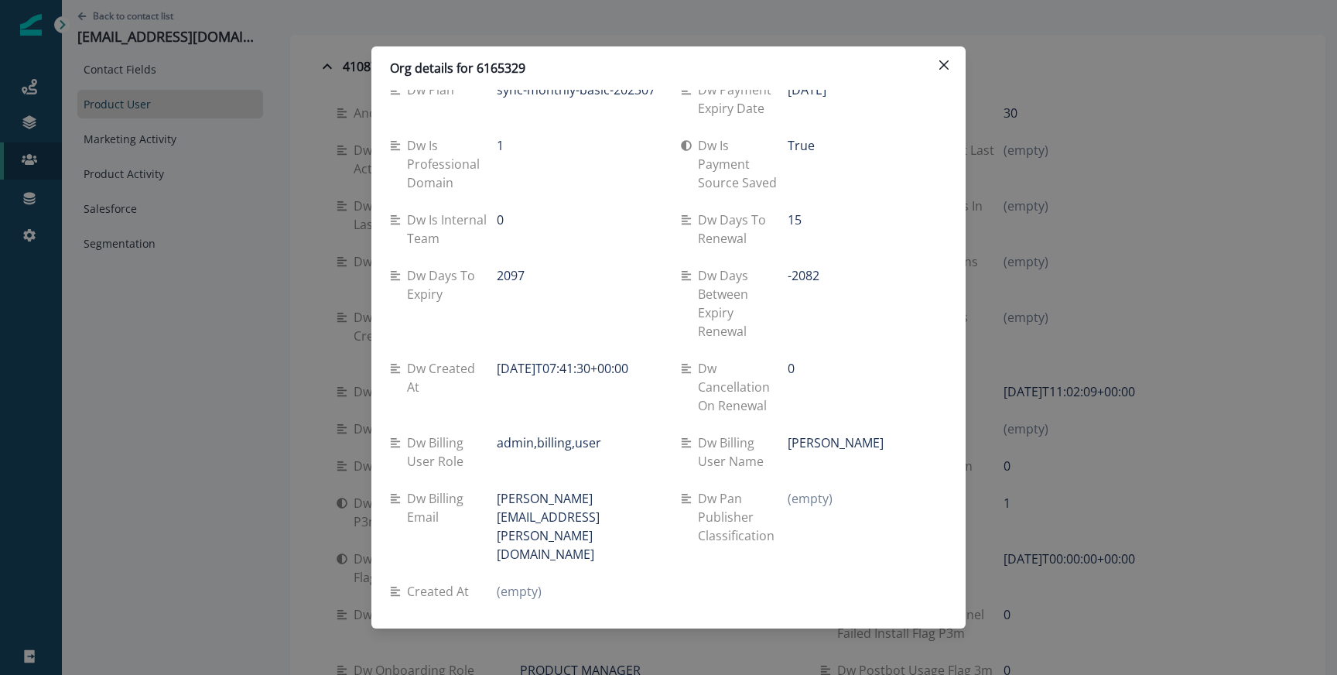
click at [795, 224] on p "15" at bounding box center [794, 219] width 14 height 19
copy p "15"
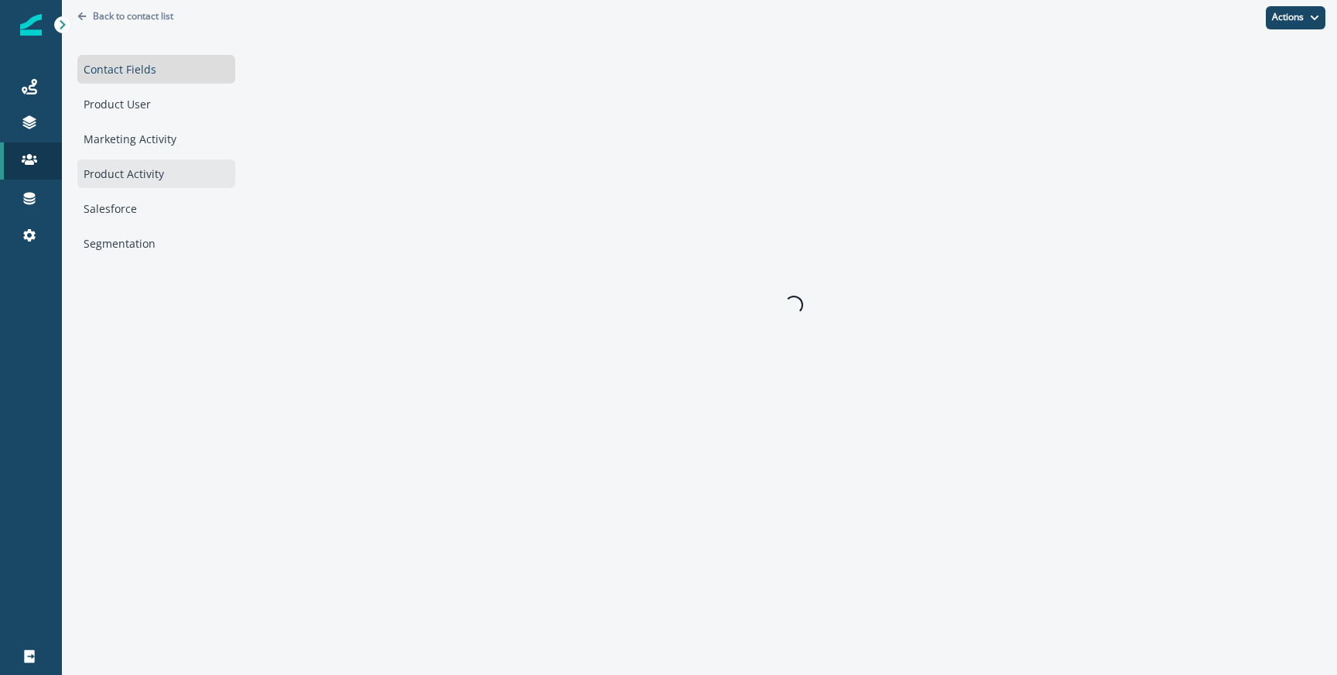
click at [145, 178] on div "Product Activity" at bounding box center [156, 173] width 158 height 29
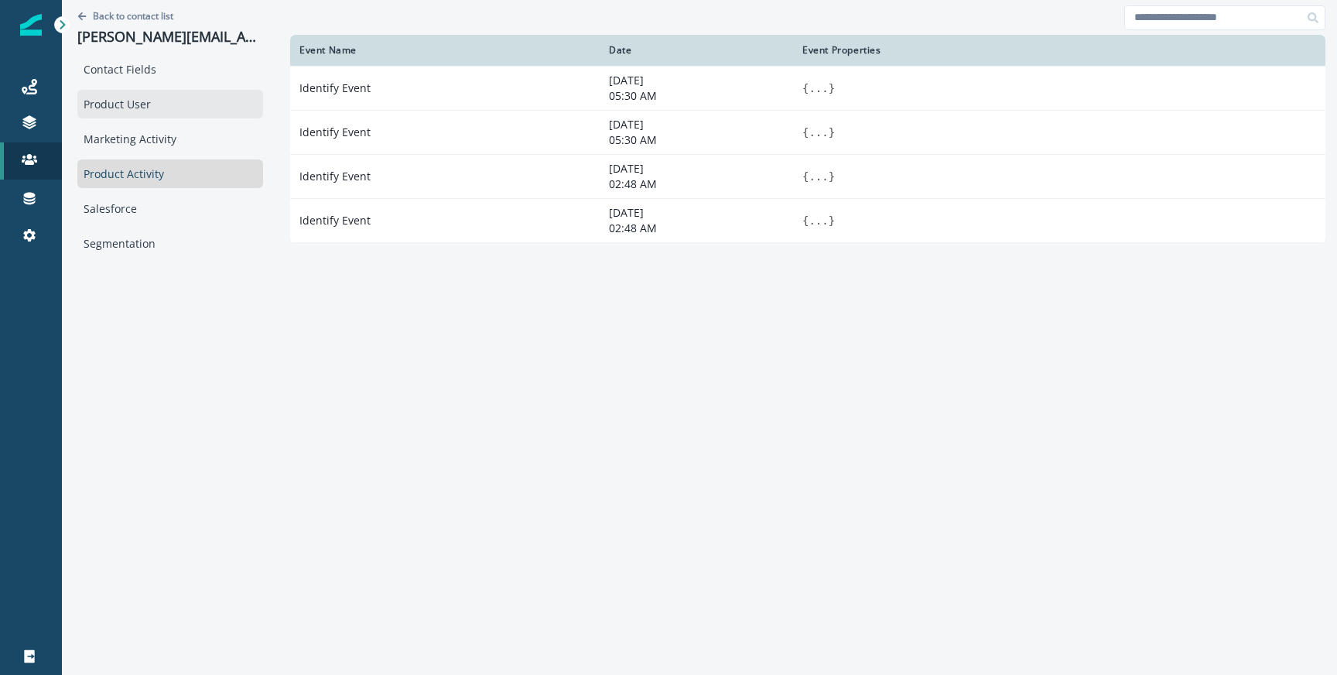
click at [140, 114] on div "Product User" at bounding box center [170, 104] width 186 height 29
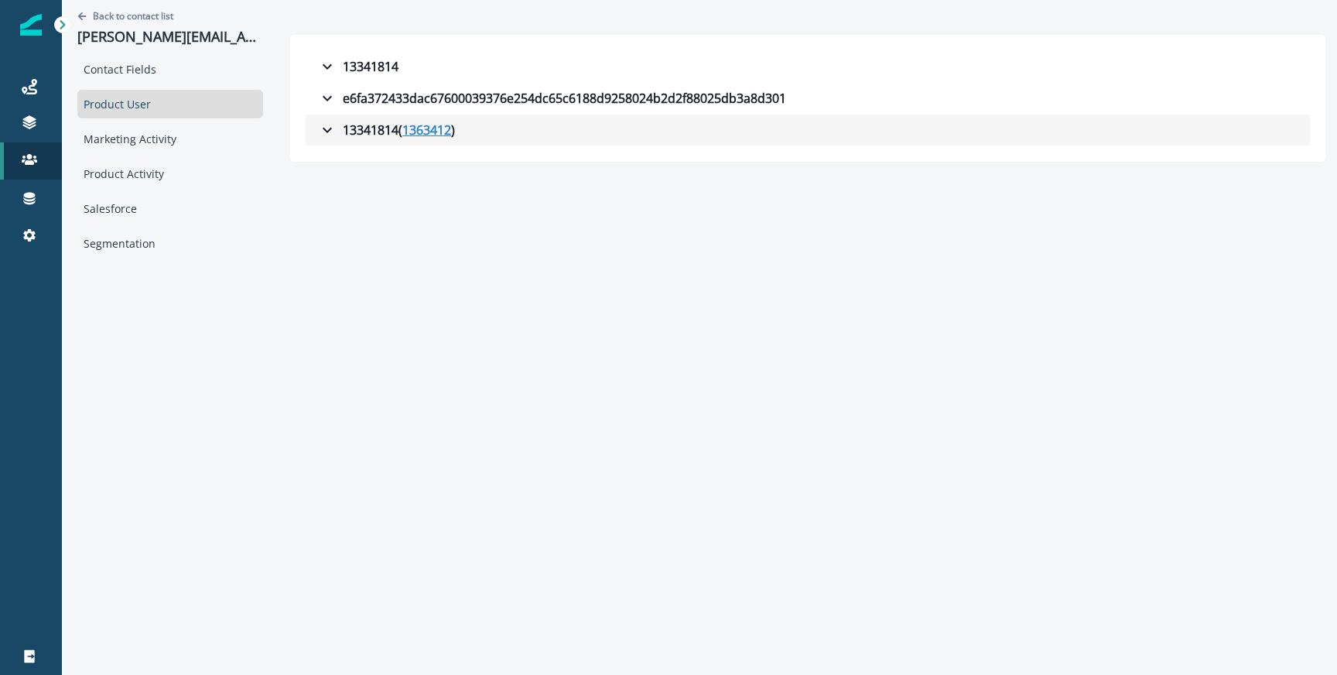
click at [419, 132] on u "1363412" at bounding box center [426, 130] width 49 height 19
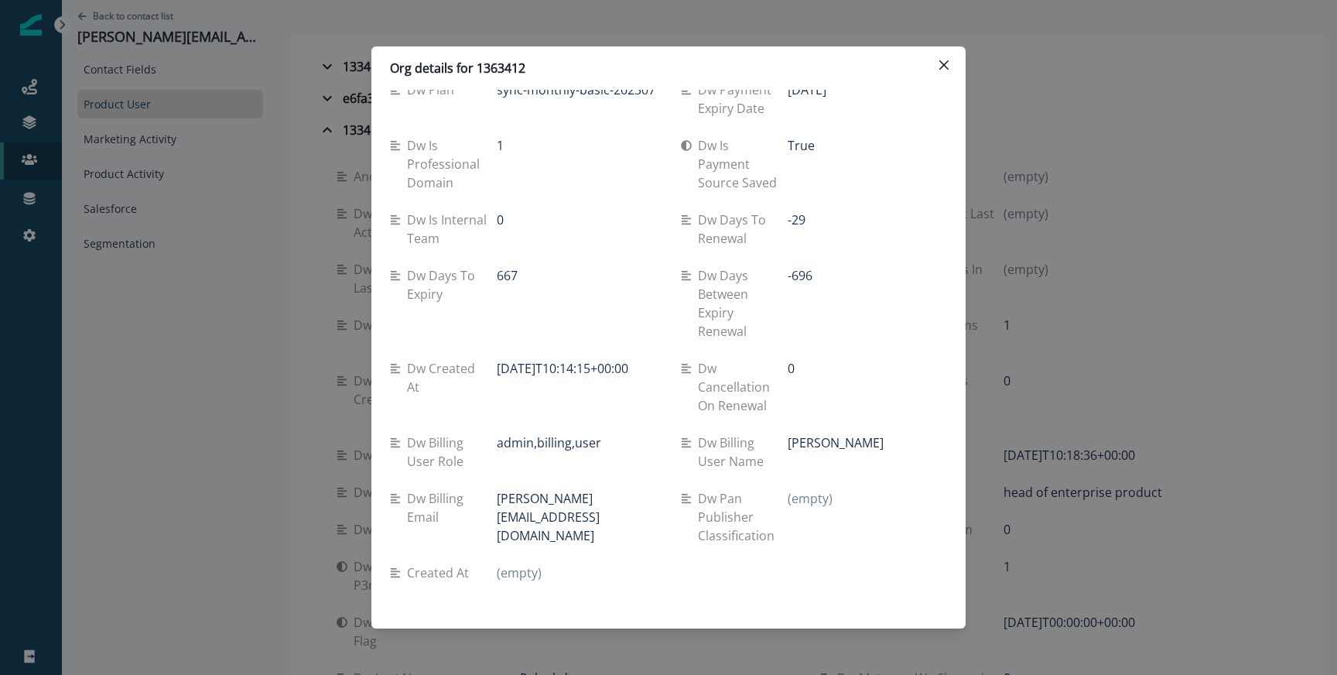
scroll to position [380, 0]
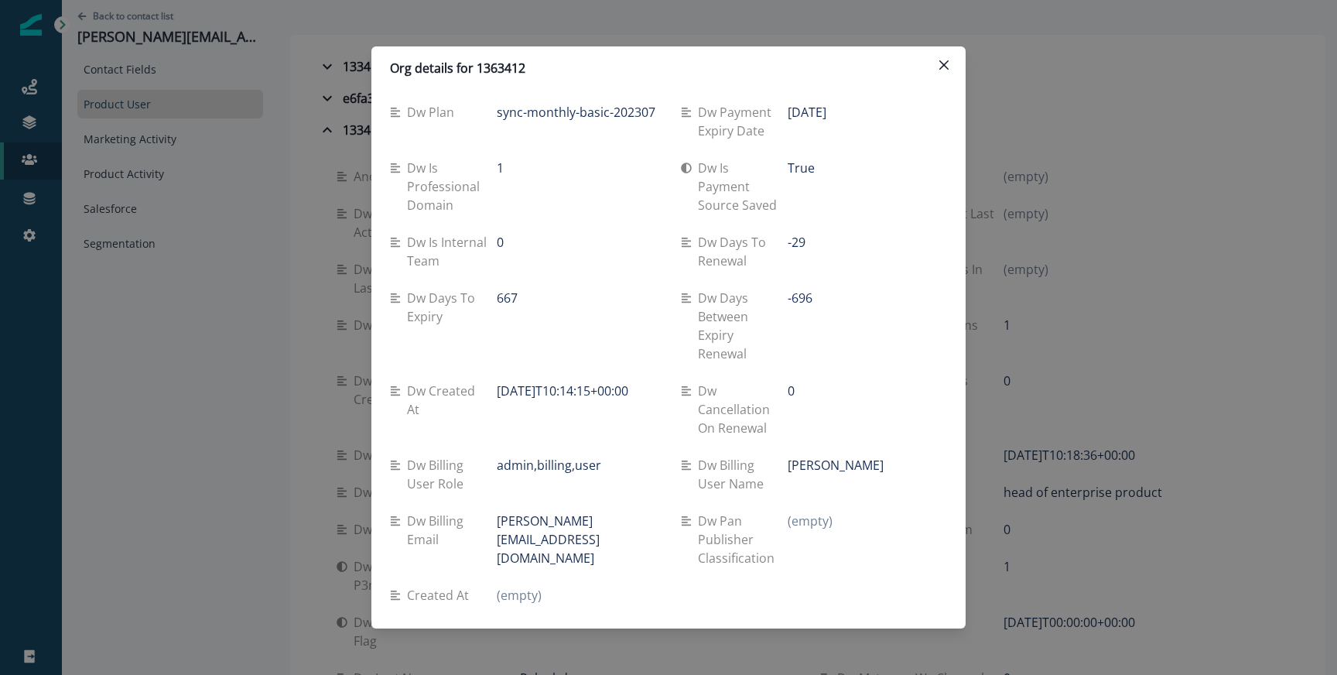
click at [797, 245] on p "-29" at bounding box center [796, 242] width 18 height 19
copy p "29"
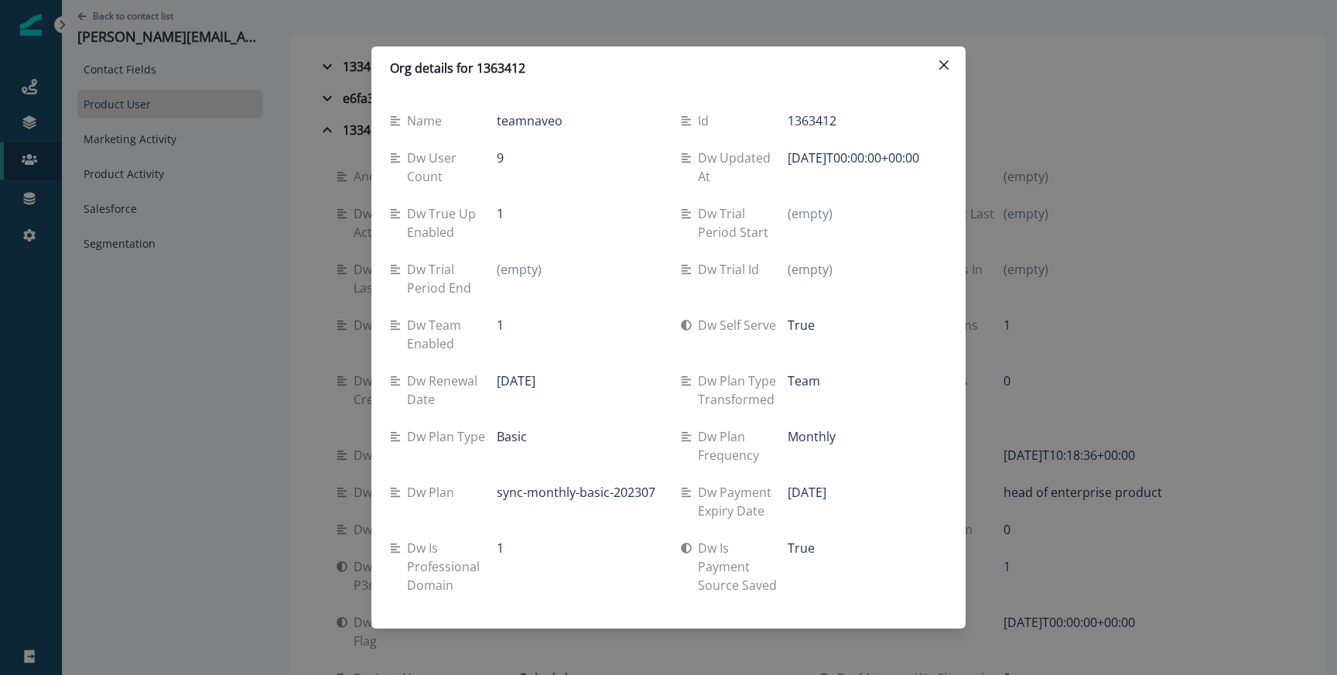
scroll to position [402, 0]
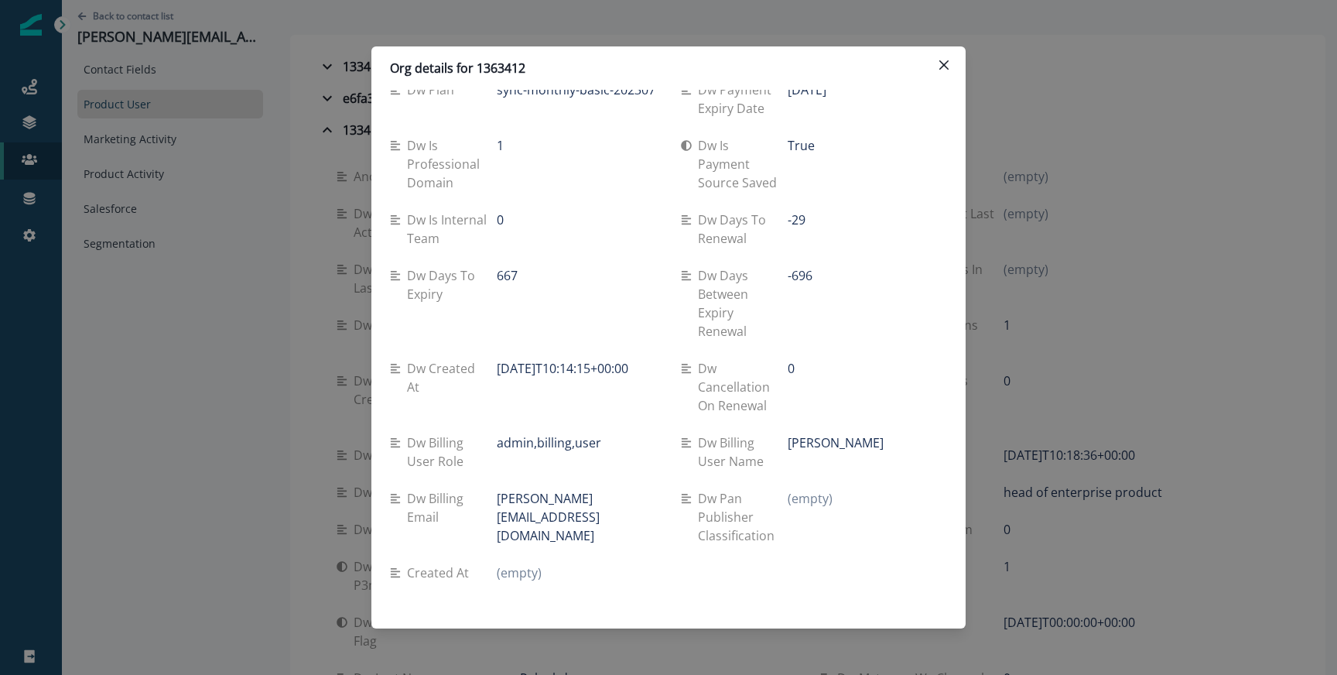
click at [800, 273] on p "-696" at bounding box center [799, 275] width 25 height 19
click at [655, 243] on div "0" at bounding box center [576, 228] width 159 height 37
click at [504, 277] on p "667" at bounding box center [507, 275] width 21 height 19
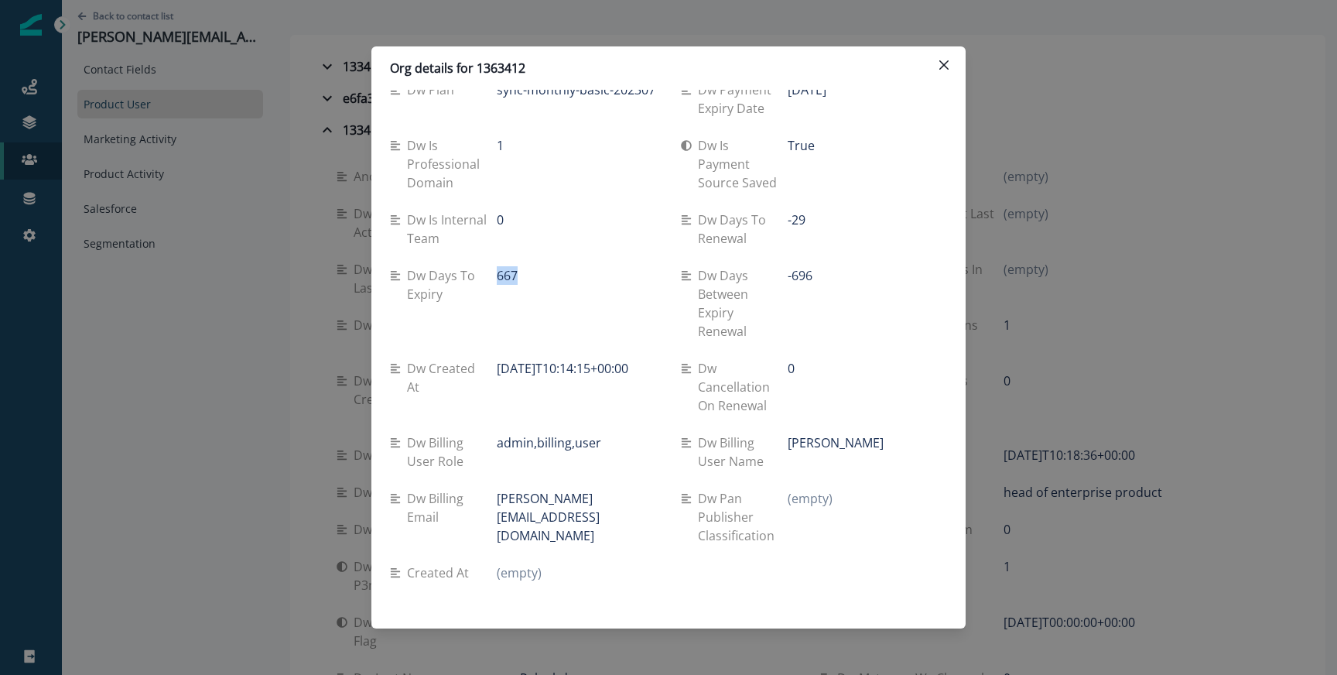
copy p "667"
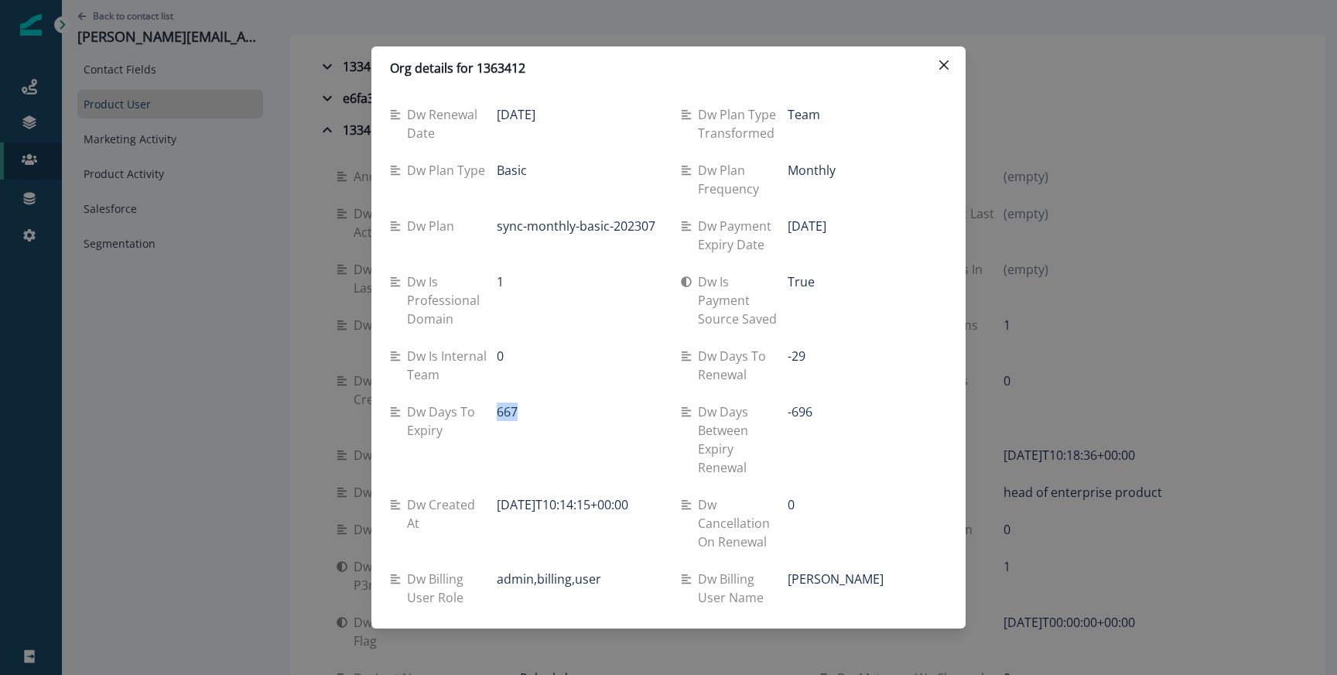
scroll to position [278, 0]
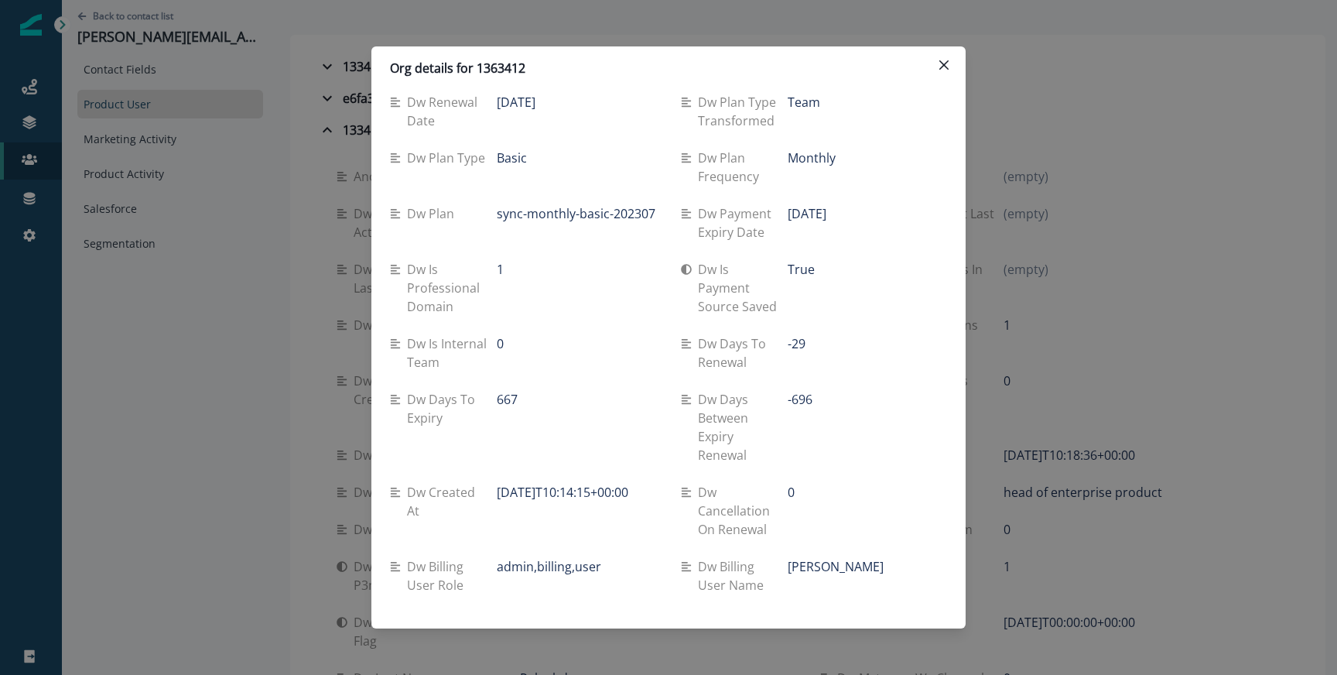
click at [797, 398] on p "-696" at bounding box center [799, 399] width 25 height 19
copy div "-696"
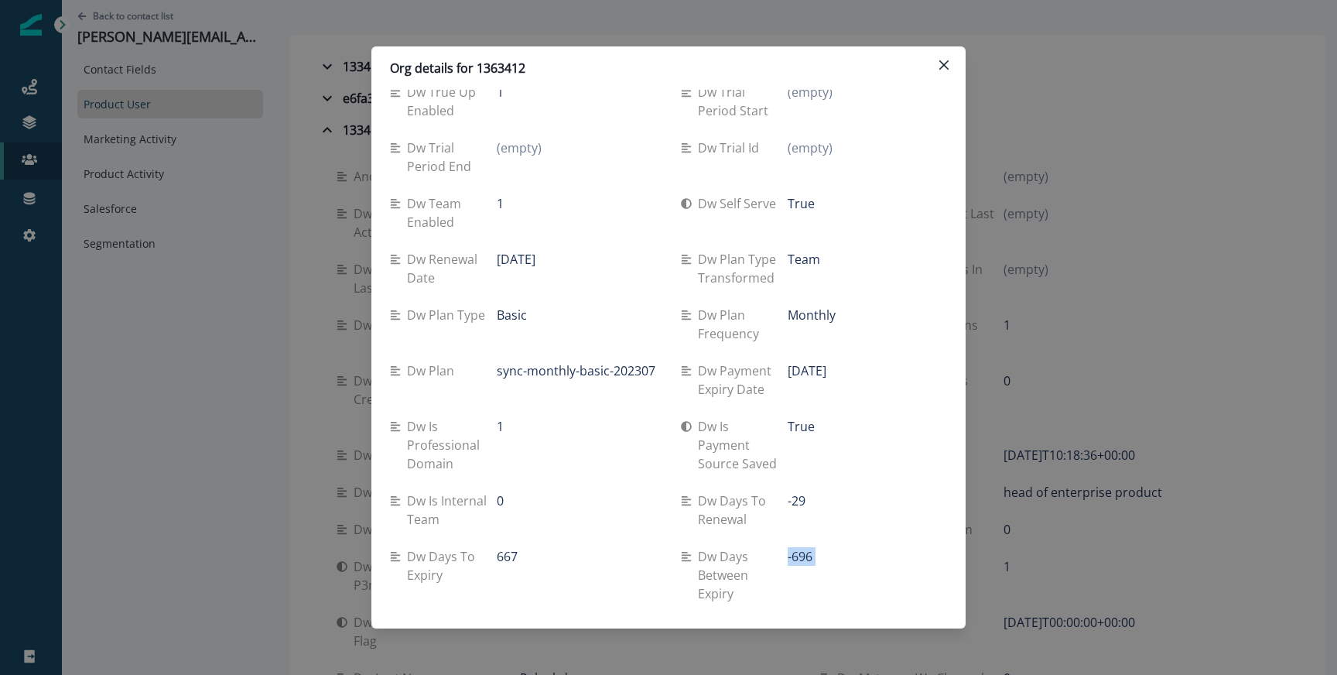
scroll to position [129, 0]
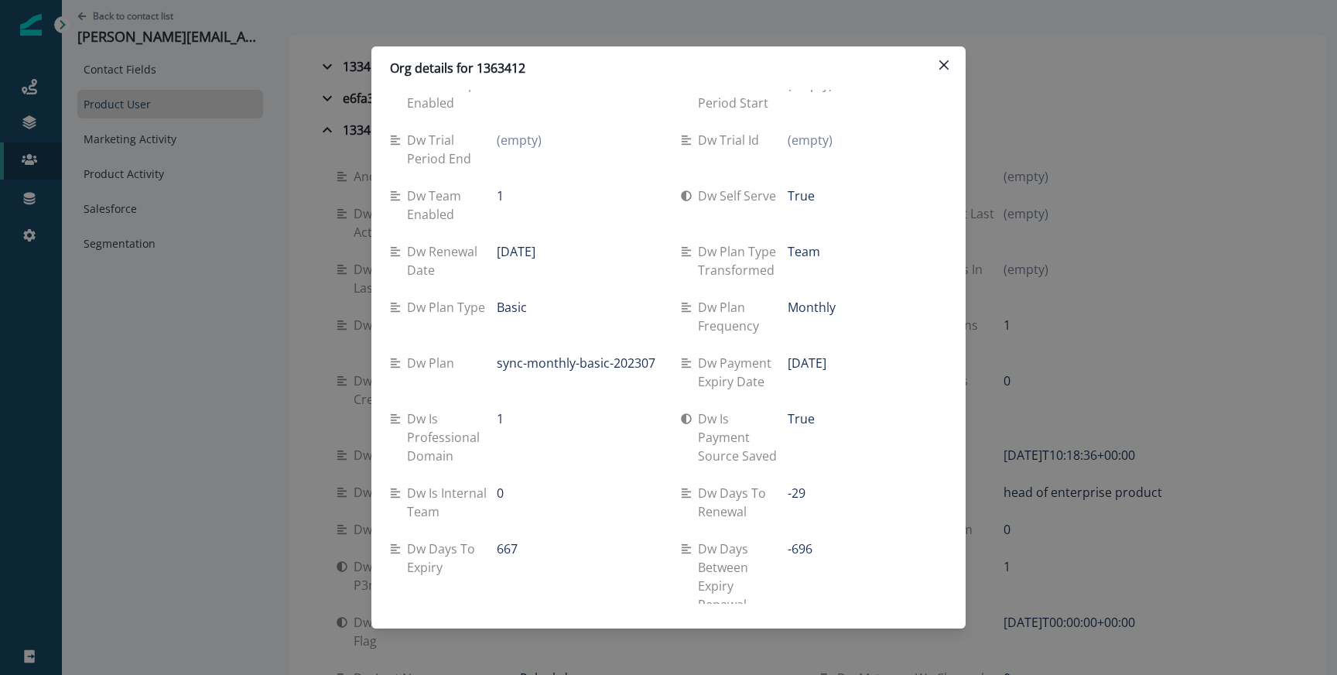
click at [307, 333] on div "Org details for 1363412 Name teamnaveo Id 1363412 Dw user count 9 Dw updated at…" at bounding box center [668, 337] width 1337 height 675
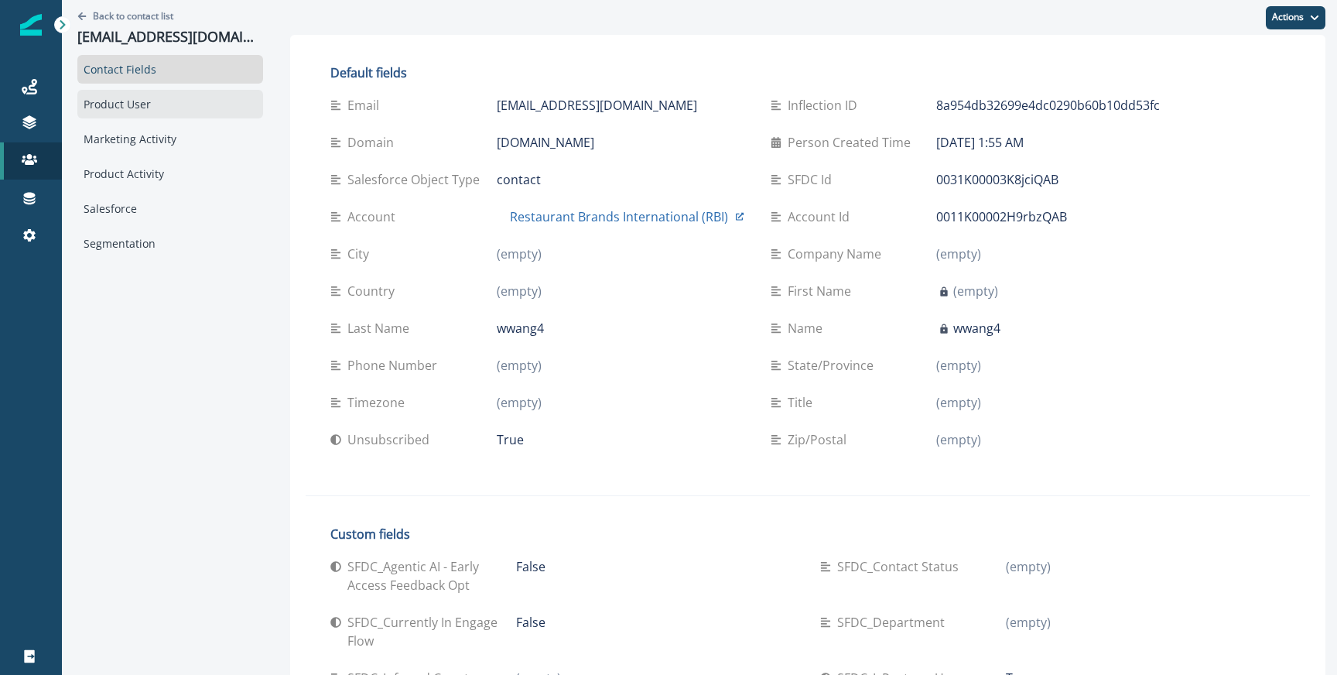
click at [191, 104] on div "Product User" at bounding box center [170, 104] width 186 height 29
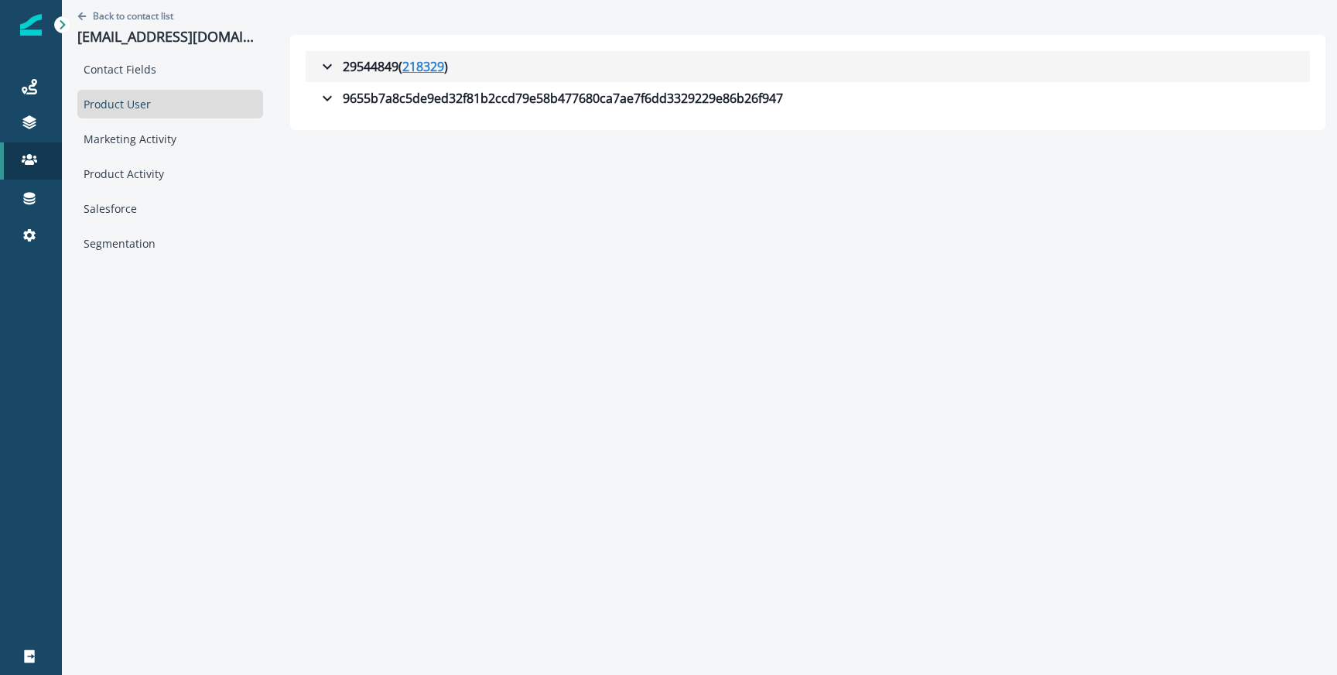
click at [402, 62] on u "218329" at bounding box center [423, 66] width 42 height 19
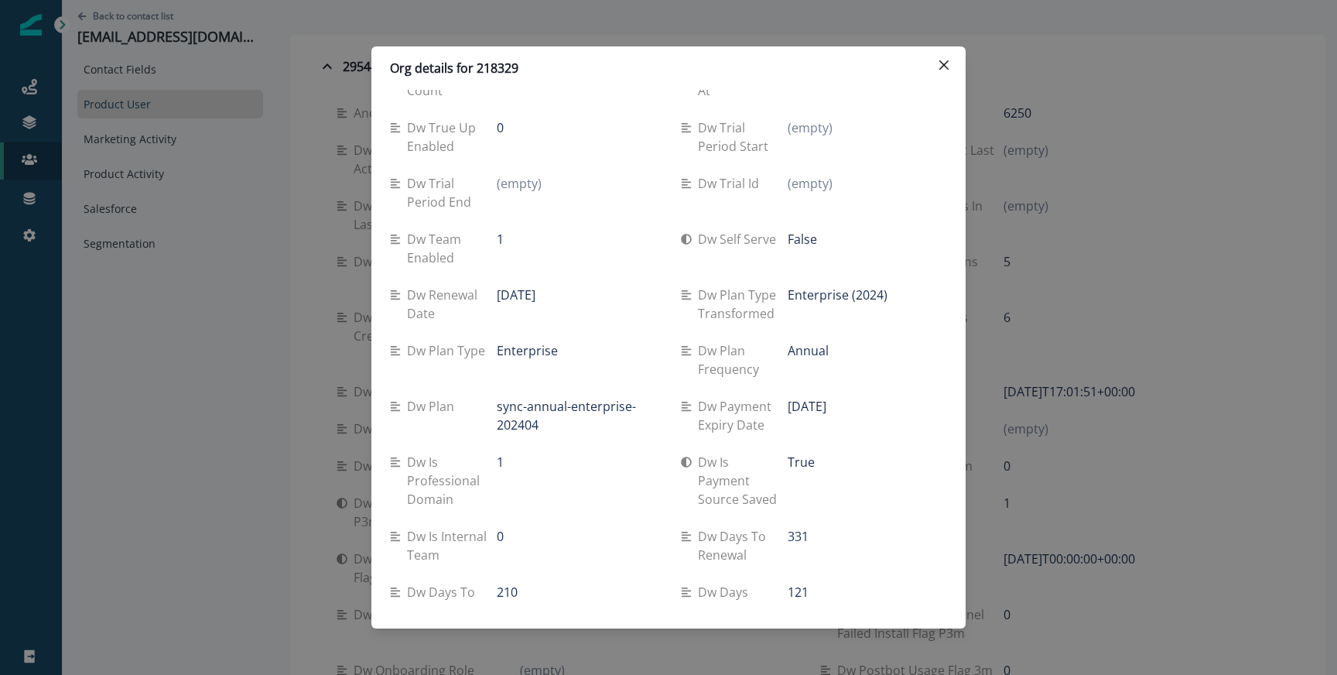
scroll to position [80, 0]
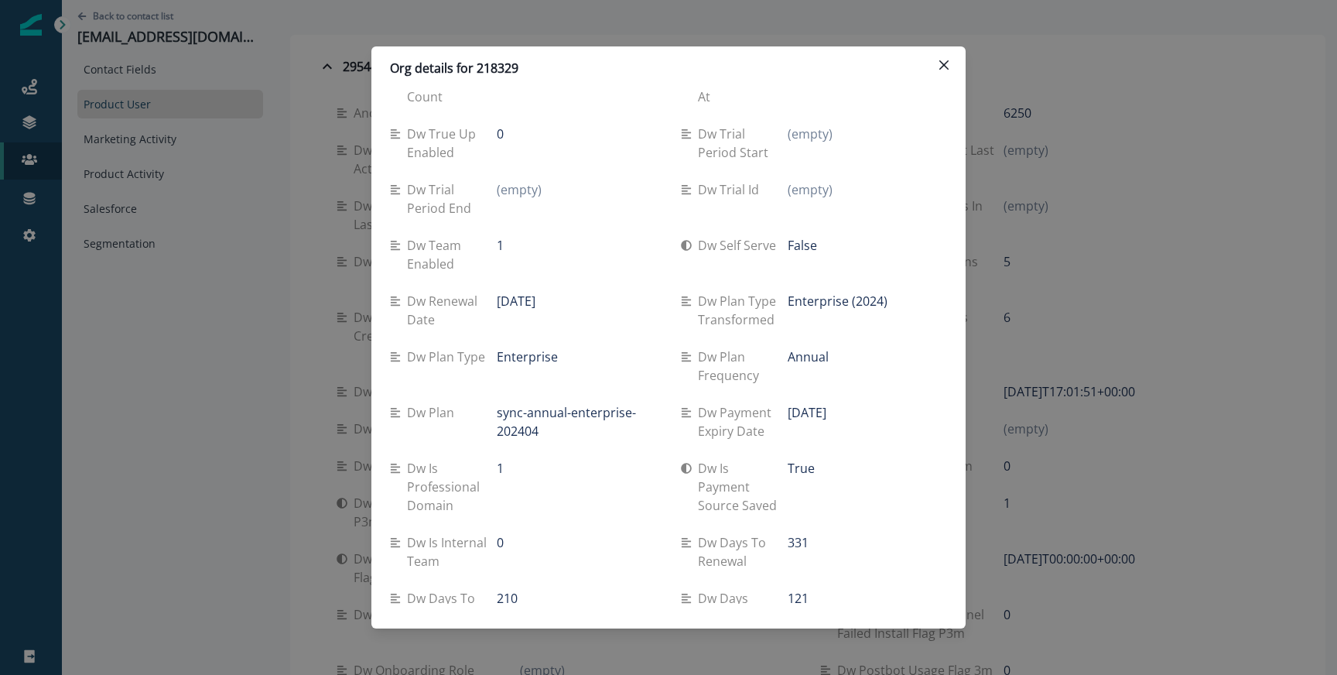
click at [516, 303] on p "[DATE]" at bounding box center [516, 301] width 39 height 19
click at [805, 412] on p "[DATE]" at bounding box center [806, 412] width 39 height 19
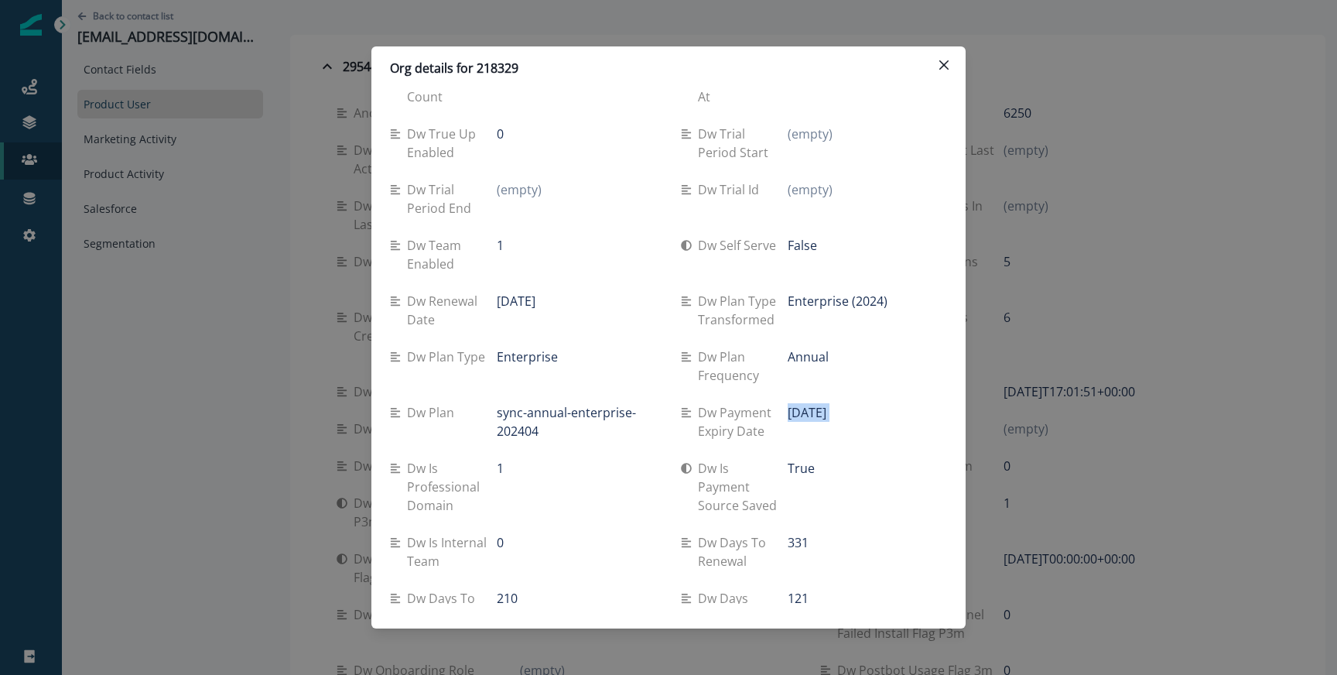
click at [805, 412] on p "[DATE]" at bounding box center [806, 412] width 39 height 19
click at [1134, 344] on div "Org details for 218329 Name RBI Technology Team Id 218329 Dw user count 250 Dw …" at bounding box center [668, 337] width 1337 height 675
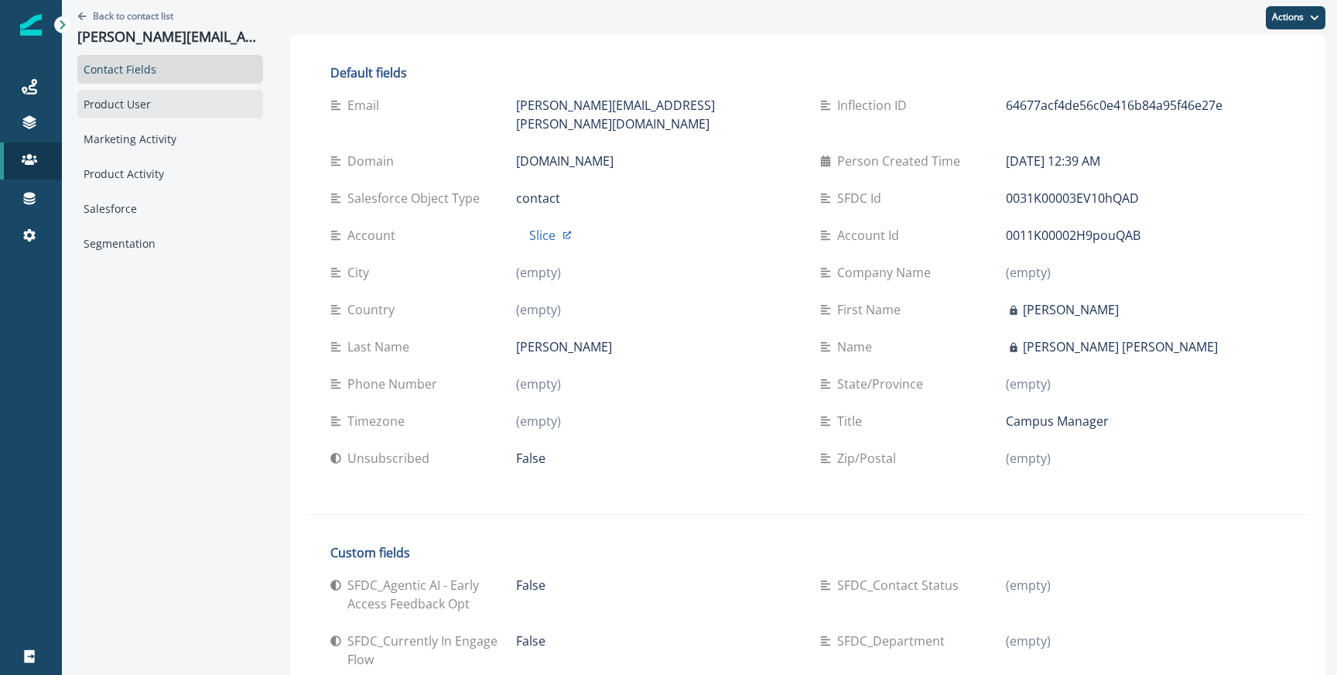
click at [178, 101] on div "Product User" at bounding box center [170, 104] width 186 height 29
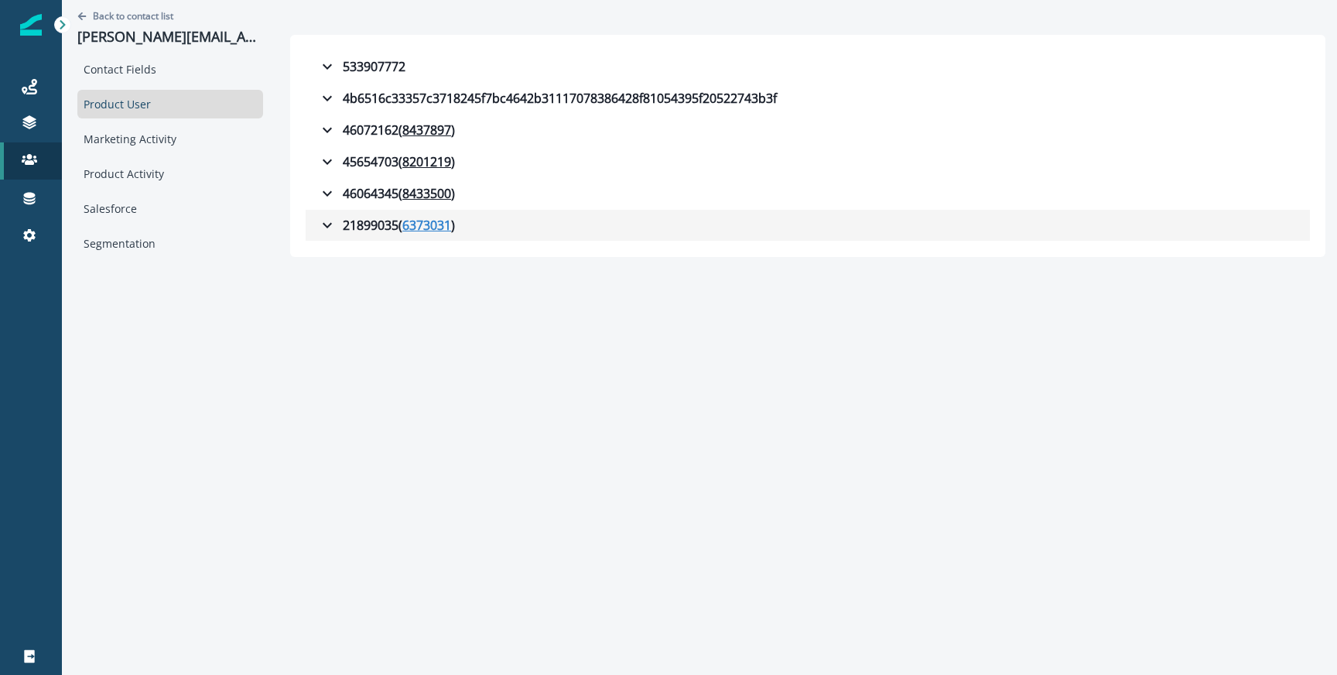
click at [422, 228] on u "6373031" at bounding box center [426, 225] width 49 height 19
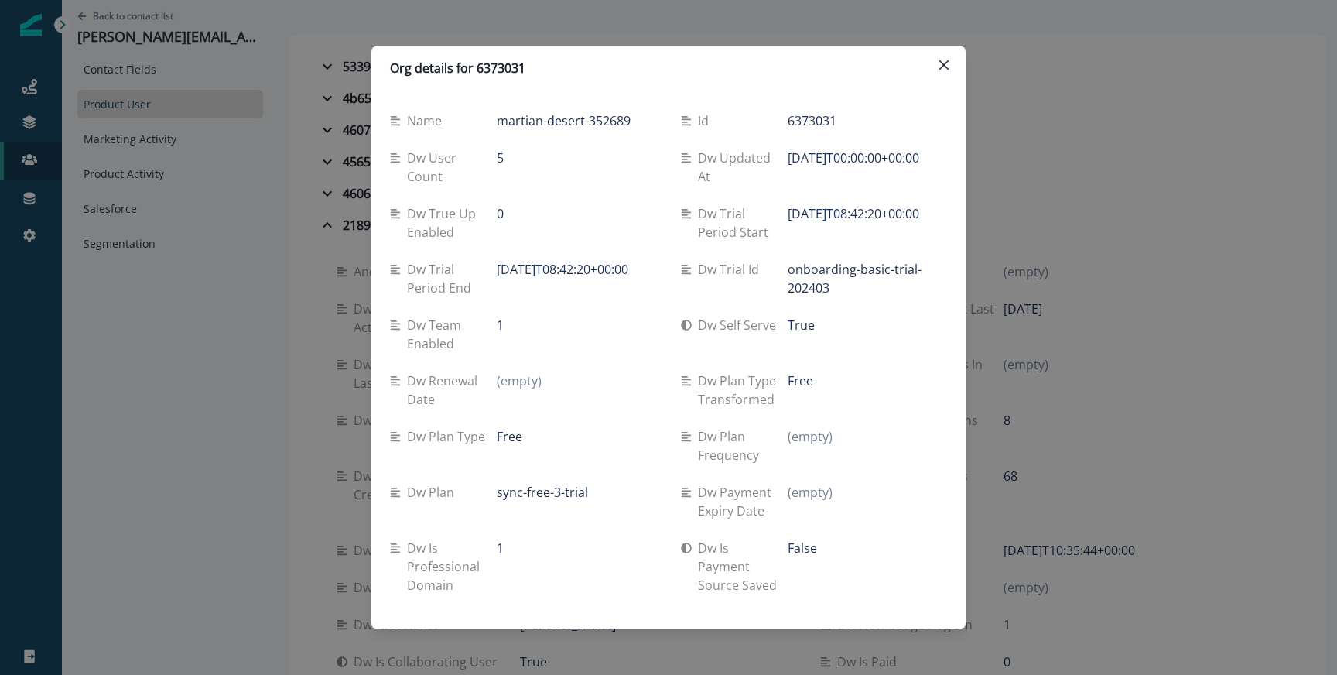
click at [808, 274] on p "onboarding-basic-trial-202403" at bounding box center [866, 278] width 159 height 37
copy div "onboarding-basic-trial-202403"
click at [531, 260] on p "[DATE]T08:42:20+00:00" at bounding box center [563, 269] width 132 height 19
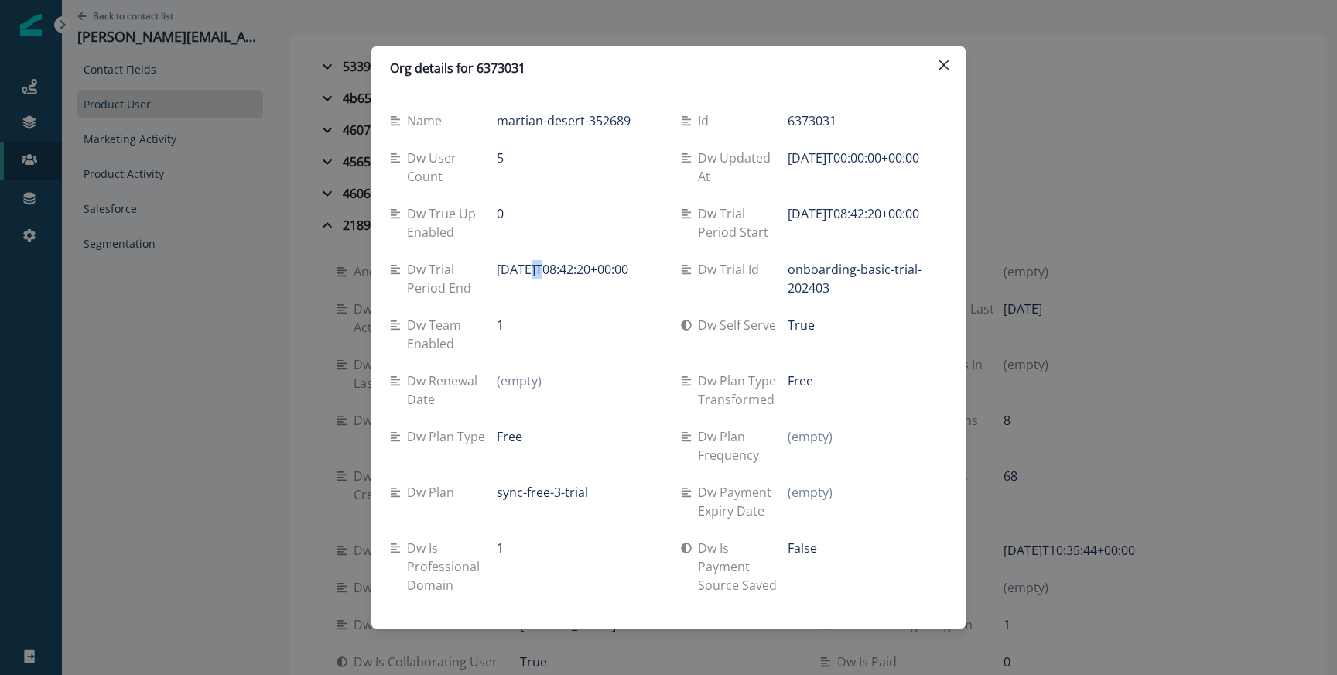
click at [531, 260] on p "[DATE]T08:42:20+00:00" at bounding box center [563, 269] width 132 height 19
click at [514, 273] on p "[DATE]T08:42:20+00:00" at bounding box center [563, 269] width 132 height 19
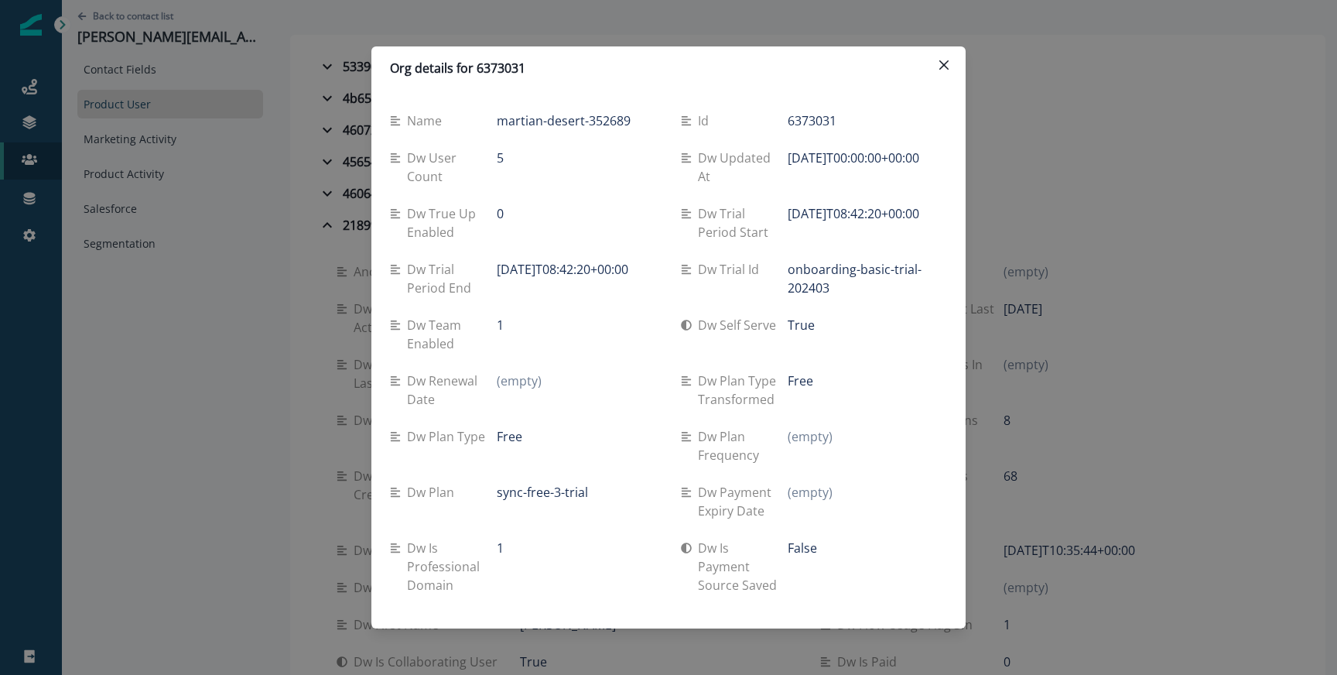
click at [814, 212] on p "[DATE]T08:42:20+00:00" at bounding box center [853, 213] width 132 height 19
copy div "[DATE]T08:42:20+00:00"
click at [538, 267] on p "[DATE]T08:42:20+00:00" at bounding box center [563, 269] width 132 height 19
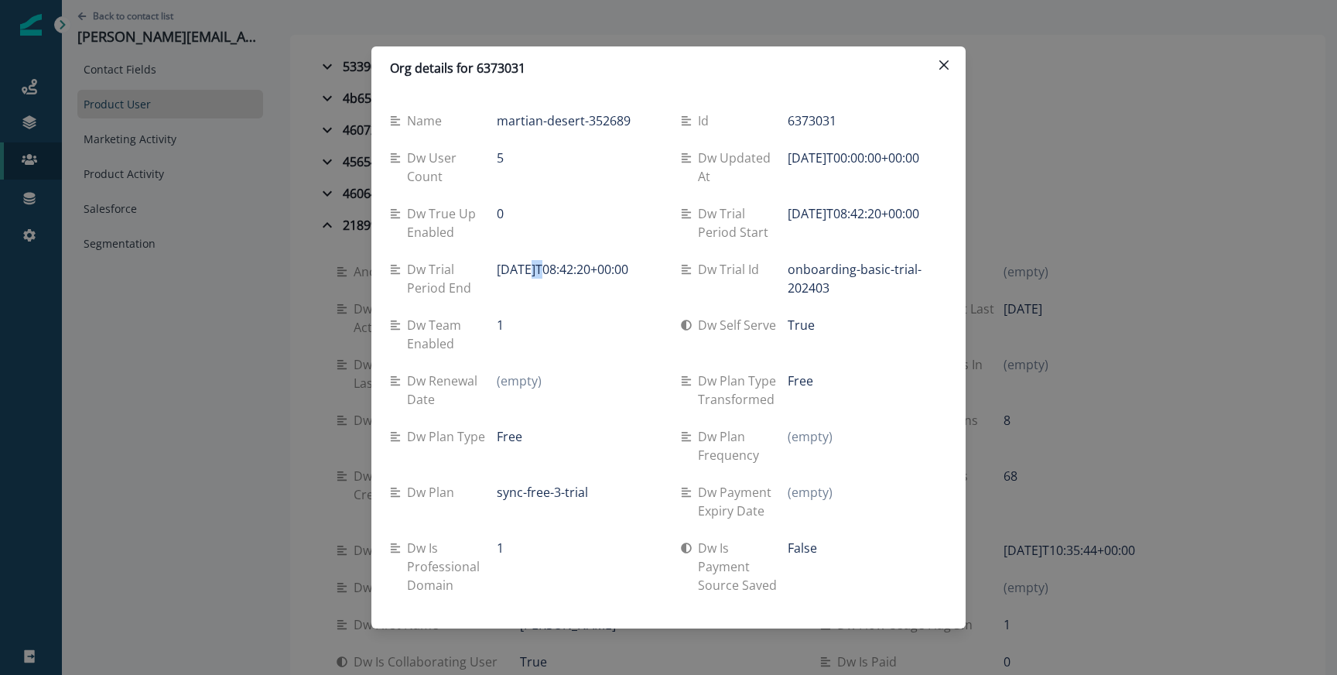
click at [538, 267] on p "[DATE]T08:42:20+00:00" at bounding box center [563, 269] width 132 height 19
copy div "[DATE]T08:42:20+00:00"
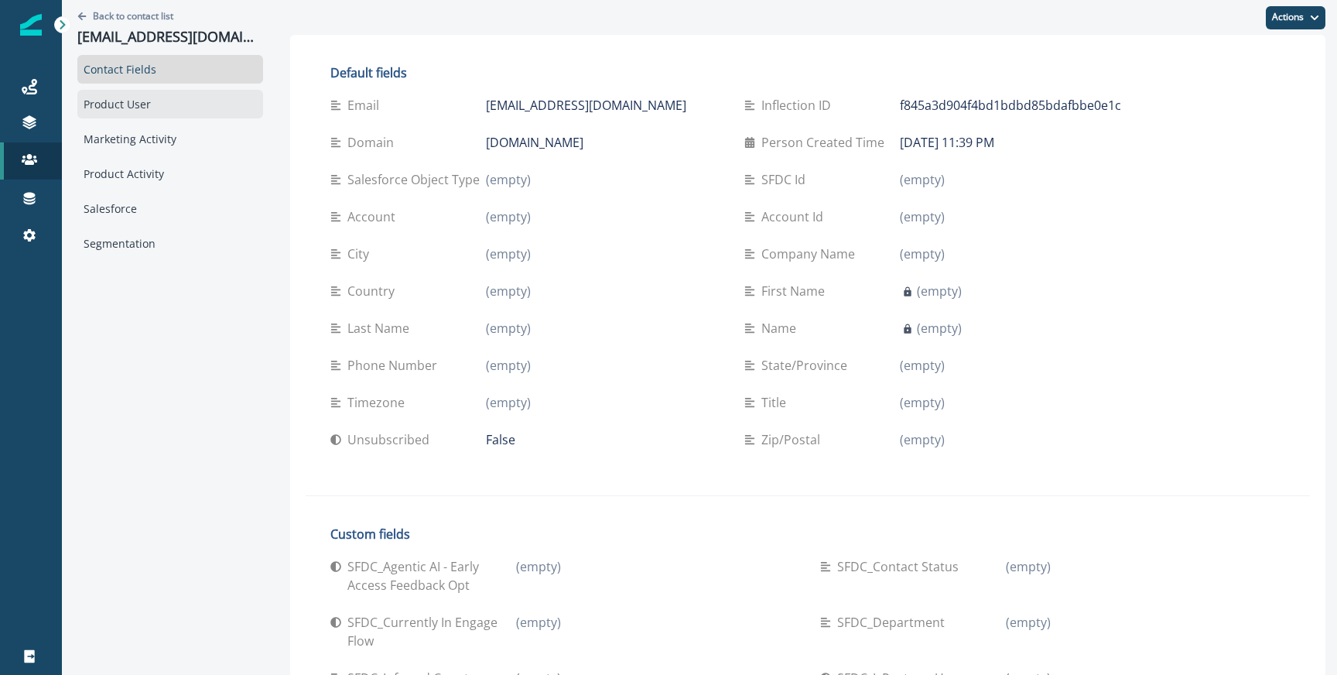
click at [145, 113] on div "Product User" at bounding box center [170, 104] width 186 height 29
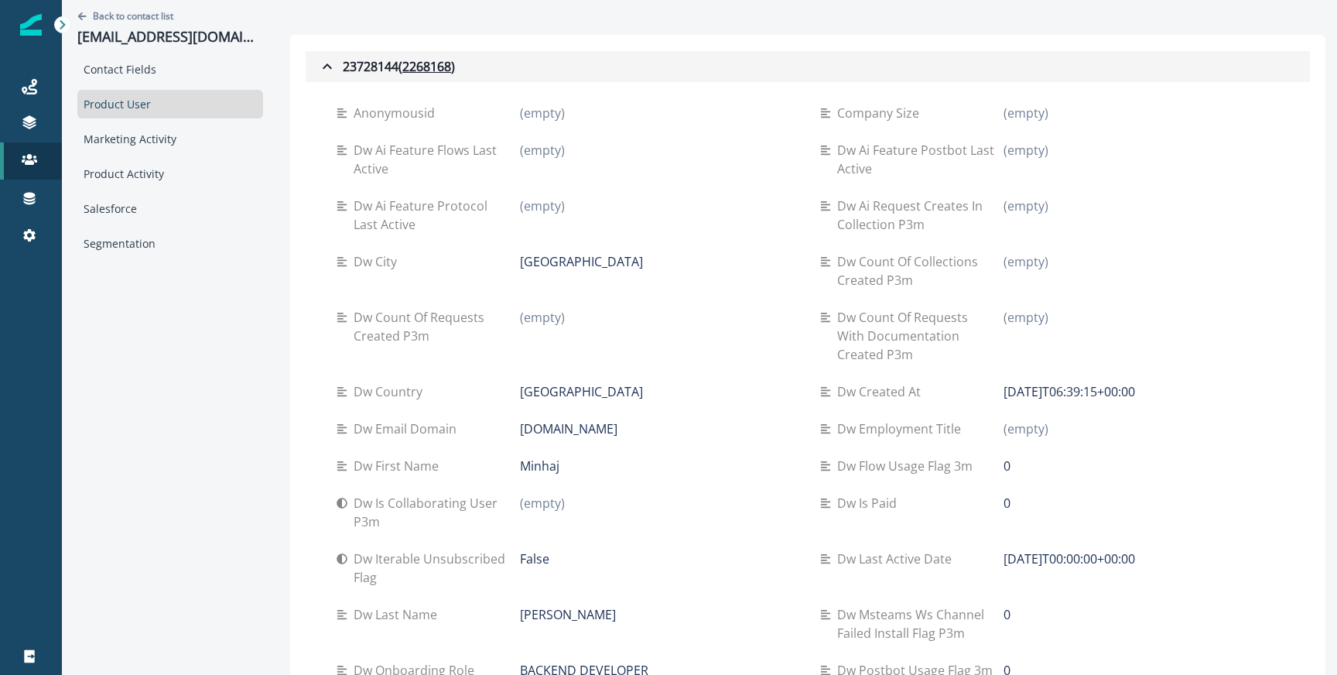
click at [324, 65] on icon "button" at bounding box center [327, 66] width 19 height 19
click at [352, 70] on div "23728144 ( 2268168 )" at bounding box center [386, 66] width 137 height 19
click at [429, 64] on u "2268168" at bounding box center [426, 66] width 49 height 19
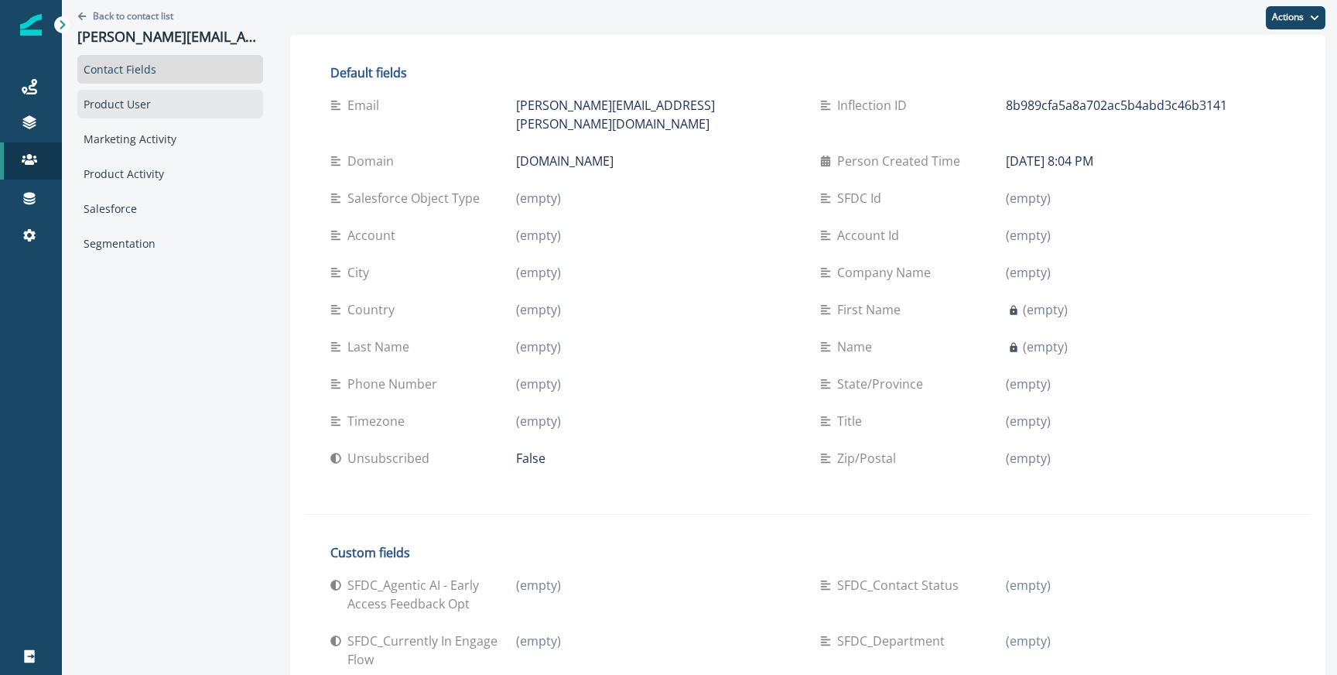
click at [153, 114] on div "Product User" at bounding box center [170, 104] width 186 height 29
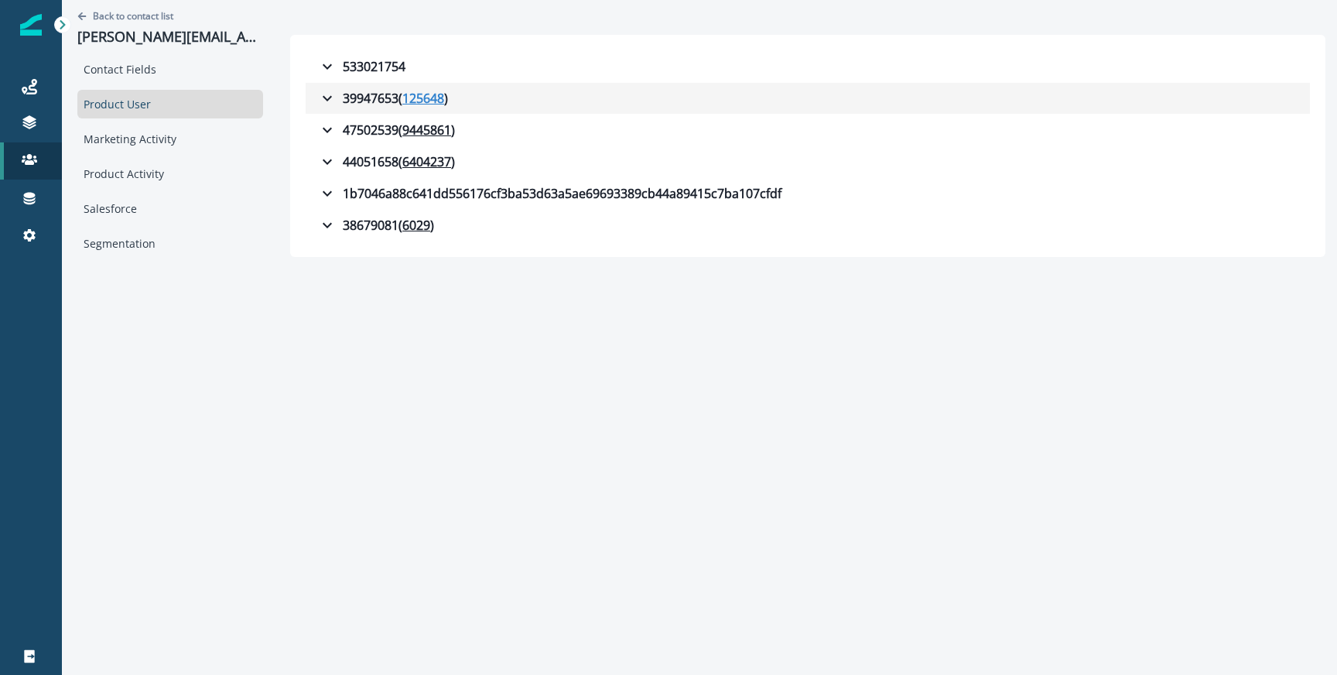
click at [422, 94] on u "125648" at bounding box center [423, 98] width 42 height 19
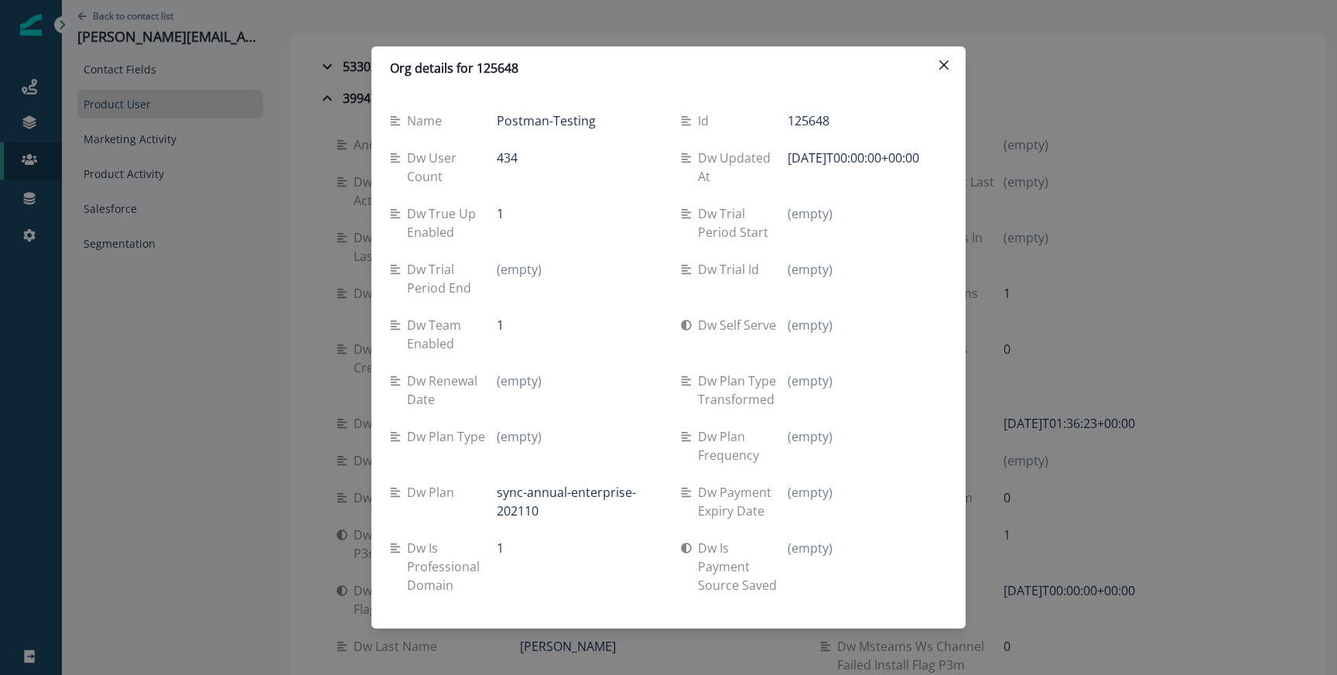
click at [298, 337] on div "Org details for 125648 Name Postman-Testing Id 125648 Dw user count 434 Dw upda…" at bounding box center [668, 337] width 1337 height 675
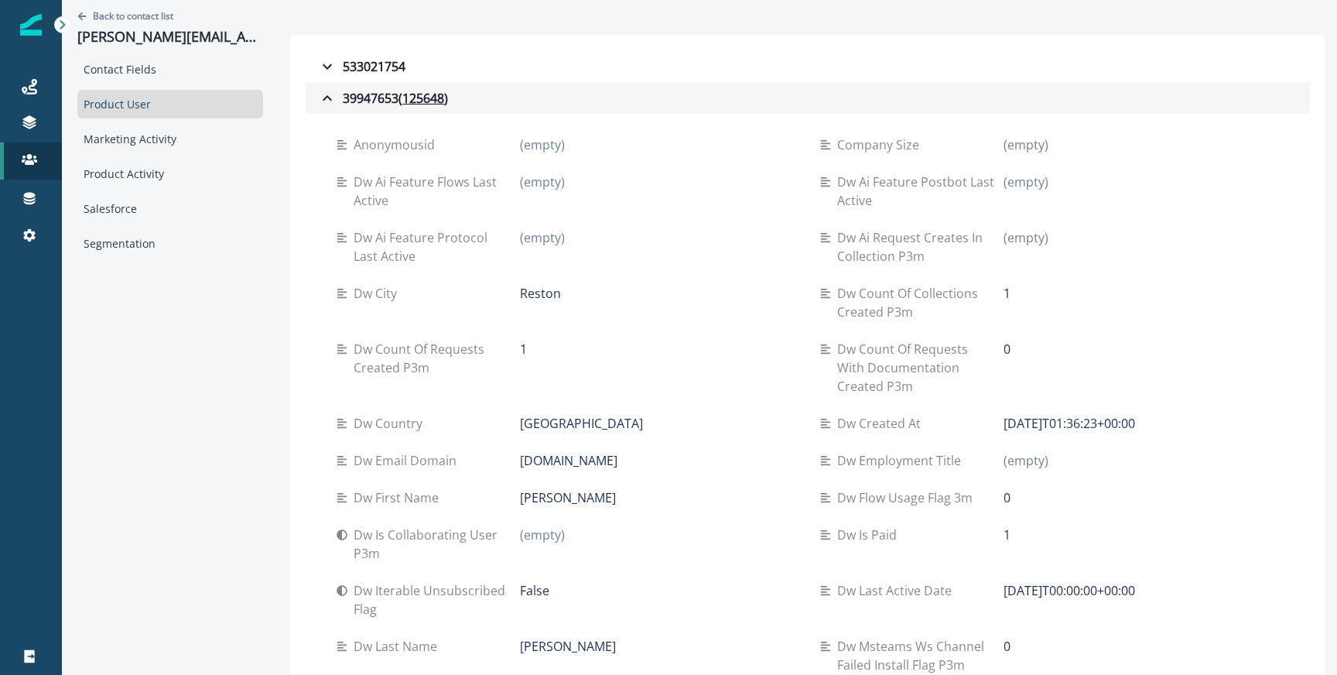
click at [316, 106] on button "39947653 ( 125648 )" at bounding box center [808, 98] width 1004 height 31
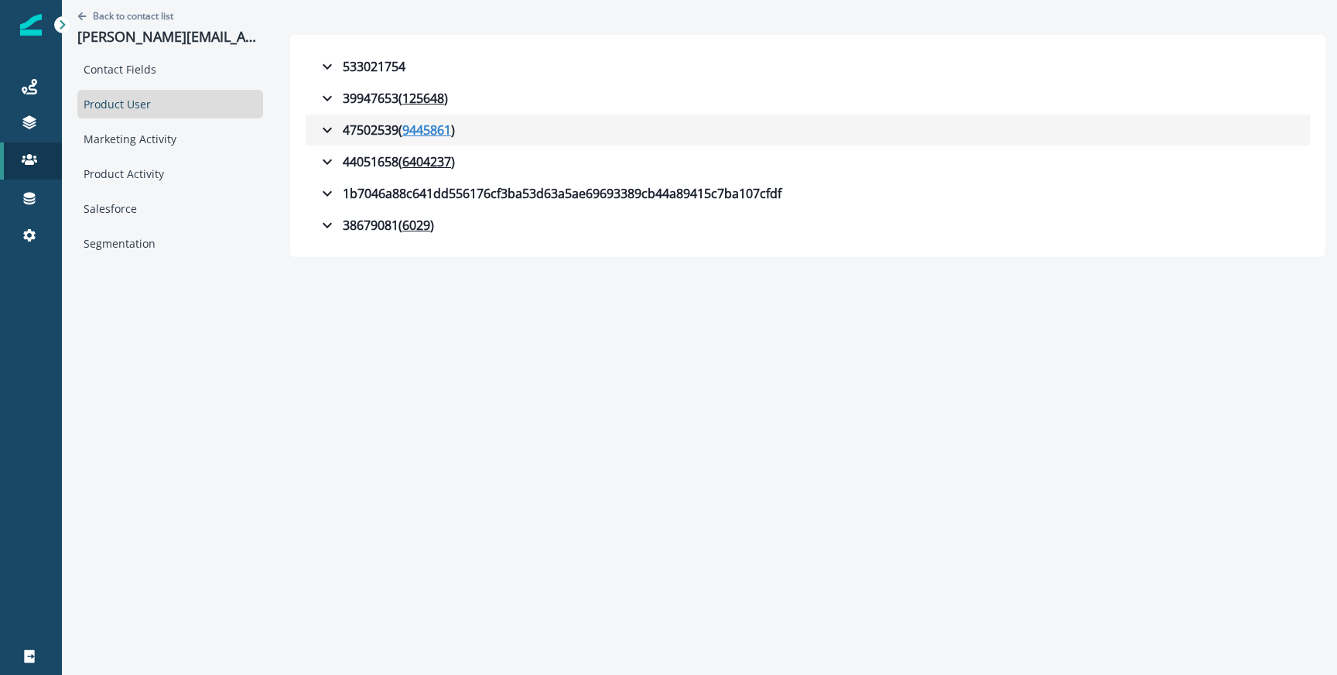
click at [420, 131] on u "9445861" at bounding box center [426, 130] width 49 height 19
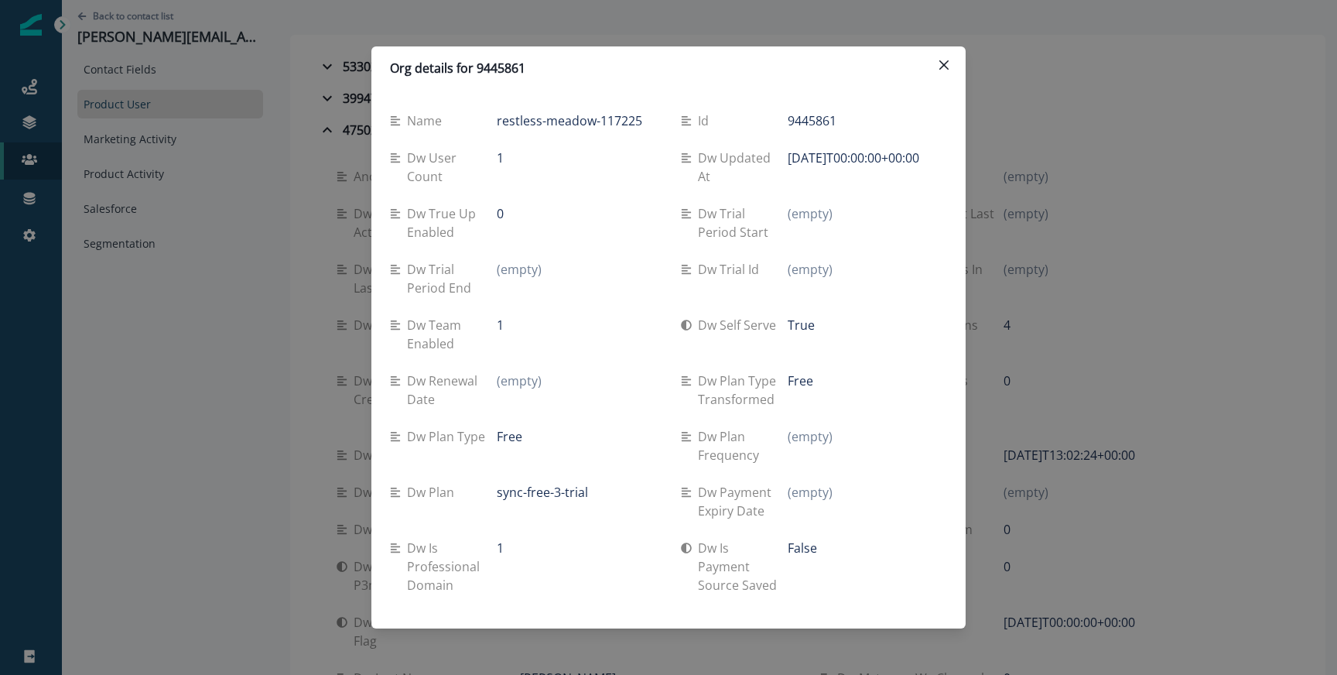
click at [364, 297] on div "Org details for 9445861 Name restless-meadow-117225 Id 9445861 Dw user count 1 …" at bounding box center [668, 337] width 1337 height 675
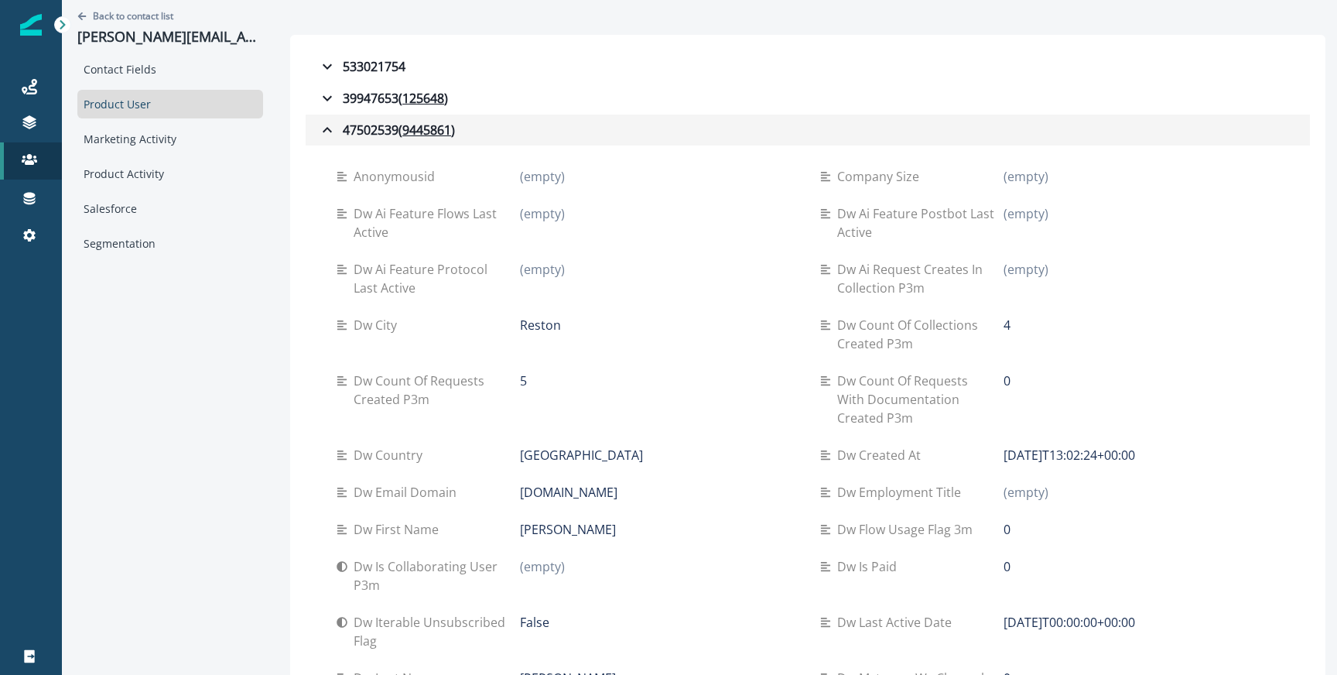
click at [331, 129] on icon "button" at bounding box center [327, 130] width 19 height 19
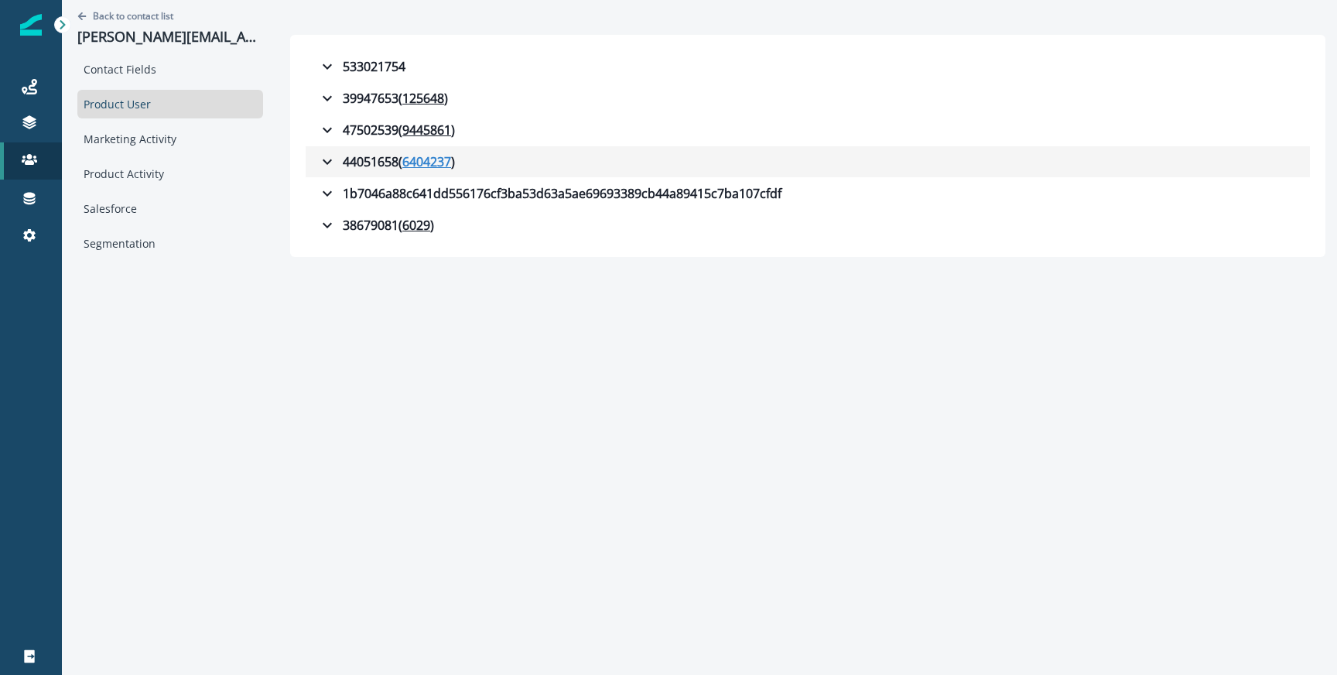
click at [429, 163] on u "6404237" at bounding box center [426, 161] width 49 height 19
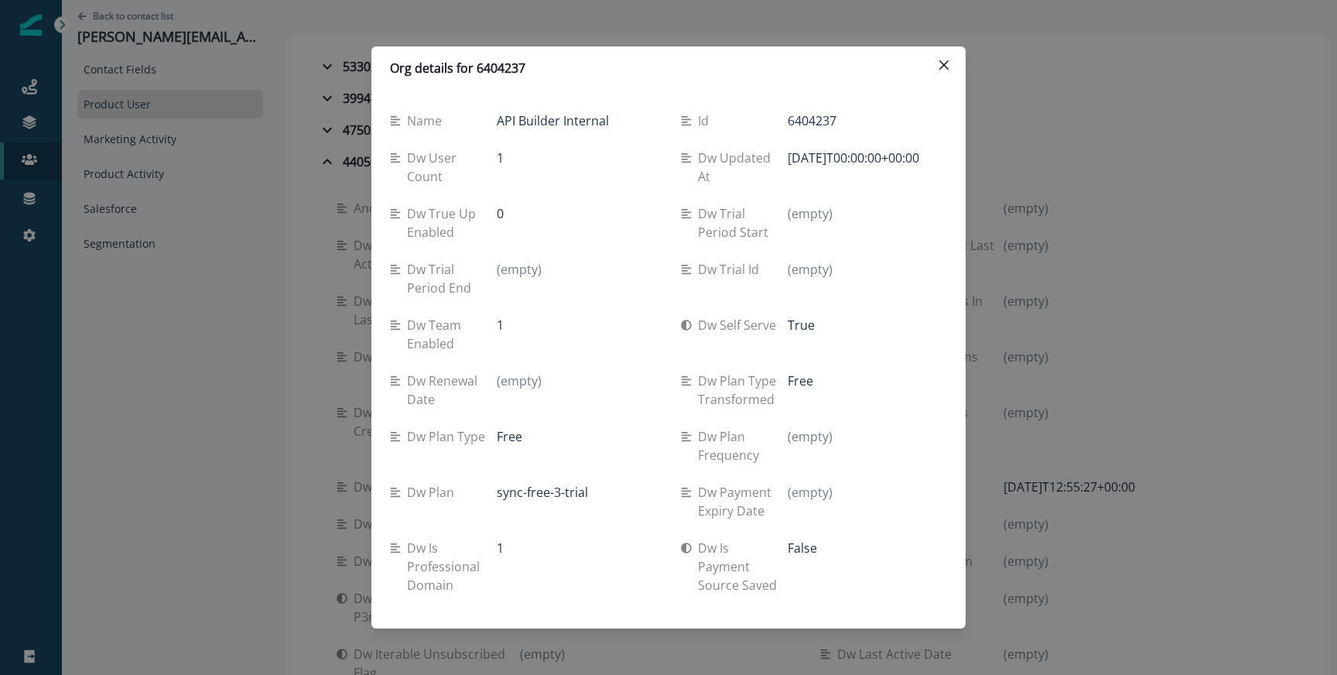
click at [343, 271] on div "Org details for 6404237 Name API Builder Internal Id 6404237 Dw user count 1 Dw…" at bounding box center [668, 337] width 1337 height 675
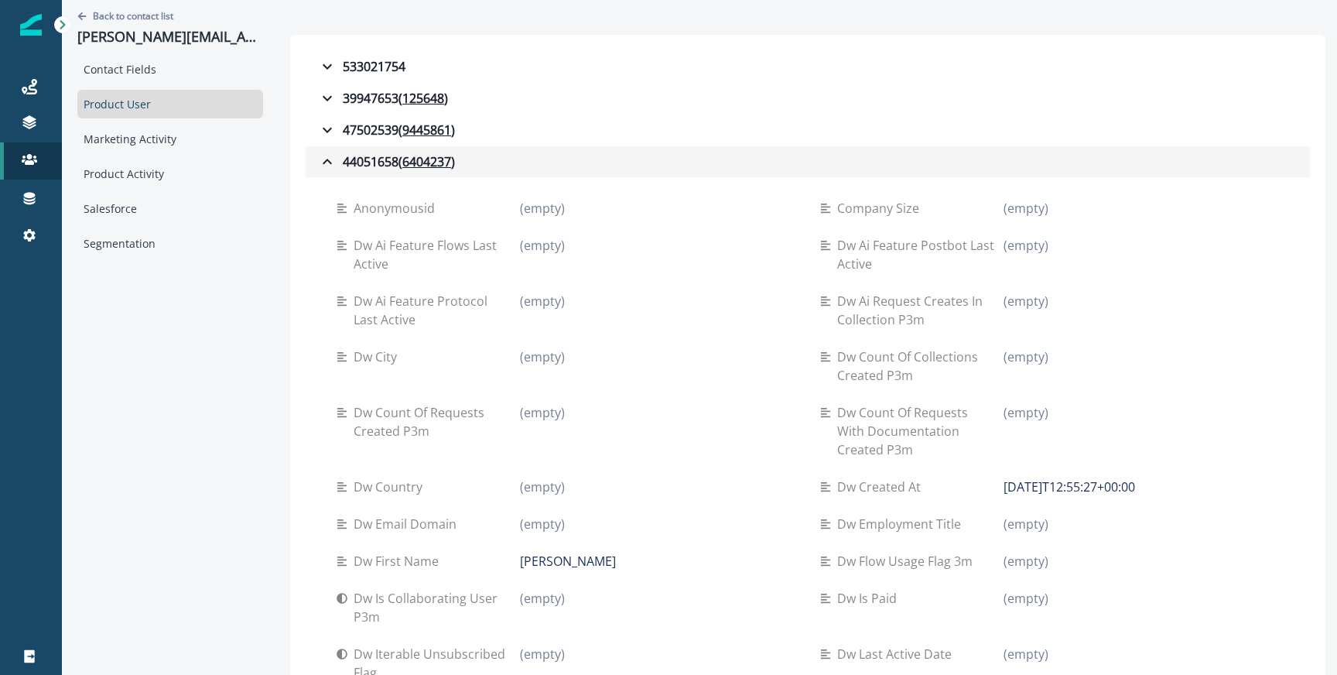
click at [329, 169] on icon "button" at bounding box center [327, 161] width 19 height 19
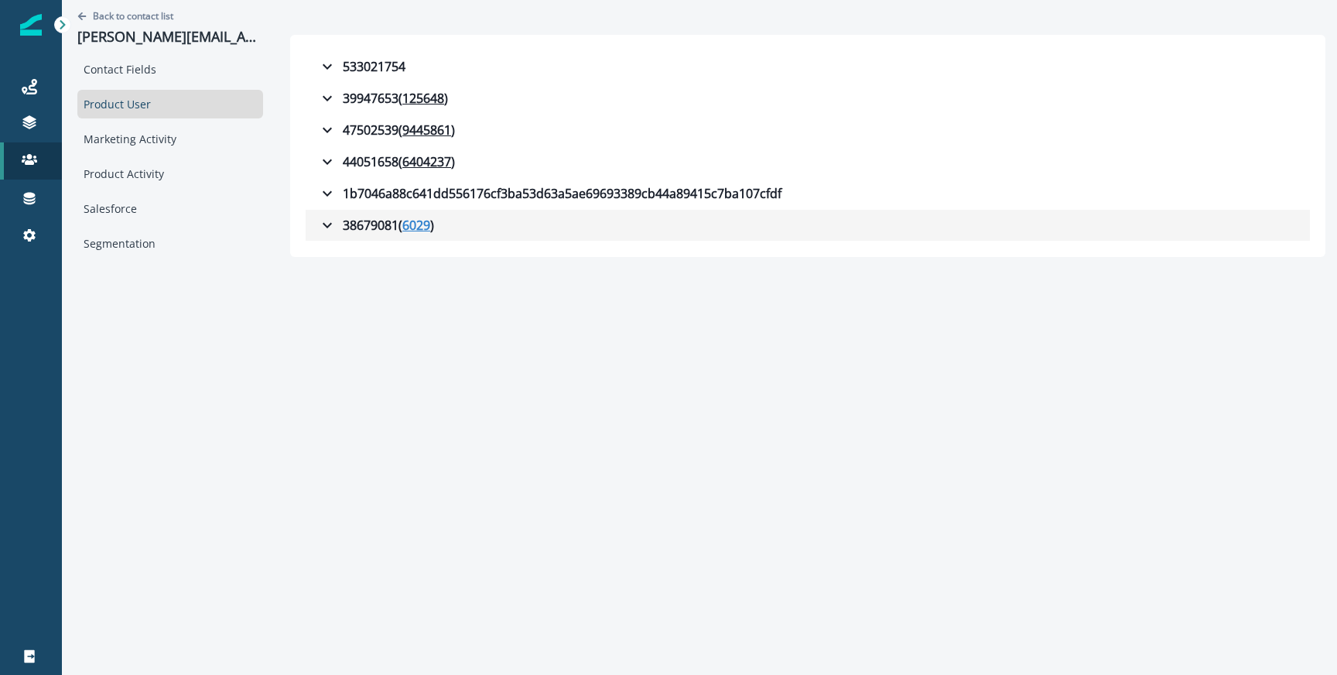
click at [418, 227] on u "6029" at bounding box center [416, 225] width 28 height 19
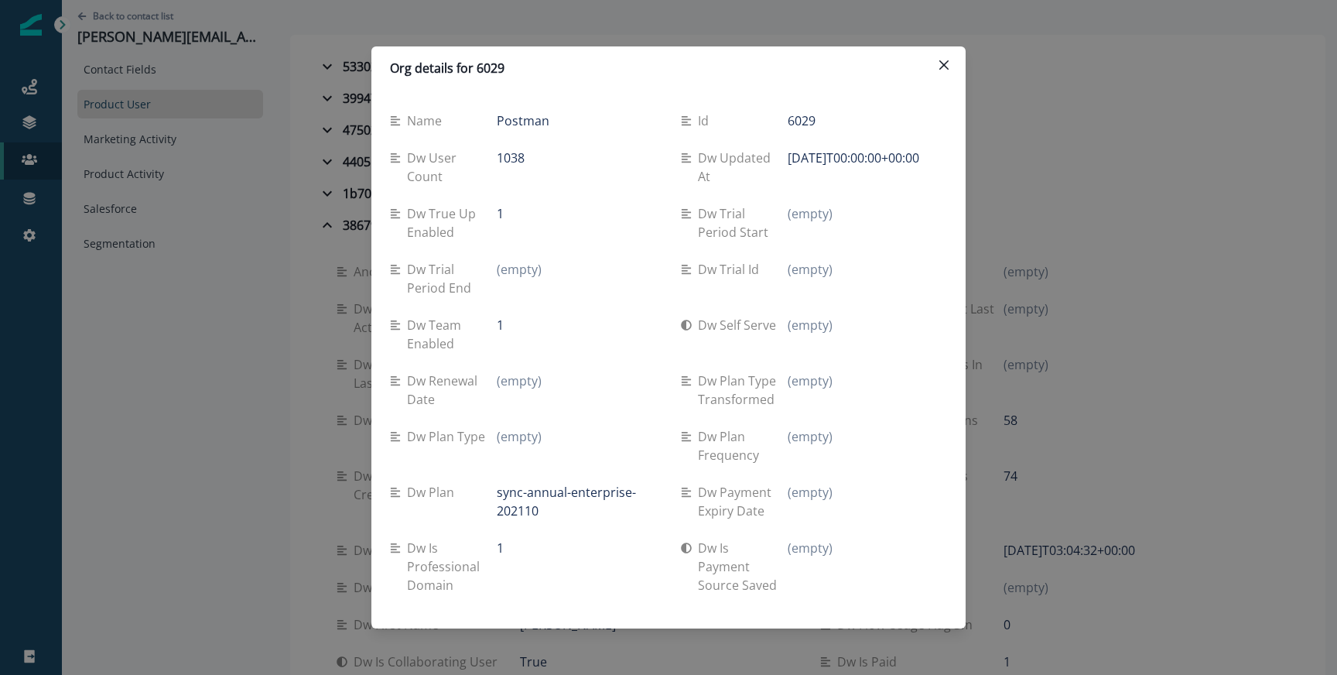
click at [255, 178] on div "Org details for 6029 Name Postman Id 6029 Dw user count 1038 Dw updated at [DAT…" at bounding box center [668, 337] width 1337 height 675
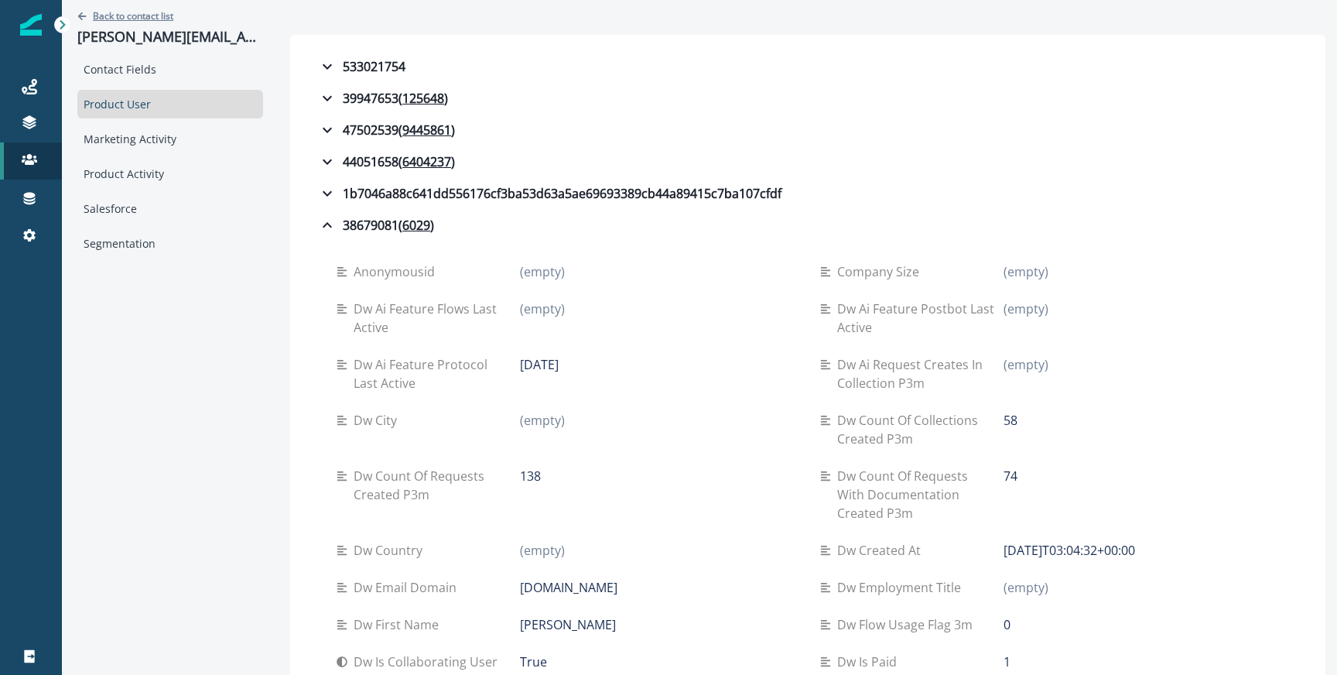
click at [146, 14] on p "Back to contact list" at bounding box center [133, 15] width 80 height 13
